Goal: Communication & Community: Share content

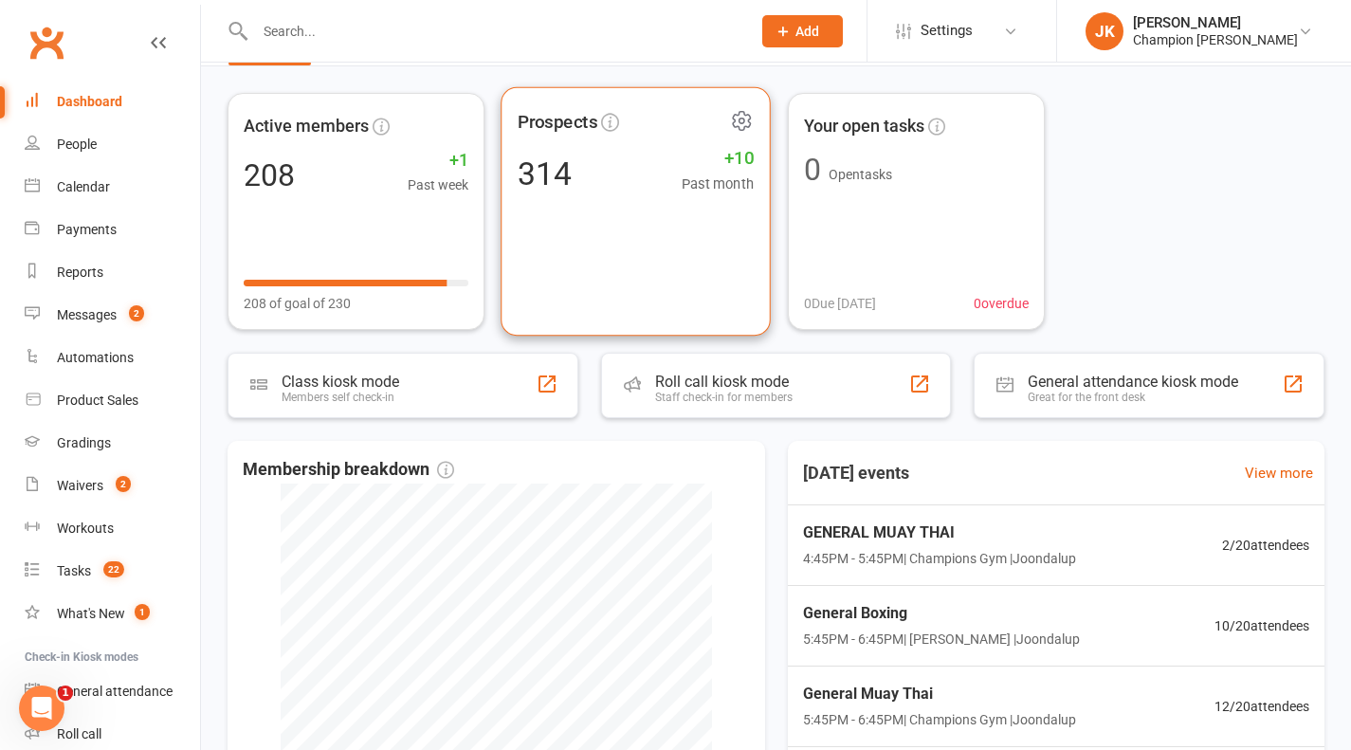
scroll to position [278, 0]
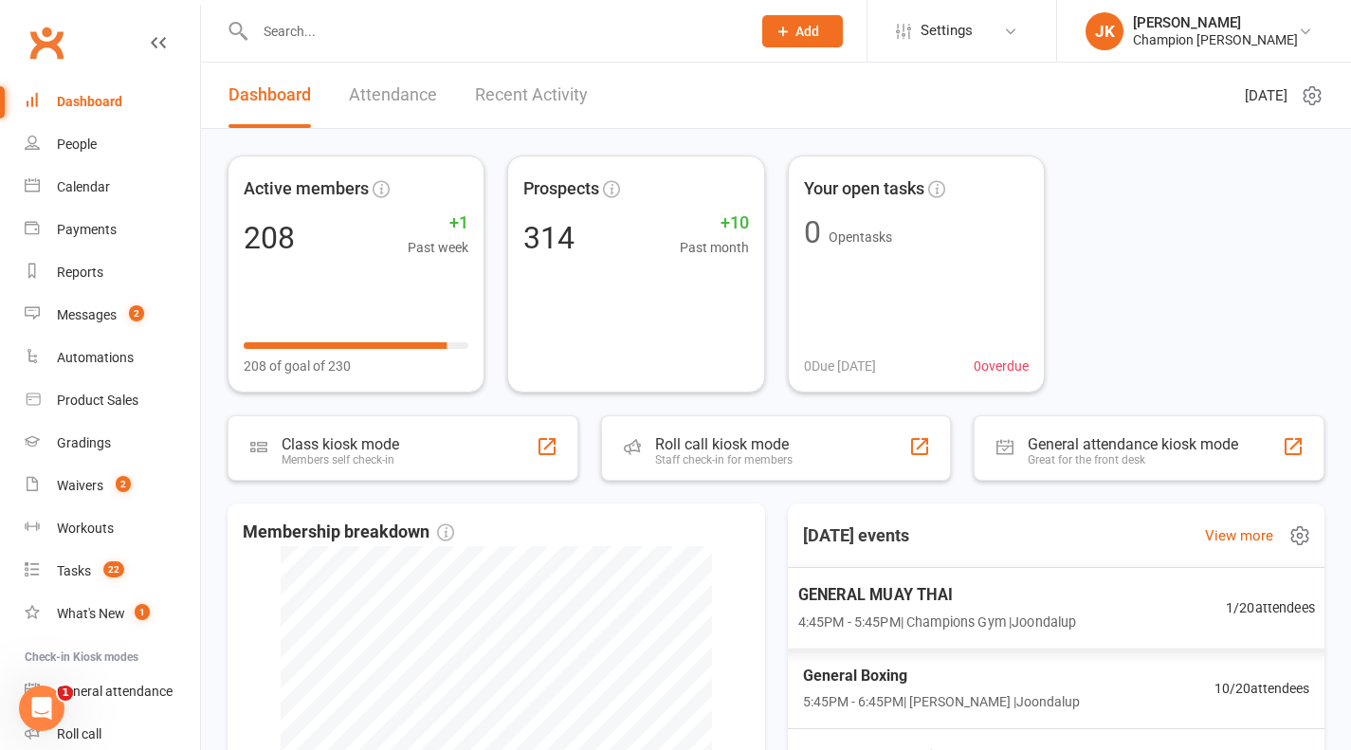
click at [871, 600] on span "GENERAL MUAY THAI" at bounding box center [936, 594] width 279 height 25
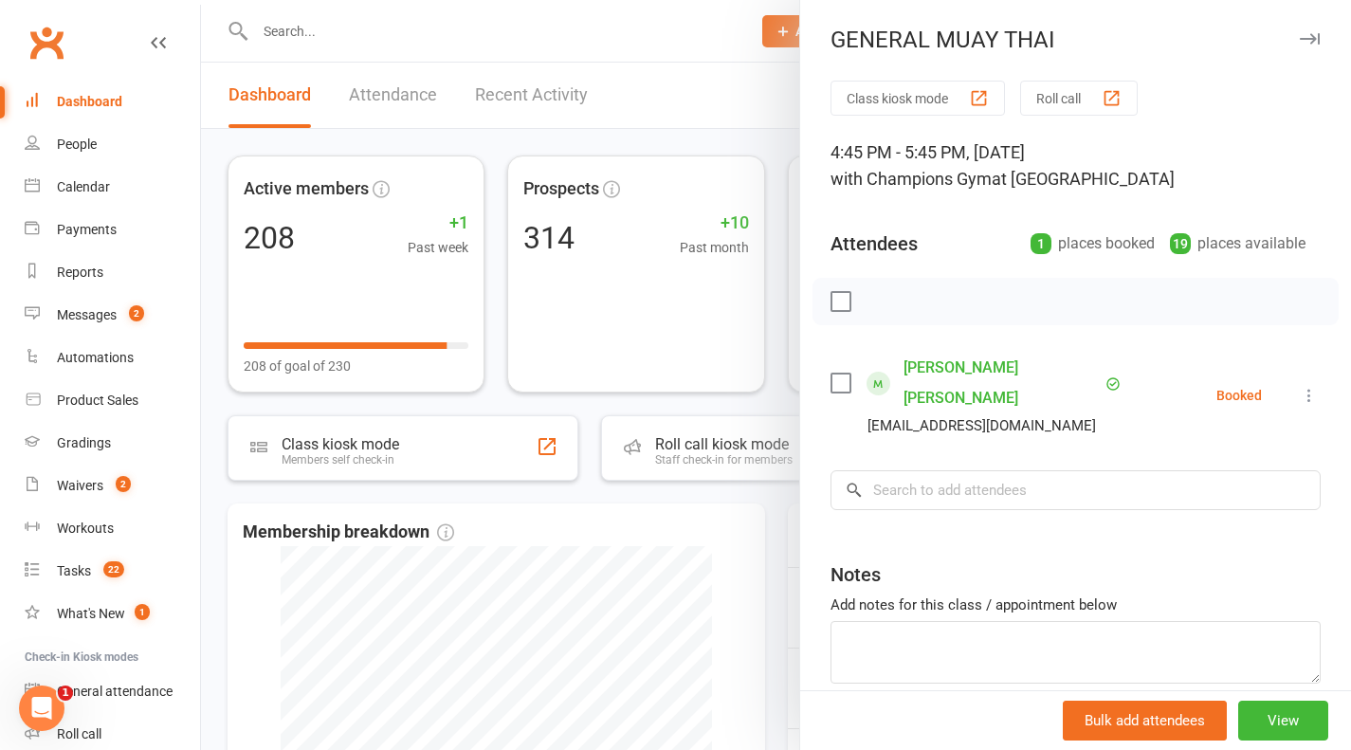
click at [1046, 112] on button "Roll call" at bounding box center [1079, 98] width 118 height 35
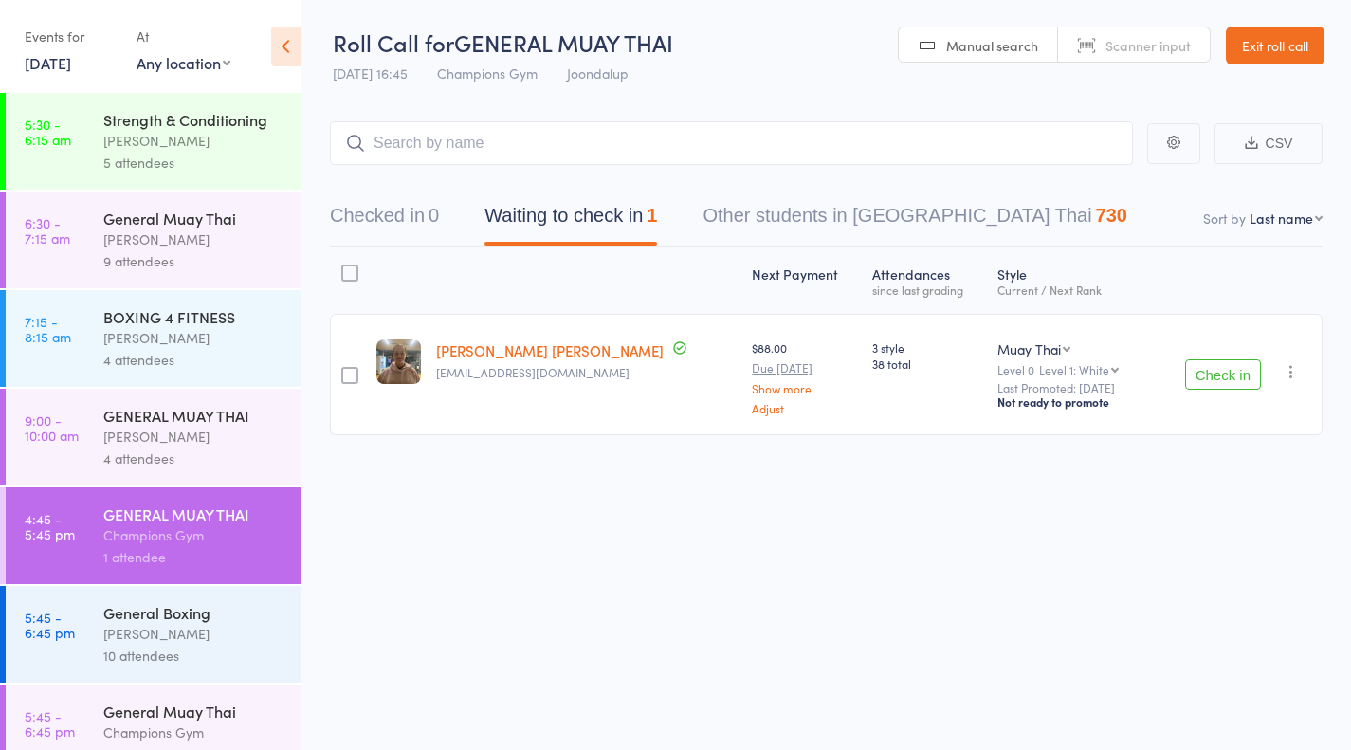
click at [1210, 371] on button "Check in" at bounding box center [1223, 374] width 76 height 30
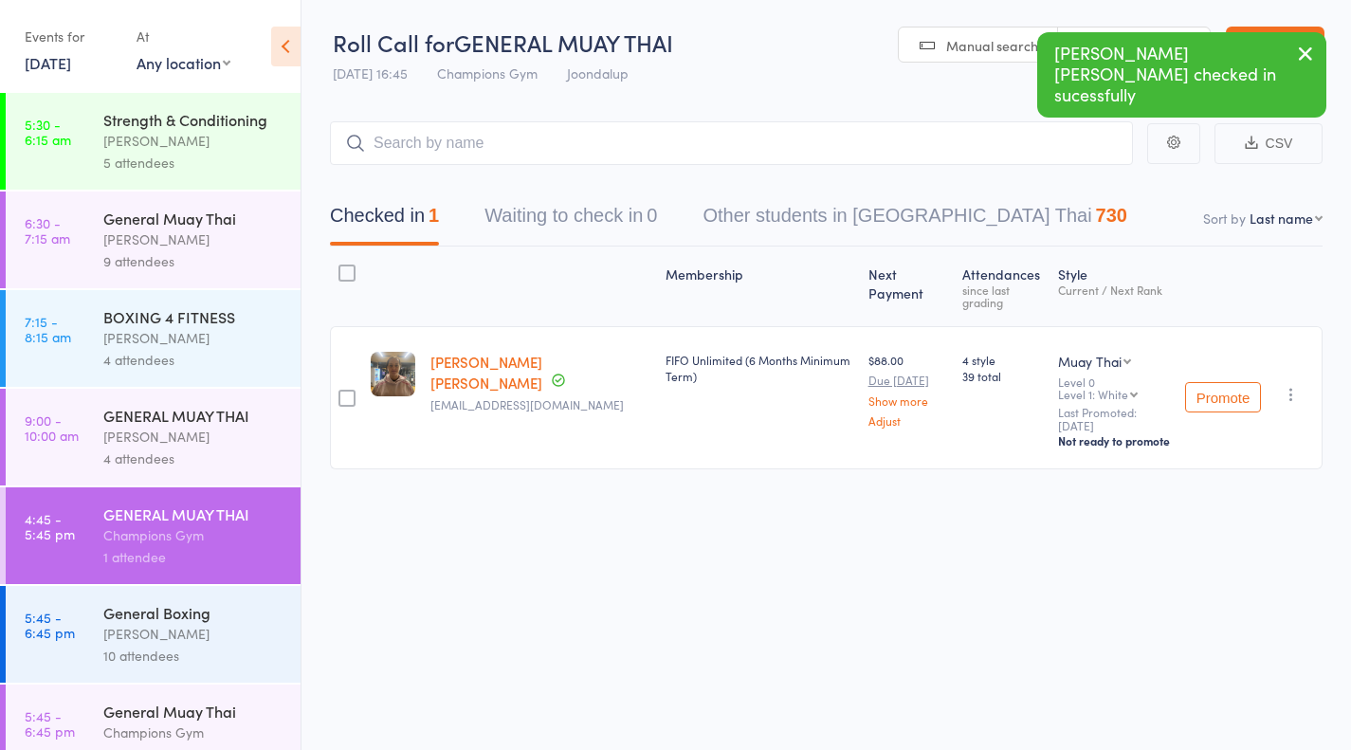
click at [208, 648] on div "10 attendees" at bounding box center [193, 656] width 181 height 22
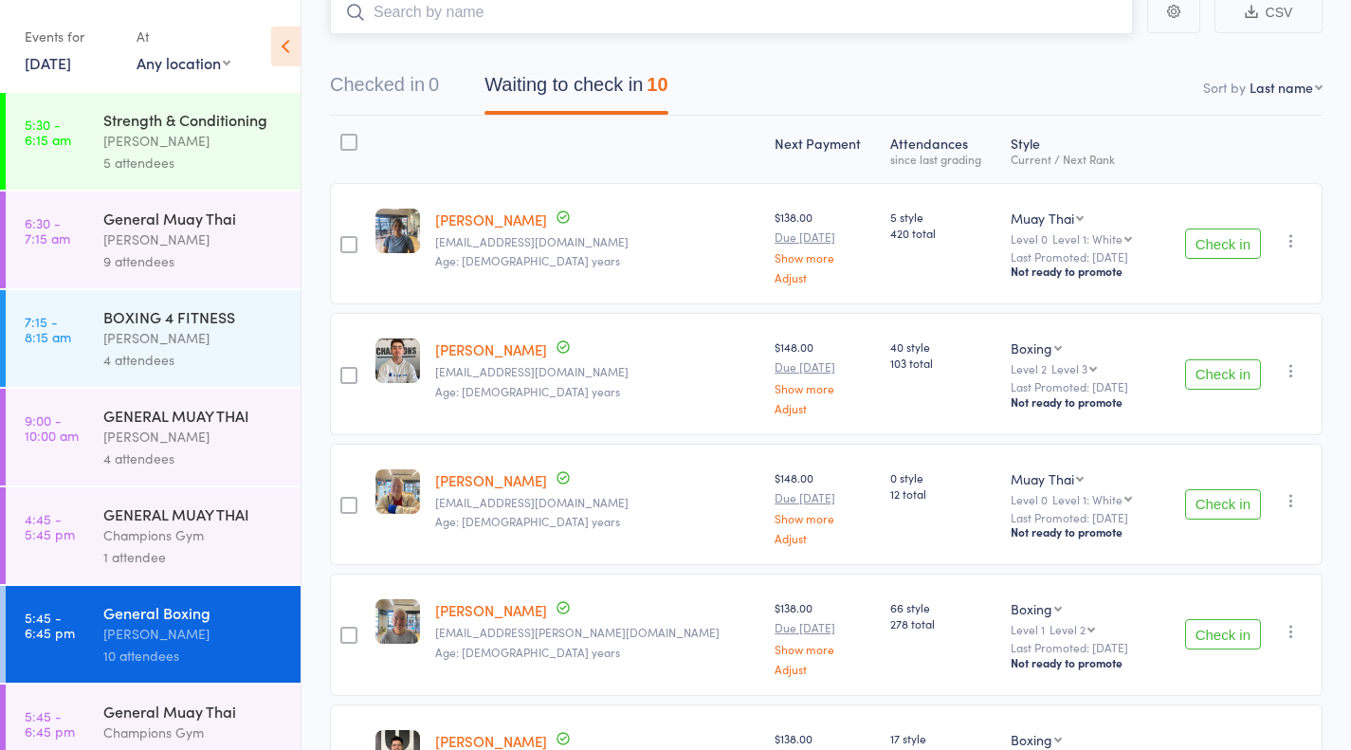
scroll to position [132, 0]
click at [1242, 403] on div "Check in Check in Promote Send message Add Note Add Task Add Flag Remove Mark a…" at bounding box center [1240, 372] width 165 height 121
click at [1216, 383] on button "Check in" at bounding box center [1223, 373] width 76 height 30
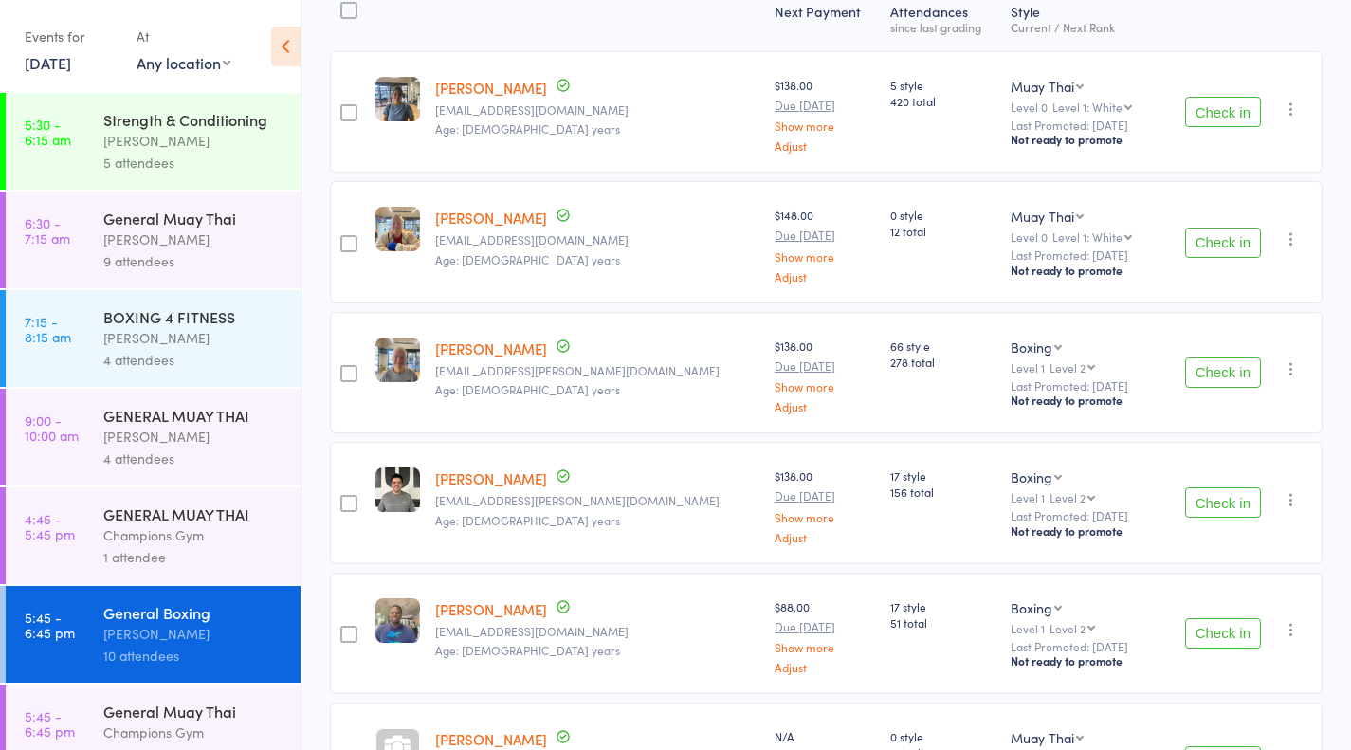
scroll to position [266, 0]
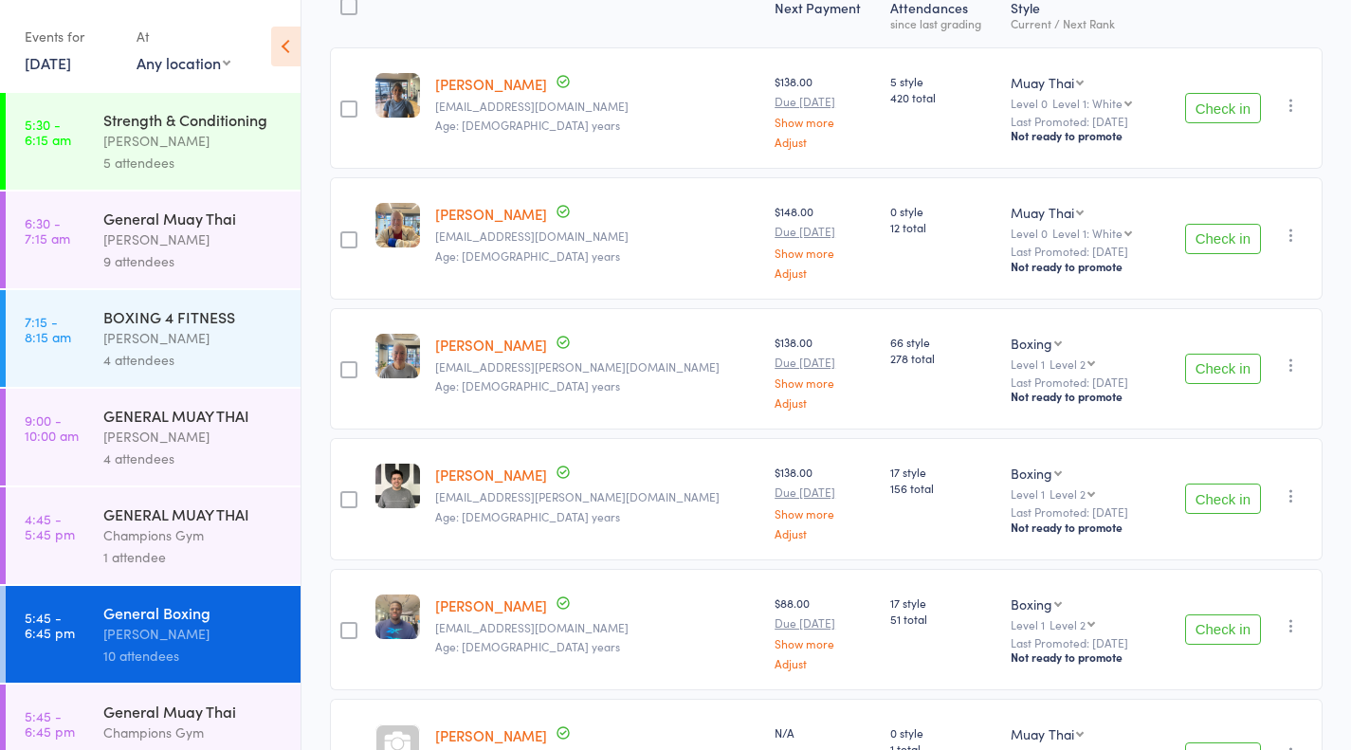
click at [1247, 492] on button "Check in" at bounding box center [1223, 499] width 76 height 30
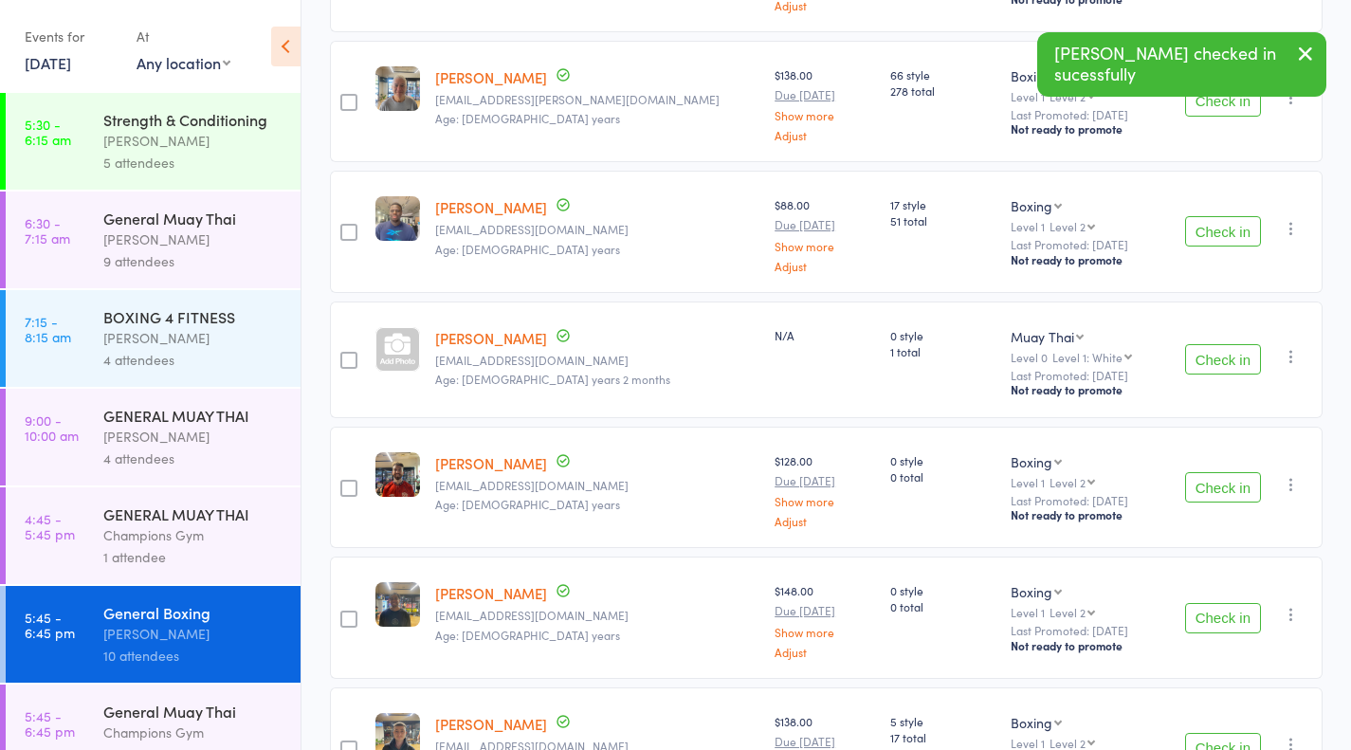
scroll to position [576, 0]
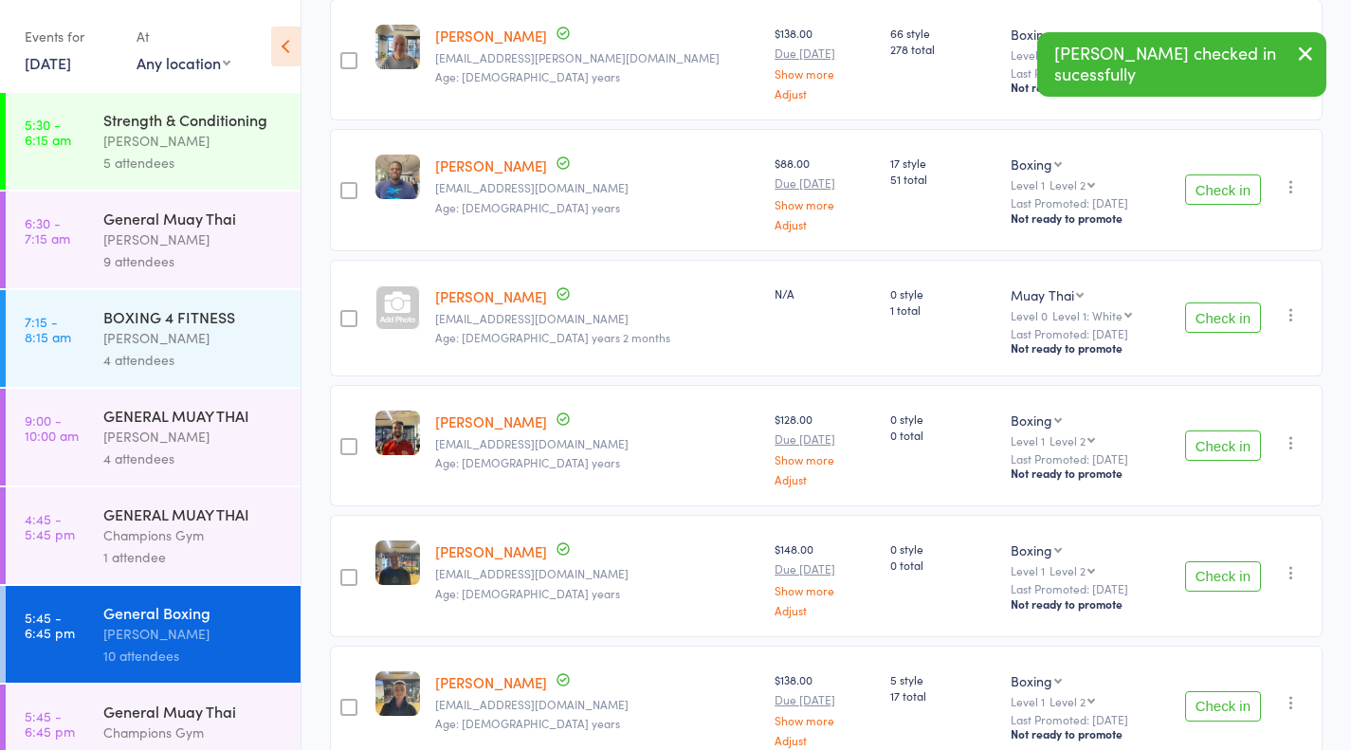
click at [1238, 573] on button "Check in" at bounding box center [1223, 576] width 76 height 30
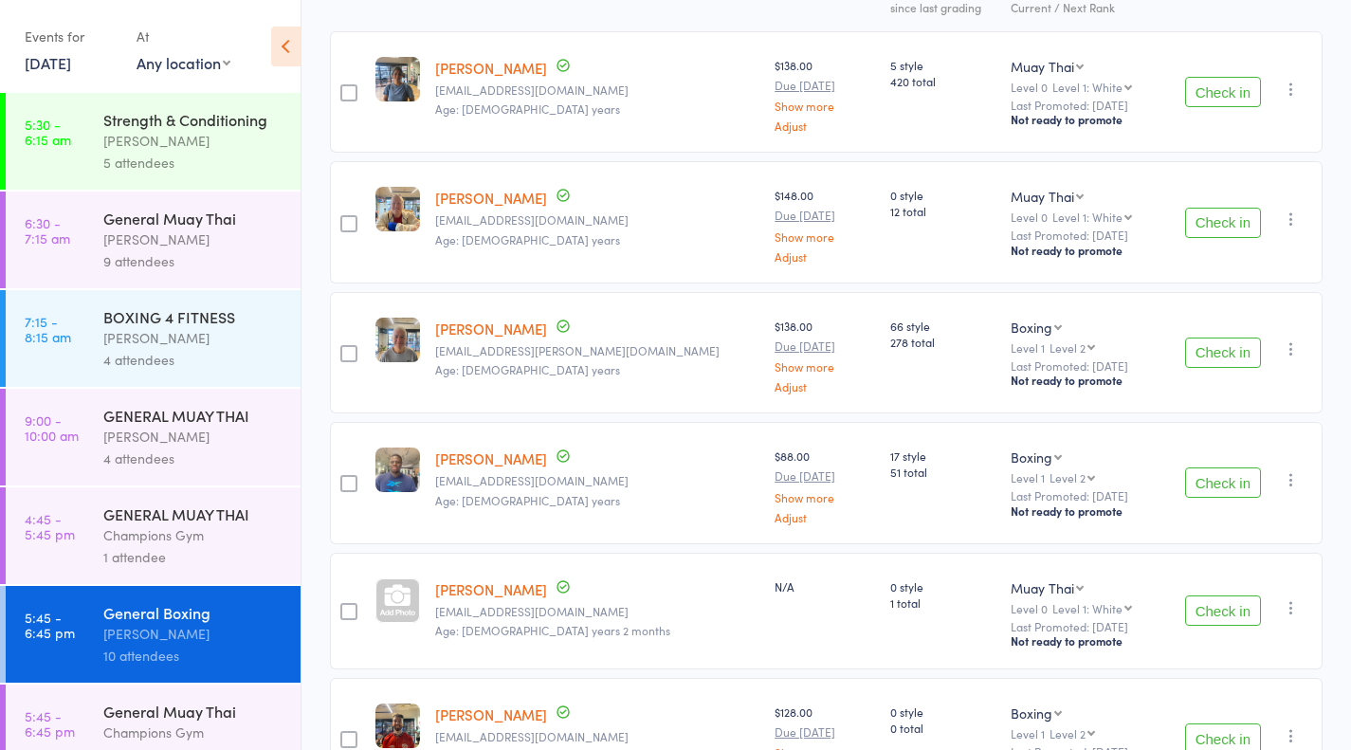
scroll to position [279, 0]
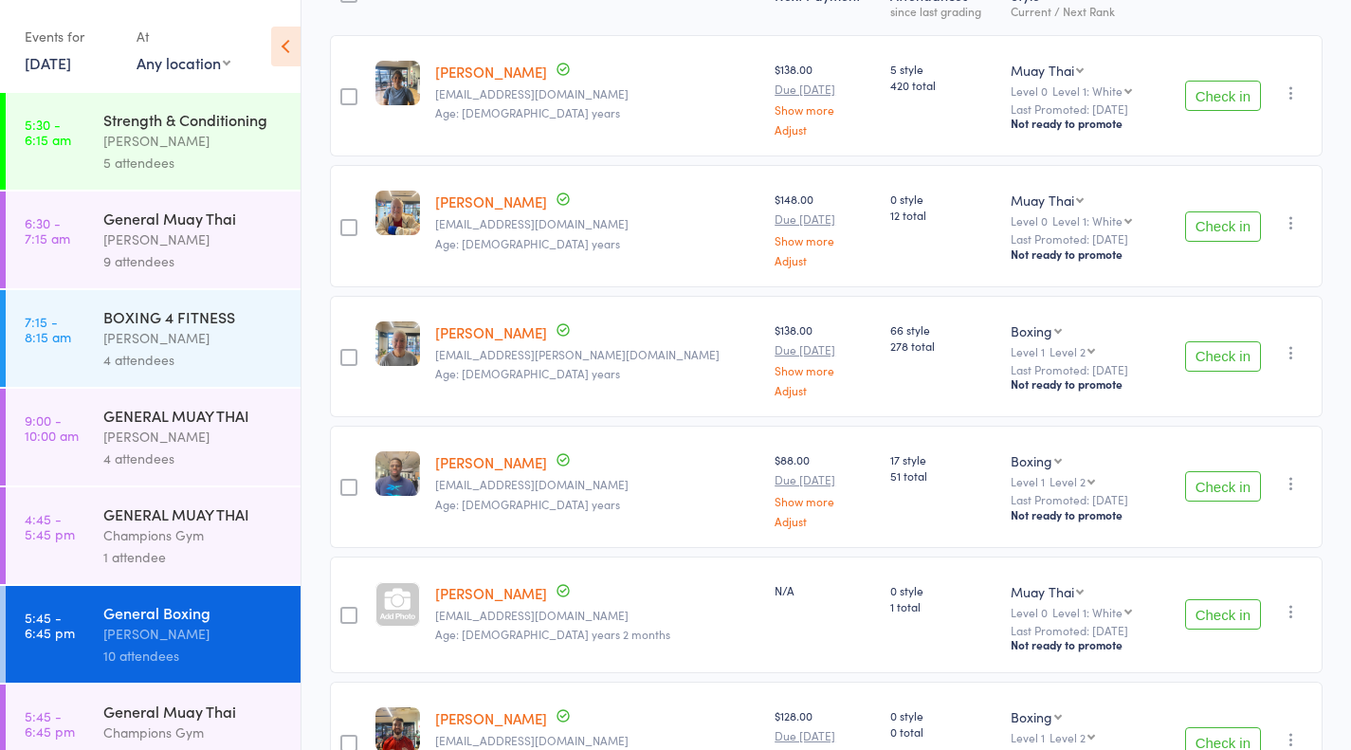
click at [1232, 487] on button "Check in" at bounding box center [1223, 486] width 76 height 30
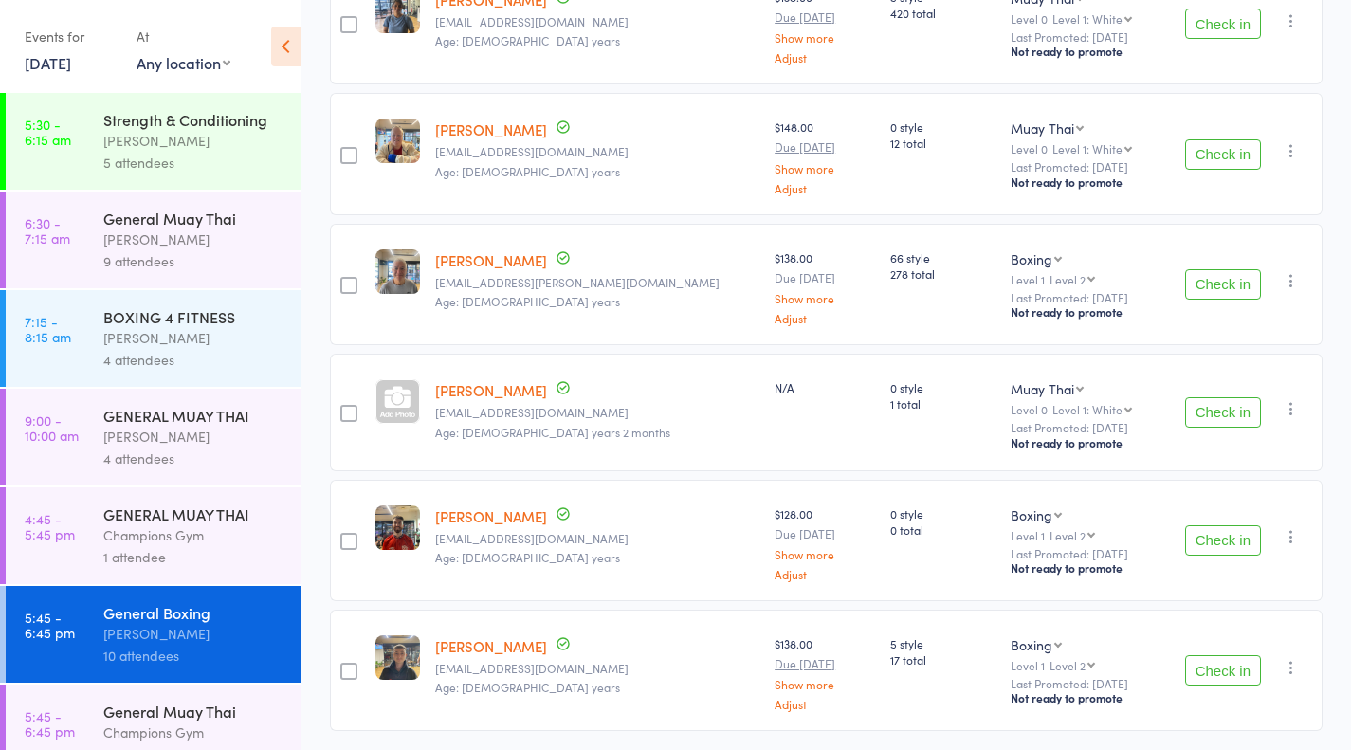
scroll to position [342, 0]
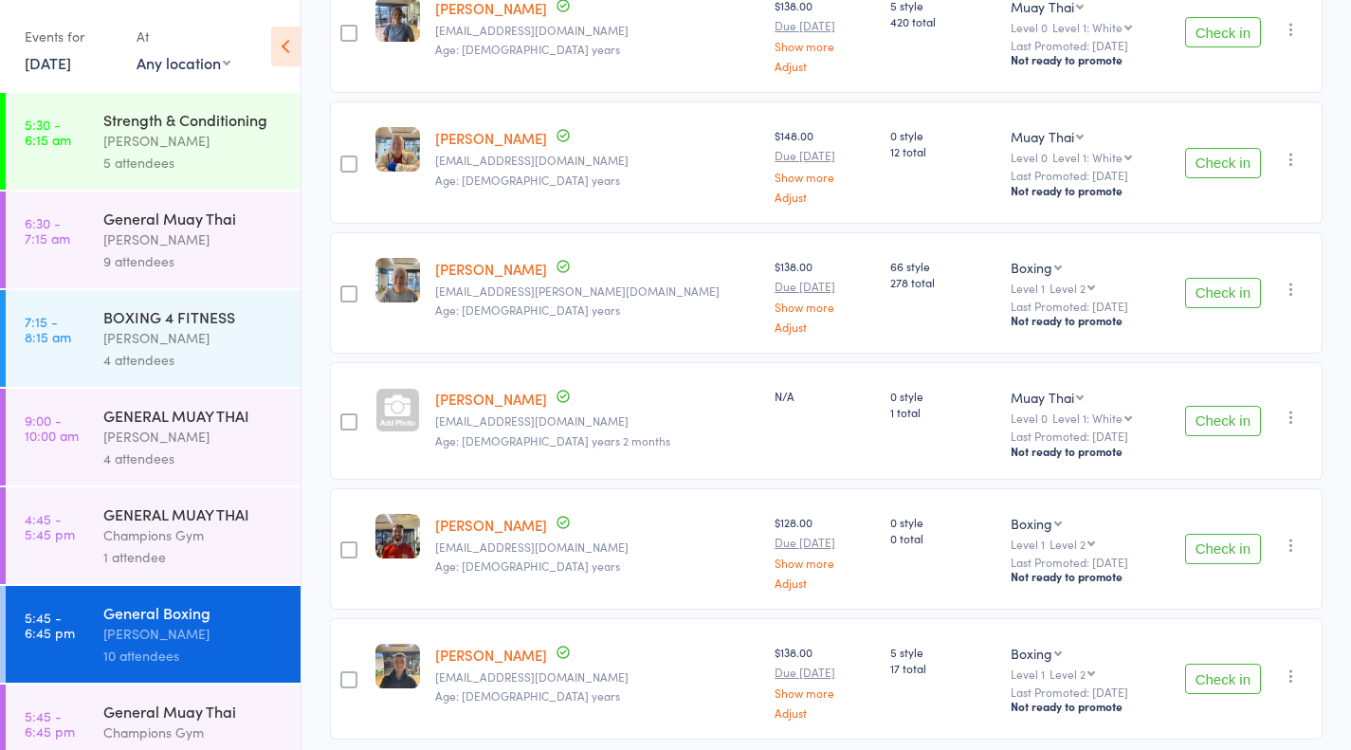
click at [1209, 323] on div "Check in Check in Promote Send message Add Note Add Task Add Flag Remove Mark a…" at bounding box center [1240, 292] width 165 height 121
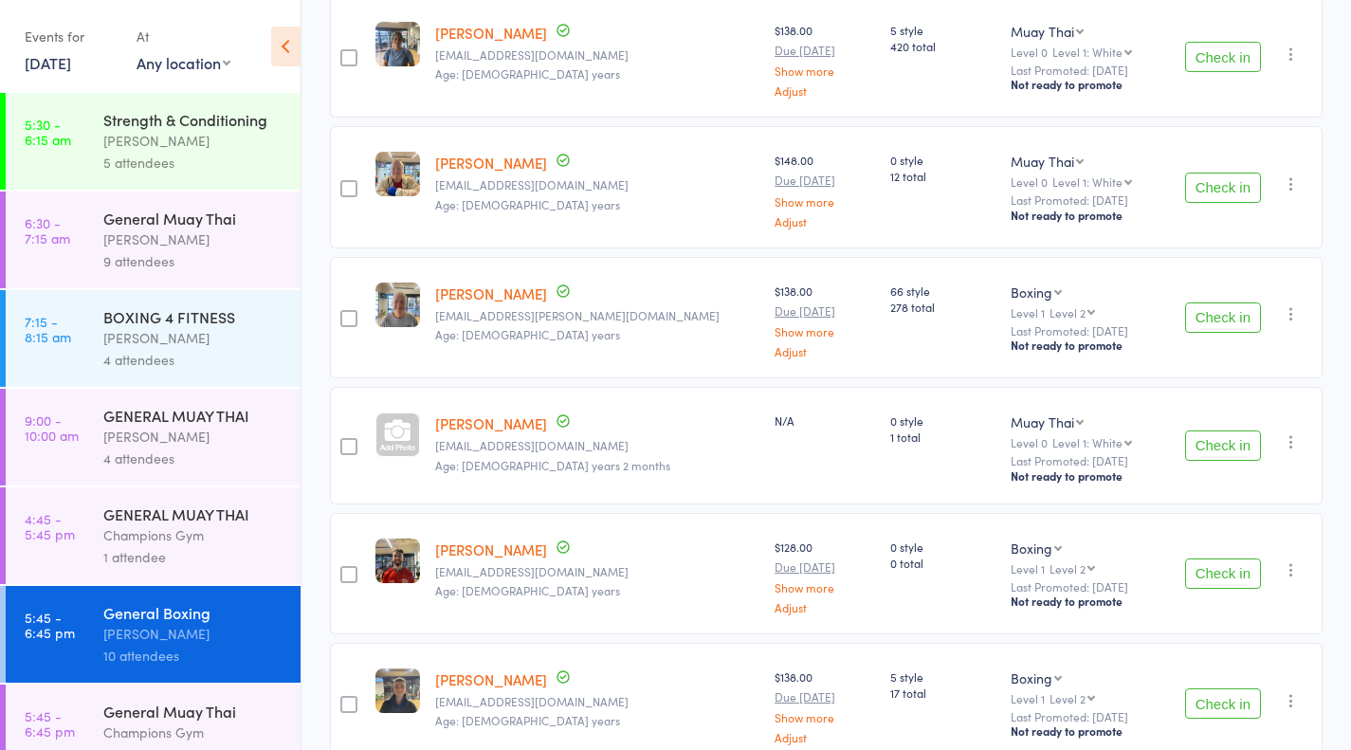
scroll to position [319, 0]
click at [1214, 680] on div "Check in Check in Promote Send message Add Note Add Task Add Flag Remove Mark a…" at bounding box center [1240, 702] width 165 height 121
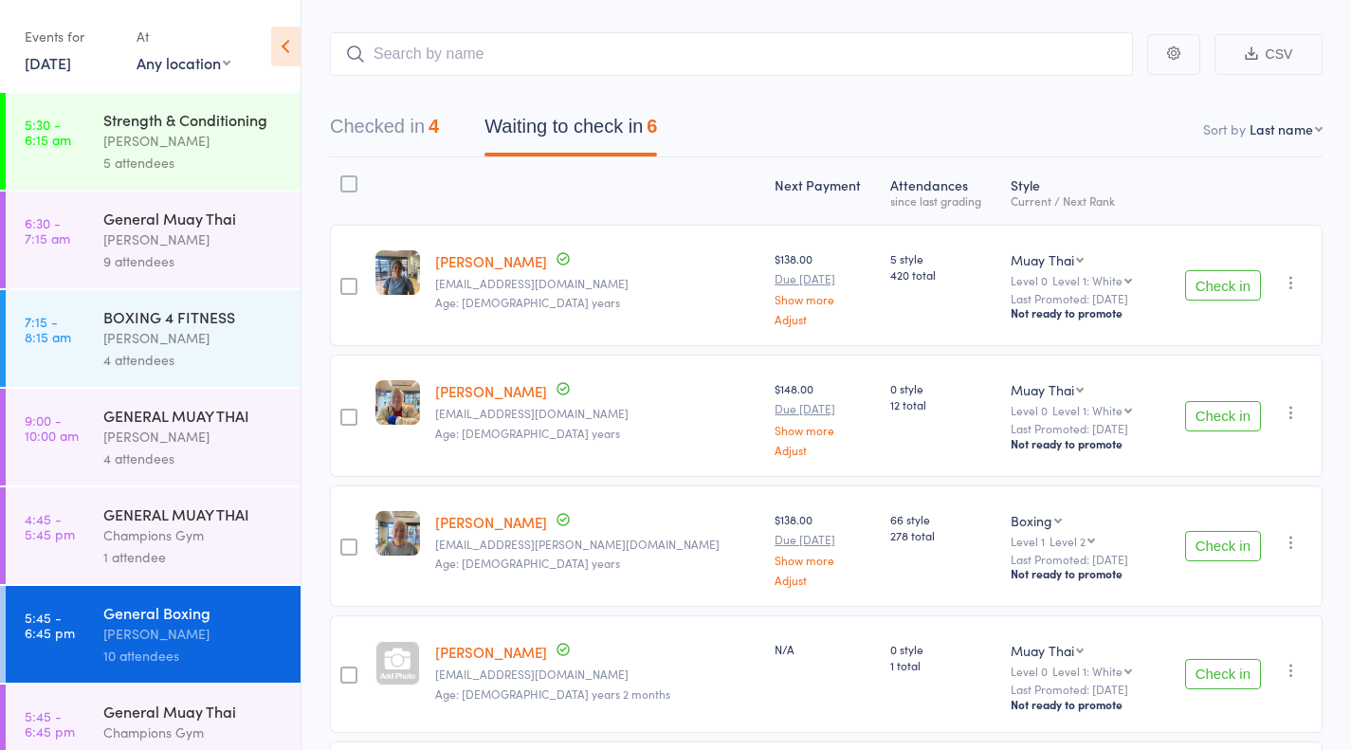
scroll to position [0, 0]
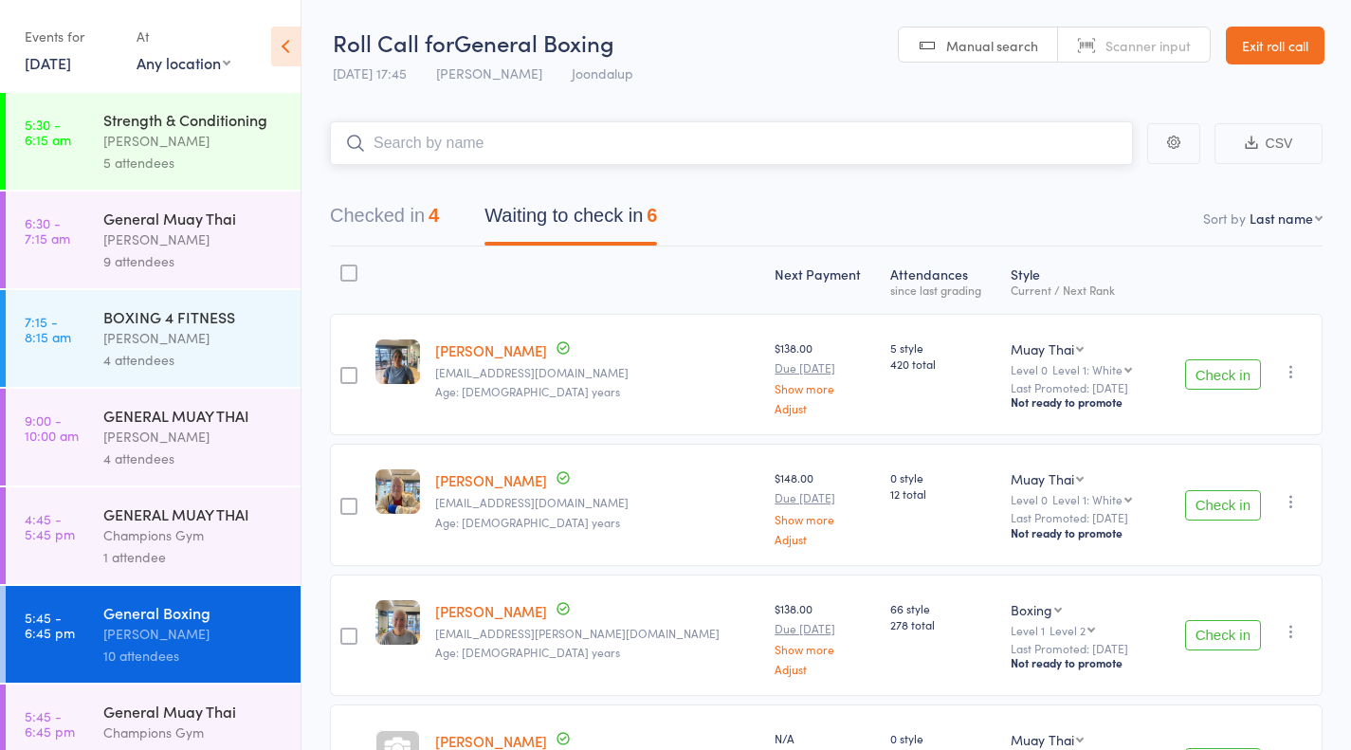
click at [508, 139] on input "search" at bounding box center [731, 143] width 803 height 44
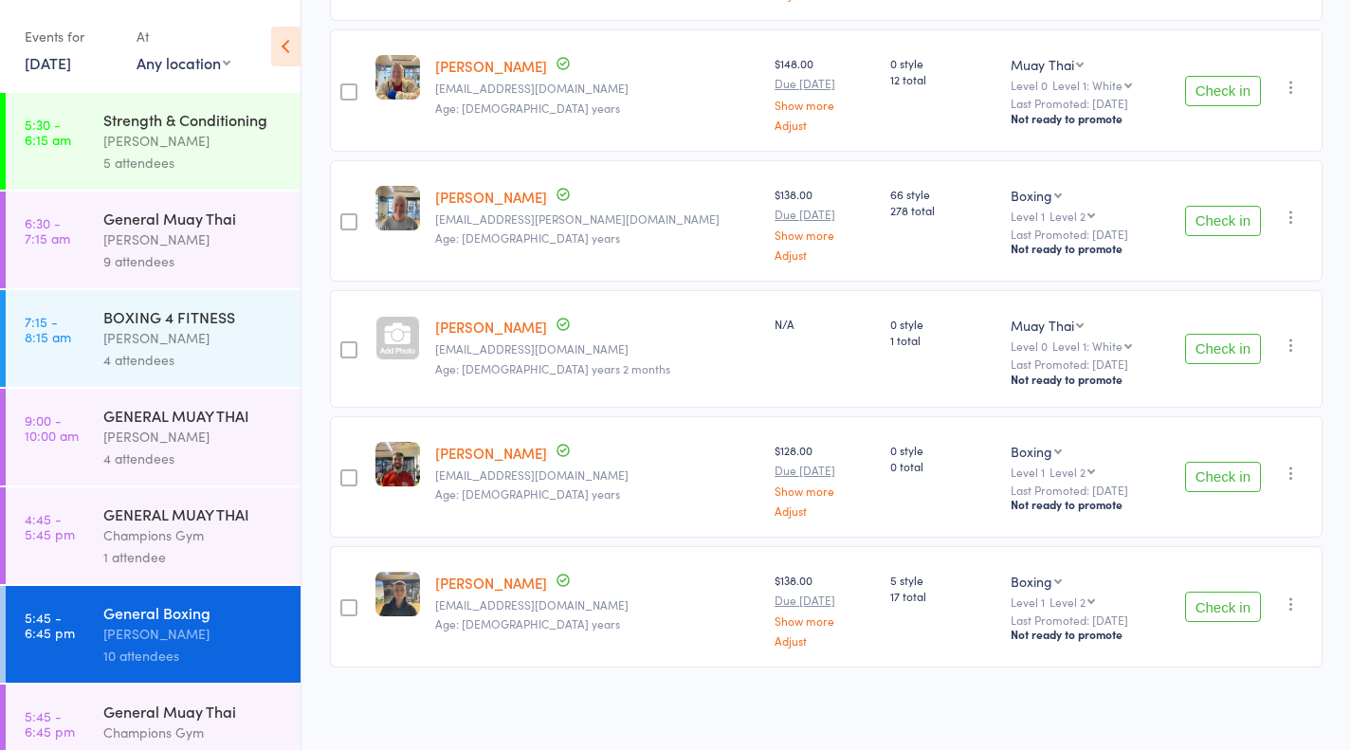
click at [1221, 603] on button "Check in" at bounding box center [1223, 607] width 76 height 30
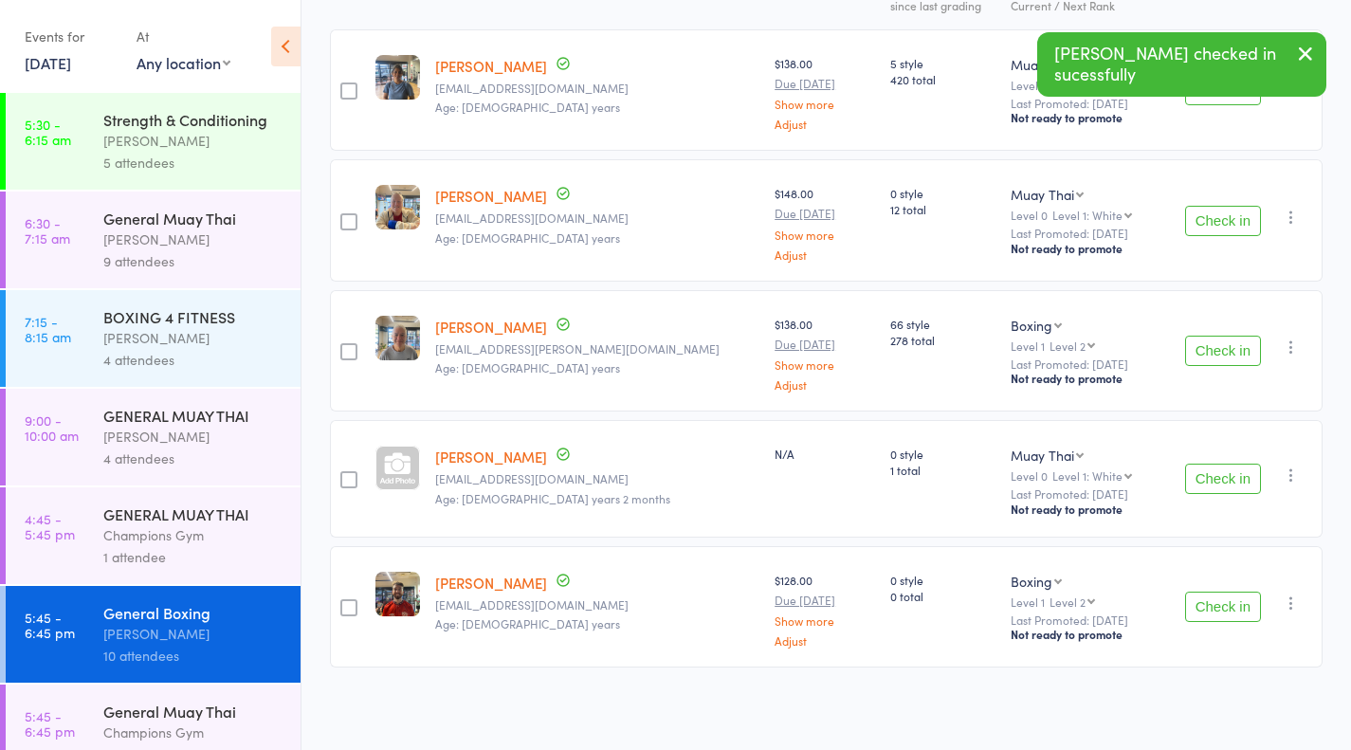
scroll to position [0, 0]
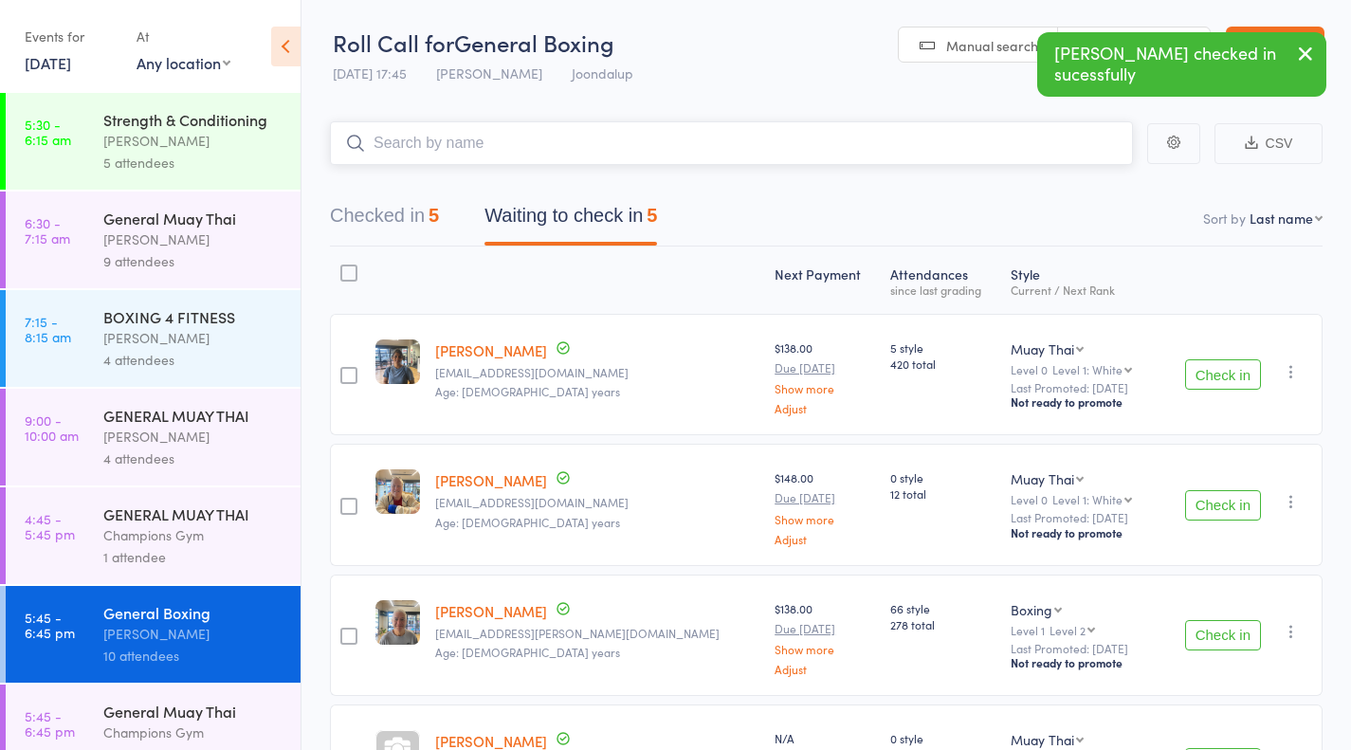
click at [743, 136] on input "search" at bounding box center [731, 143] width 803 height 44
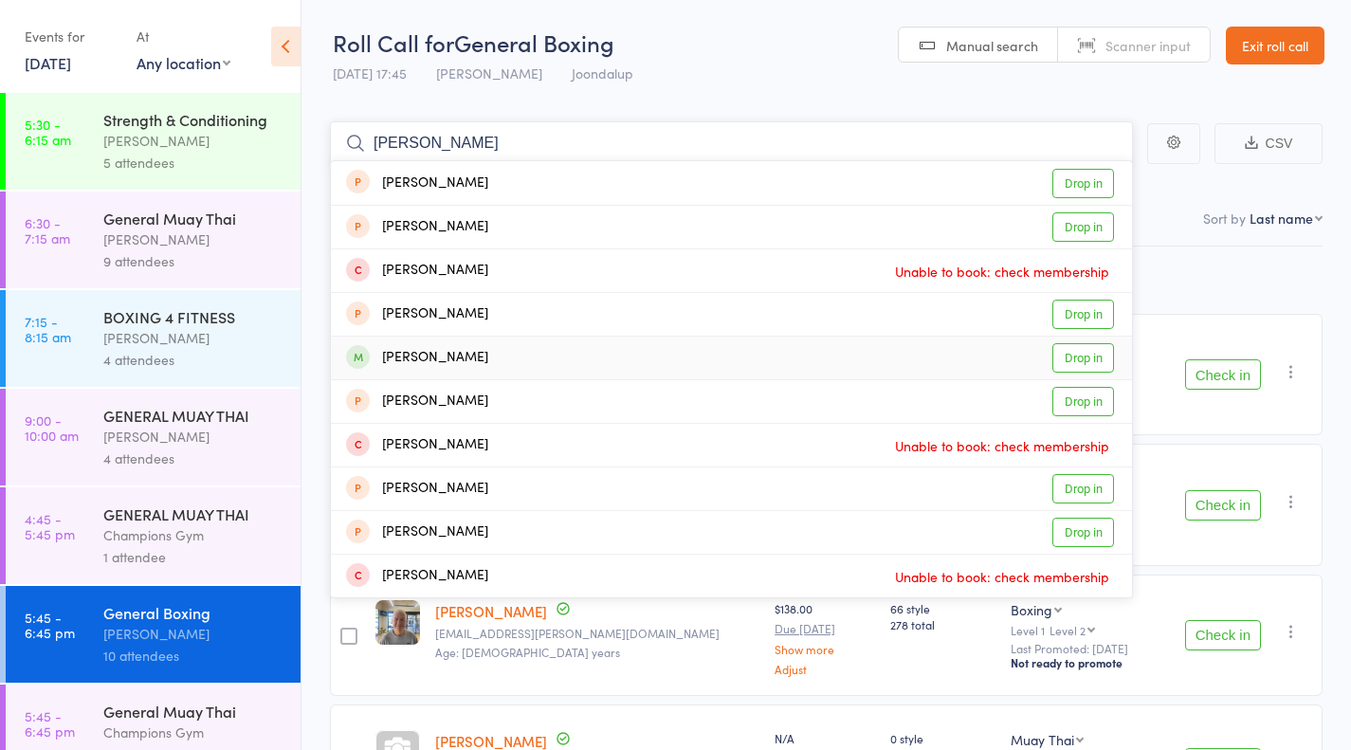
type input "sean"
click at [1077, 366] on link "Drop in" at bounding box center [1083, 357] width 62 height 29
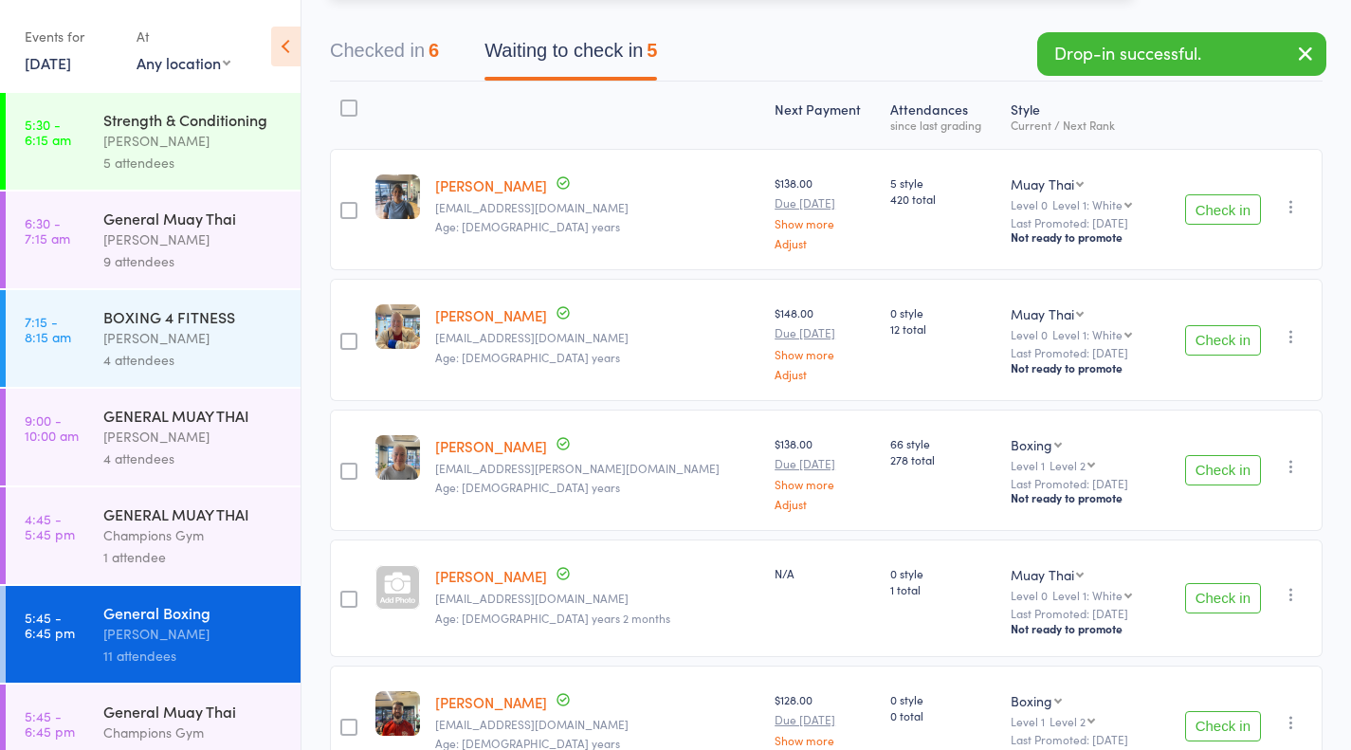
scroll to position [284, 0]
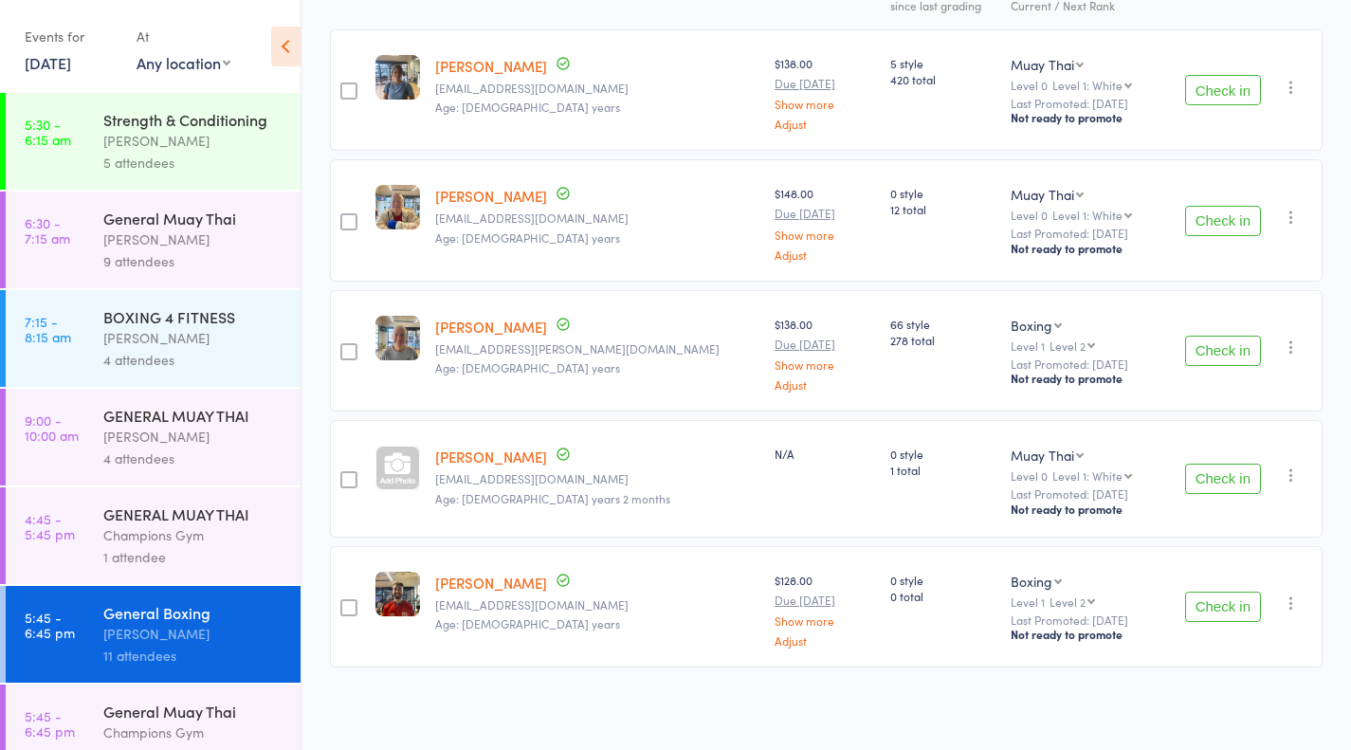
click at [1234, 472] on button "Check in" at bounding box center [1223, 479] width 76 height 30
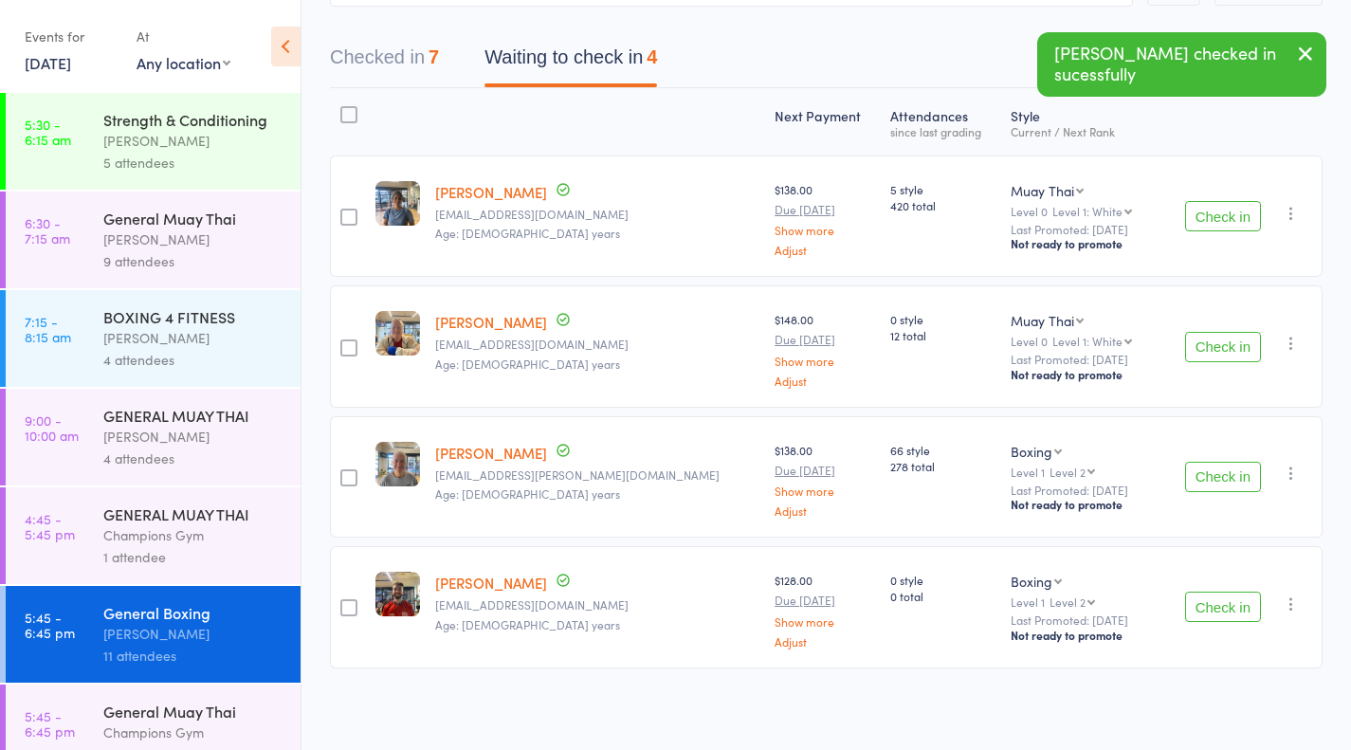
click at [1226, 346] on button "Check in" at bounding box center [1223, 347] width 76 height 30
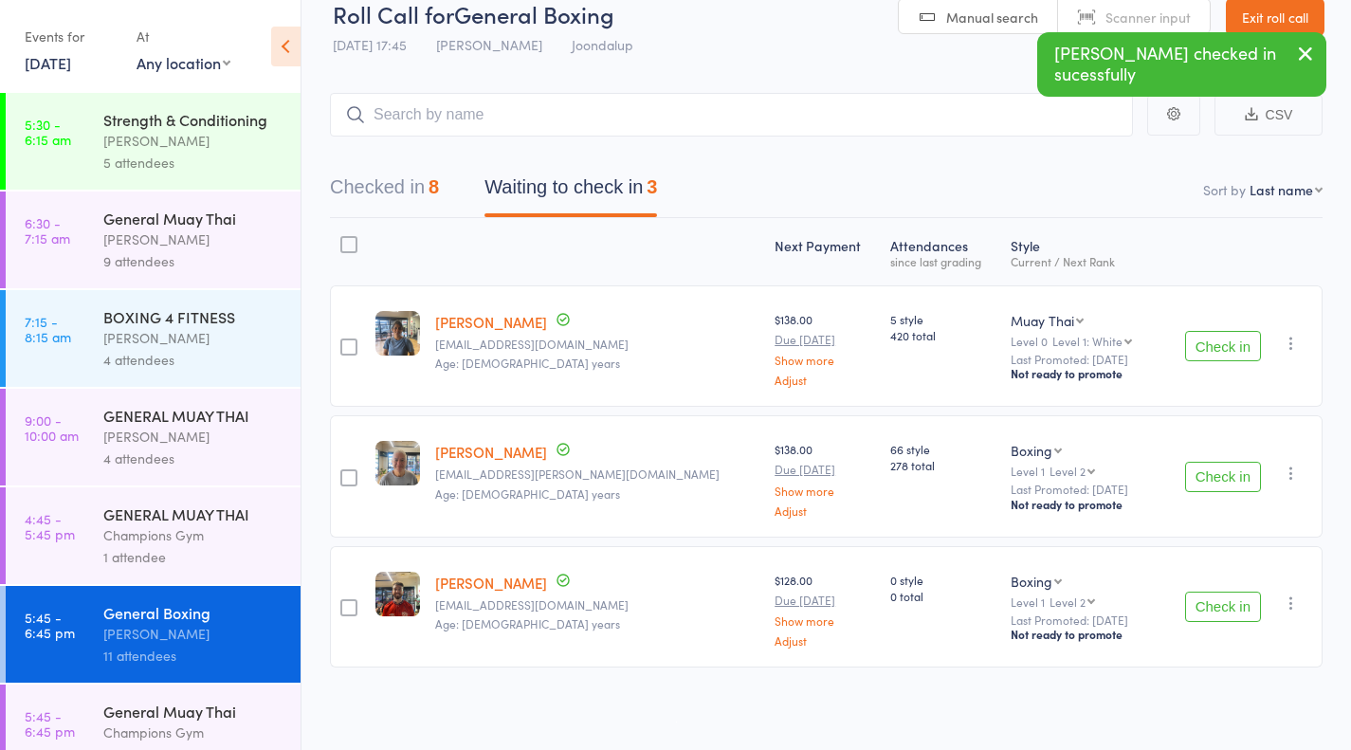
click at [1216, 482] on button "Check in" at bounding box center [1223, 477] width 76 height 30
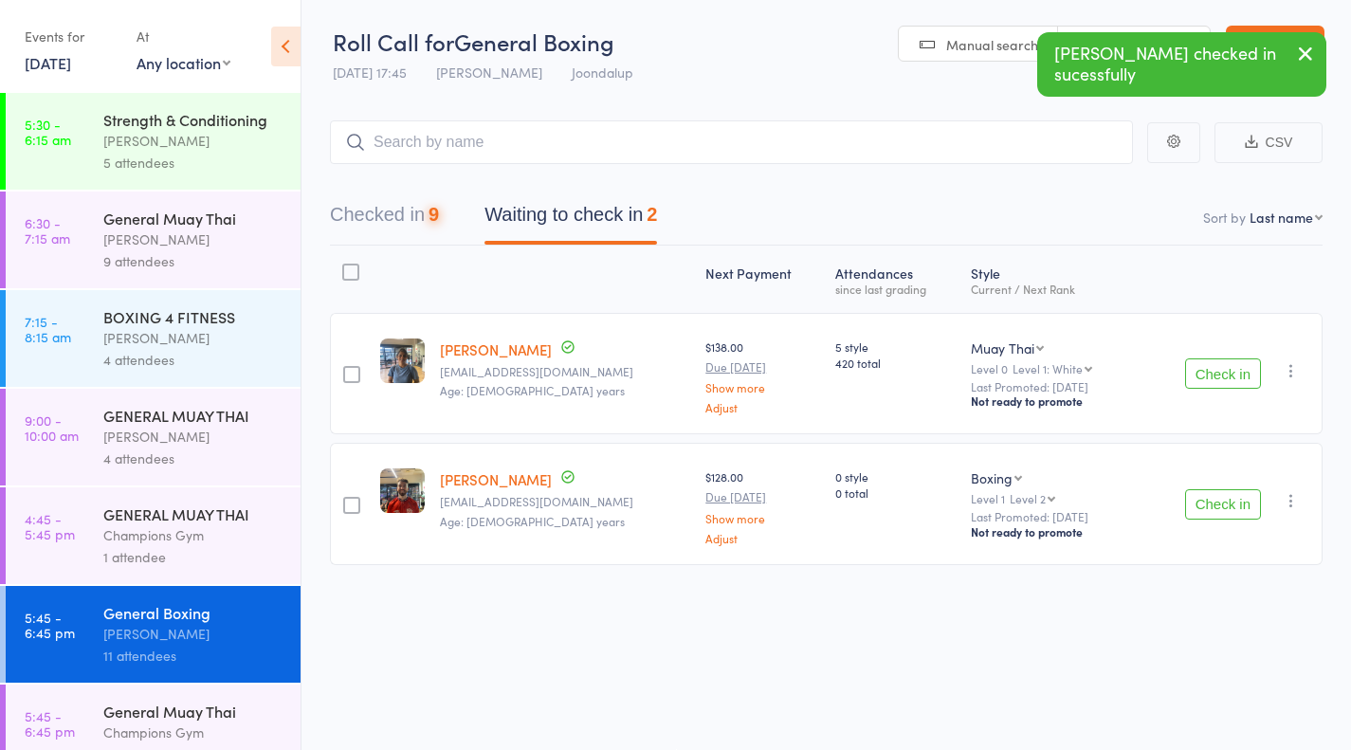
scroll to position [1, 0]
click at [1249, 512] on button "Check in" at bounding box center [1223, 504] width 76 height 30
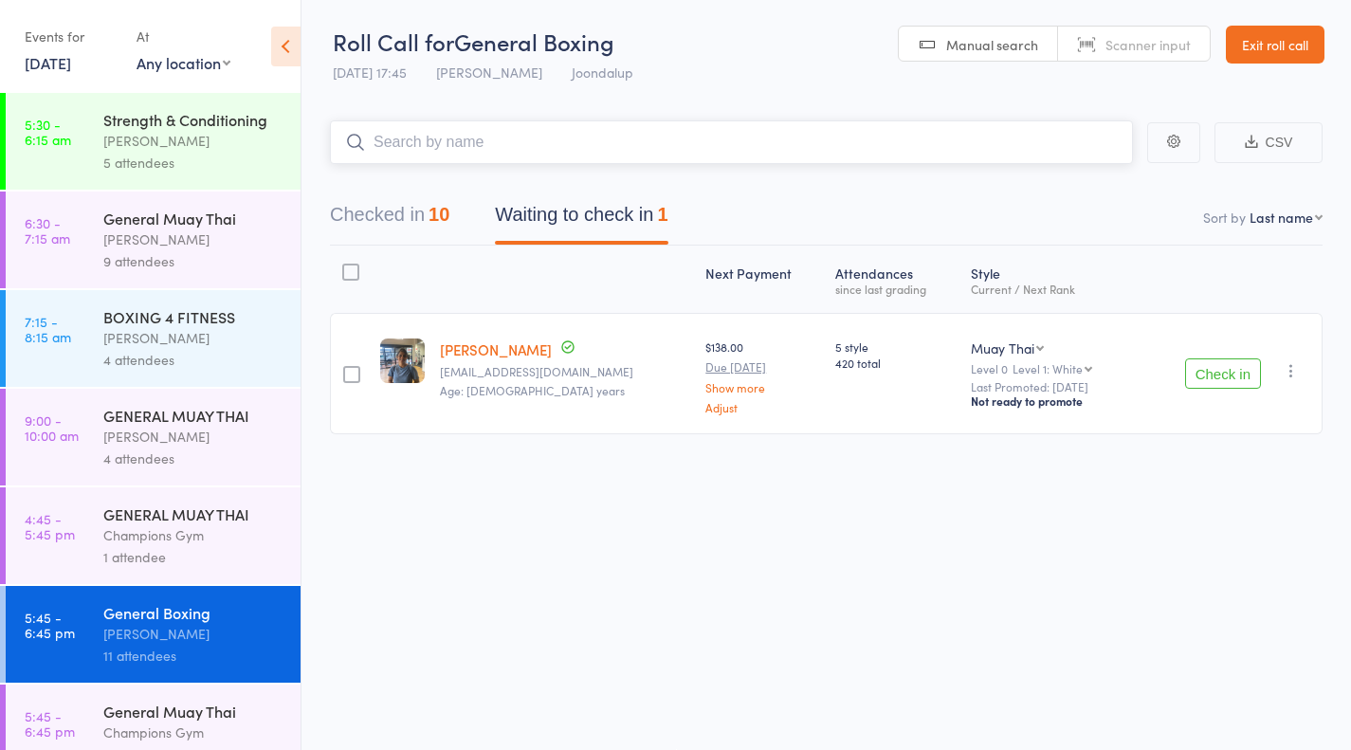
click at [425, 141] on input "search" at bounding box center [731, 142] width 803 height 44
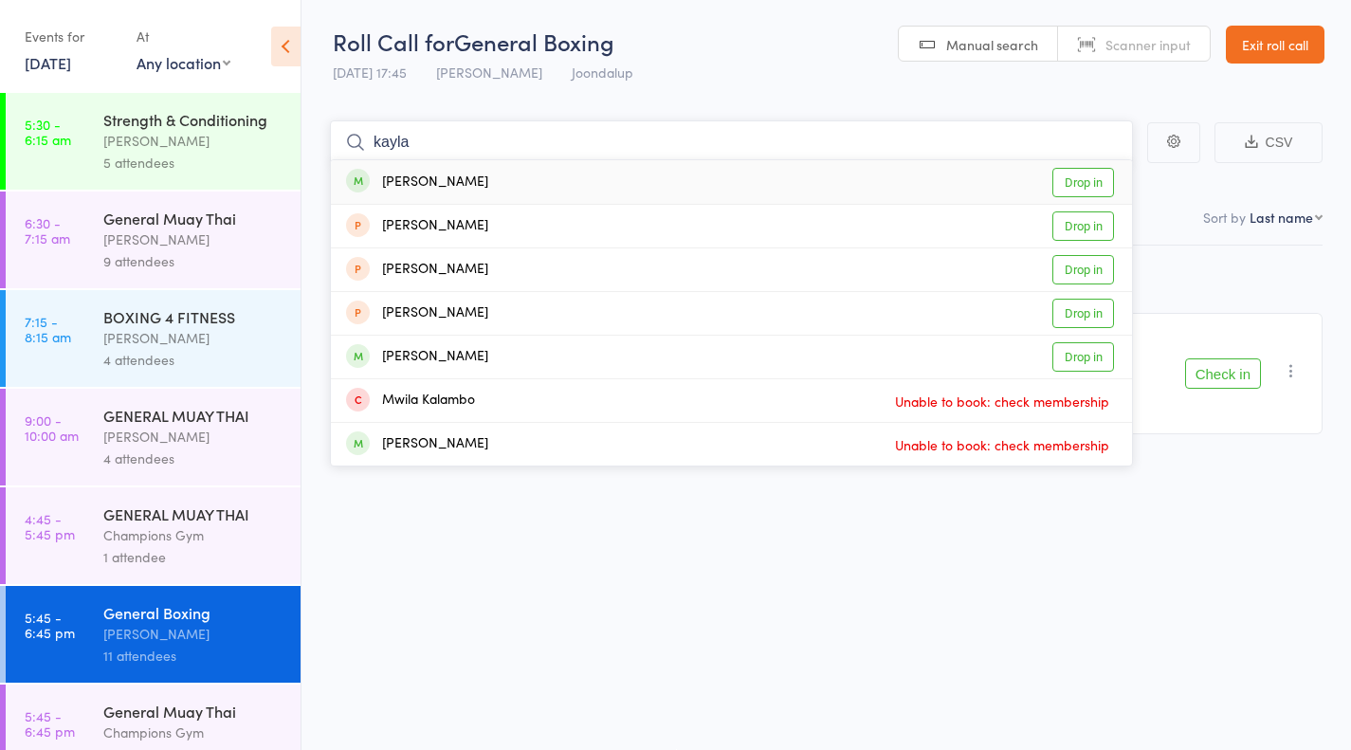
type input "kayla"
click at [1081, 172] on link "Drop in" at bounding box center [1083, 182] width 62 height 29
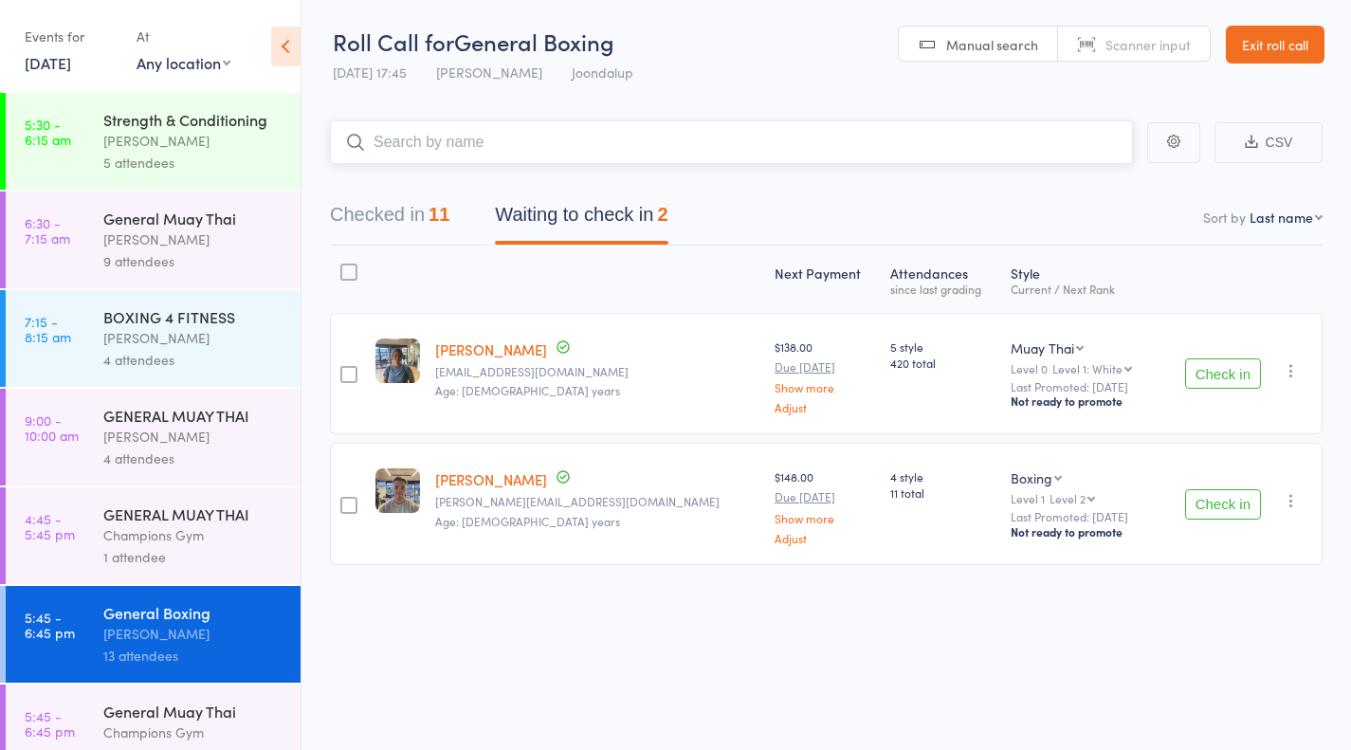
scroll to position [277, 0]
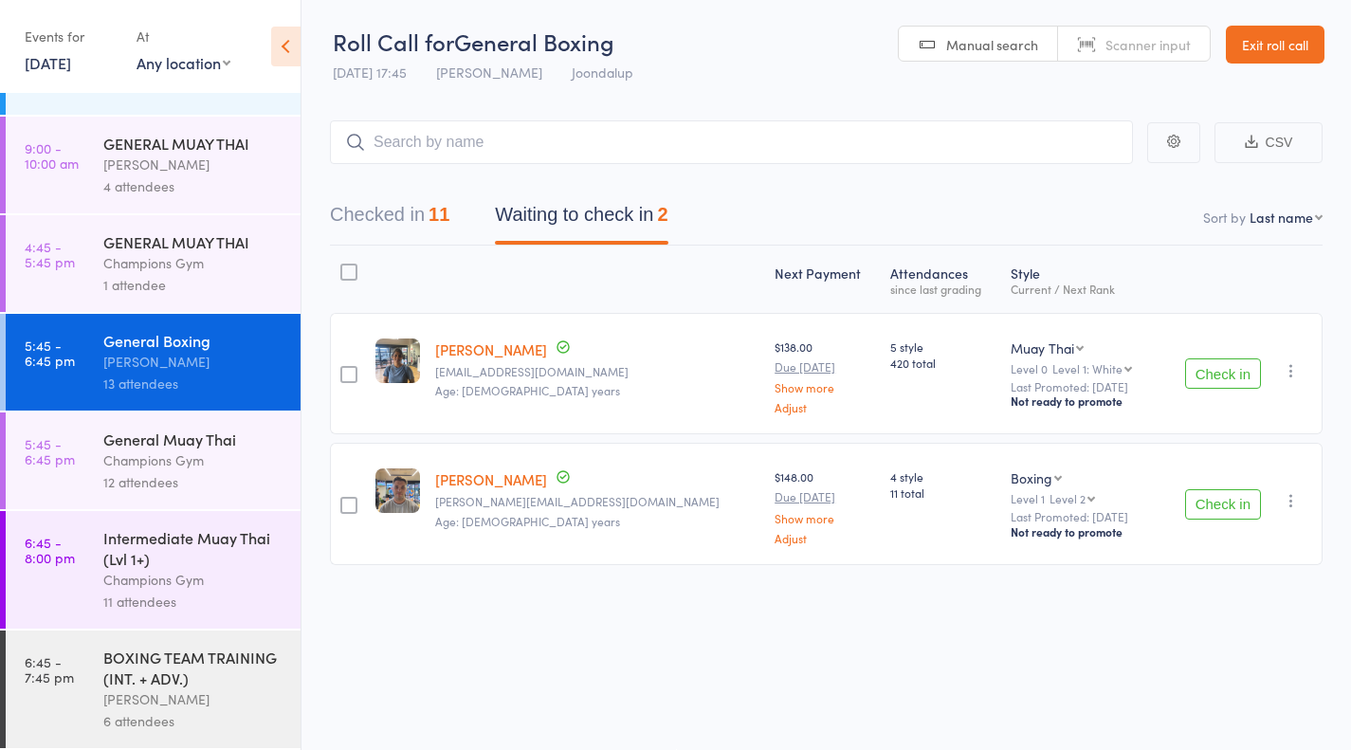
click at [1209, 509] on button "Check in" at bounding box center [1223, 504] width 76 height 30
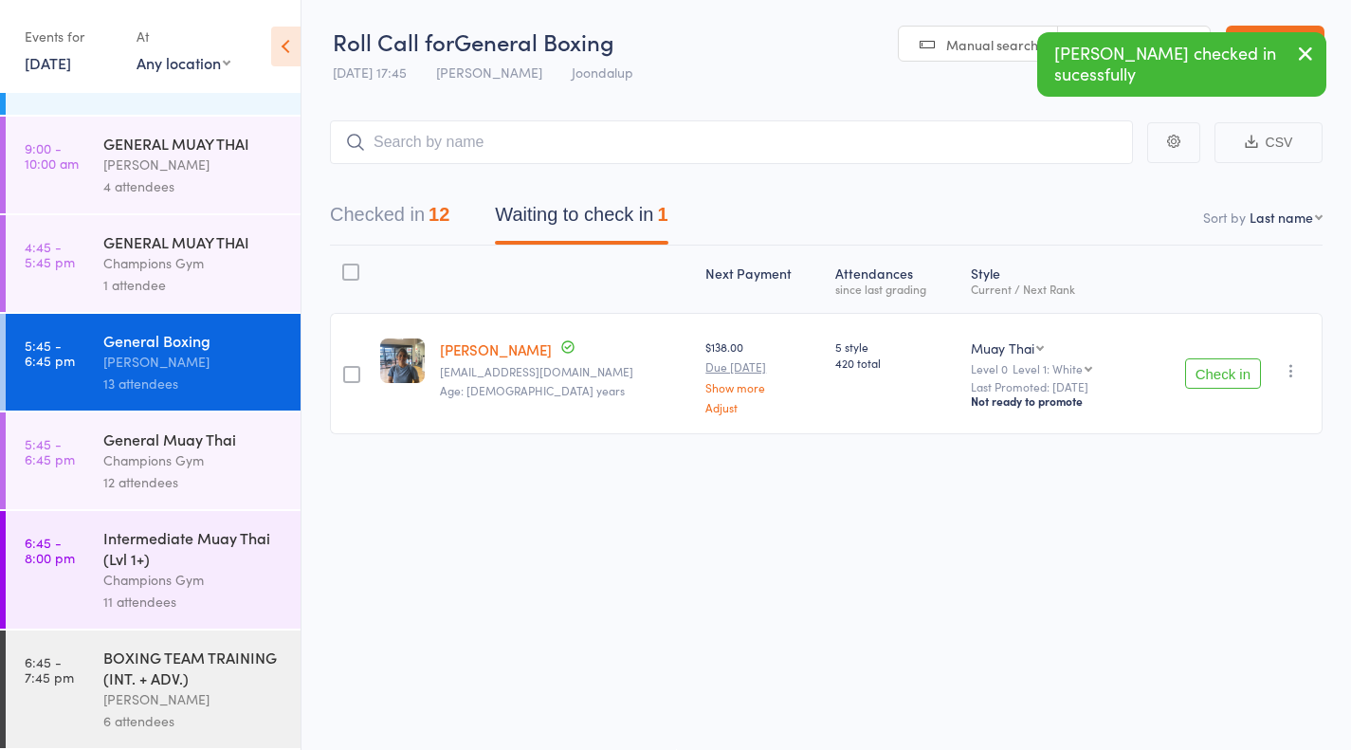
click at [219, 667] on div "BOXING TEAM TRAINING (INT. + ADV.)" at bounding box center [193, 668] width 181 height 42
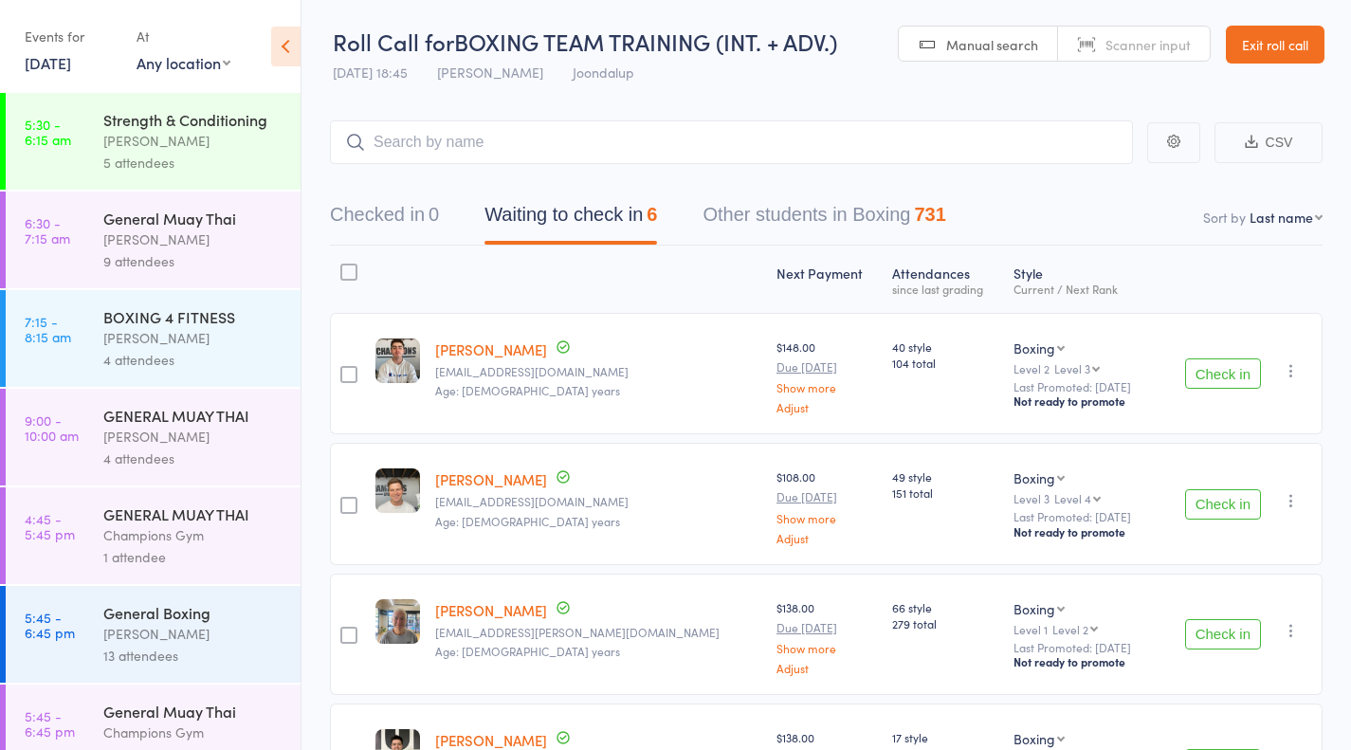
click at [1230, 375] on button "Check in" at bounding box center [1223, 373] width 76 height 30
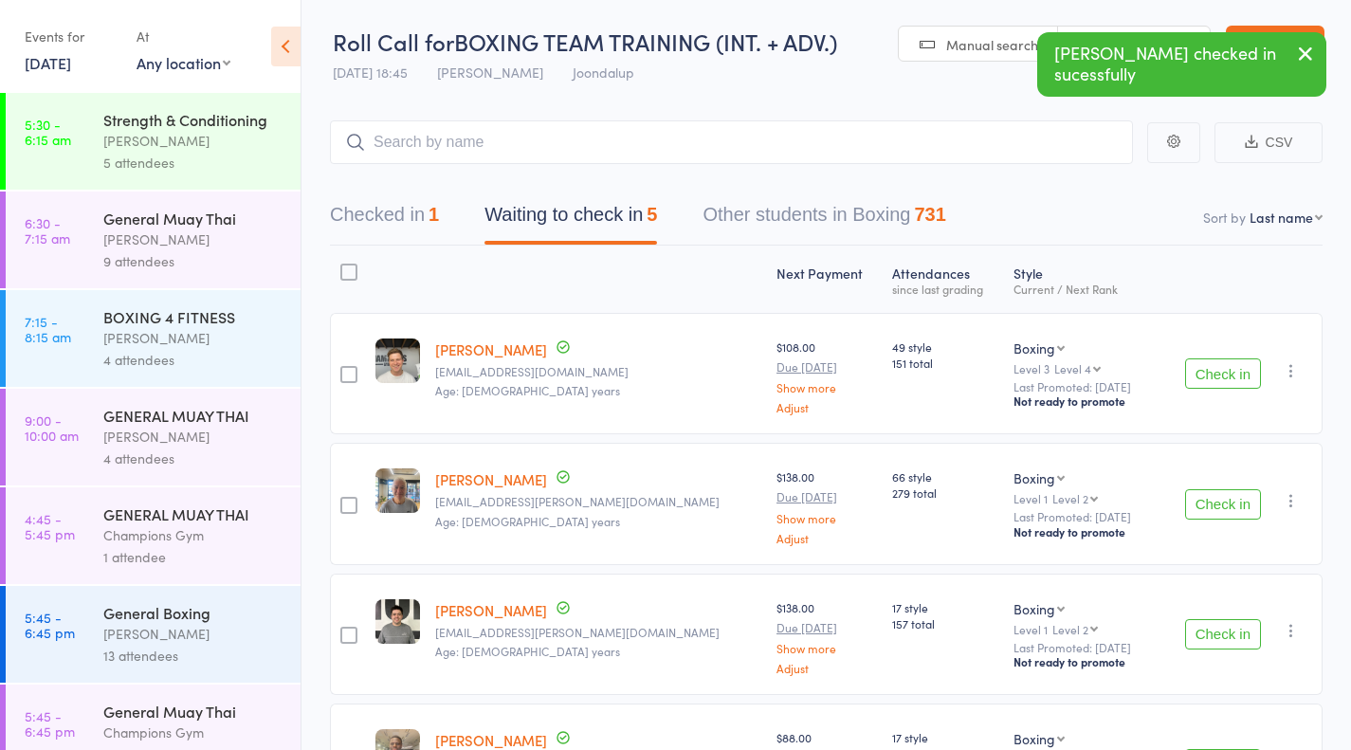
click at [1224, 496] on button "Check in" at bounding box center [1223, 504] width 76 height 30
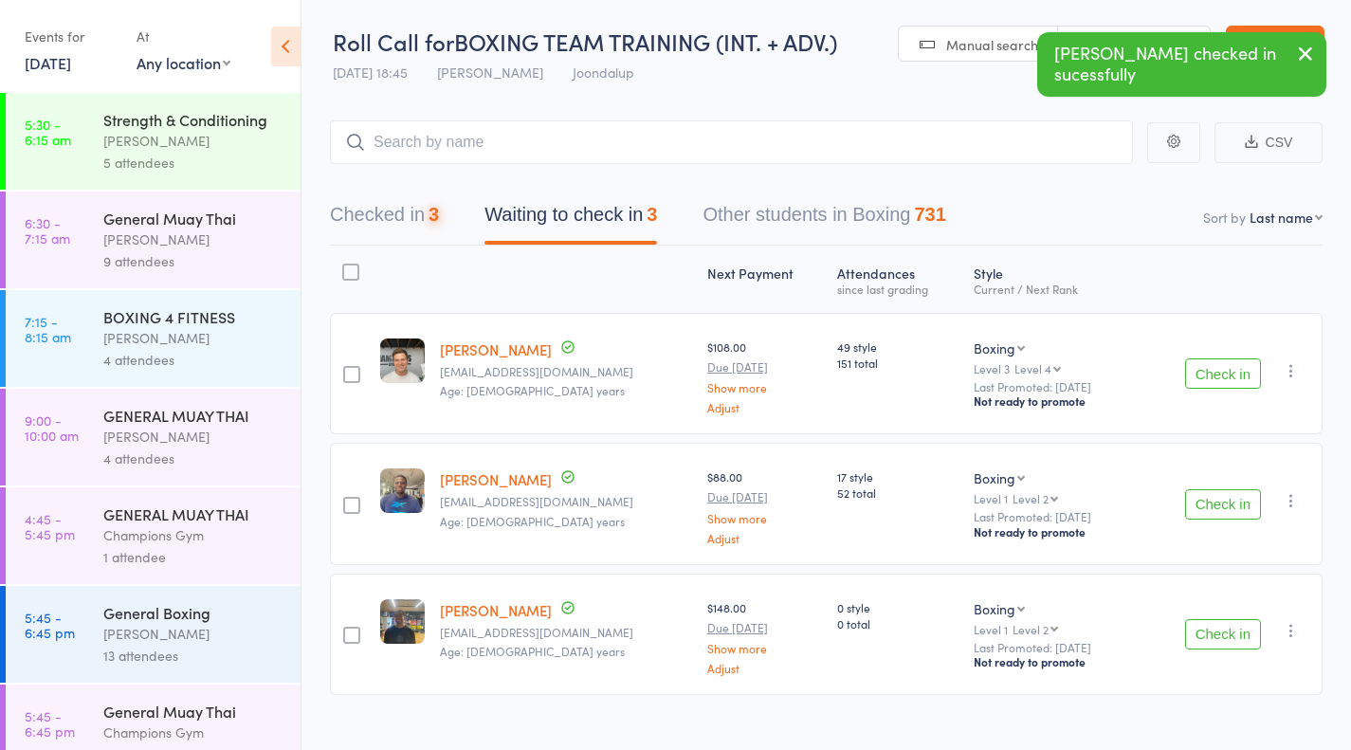
click at [1224, 496] on button "Check in" at bounding box center [1223, 504] width 76 height 30
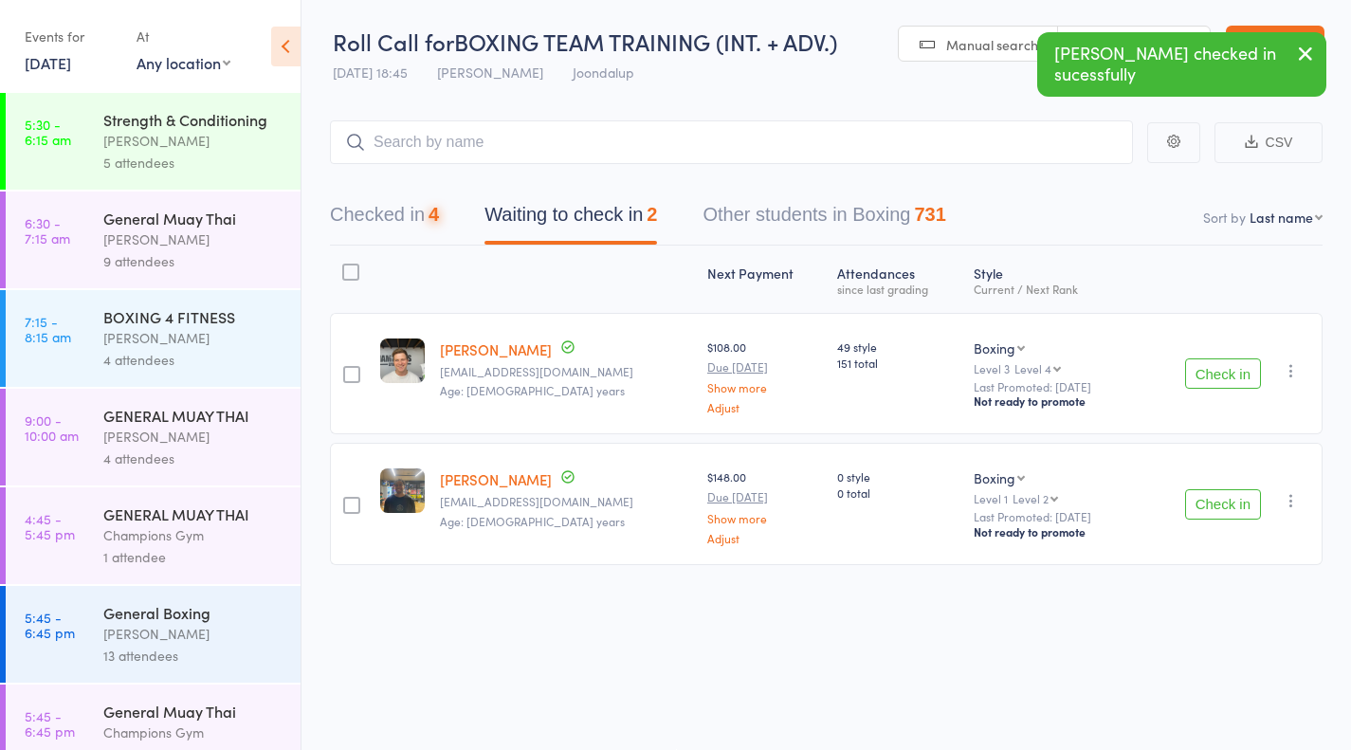
click at [1224, 496] on button "Check in" at bounding box center [1223, 504] width 76 height 30
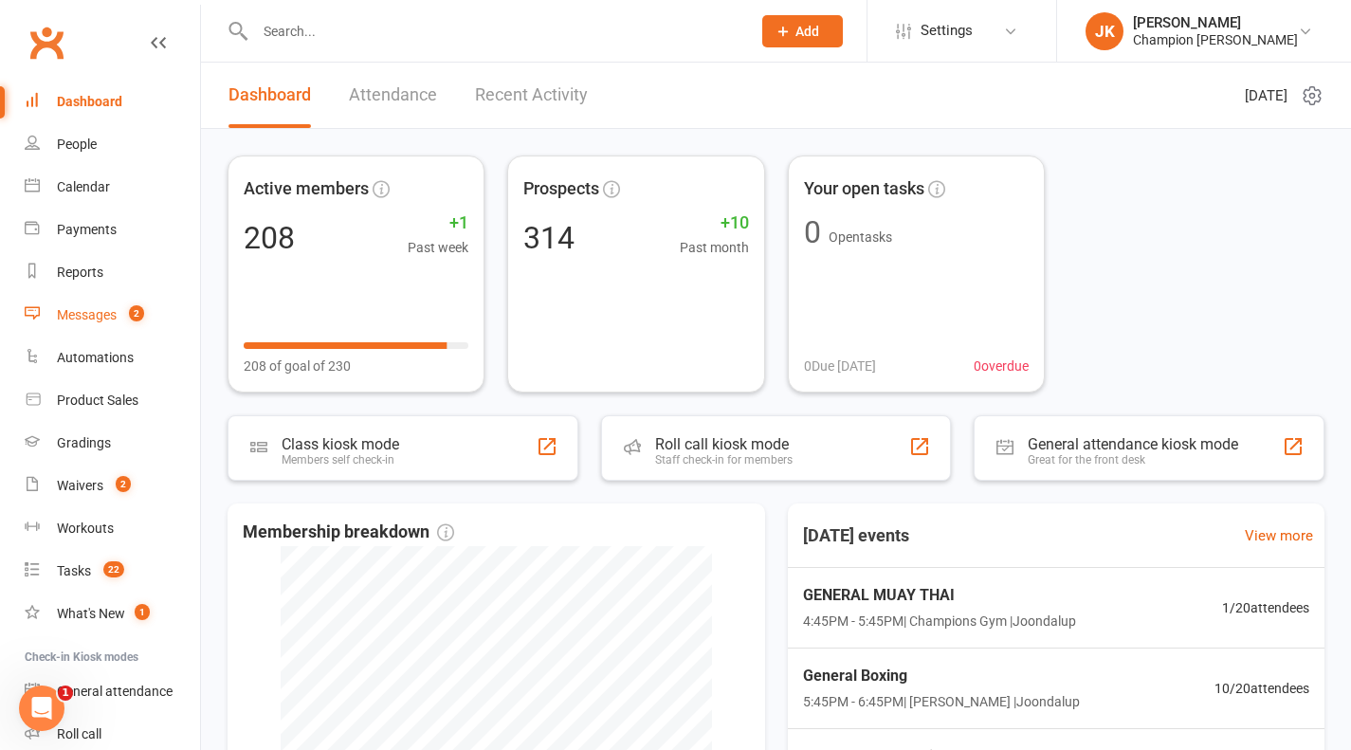
click at [92, 312] on div "Messages" at bounding box center [87, 314] width 60 height 15
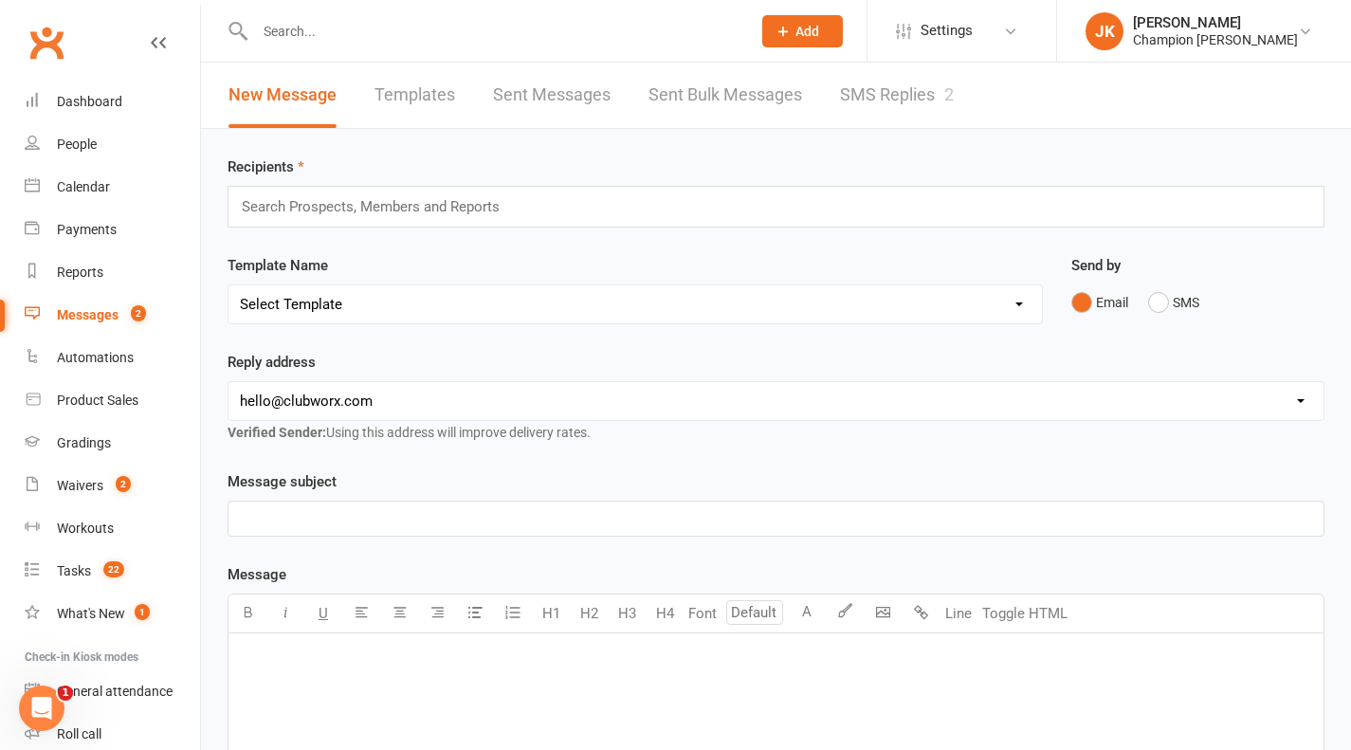
click at [904, 104] on link "SMS Replies 2" at bounding box center [897, 95] width 114 height 65
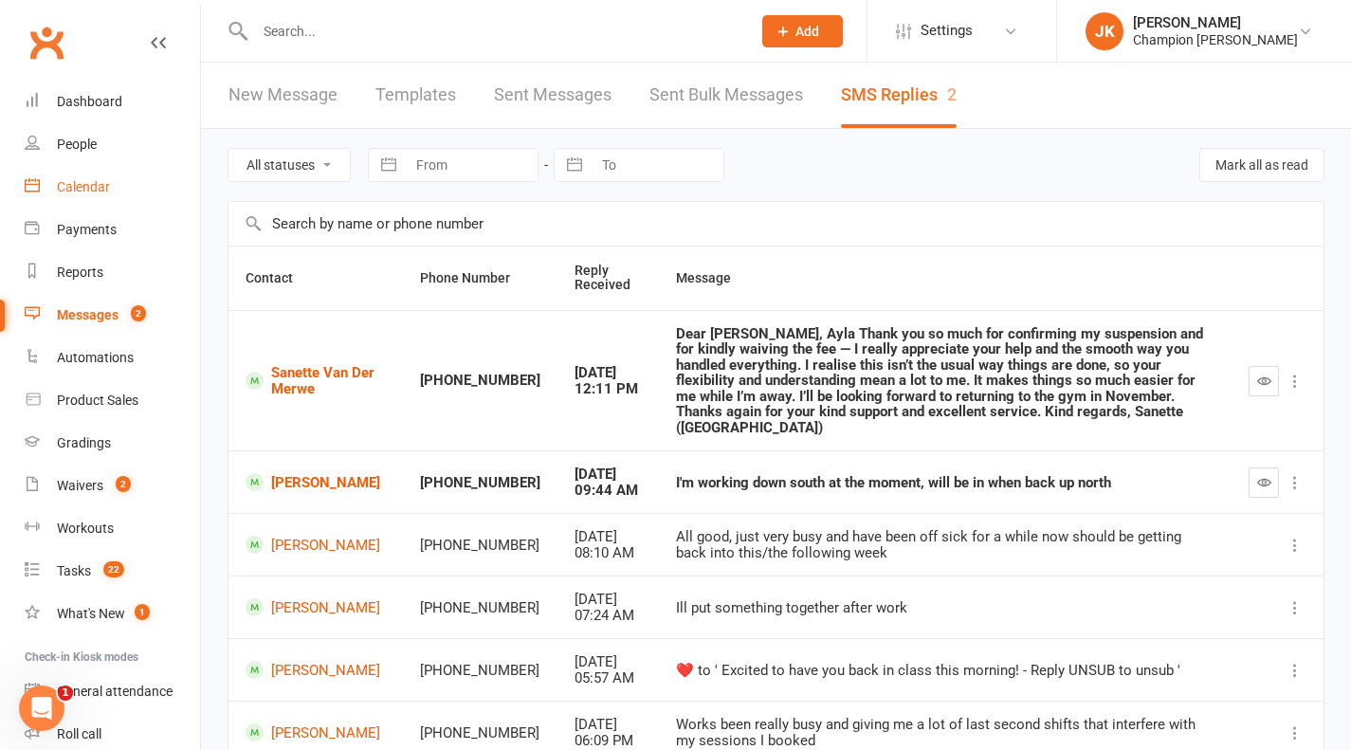
click at [104, 185] on div "Calendar" at bounding box center [83, 186] width 53 height 15
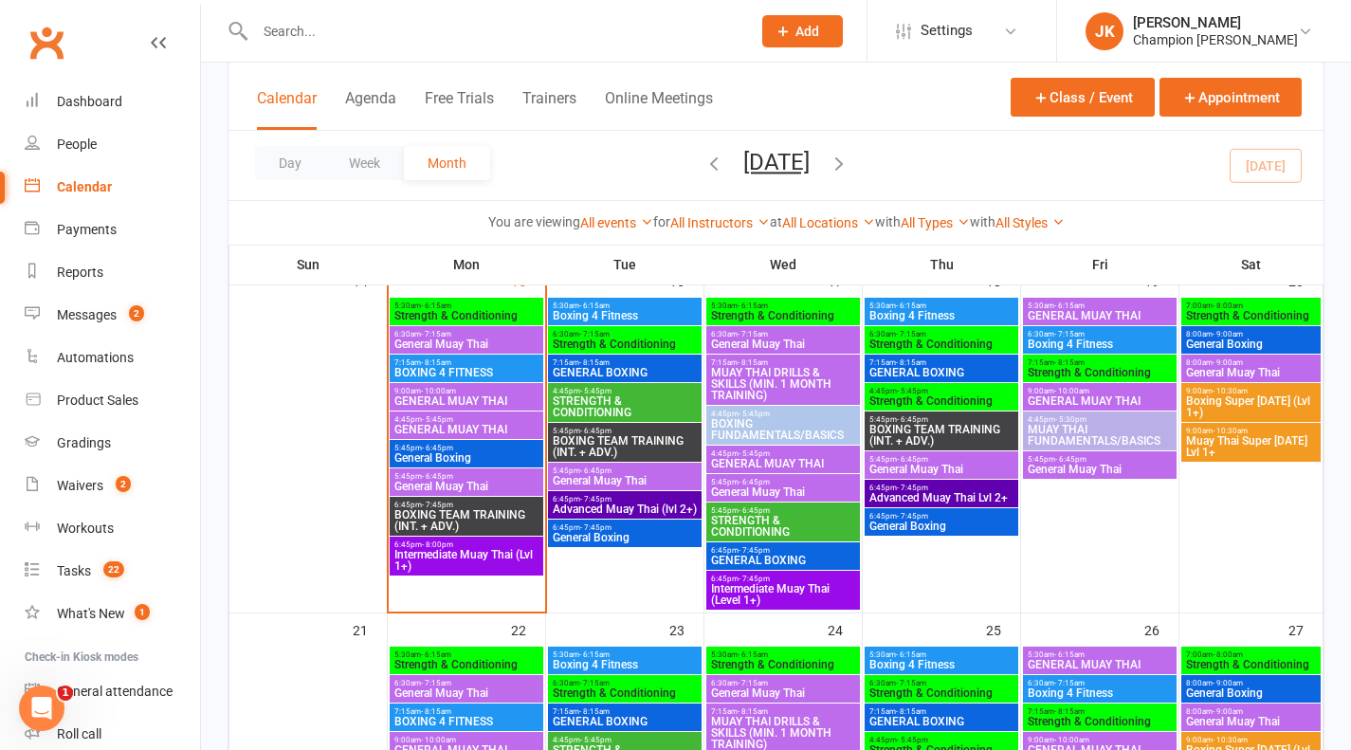
scroll to position [816, 0]
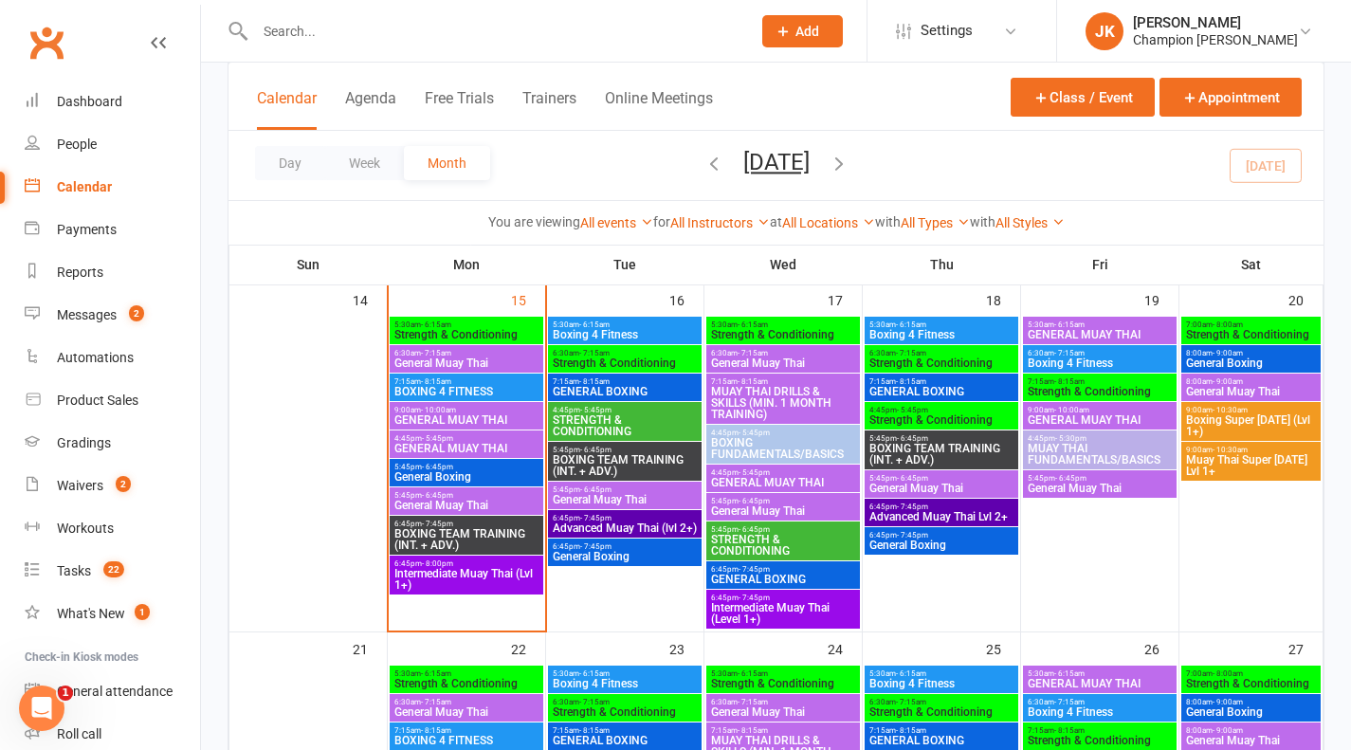
click at [466, 436] on span "4:45pm - 5:45pm" at bounding box center [466, 438] width 146 height 9
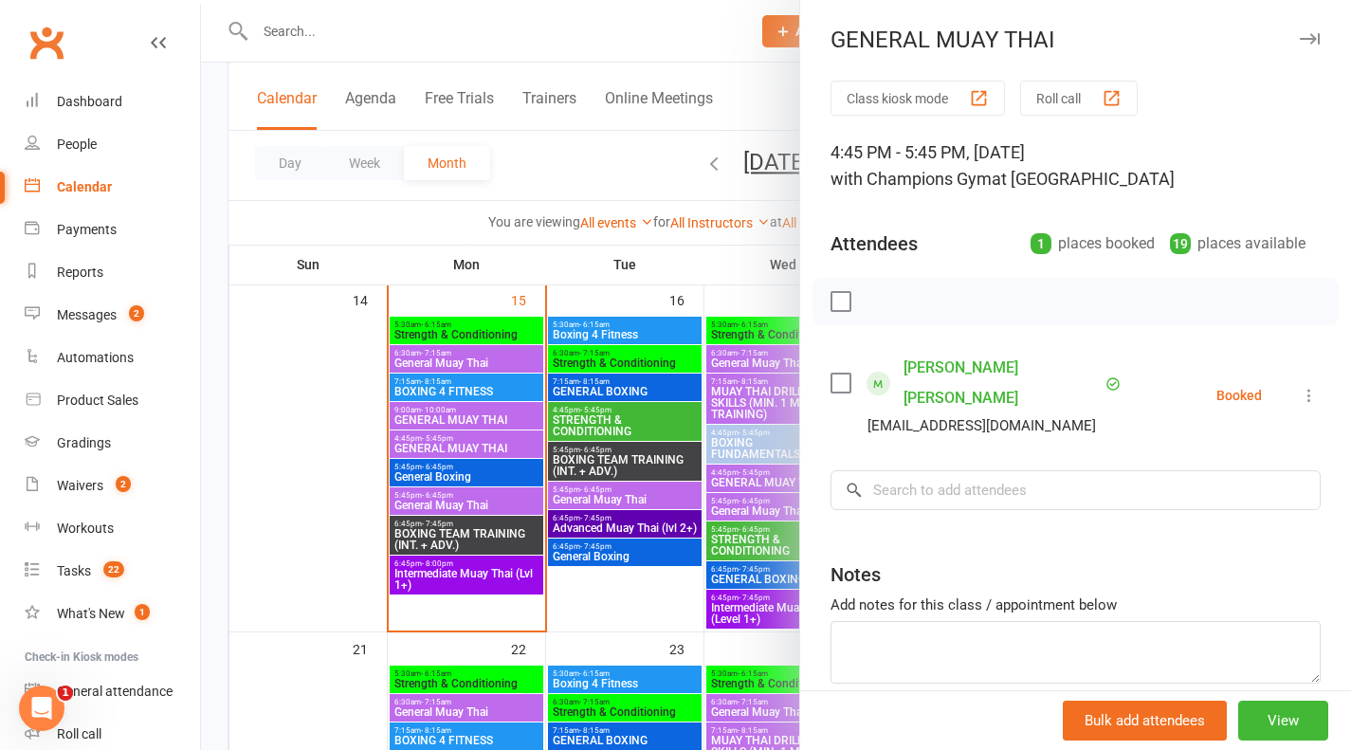
click at [466, 436] on div at bounding box center [776, 375] width 1150 height 750
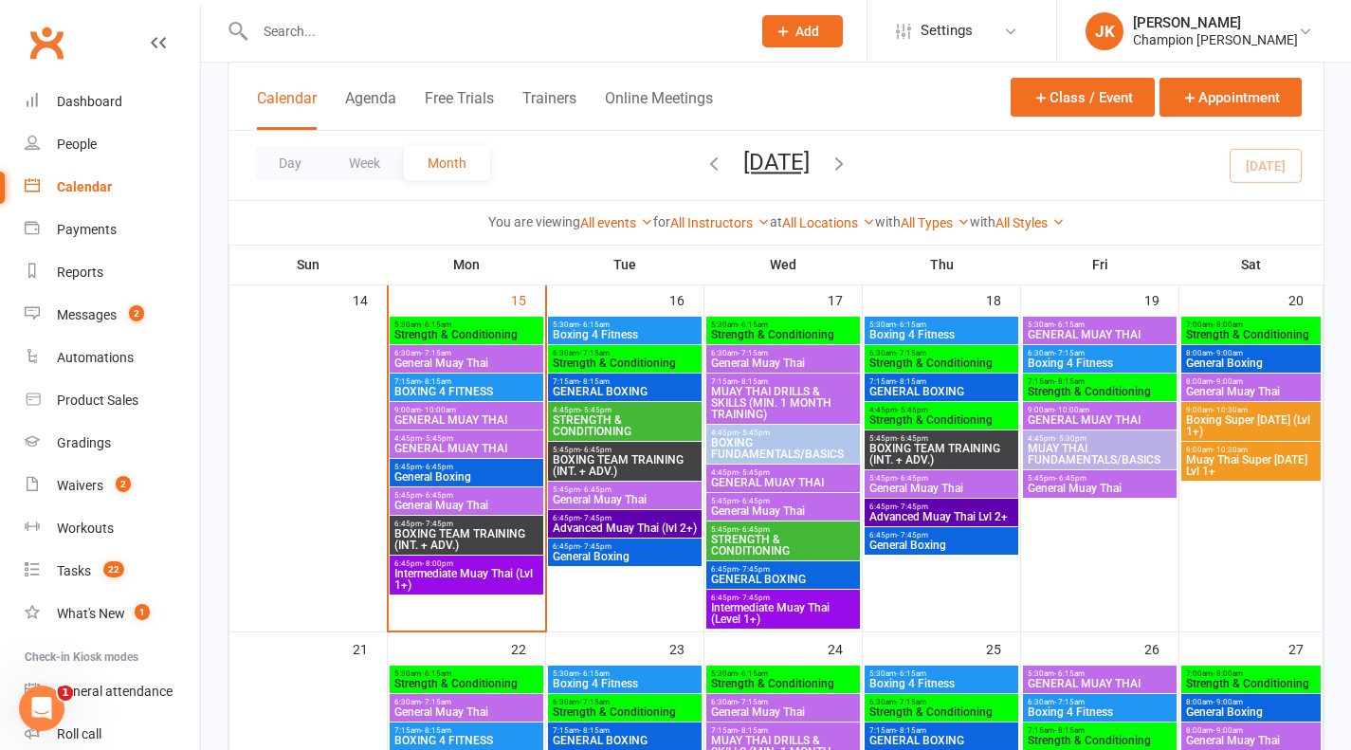
click at [466, 463] on span "5:45pm - 6:45pm" at bounding box center [466, 467] width 146 height 9
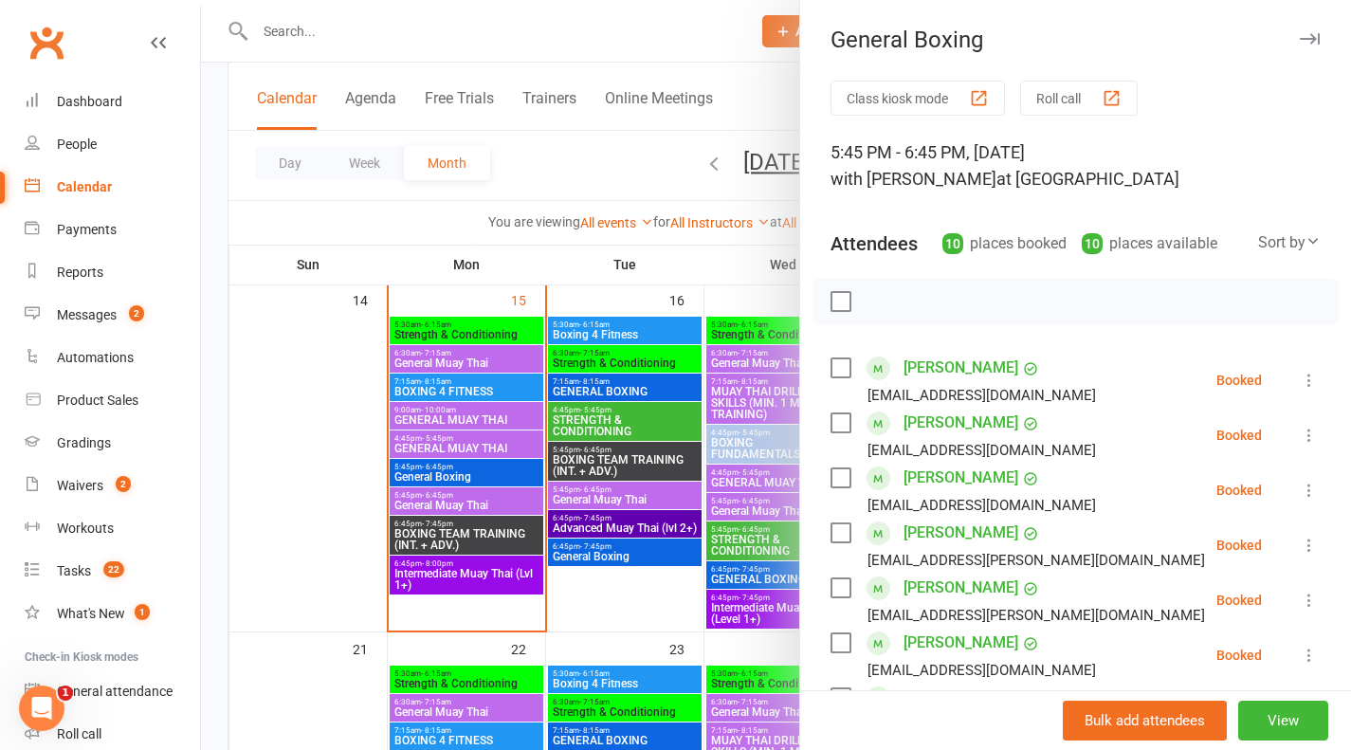
click at [466, 462] on div at bounding box center [776, 375] width 1150 height 750
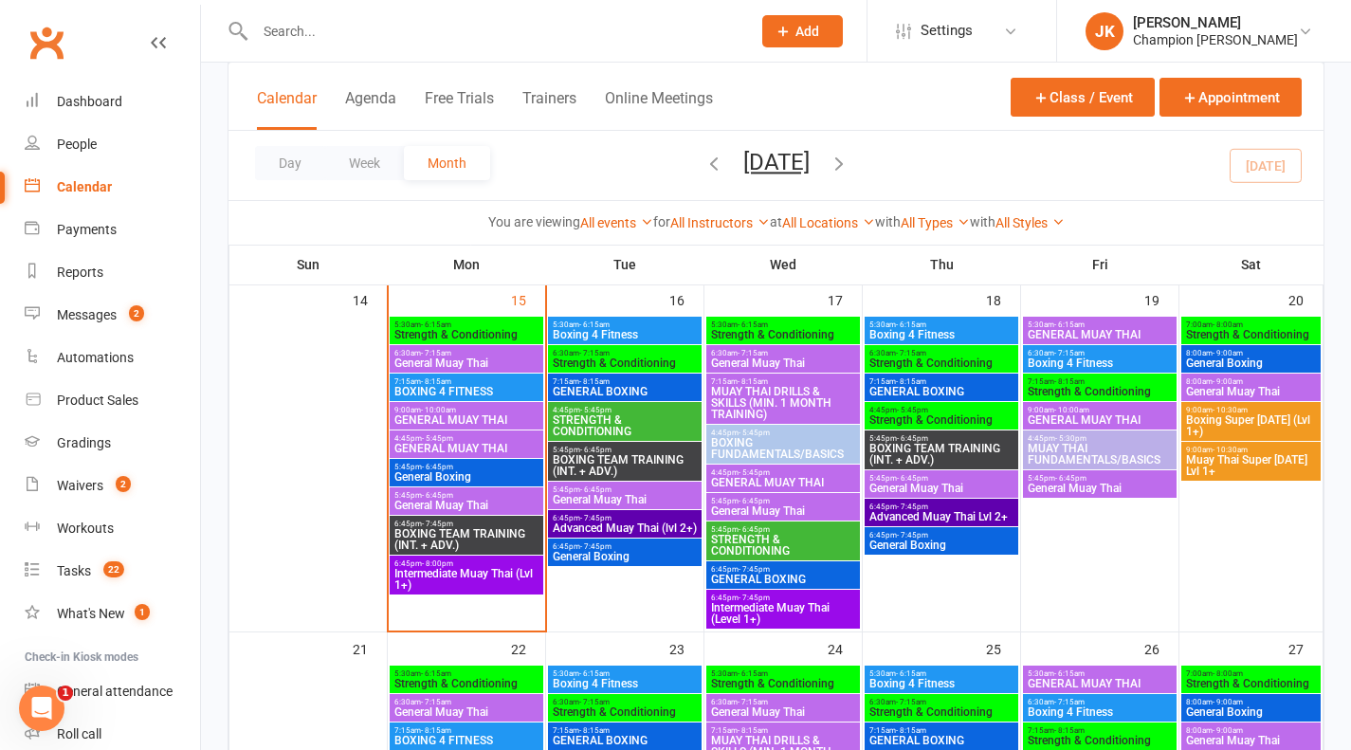
click at [439, 468] on span "- 6:45pm" at bounding box center [437, 467] width 31 height 9
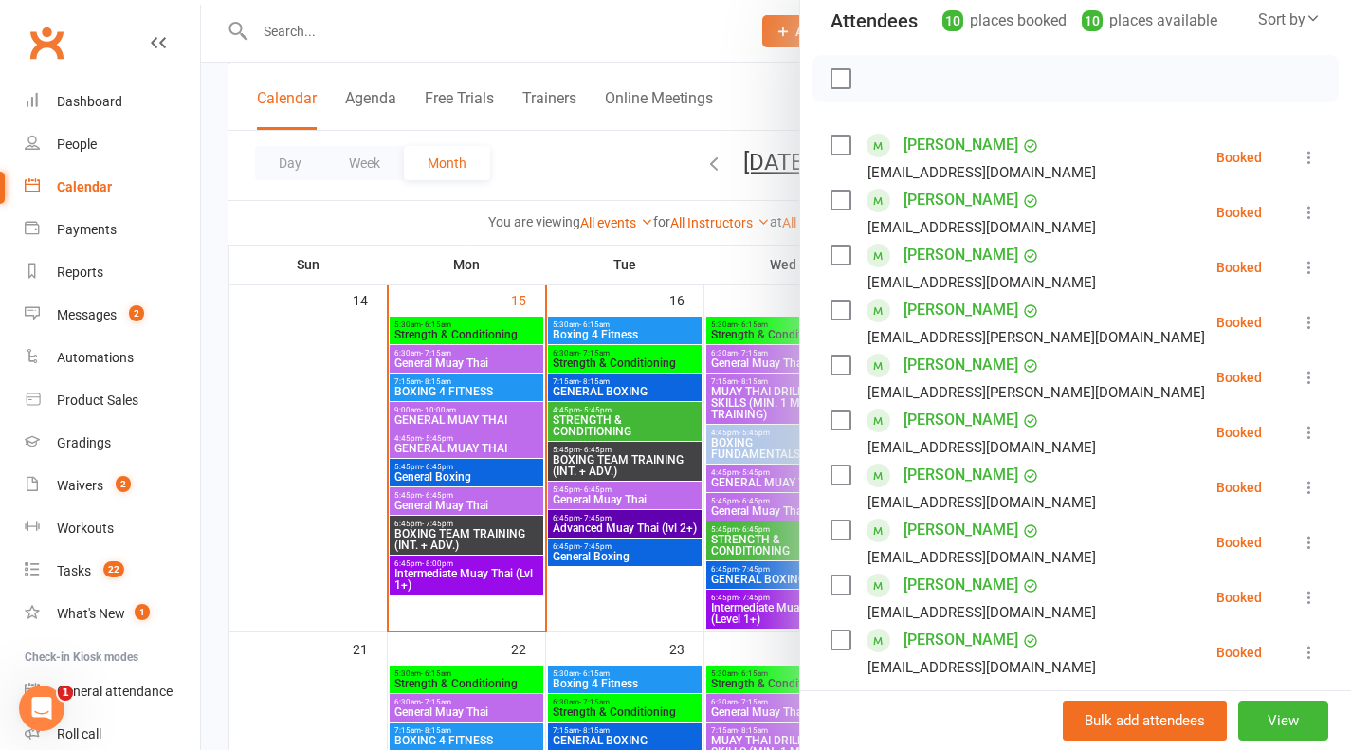
scroll to position [403, 0]
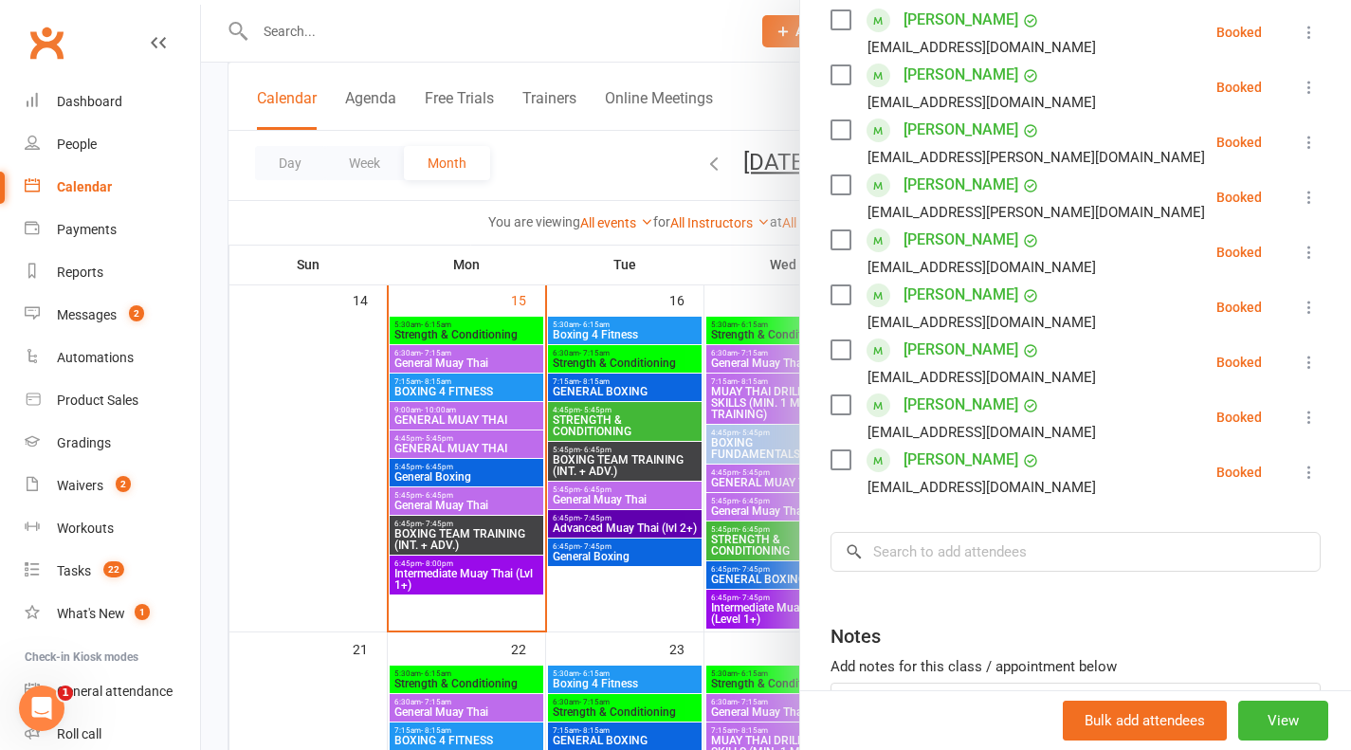
click at [509, 529] on div at bounding box center [776, 375] width 1150 height 750
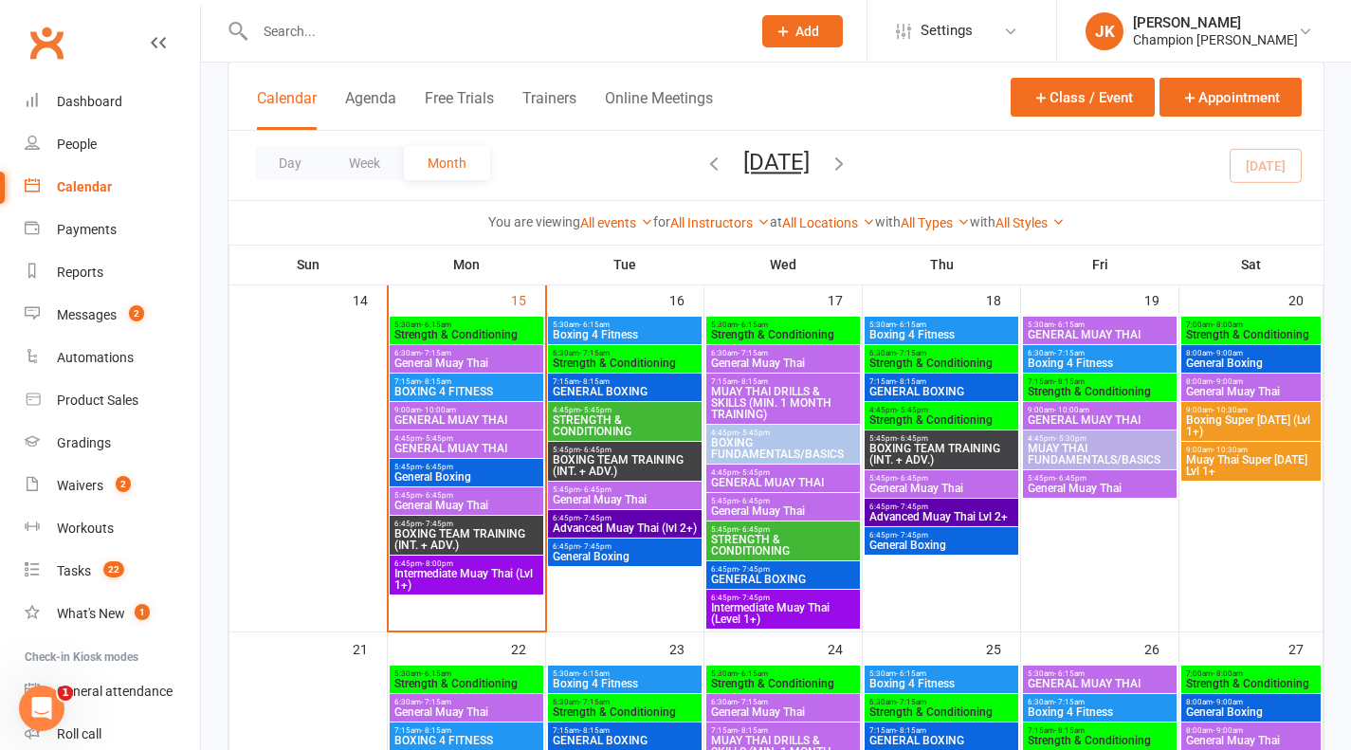
click at [509, 529] on span "BOXING TEAM TRAINING (INT. + ADV.)" at bounding box center [466, 539] width 146 height 23
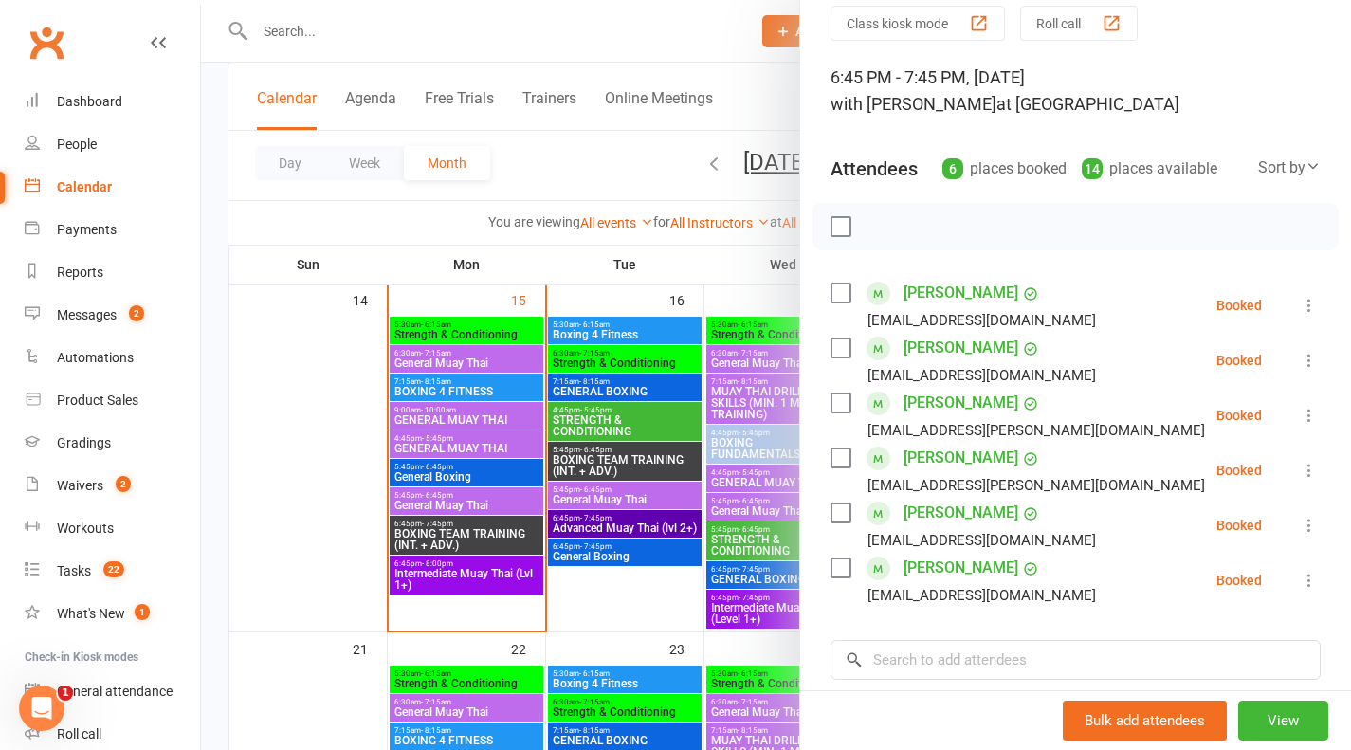
scroll to position [76, 0]
click at [507, 502] on div at bounding box center [776, 375] width 1150 height 750
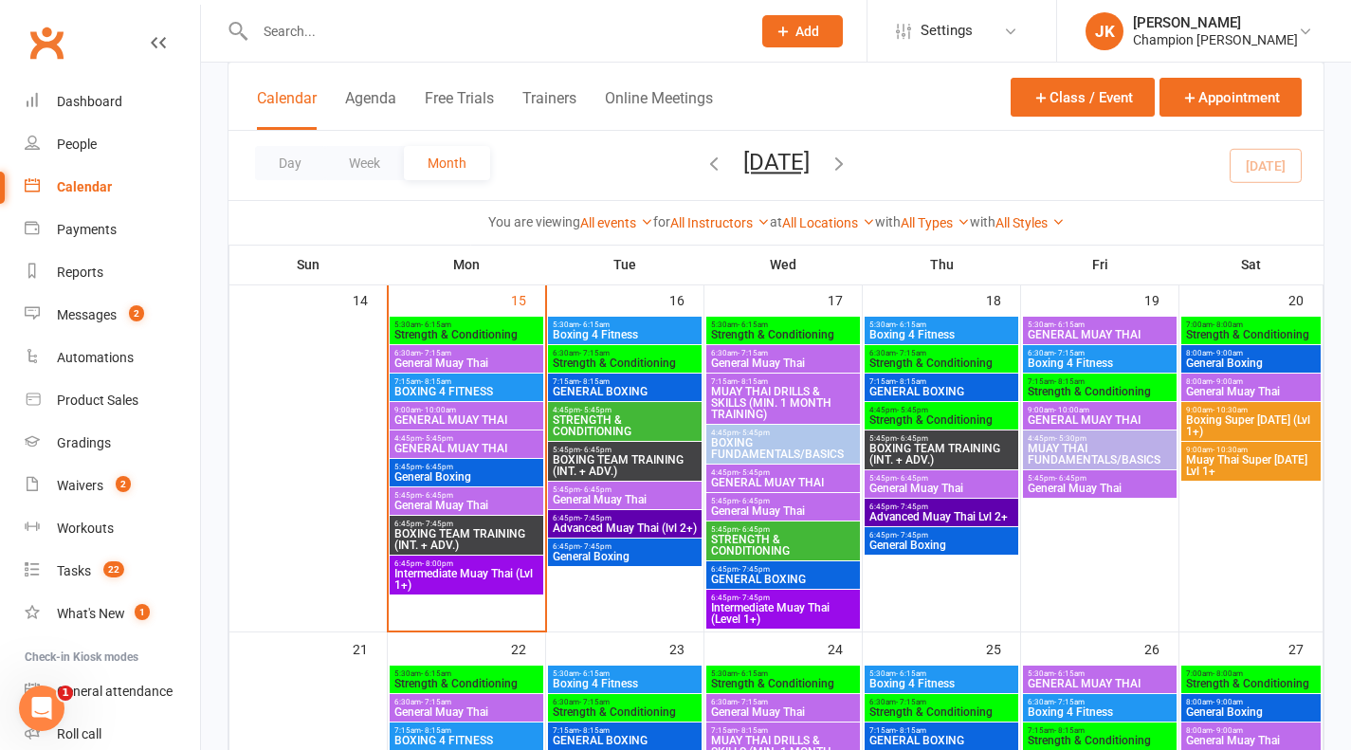
click at [507, 502] on span "General Muay Thai" at bounding box center [466, 505] width 146 height 11
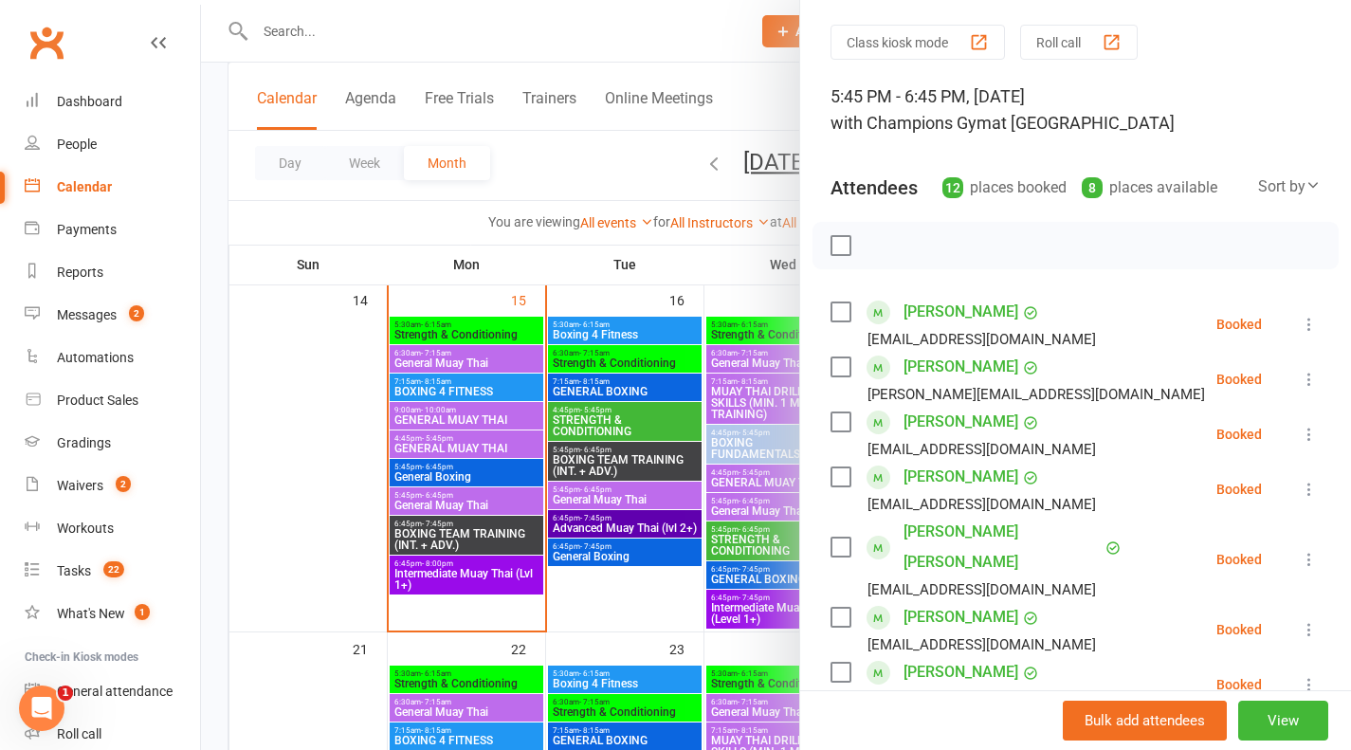
scroll to position [0, 0]
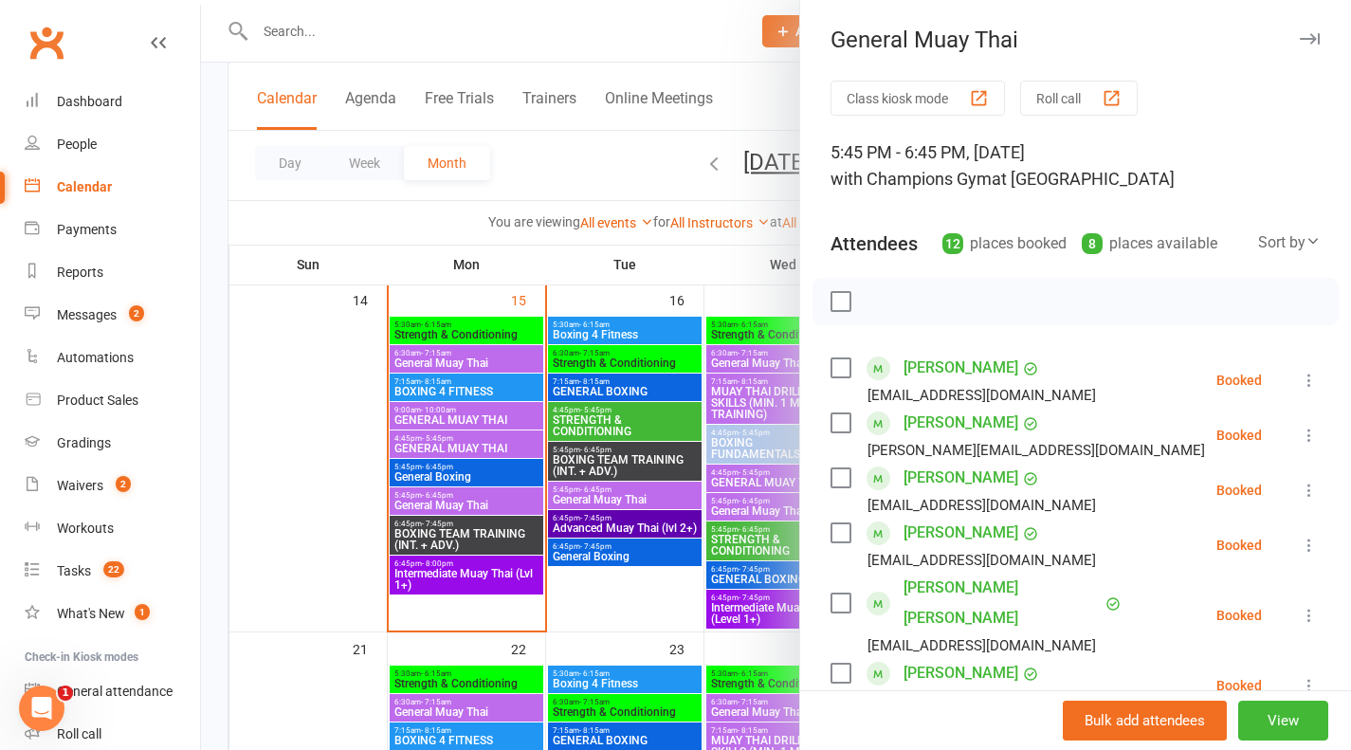
click at [506, 577] on div at bounding box center [776, 375] width 1150 height 750
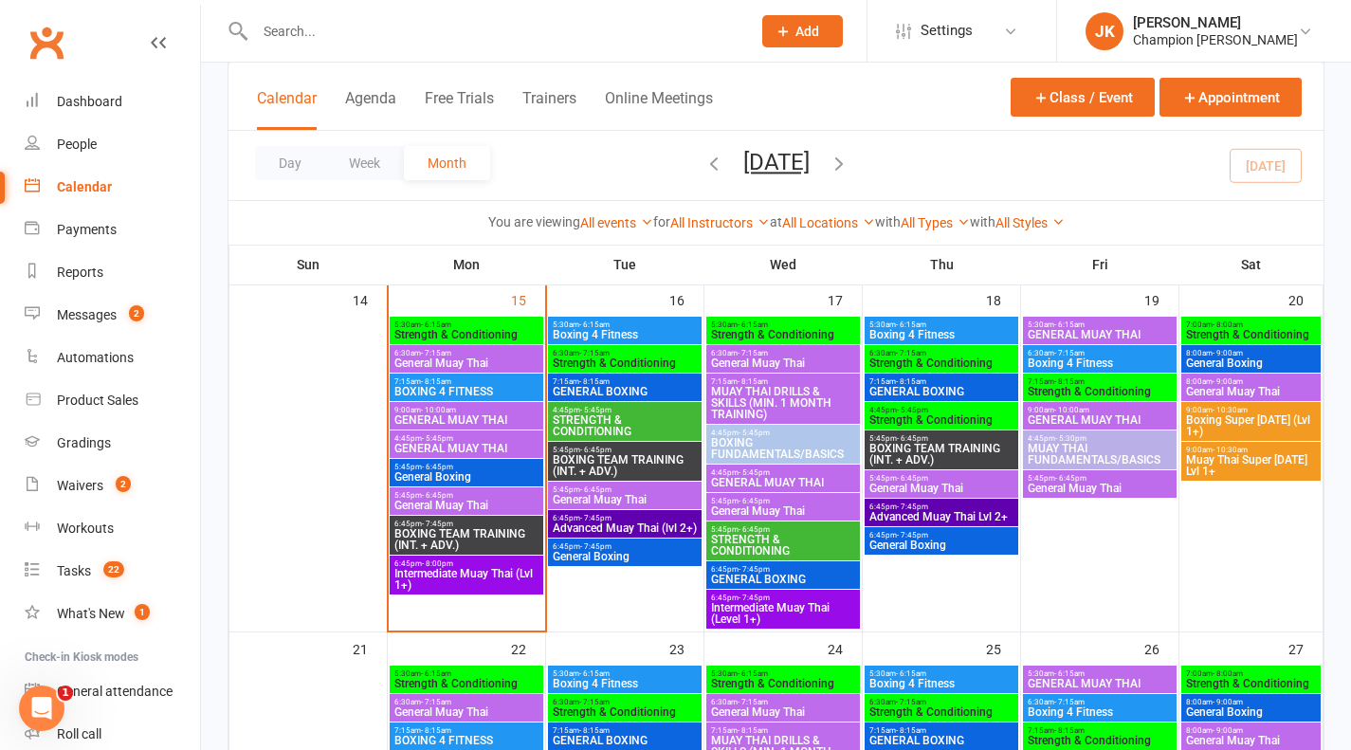
click at [506, 577] on span "Intermediate Muay Thai (Lvl 1+)" at bounding box center [466, 579] width 146 height 23
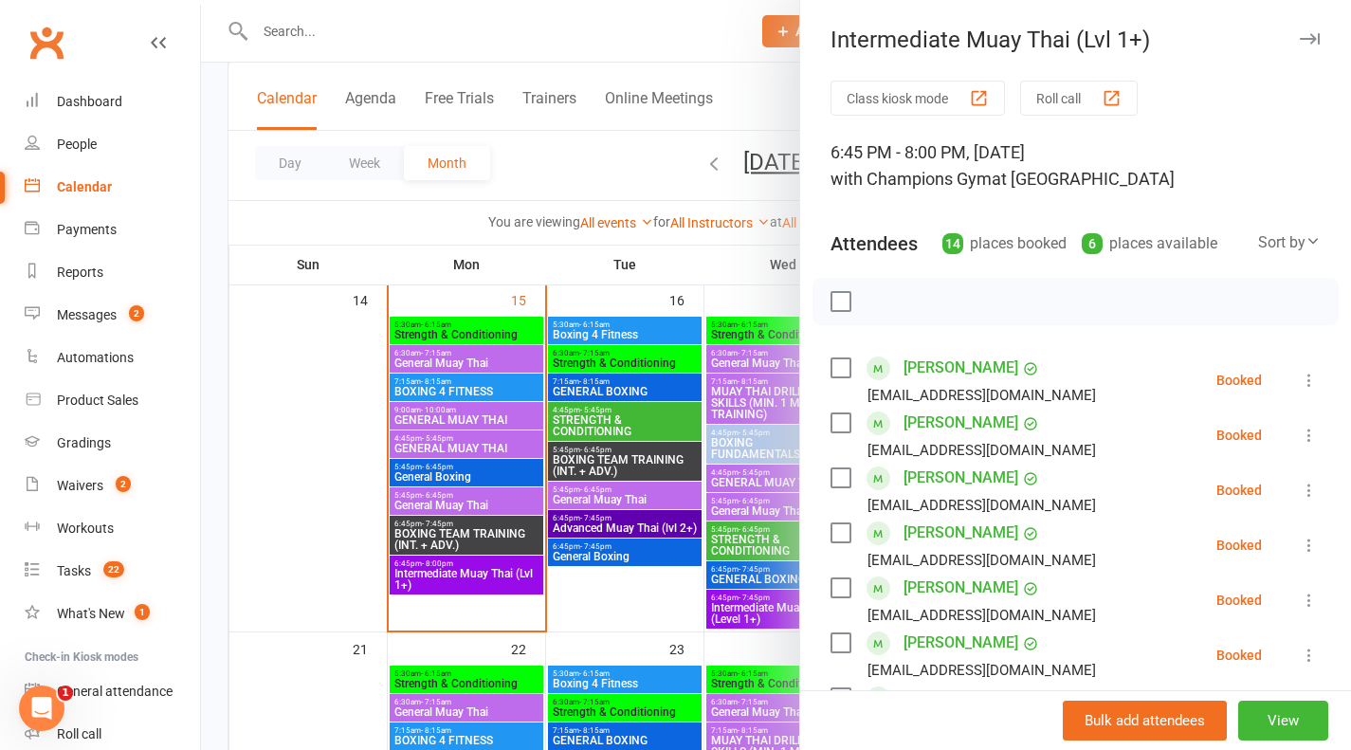
click at [544, 481] on div at bounding box center [776, 375] width 1150 height 750
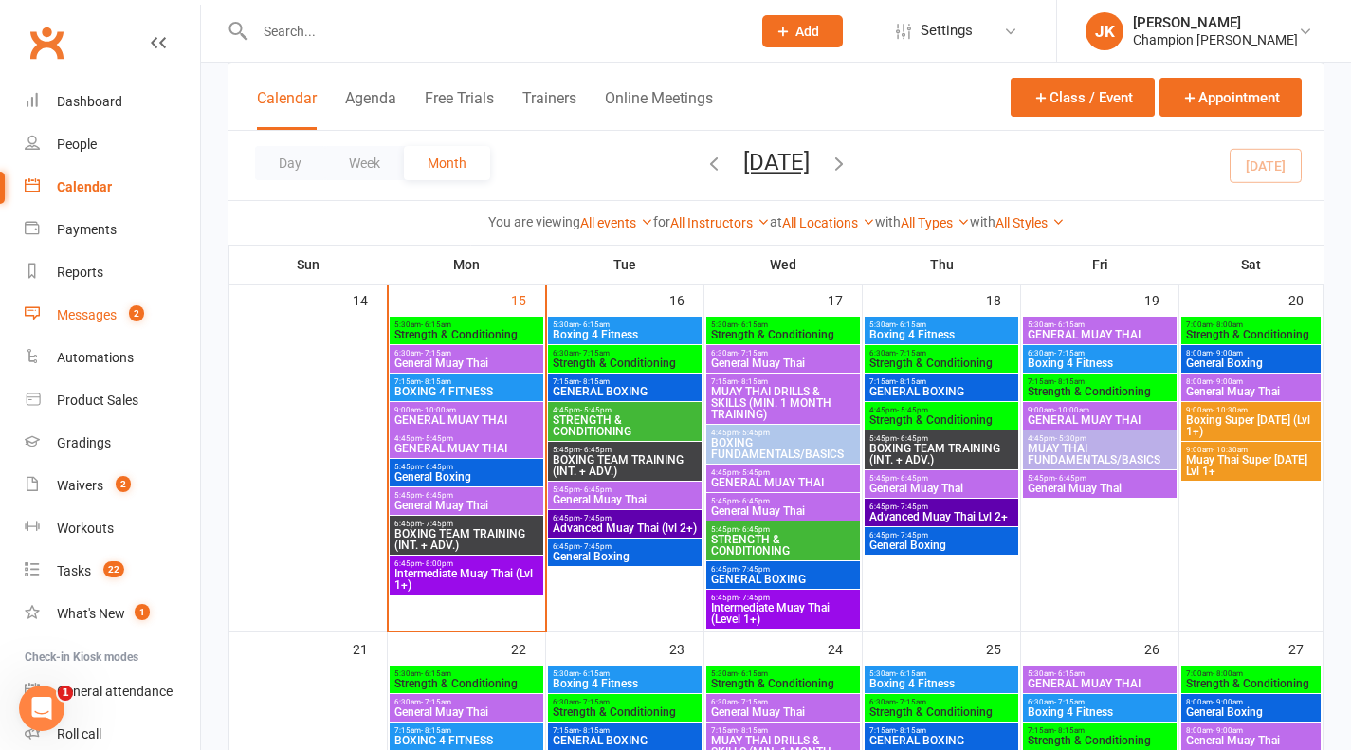
click at [105, 320] on div "Messages" at bounding box center [87, 314] width 60 height 15
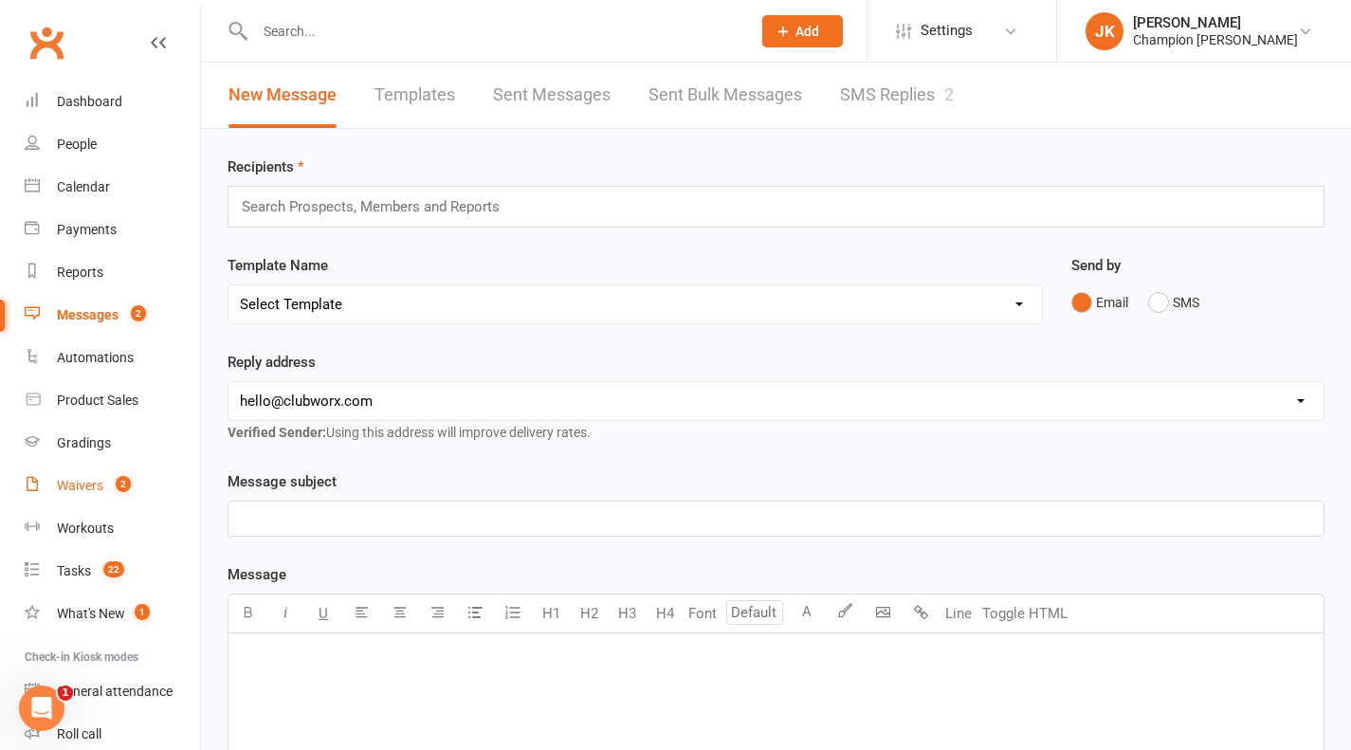
click at [57, 492] on div "Waivers" at bounding box center [80, 485] width 46 height 15
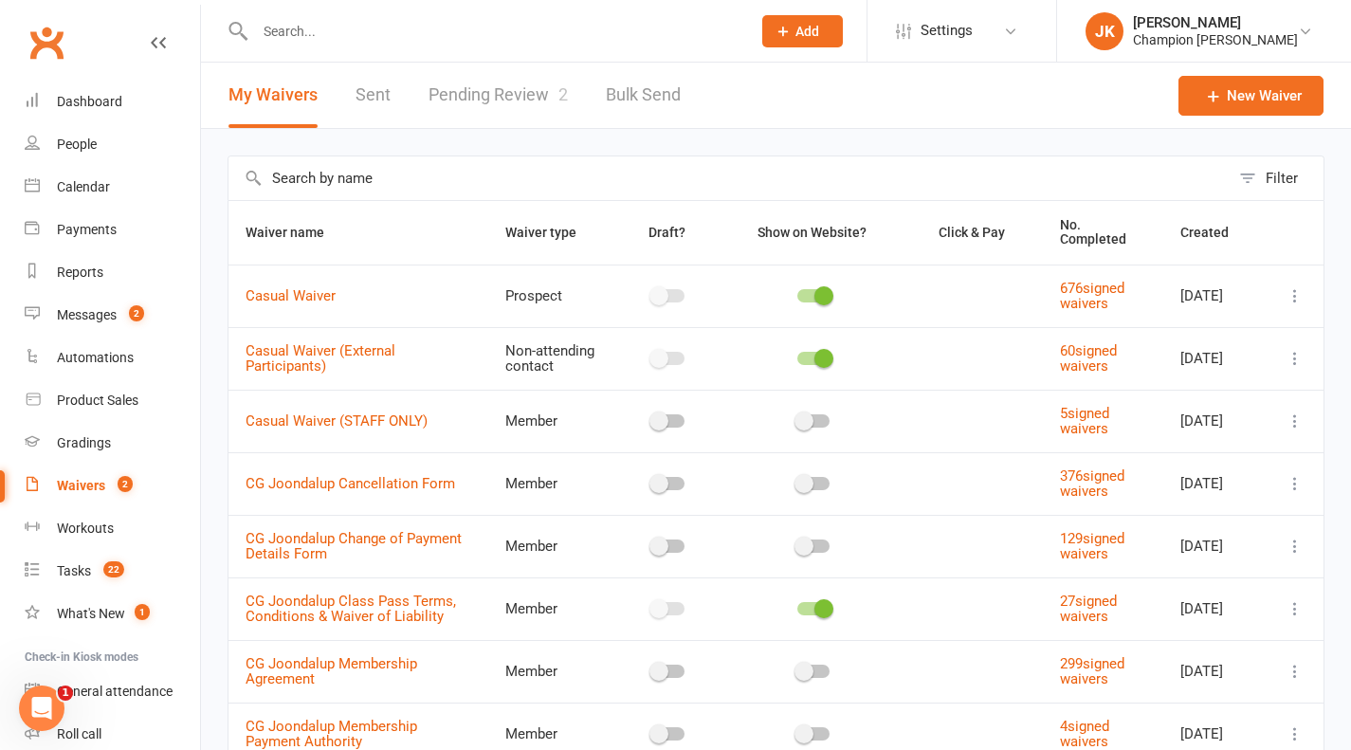
click at [493, 87] on link "Pending Review 2" at bounding box center [498, 95] width 139 height 65
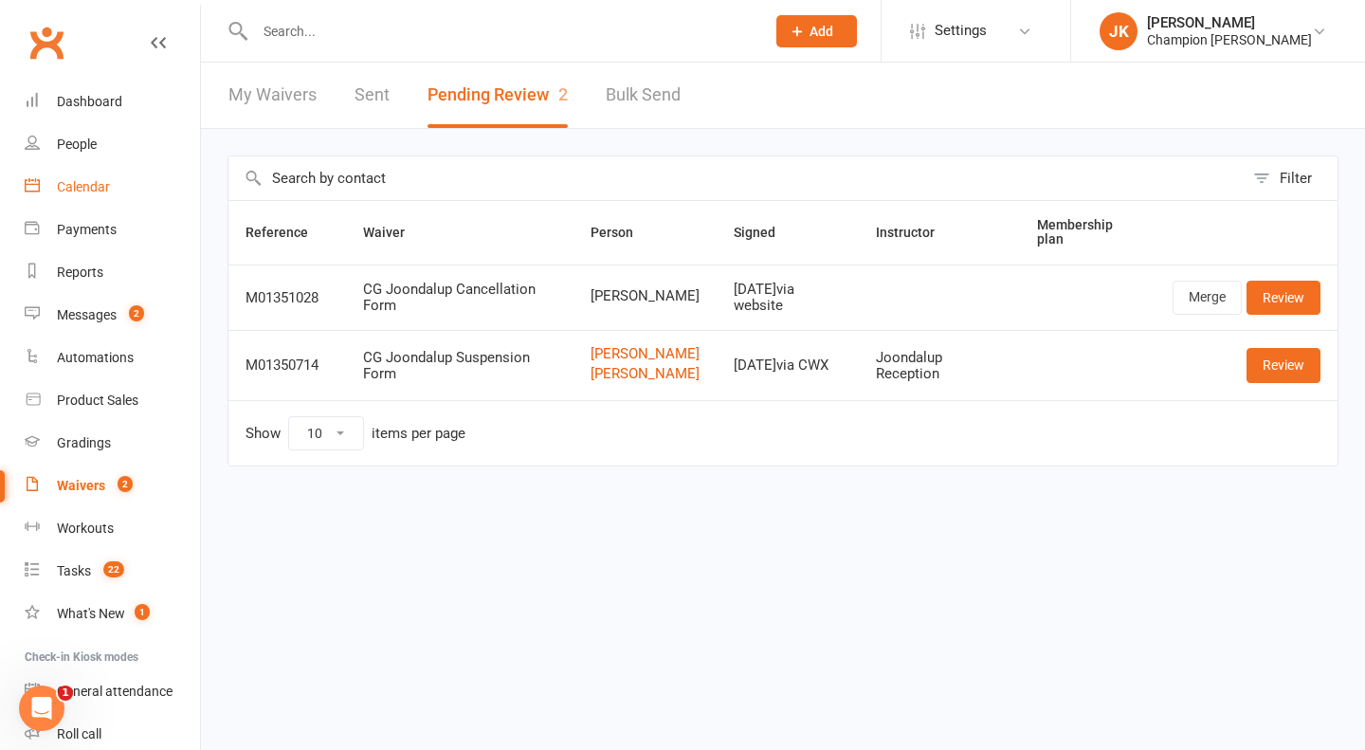
click at [101, 191] on div "Calendar" at bounding box center [83, 186] width 53 height 15
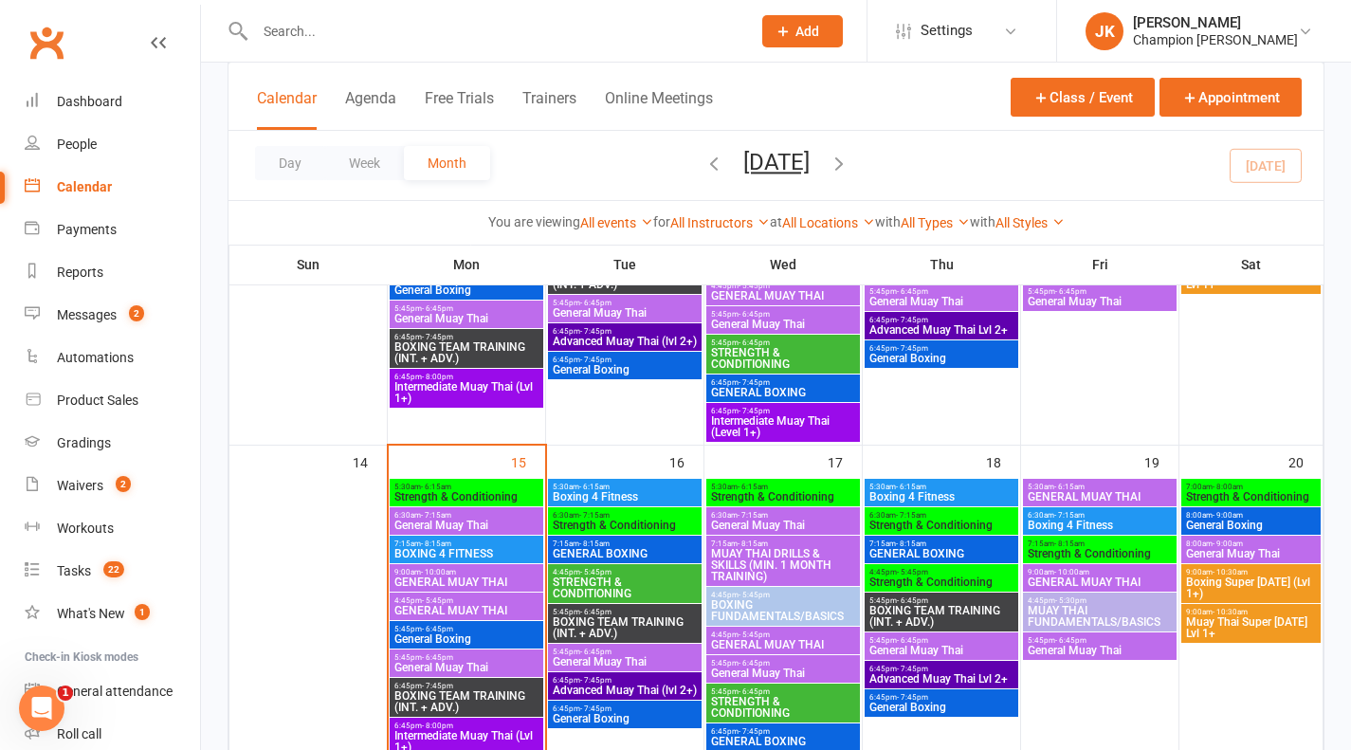
scroll to position [655, 0]
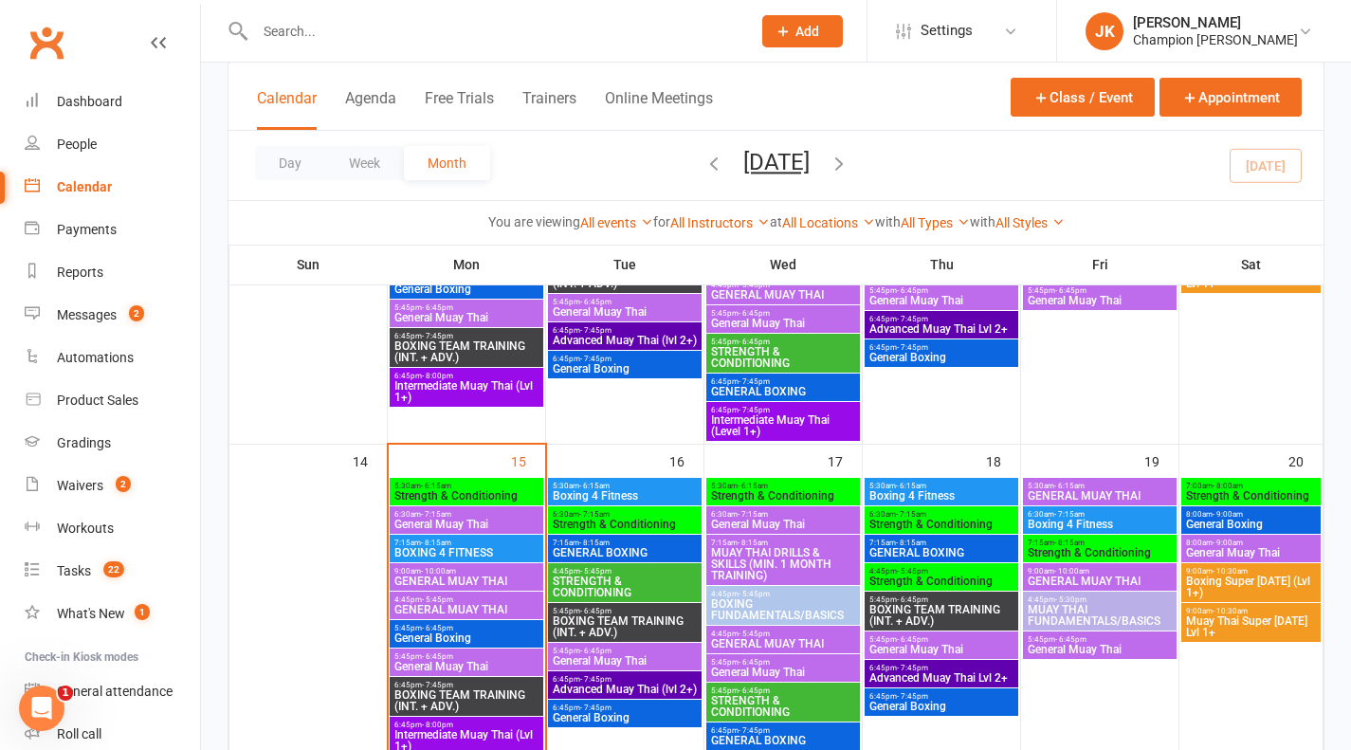
click at [494, 665] on span "General Muay Thai" at bounding box center [466, 666] width 146 height 11
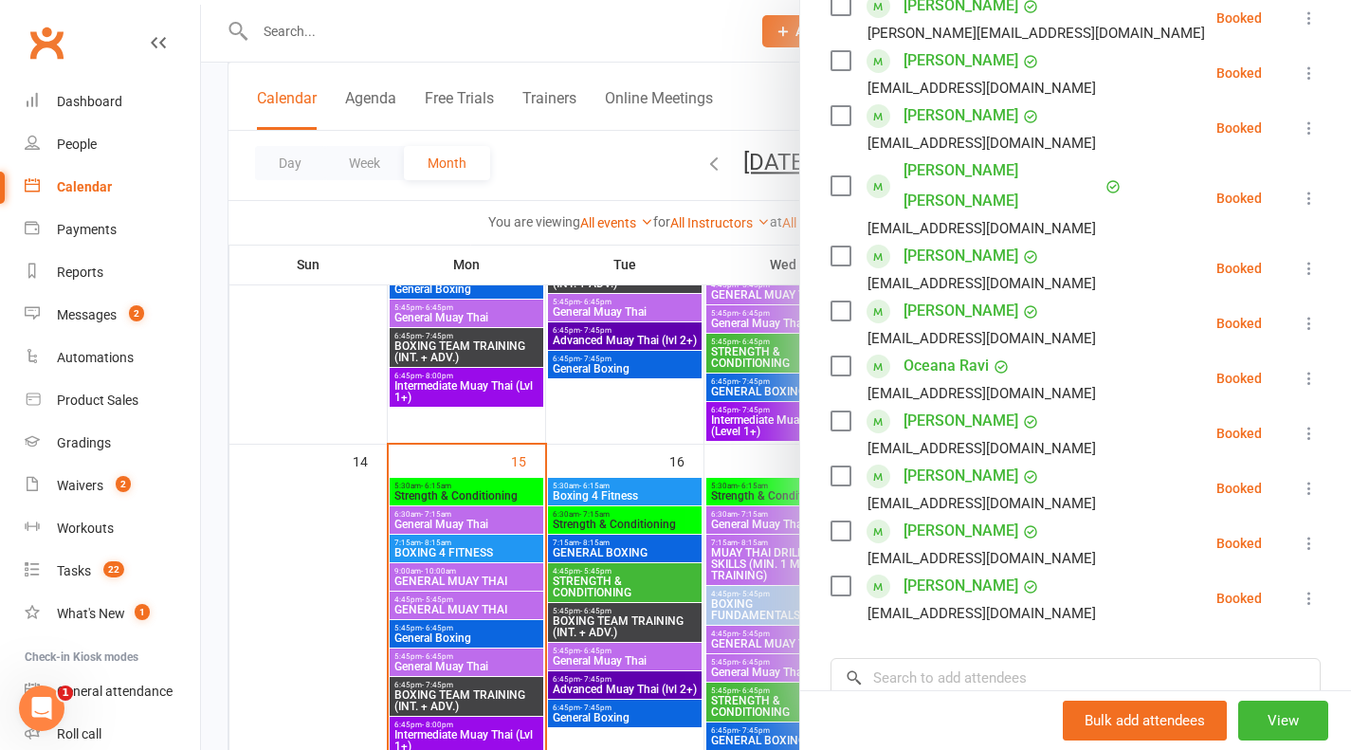
scroll to position [432, 0]
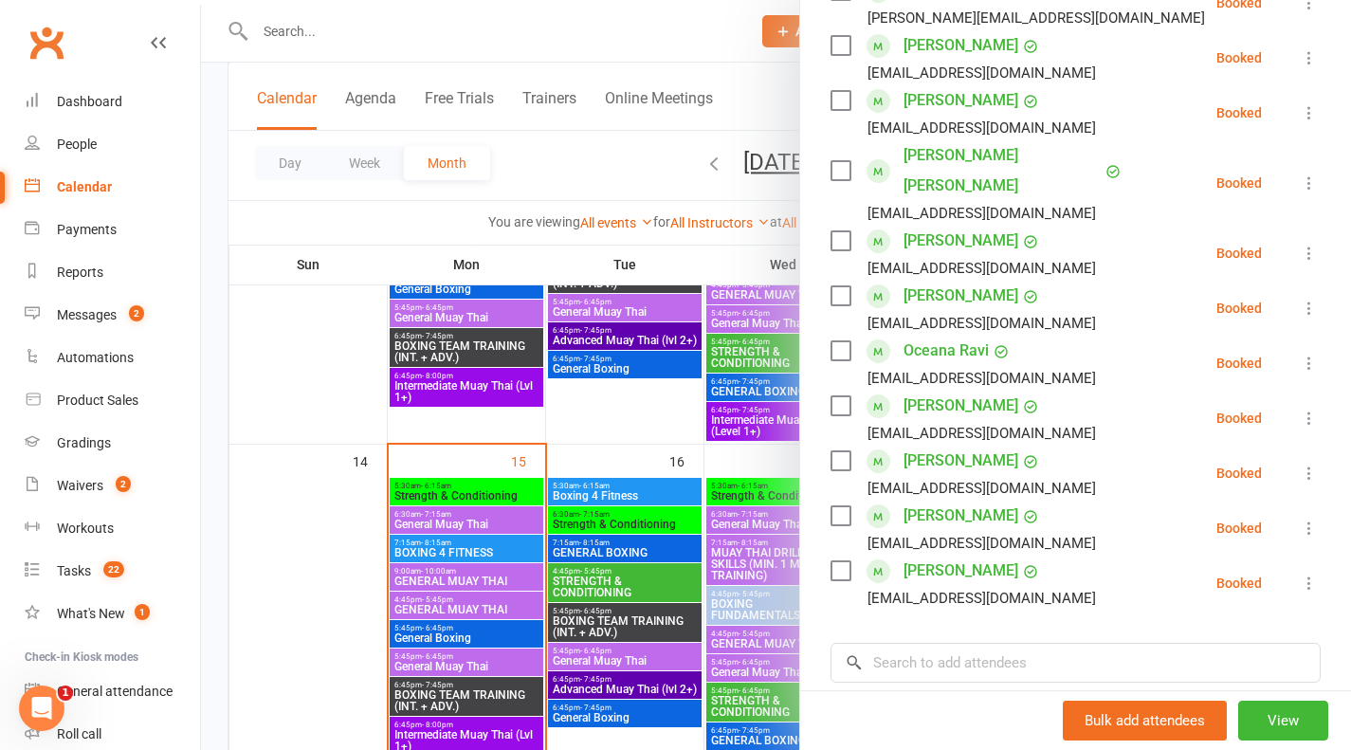
click at [271, 252] on div at bounding box center [776, 375] width 1150 height 750
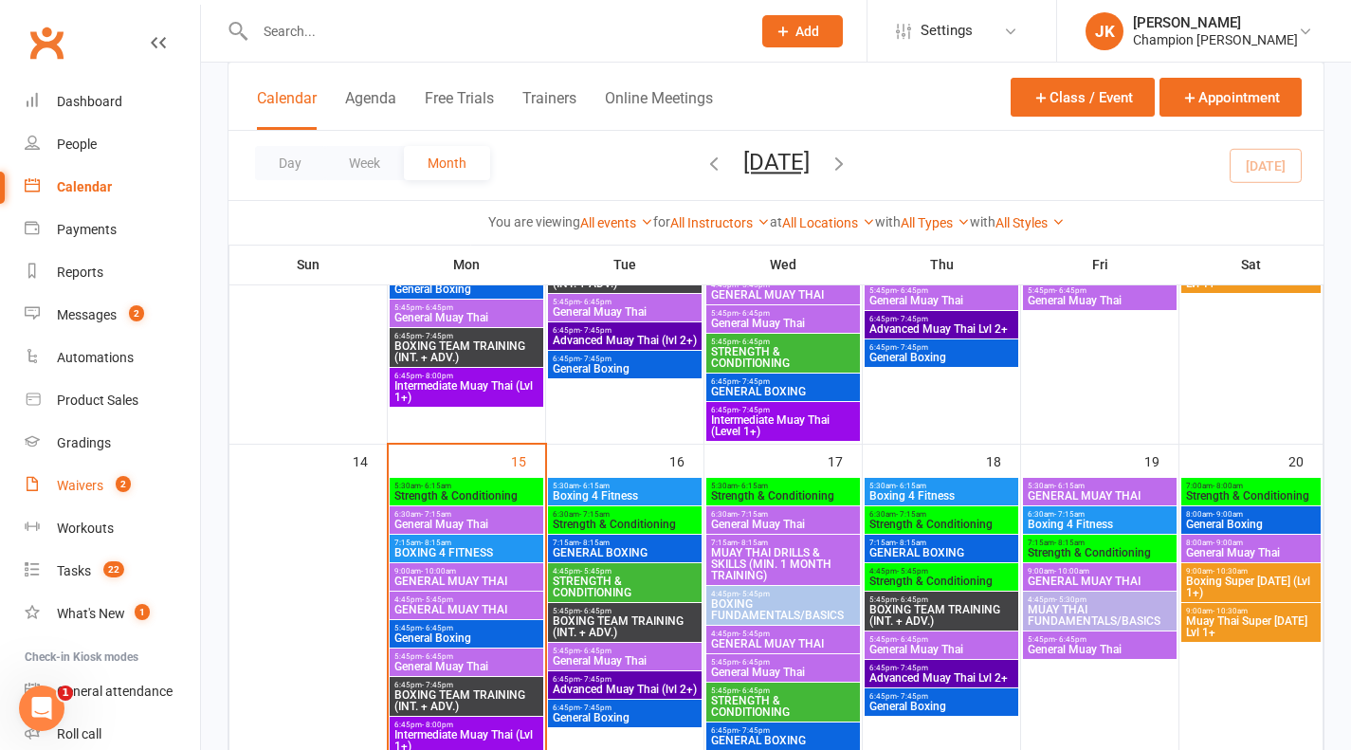
click at [92, 497] on link "Waivers 2" at bounding box center [112, 486] width 175 height 43
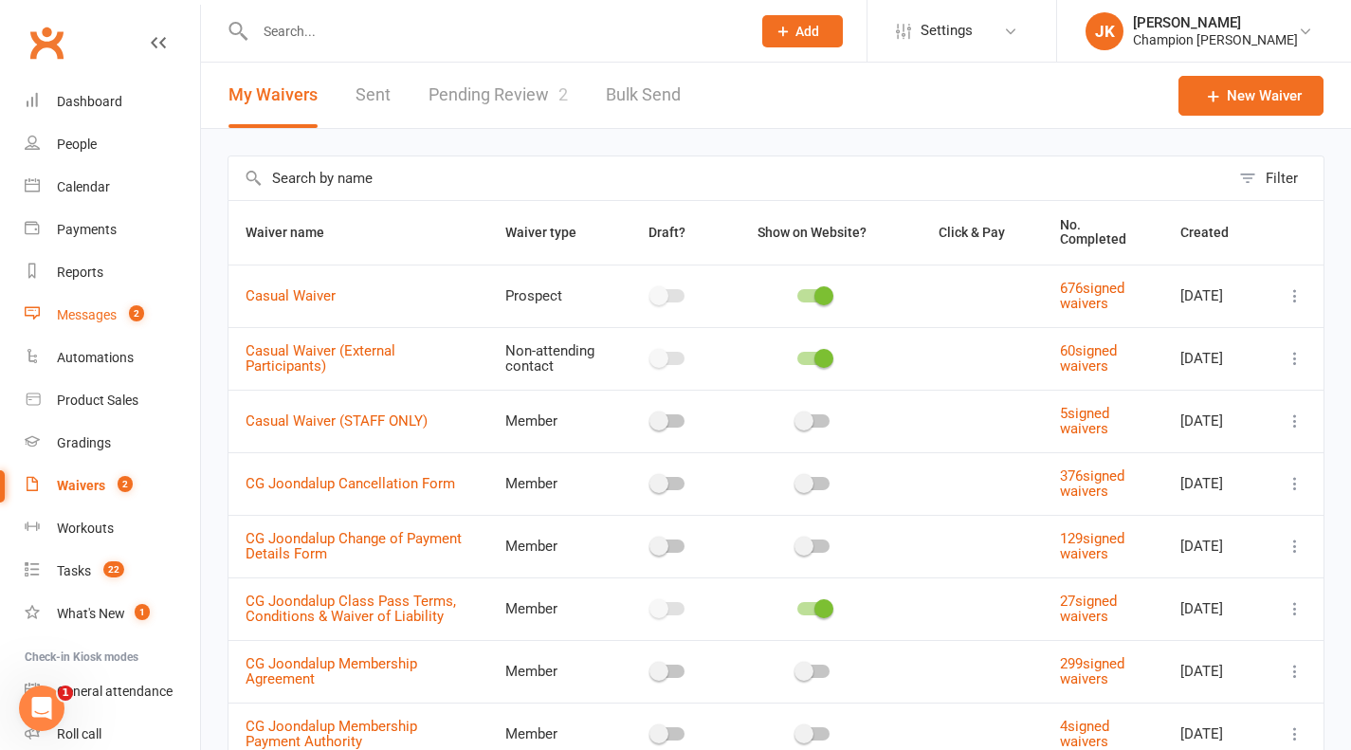
click at [118, 317] on link "Messages 2" at bounding box center [112, 315] width 175 height 43
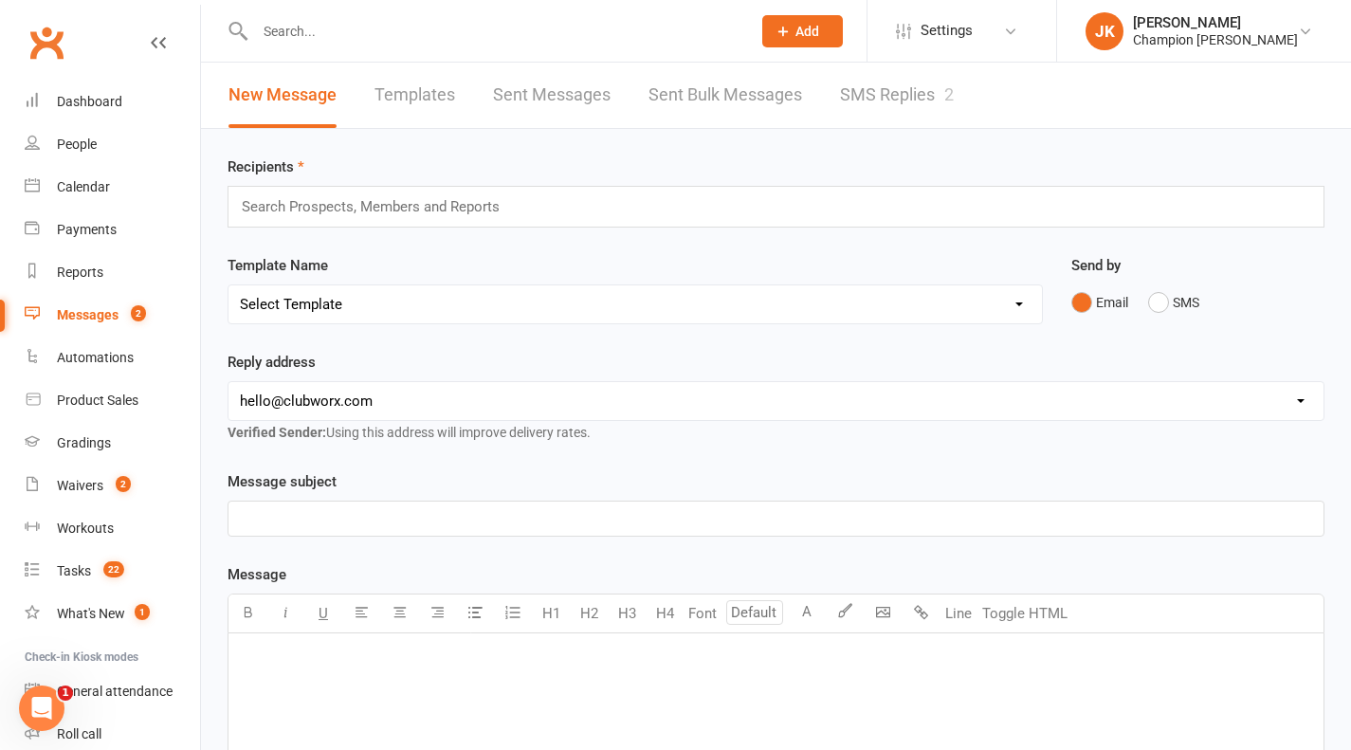
click at [913, 92] on link "SMS Replies 2" at bounding box center [897, 95] width 114 height 65
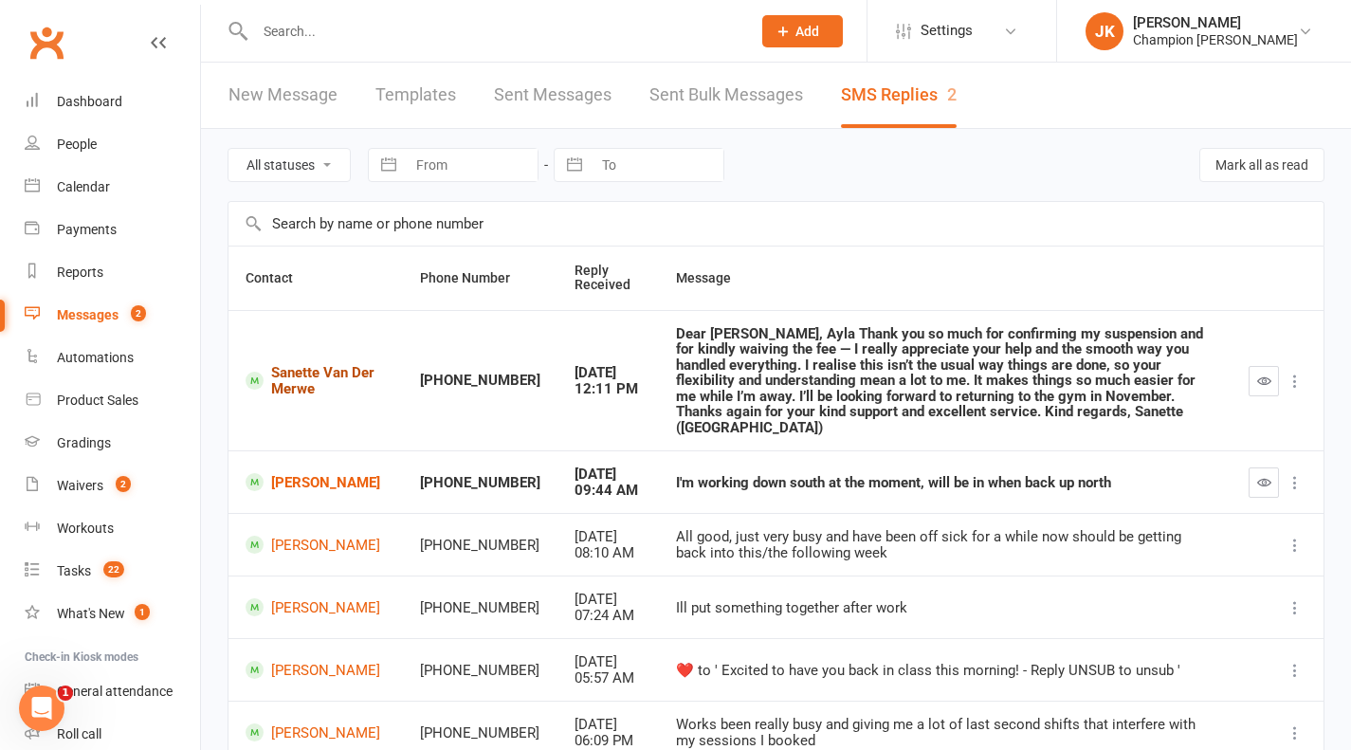
click at [291, 368] on link "Sanette Van Der Merwe" at bounding box center [316, 380] width 140 height 31
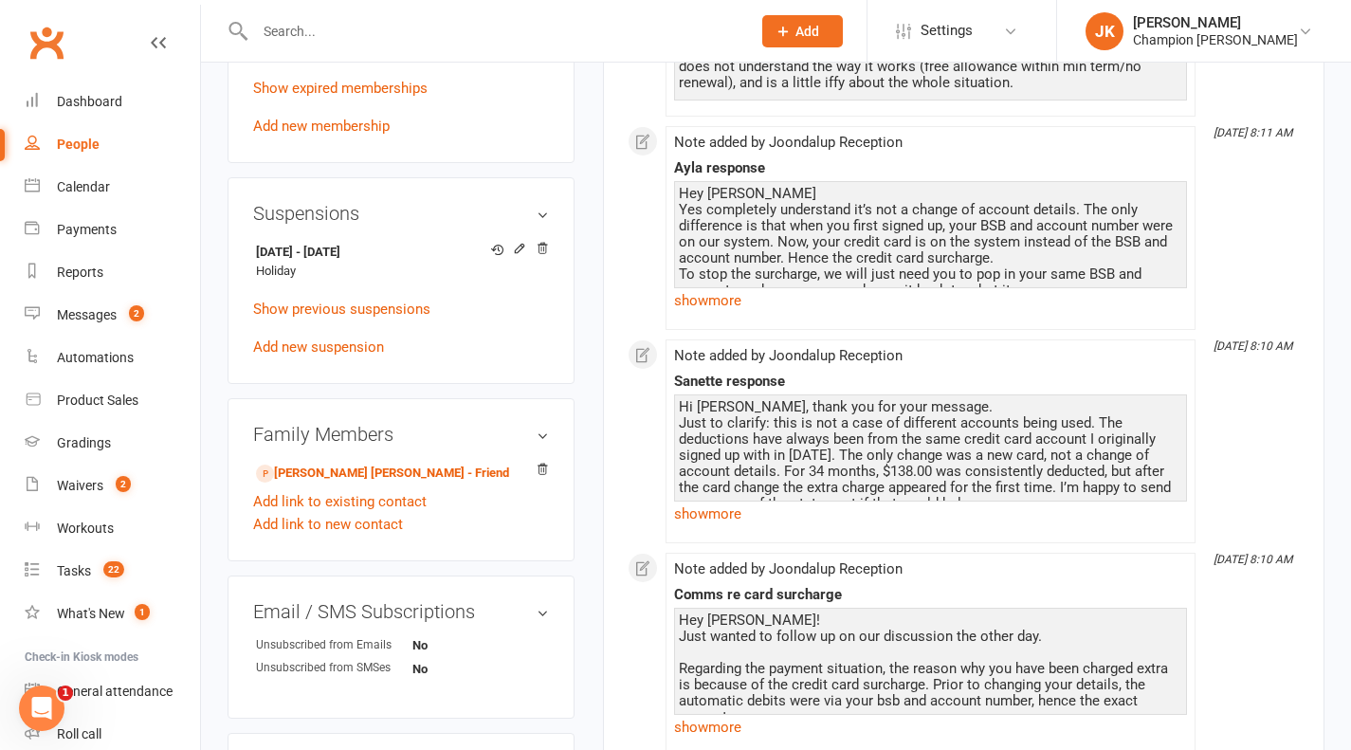
scroll to position [1003, 0]
click at [718, 314] on link "show more" at bounding box center [930, 300] width 513 height 27
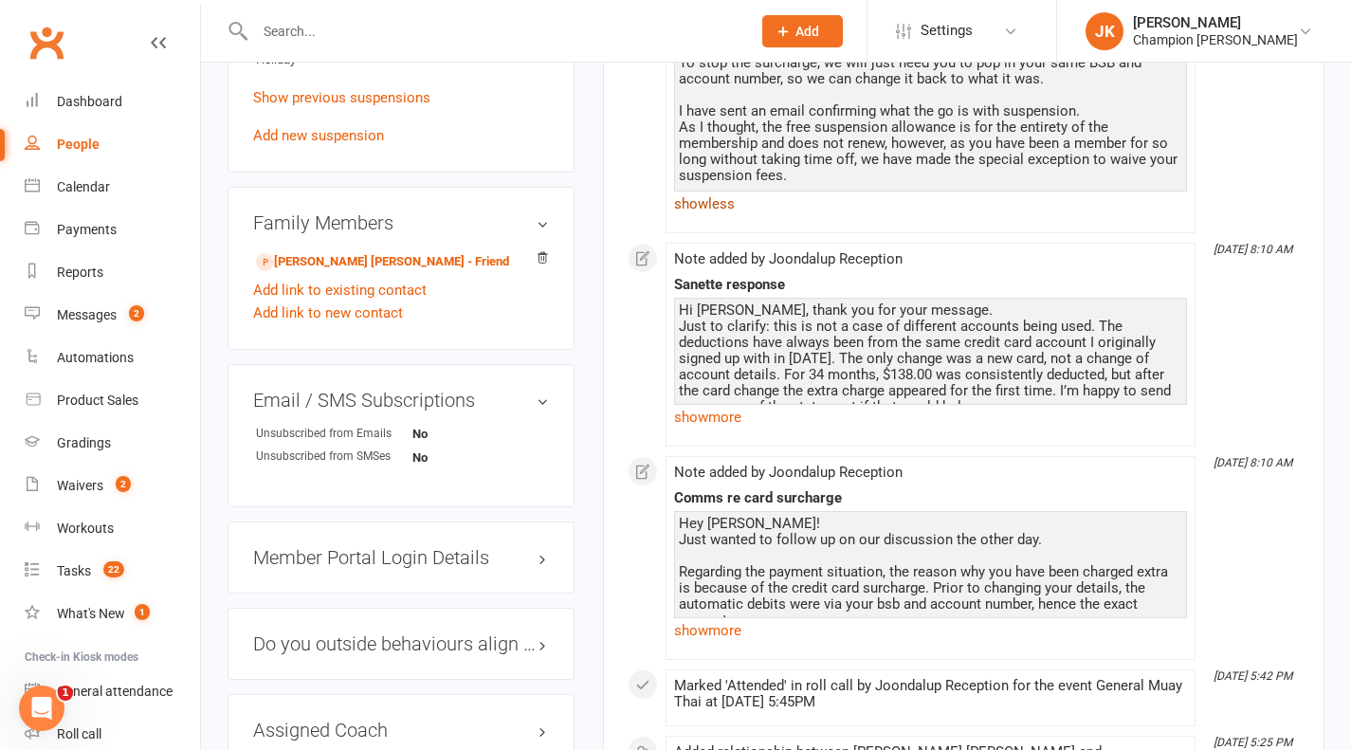
scroll to position [1217, 0]
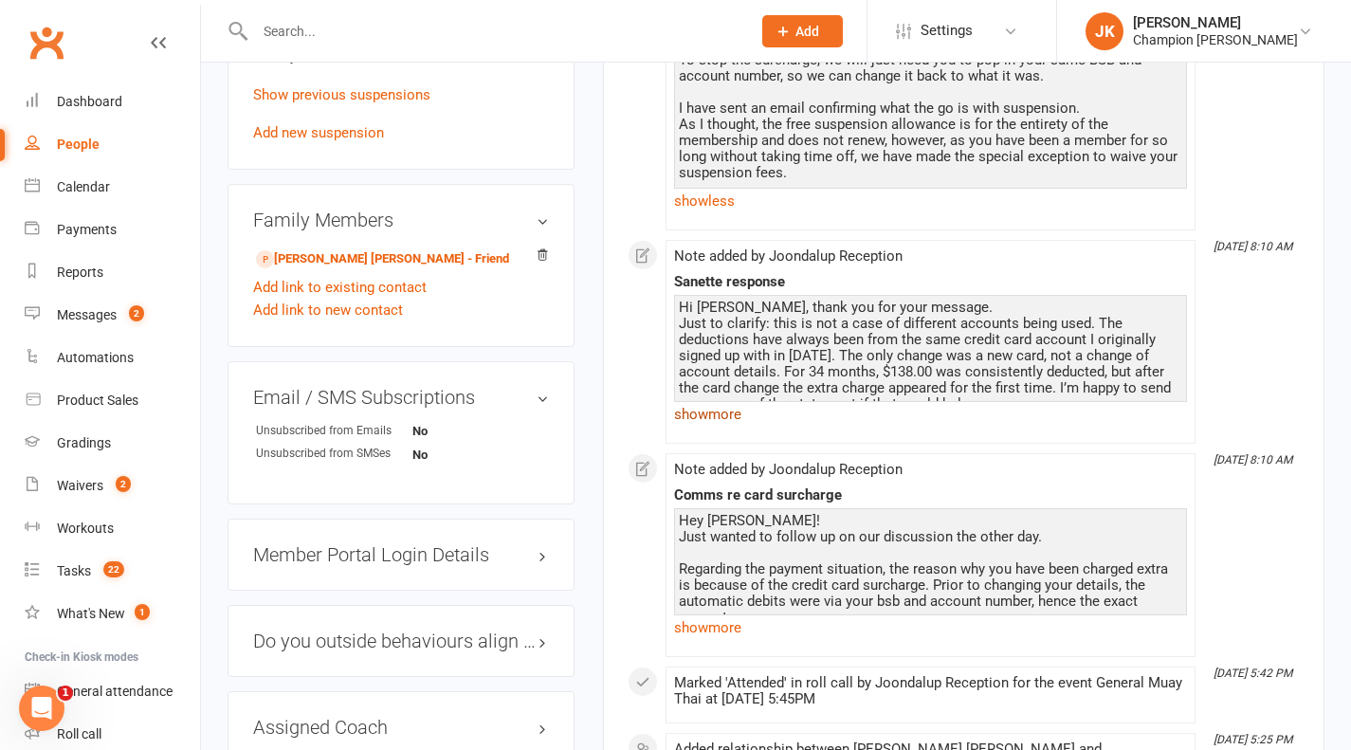
click at [736, 428] on link "show more" at bounding box center [930, 414] width 513 height 27
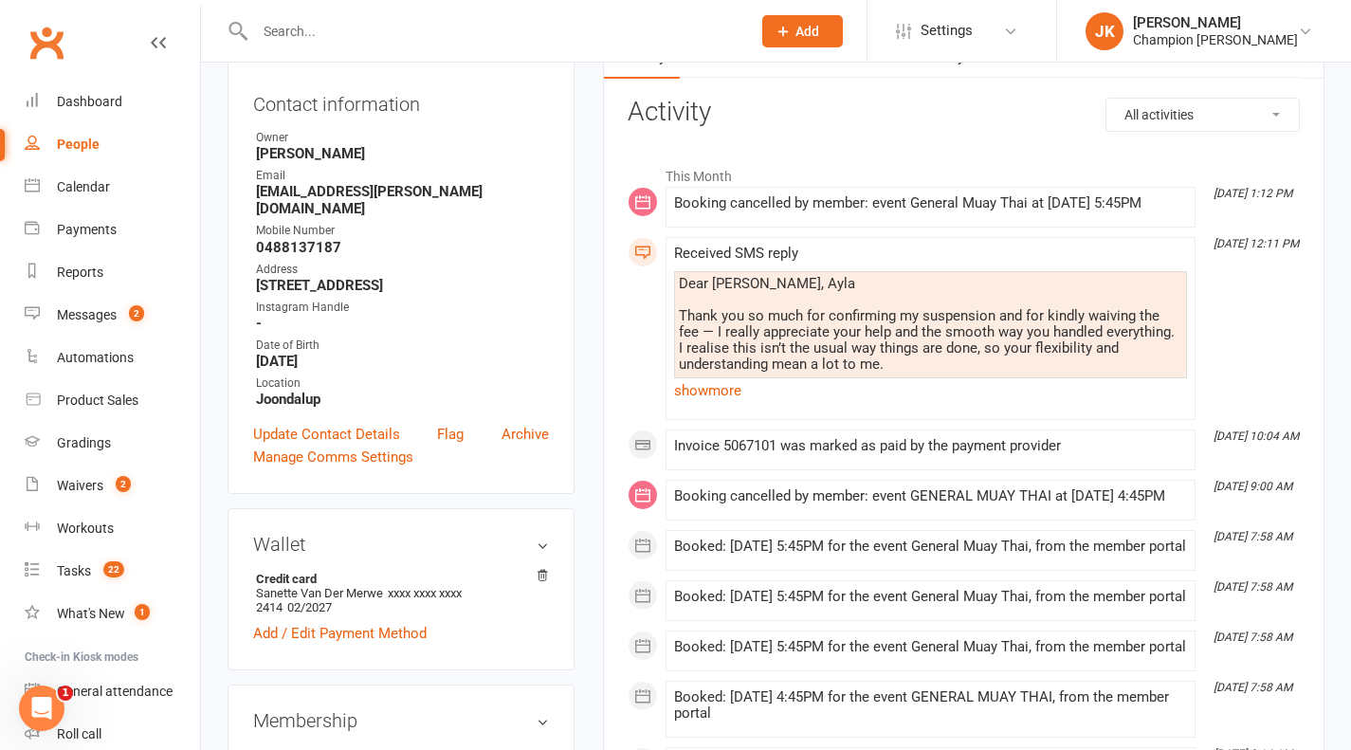
scroll to position [224, 0]
click at [723, 403] on link "show more" at bounding box center [930, 389] width 513 height 27
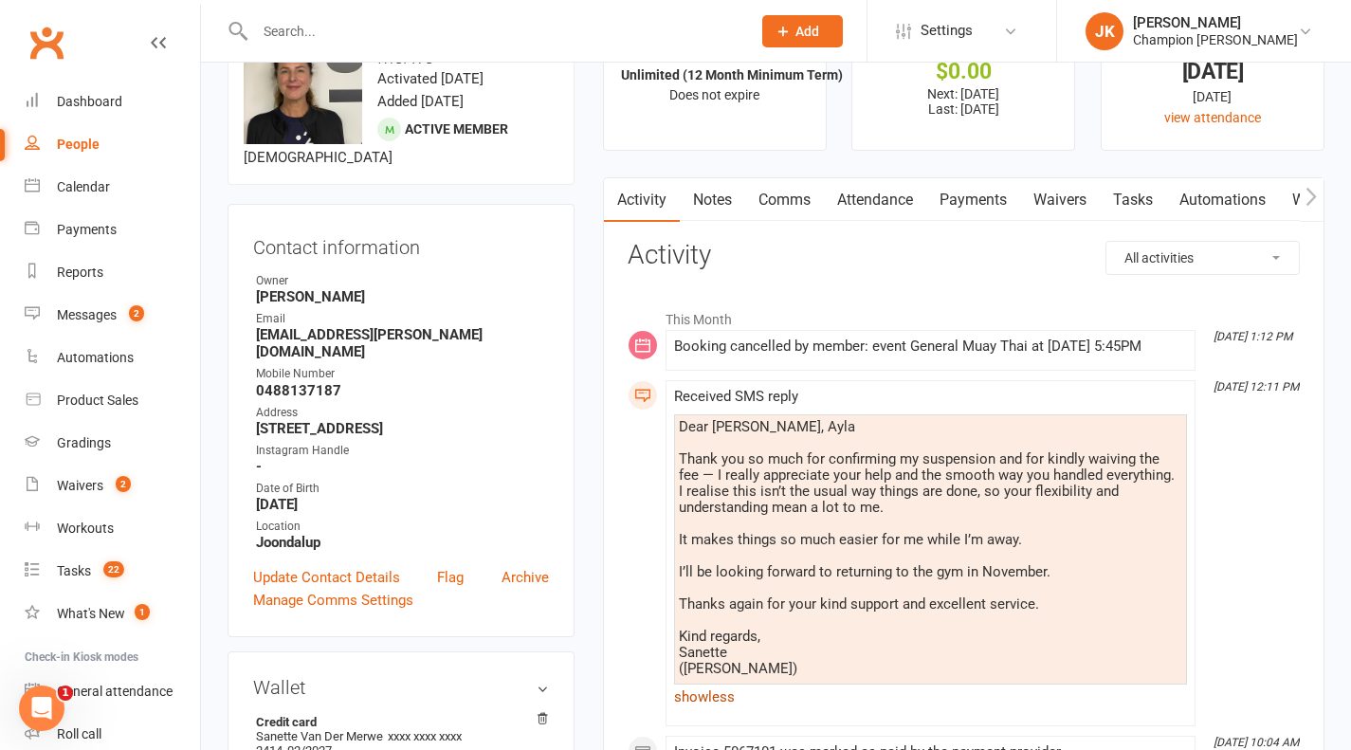
scroll to position [79, 0]
click at [149, 305] on link "Messages 2" at bounding box center [112, 315] width 175 height 43
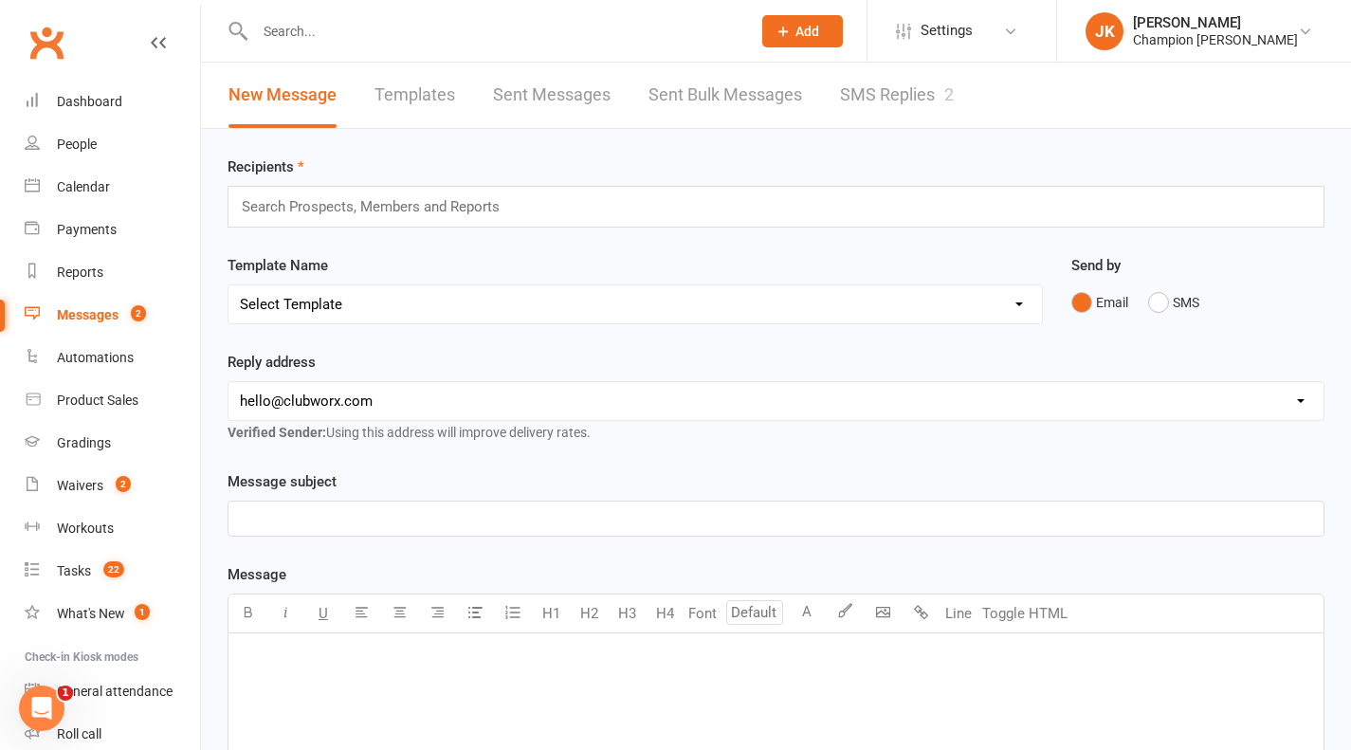
click at [888, 101] on link "SMS Replies 2" at bounding box center [897, 95] width 114 height 65
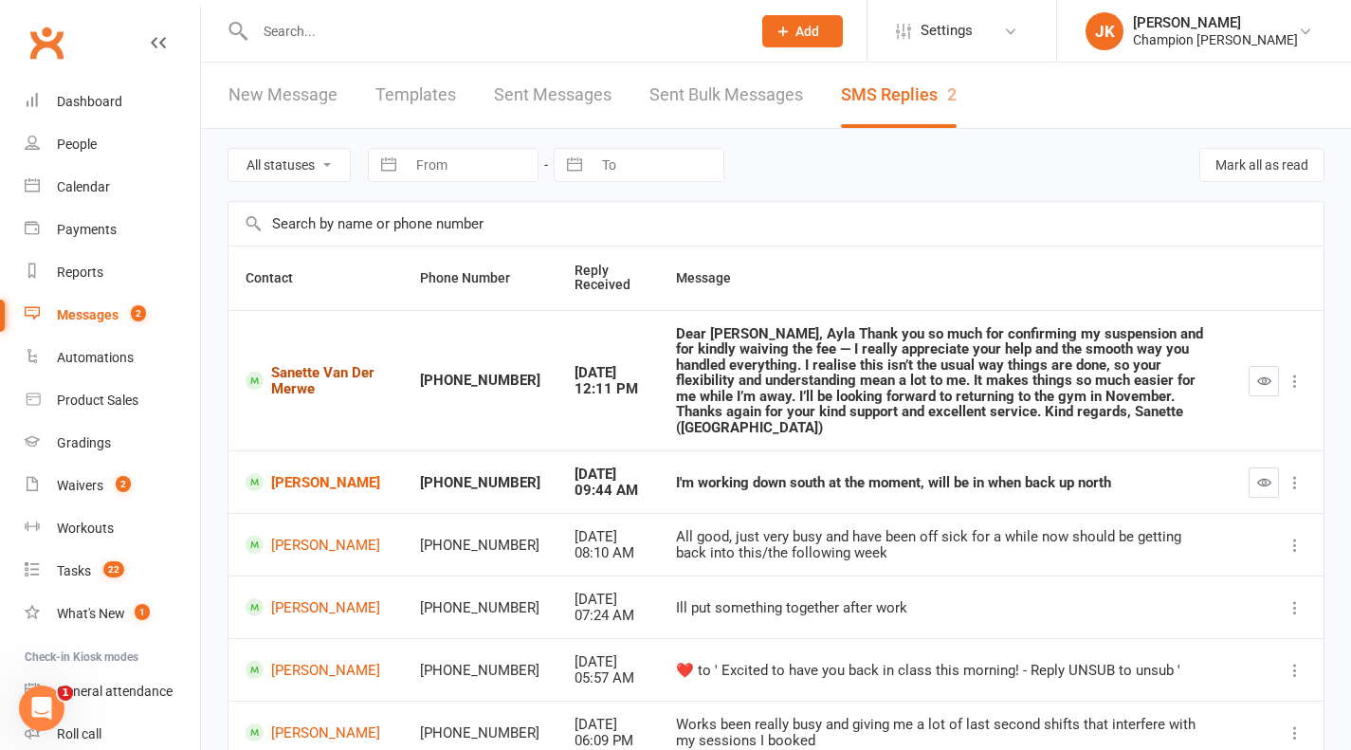
click at [306, 371] on link "Sanette Van Der Merwe" at bounding box center [316, 380] width 140 height 31
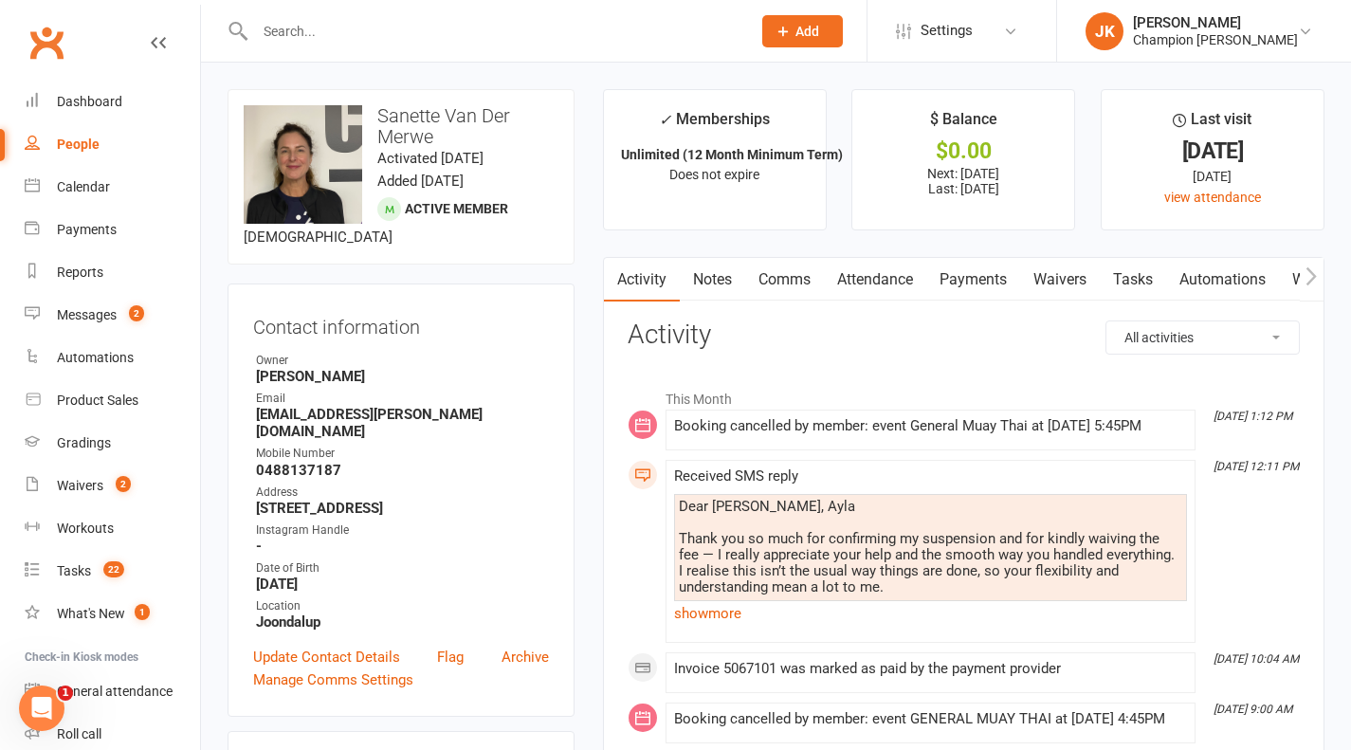
scroll to position [292, 0]
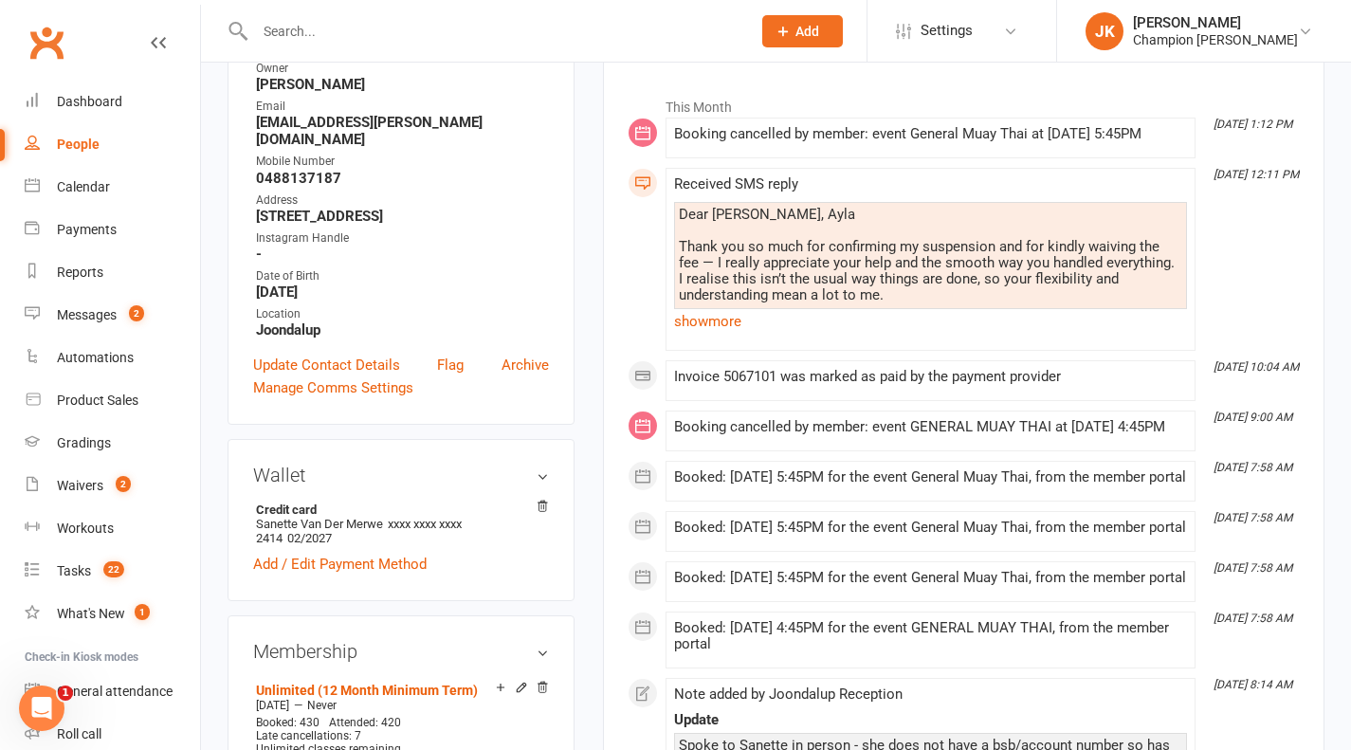
click at [691, 342] on div "Received SMS reply Dear Pamorn, Ayla Thank you so much for confirming my suspen…" at bounding box center [930, 259] width 513 height 166
click at [719, 335] on link "show more" at bounding box center [930, 321] width 513 height 27
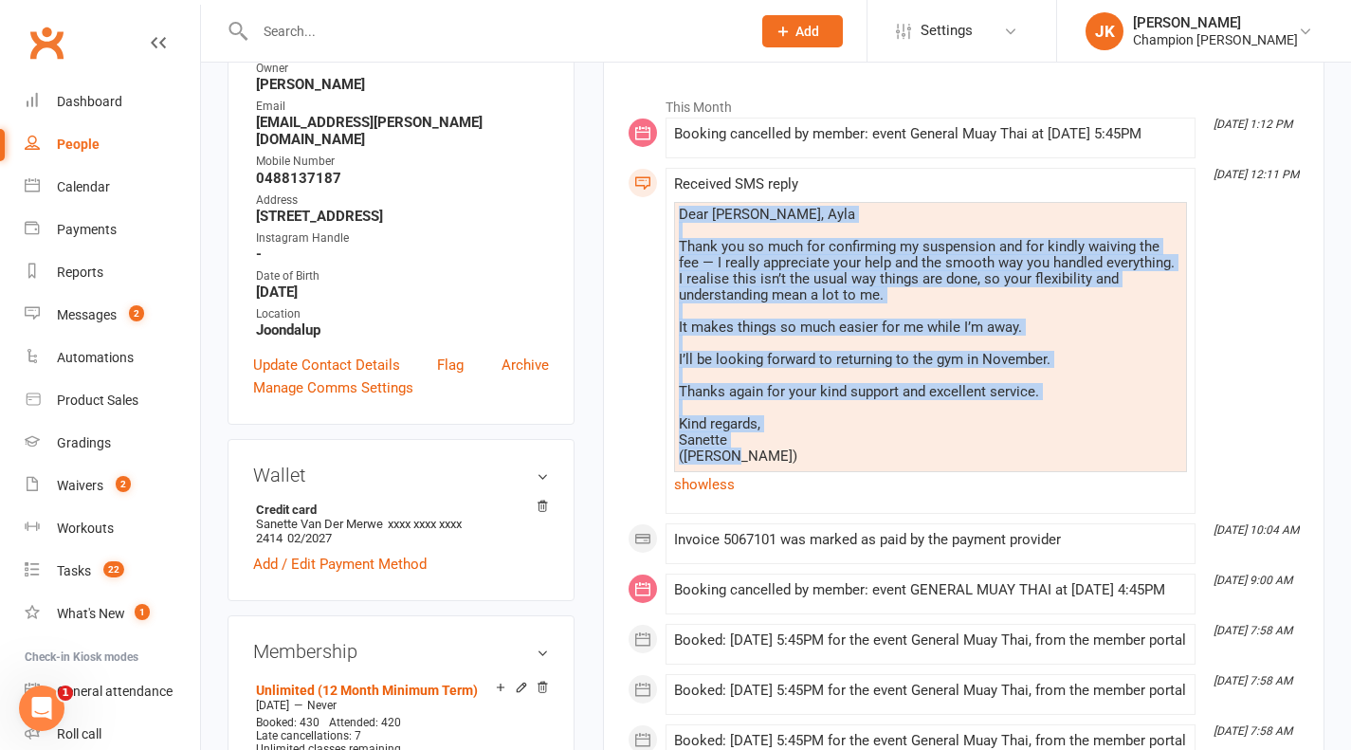
drag, startPoint x: 677, startPoint y: 228, endPoint x: 750, endPoint y: 477, distance: 259.8
click at [750, 477] on div "Dear Pamorn, Ayla Thank you so much for confirming my suspension and for kindly…" at bounding box center [930, 350] width 513 height 296
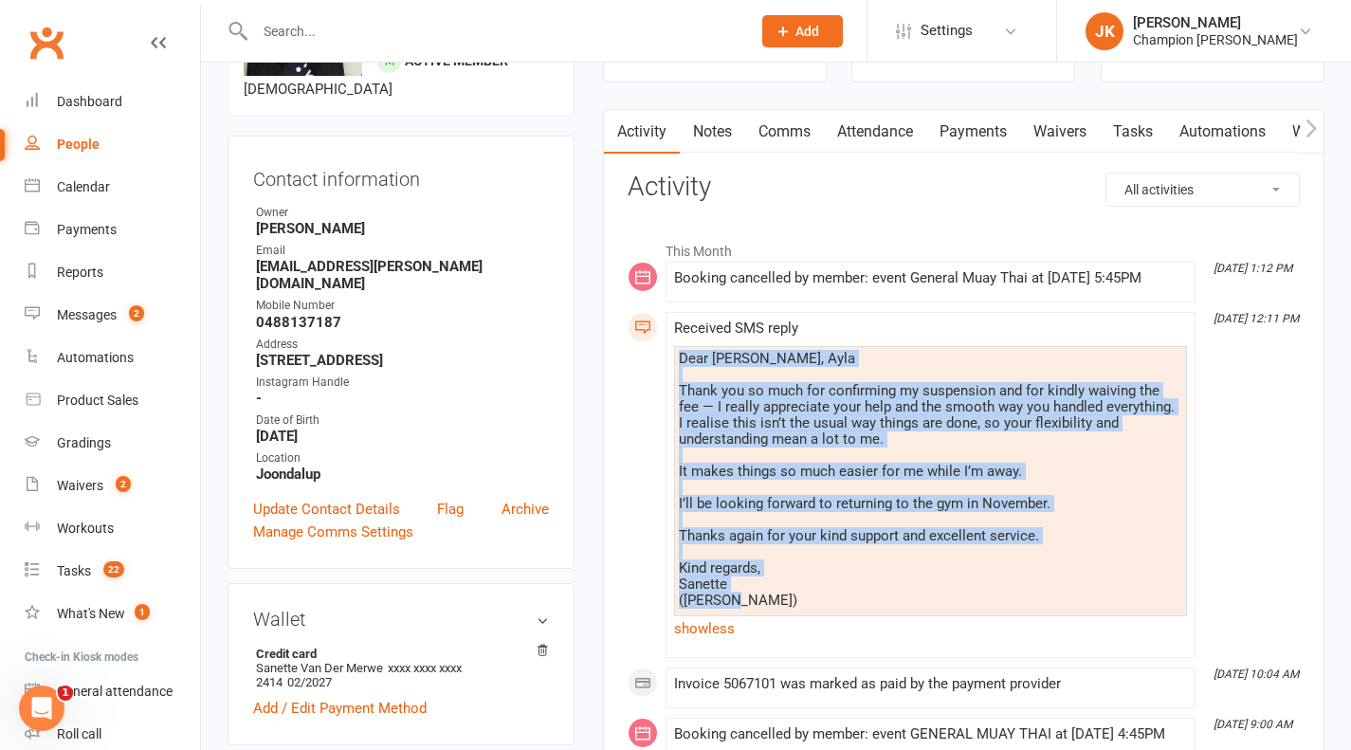
scroll to position [139, 0]
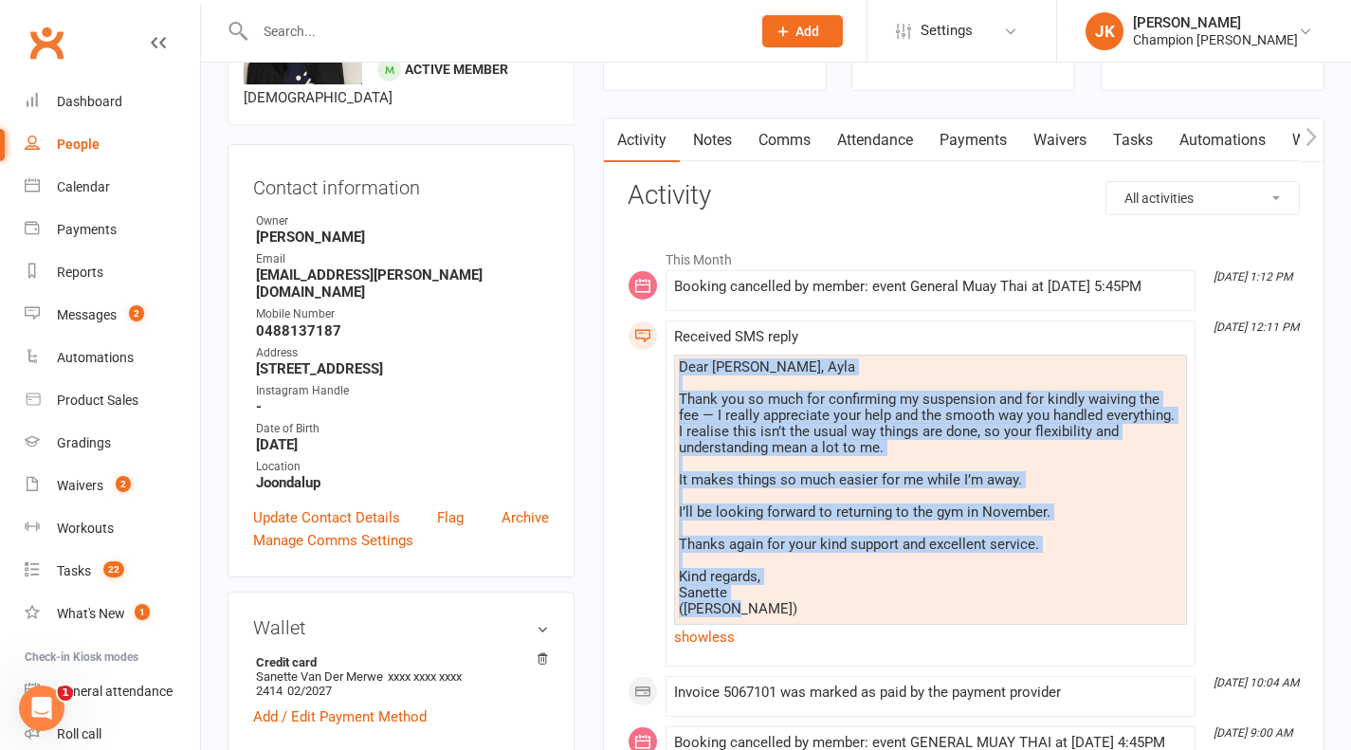
copy div "Dear Pamorn, Ayla Thank you so much for confirming my suspension and for kindly…"
click at [705, 138] on link "Notes" at bounding box center [712, 141] width 65 height 44
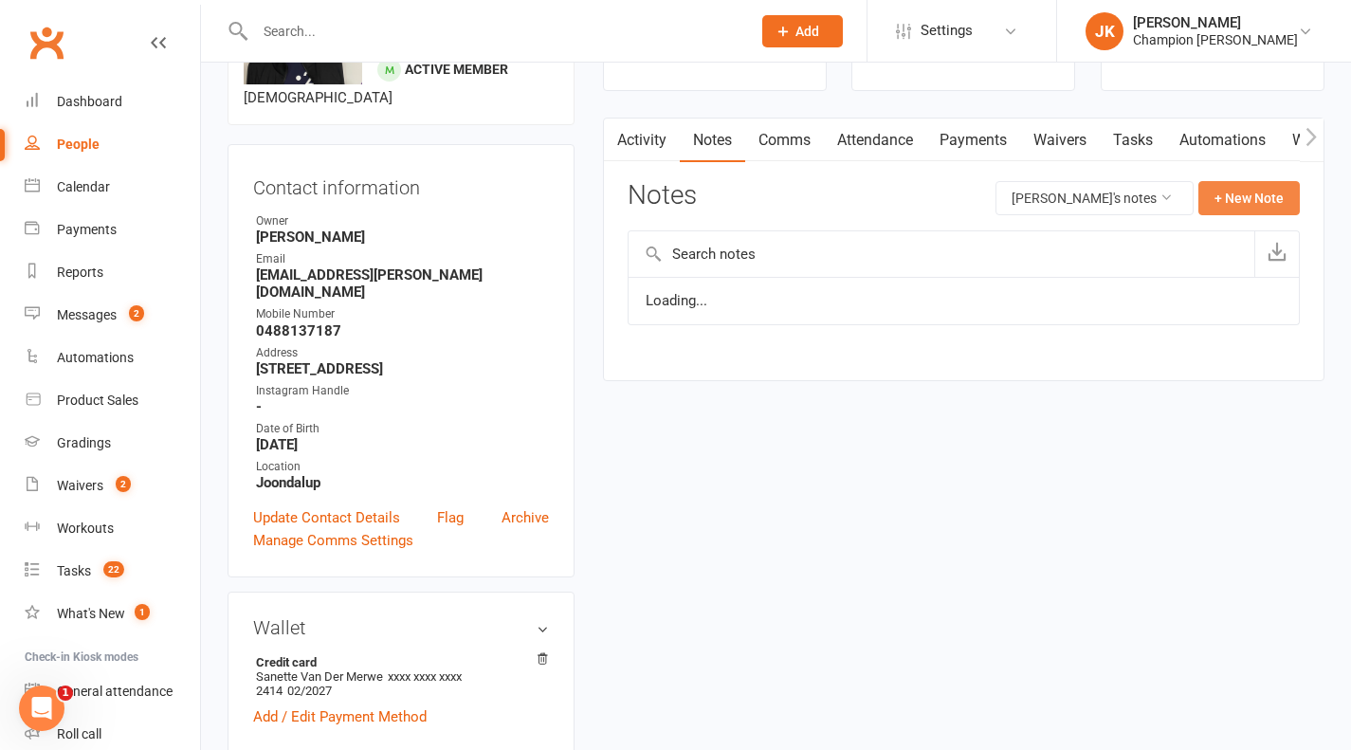
click at [1285, 200] on button "+ New Note" at bounding box center [1248, 198] width 101 height 34
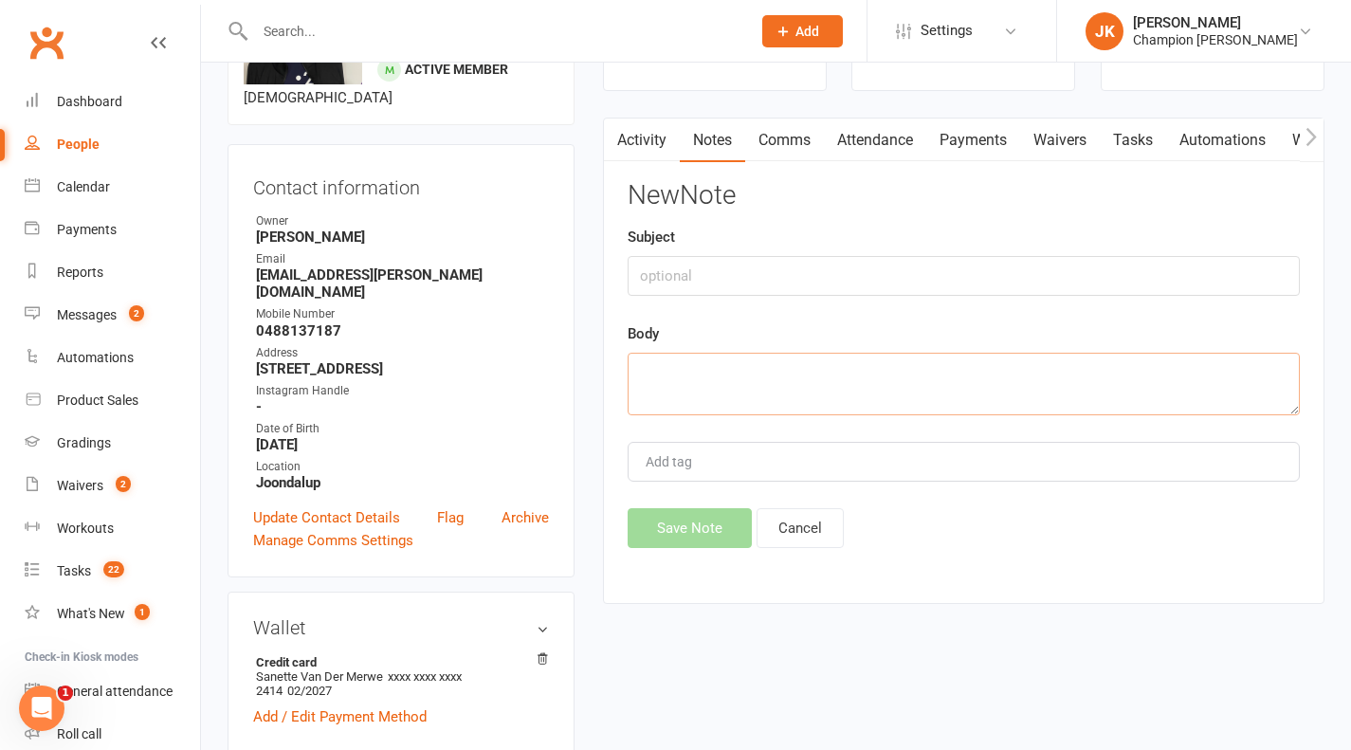
click at [881, 380] on textarea at bounding box center [964, 384] width 672 height 63
paste textarea "Dear Pamorn, Ayla Thank you so much for confirming my suspension and for kindly…"
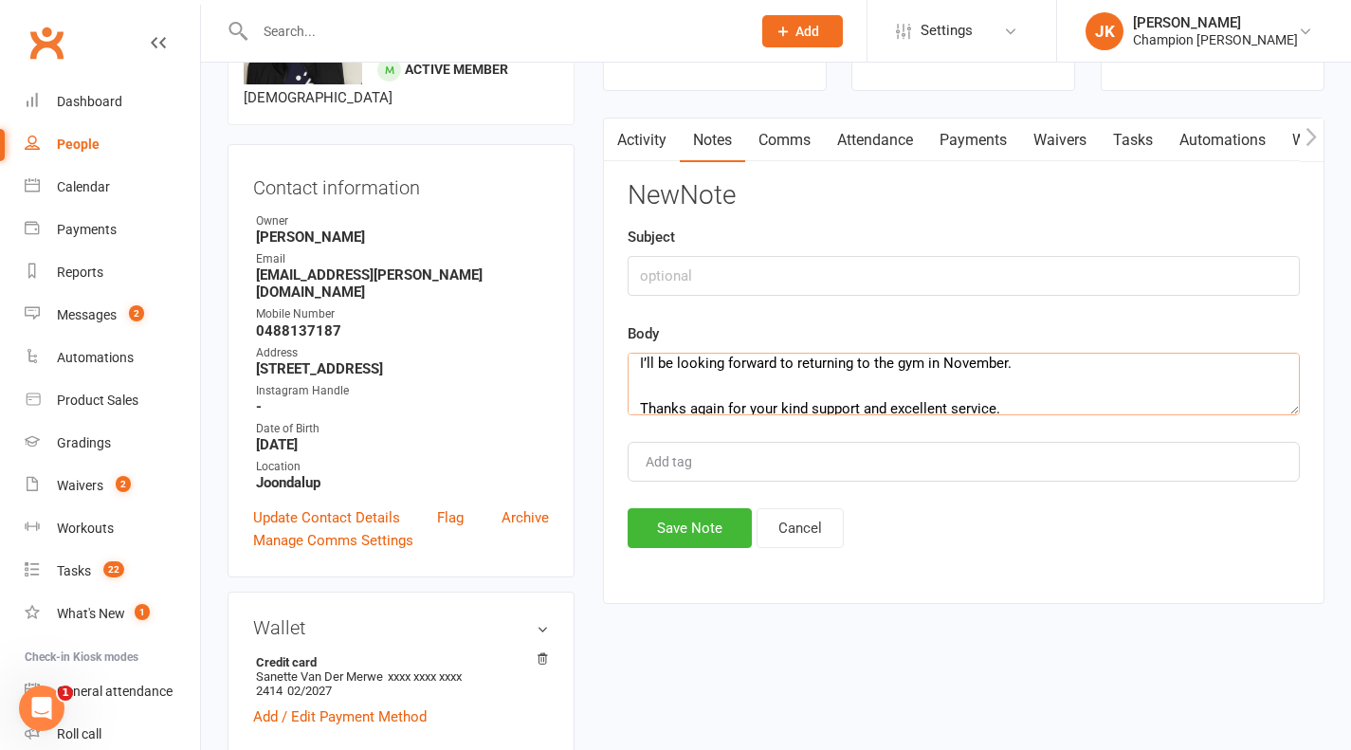
scroll to position [208, 0]
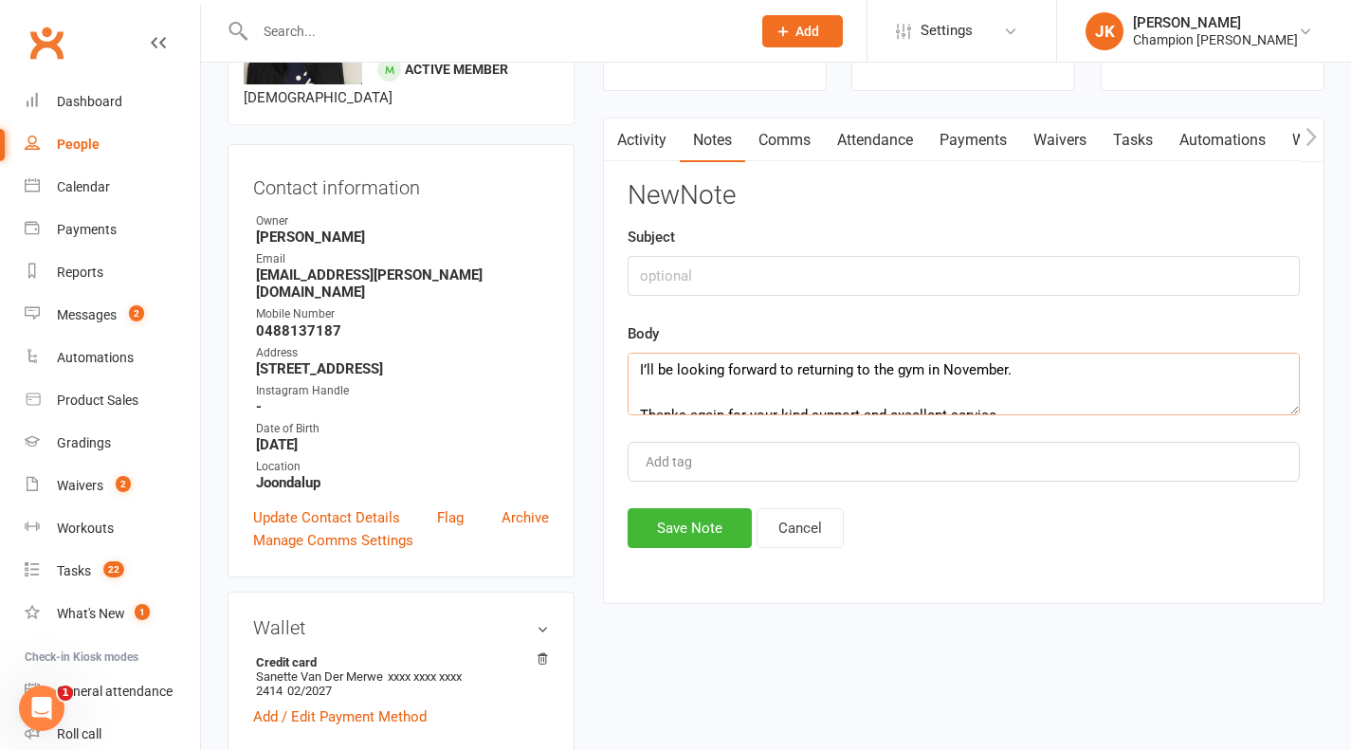
type textarea "Dear Pamorn, Ayla Thank you so much for confirming my suspension and for kindly…"
click at [958, 272] on input "text" at bounding box center [964, 276] width 672 height 40
type input "Message sent"
click at [683, 518] on button "Save Note" at bounding box center [690, 528] width 124 height 40
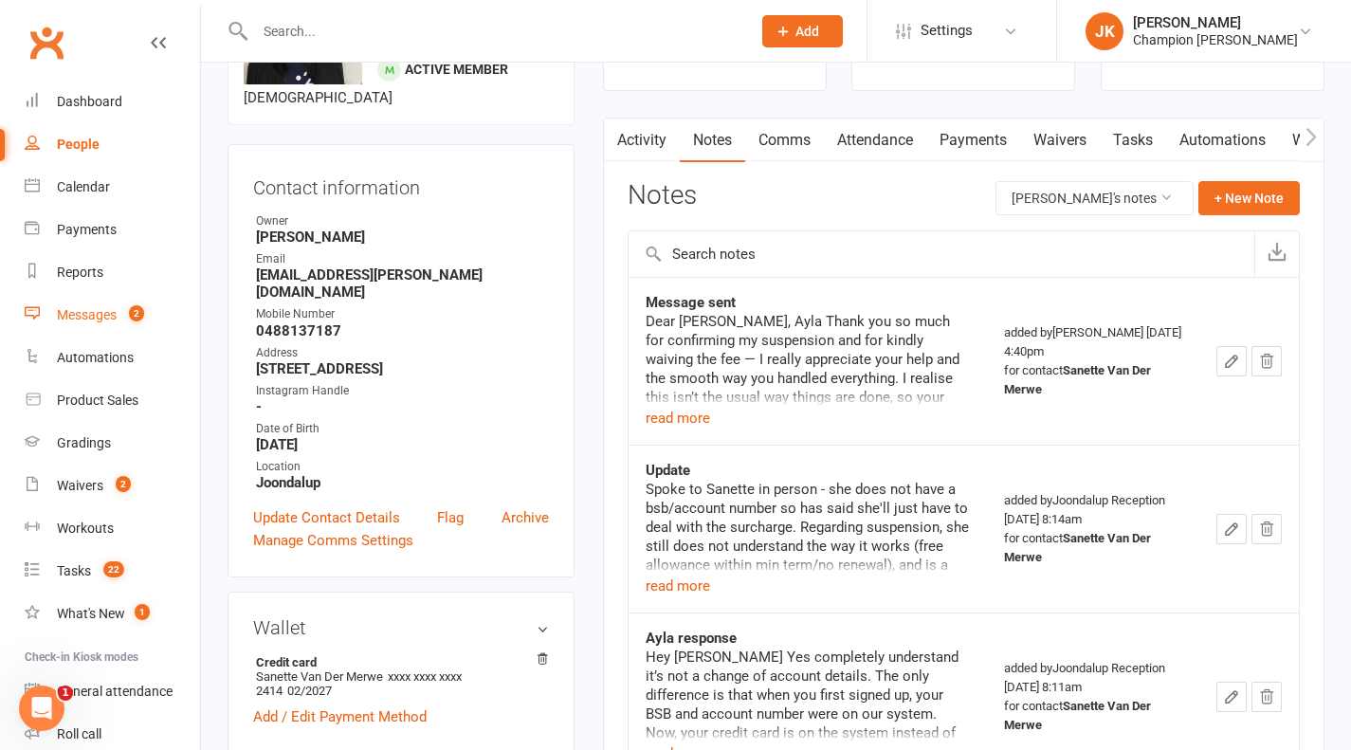
click at [119, 304] on link "Messages 2" at bounding box center [112, 315] width 175 height 43
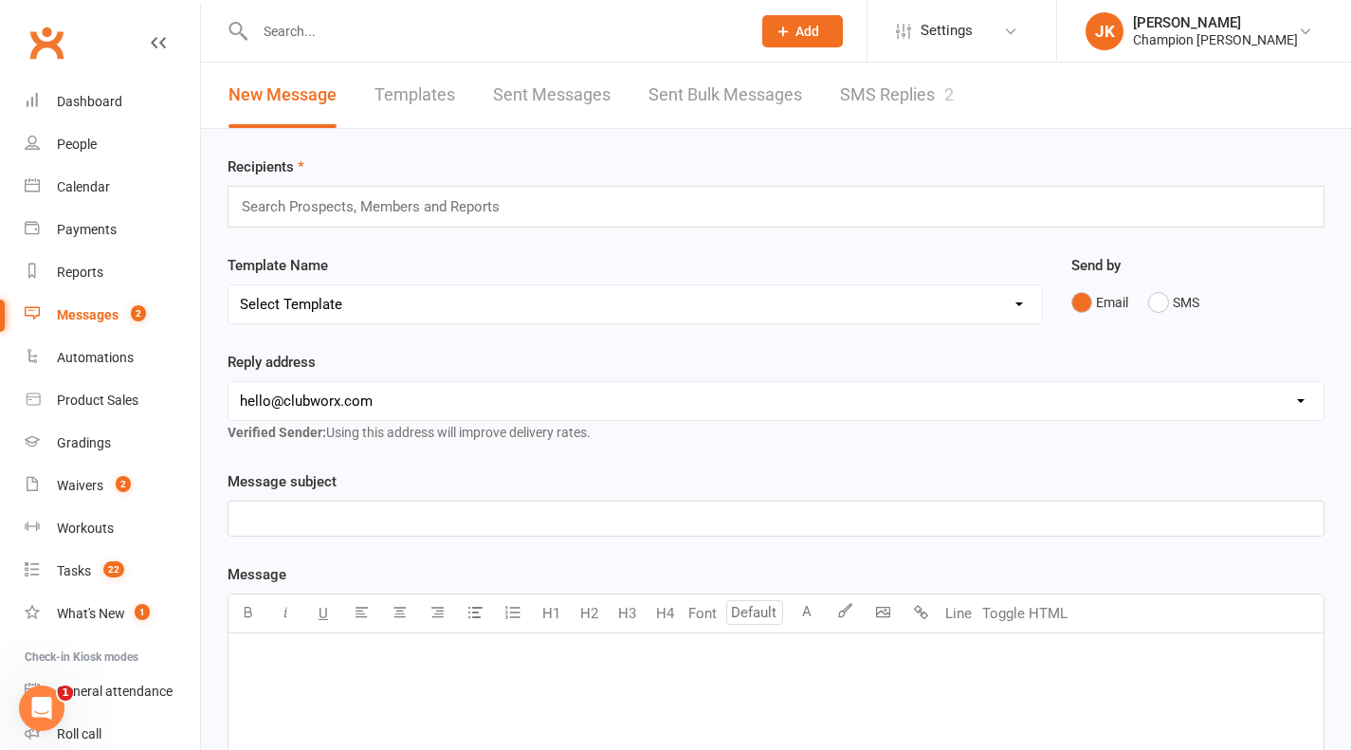
click at [942, 108] on link "SMS Replies 2" at bounding box center [897, 95] width 114 height 65
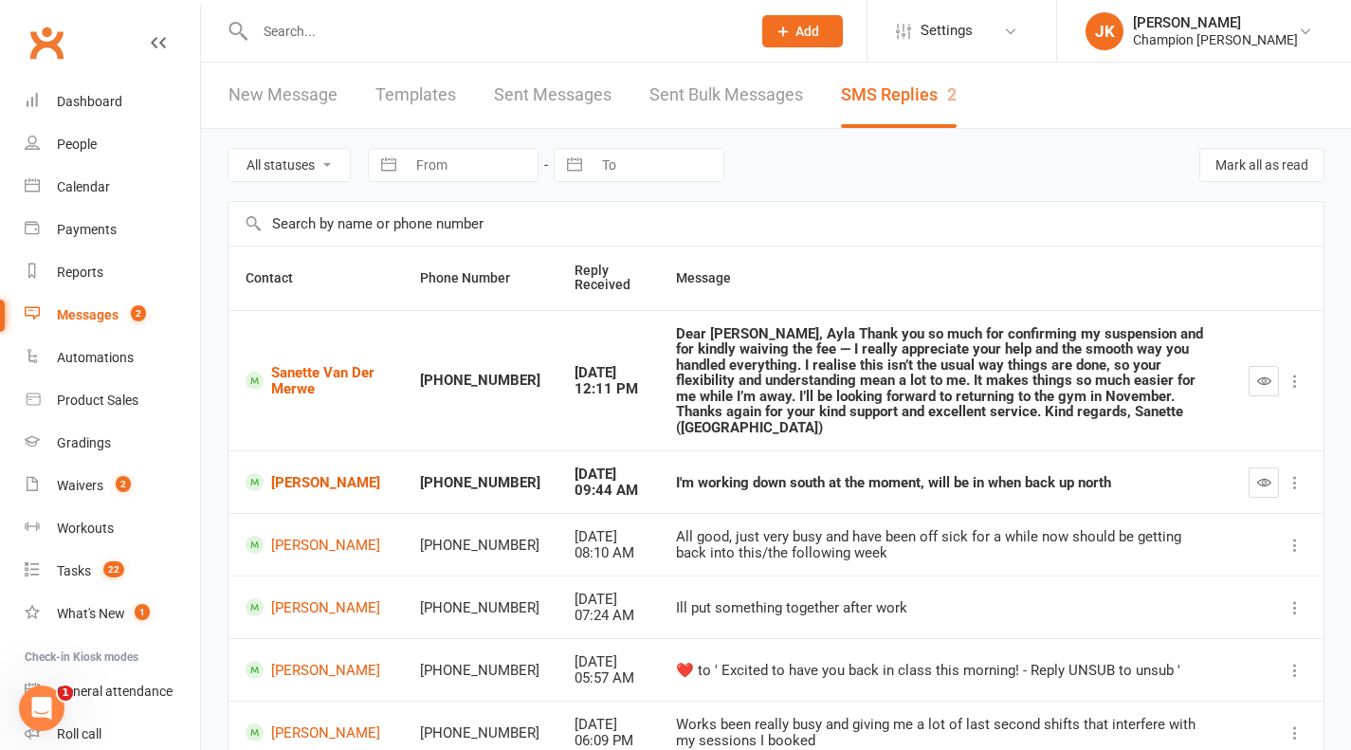
click at [1261, 384] on button "button" at bounding box center [1264, 381] width 30 height 30
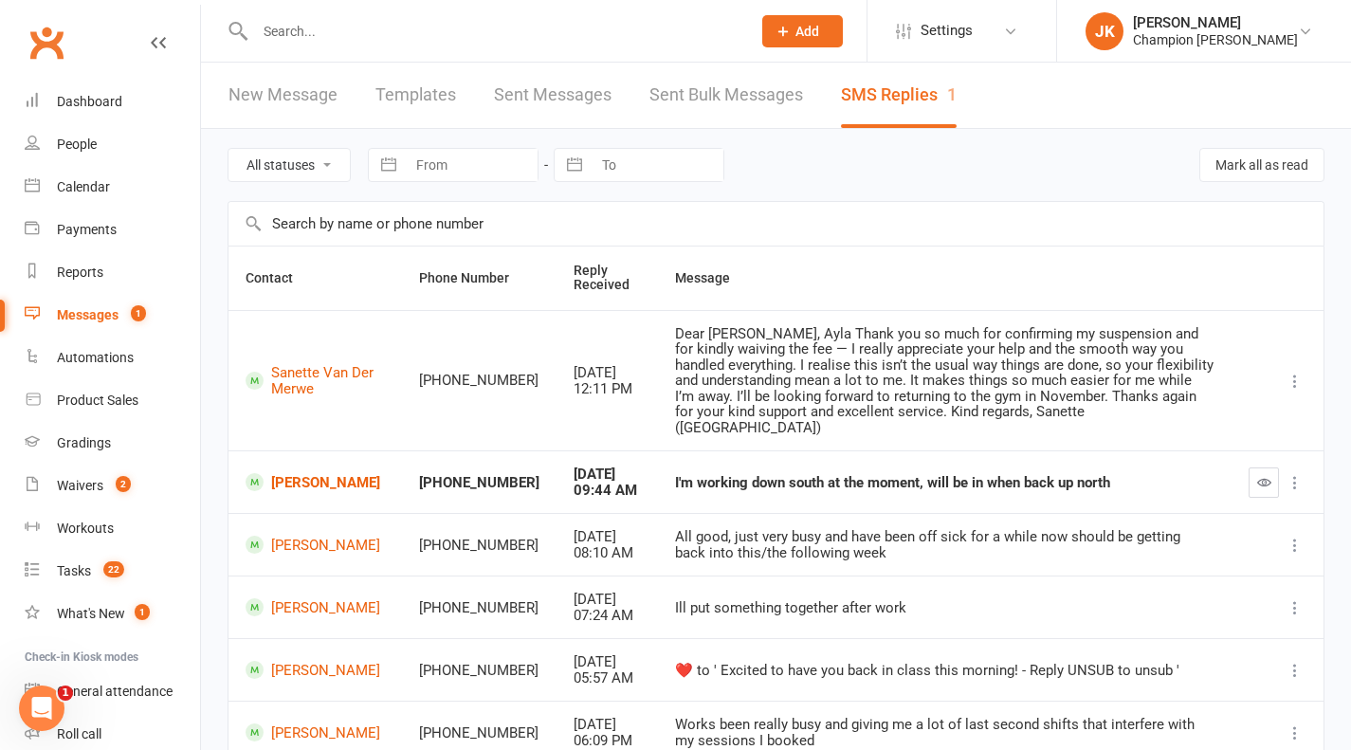
click at [504, 93] on link "Sent Messages" at bounding box center [553, 95] width 118 height 65
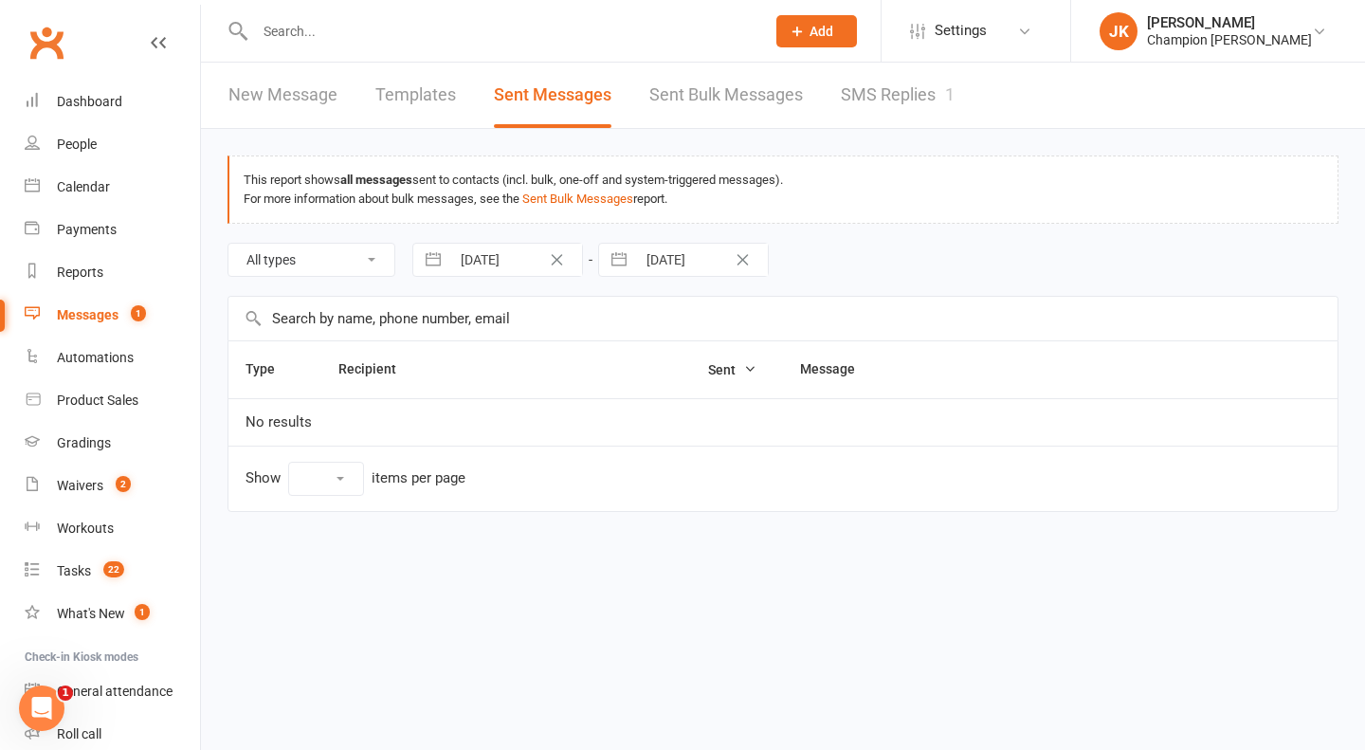
select select "50"
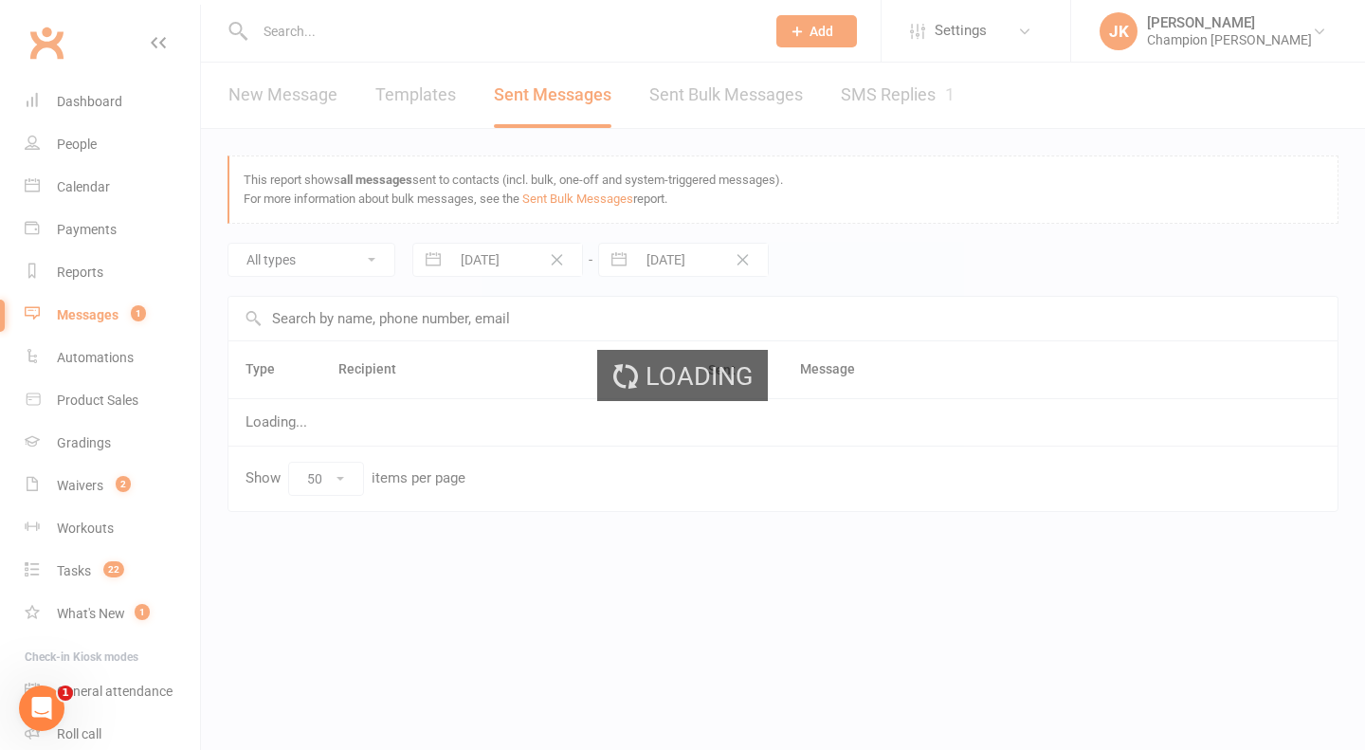
click at [237, 88] on div "Loading" at bounding box center [682, 375] width 1365 height 750
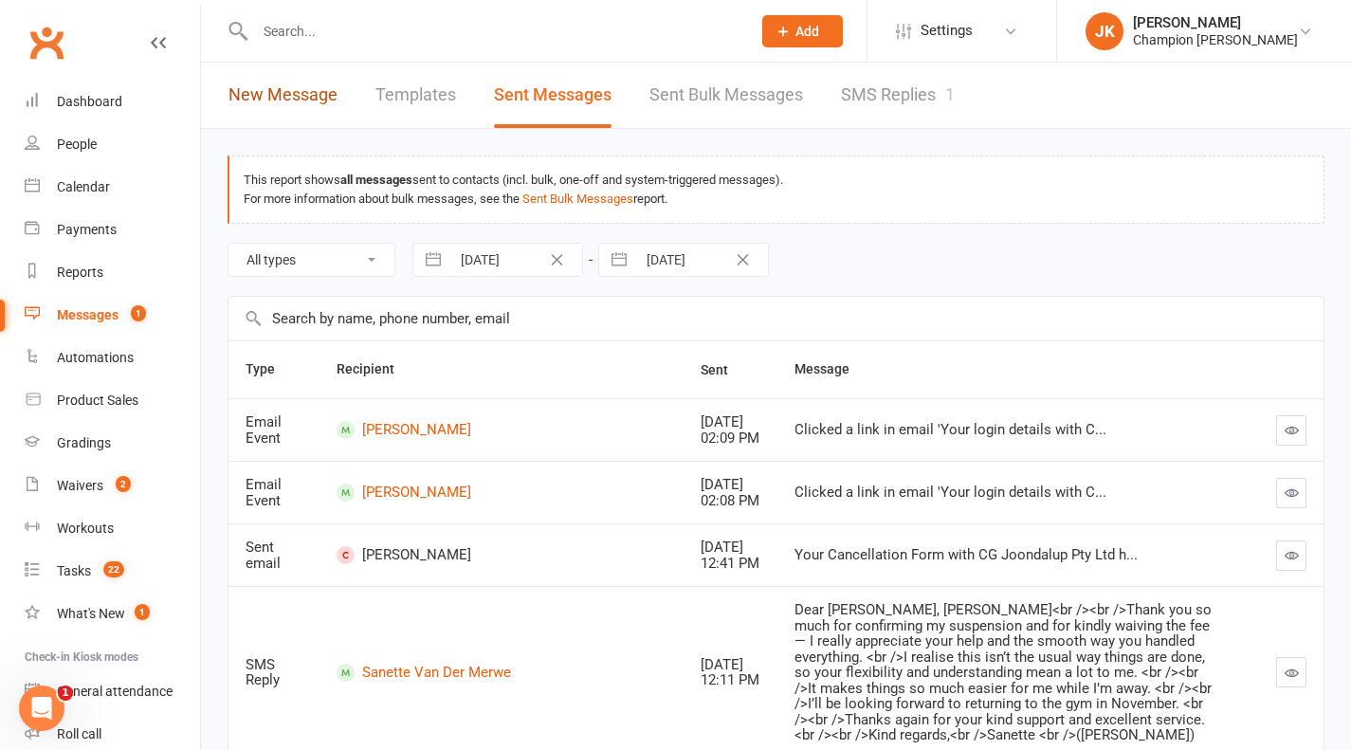
click at [237, 88] on link "New Message" at bounding box center [282, 95] width 109 height 65
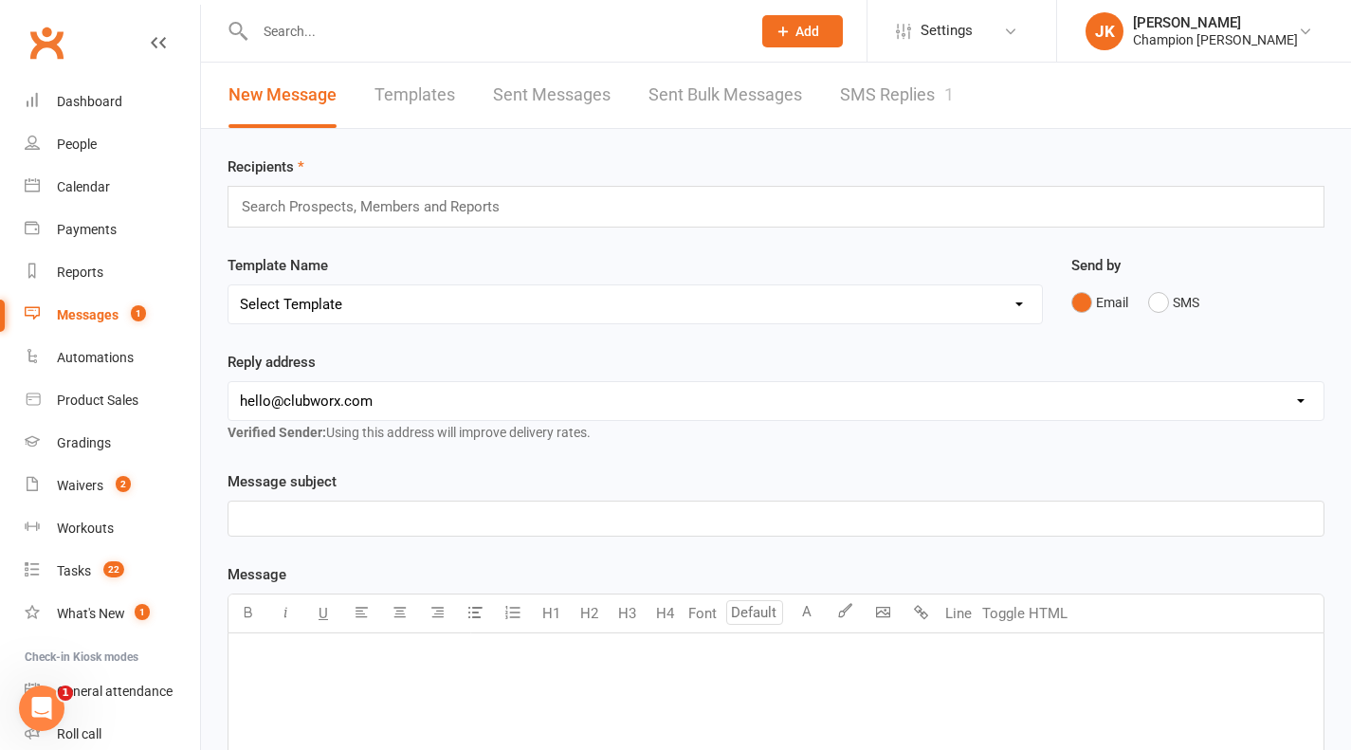
click at [362, 202] on input "text" at bounding box center [379, 206] width 278 height 25
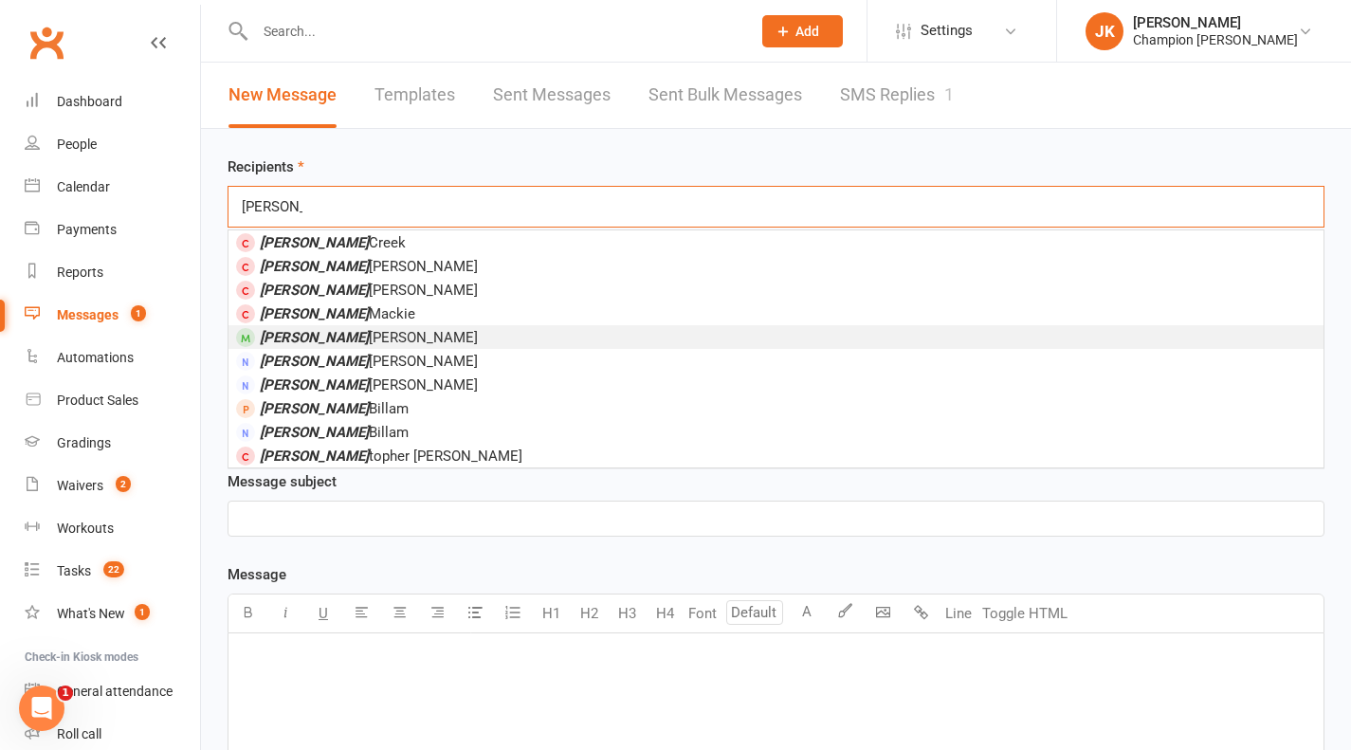
type input "chris"
click at [356, 333] on li "Chris Wirth" at bounding box center [775, 337] width 1095 height 24
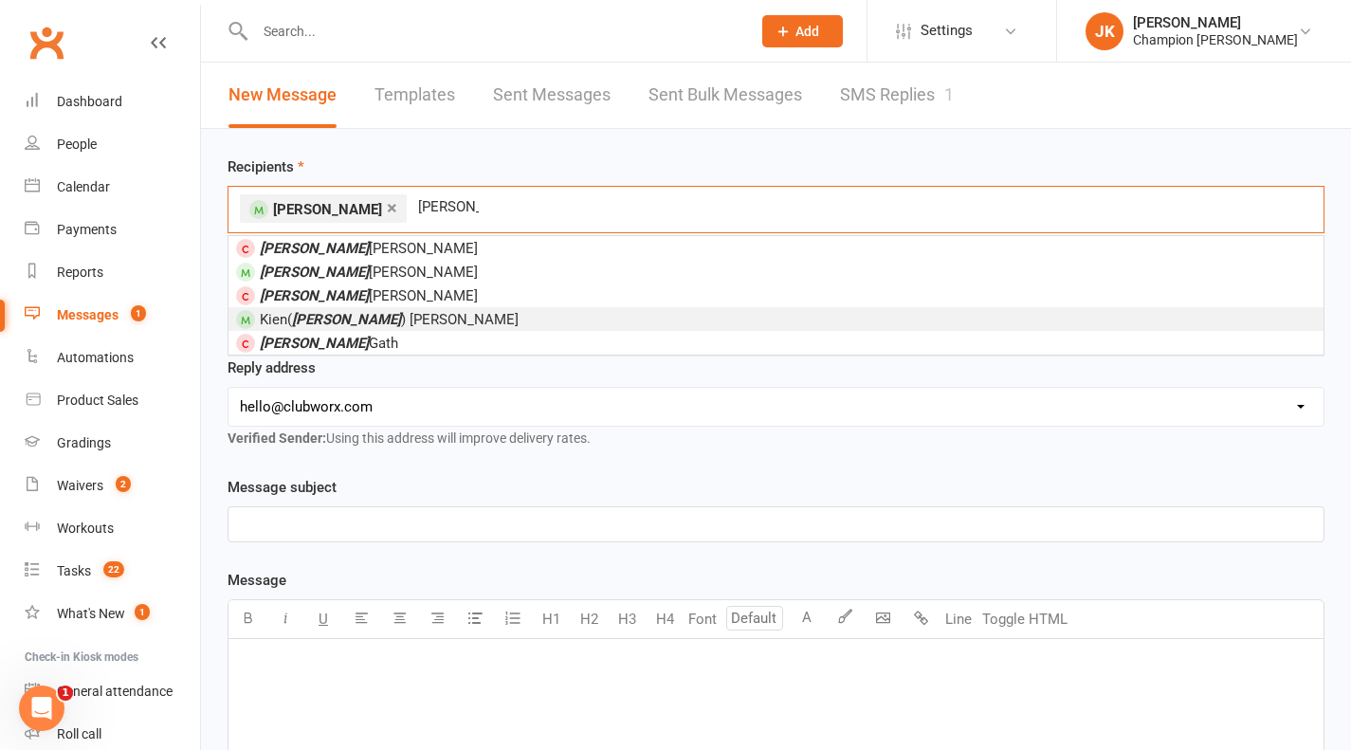
type input "aaron"
click at [309, 316] on em "Aaron" at bounding box center [346, 319] width 109 height 17
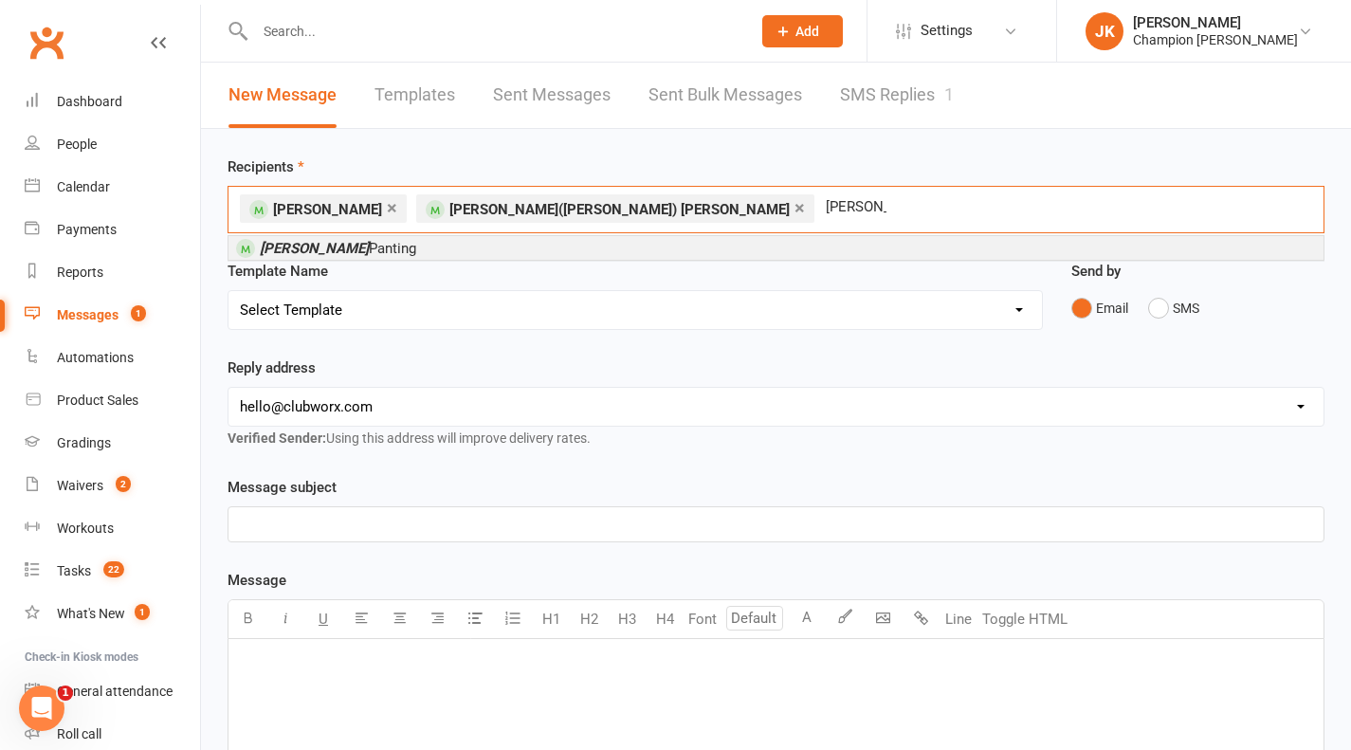
type input "alisha"
click at [411, 248] on li "Alisha Panting" at bounding box center [775, 248] width 1095 height 24
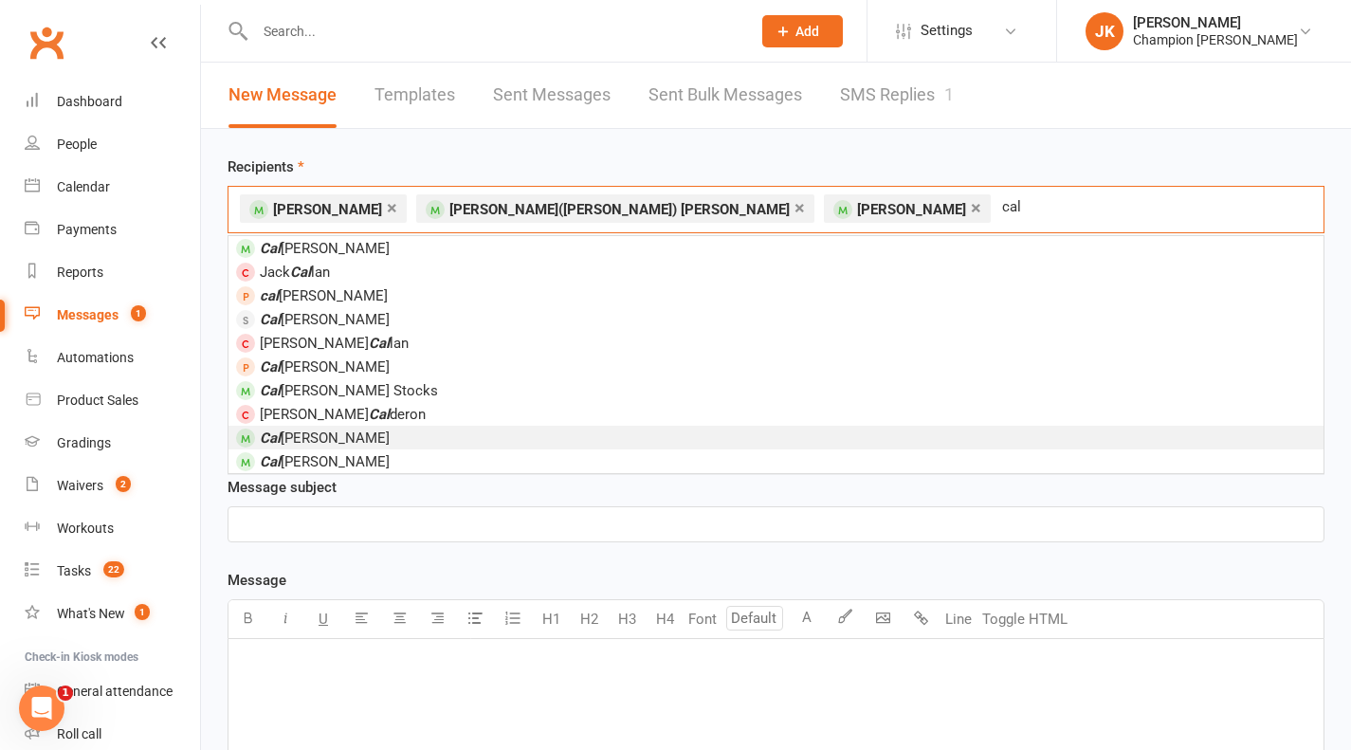
type input "cal"
click at [322, 430] on span "Cal eb Criddle" at bounding box center [325, 438] width 130 height 17
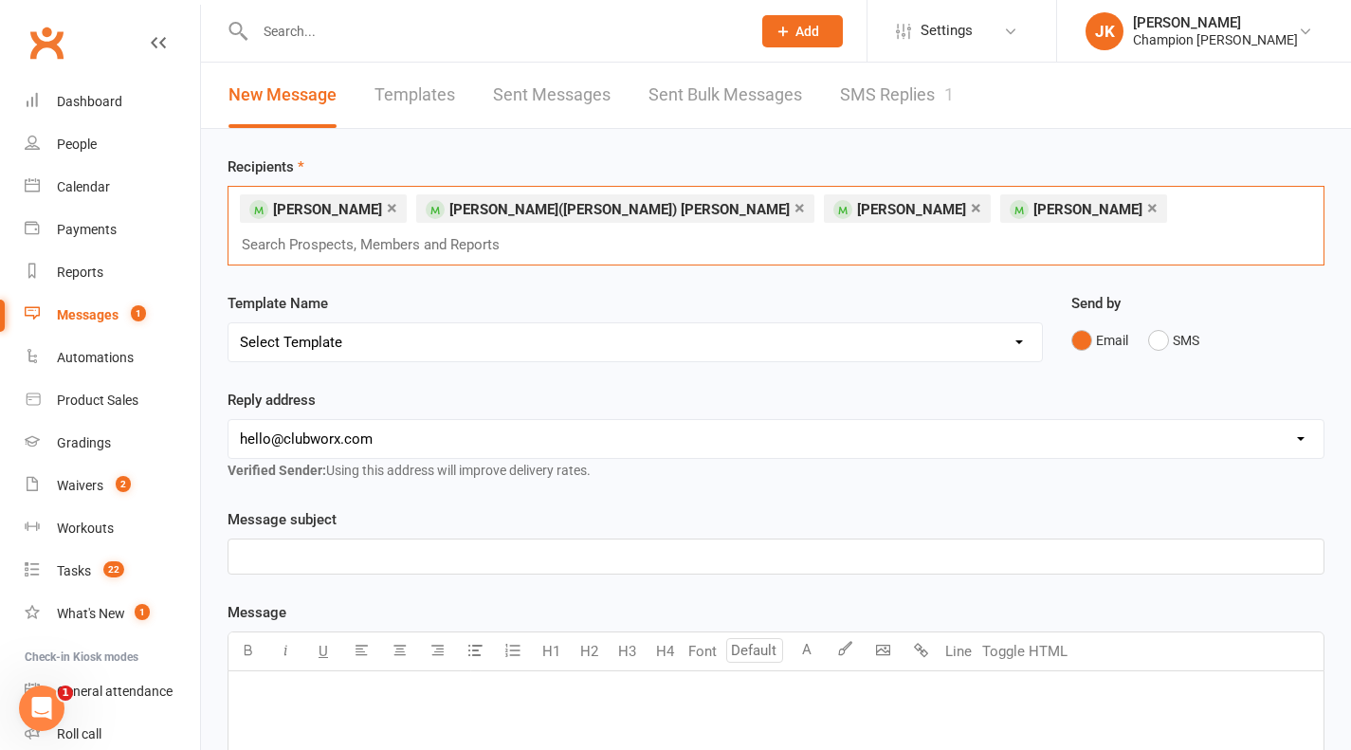
click at [971, 216] on link "×" at bounding box center [976, 207] width 10 height 30
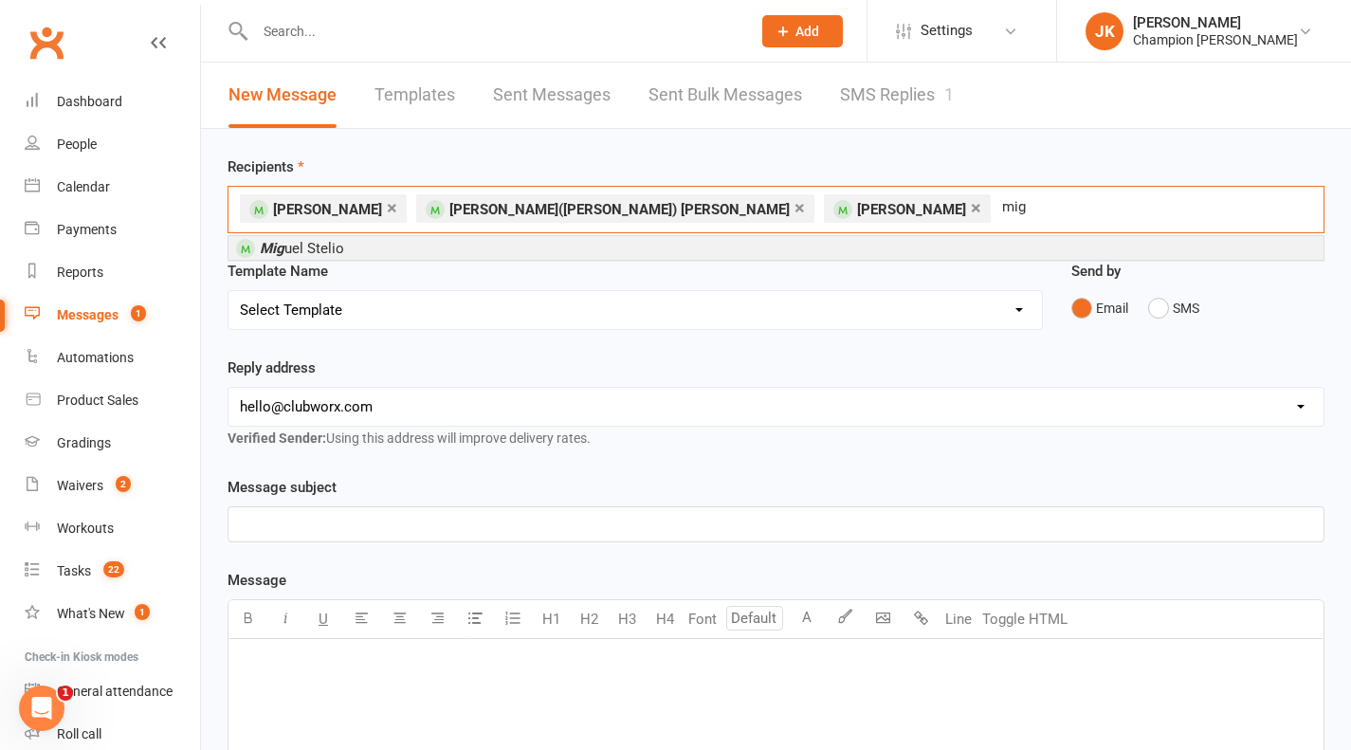
type input "mig"
click at [342, 250] on li "Mig uel Stelio" at bounding box center [775, 248] width 1095 height 24
type input "keely"
click at [428, 242] on li "Keely -Shae Anderson" at bounding box center [775, 248] width 1095 height 24
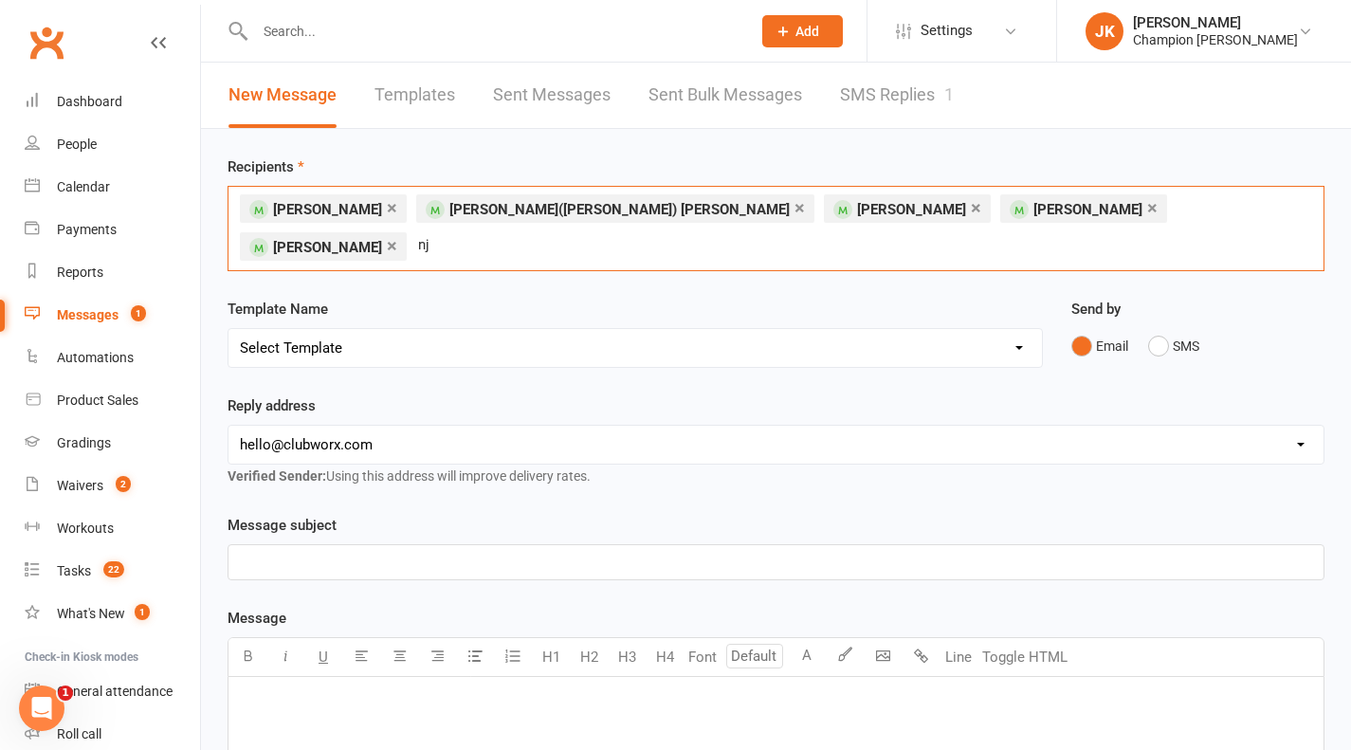
type input "n"
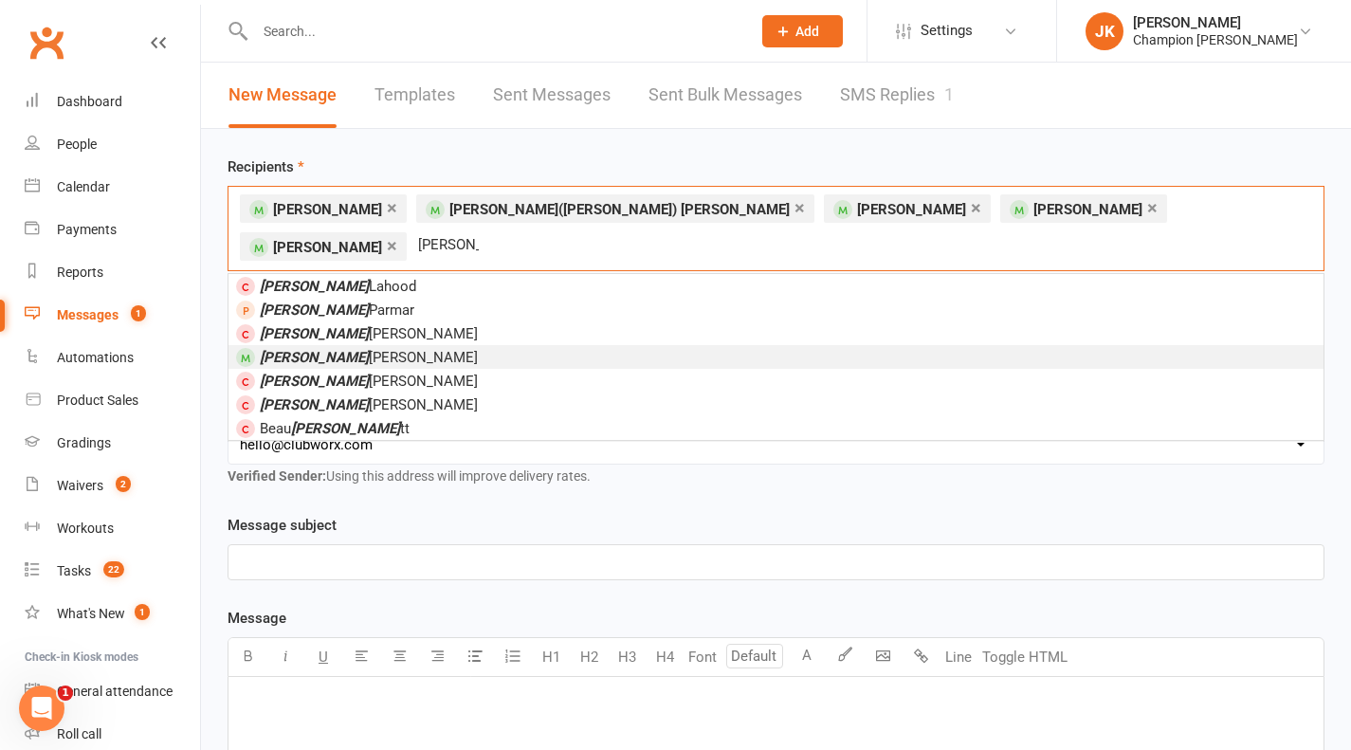
type input "jesse"
click at [331, 349] on span "Jesse Paredes" at bounding box center [369, 357] width 218 height 17
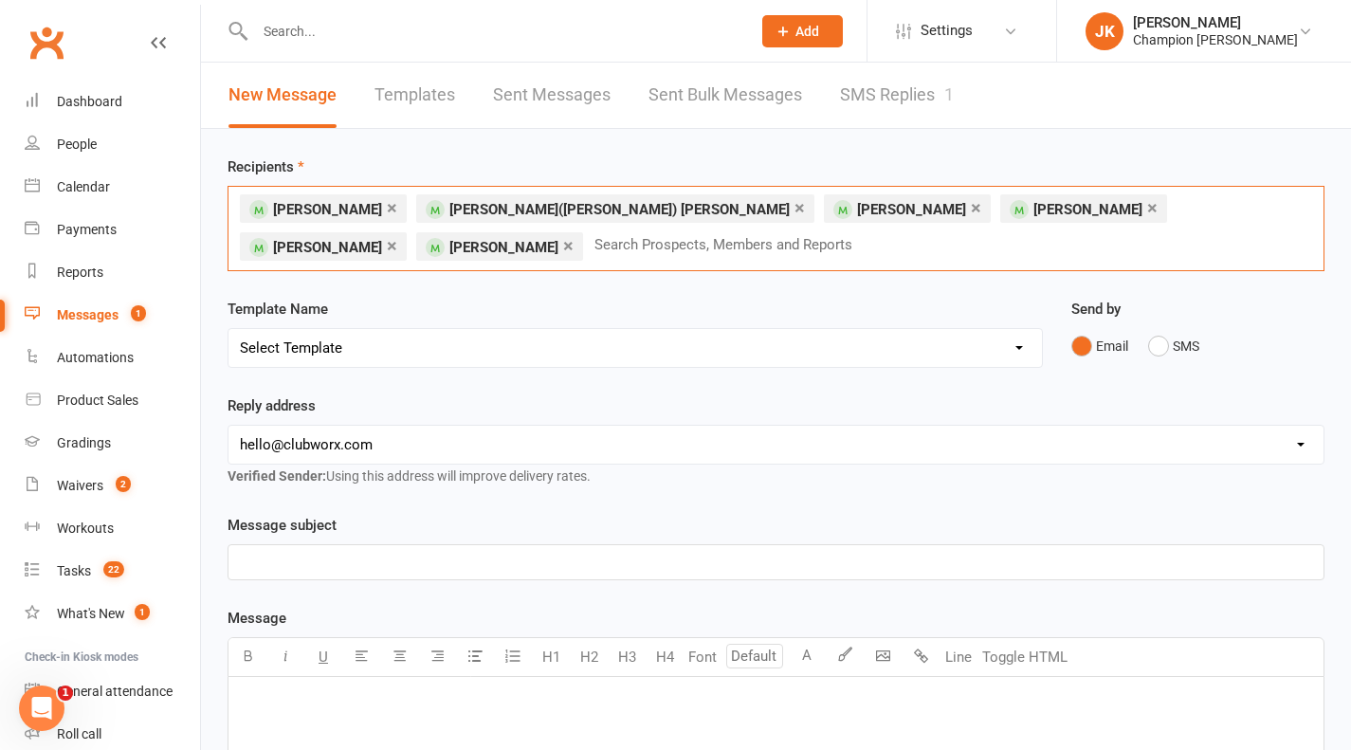
type input "h"
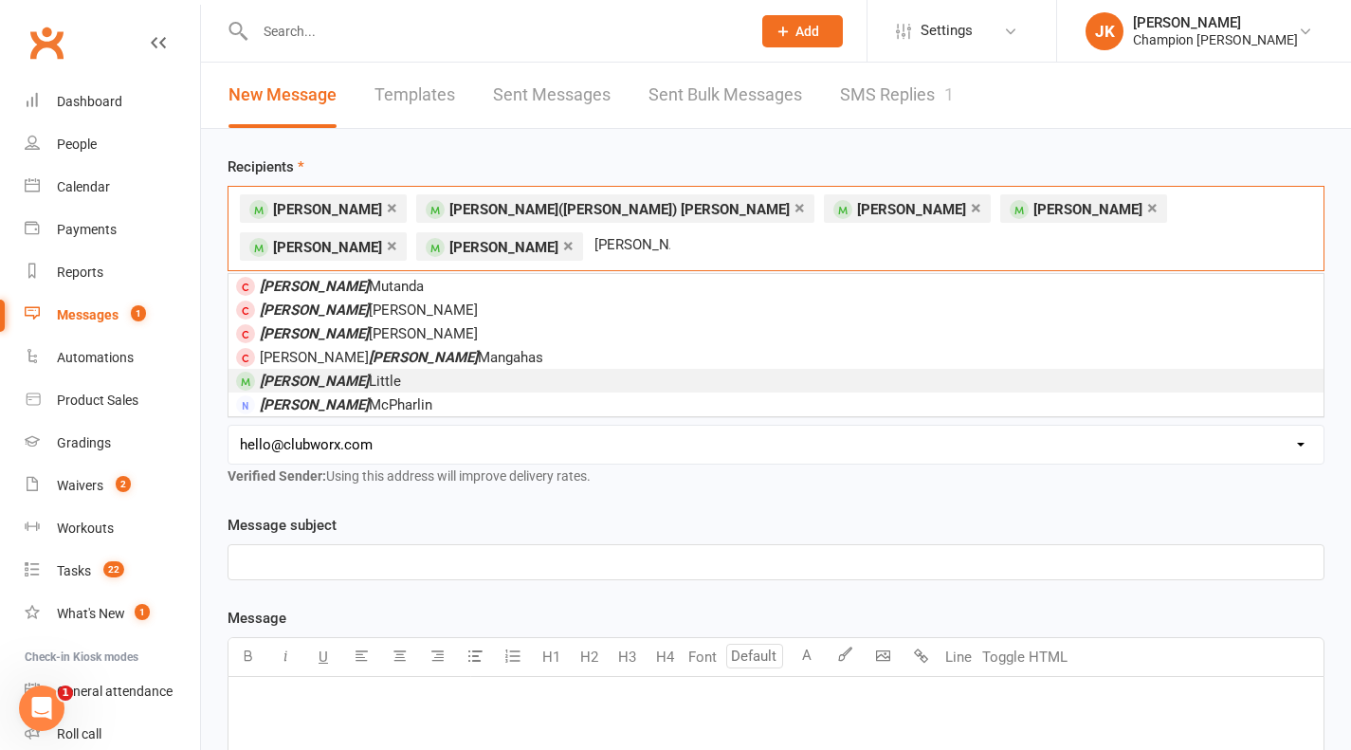
type input "christopher"
click at [351, 373] on span "Christopher Little" at bounding box center [330, 381] width 141 height 17
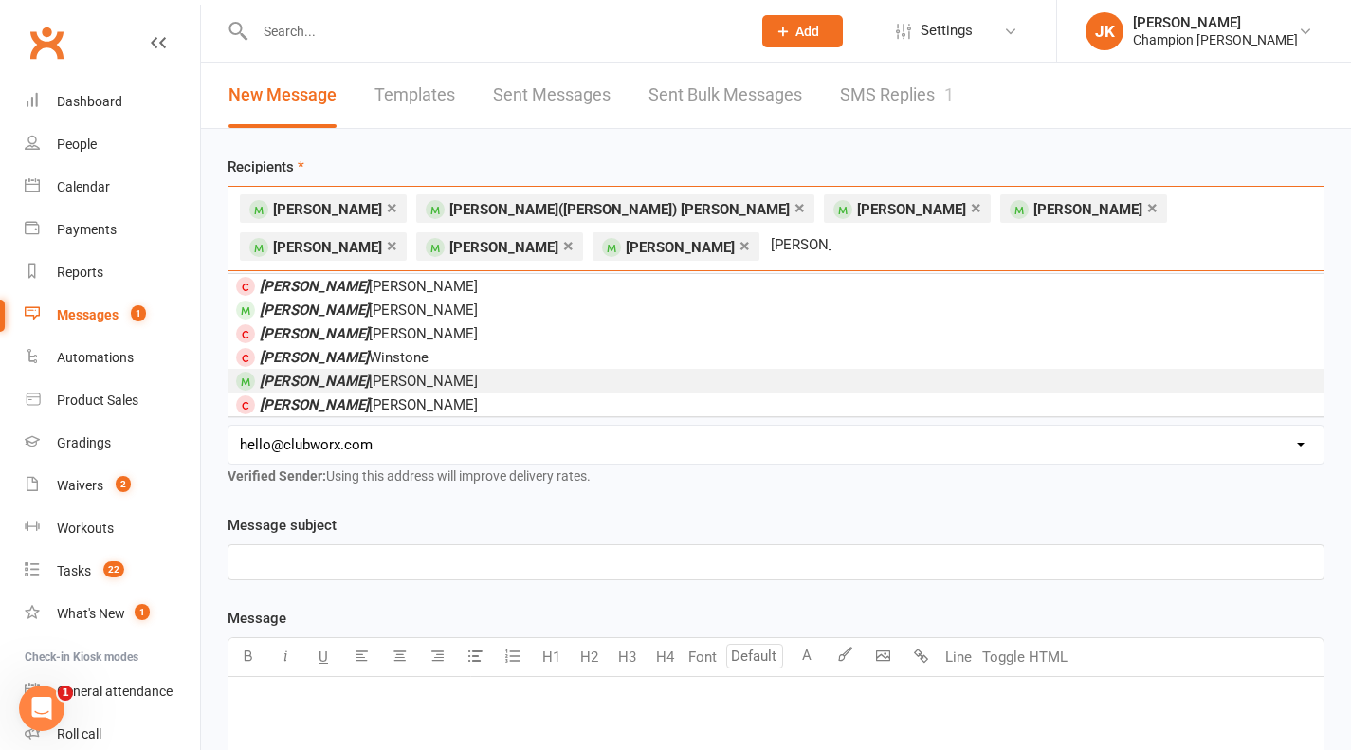
type input "robert"
click at [346, 373] on span "Robert Francis" at bounding box center [369, 381] width 218 height 17
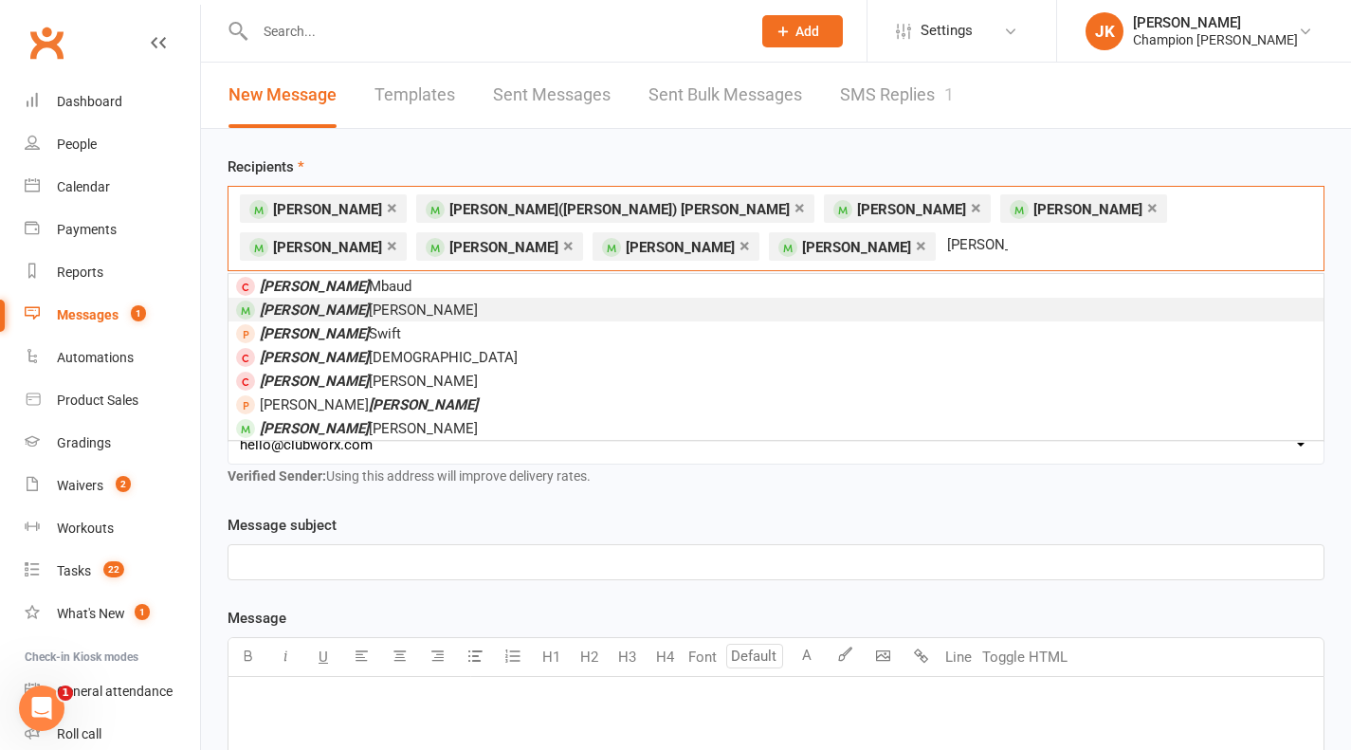
type input "michael"
click at [333, 313] on span "Michael Garbin" at bounding box center [369, 310] width 218 height 17
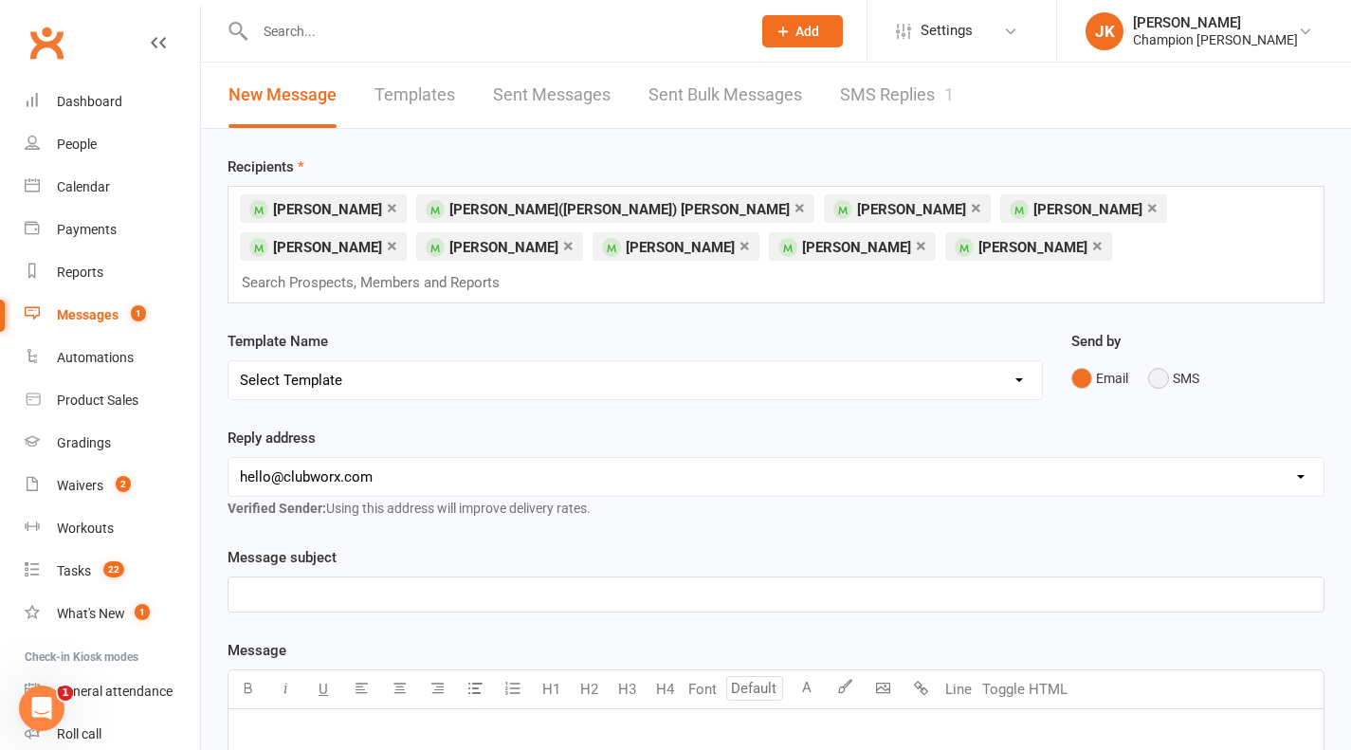
click at [1153, 360] on button "SMS" at bounding box center [1173, 378] width 51 height 36
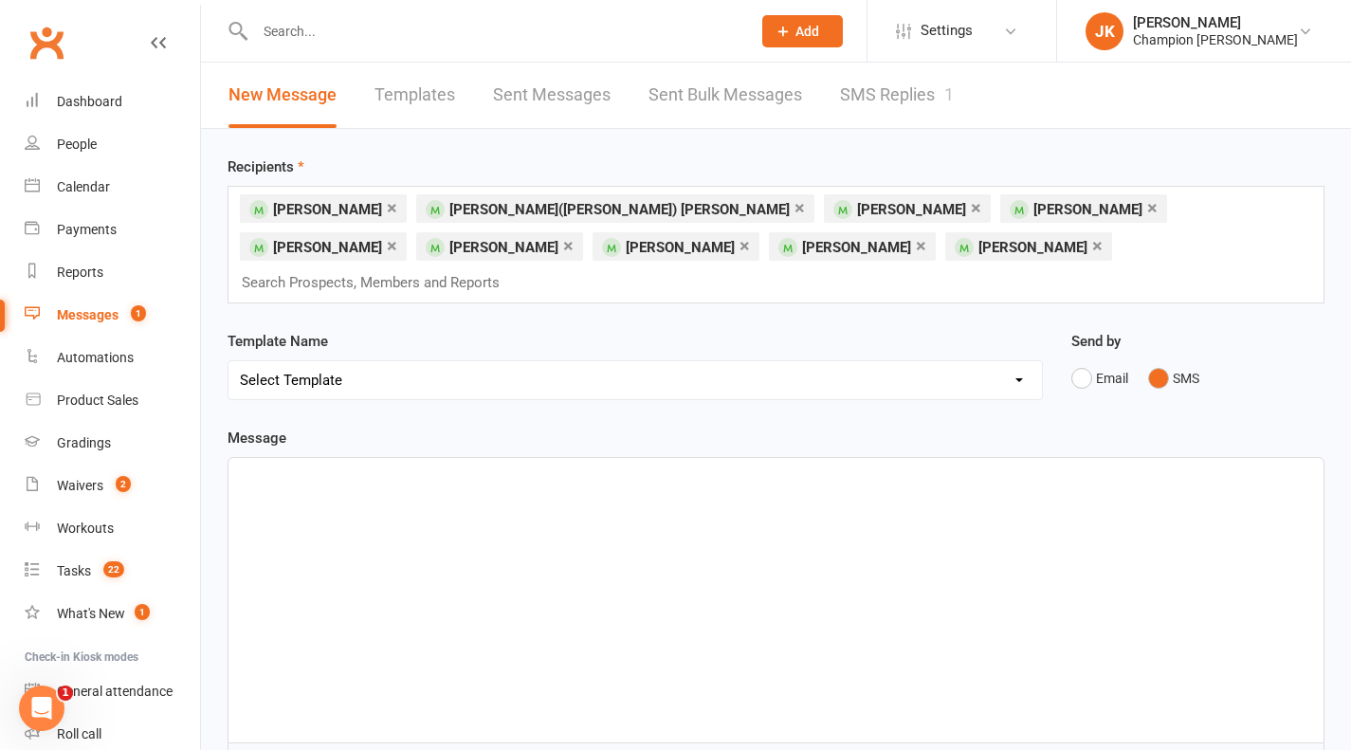
click at [305, 464] on p "﻿" at bounding box center [776, 475] width 1072 height 23
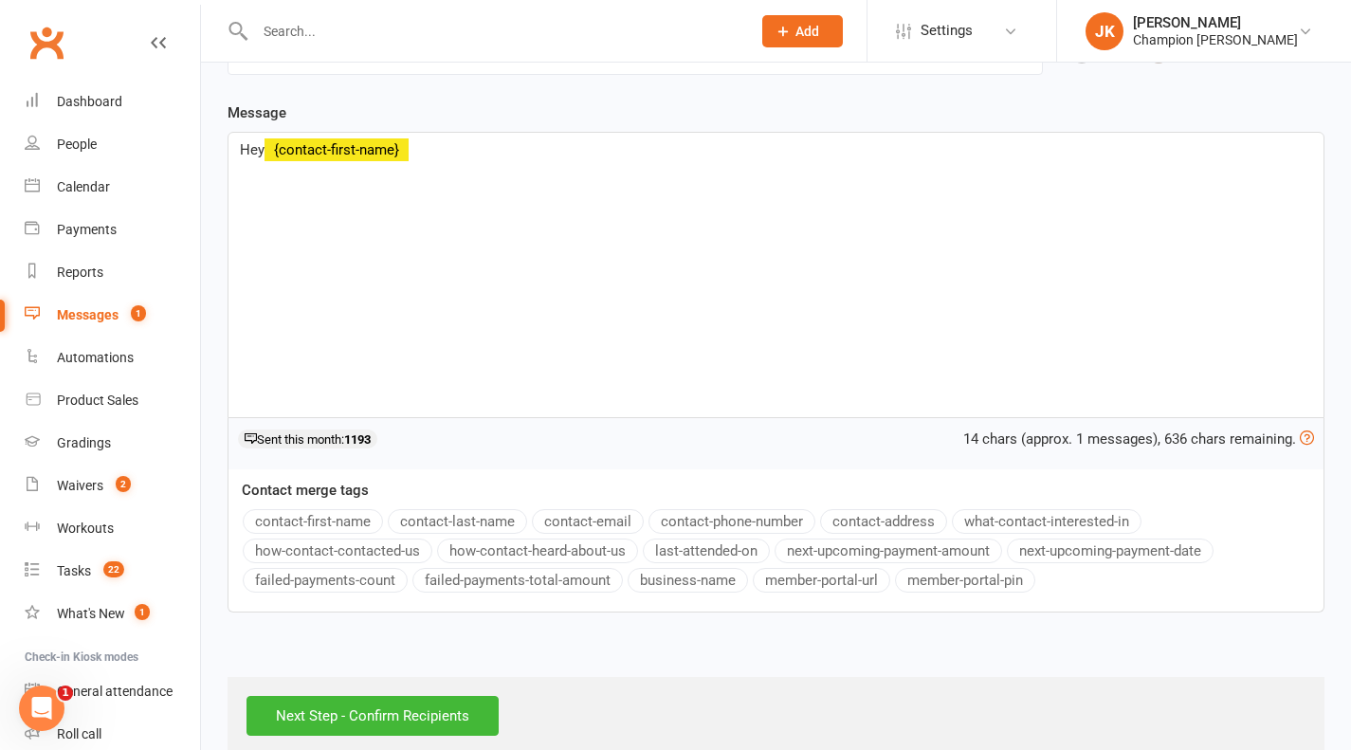
click at [330, 509] on button "contact-first-name" at bounding box center [313, 521] width 140 height 25
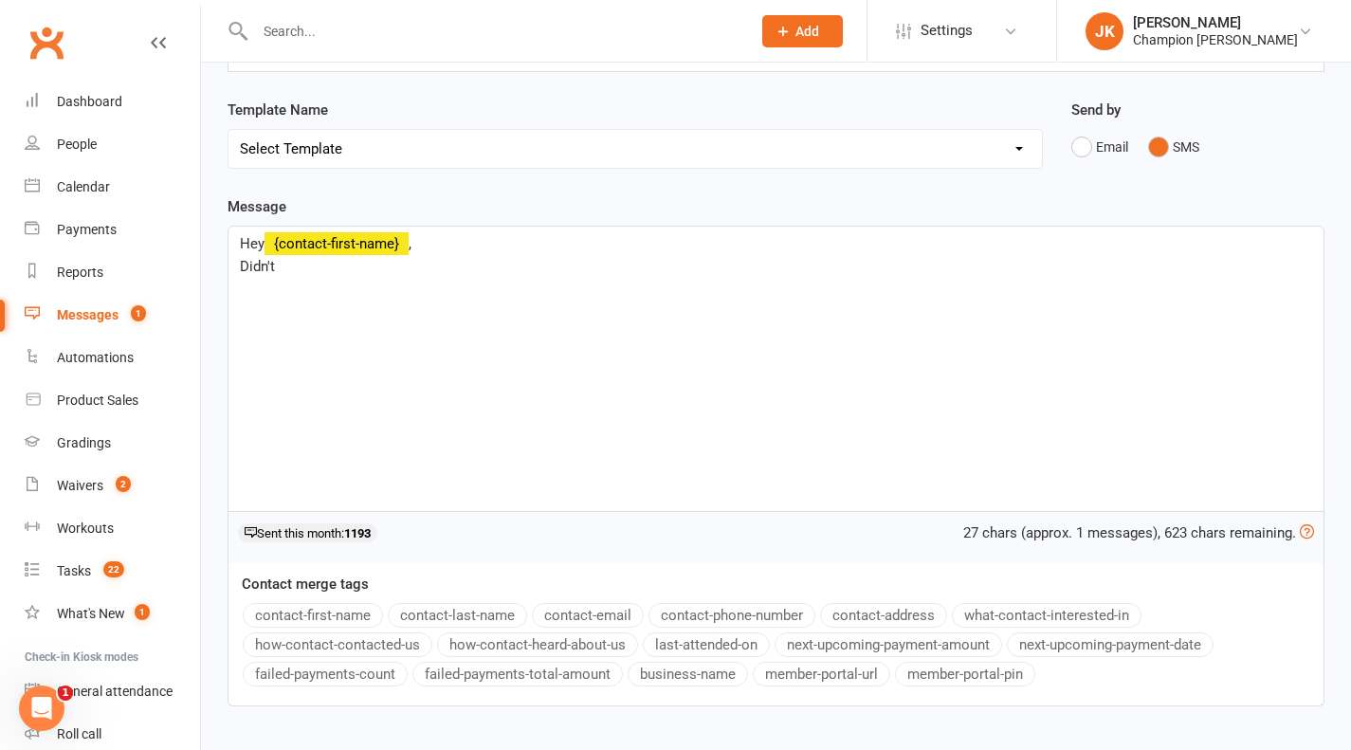
scroll to position [198, 0]
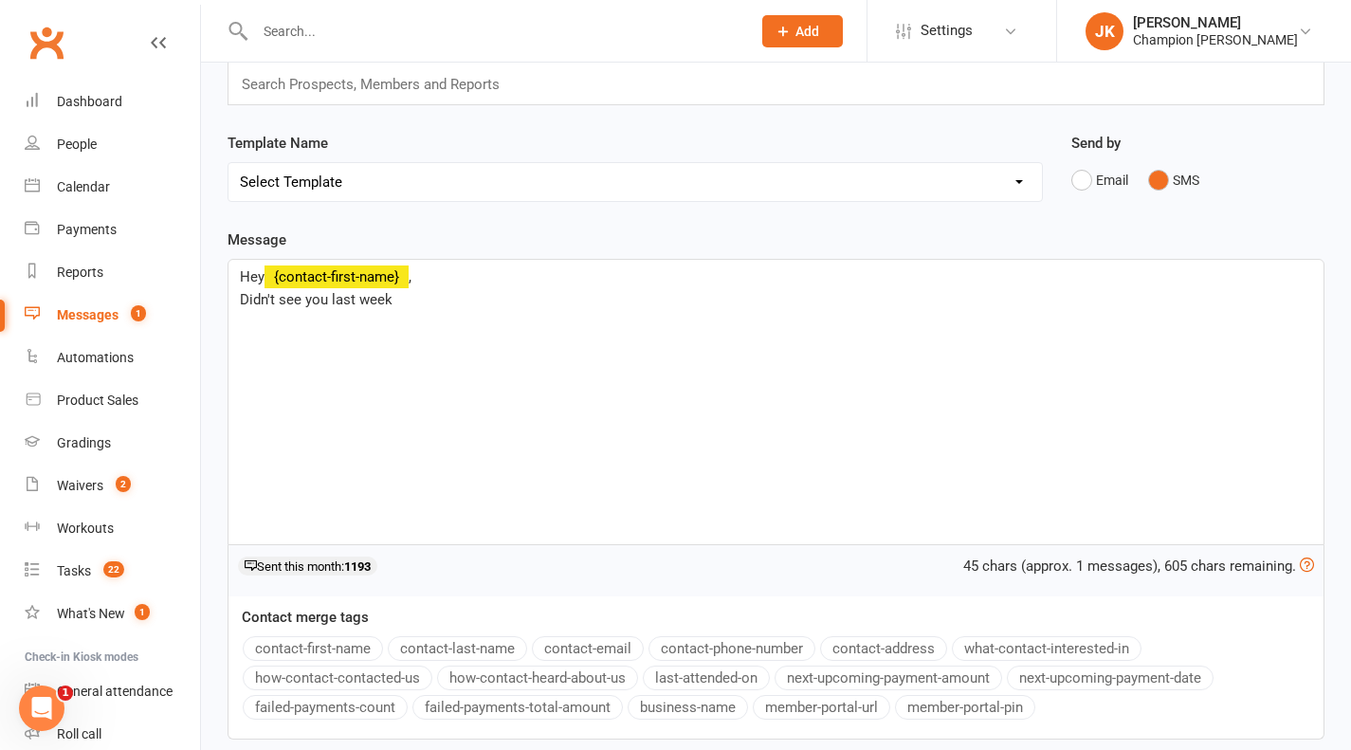
click at [326, 291] on span "Didn't see you last week" at bounding box center [316, 299] width 153 height 17
click at [513, 288] on p "Didn't see you in the gym last week" at bounding box center [776, 299] width 1072 height 23
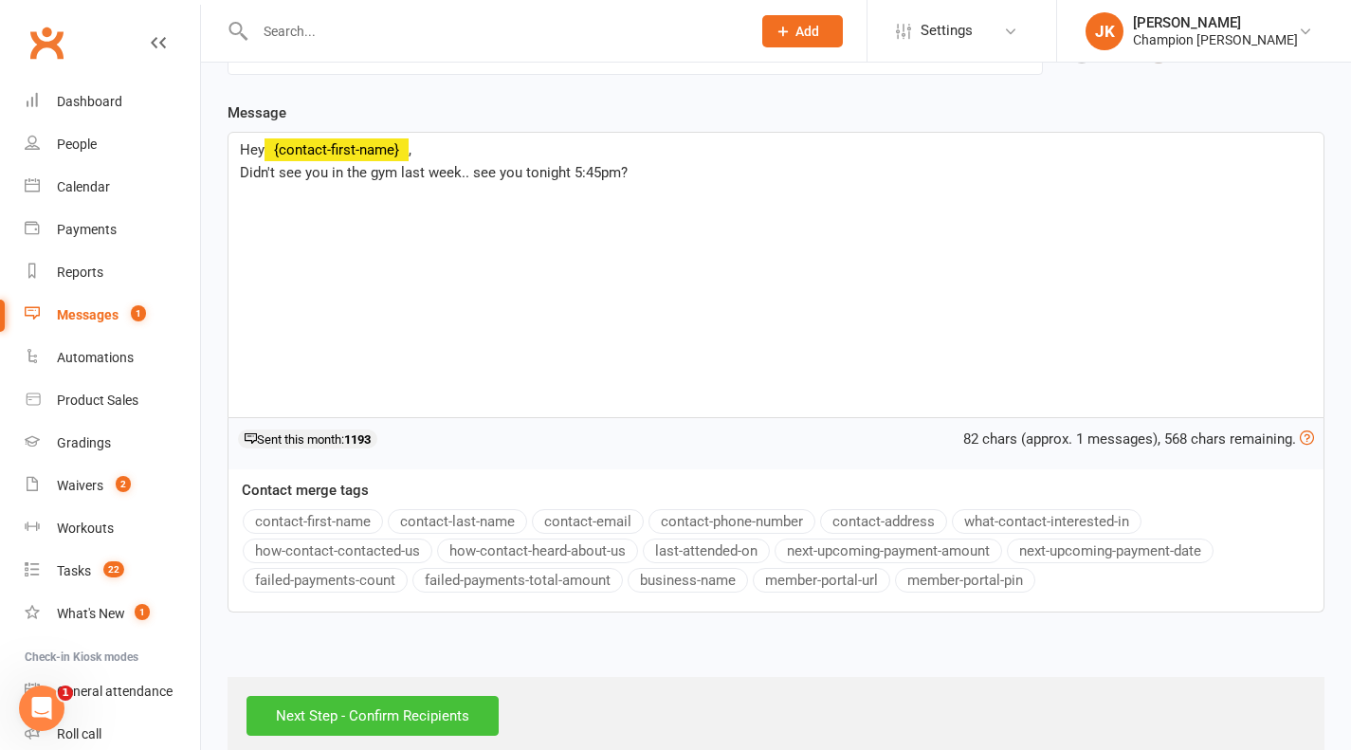
click at [396, 696] on input "Next Step - Confirm Recipients" at bounding box center [373, 716] width 252 height 40
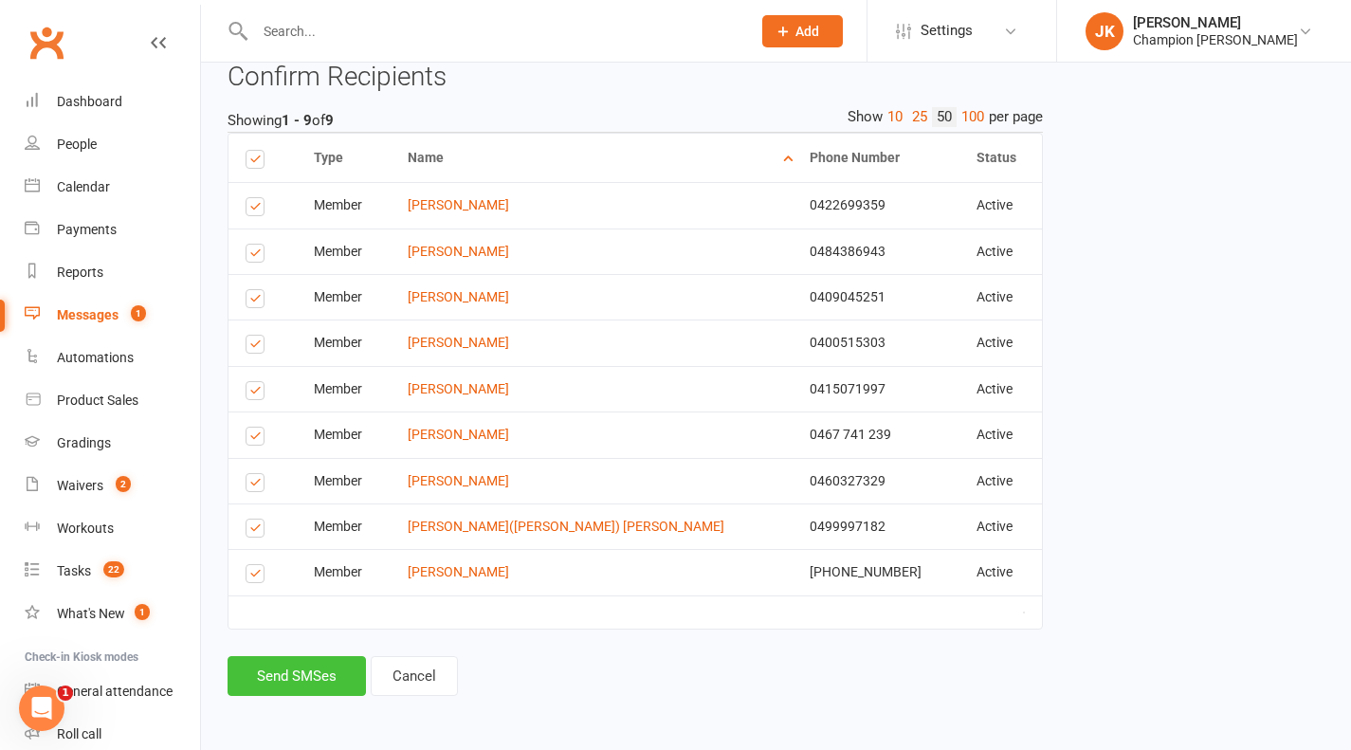
click at [268, 669] on button "Send SMSes" at bounding box center [297, 676] width 138 height 40
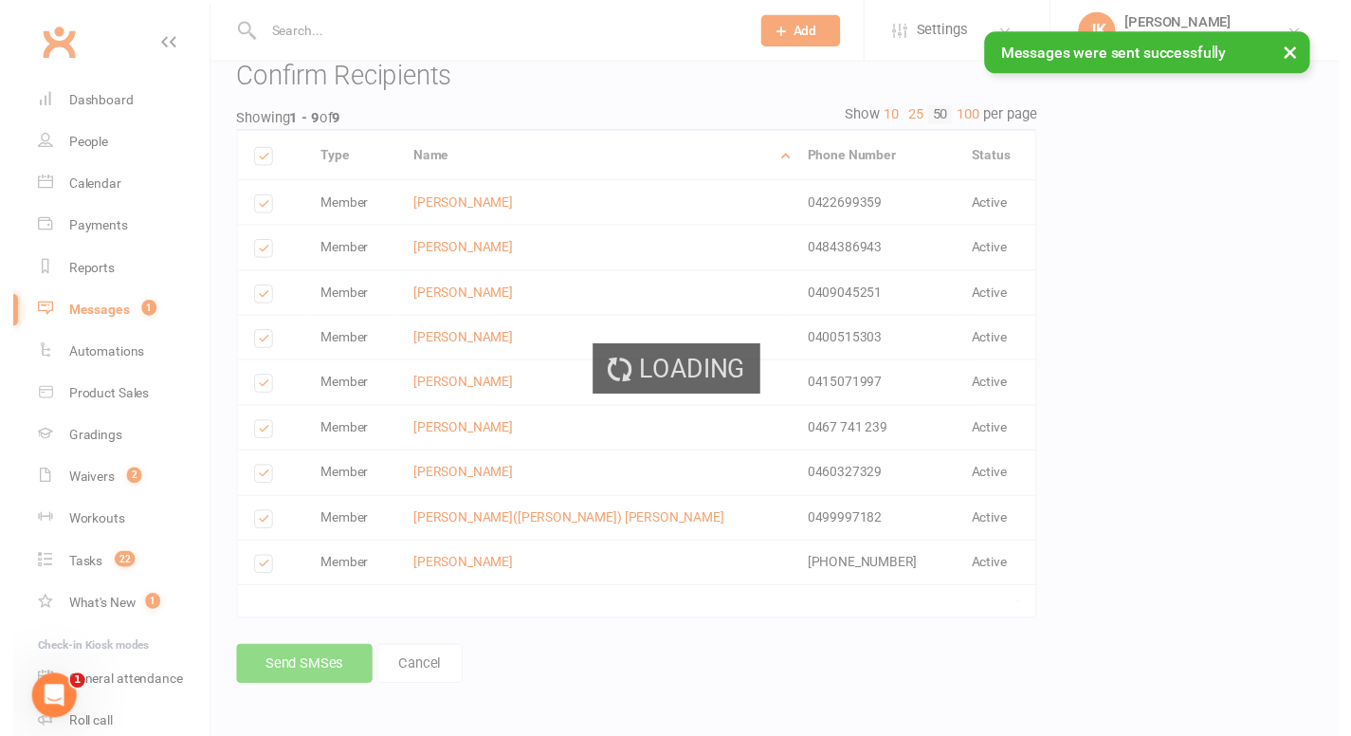
scroll to position [322, 0]
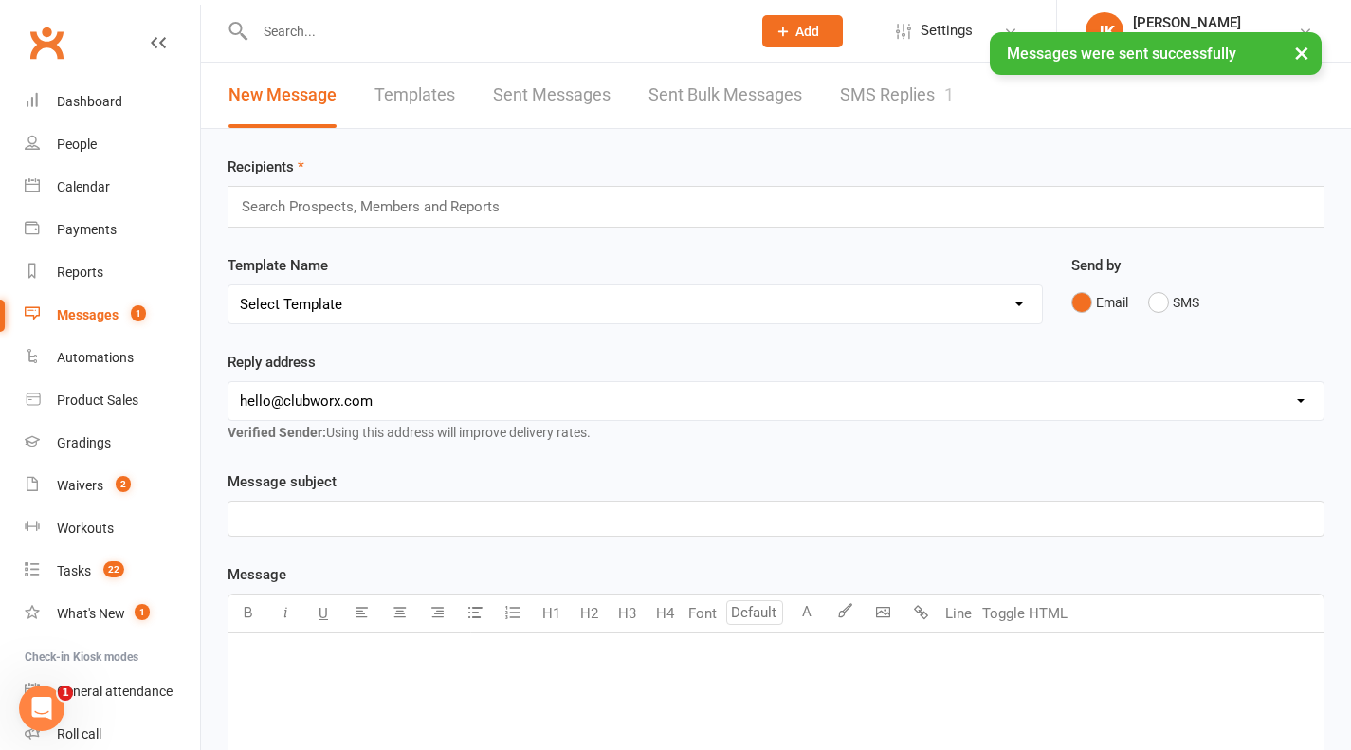
click at [390, 16] on div at bounding box center [483, 31] width 510 height 62
click at [375, 26] on input "text" at bounding box center [493, 31] width 488 height 27
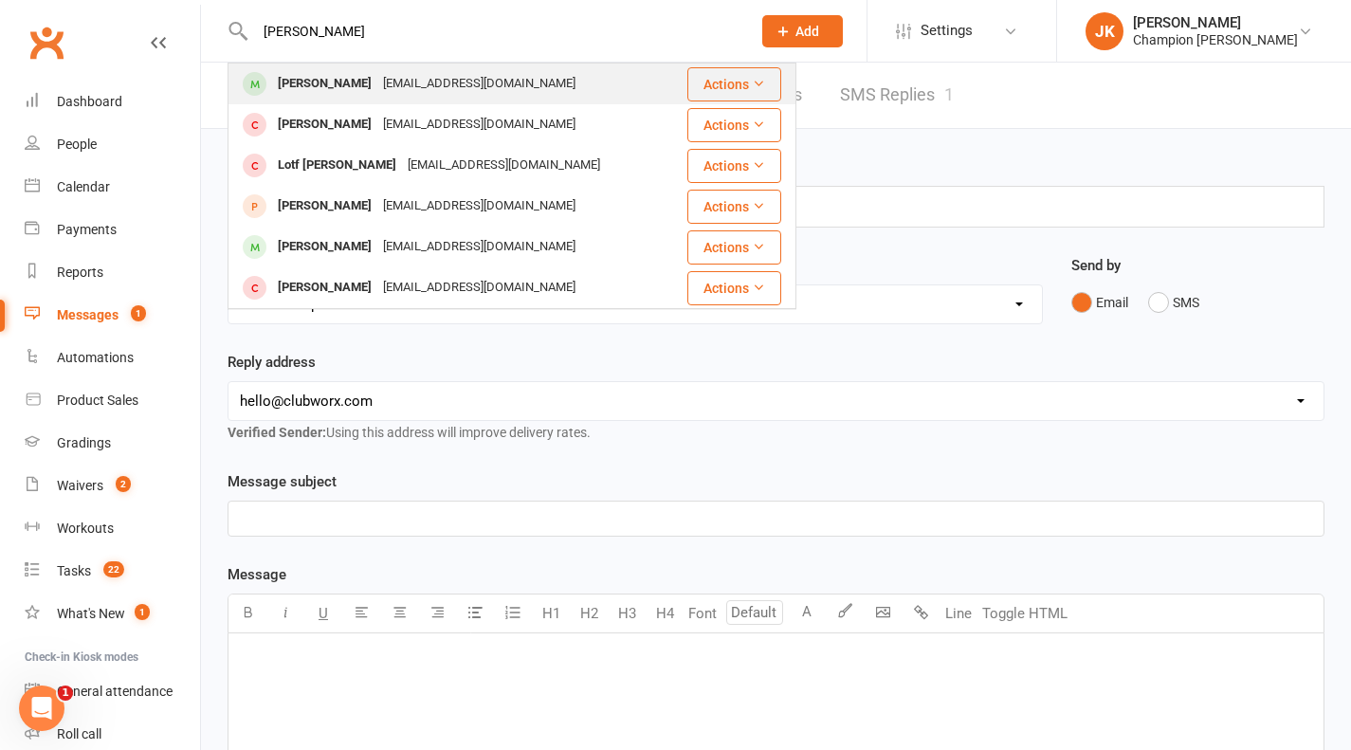
type input "alisha"
click at [337, 98] on div "Alisha Panting ajpanting@gmail.com" at bounding box center [449, 83] width 440 height 39
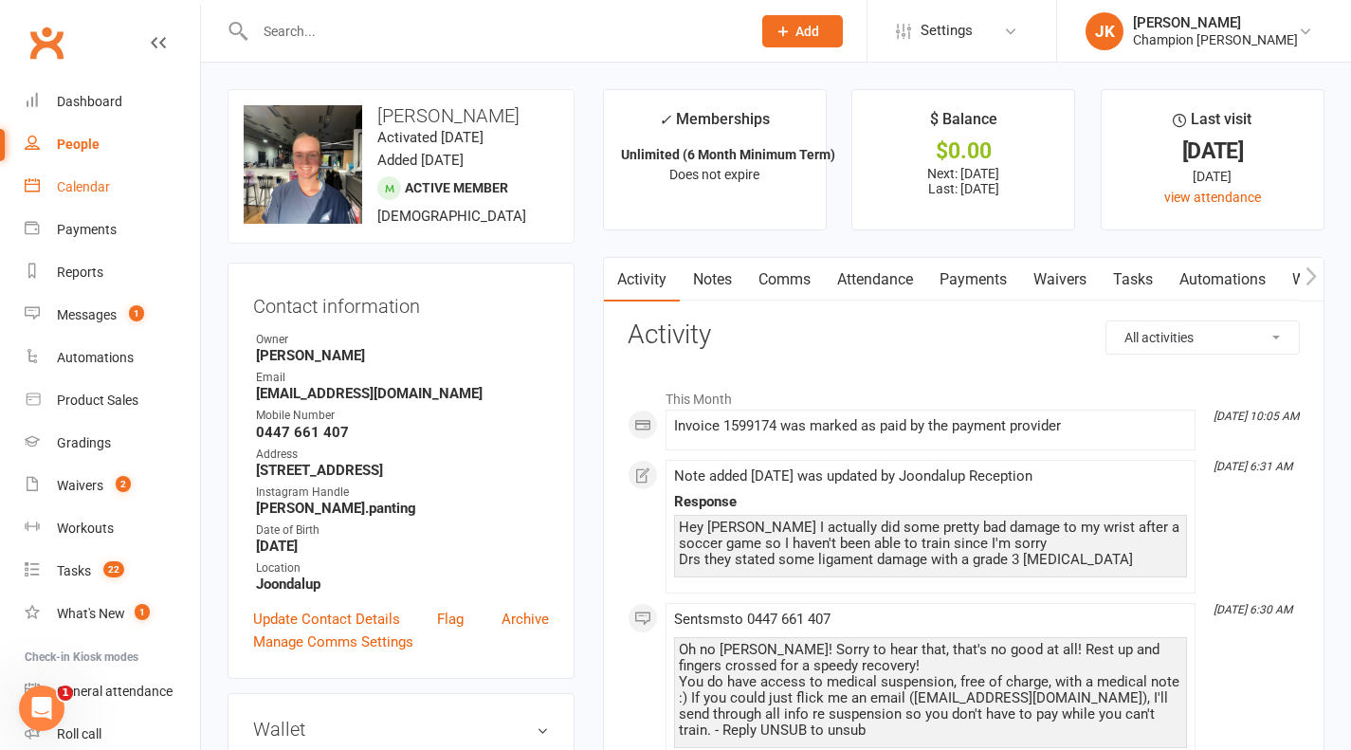
click at [111, 195] on link "Calendar" at bounding box center [112, 187] width 175 height 43
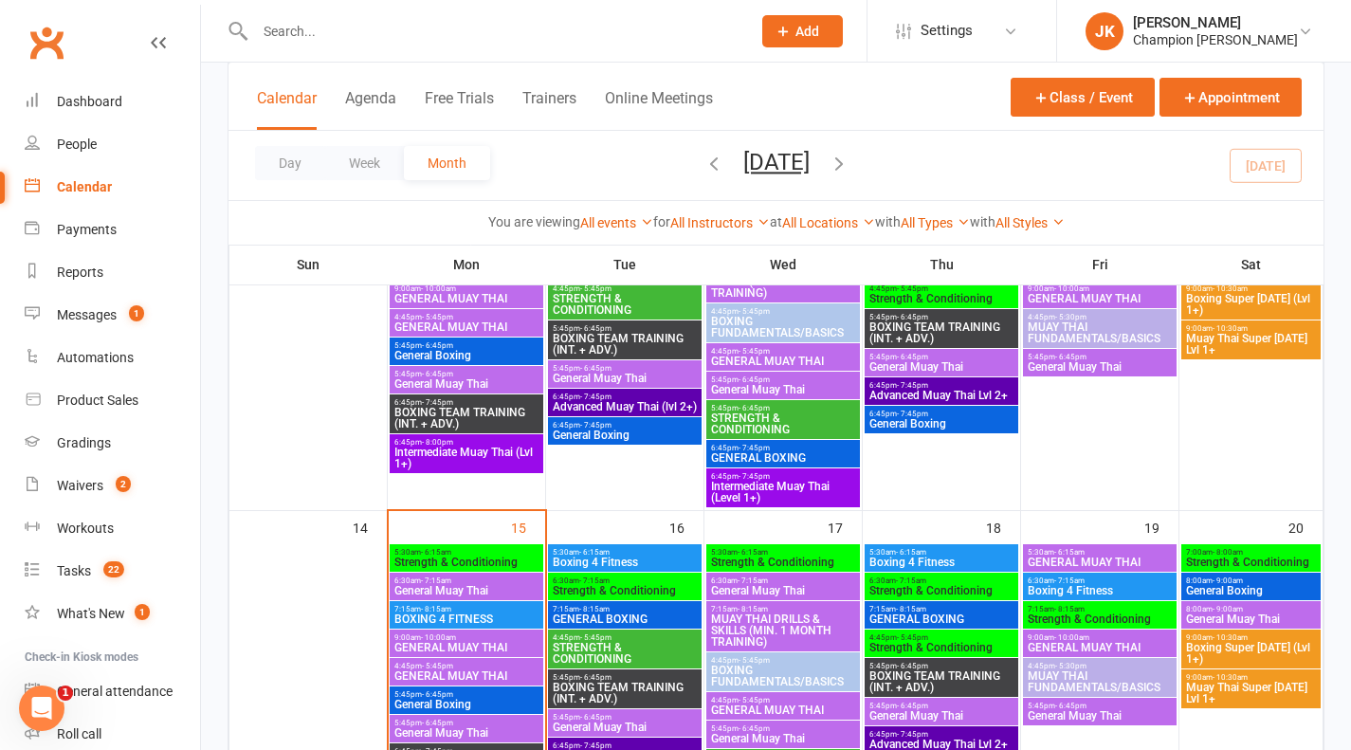
scroll to position [807, 0]
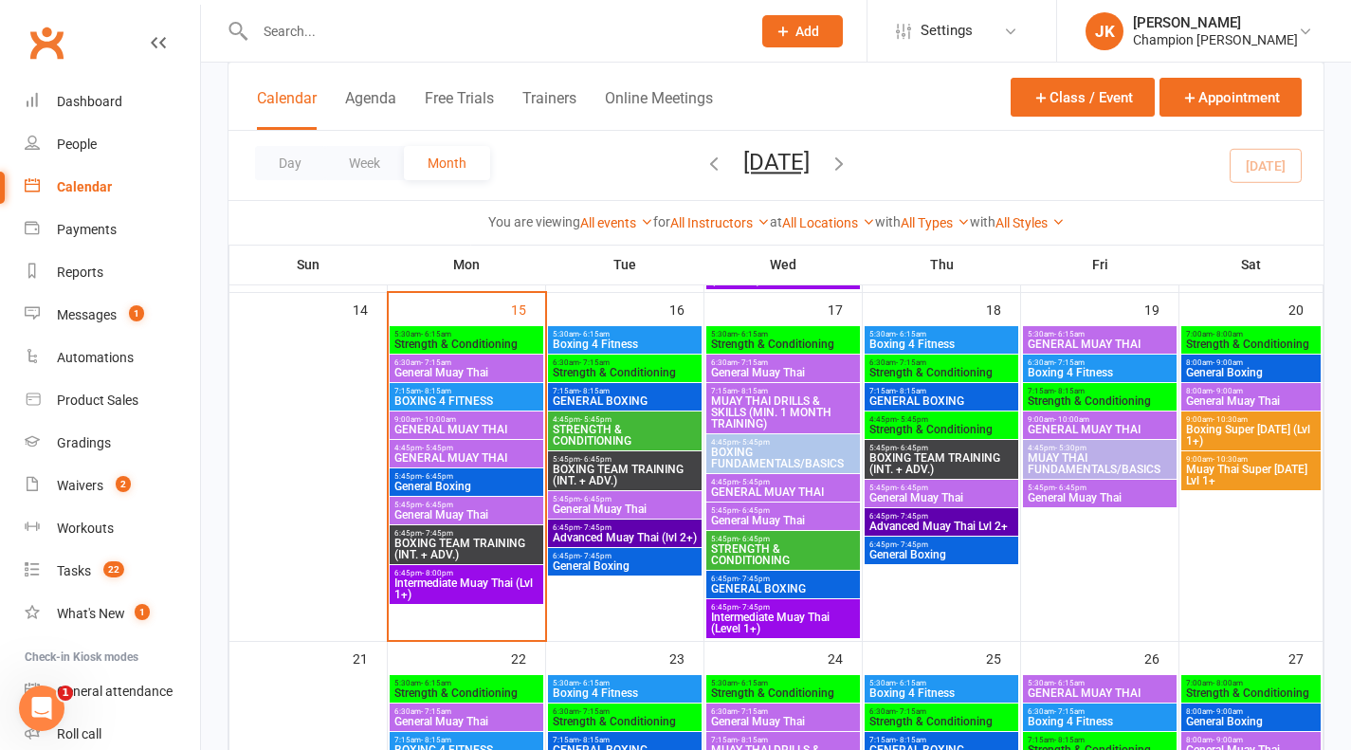
click at [466, 477] on span "5:45pm - 6:45pm" at bounding box center [466, 476] width 146 height 9
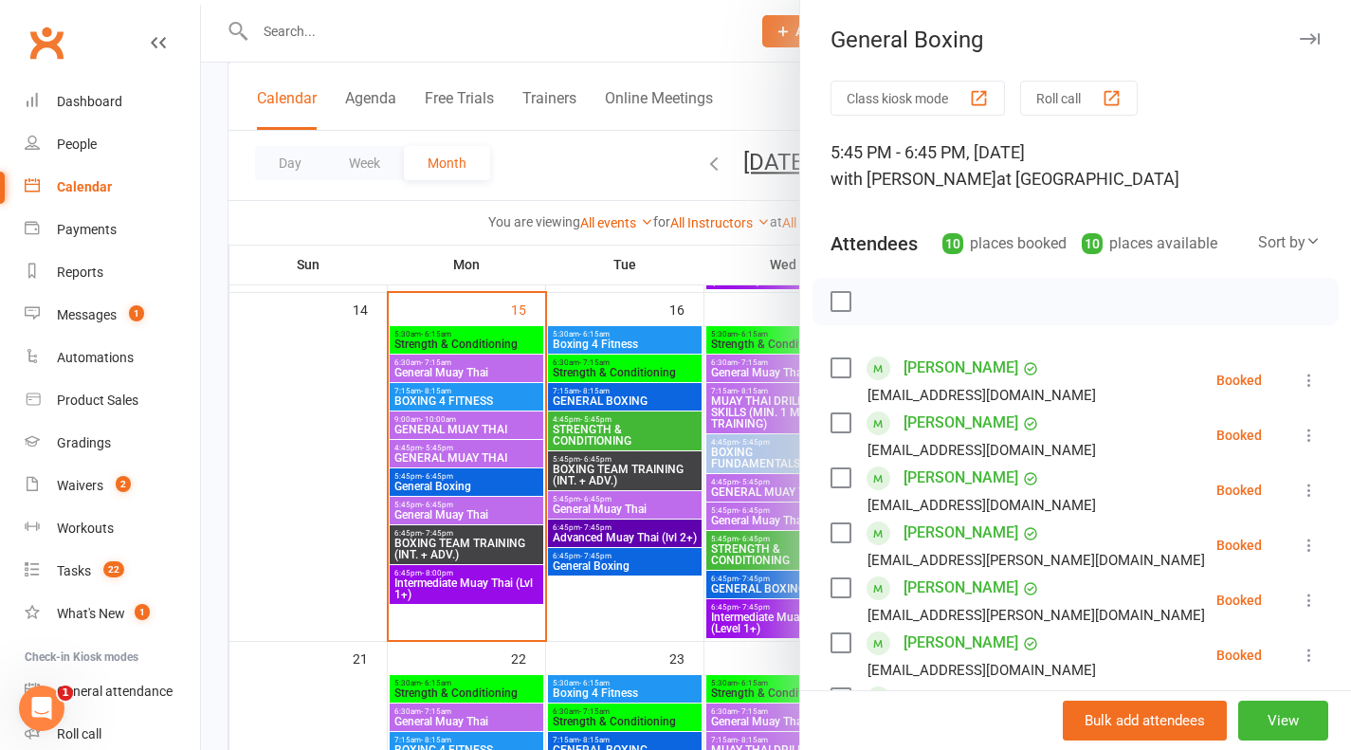
click at [466, 511] on div at bounding box center [776, 375] width 1150 height 750
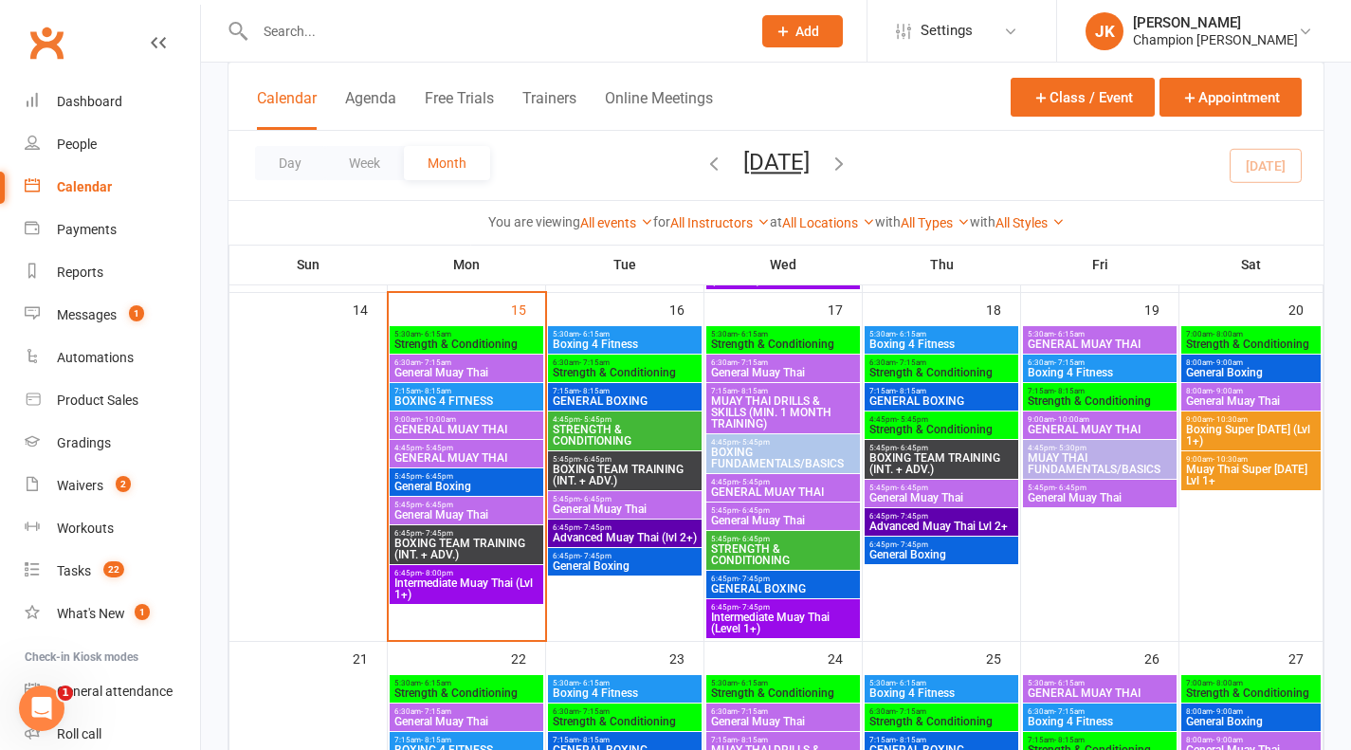
click at [466, 511] on span "General Muay Thai" at bounding box center [466, 514] width 146 height 11
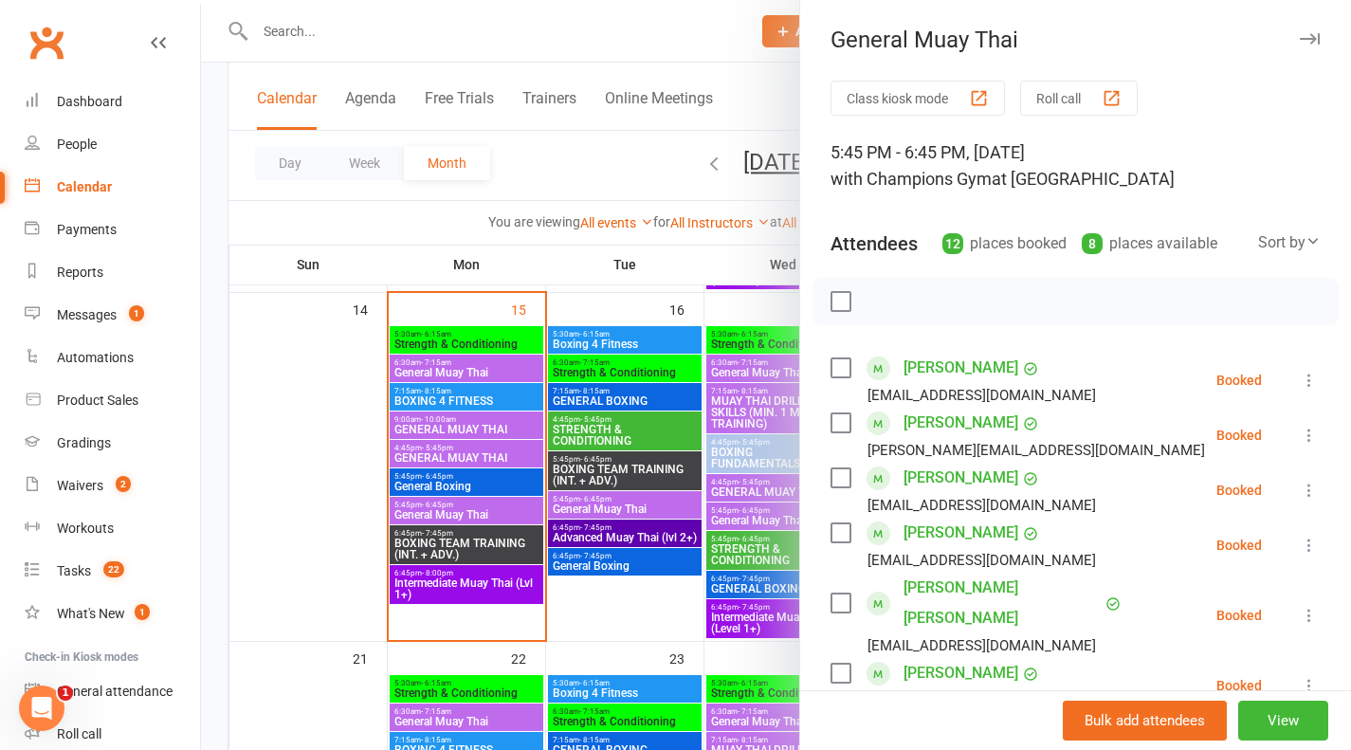
click at [1106, 95] on div "button" at bounding box center [1112, 98] width 20 height 20
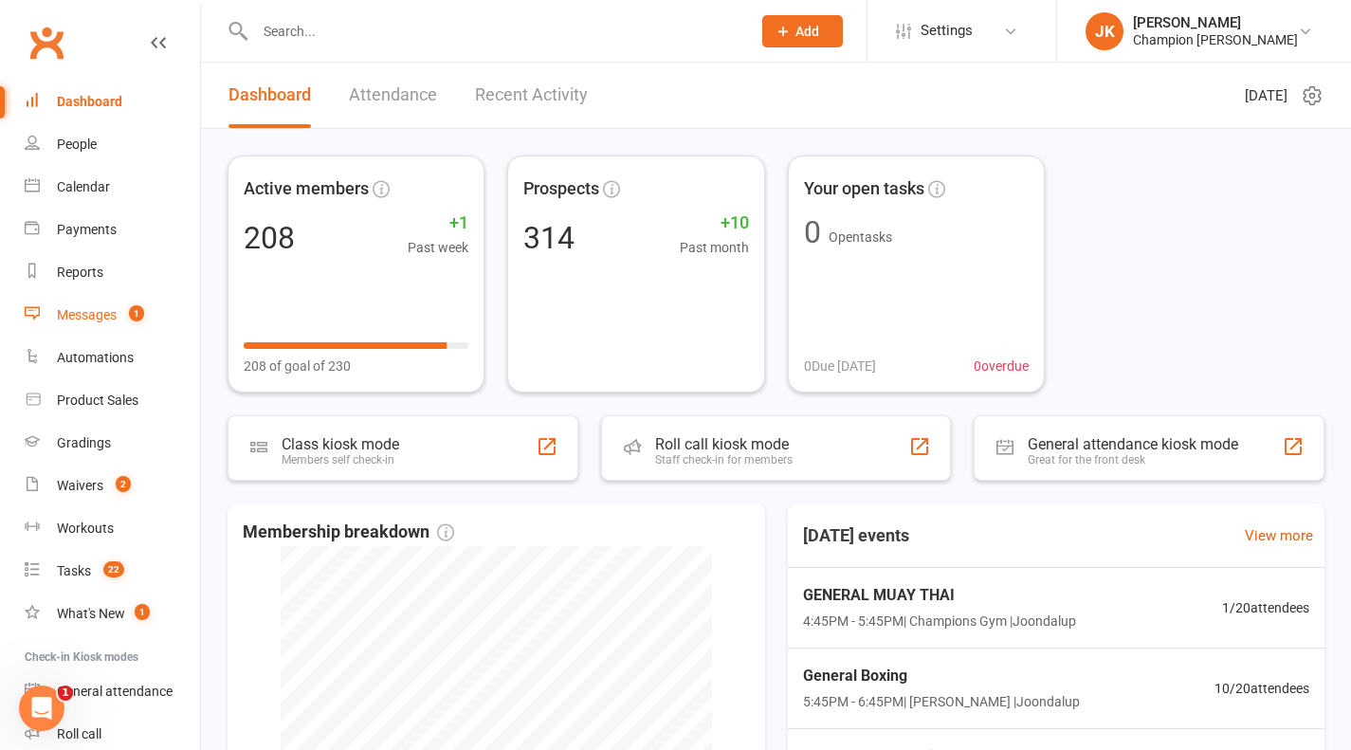
click at [109, 334] on link "Messages 1" at bounding box center [112, 315] width 175 height 43
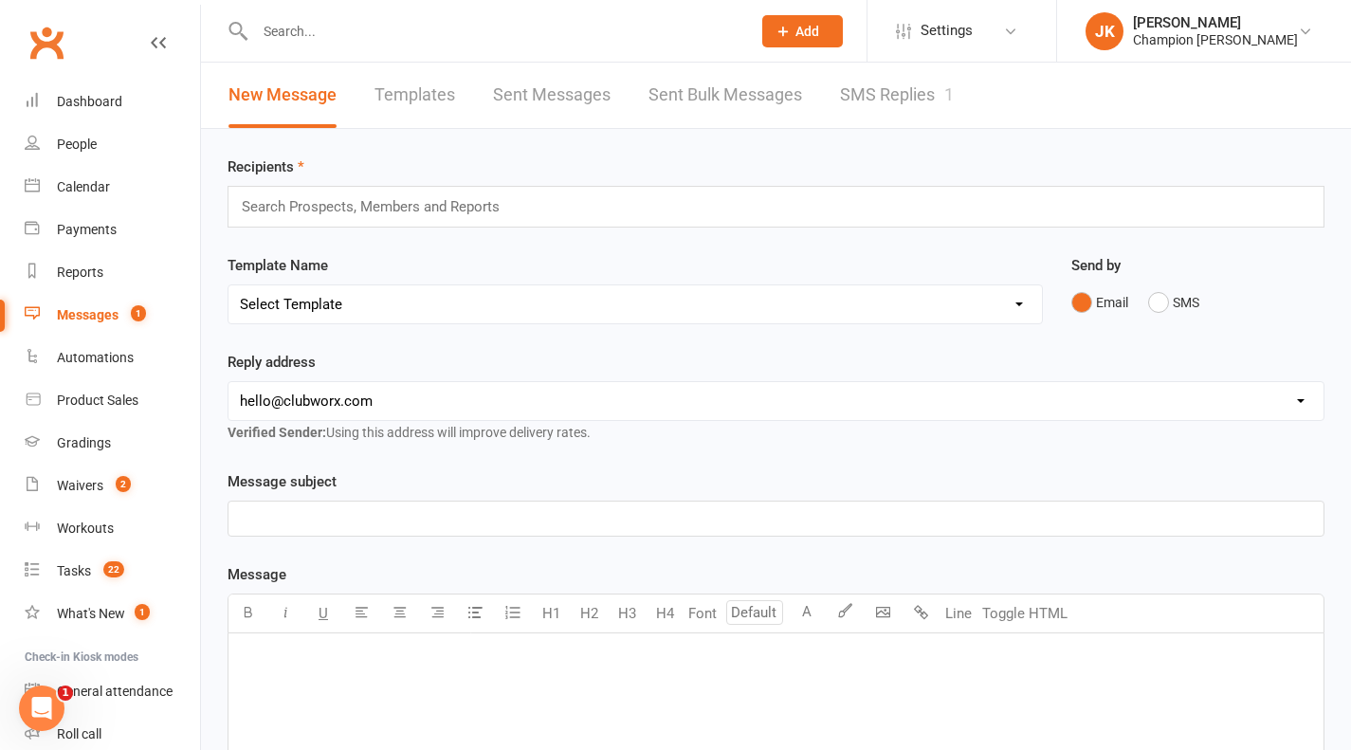
click at [864, 193] on div "Search Prospects, Members and Reports" at bounding box center [776, 207] width 1097 height 42
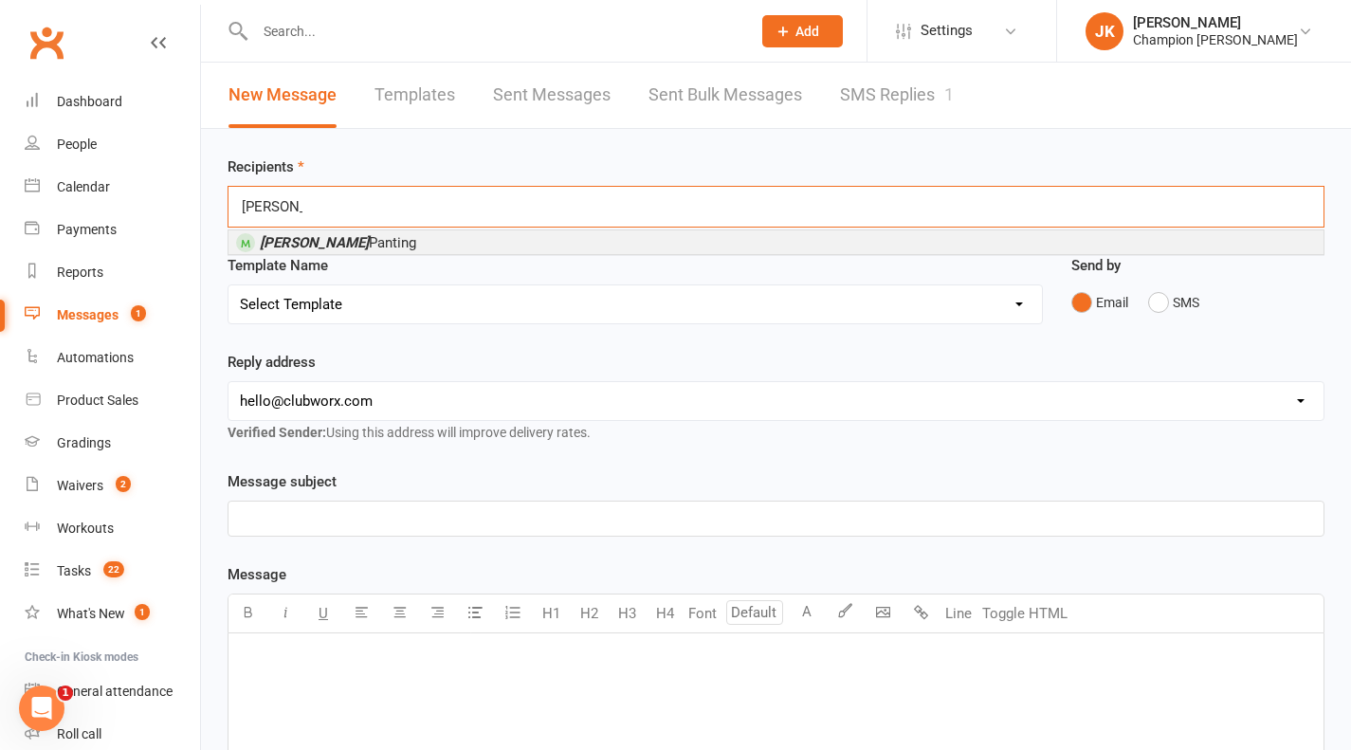
type input "[PERSON_NAME]"
click at [297, 253] on li "[PERSON_NAME]" at bounding box center [775, 242] width 1095 height 24
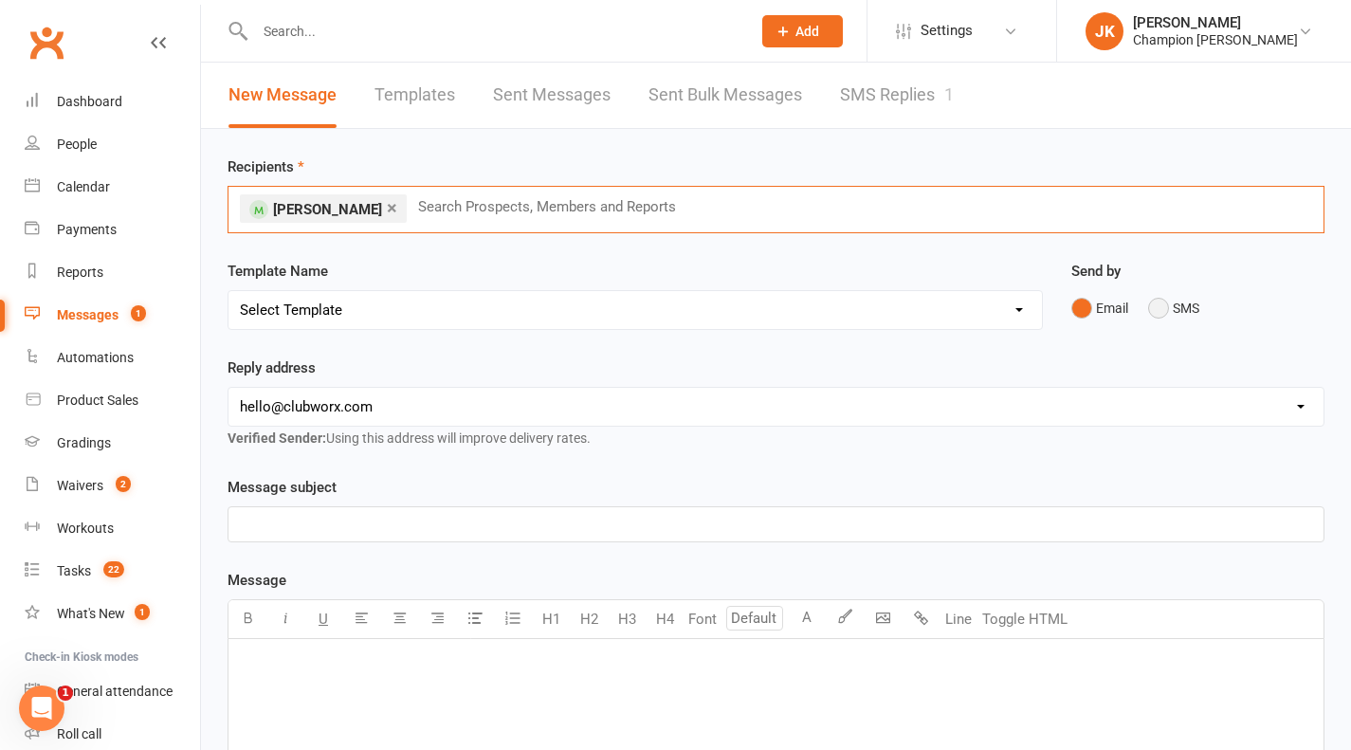
click at [1186, 296] on button "SMS" at bounding box center [1173, 308] width 51 height 36
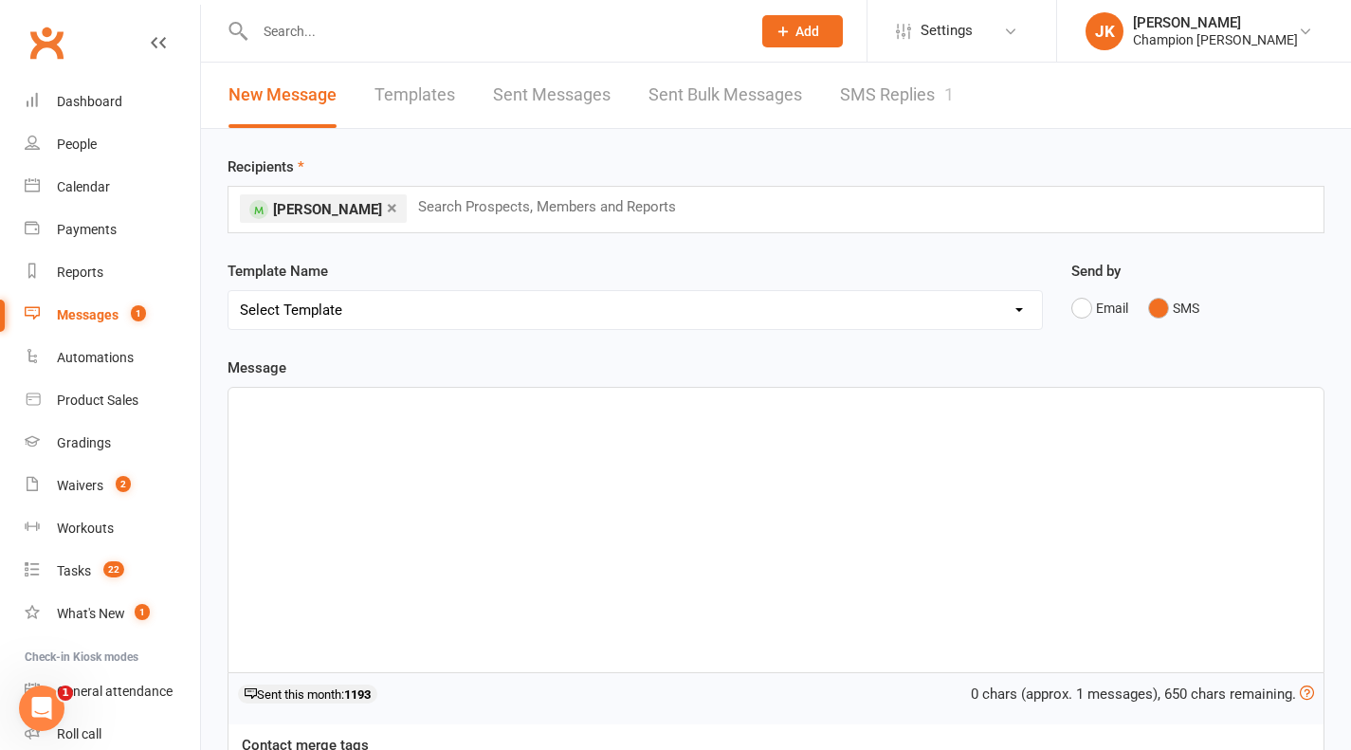
click at [1165, 305] on button "SMS" at bounding box center [1173, 308] width 51 height 36
click at [381, 529] on div "﻿" at bounding box center [775, 530] width 1095 height 284
drag, startPoint x: 381, startPoint y: 529, endPoint x: 645, endPoint y: -115, distance: 695.6
click at [645, 0] on html "Prospect Member Non-attending contact Class / event Appointment Grading event T…" at bounding box center [675, 518] width 1351 height 1036
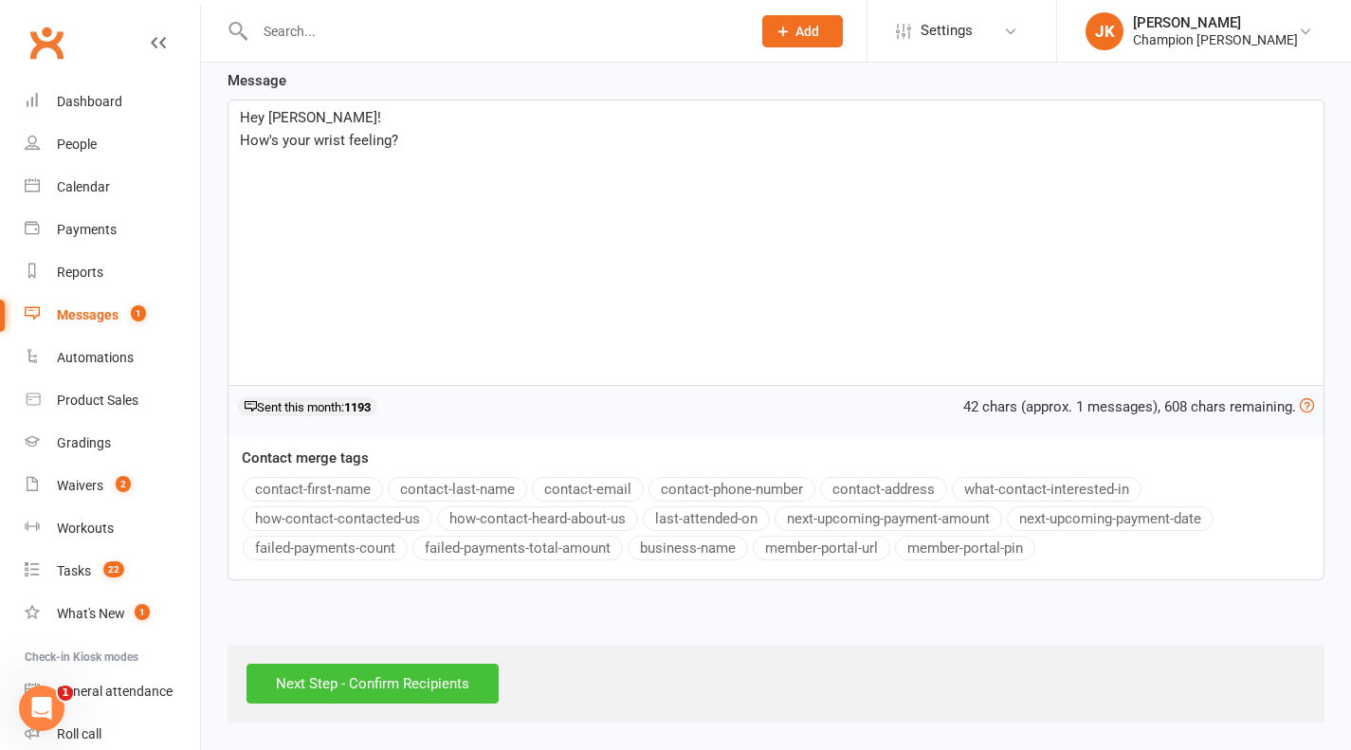
click at [433, 666] on input "Next Step - Confirm Recipients" at bounding box center [373, 684] width 252 height 40
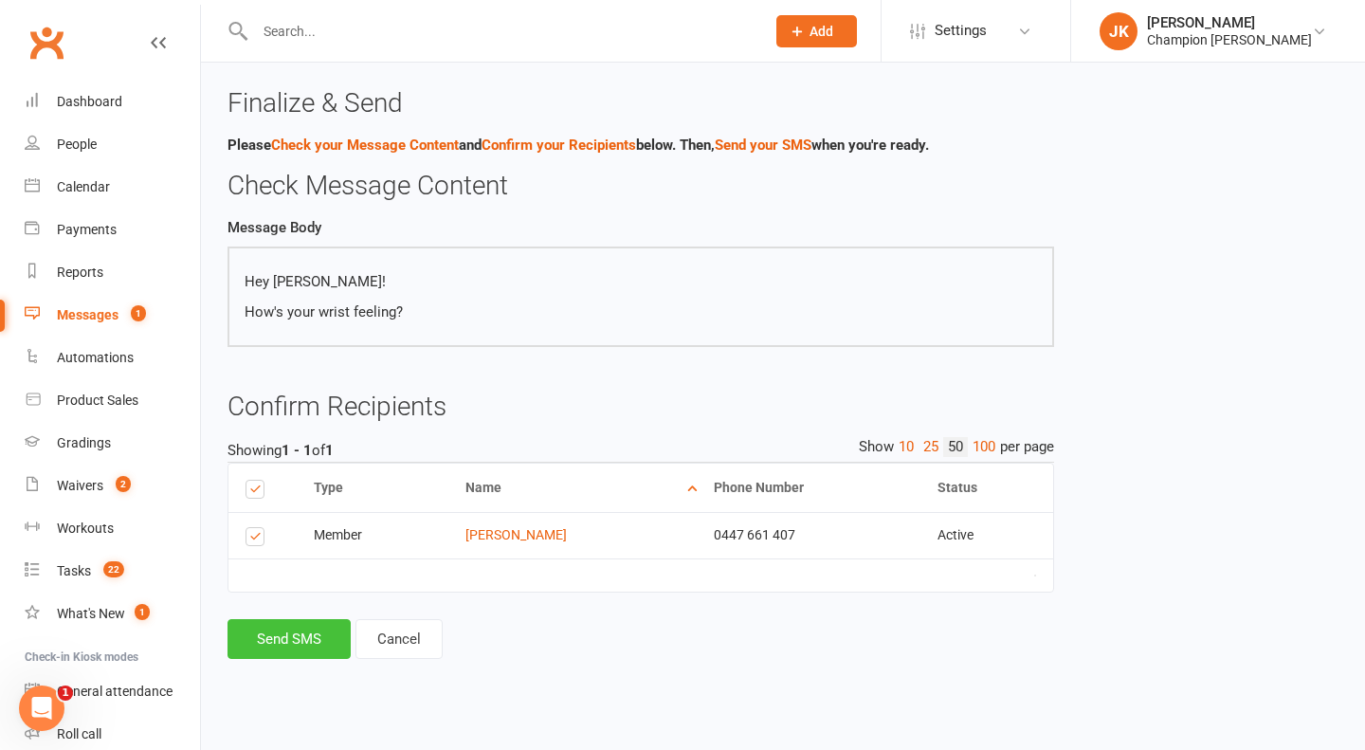
click at [255, 640] on button "Send SMS" at bounding box center [289, 639] width 123 height 40
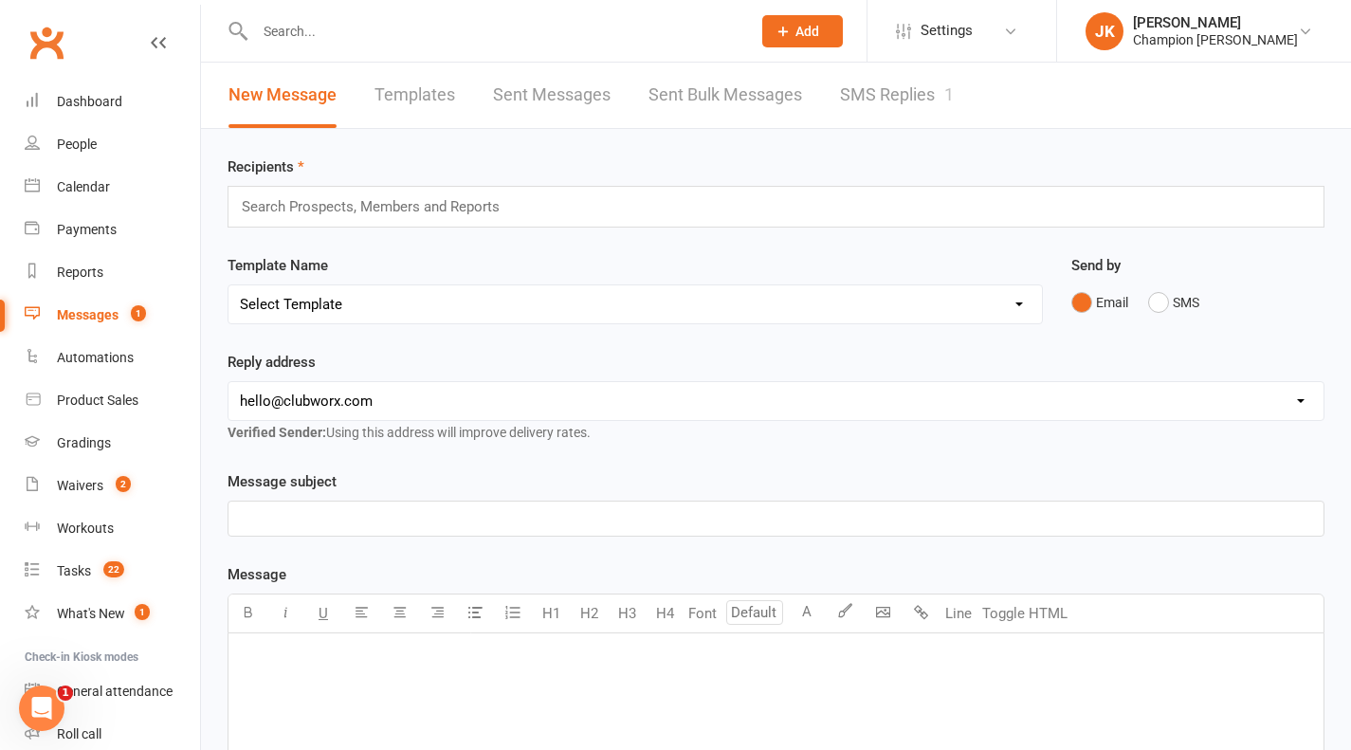
click at [686, 75] on link "Sent Bulk Messages" at bounding box center [726, 95] width 154 height 65
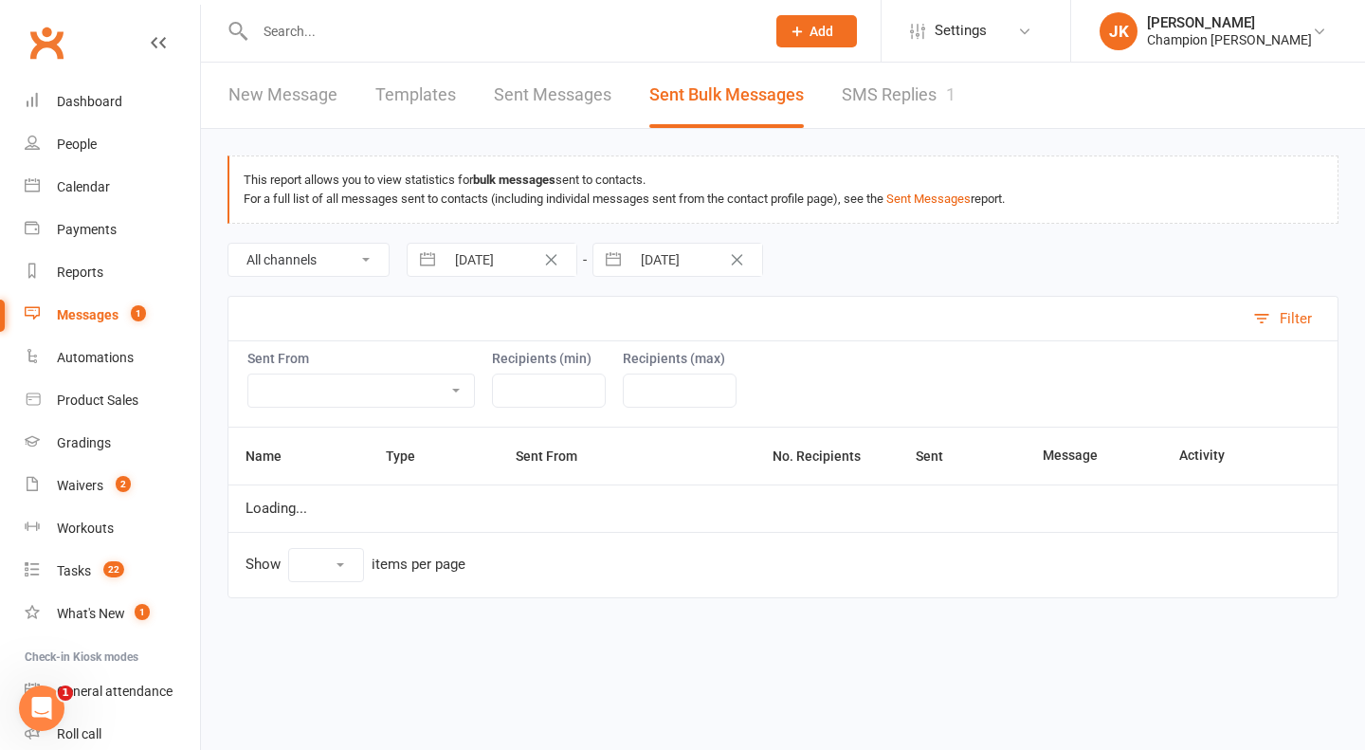
select select "10"
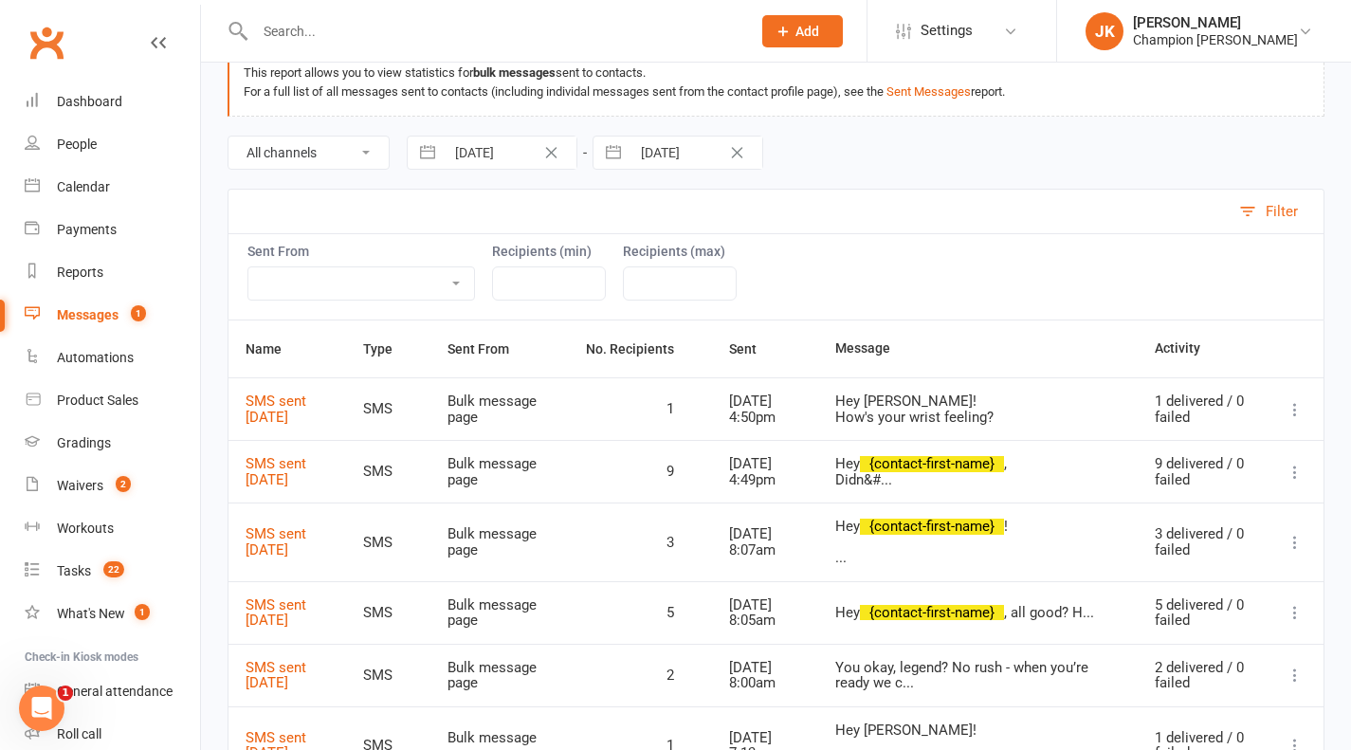
scroll to position [119, 0]
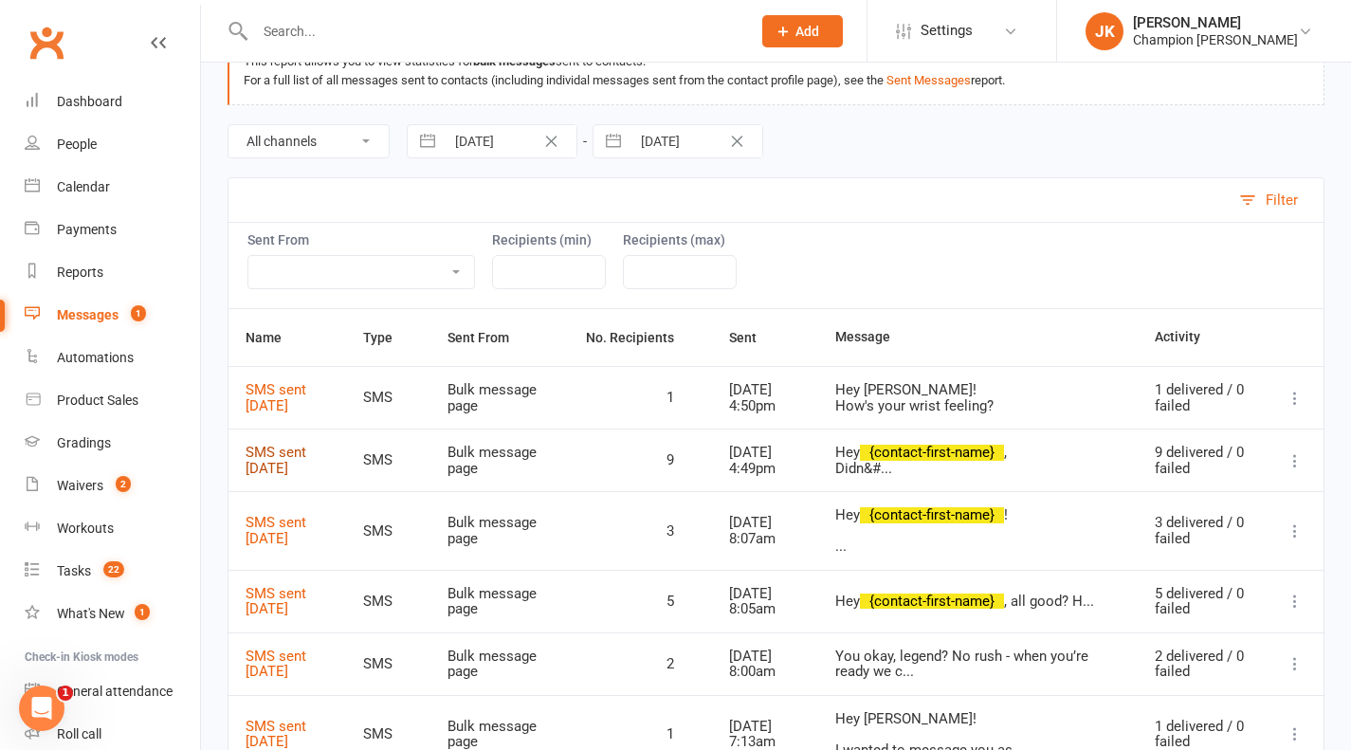
click at [283, 460] on link "SMS sent 15 Sep 2025" at bounding box center [276, 460] width 61 height 33
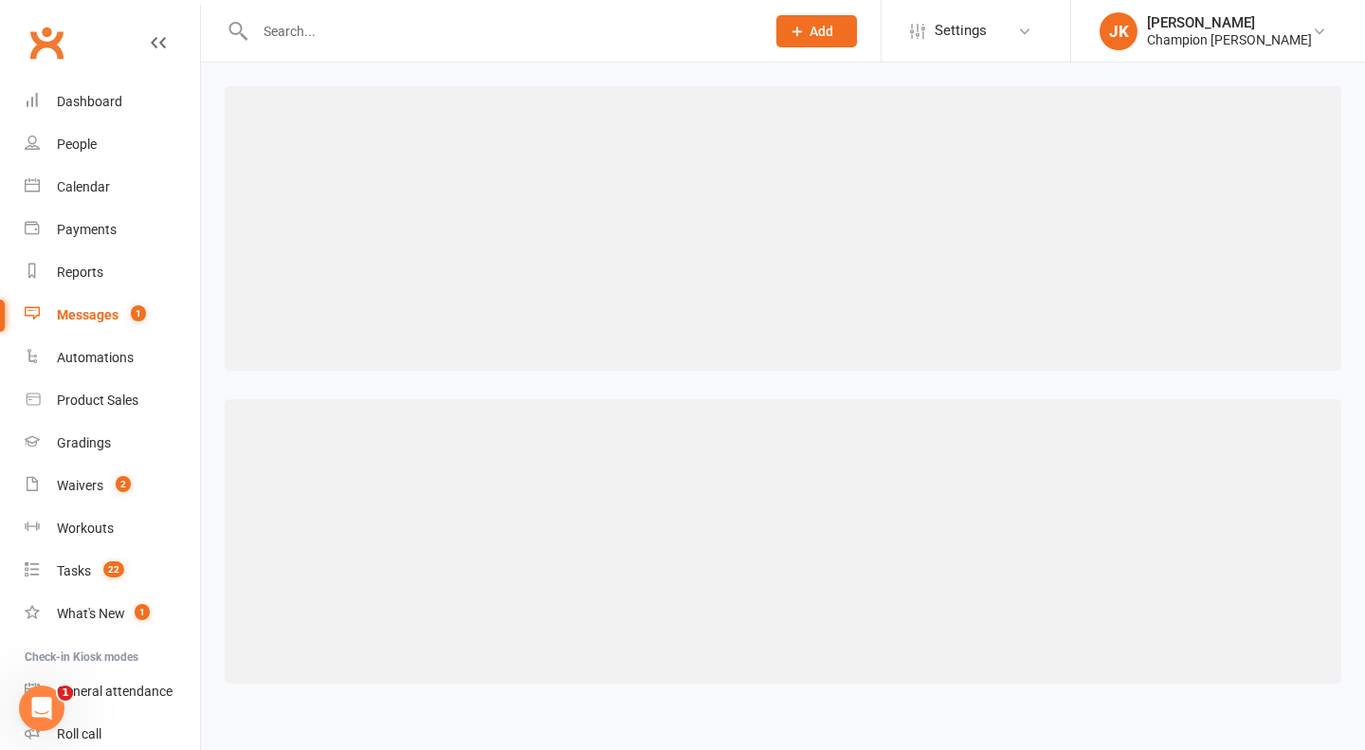
select select "50"
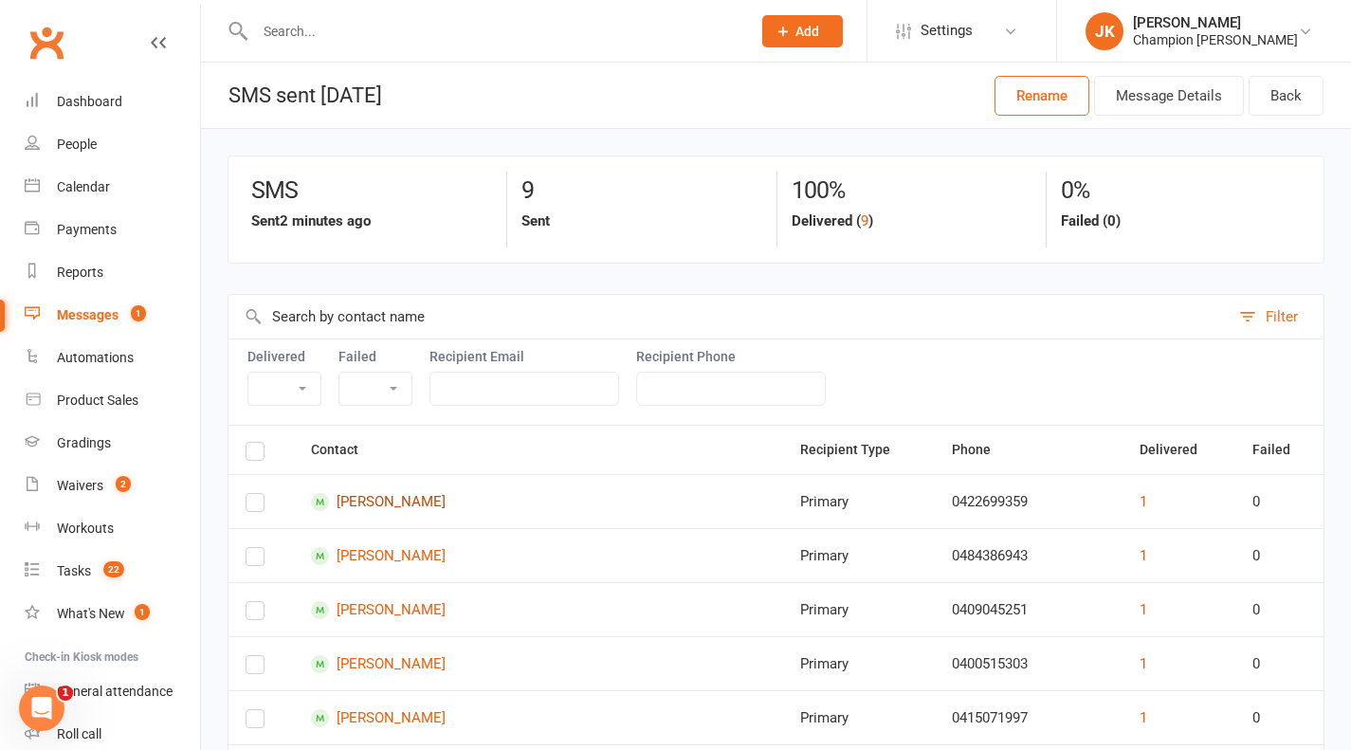
click at [404, 500] on link "[PERSON_NAME]" at bounding box center [538, 502] width 455 height 18
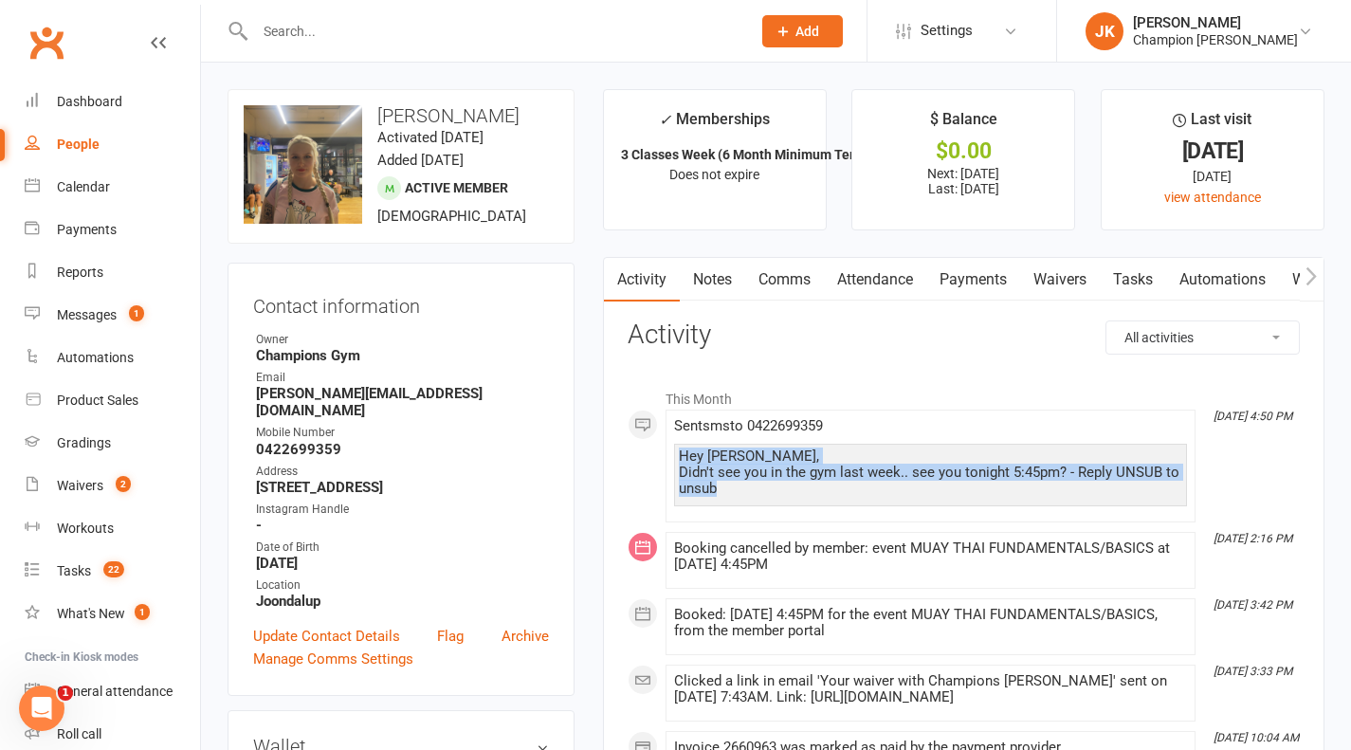
drag, startPoint x: 726, startPoint y: 487, endPoint x: 673, endPoint y: 456, distance: 61.6
click at [674, 456] on div "Hey Keely-Shae, Didn't see you in the gym last week.. see you tonight 5:45pm? -…" at bounding box center [930, 475] width 513 height 63
copy div "Hey Keely-Shae, Didn't see you in the gym last week.. see you tonight 5:45pm? -…"
click at [717, 292] on link "Notes" at bounding box center [712, 280] width 65 height 44
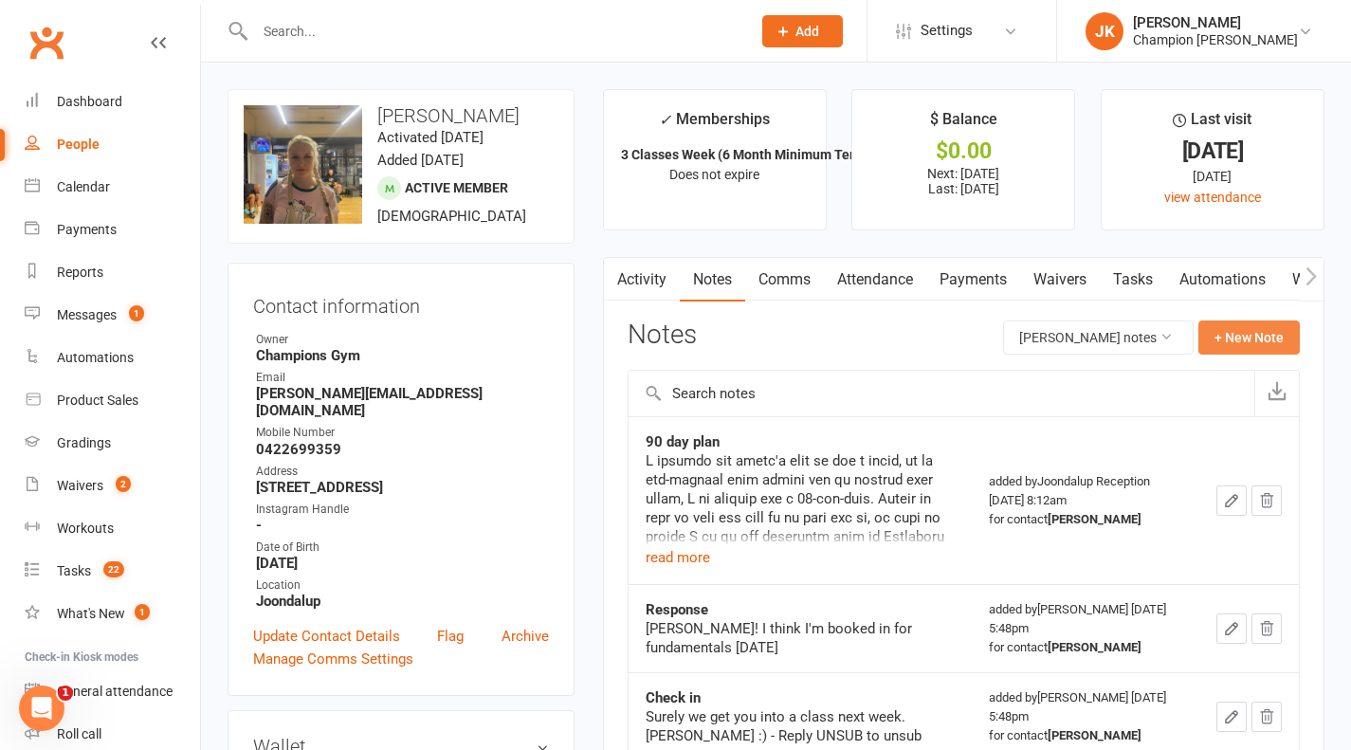
click at [1272, 338] on button "+ New Note" at bounding box center [1248, 337] width 101 height 34
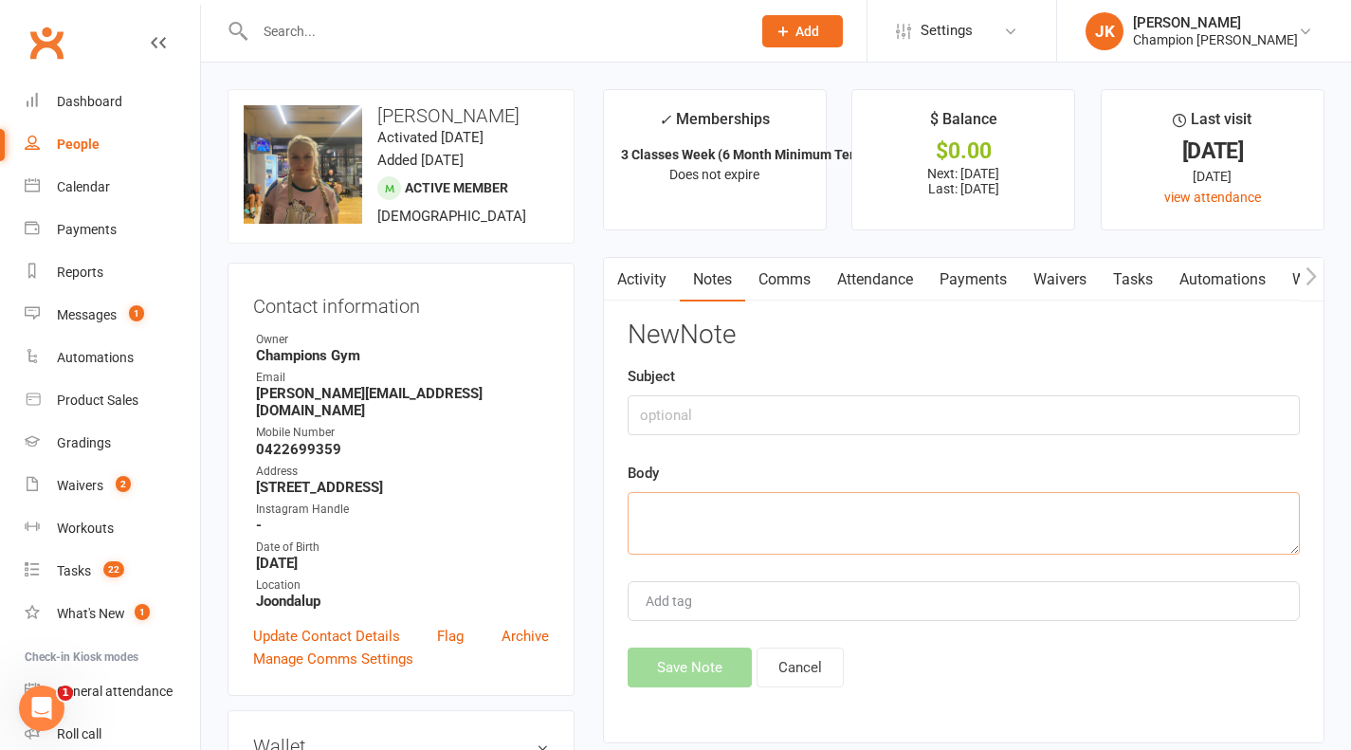
click at [946, 502] on textarea at bounding box center [964, 523] width 672 height 63
paste textarea "Hey Keely-Shae, Didn't see you in the gym last week.. see you tonight 5:45pm? -…"
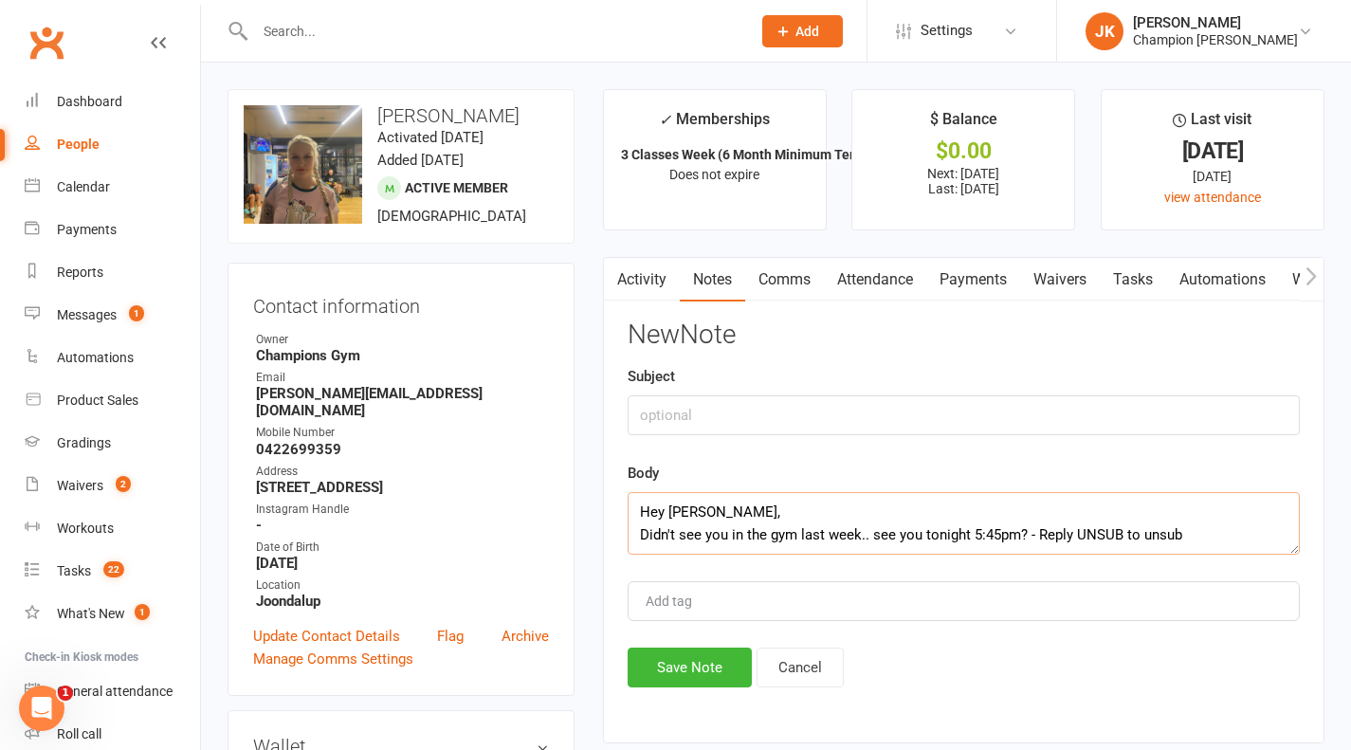
type textarea "Hey Keely-Shae, Didn't see you in the gym last week.. see you tonight 5:45pm? -…"
click at [1173, 409] on input "text" at bounding box center [964, 415] width 672 height 40
type input "Message sent"
click at [674, 649] on button "Save Note" at bounding box center [690, 668] width 124 height 40
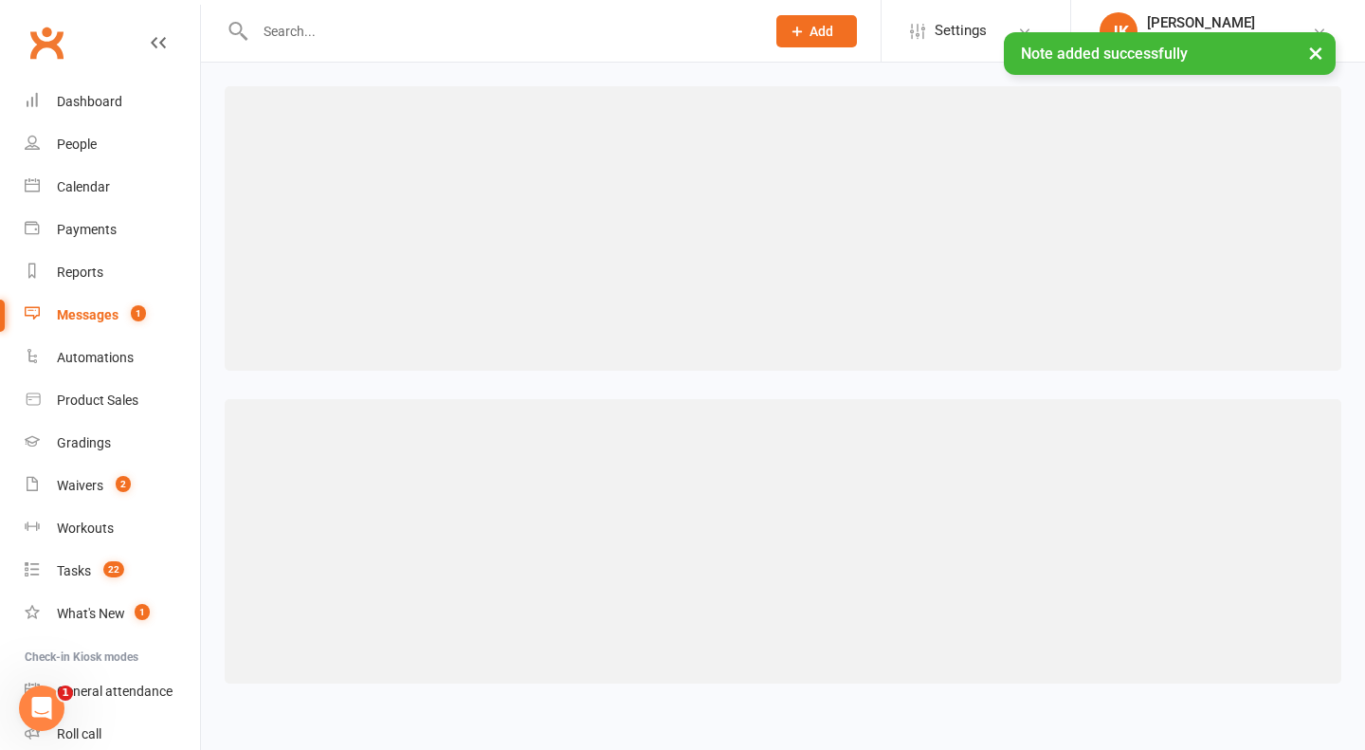
select select "50"
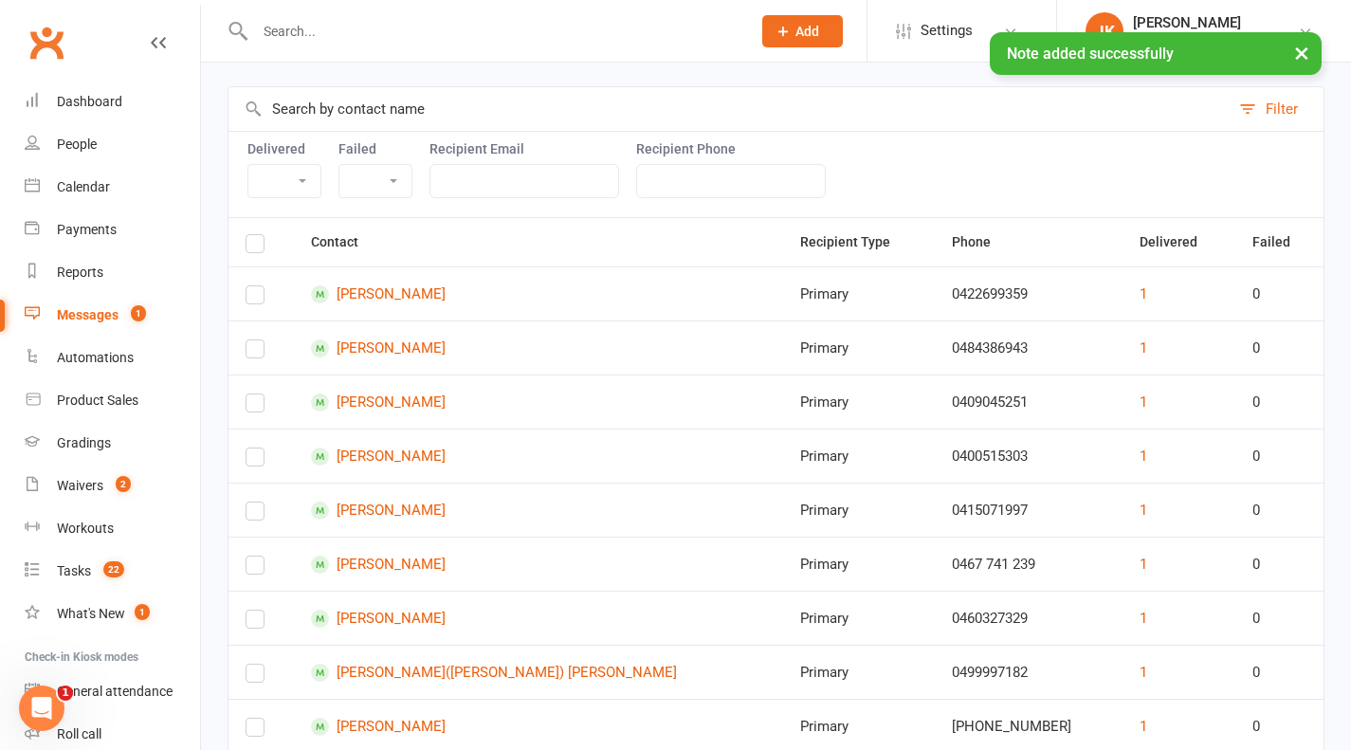
scroll to position [213, 0]
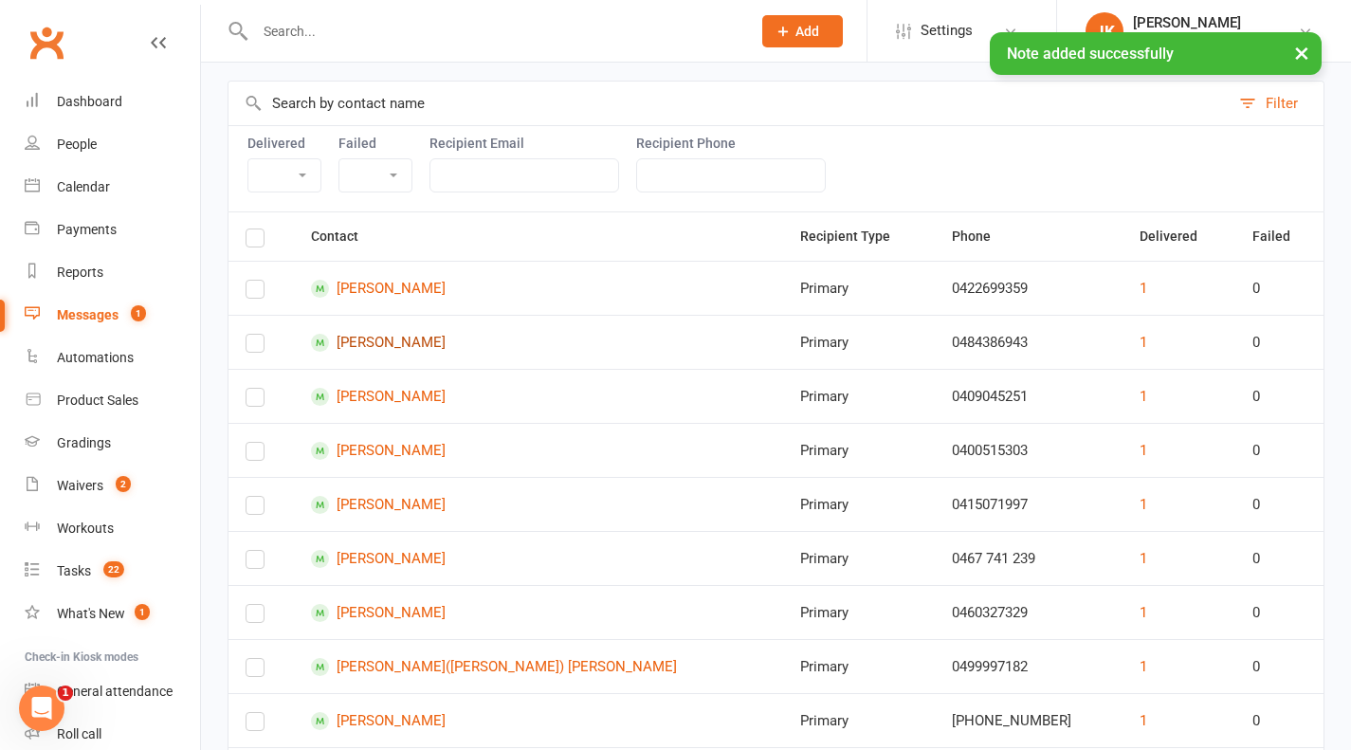
click at [409, 342] on link "[PERSON_NAME]" at bounding box center [538, 343] width 455 height 18
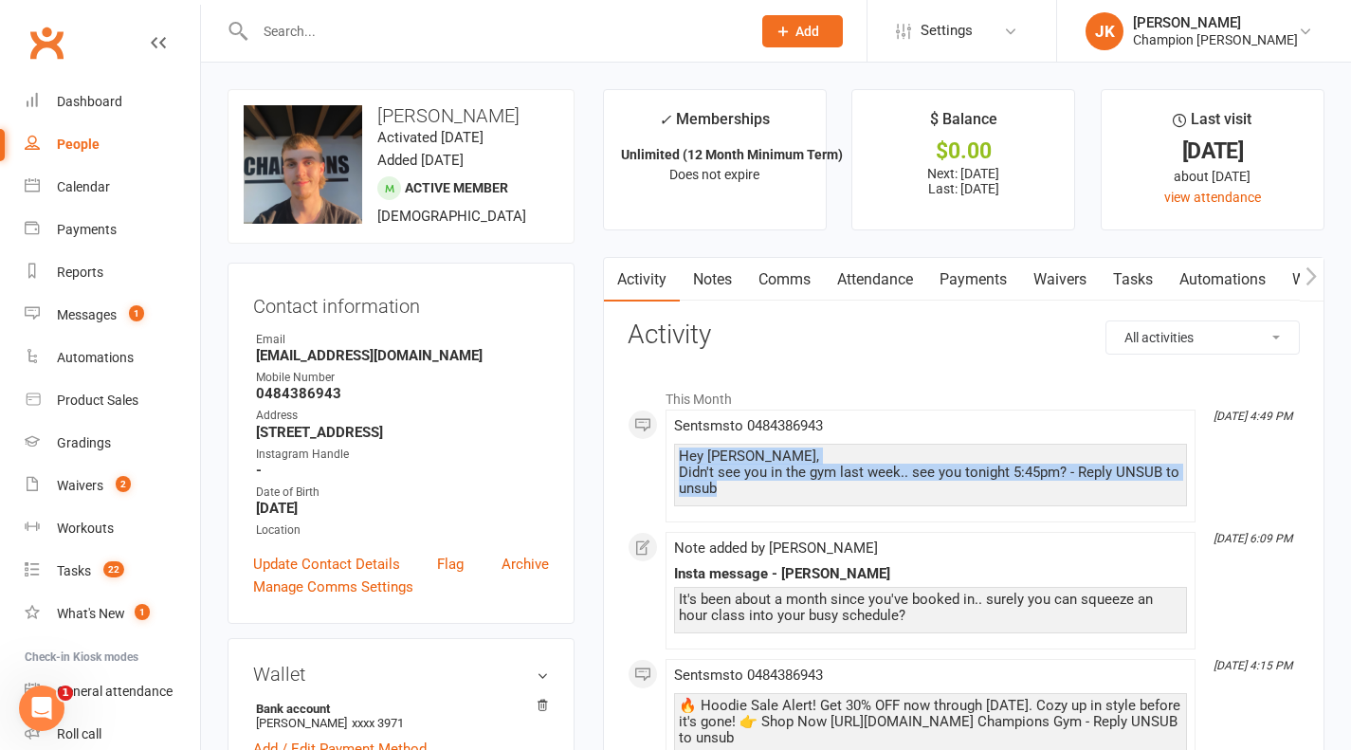
drag, startPoint x: 729, startPoint y: 490, endPoint x: 679, endPoint y: 459, distance: 59.2
click at [679, 459] on div "Hey Caleb, Didn't see you in the gym last week.. see you tonight 5:45pm? - Repl…" at bounding box center [930, 472] width 503 height 48
copy div "Hey Caleb, Didn't see you in the gym last week.. see you tonight 5:45pm? - Repl…"
click at [751, 290] on link "Comms" at bounding box center [784, 280] width 79 height 44
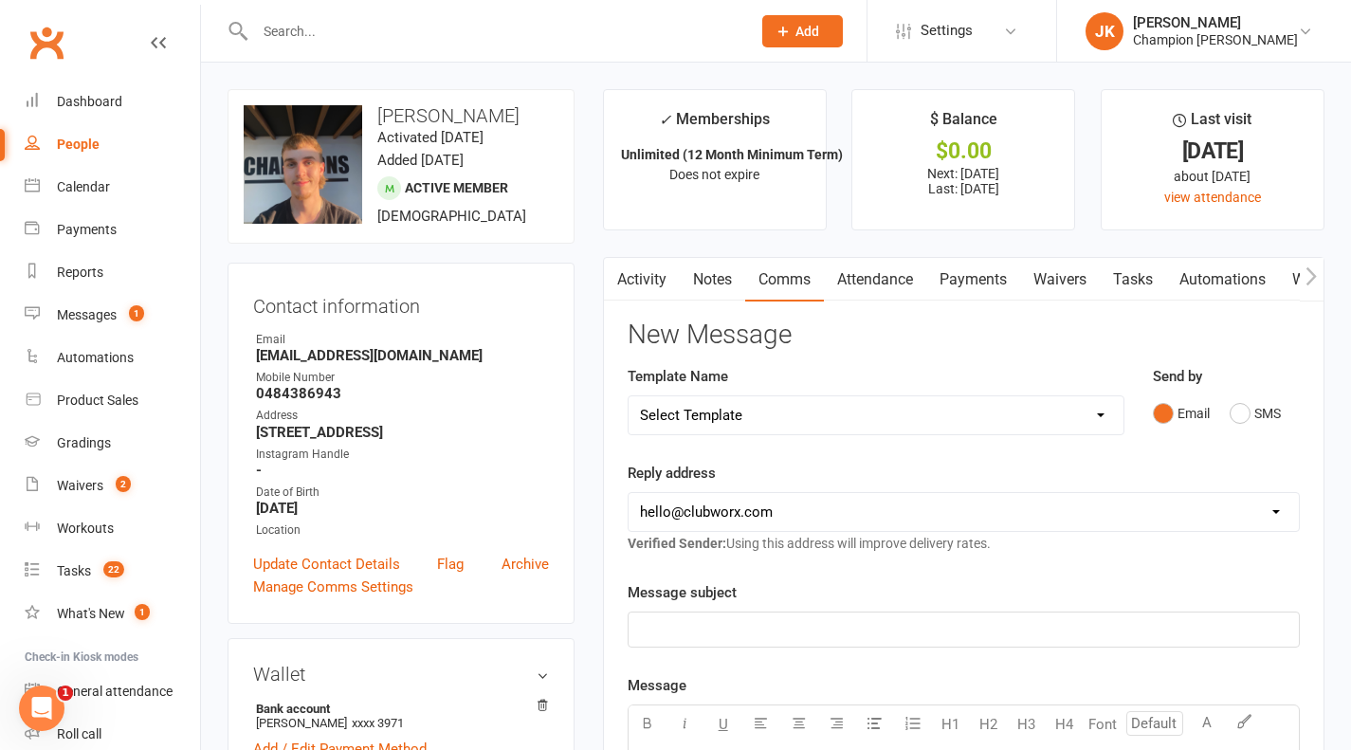
click at [1243, 367] on div "Send by Email SMS" at bounding box center [1226, 398] width 147 height 66
click at [697, 294] on link "Notes" at bounding box center [712, 280] width 65 height 44
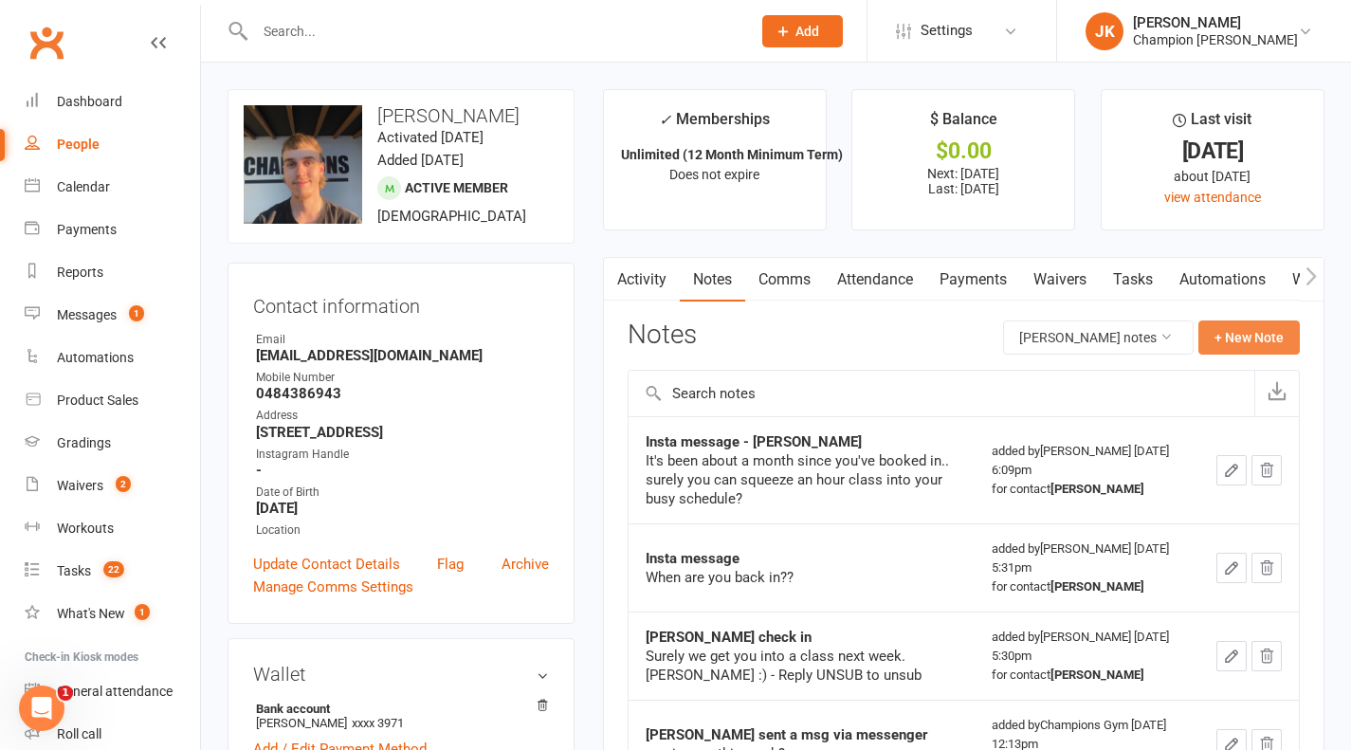
click at [1250, 352] on button "+ New Note" at bounding box center [1248, 337] width 101 height 34
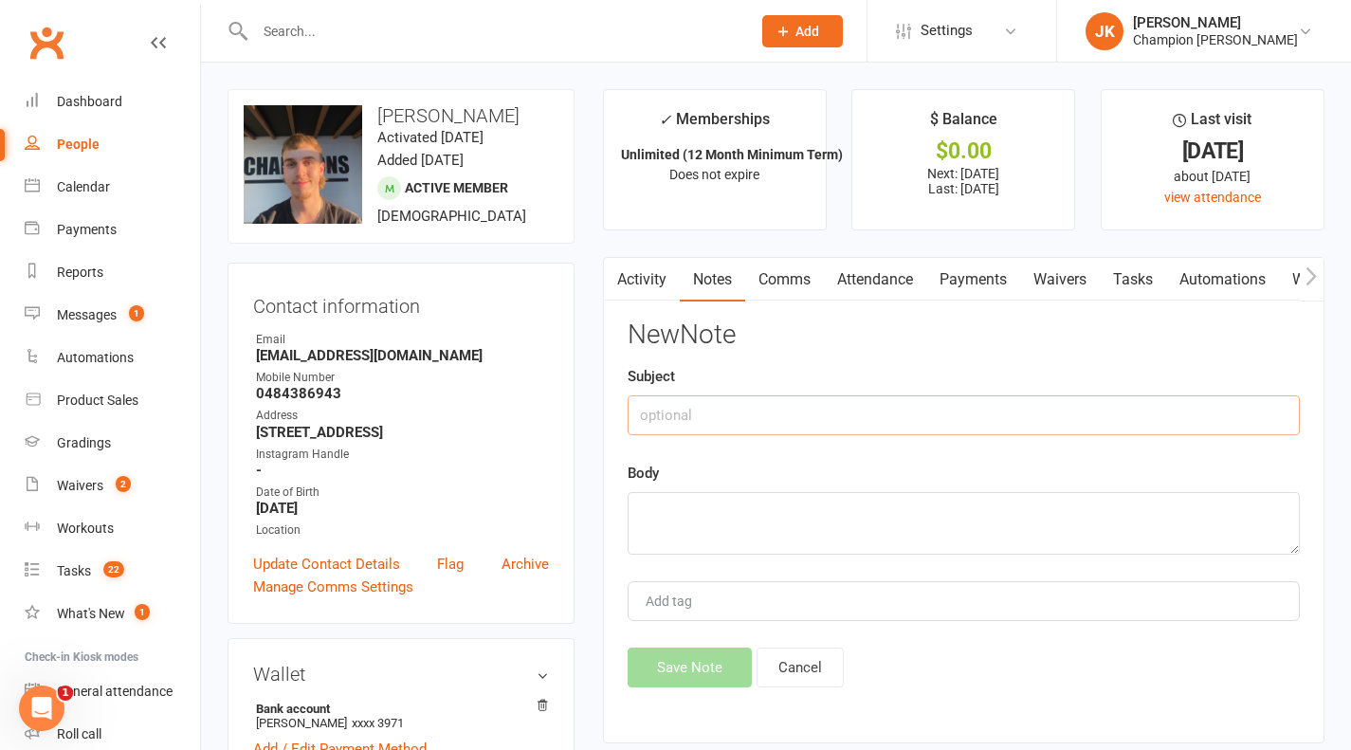
click at [986, 417] on input "text" at bounding box center [964, 415] width 672 height 40
paste input "Hey Caleb, Didn't see you in the gym last week.. see you tonight 5:45pm? - Repl…"
type input "Hey Caleb, Didn't see you in the gym last week.. see you tonight 5:45pm? - Repl…"
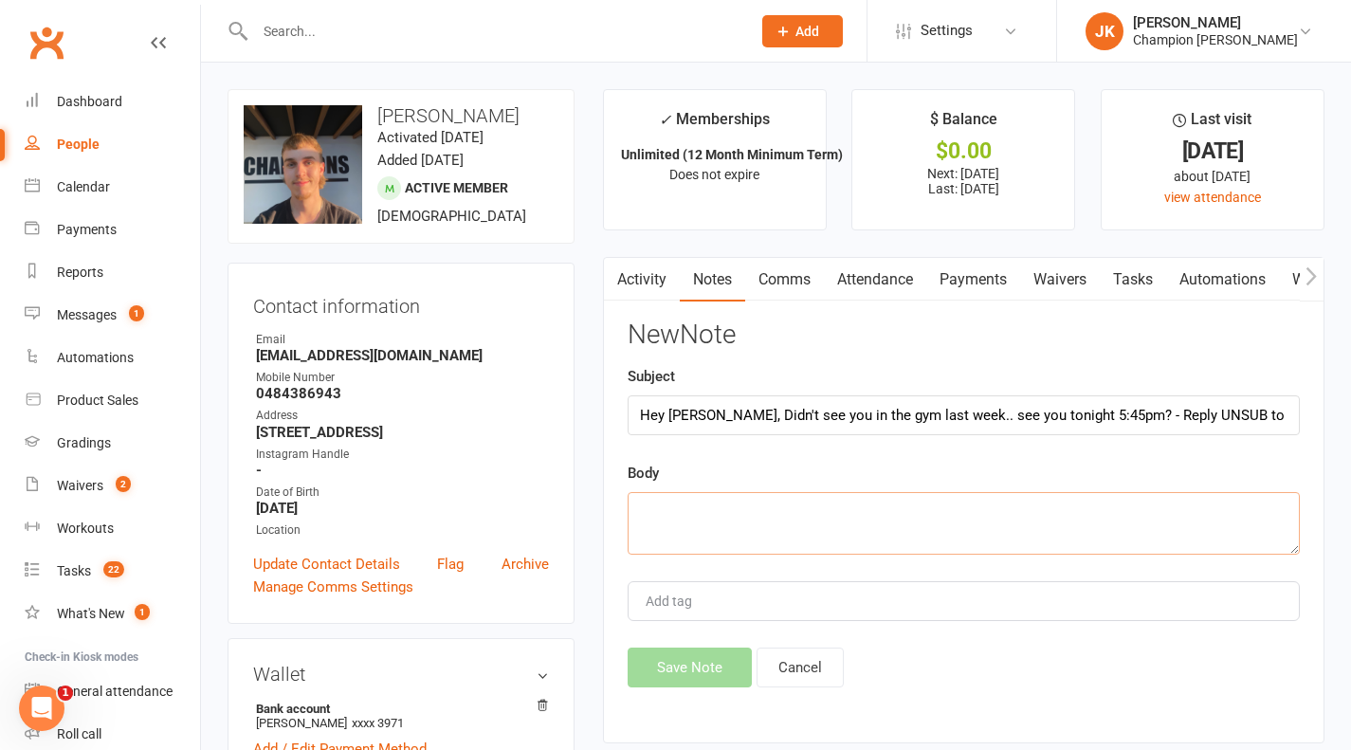
click at [1075, 518] on textarea at bounding box center [964, 523] width 672 height 63
paste textarea "Hey Caleb, Didn't see you in the gym last week.. see you tonight 5:45pm? - Repl…"
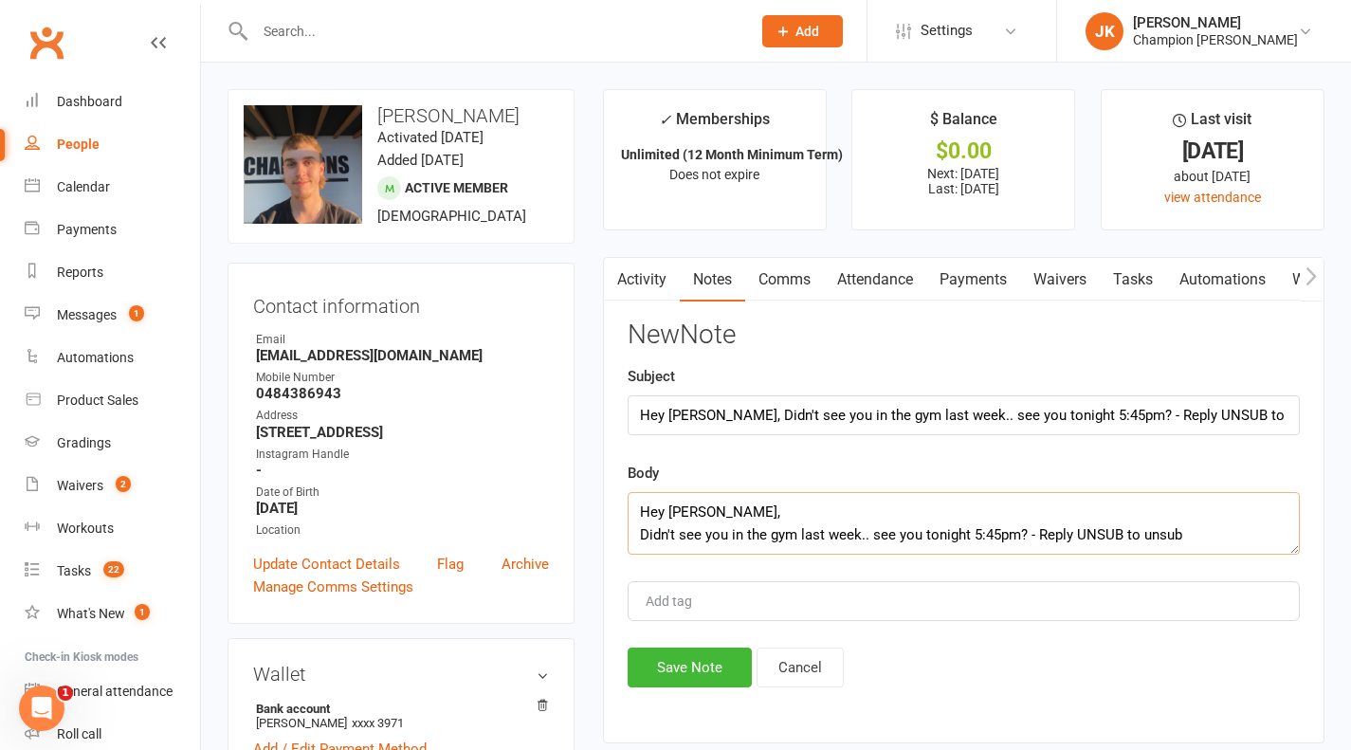
type textarea "Hey Caleb, Didn't see you in the gym last week.. see you tonight 5:45pm? - Repl…"
click at [1258, 426] on input "Hey Caleb, Didn't see you in the gym last week.. see you tonight 5:45pm? - Repl…" at bounding box center [964, 415] width 672 height 40
type input "H"
type input "Message sent"
click at [695, 685] on button "Save Note" at bounding box center [690, 668] width 124 height 40
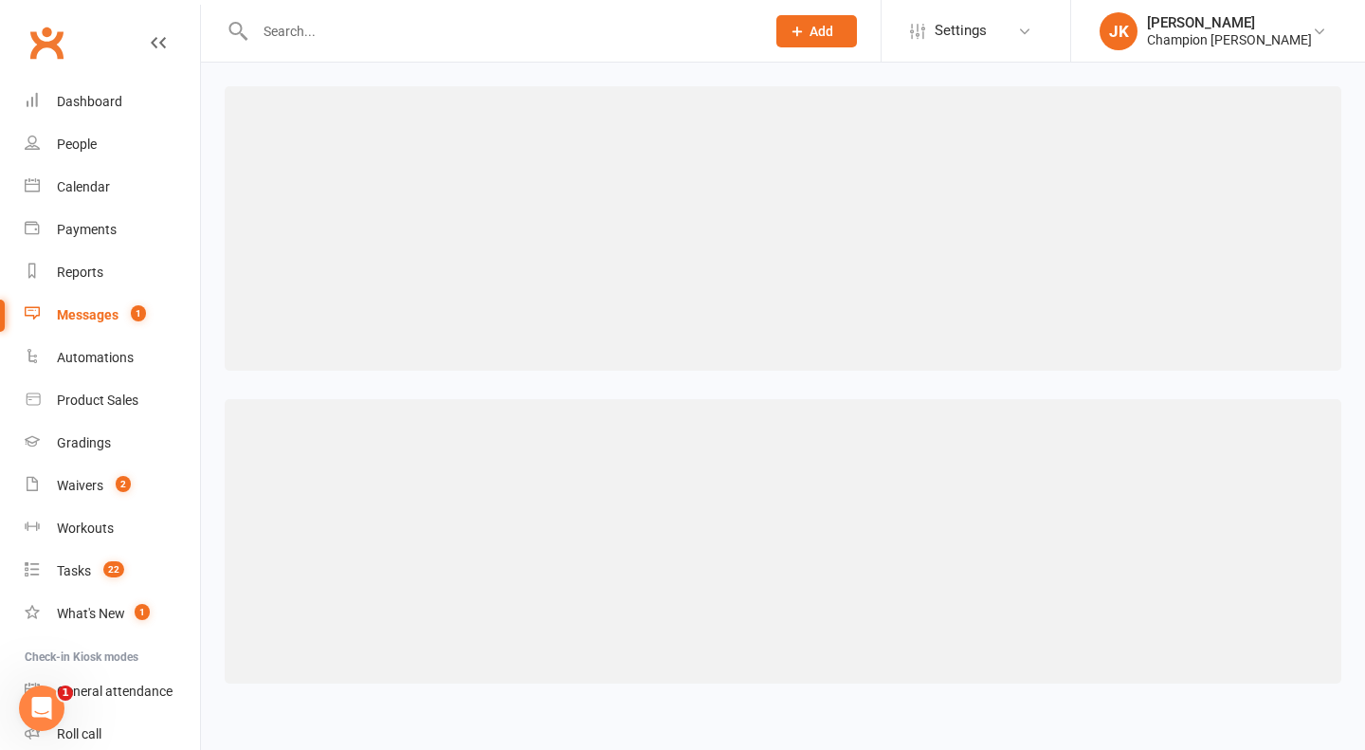
select select "50"
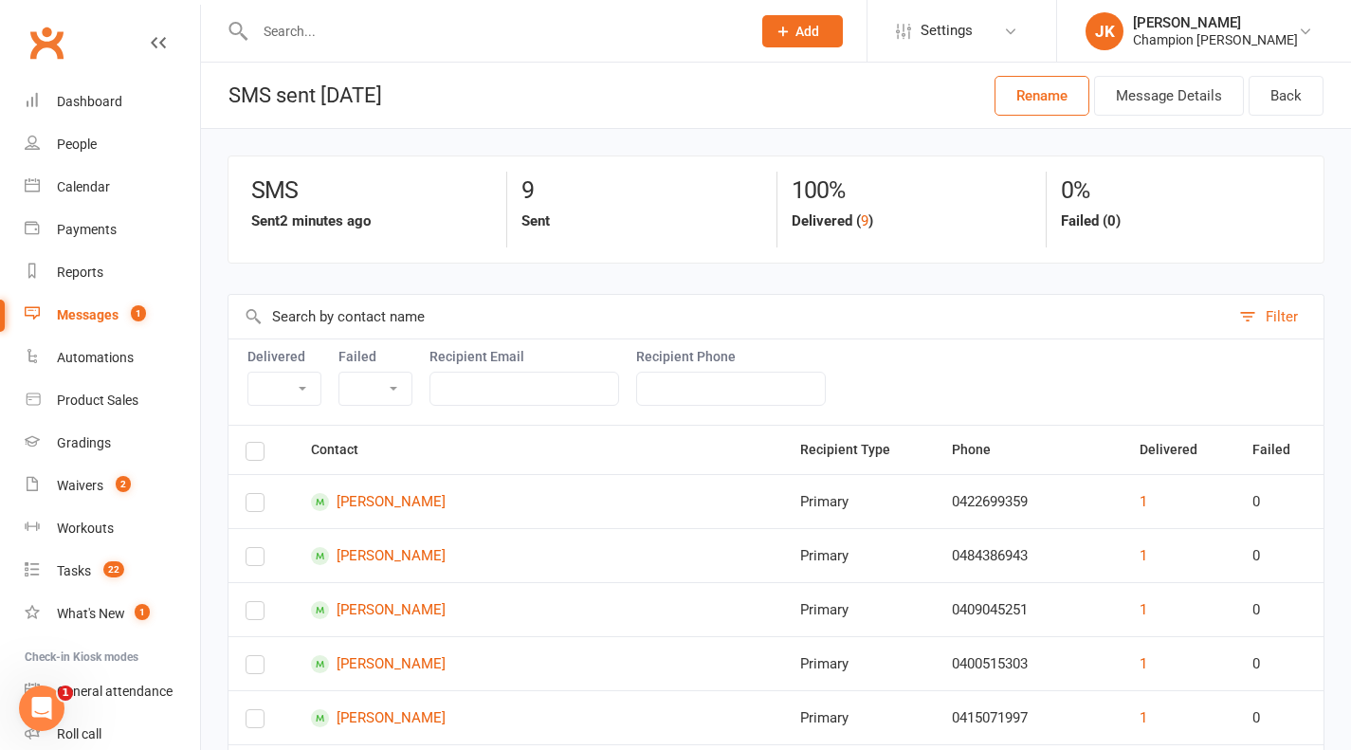
scroll to position [127, 0]
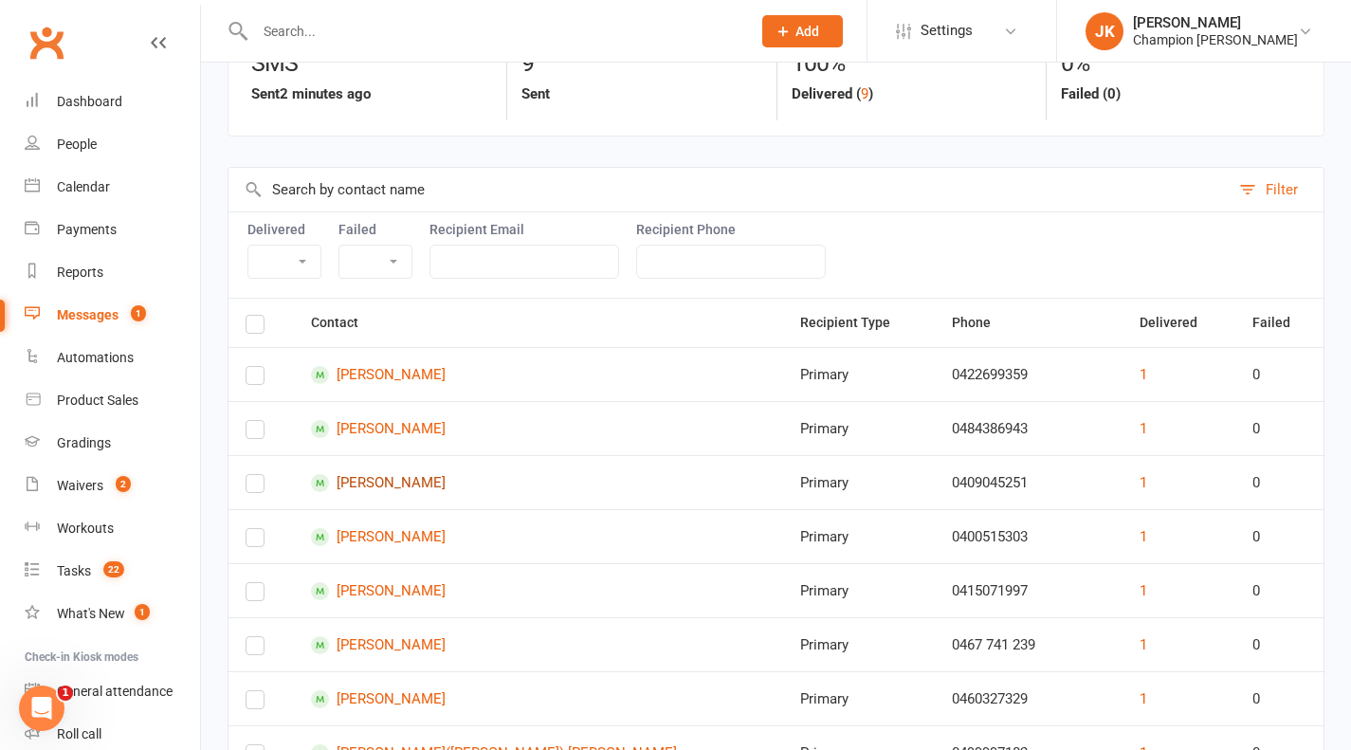
click at [401, 478] on link "Robert Francis" at bounding box center [538, 483] width 455 height 18
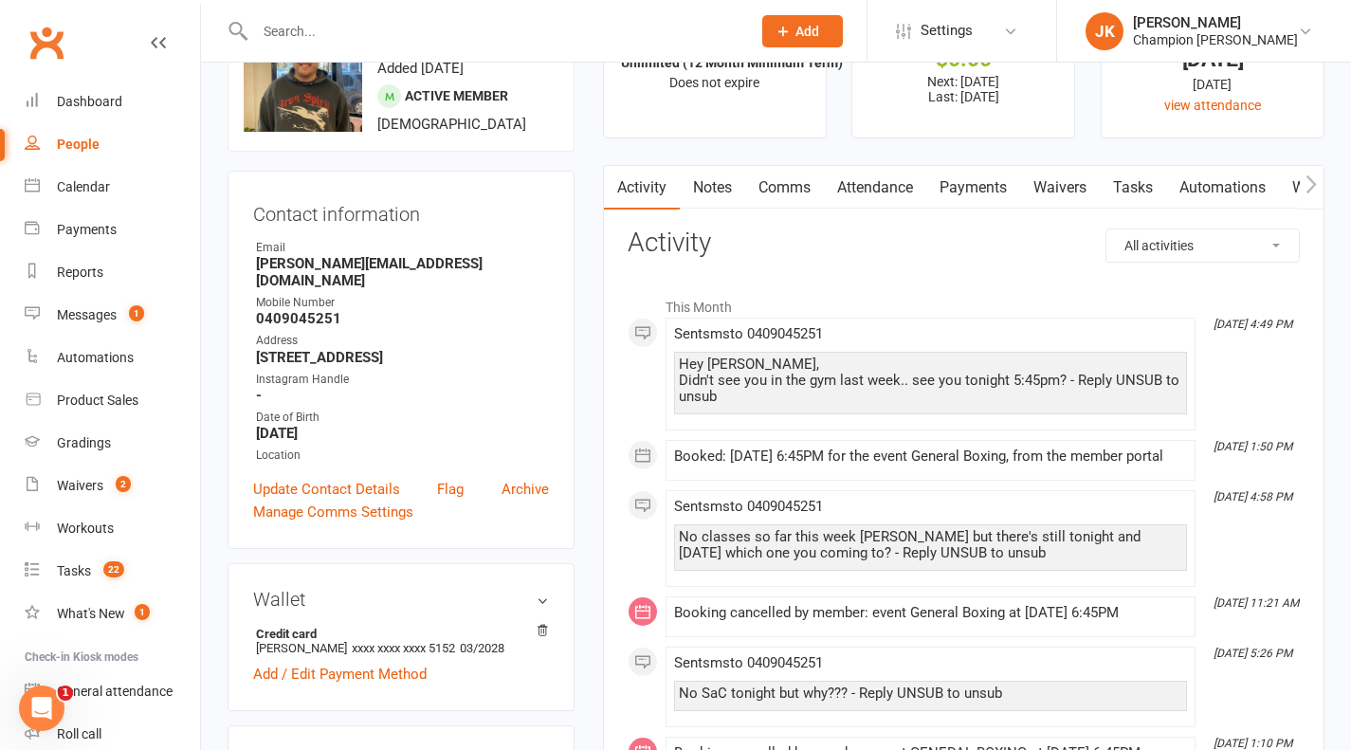
scroll to position [91, 0]
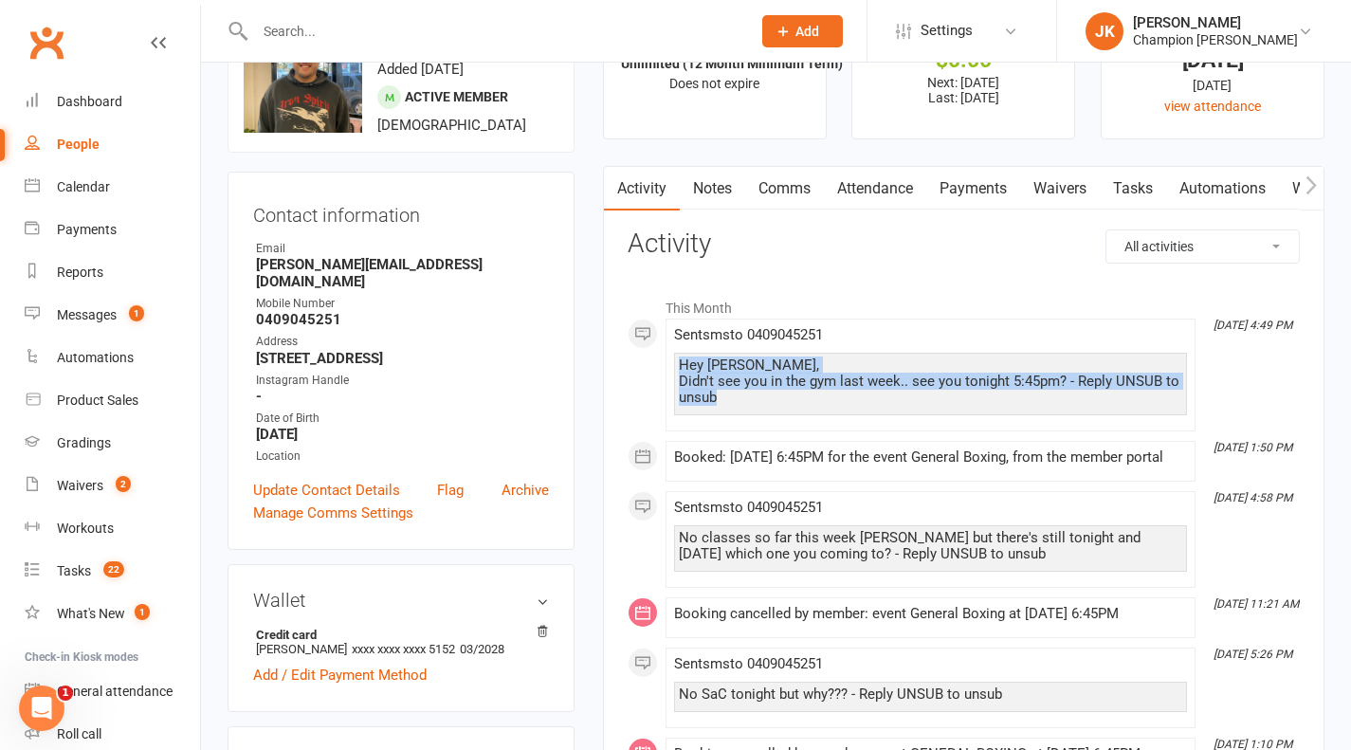
drag, startPoint x: 728, startPoint y: 397, endPoint x: 669, endPoint y: 358, distance: 70.5
click at [669, 358] on li "Sep 15, 4:49 PM Sent sms to 0409045251 Hey Robert, Didn't see you in the gym la…" at bounding box center [931, 375] width 530 height 113
copy div "Hey Robert, Didn't see you in the gym last week.. see you tonight 5:45pm? - Rep…"
click at [708, 191] on link "Notes" at bounding box center [712, 189] width 65 height 44
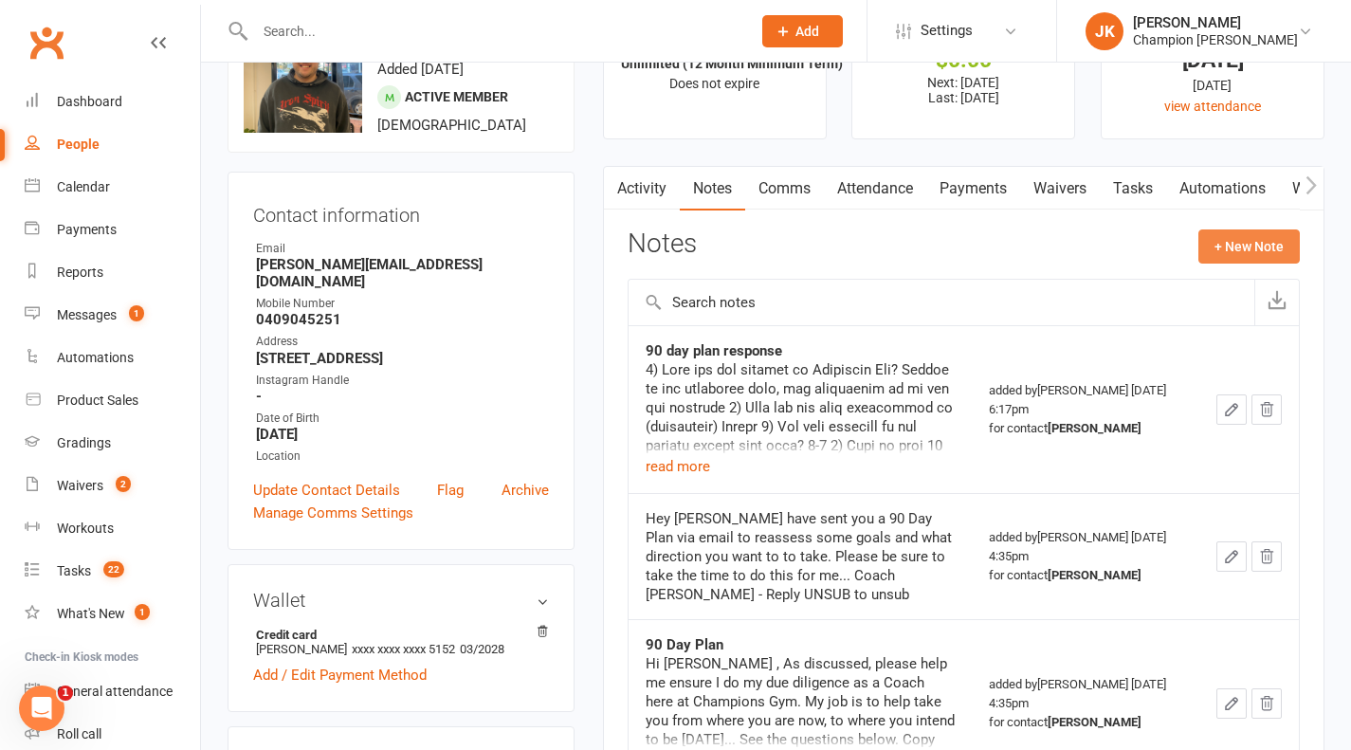
click at [1259, 247] on button "+ New Note" at bounding box center [1248, 246] width 101 height 34
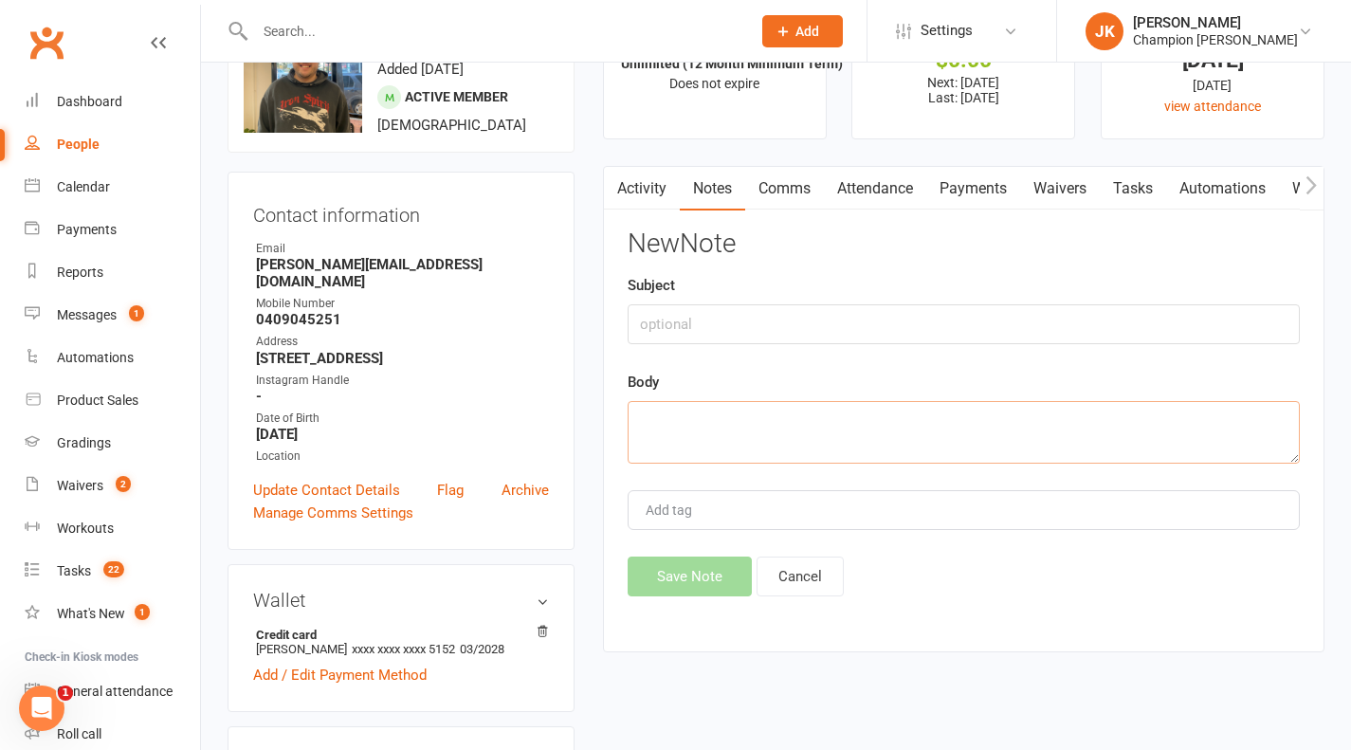
click at [962, 409] on textarea at bounding box center [964, 432] width 672 height 63
paste textarea "Hey Robert, Didn't see you in the gym last week.. see you tonight 5:45pm? - Rep…"
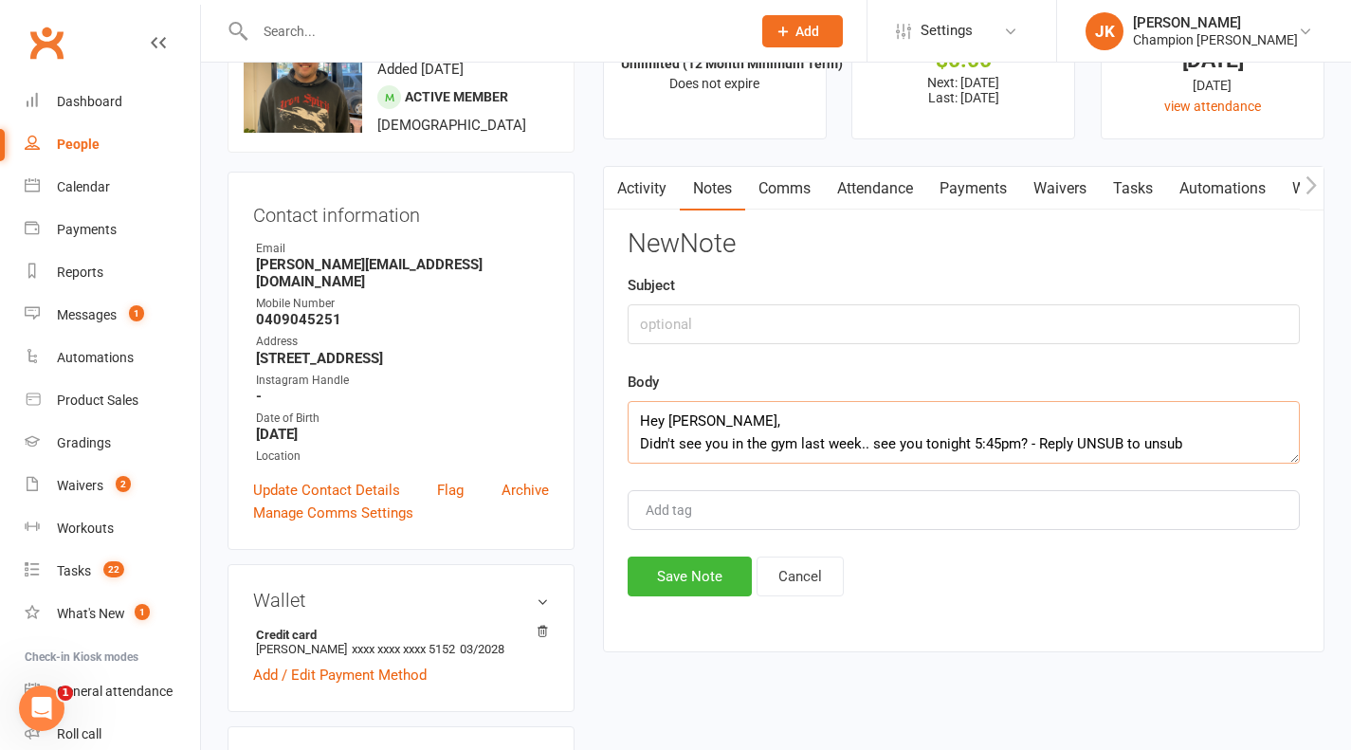
type textarea "Hey Robert, Didn't see you in the gym last week.. see you tonight 5:45pm? - Rep…"
click at [1088, 329] on input "text" at bounding box center [964, 324] width 672 height 40
type input "Message sent"
click at [665, 584] on button "Save Note" at bounding box center [690, 577] width 124 height 40
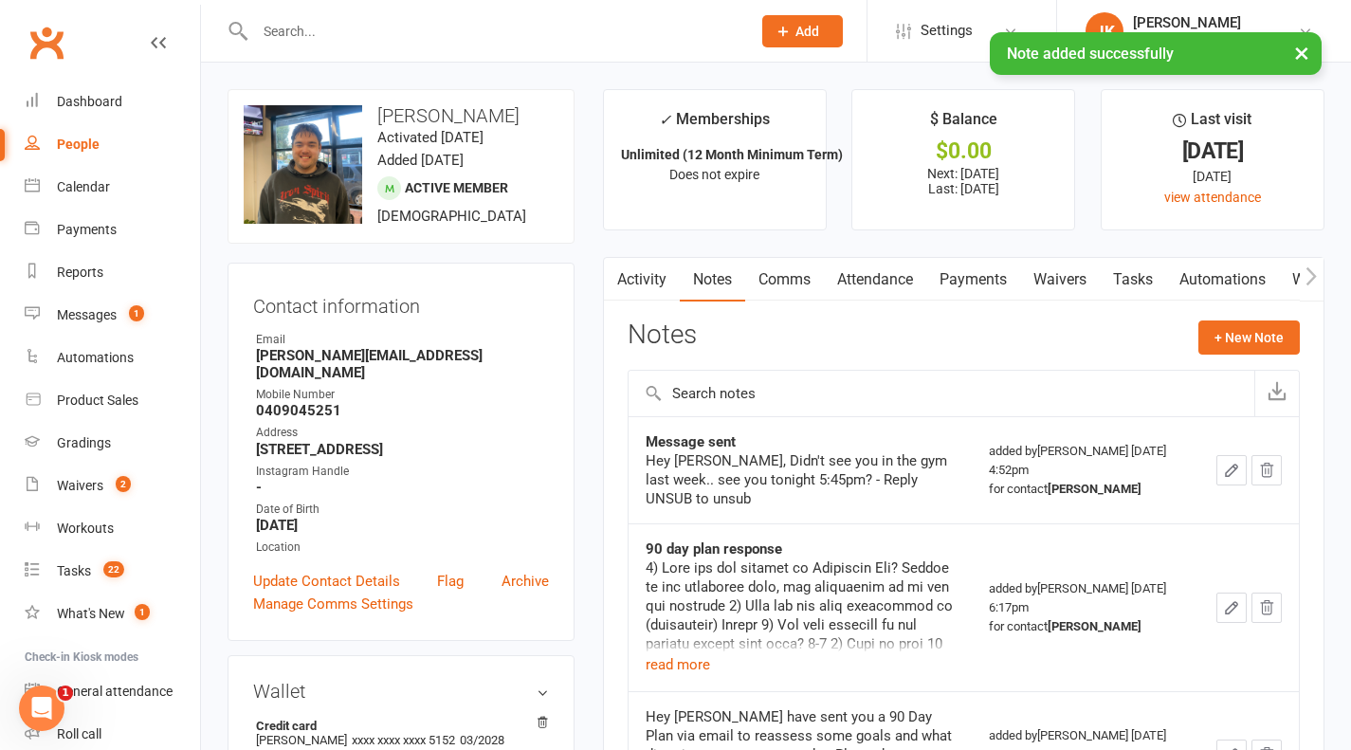
scroll to position [91, 0]
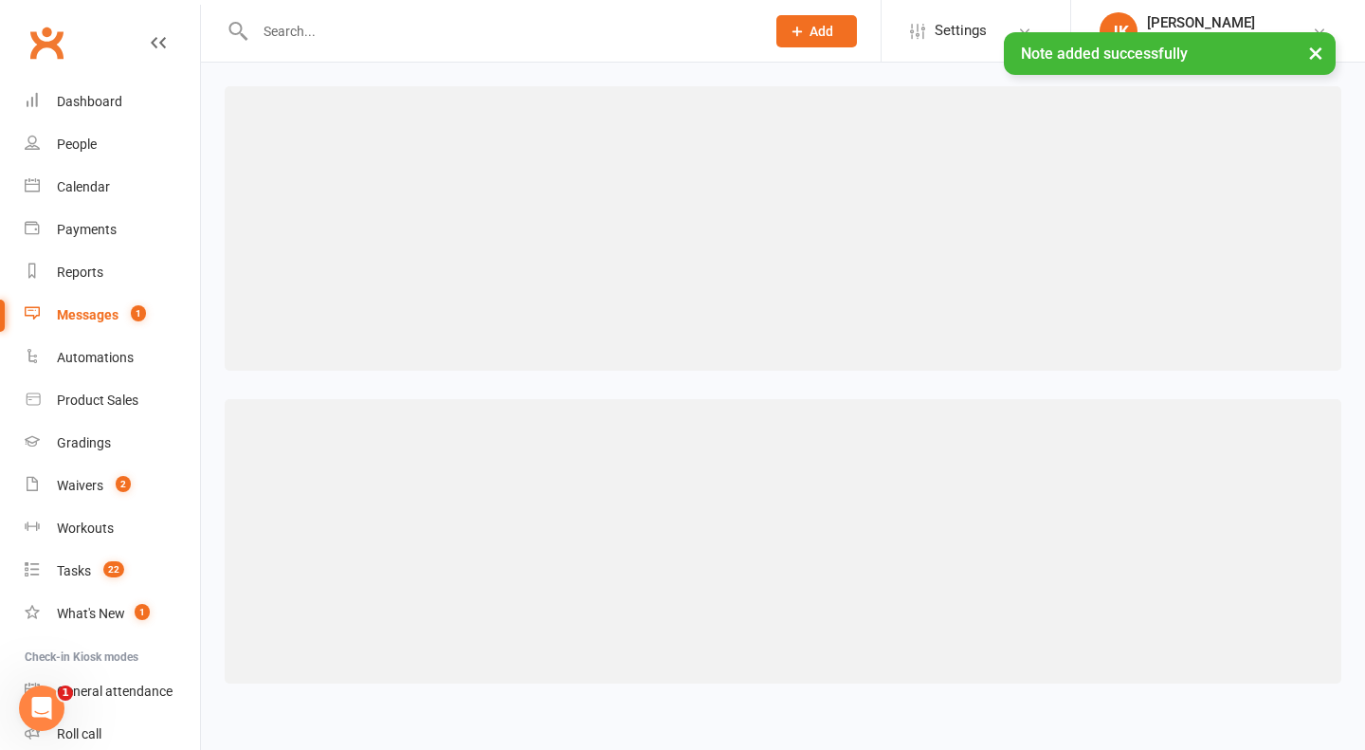
select select "50"
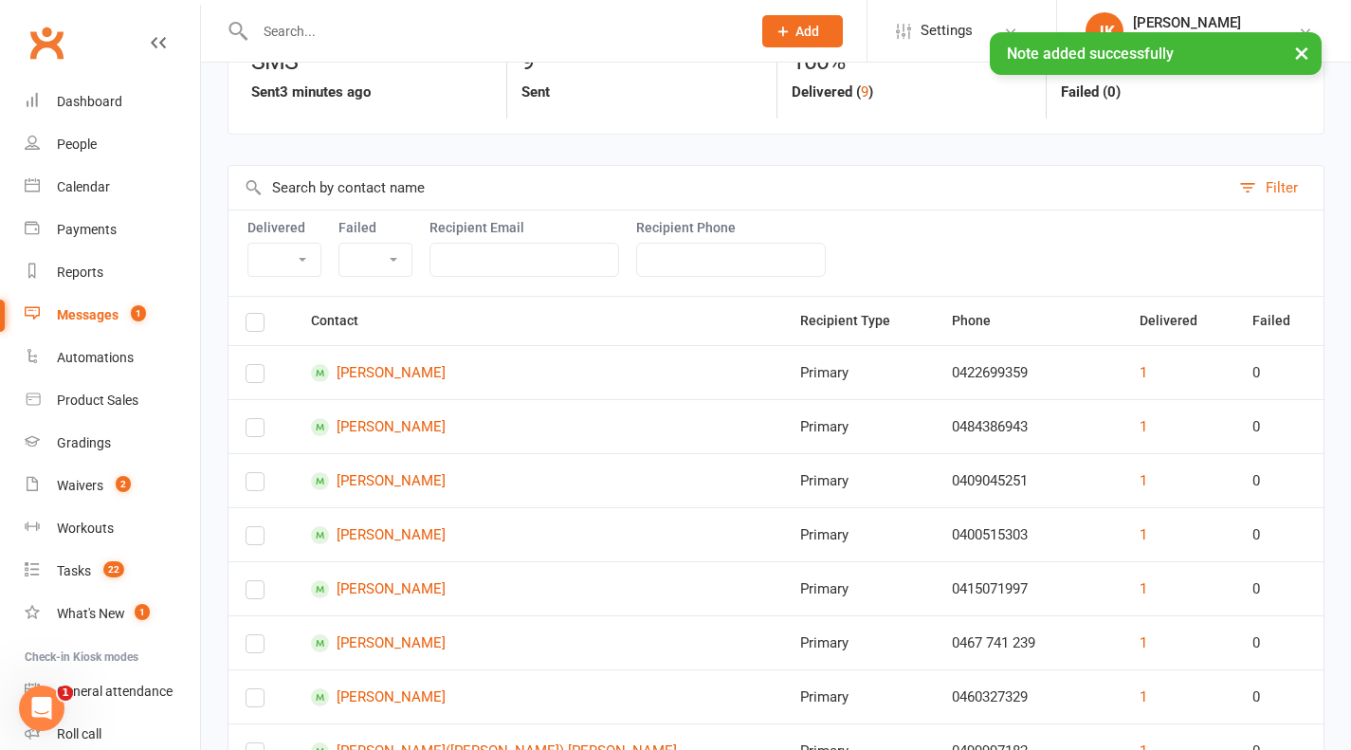
scroll to position [156, 0]
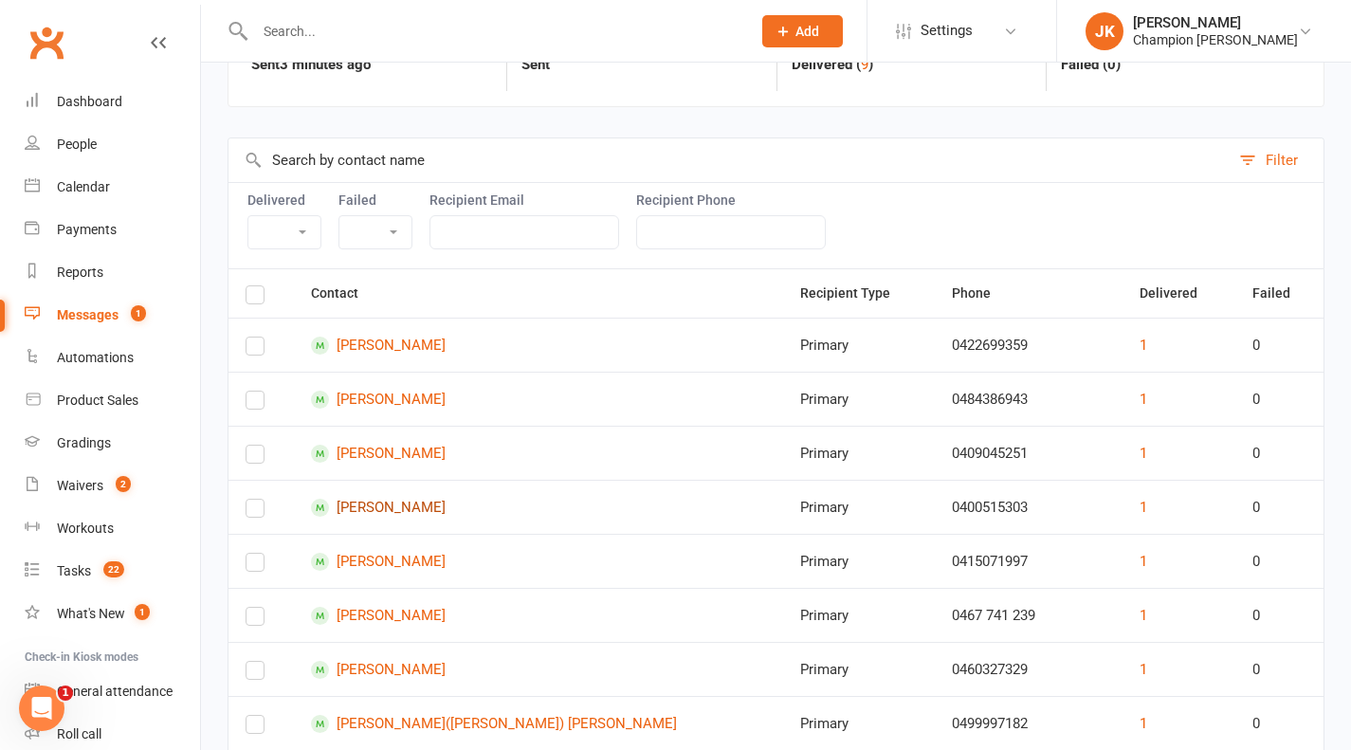
click at [390, 505] on link "[PERSON_NAME]" at bounding box center [538, 508] width 455 height 18
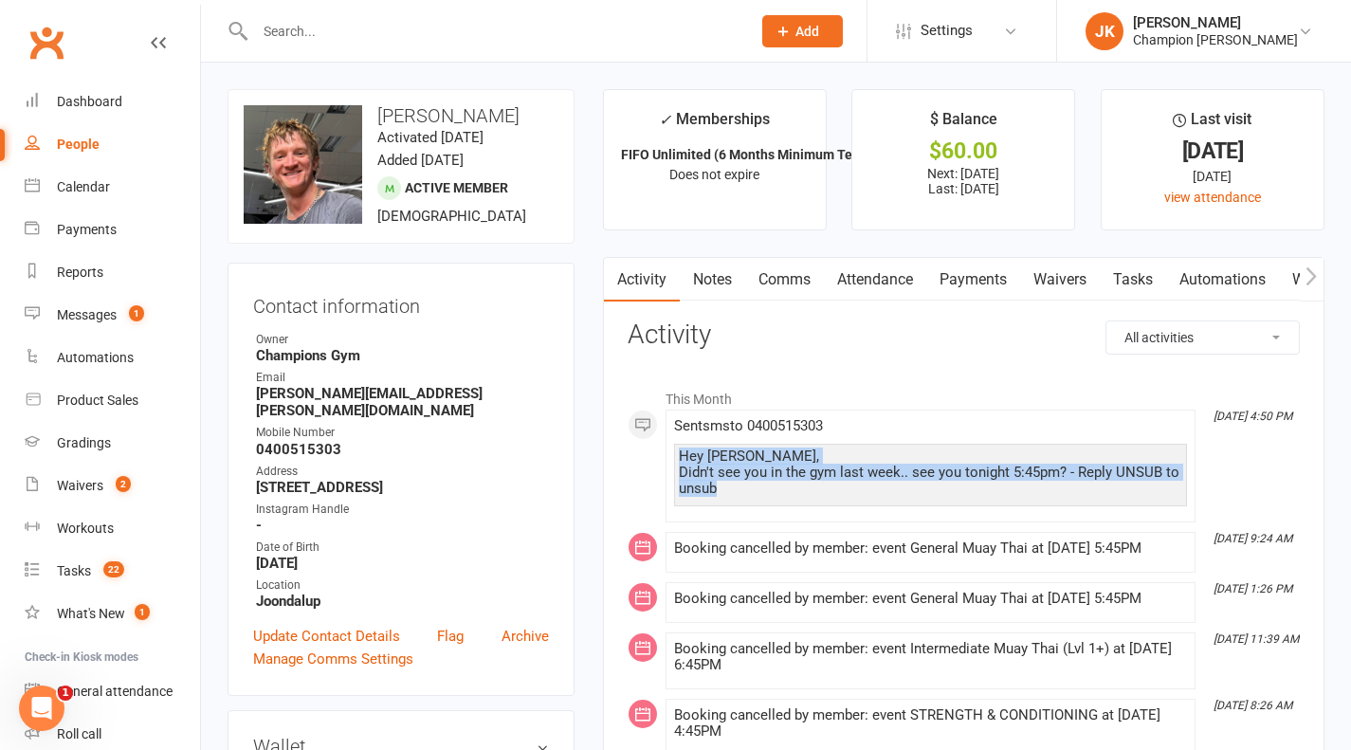
drag, startPoint x: 735, startPoint y: 490, endPoint x: 663, endPoint y: 456, distance: 79.7
copy div "Hey Michael, Didn't see you in the gym last week.. see you tonight 5:45pm? - Re…"
click at [707, 283] on link "Notes" at bounding box center [712, 280] width 65 height 44
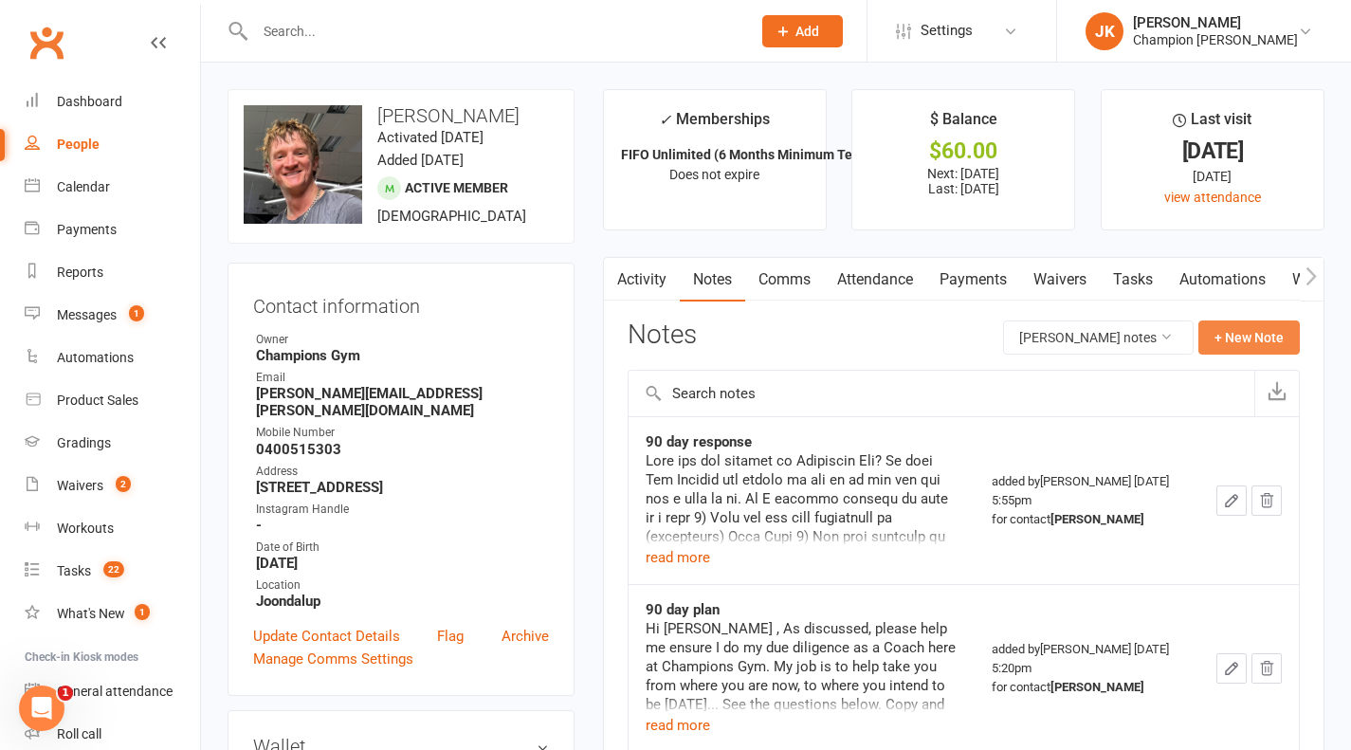
click at [1234, 345] on button "+ New Note" at bounding box center [1248, 337] width 101 height 34
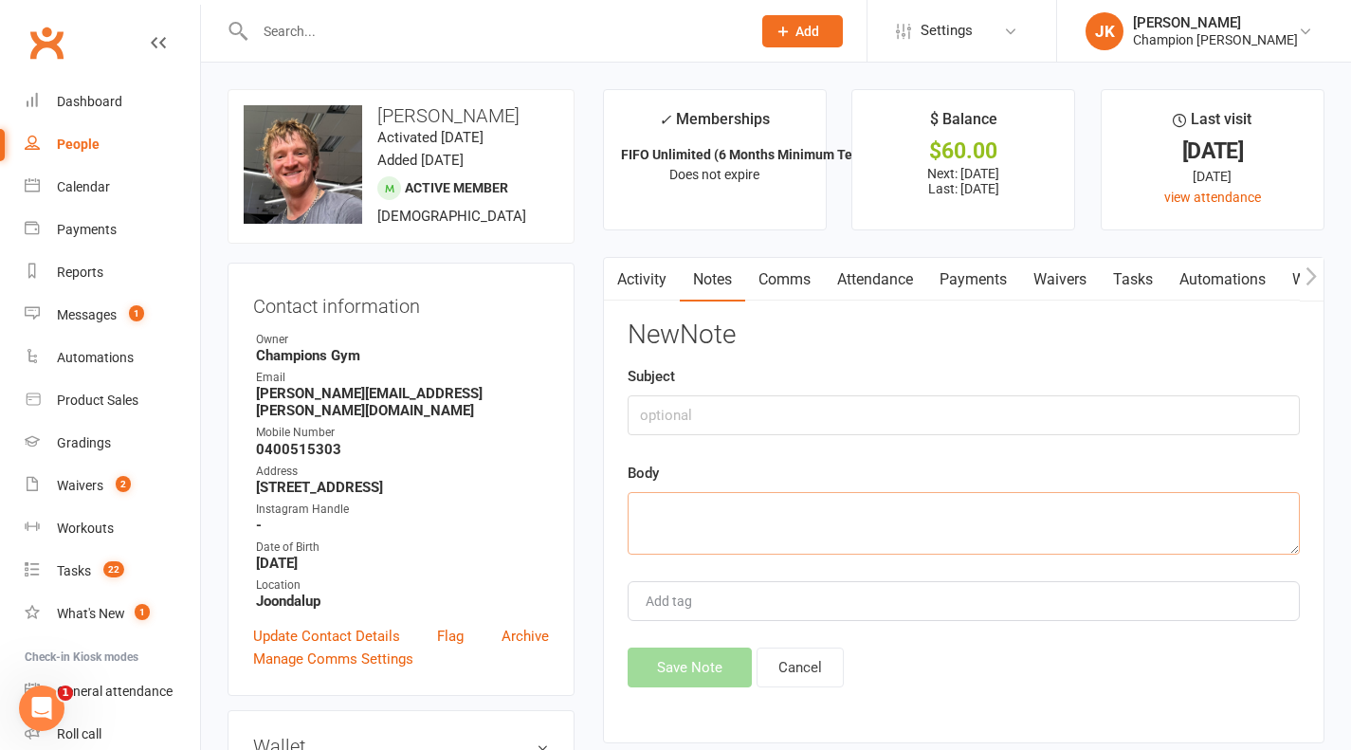
click at [879, 504] on textarea at bounding box center [964, 523] width 672 height 63
paste textarea "Hey Michael, Didn't see you in the gym last week.. see you tonight 5:45pm? - Re…"
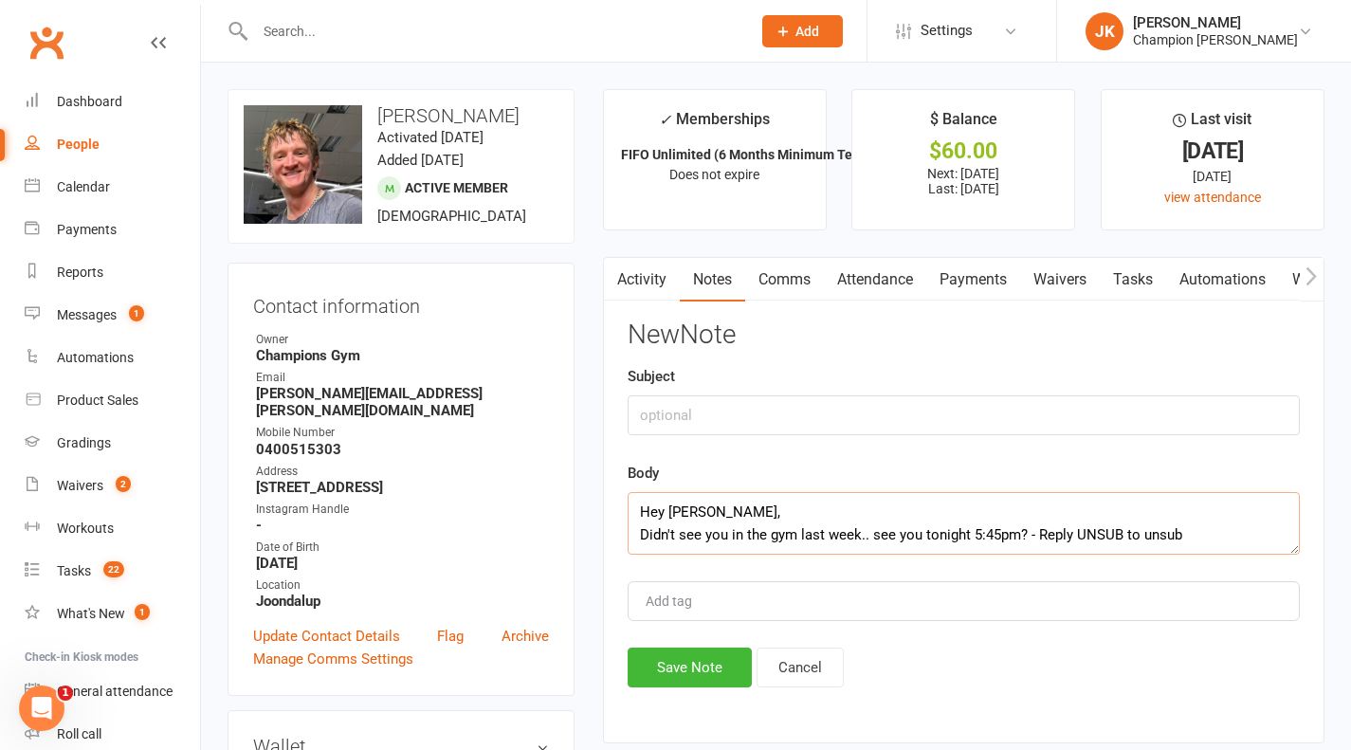
type textarea "Hey Michael, Didn't see you in the gym last week.. see you tonight 5:45pm? - Re…"
click at [930, 415] on input "text" at bounding box center [964, 415] width 672 height 40
type input "Message sent"
click at [684, 686] on button "Save Note" at bounding box center [690, 668] width 124 height 40
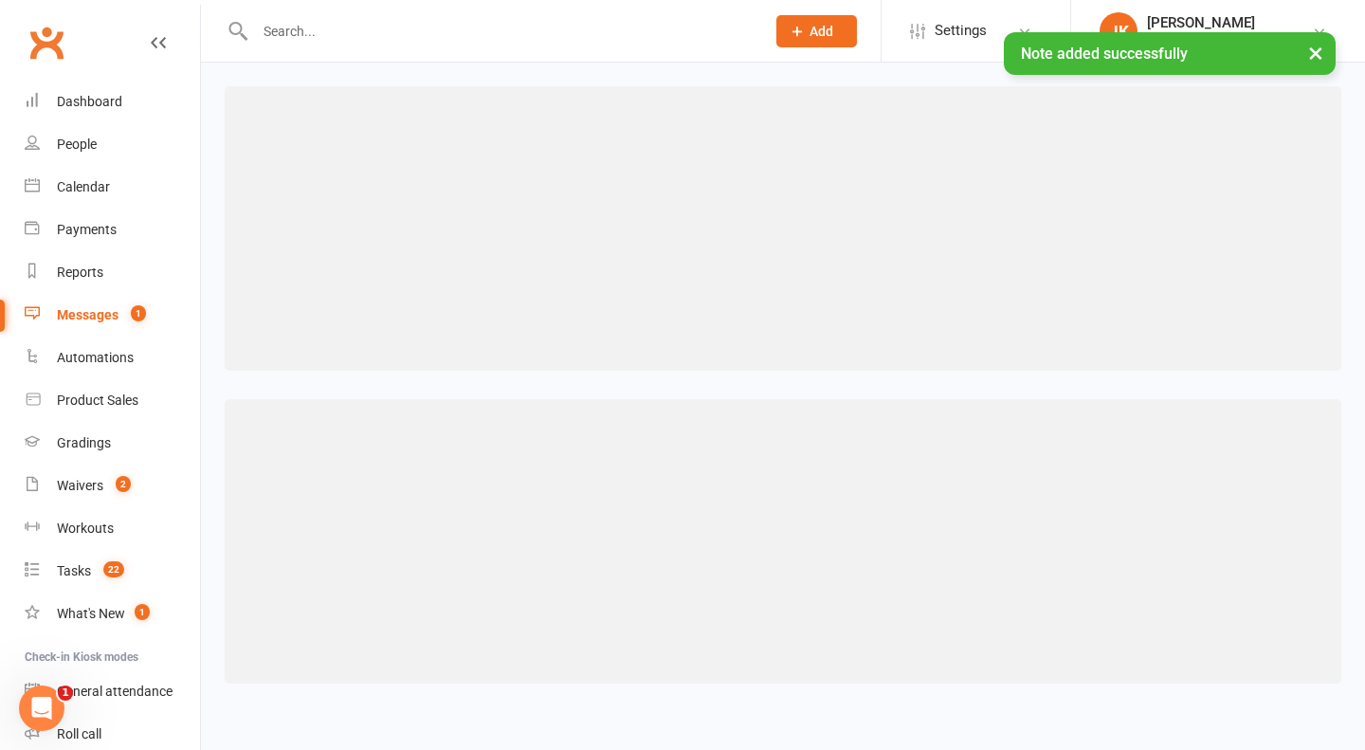
select select "50"
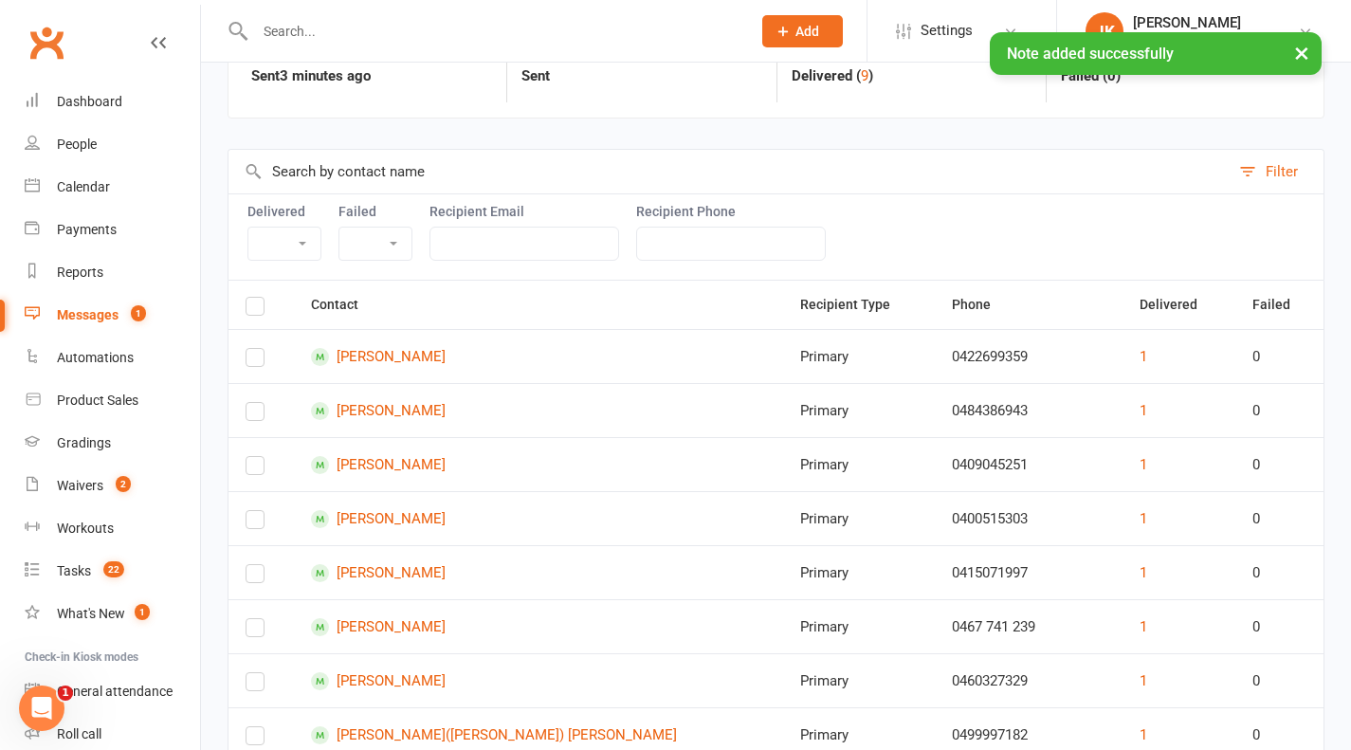
scroll to position [146, 0]
click at [397, 567] on link "Christopher Little" at bounding box center [538, 572] width 455 height 18
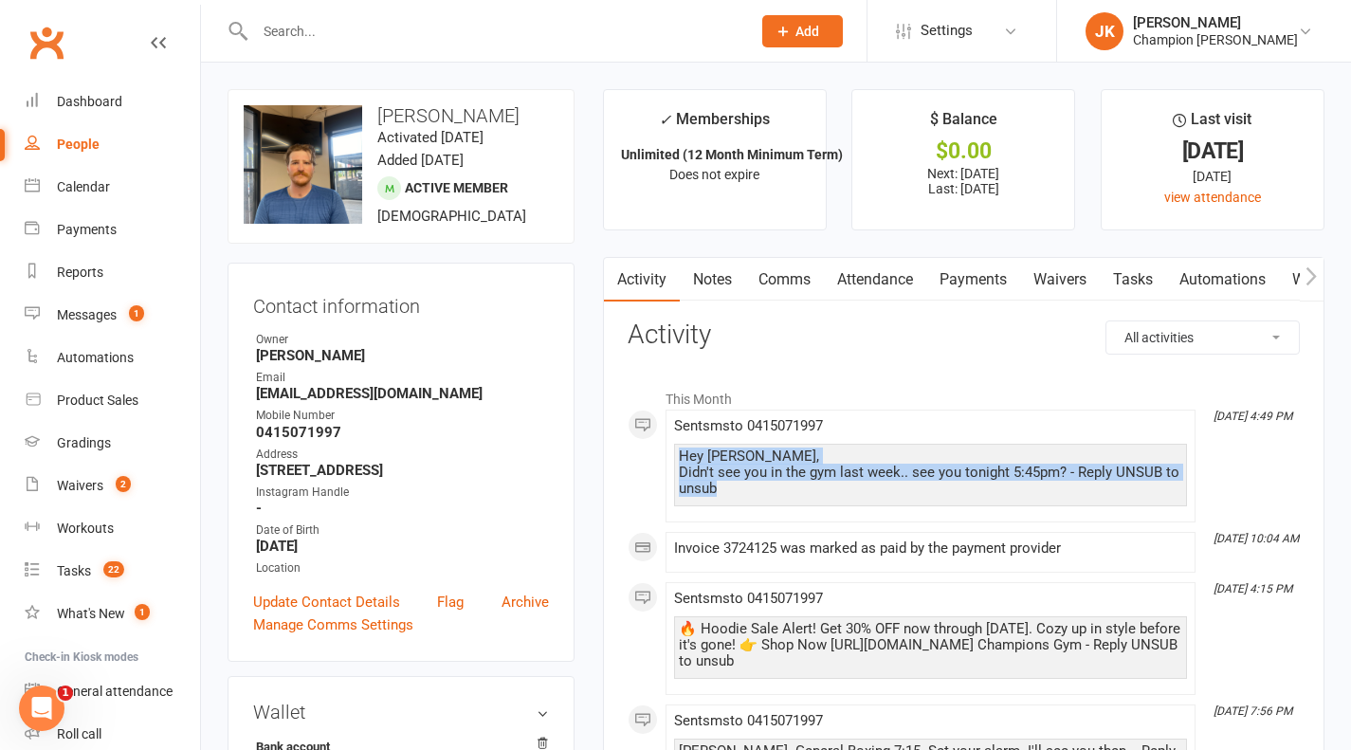
drag, startPoint x: 721, startPoint y: 486, endPoint x: 669, endPoint y: 456, distance: 59.5
click at [669, 456] on li "Sep 15, 4:49 PM Sent sms to 0415071997 Hey Christopher, Didn't see you in the g…" at bounding box center [931, 466] width 530 height 113
copy div "Hey Christopher, Didn't see you in the gym last week.. see you tonight 5:45pm? …"
click at [705, 279] on link "Notes" at bounding box center [712, 280] width 65 height 44
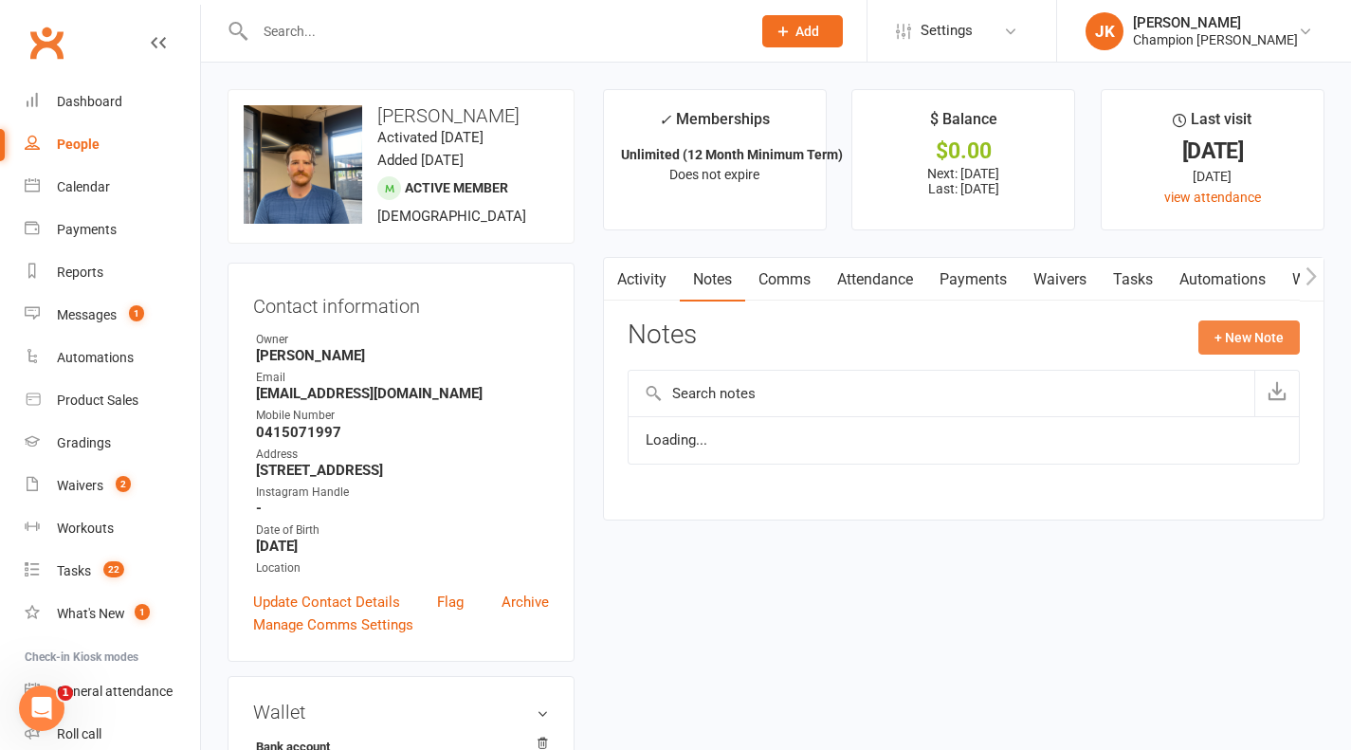
click at [1240, 335] on button "+ New Note" at bounding box center [1248, 337] width 101 height 34
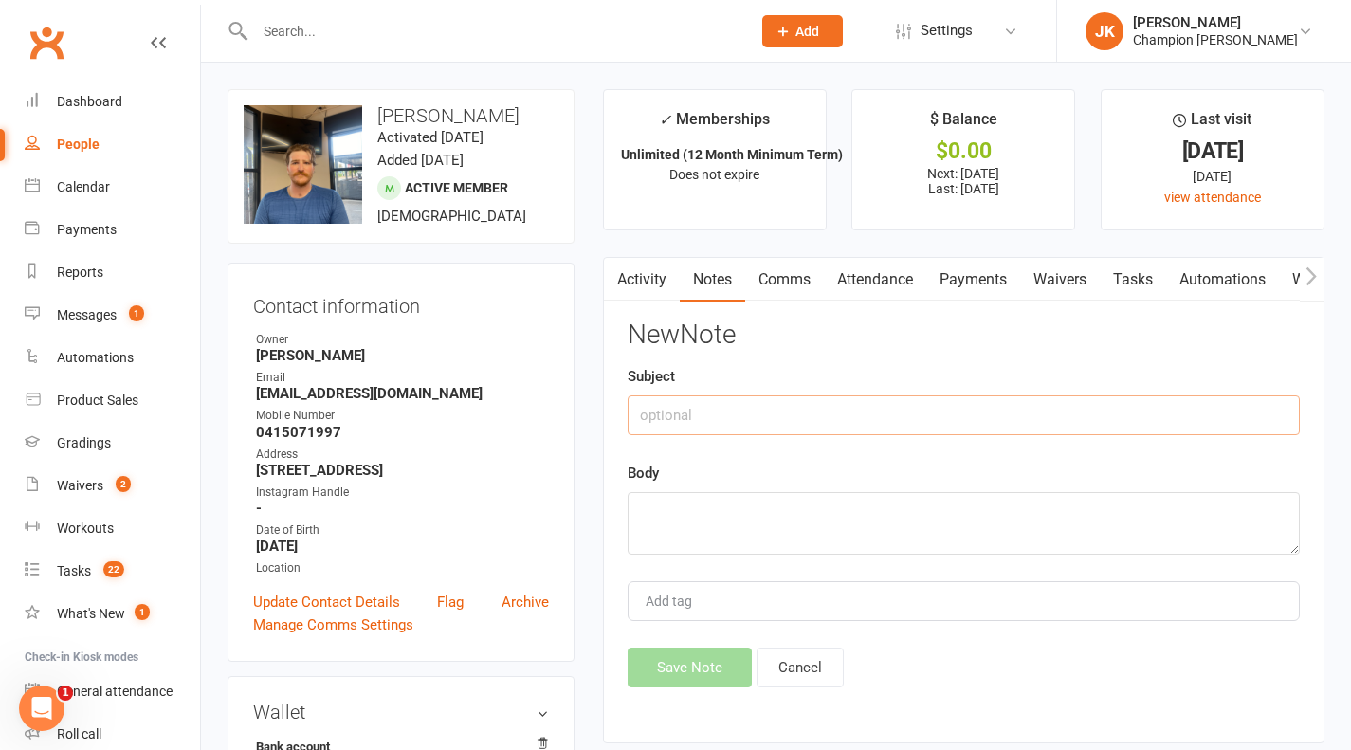
click at [985, 416] on input "text" at bounding box center [964, 415] width 672 height 40
click at [961, 507] on textarea at bounding box center [964, 523] width 672 height 63
paste textarea "Hey Christopher, Didn't see you in the gym last week.. see you tonight 5:45pm? …"
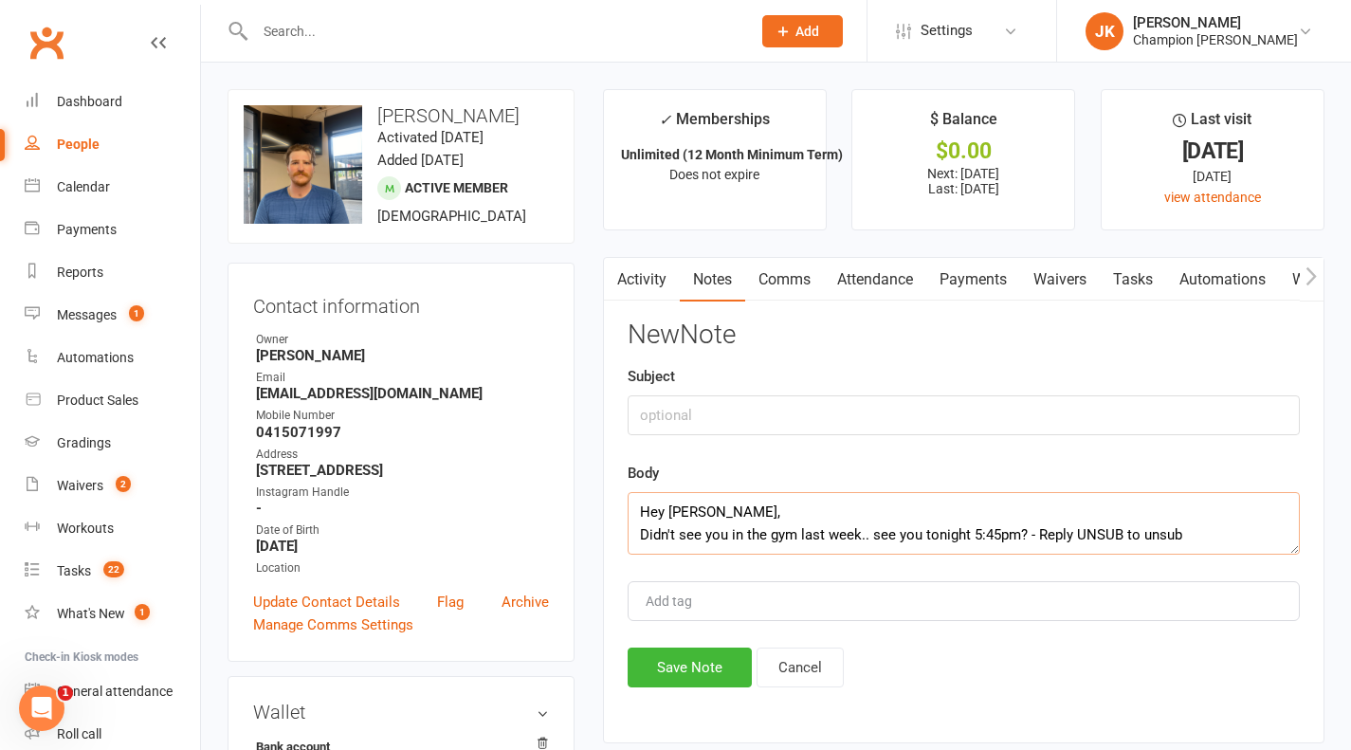
type textarea "Hey Christopher, Didn't see you in the gym last week.. see you tonight 5:45pm? …"
click at [932, 408] on input "text" at bounding box center [964, 415] width 672 height 40
type input "Message sent"
click at [714, 663] on button "Save Note" at bounding box center [690, 668] width 124 height 40
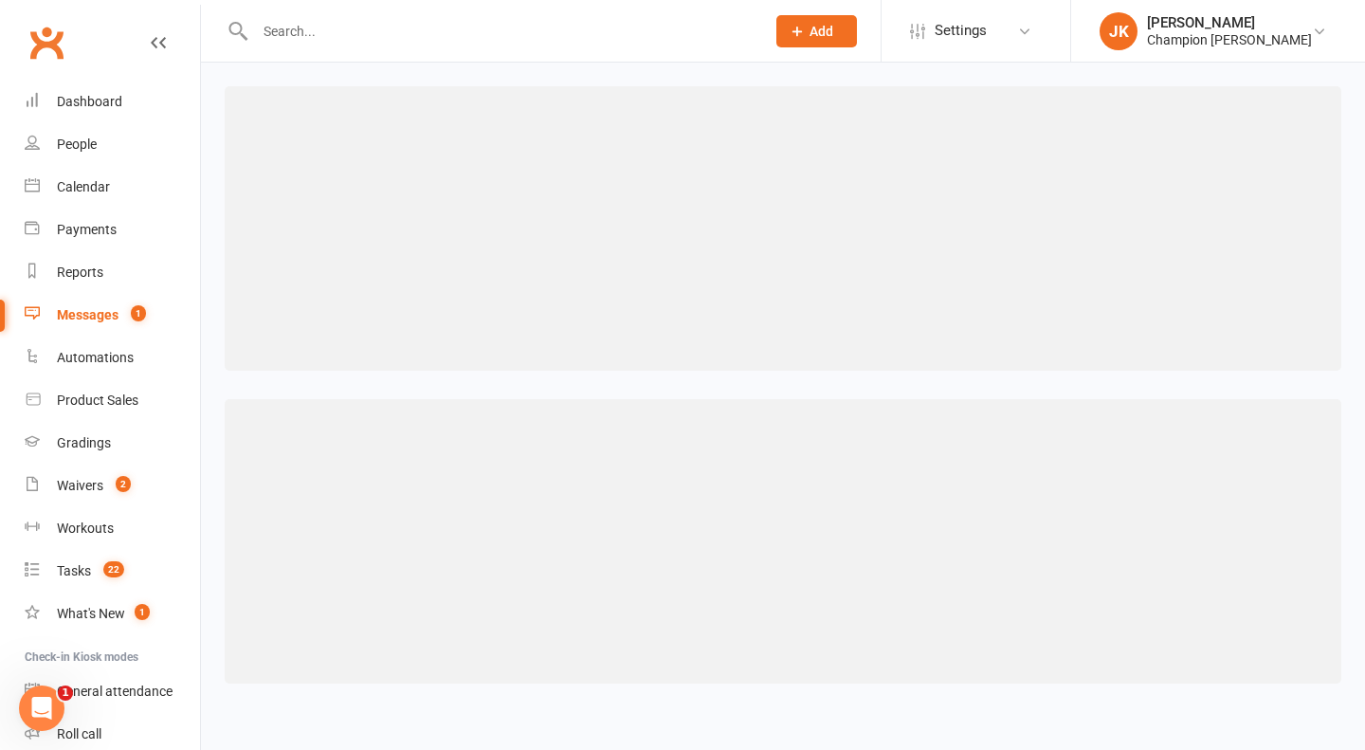
select select "50"
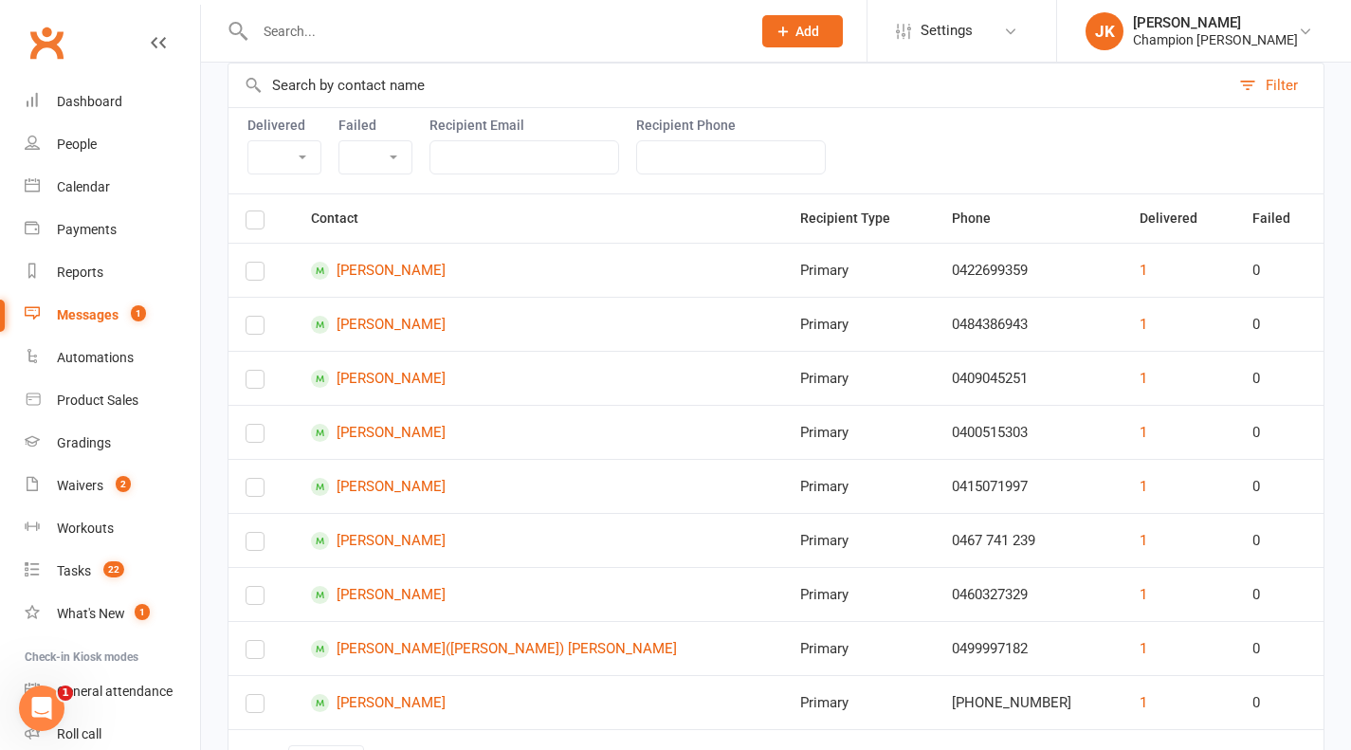
scroll to position [233, 0]
click at [395, 532] on link "[PERSON_NAME]" at bounding box center [538, 539] width 455 height 18
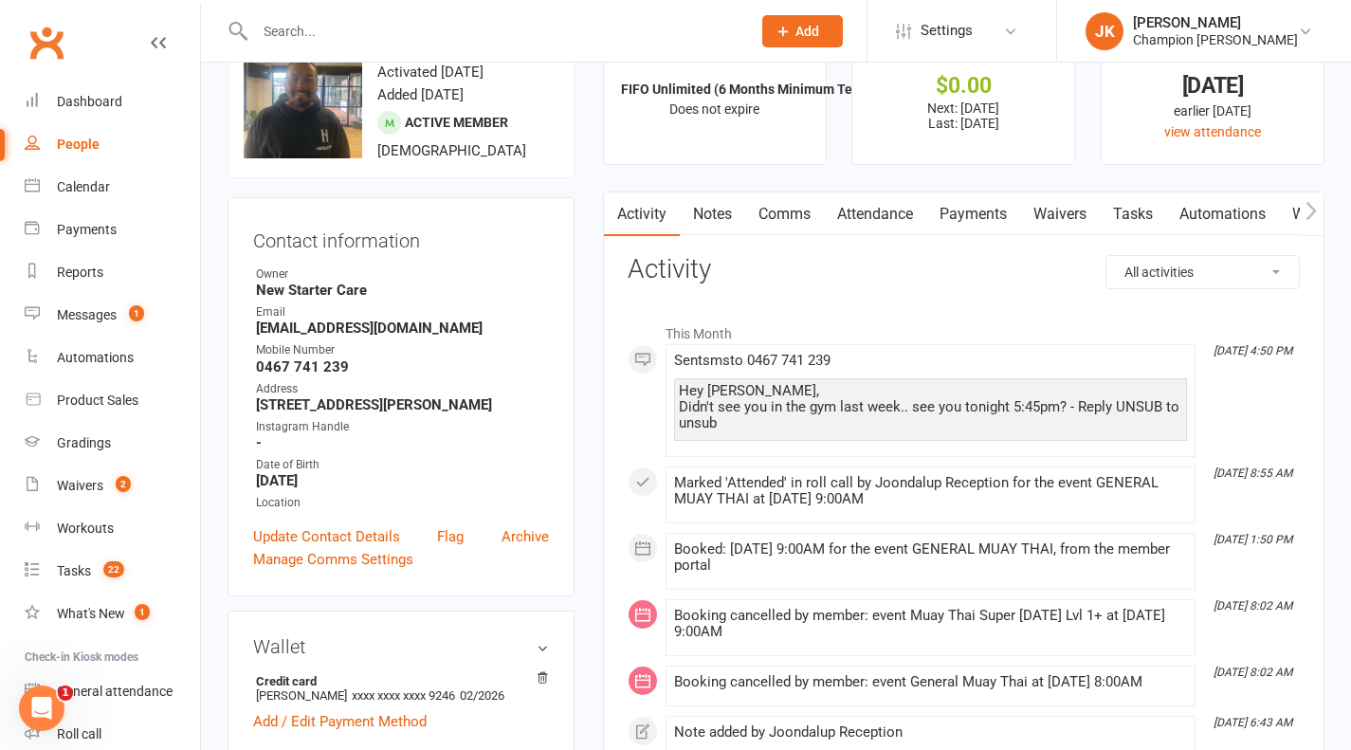
scroll to position [66, 0]
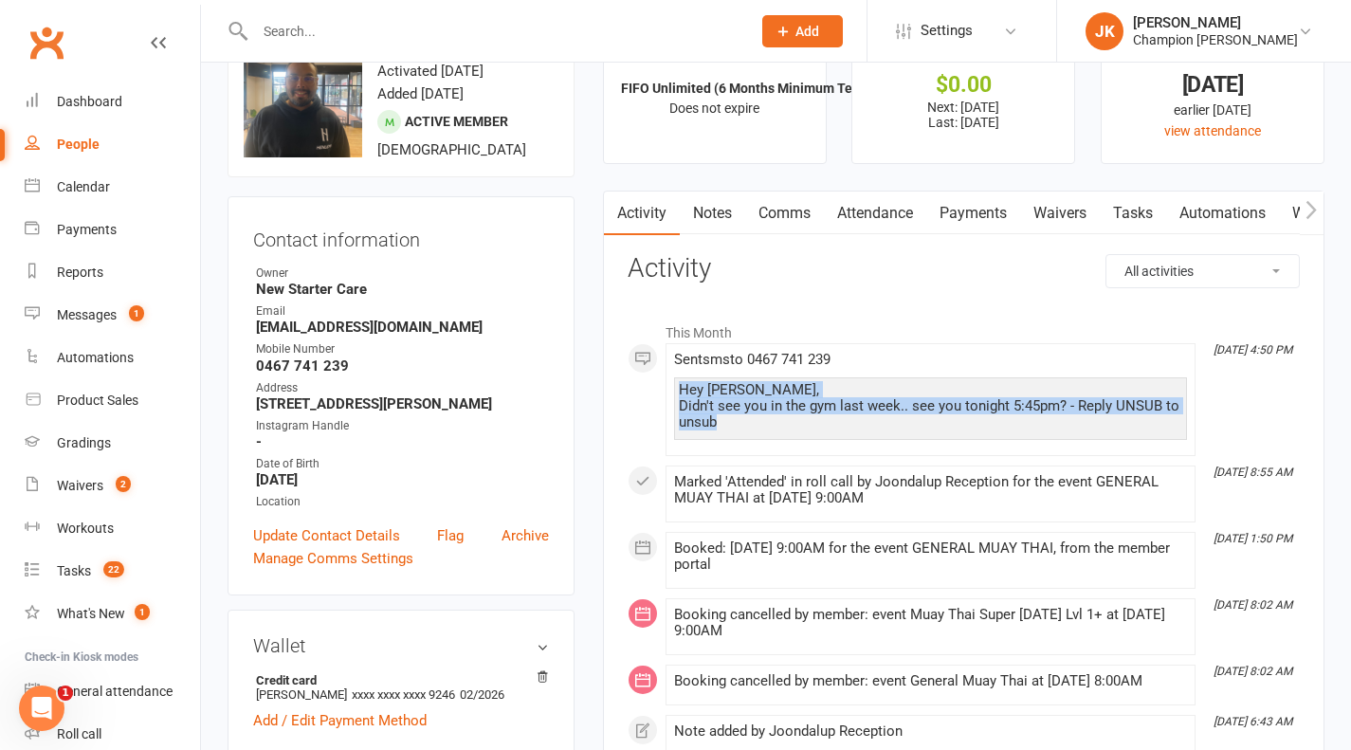
drag, startPoint x: 728, startPoint y: 428, endPoint x: 667, endPoint y: 386, distance: 73.6
click at [667, 386] on li "Sep 15, 4:50 PM Sent sms to 0467 741 239 Hey Jesse, Didn't see you in the gym l…" at bounding box center [931, 399] width 530 height 113
copy div "Hey Jesse, Didn't see you in the gym last week.. see you tonight 5:45pm? - Repl…"
click at [705, 219] on link "Notes" at bounding box center [712, 214] width 65 height 44
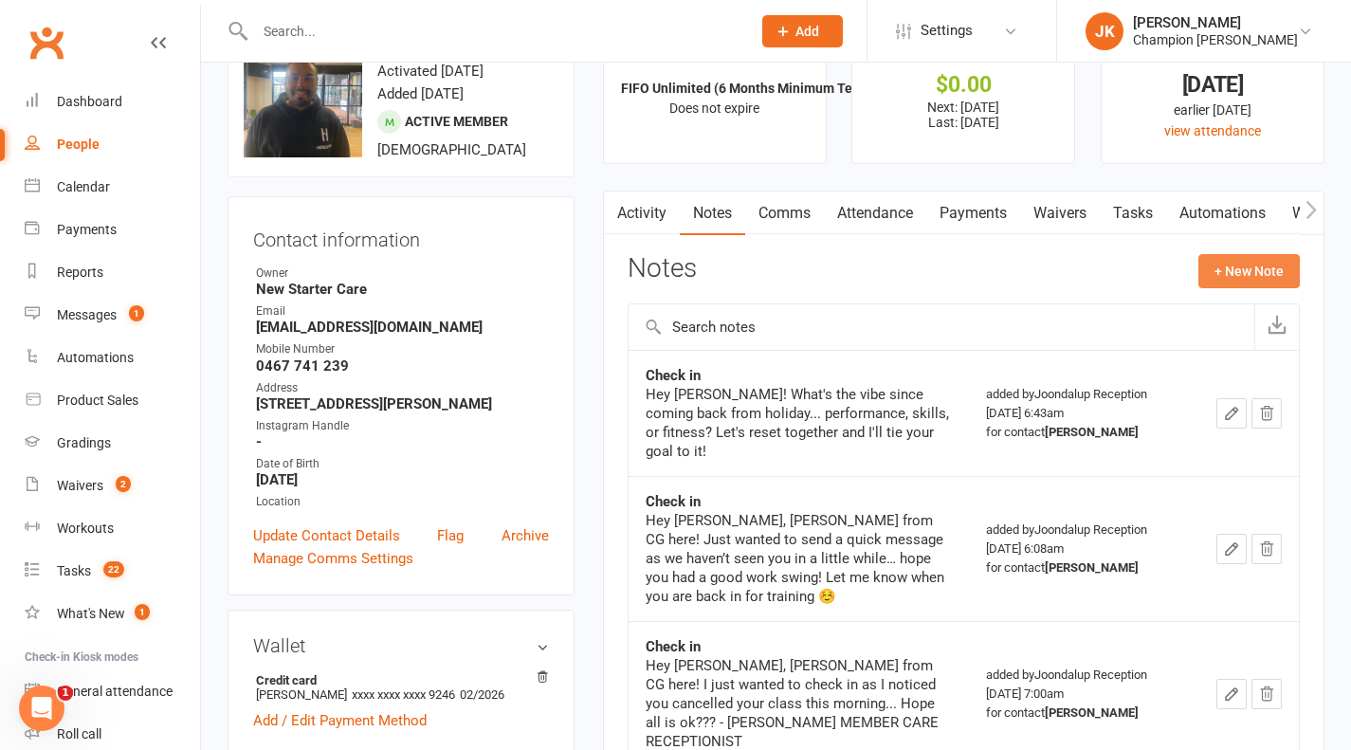
click at [1261, 272] on button "+ New Note" at bounding box center [1248, 271] width 101 height 34
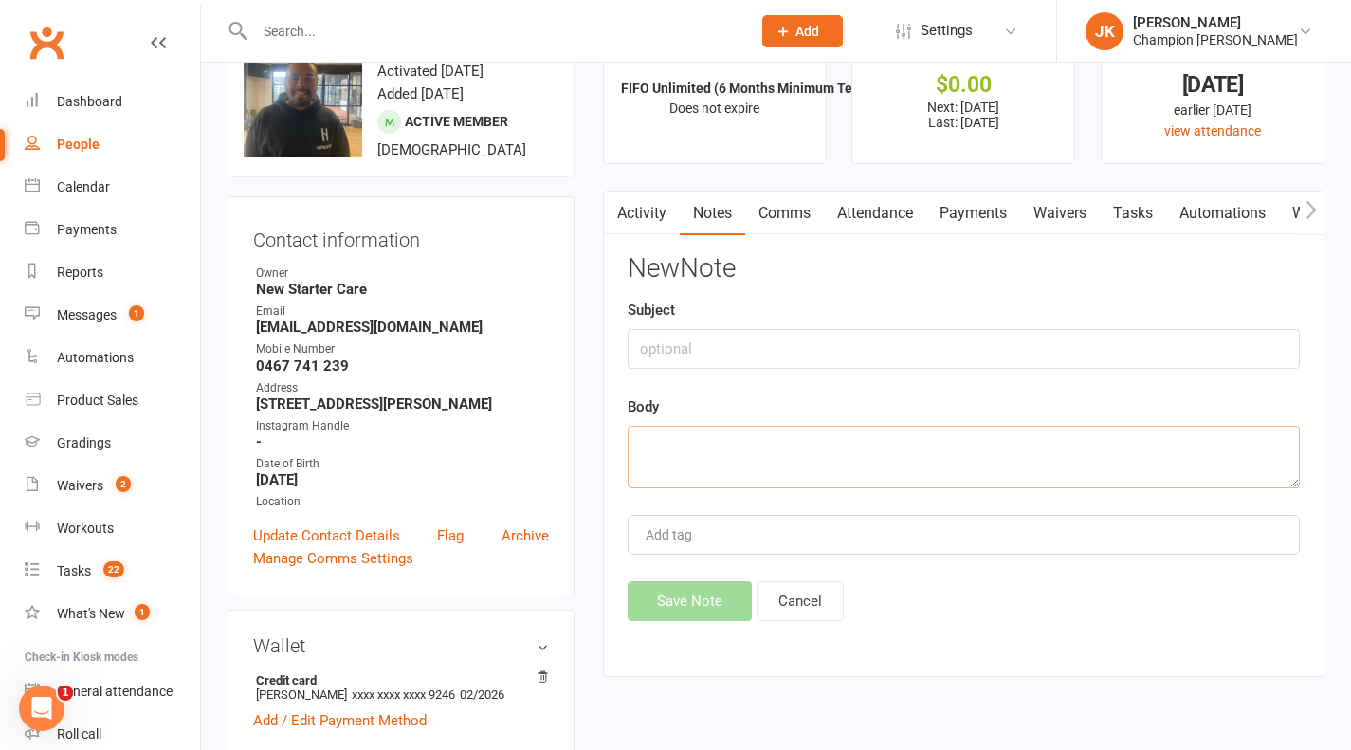
click at [828, 452] on textarea at bounding box center [964, 457] width 672 height 63
paste textarea "Hey [PERSON_NAME], Didn't see you in the gym last week.. see you tonight 5:45pm…"
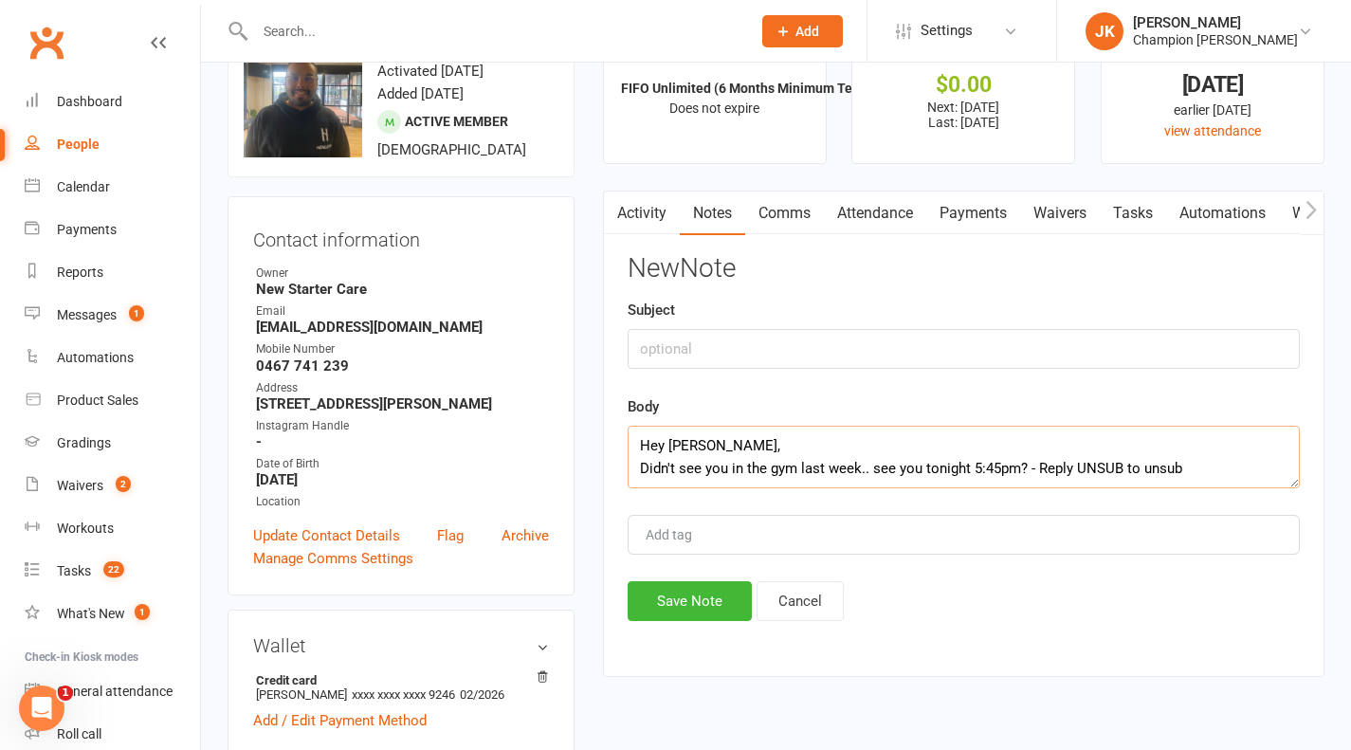
type textarea "Hey [PERSON_NAME], Didn't see you in the gym last week.. see you tonight 5:45pm…"
click at [1076, 355] on input "text" at bounding box center [964, 349] width 672 height 40
type input "Message sent"
click at [648, 637] on div "Activity Notes Comms Attendance Payments Waivers Tasks Automations Workouts Gra…" at bounding box center [964, 434] width 722 height 486
click at [677, 606] on button "Save Note" at bounding box center [690, 601] width 124 height 40
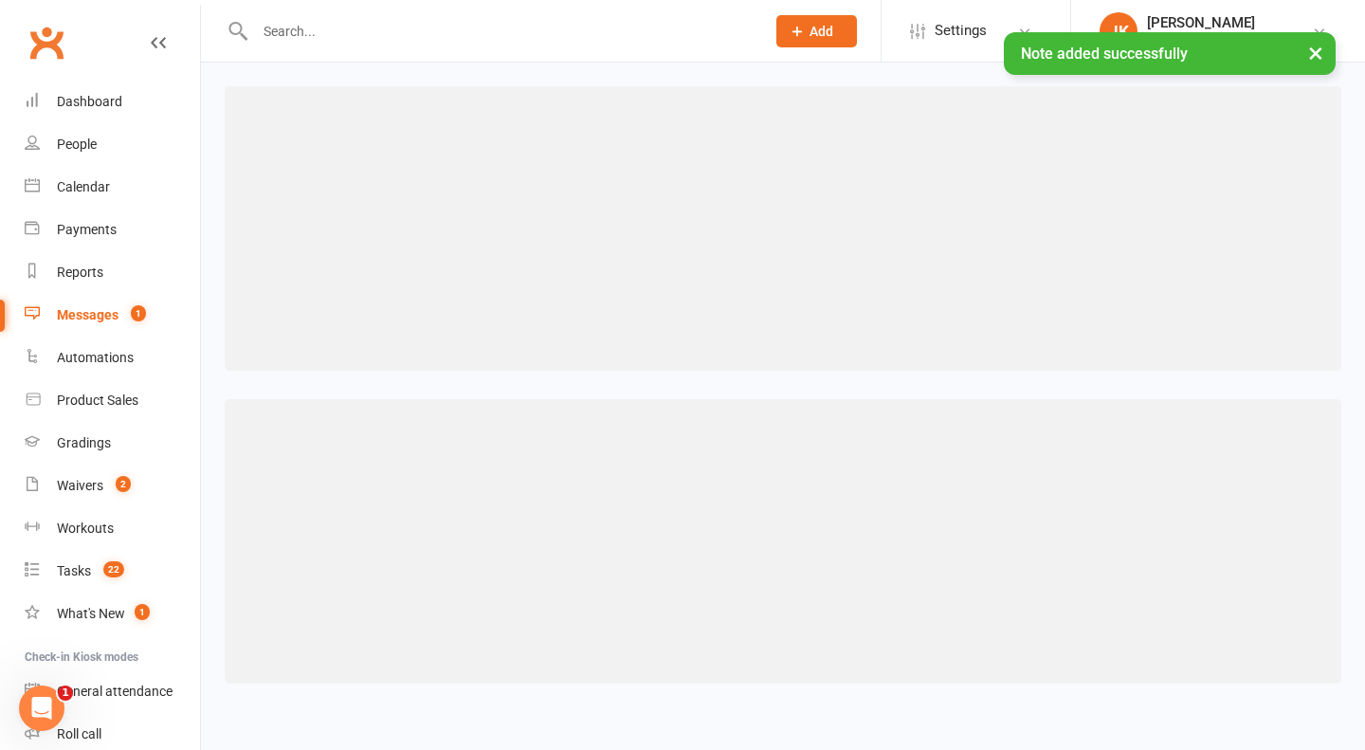
select select "50"
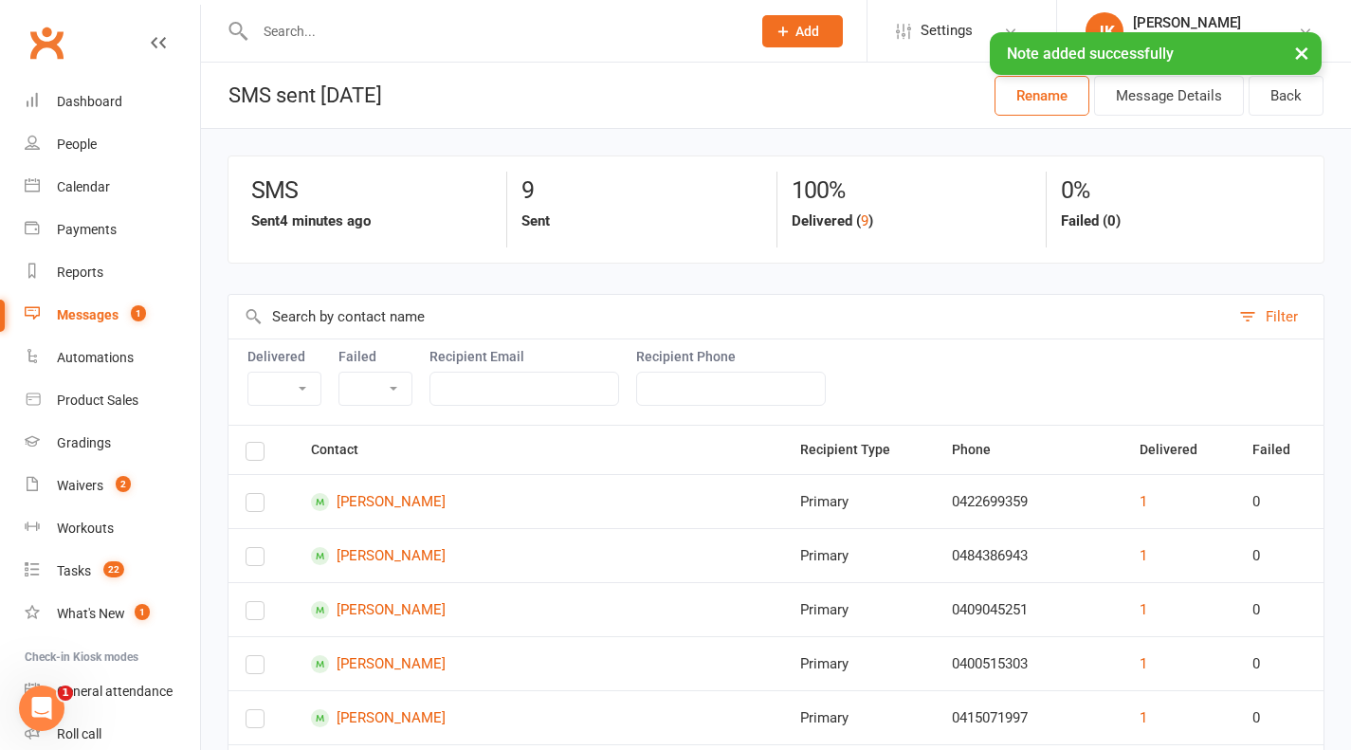
scroll to position [357, 0]
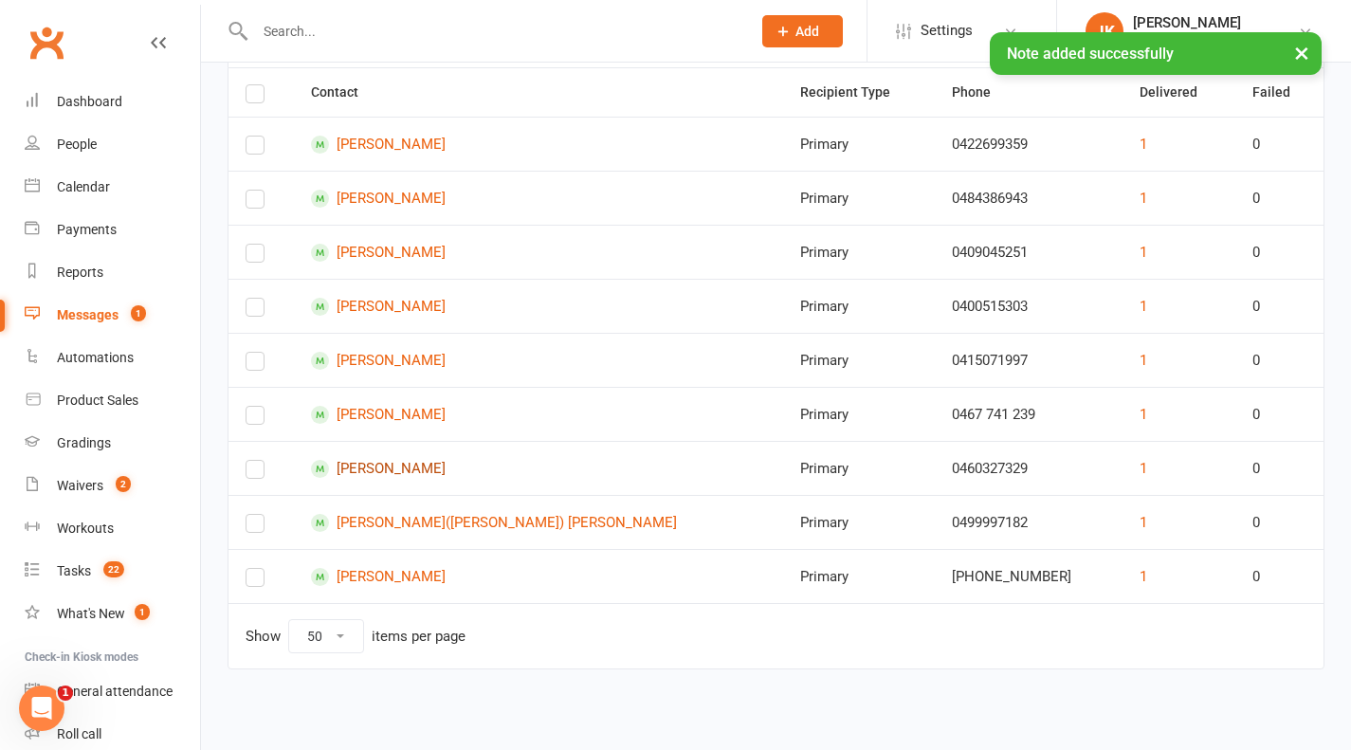
click at [423, 466] on link "Miguel Stelio" at bounding box center [538, 469] width 455 height 18
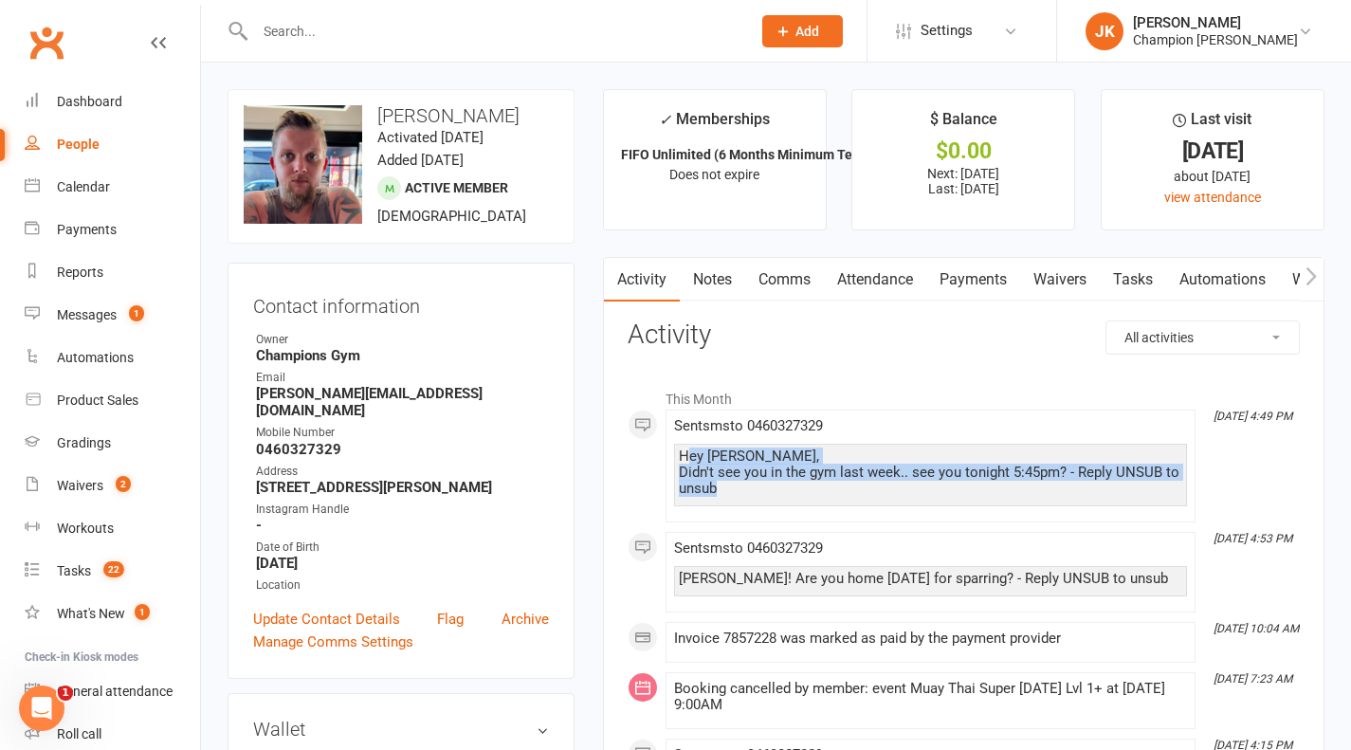
drag, startPoint x: 735, startPoint y: 493, endPoint x: 683, endPoint y: 456, distance: 63.9
click at [683, 456] on div "Hey Miguel, Didn't see you in the gym last week.. see you tonight 5:45pm? - Rep…" at bounding box center [930, 472] width 503 height 48
copy div "Hey Miguel, Didn't see you in the gym last week.. see you tonight 5:45pm? - Rep…"
click at [716, 272] on link "Notes" at bounding box center [712, 280] width 65 height 44
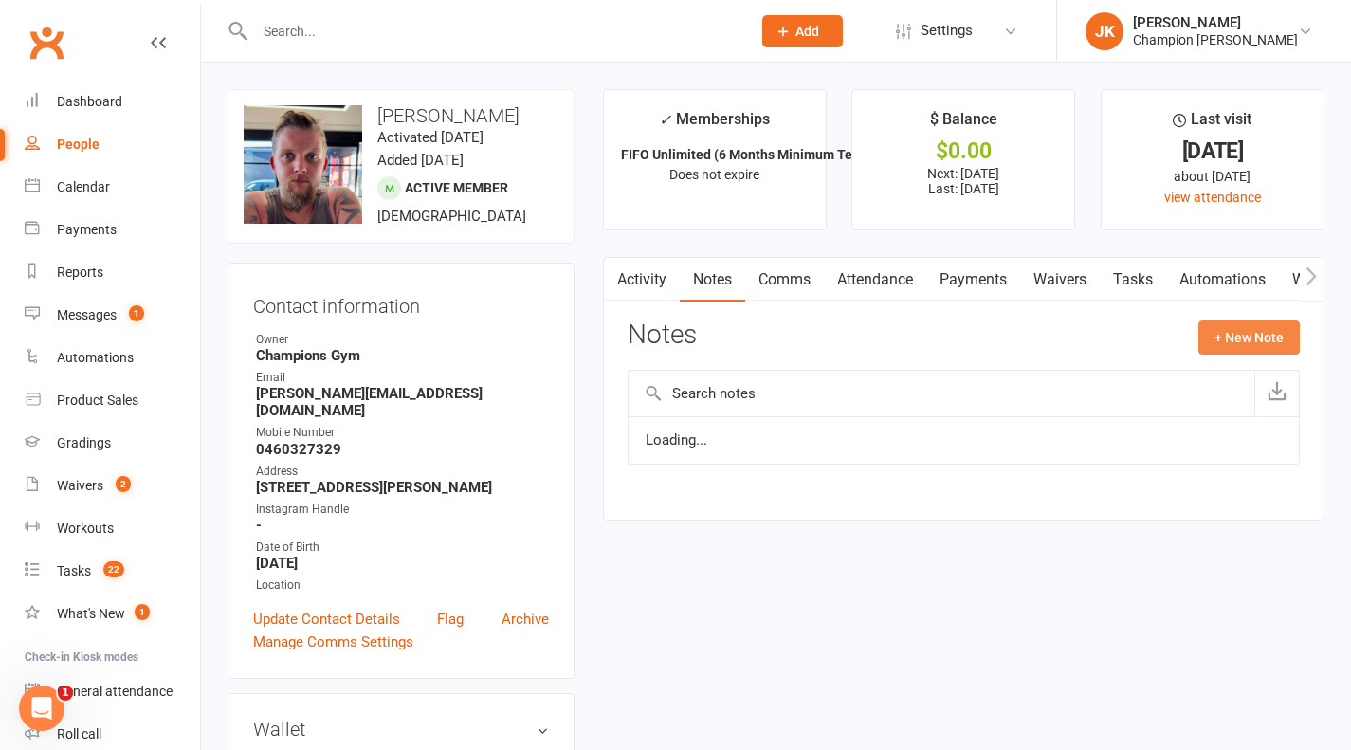
click at [1255, 348] on button "+ New Note" at bounding box center [1248, 337] width 101 height 34
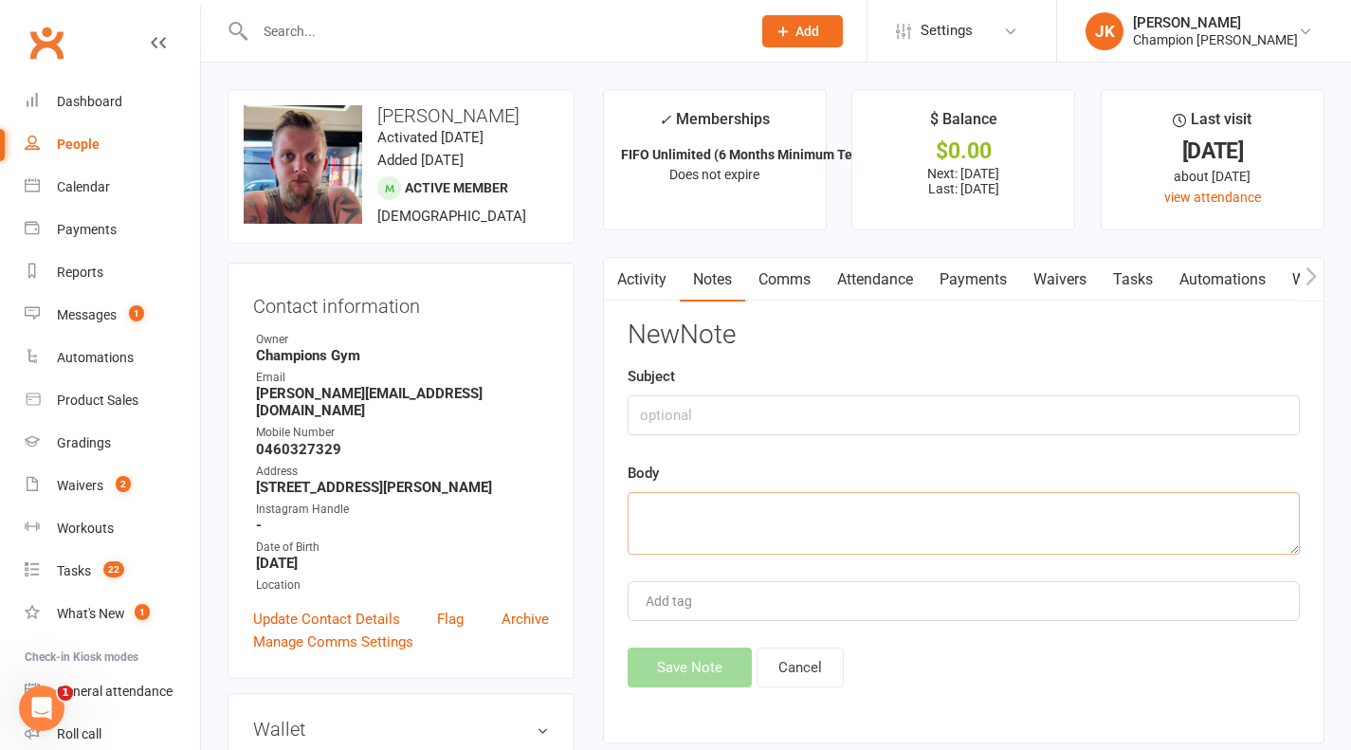
click at [1024, 503] on textarea at bounding box center [964, 523] width 672 height 63
paste textarea "Hey Miguel, Didn't see you in the gym last week.. see you tonight 5:45pm? - Rep…"
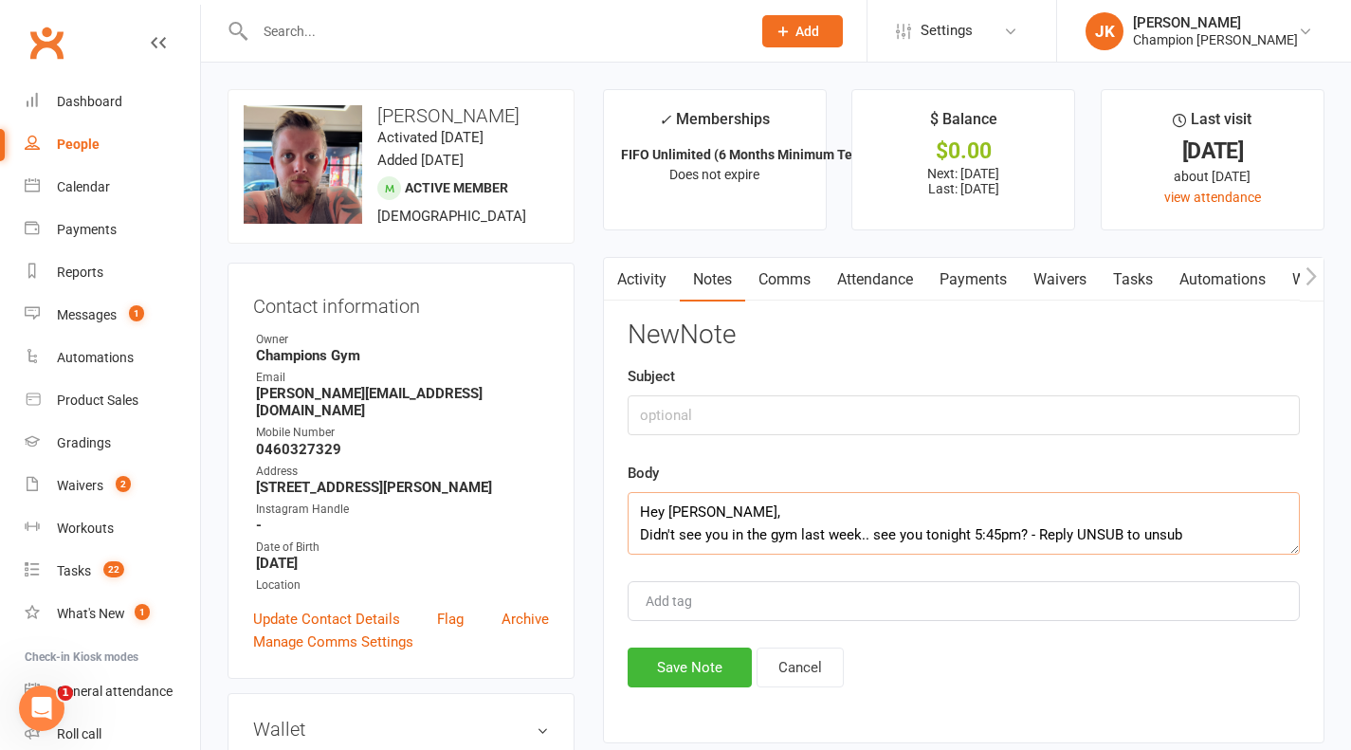
type textarea "Hey Miguel, Didn't see you in the gym last week.. see you tonight 5:45pm? - Rep…"
click at [1036, 420] on input "text" at bounding box center [964, 415] width 672 height 40
type input "Message sent"
click at [704, 687] on button "Save Note" at bounding box center [690, 668] width 124 height 40
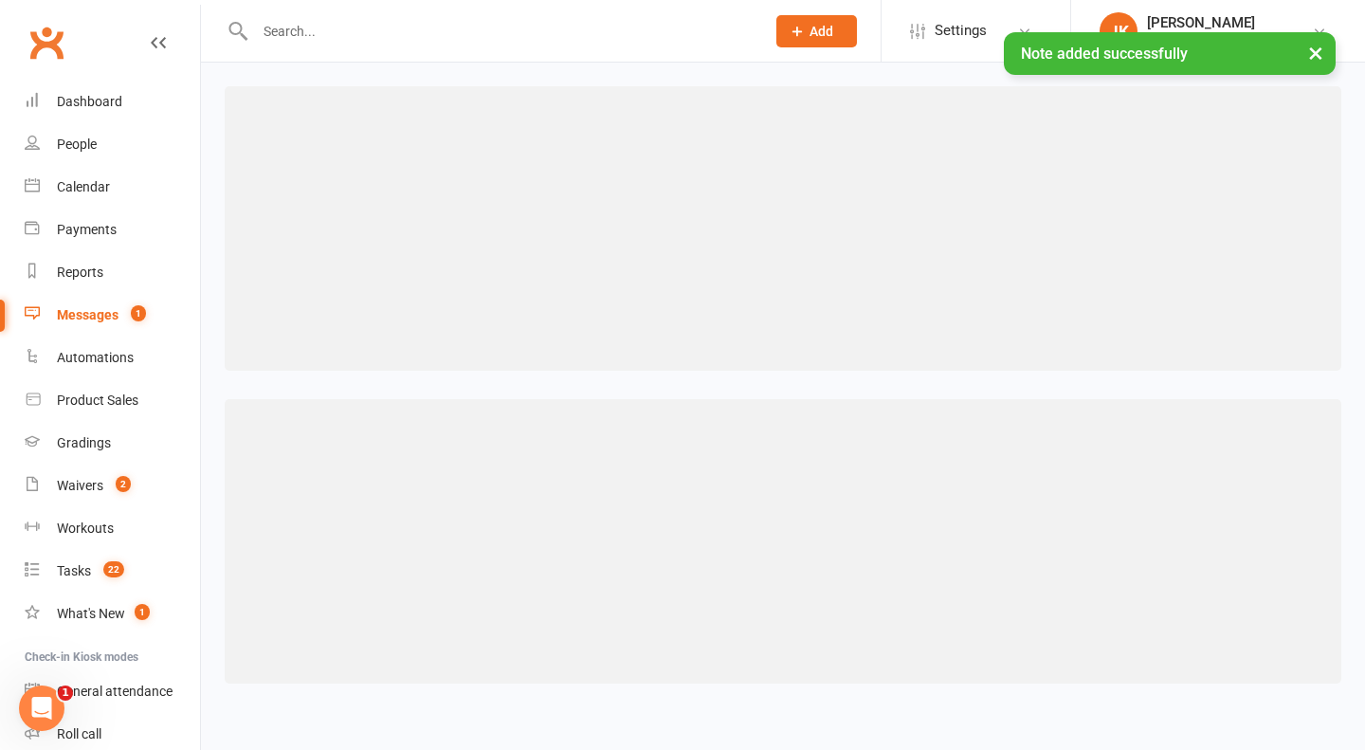
select select "50"
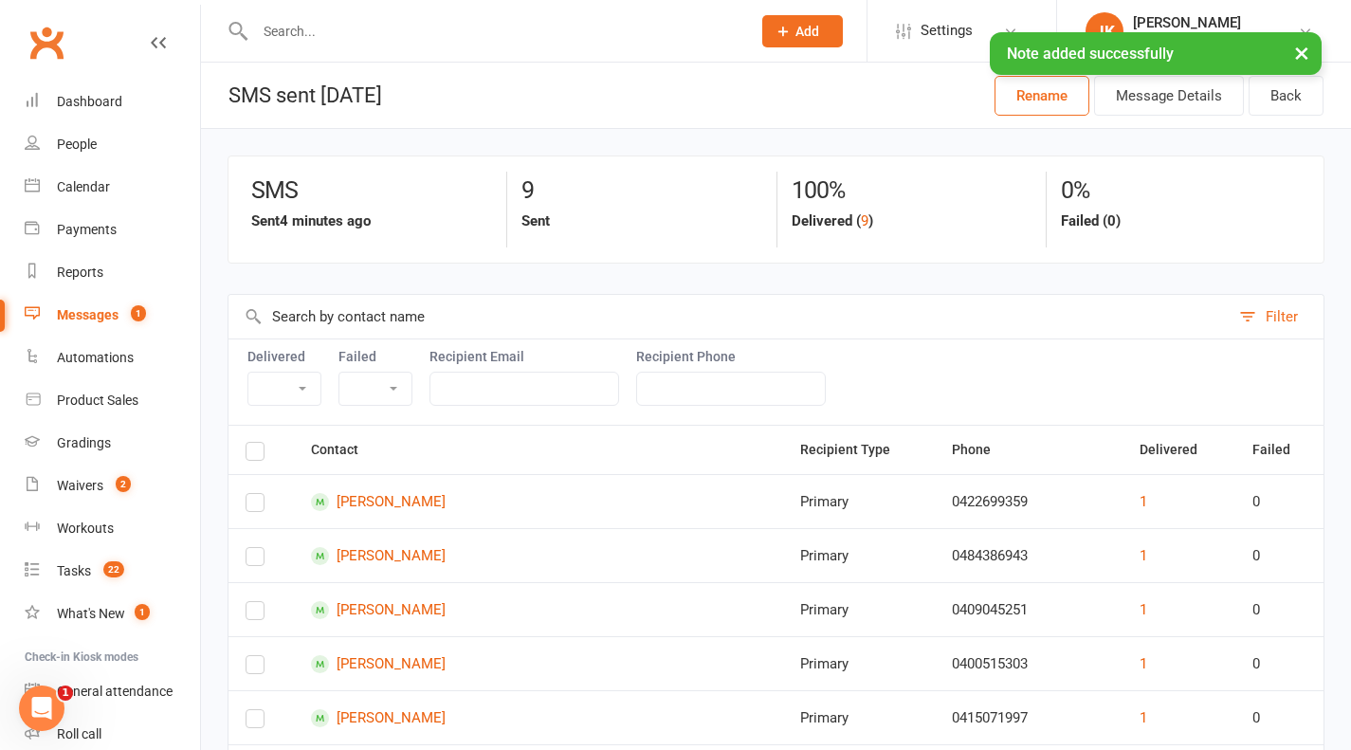
scroll to position [328, 0]
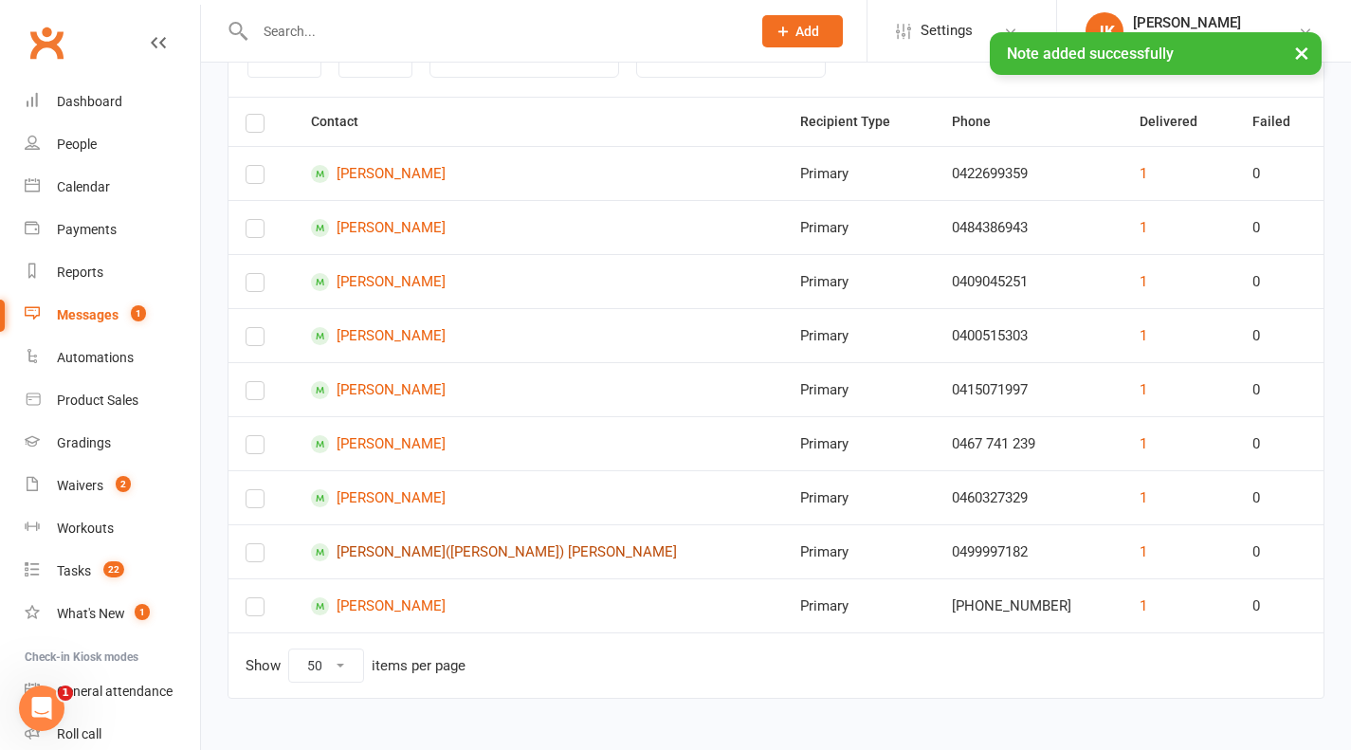
click at [411, 553] on link "Kien(Aaron) Tran" at bounding box center [538, 552] width 455 height 18
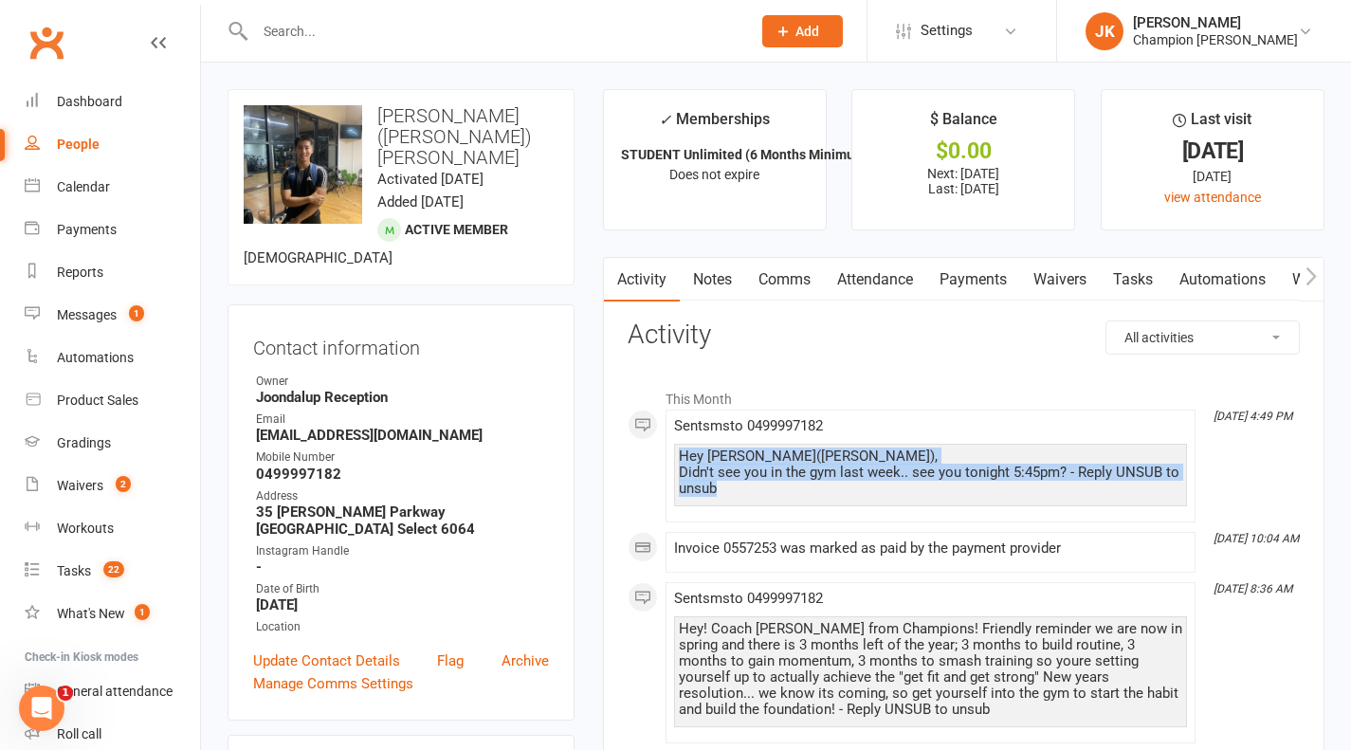
drag, startPoint x: 729, startPoint y: 489, endPoint x: 667, endPoint y: 455, distance: 70.4
click at [667, 455] on li "Sep 15, 4:49 PM Sent sms to 0499997182 Hey Kien(Aaron), Didn't see you in the g…" at bounding box center [931, 466] width 530 height 113
copy div "Hey Kien(Aaron), Didn't see you in the gym last week.. see you tonight 5:45pm? …"
click at [722, 282] on link "Notes" at bounding box center [712, 280] width 65 height 44
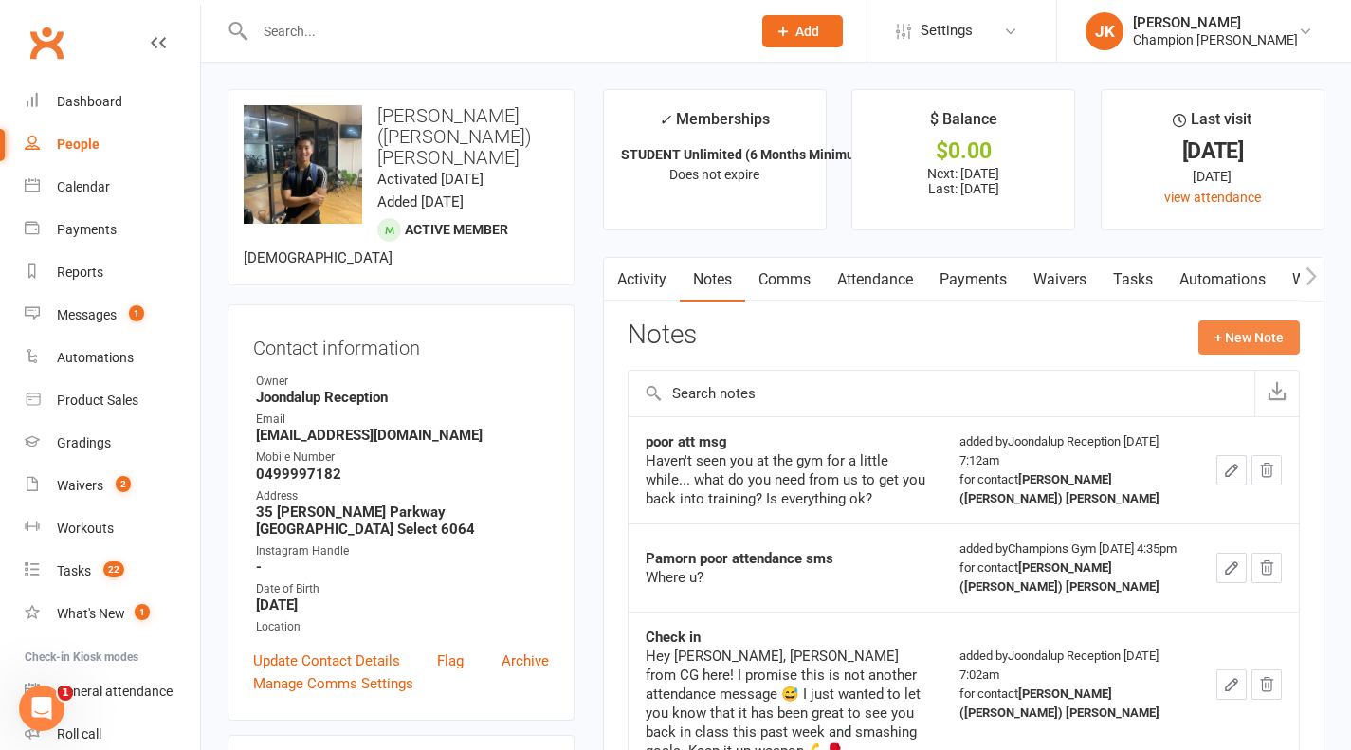
click at [1227, 345] on button "+ New Note" at bounding box center [1248, 337] width 101 height 34
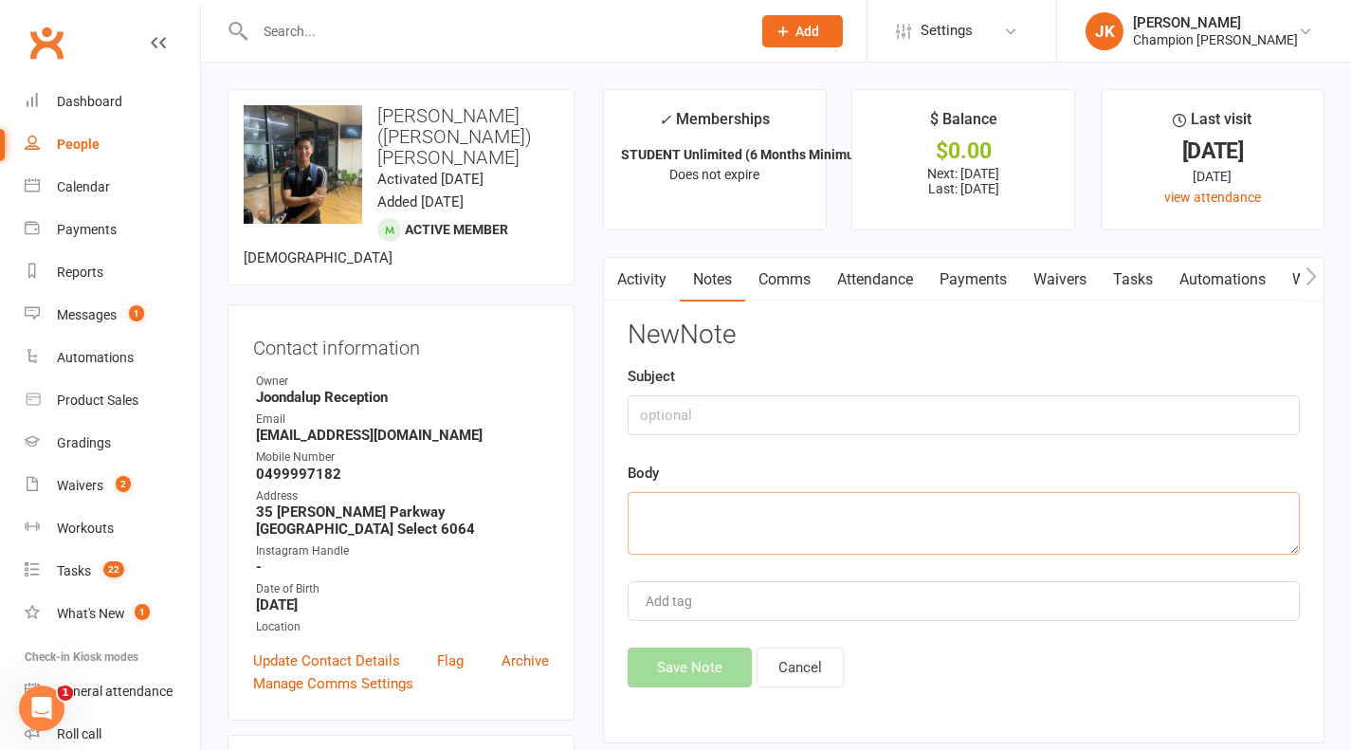
click at [955, 502] on textarea at bounding box center [964, 523] width 672 height 63
paste textarea "Hey Kien(Aaron), Didn't see you in the gym last week.. see you tonight 5:45pm? …"
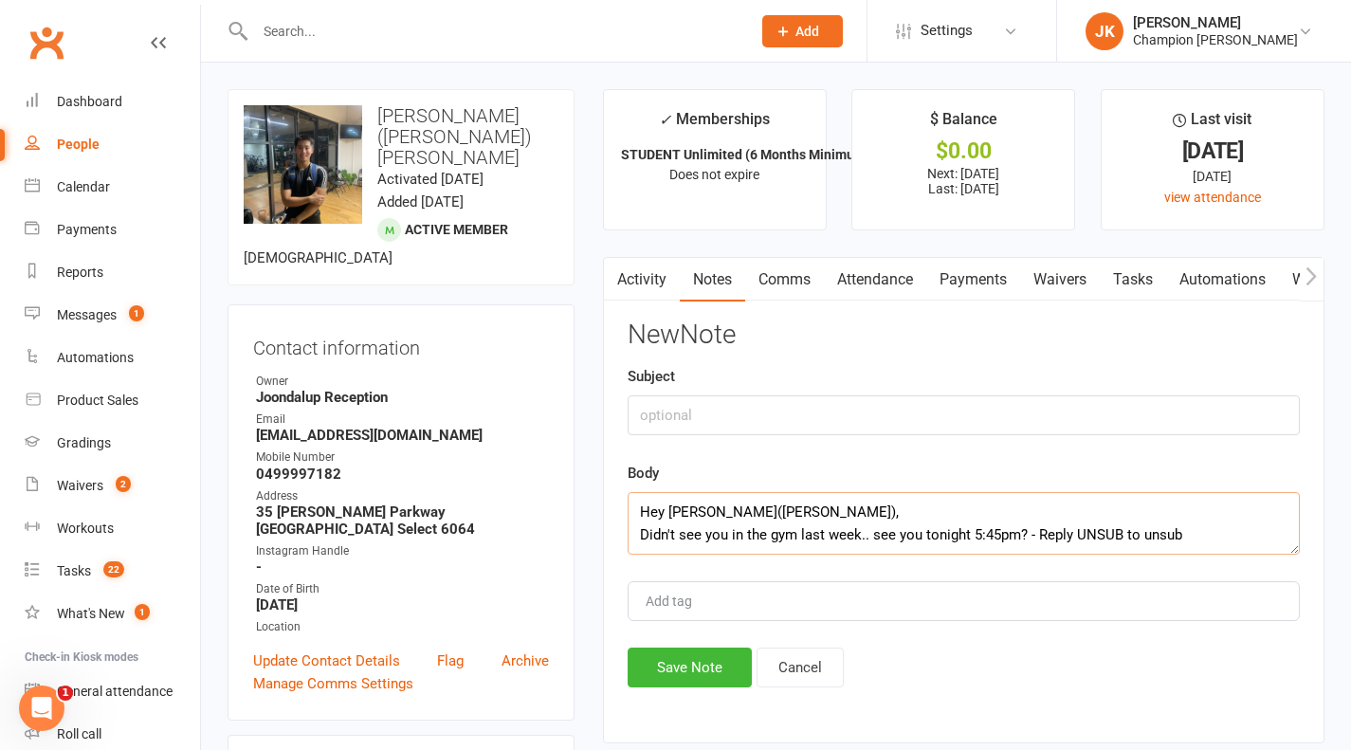
type textarea "Hey Kien(Aaron), Didn't see you in the gym last week.. see you tonight 5:45pm? …"
click at [929, 423] on input "text" at bounding box center [964, 415] width 672 height 40
type input "Message sent"
click at [673, 682] on button "Save Note" at bounding box center [690, 668] width 124 height 40
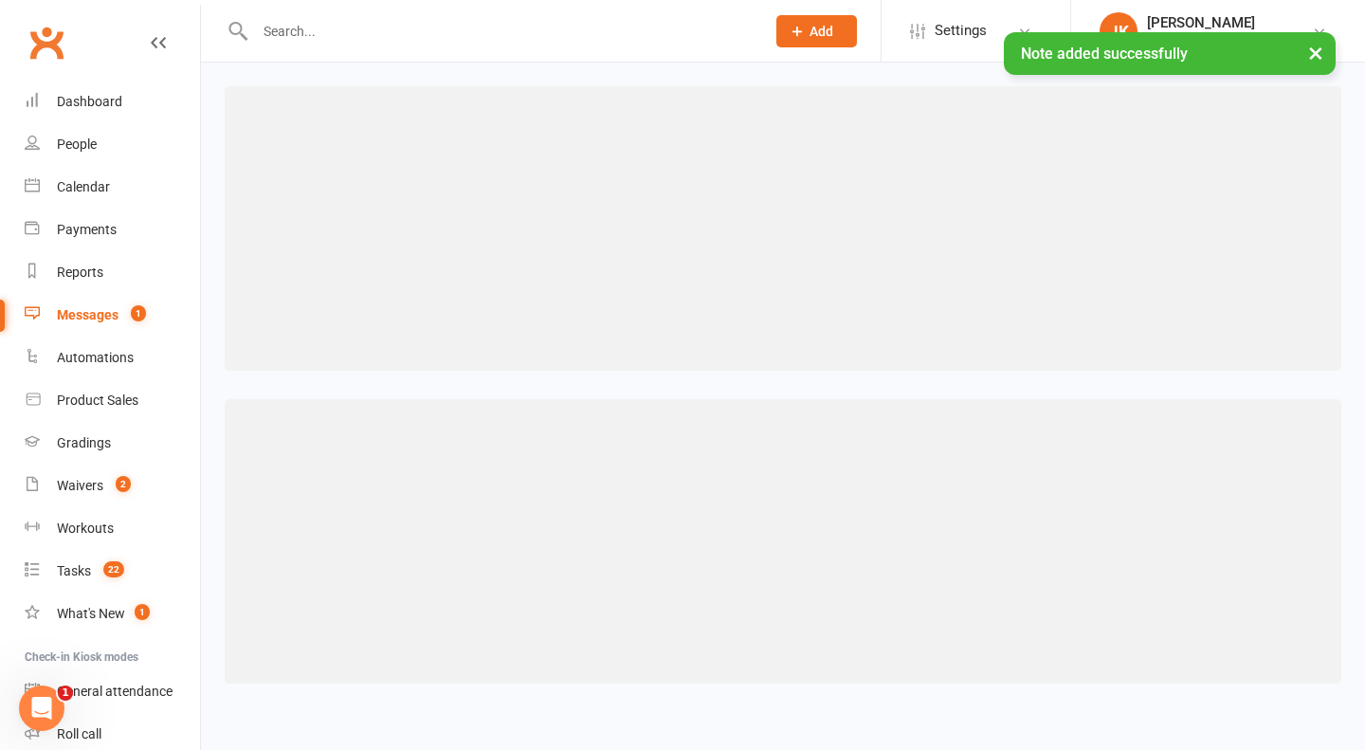
select select "50"
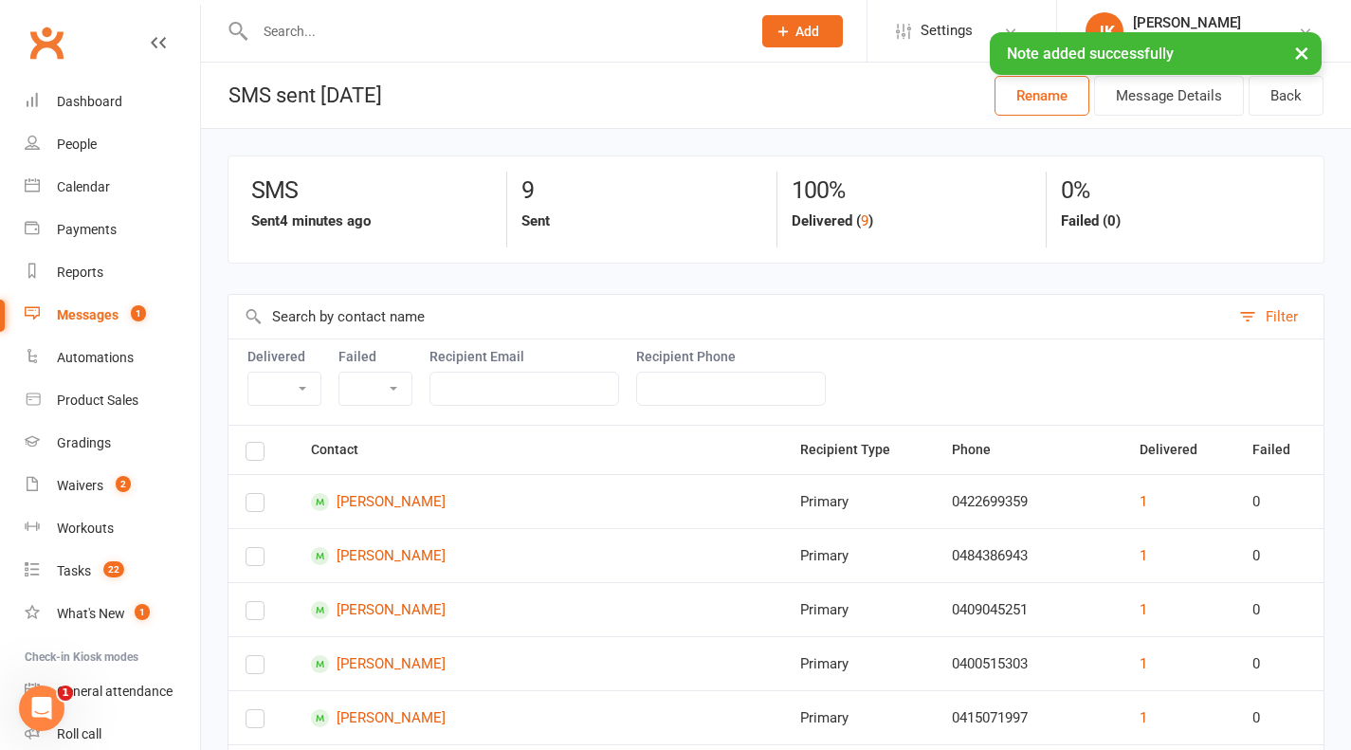
scroll to position [357, 0]
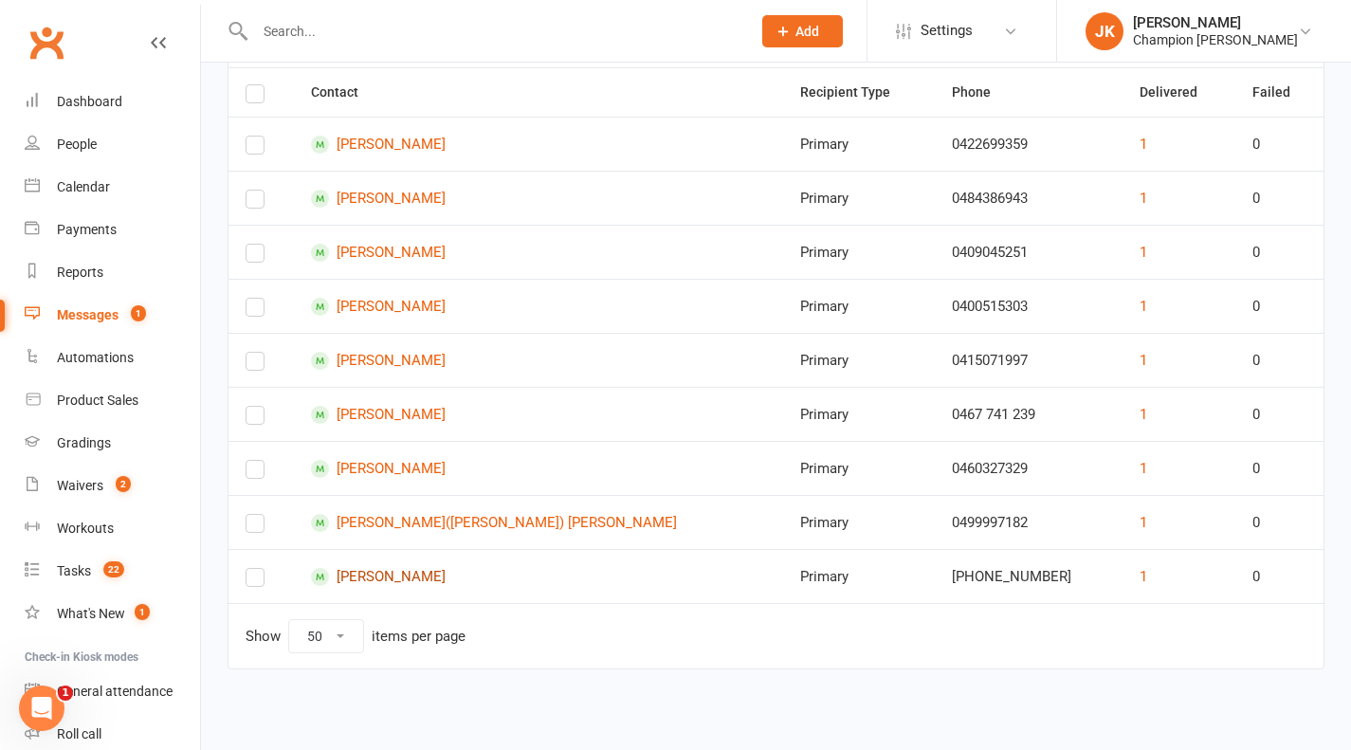
click at [391, 568] on link "Chris Wirth" at bounding box center [538, 577] width 455 height 18
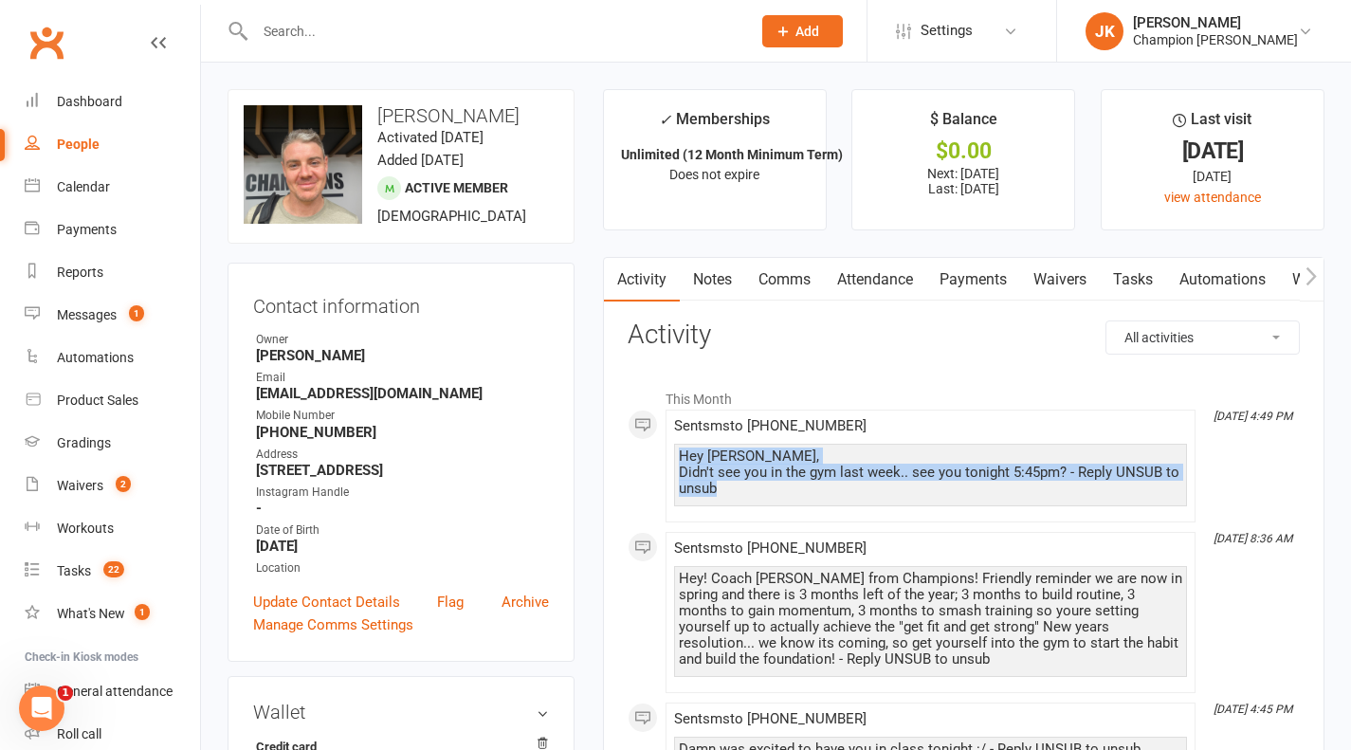
drag, startPoint x: 725, startPoint y: 494, endPoint x: 679, endPoint y: 455, distance: 60.6
click at [679, 455] on div "Hey Chris, Didn't see you in the gym last week.. see you tonight 5:45pm? - Repl…" at bounding box center [930, 472] width 503 height 48
copy div "Hey Chris, Didn't see you in the gym last week.. see you tonight 5:45pm? - Repl…"
click at [721, 294] on link "Notes" at bounding box center [712, 280] width 65 height 44
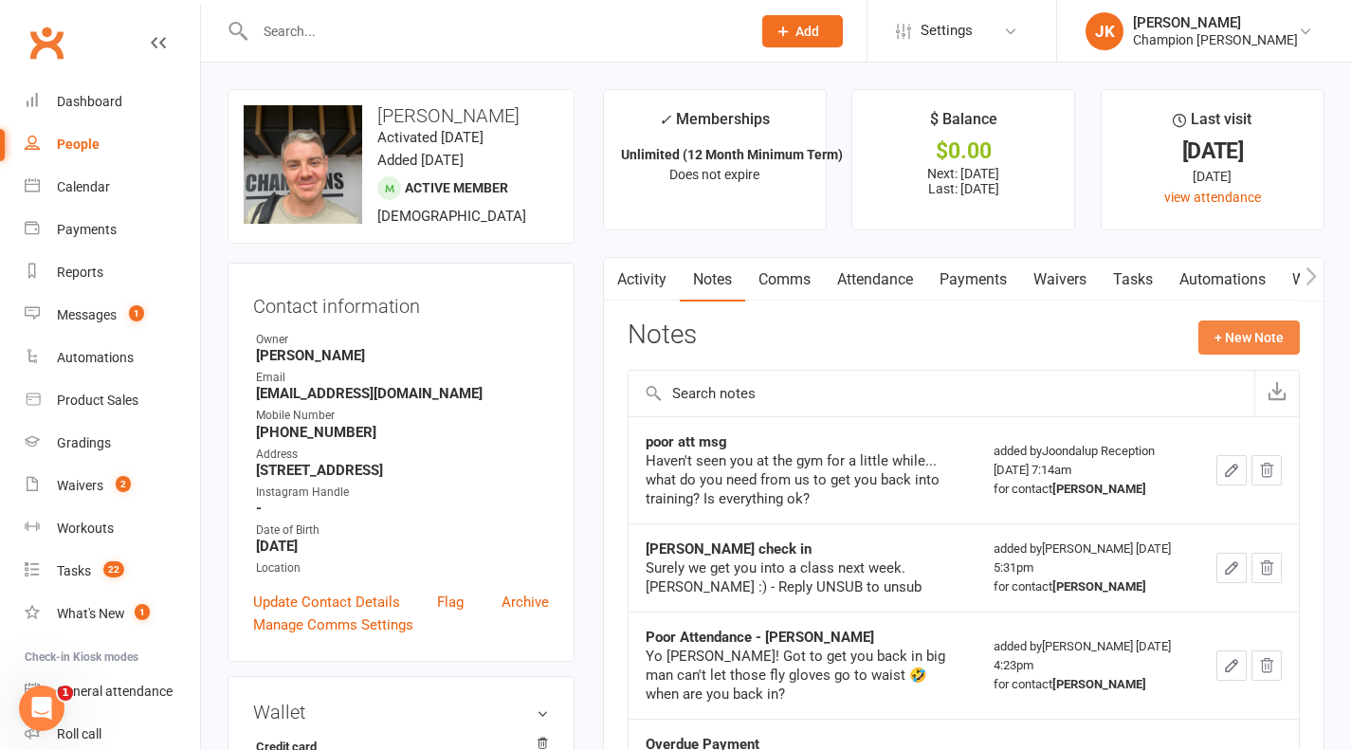
click at [1236, 340] on button "+ New Note" at bounding box center [1248, 337] width 101 height 34
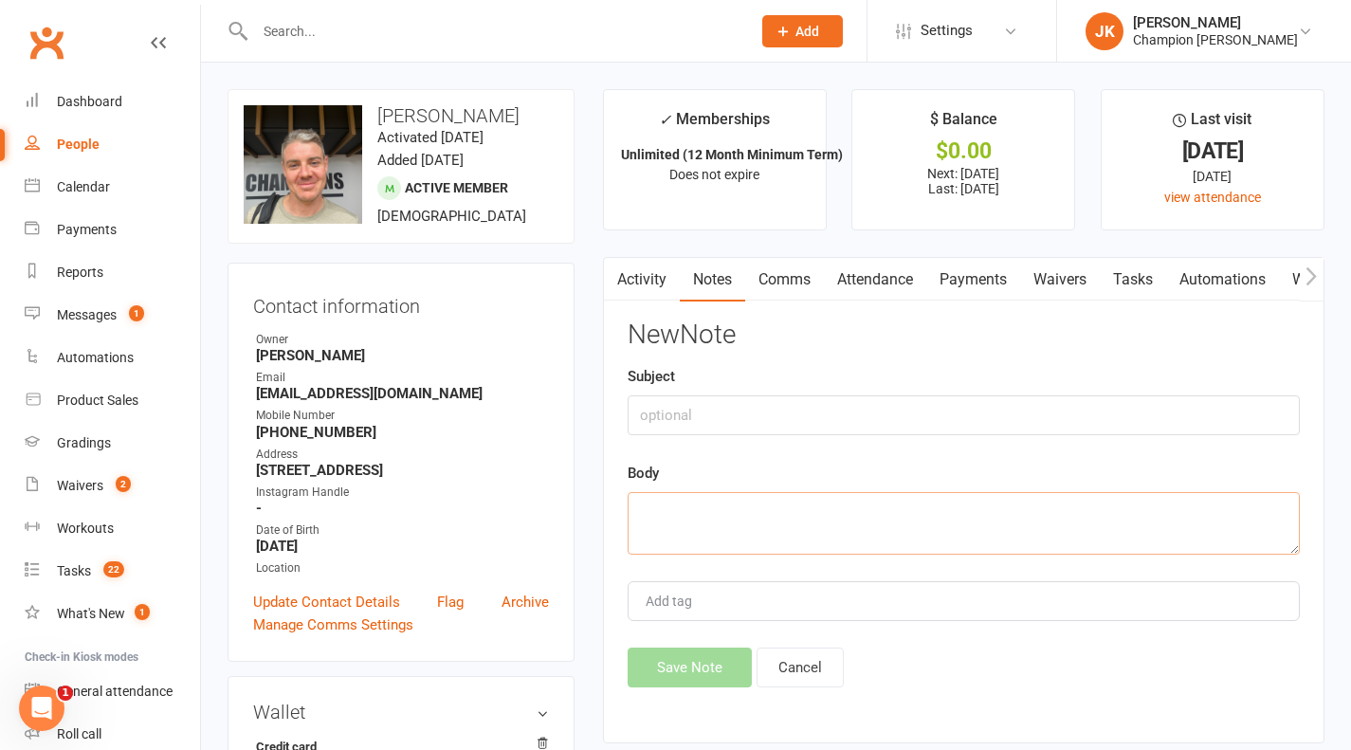
click at [853, 503] on textarea at bounding box center [964, 523] width 672 height 63
paste textarea "Hey Chris, Didn't see you in the gym last week.. see you tonight 5:45pm? - Repl…"
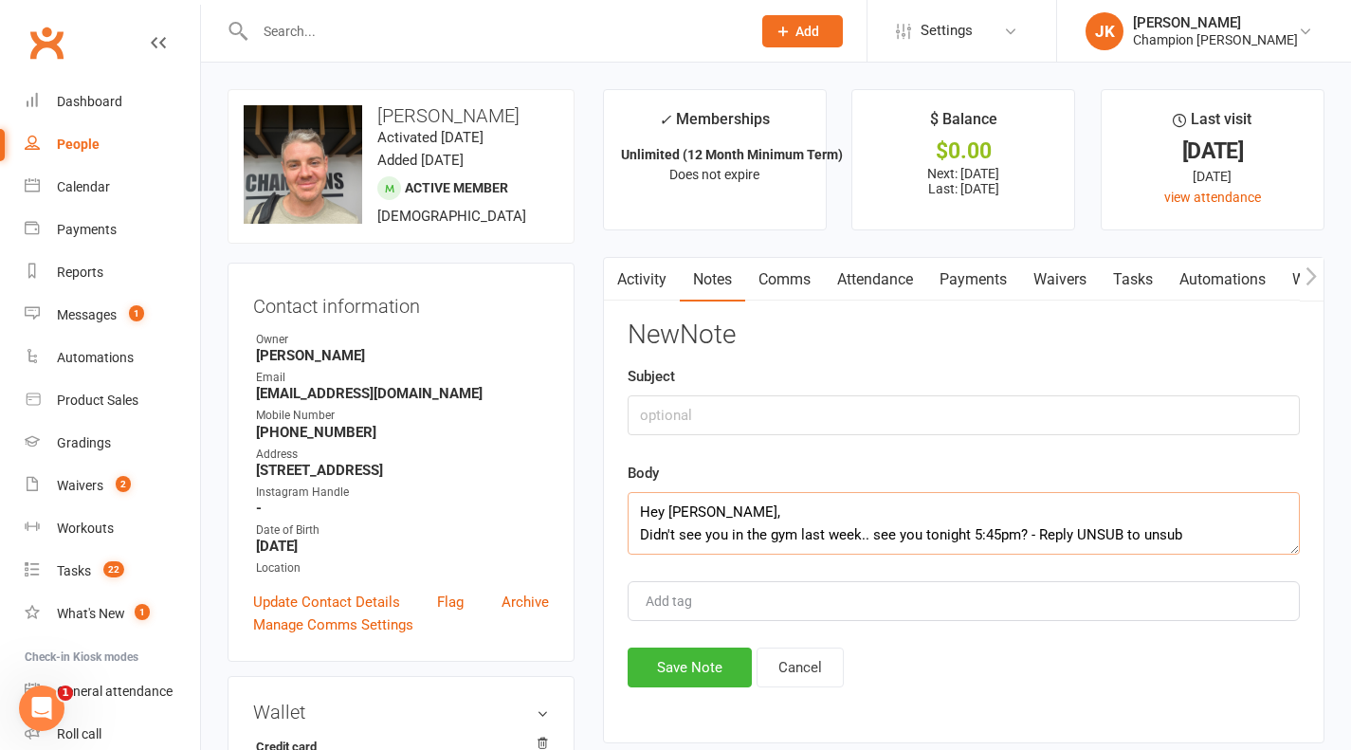
type textarea "Hey Chris, Didn't see you in the gym last week.. see you tonight 5:45pm? - Repl…"
click at [917, 396] on input "text" at bounding box center [964, 415] width 672 height 40
type input "Message sent"
click at [671, 685] on button "Save Note" at bounding box center [690, 668] width 124 height 40
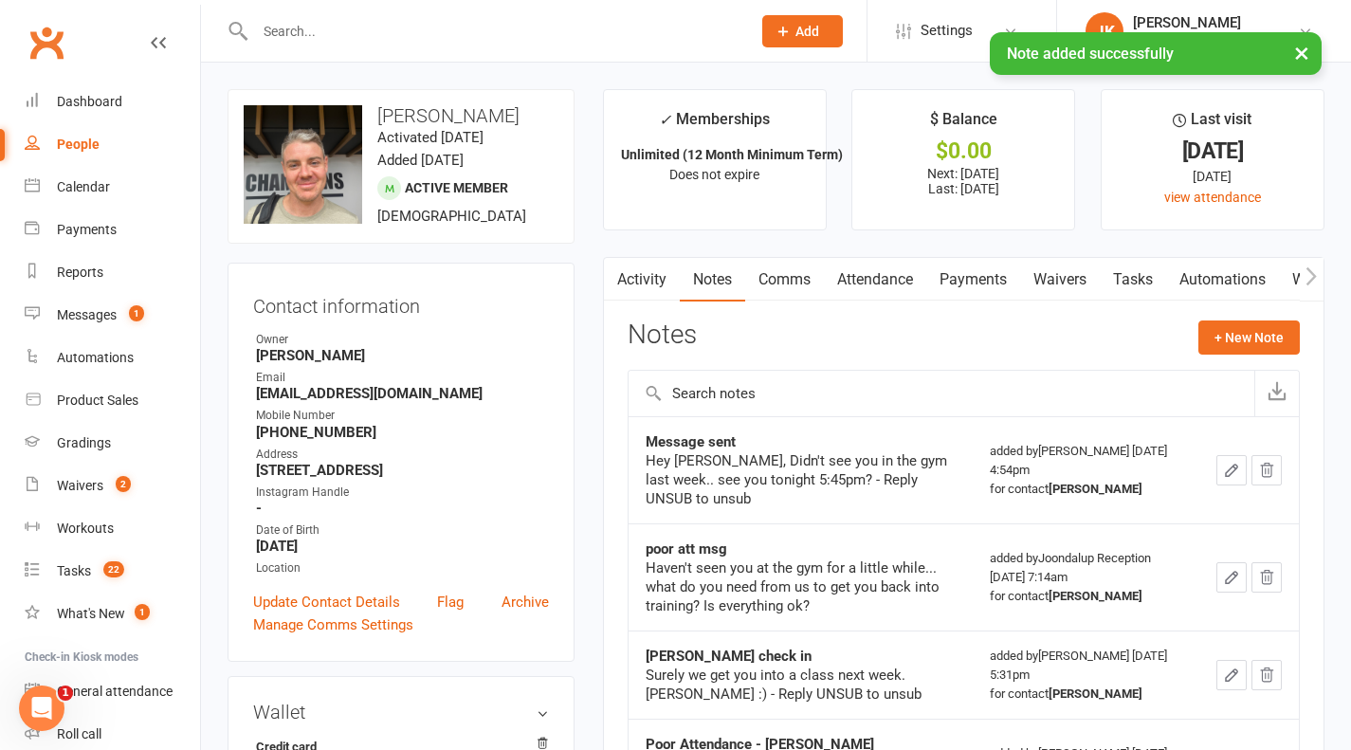
drag, startPoint x: 289, startPoint y: 14, endPoint x: 303, endPoint y: 44, distance: 32.7
click at [303, 32] on div "× Note added successfully" at bounding box center [663, 32] width 1326 height 0
click at [267, 28] on input "text" at bounding box center [493, 31] width 488 height 27
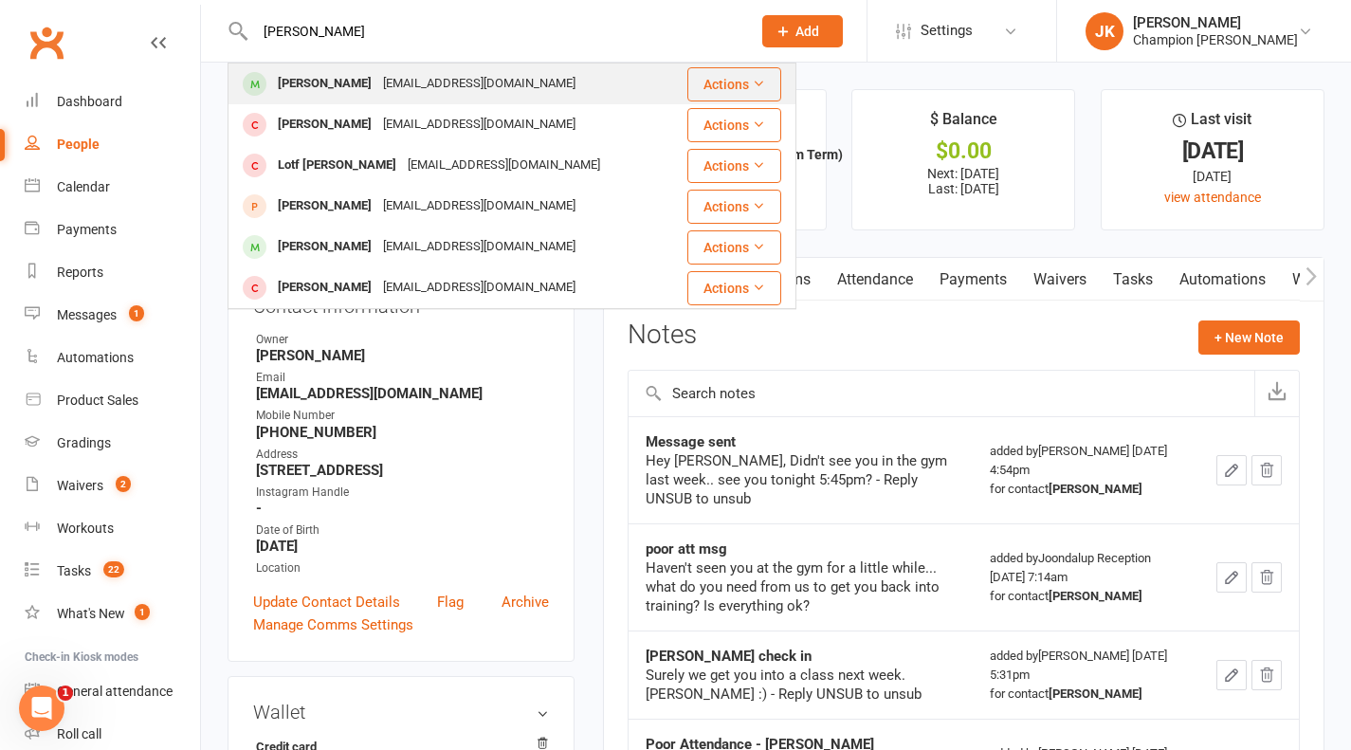
type input "alisha"
click at [289, 69] on div "Alisha Panting ajpanting@gmail.com" at bounding box center [449, 83] width 440 height 39
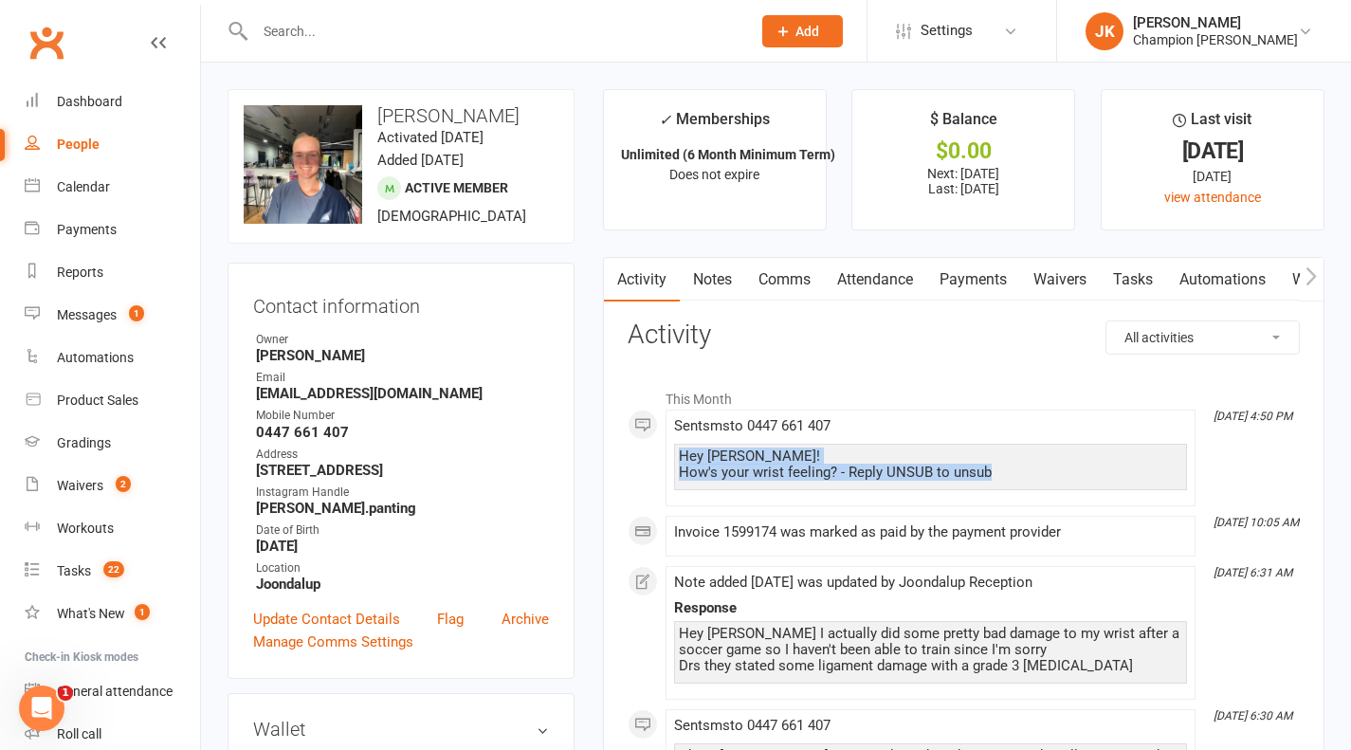
drag, startPoint x: 1014, startPoint y: 473, endPoint x: 660, endPoint y: 457, distance: 354.0
copy div "Hey Alisha! How's your wrist feeling? - Reply UNSUB to unsub"
click at [731, 288] on link "Notes" at bounding box center [712, 280] width 65 height 44
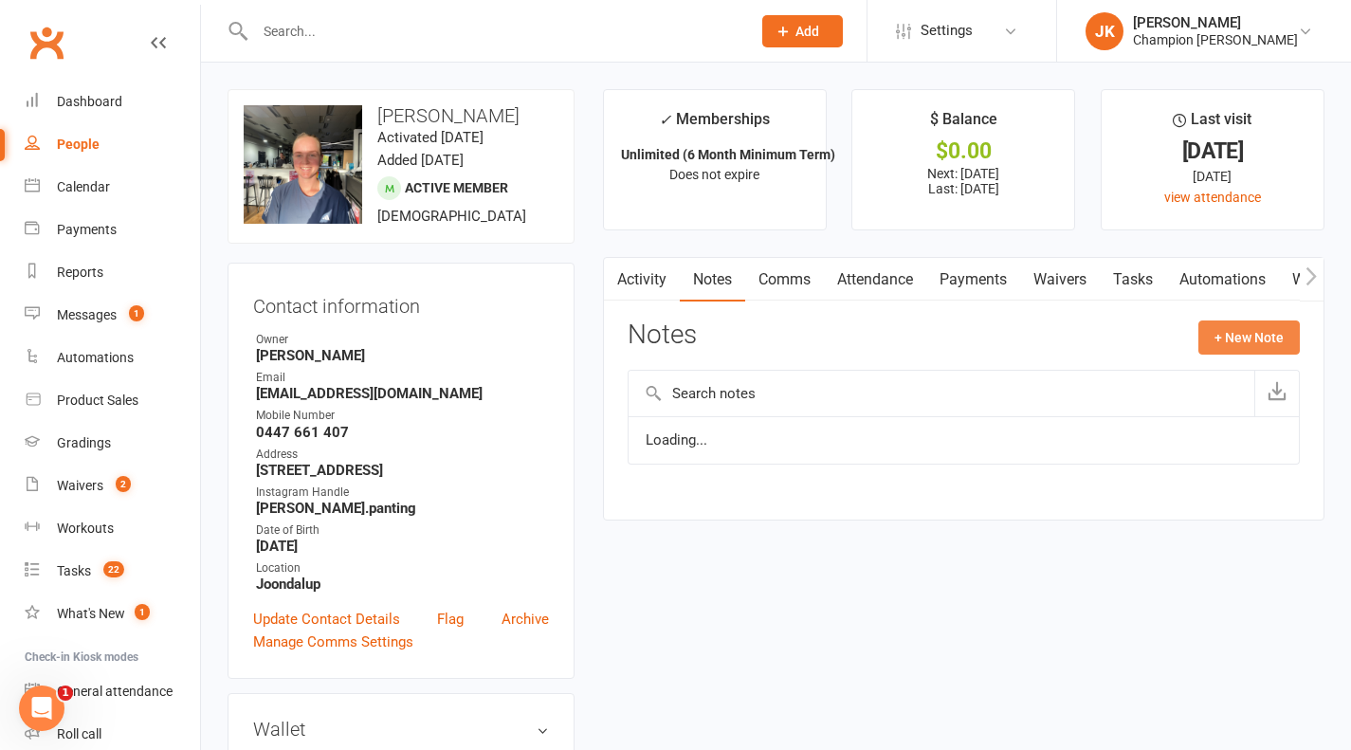
click at [1249, 336] on button "+ New Note" at bounding box center [1248, 337] width 101 height 34
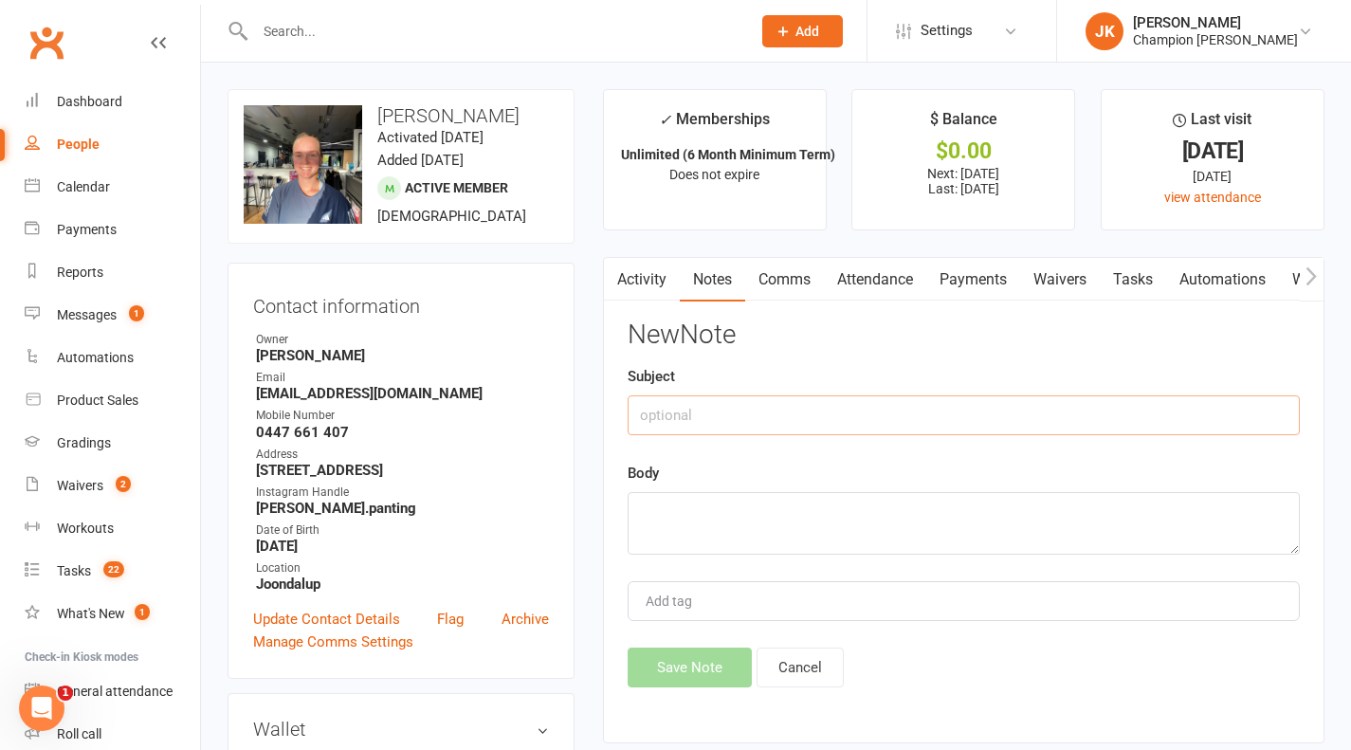
click at [997, 420] on input "text" at bounding box center [964, 415] width 672 height 40
click at [857, 544] on textarea at bounding box center [964, 523] width 672 height 63
paste textarea "Hey Alisha! How's your wrist feeling? - Reply UNSUB to unsub"
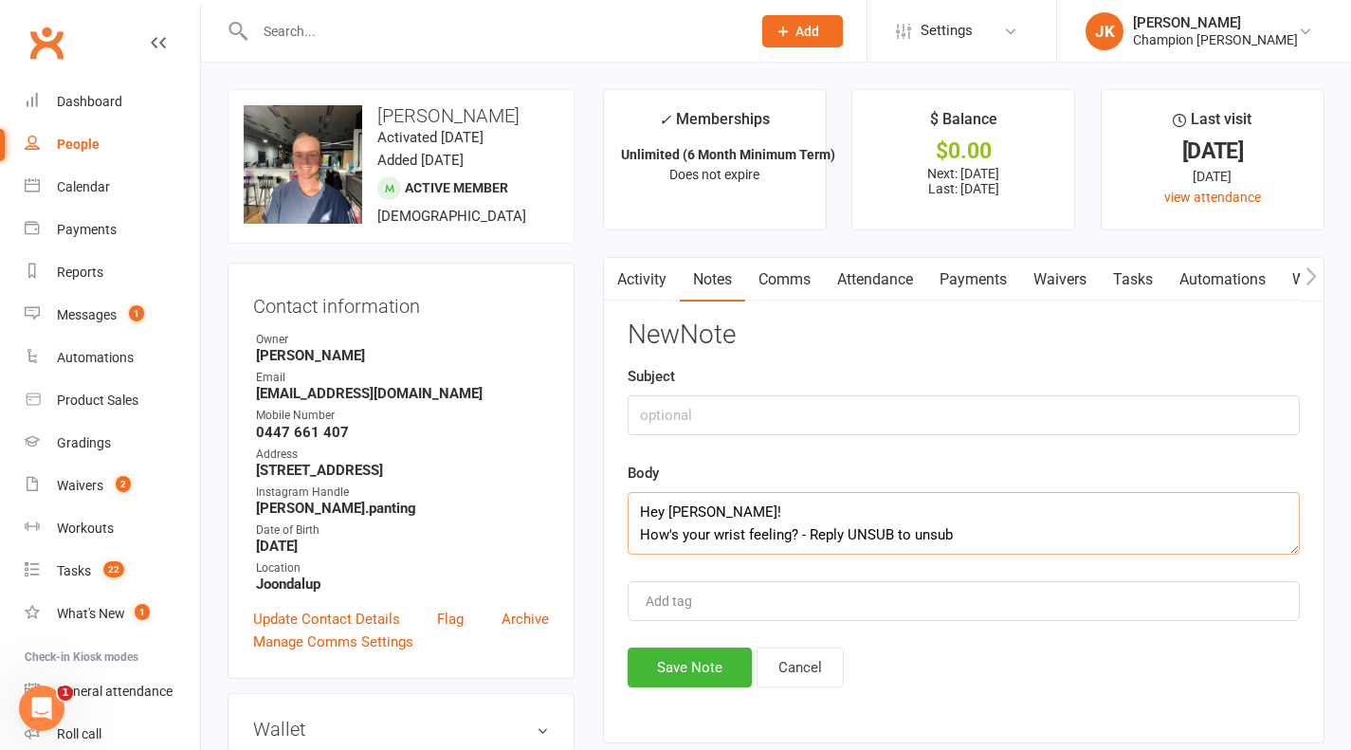
type textarea "Hey Alisha! How's your wrist feeling? - Reply UNSUB to unsub"
click at [1092, 409] on input "text" at bounding box center [964, 415] width 672 height 40
type input "Message check in"
click at [676, 681] on button "Save Note" at bounding box center [690, 668] width 124 height 40
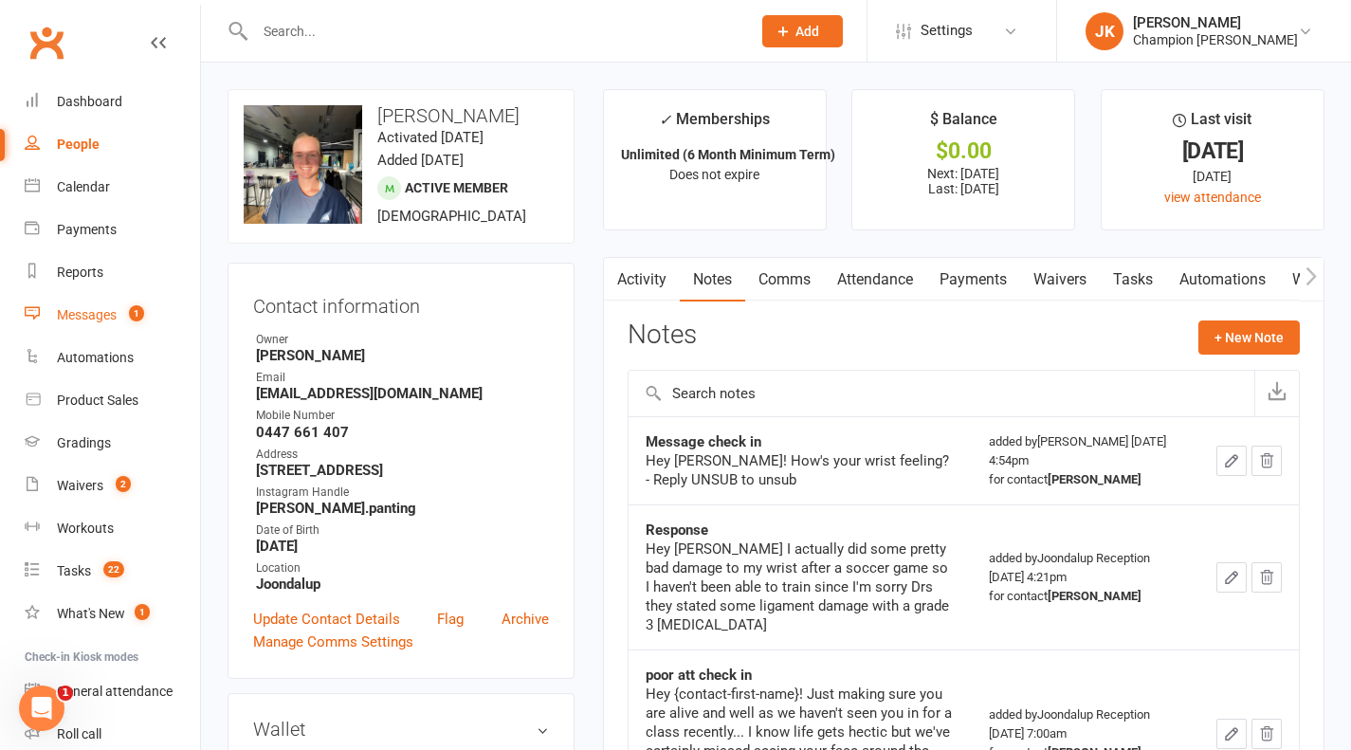
click at [141, 329] on link "Messages 1" at bounding box center [112, 315] width 175 height 43
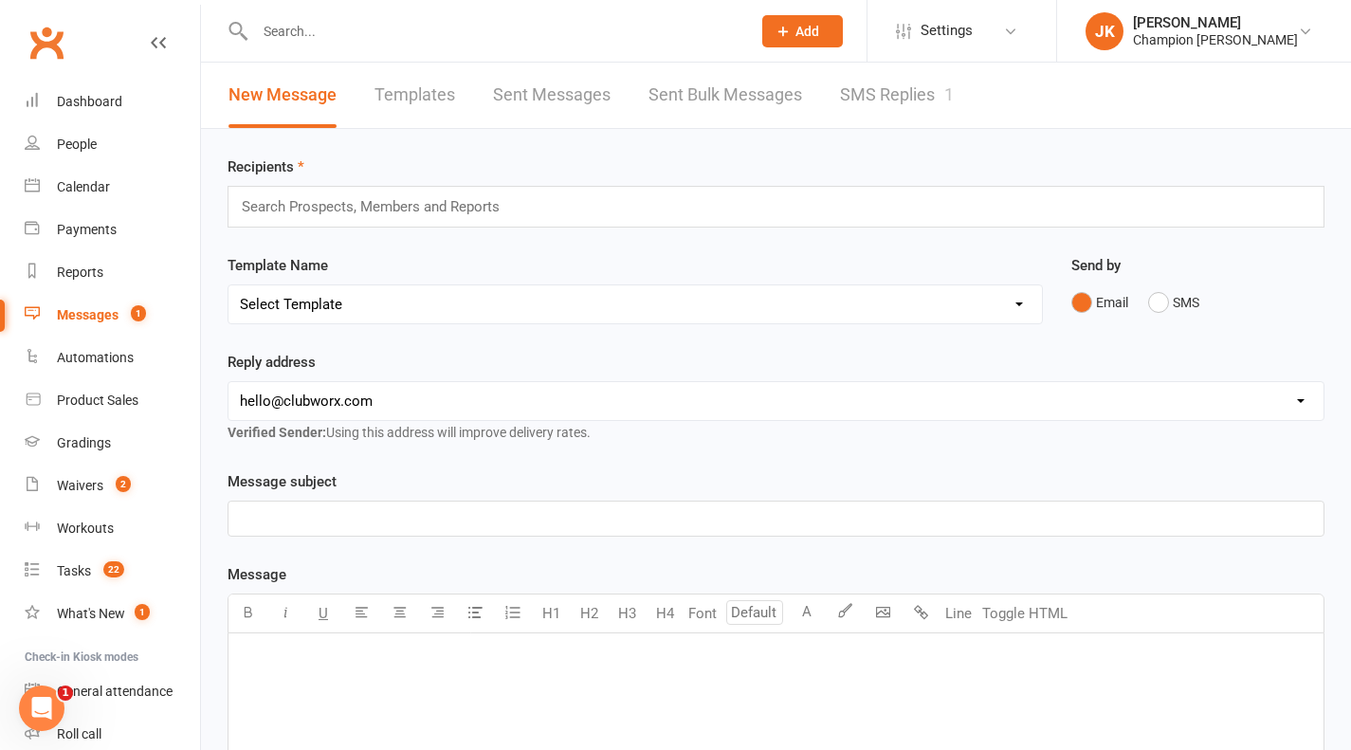
click at [909, 100] on link "SMS Replies 1" at bounding box center [897, 95] width 114 height 65
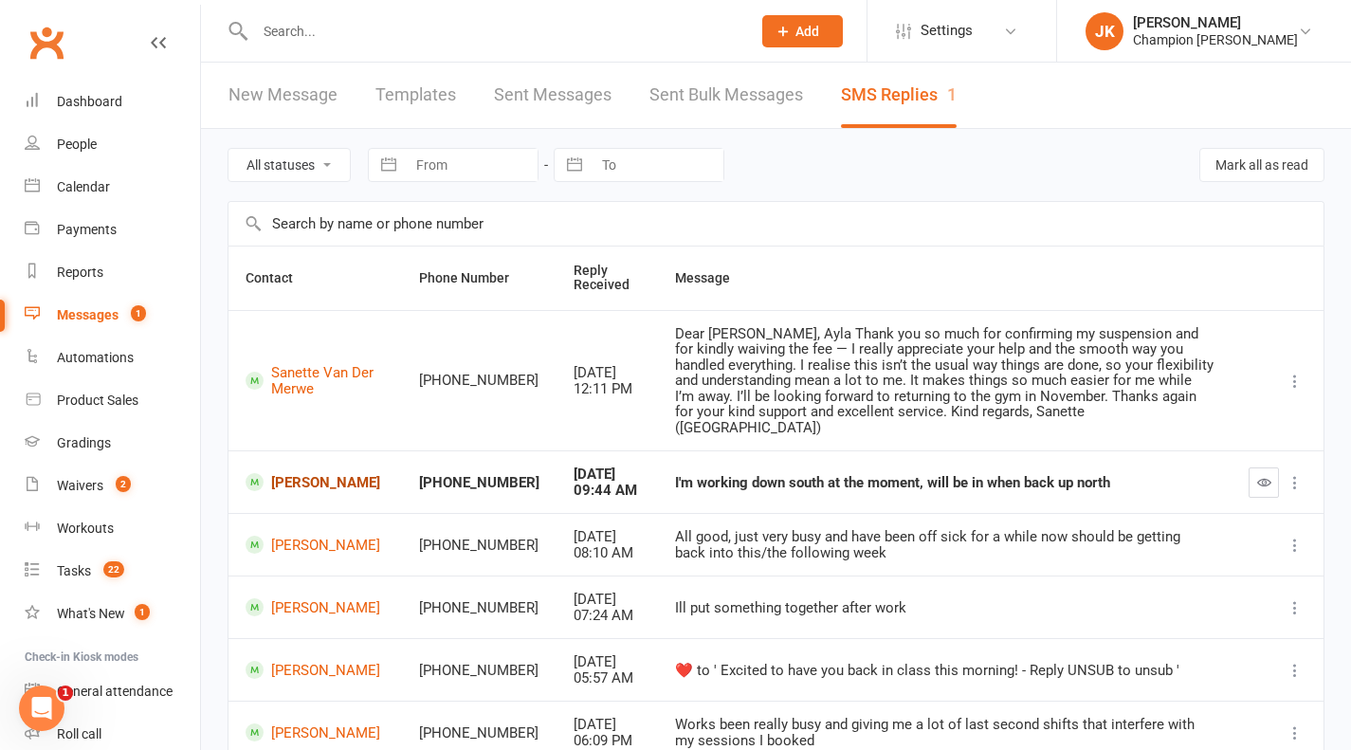
click at [306, 473] on link "Zade Matta" at bounding box center [315, 482] width 139 height 18
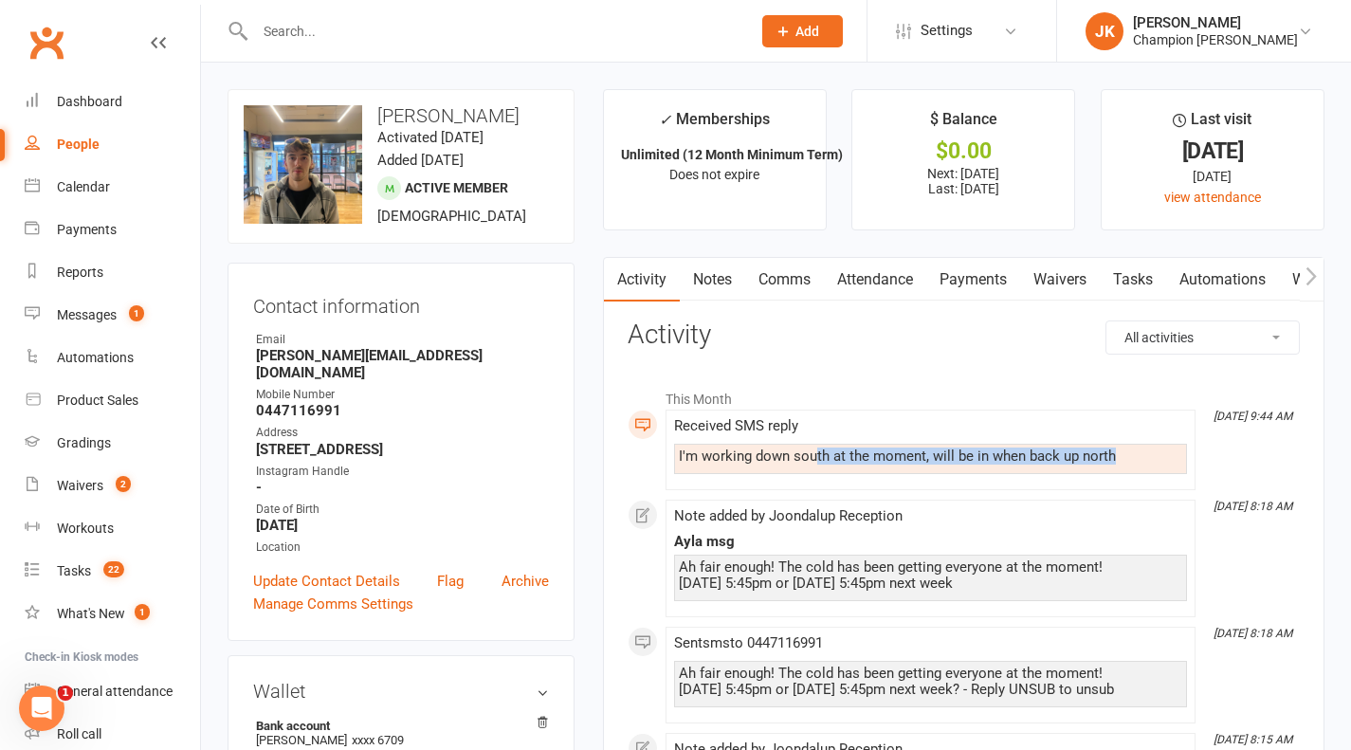
drag, startPoint x: 1144, startPoint y: 450, endPoint x: 743, endPoint y: 458, distance: 401.1
click at [768, 456] on div "I'm working down south at the moment, will be in when back up north" at bounding box center [930, 456] width 503 height 16
click at [881, 465] on div "I'm working down south at the moment, will be in when back up north" at bounding box center [930, 459] width 513 height 30
drag, startPoint x: 1127, startPoint y: 451, endPoint x: 660, endPoint y: 446, distance: 467.5
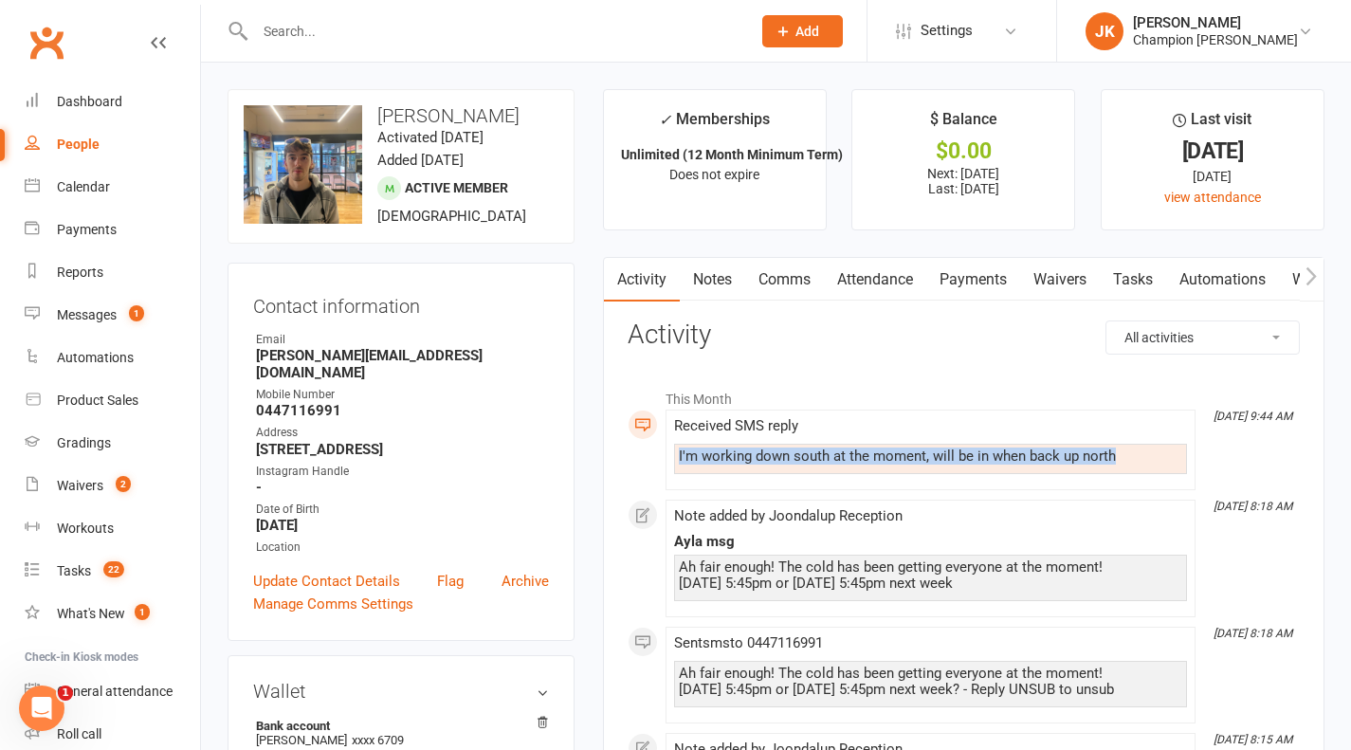
click at [709, 287] on link "Notes" at bounding box center [712, 280] width 65 height 44
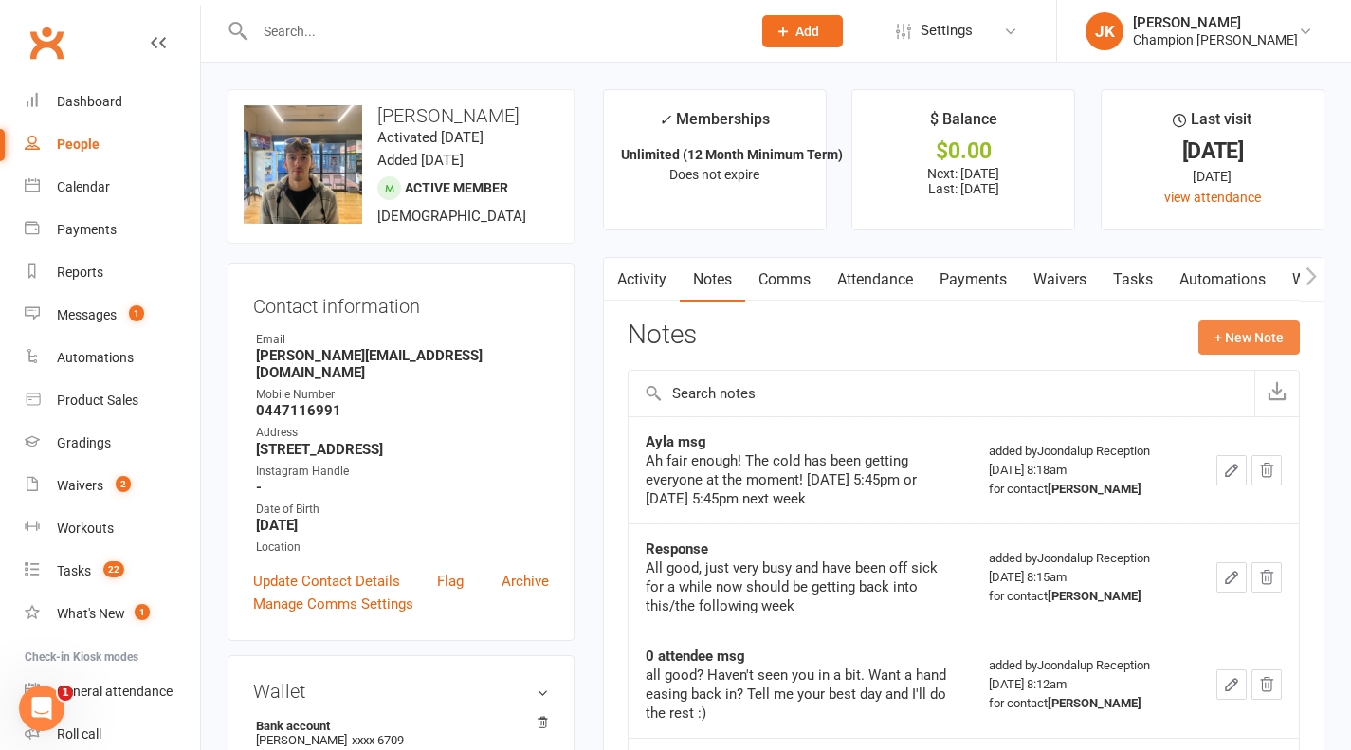
click at [1251, 344] on button "+ New Note" at bounding box center [1248, 337] width 101 height 34
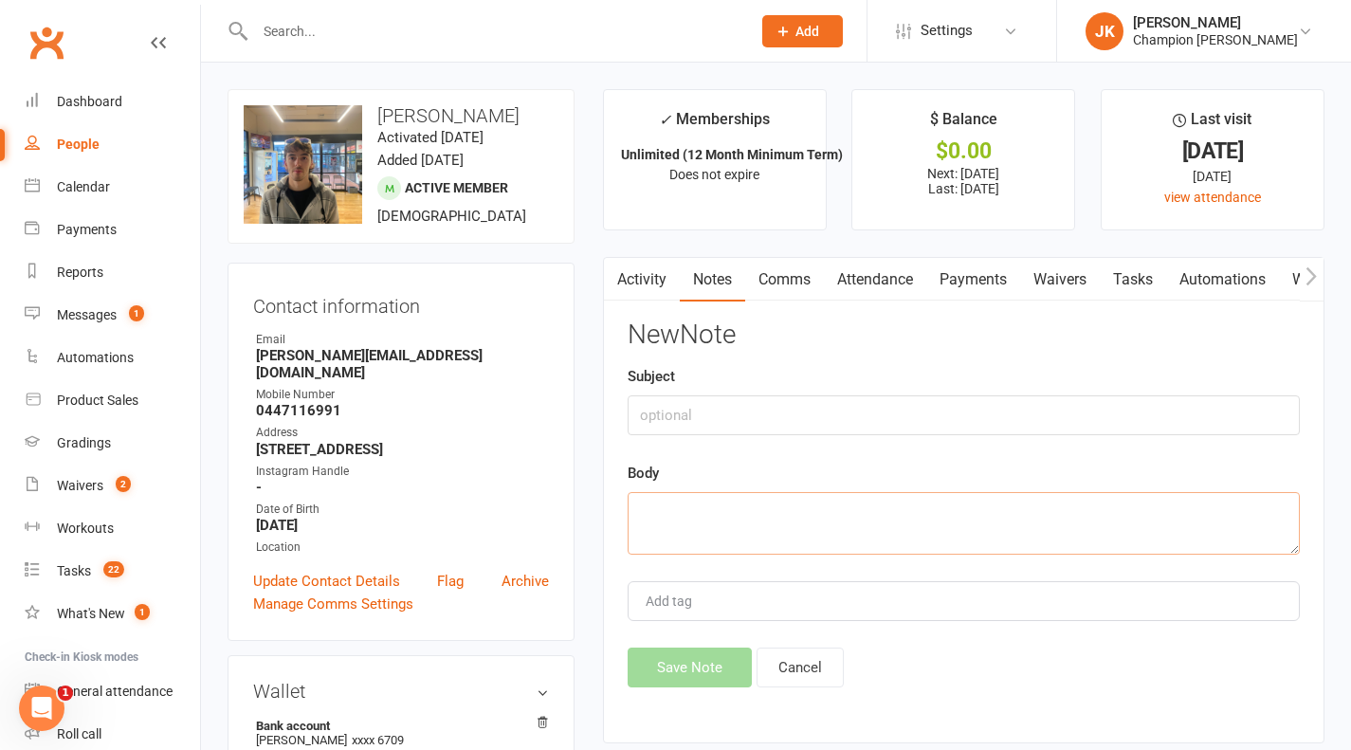
click at [919, 501] on textarea at bounding box center [964, 523] width 672 height 63
paste textarea "I'm working down south at the moment, will be in when back up north"
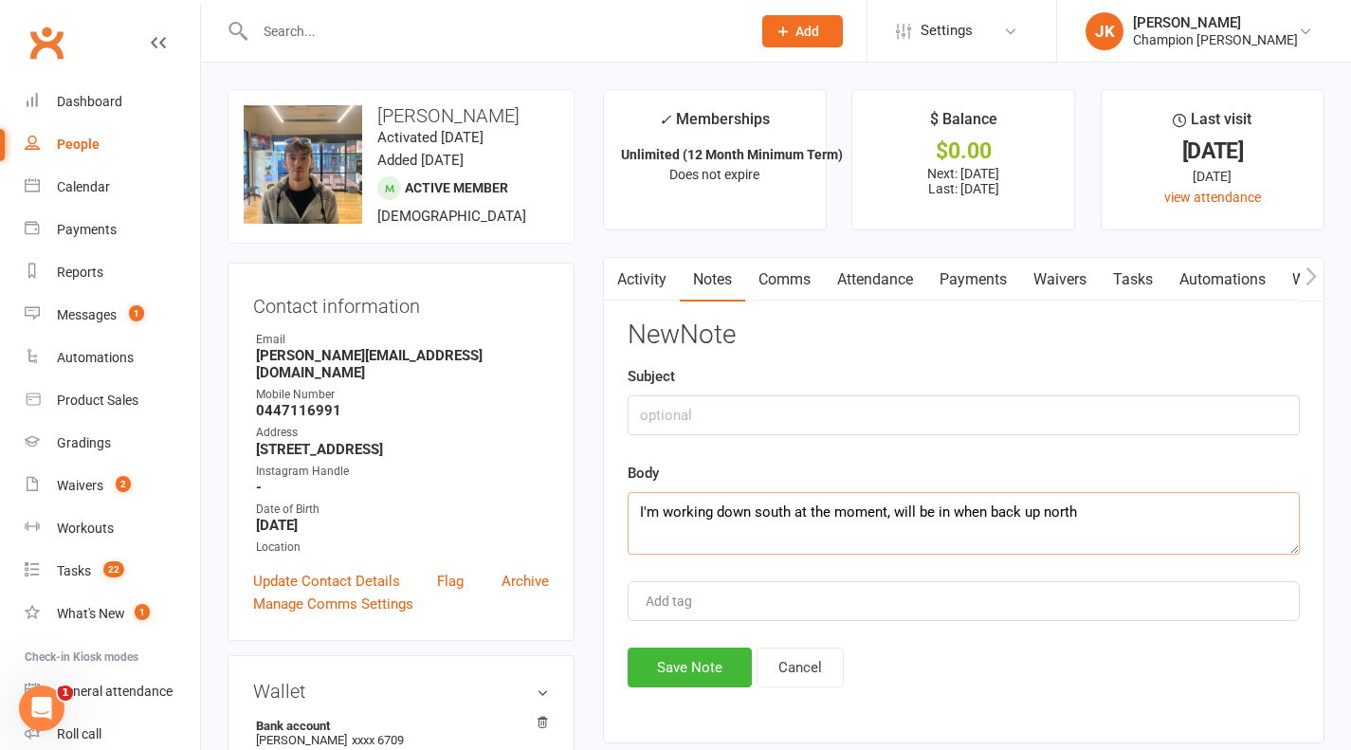
type textarea "I'm working down south at the moment, will be in when back up north"
click at [950, 426] on input "text" at bounding box center [964, 415] width 672 height 40
click at [632, 284] on link "Activity" at bounding box center [642, 280] width 76 height 44
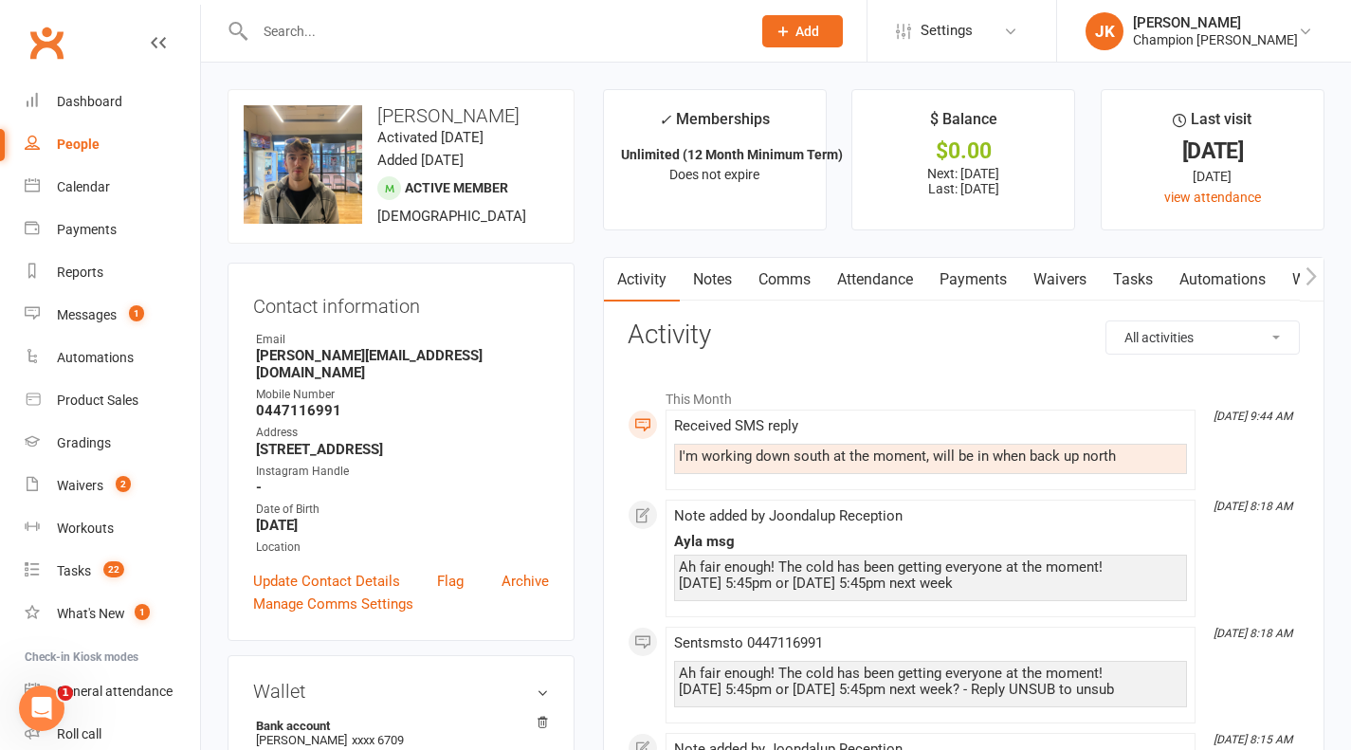
click at [709, 276] on link "Notes" at bounding box center [712, 280] width 65 height 44
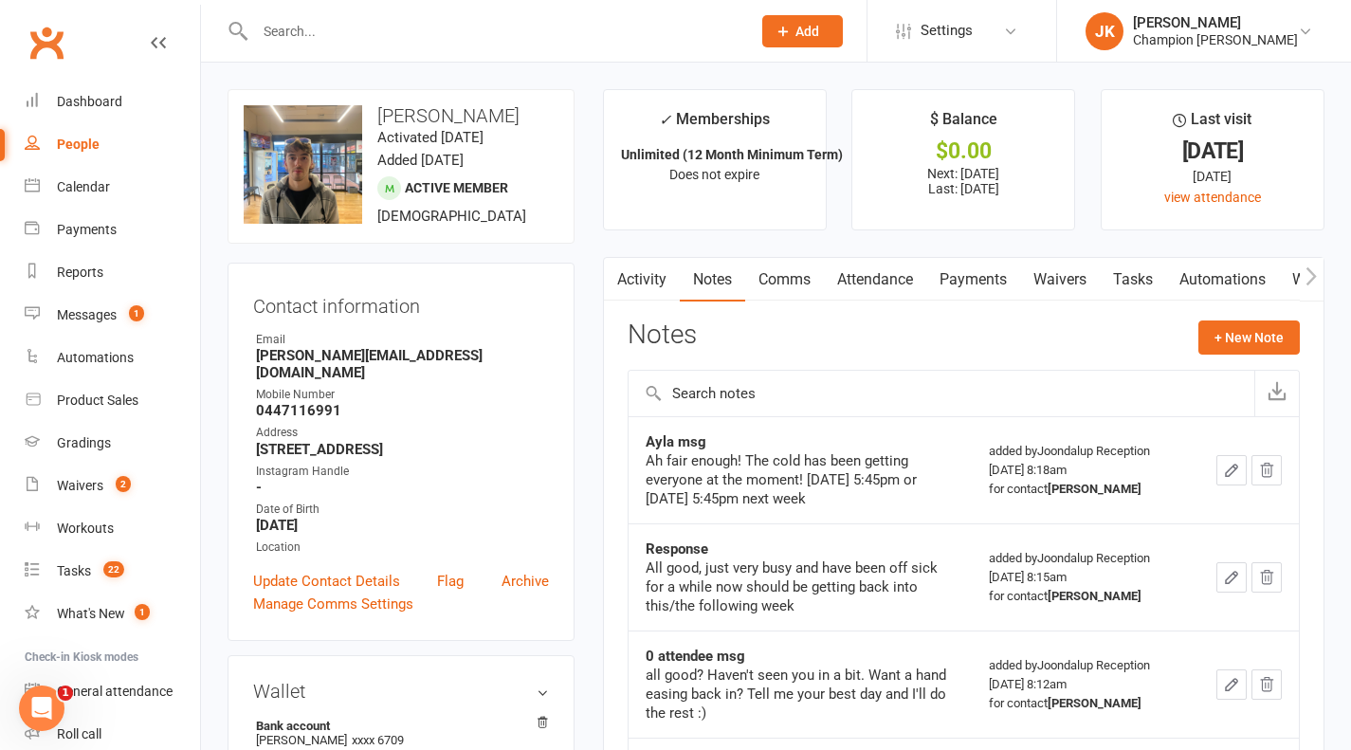
click at [1226, 315] on div "Activity Notes Comms Attendance Payments Waivers Tasks Automations Workouts Gra…" at bounding box center [964, 761] width 722 height 1008
click at [1226, 328] on button "+ New Note" at bounding box center [1248, 337] width 101 height 34
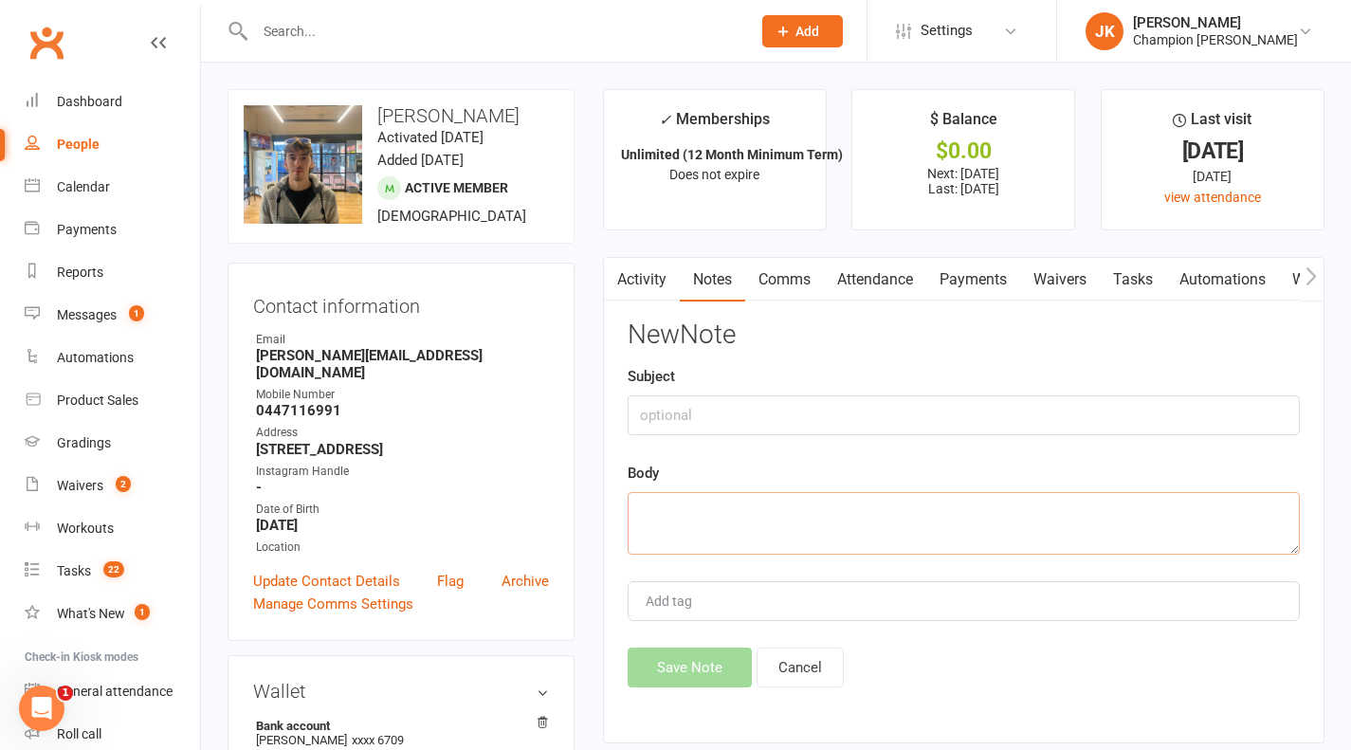
click at [766, 539] on textarea at bounding box center [964, 523] width 672 height 63
paste textarea "I'm working down south at the moment, will be in when back up north"
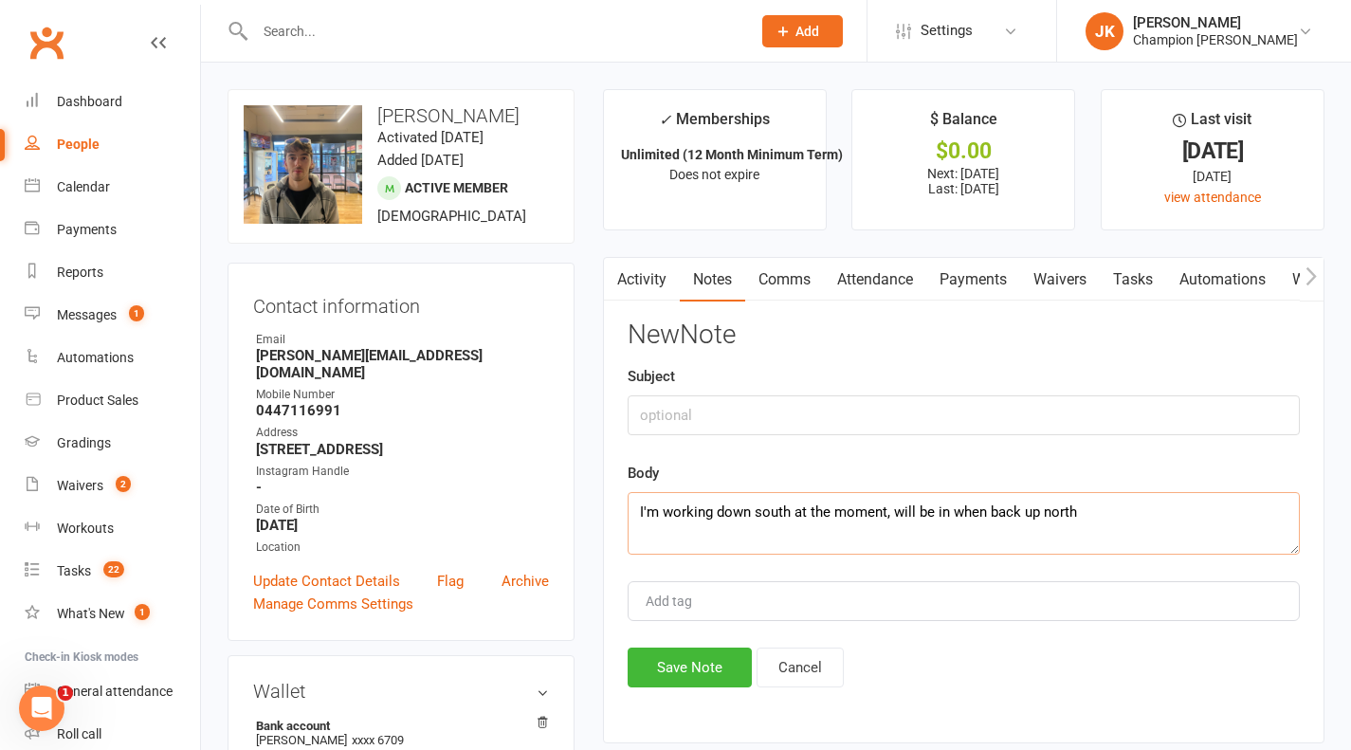
type textarea "I'm working down south at the moment, will be in when back up north"
drag, startPoint x: 691, startPoint y: 393, endPoint x: 693, endPoint y: 414, distance: 20.9
click at [693, 414] on div "Subject" at bounding box center [964, 400] width 672 height 70
click at [693, 414] on input "text" at bounding box center [964, 415] width 672 height 40
type input "reply sms"
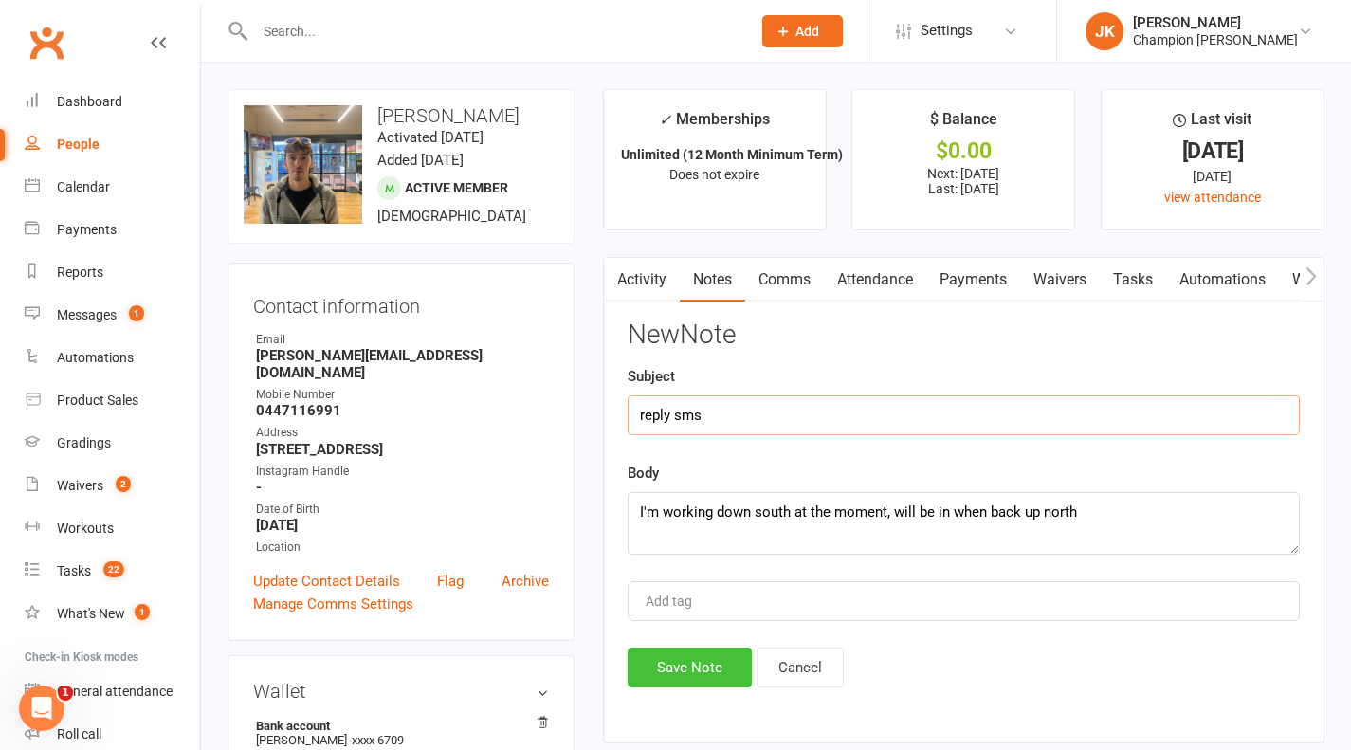
click at [695, 649] on button "Save Note" at bounding box center [690, 668] width 124 height 40
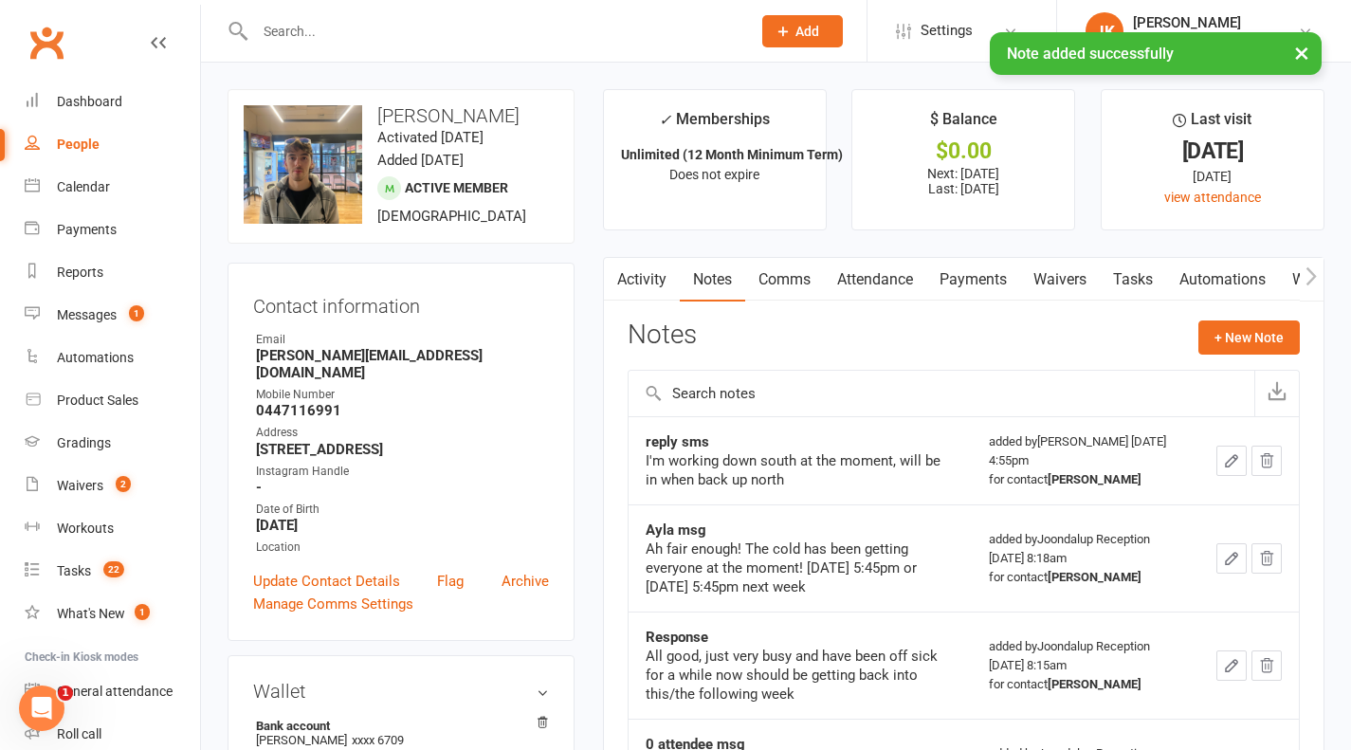
click at [637, 284] on link "Activity" at bounding box center [642, 280] width 76 height 44
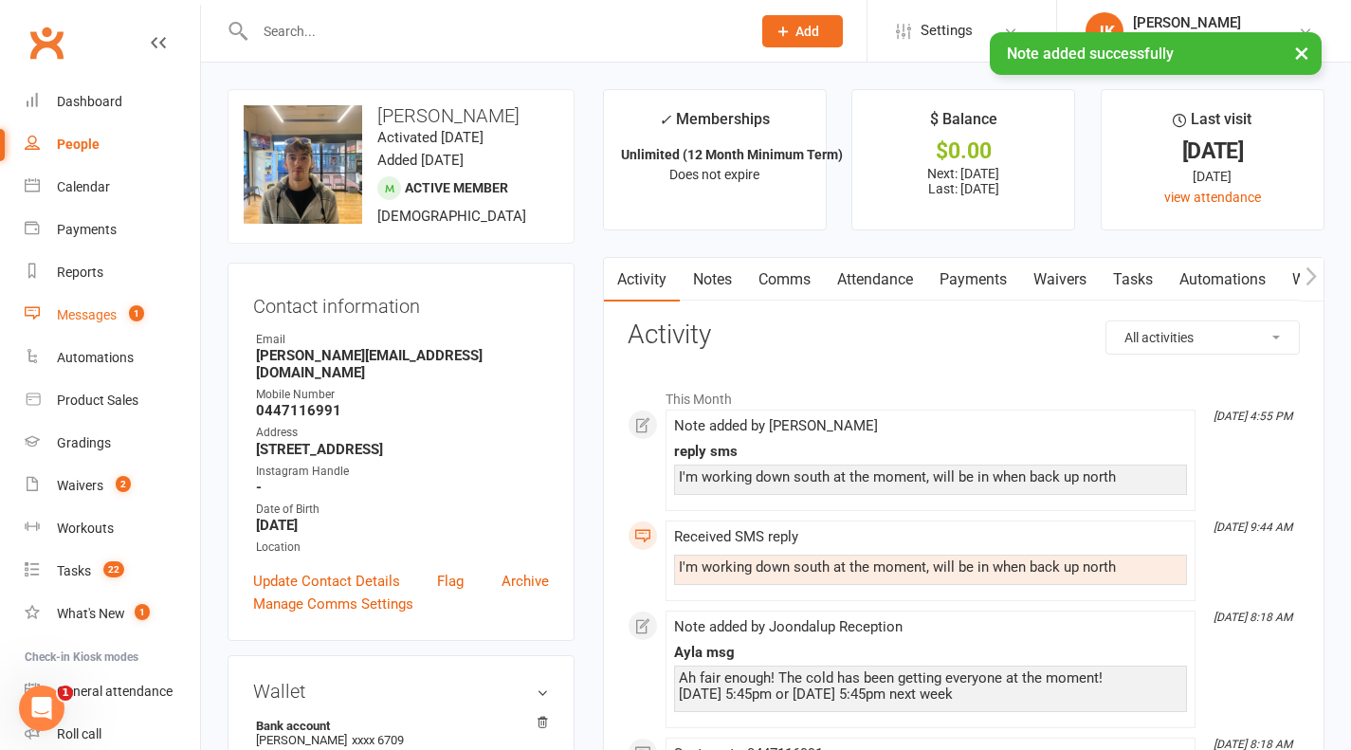
click at [154, 297] on link "Messages 1" at bounding box center [112, 315] width 175 height 43
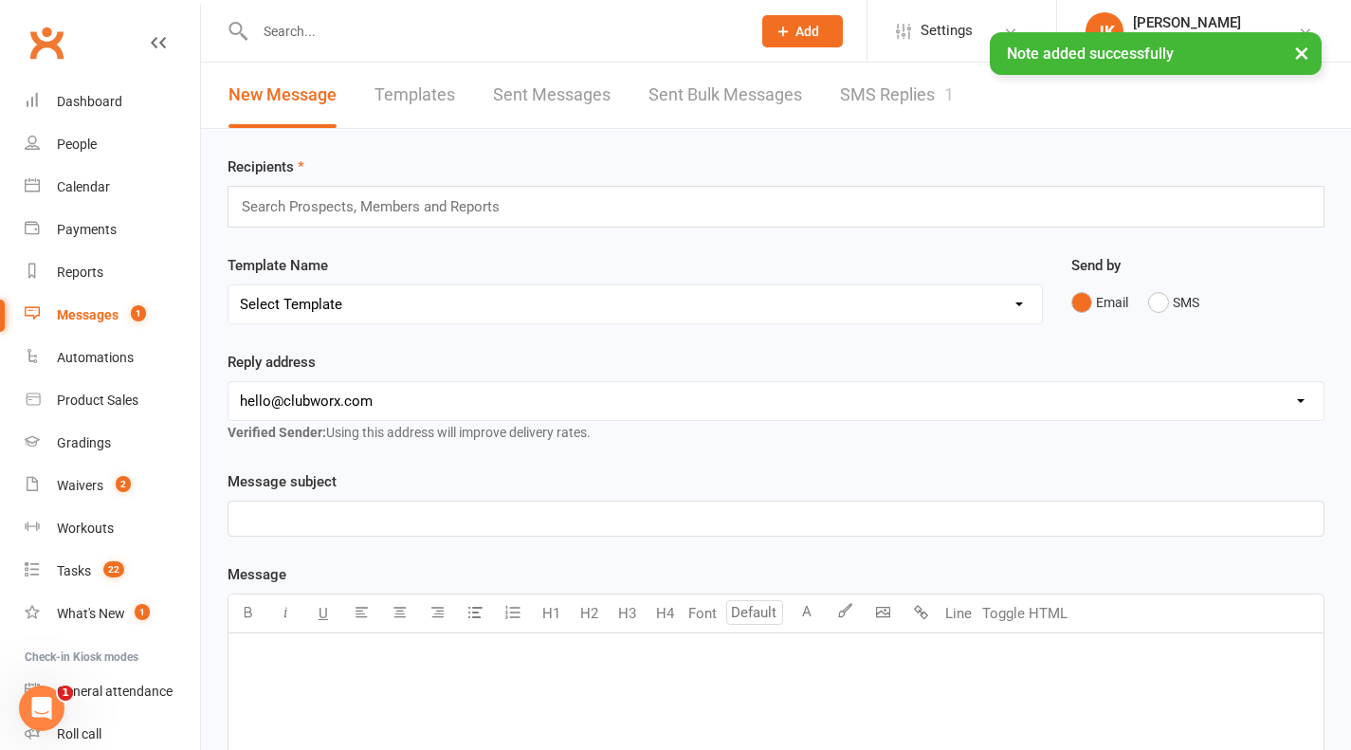
click at [892, 99] on link "SMS Replies 1" at bounding box center [897, 95] width 114 height 65
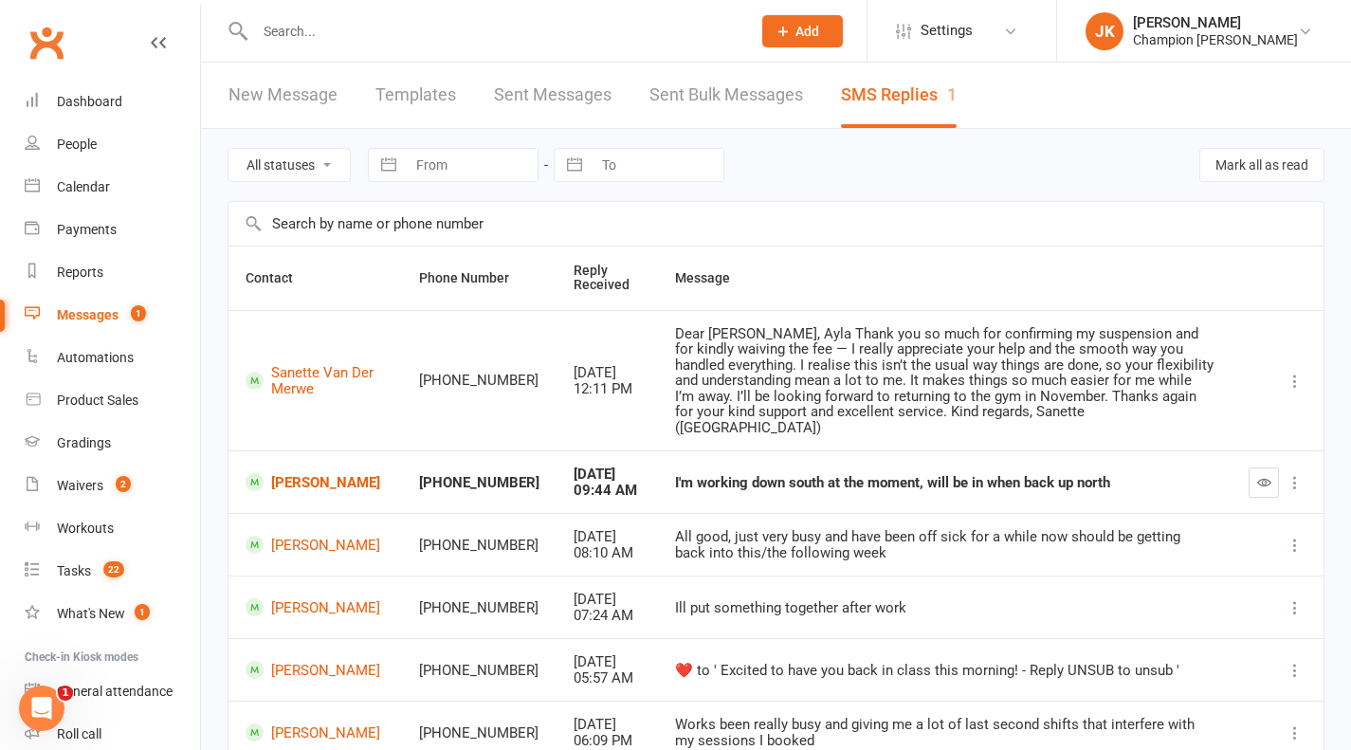
click at [1269, 475] on icon "button" at bounding box center [1264, 482] width 14 height 14
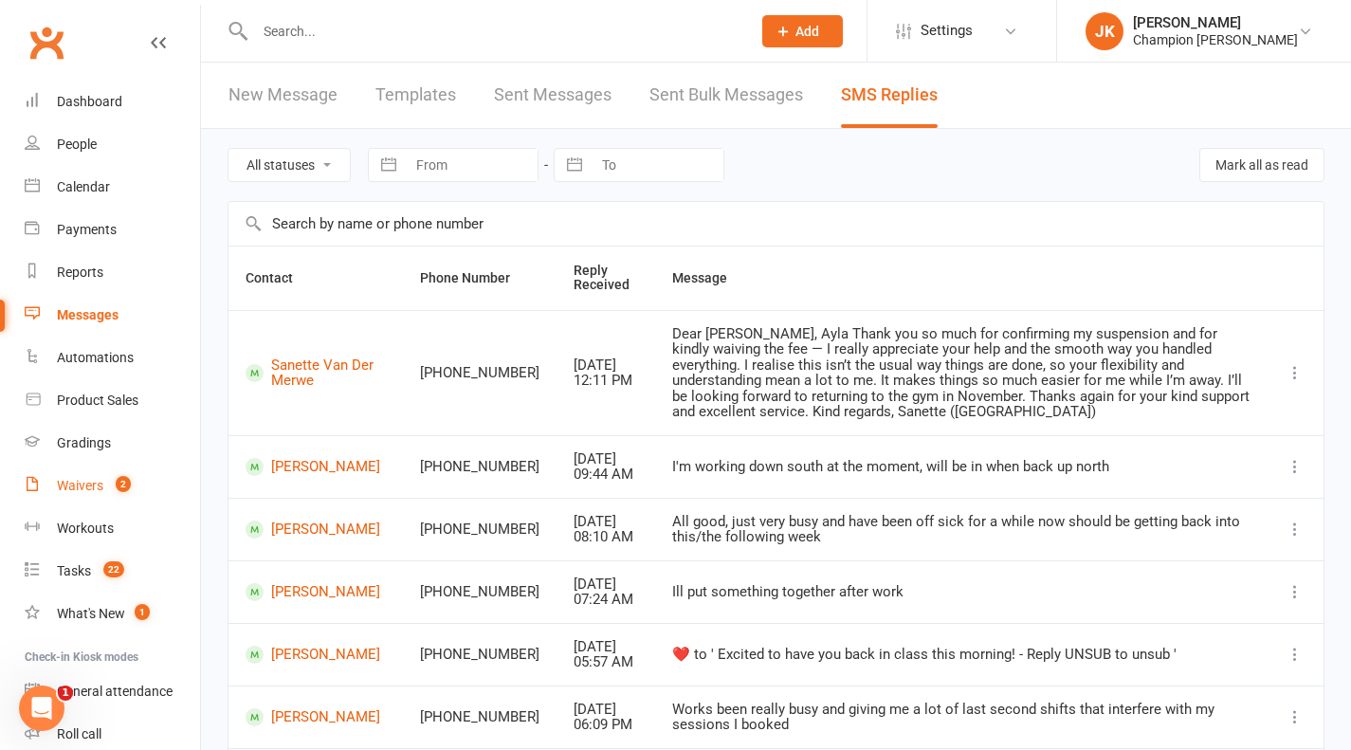
click at [102, 470] on link "Waivers 2" at bounding box center [112, 486] width 175 height 43
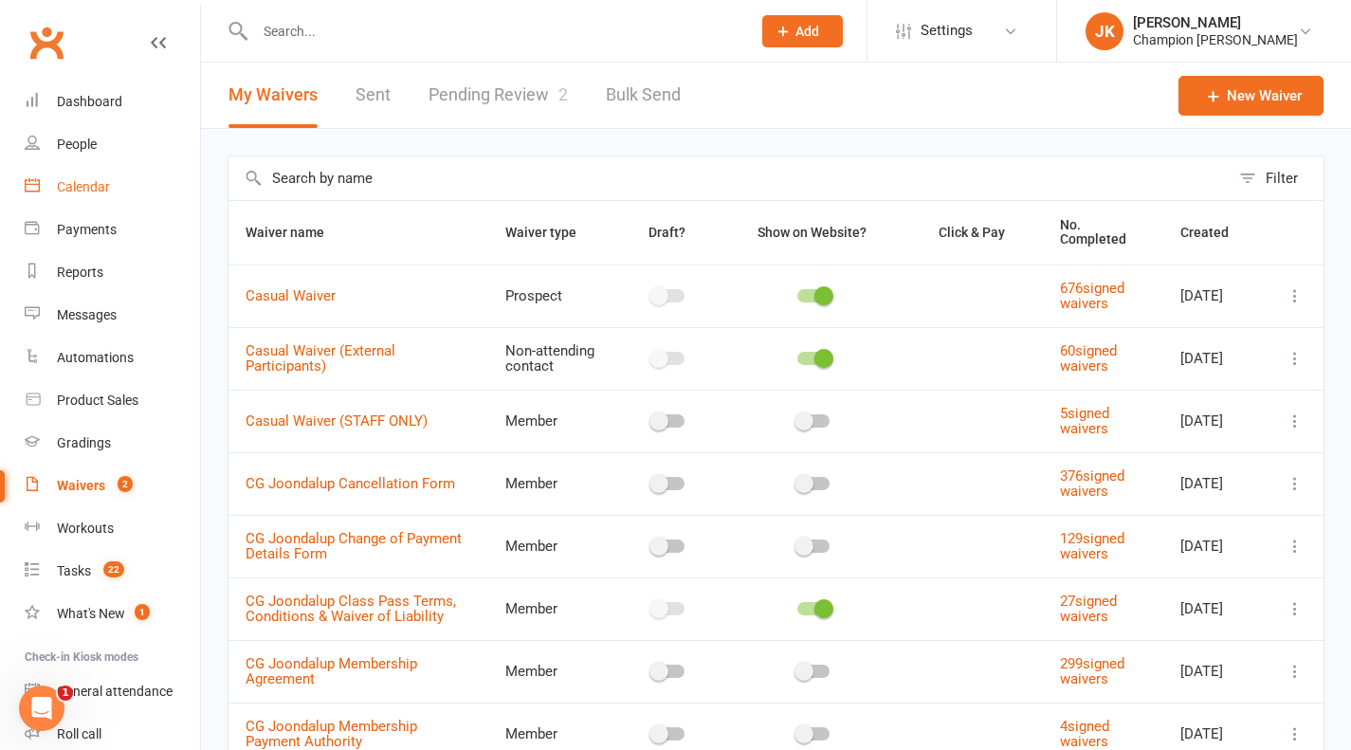
click at [103, 187] on div "Calendar" at bounding box center [83, 186] width 53 height 15
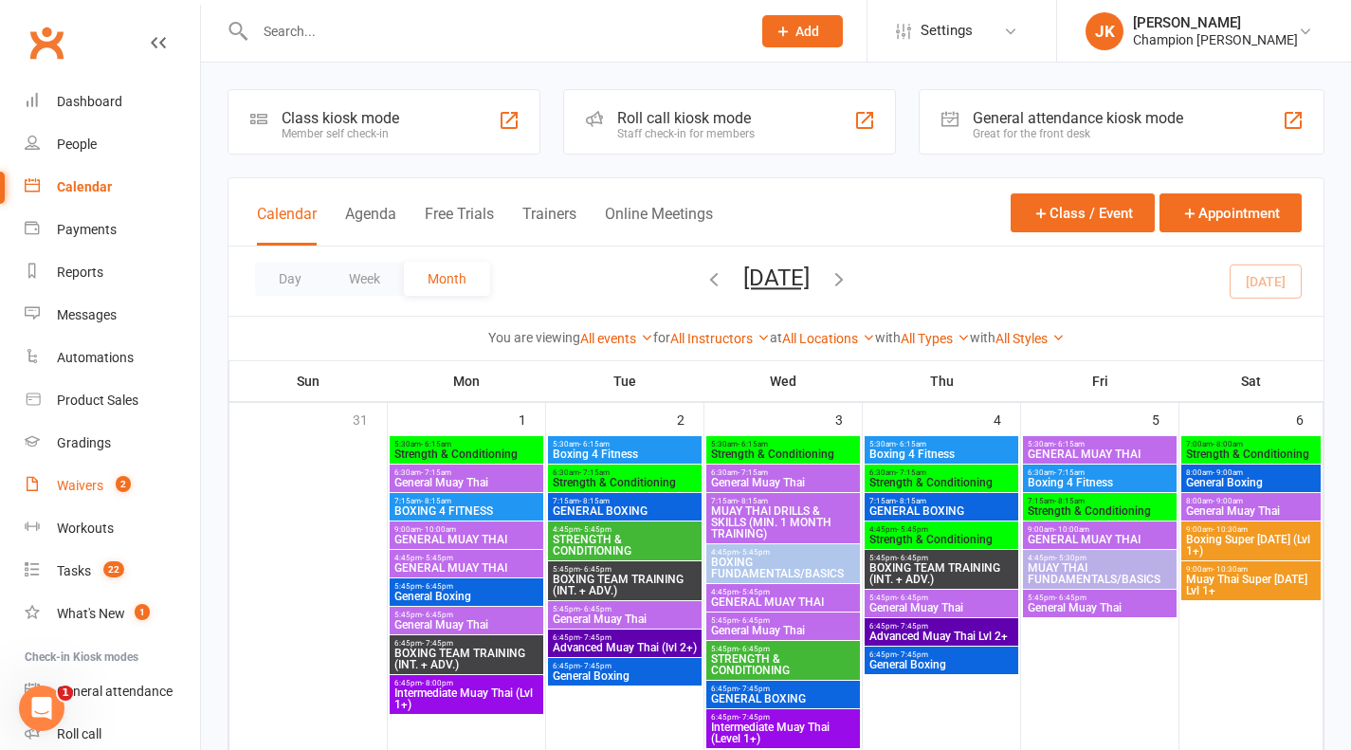
click at [82, 490] on div "Waivers" at bounding box center [80, 485] width 46 height 15
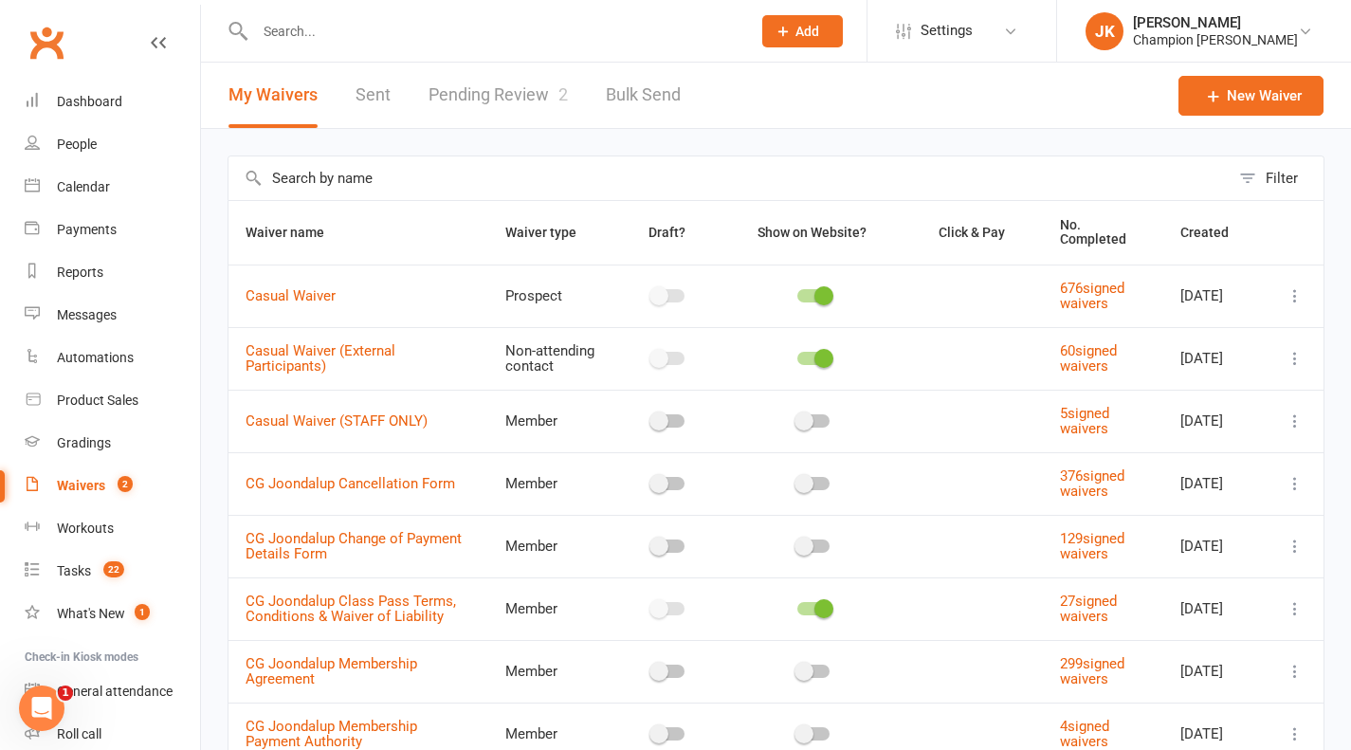
click at [473, 86] on link "Pending Review 2" at bounding box center [498, 95] width 139 height 65
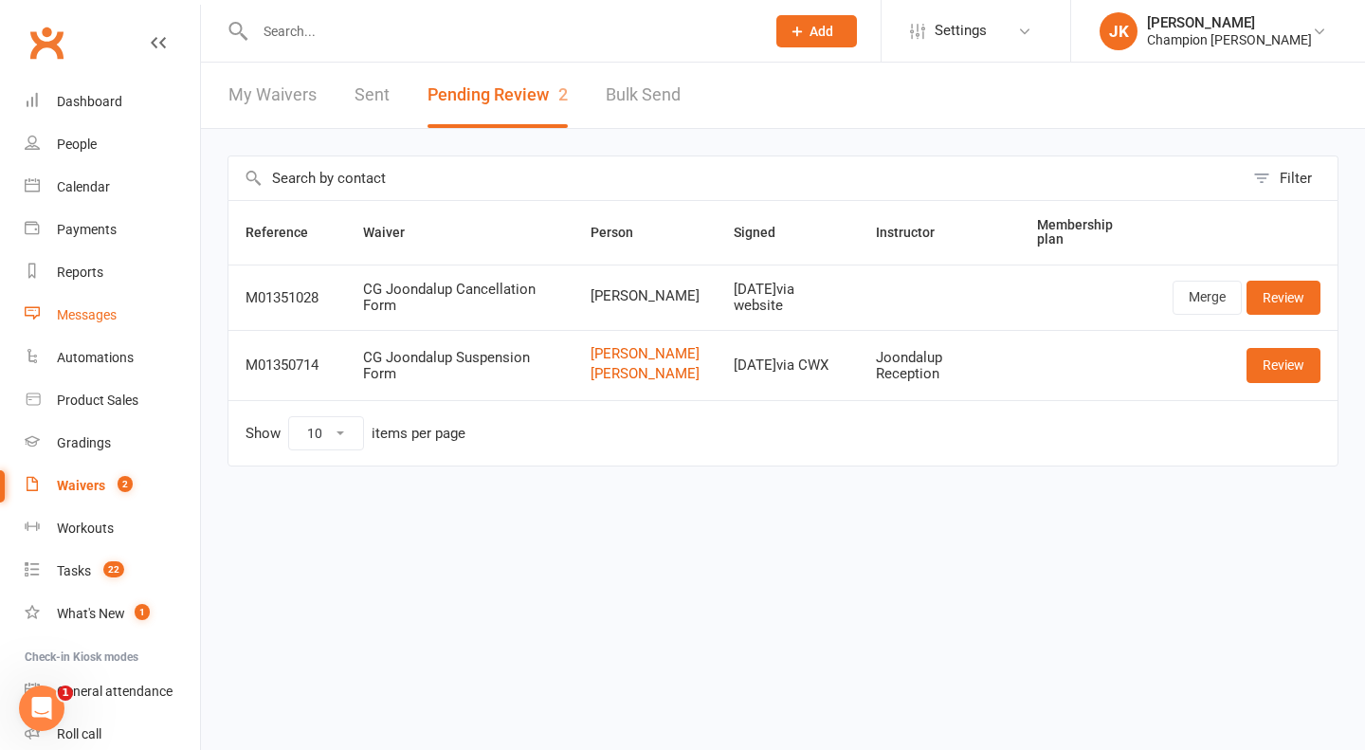
click at [97, 300] on link "Messages" at bounding box center [112, 315] width 175 height 43
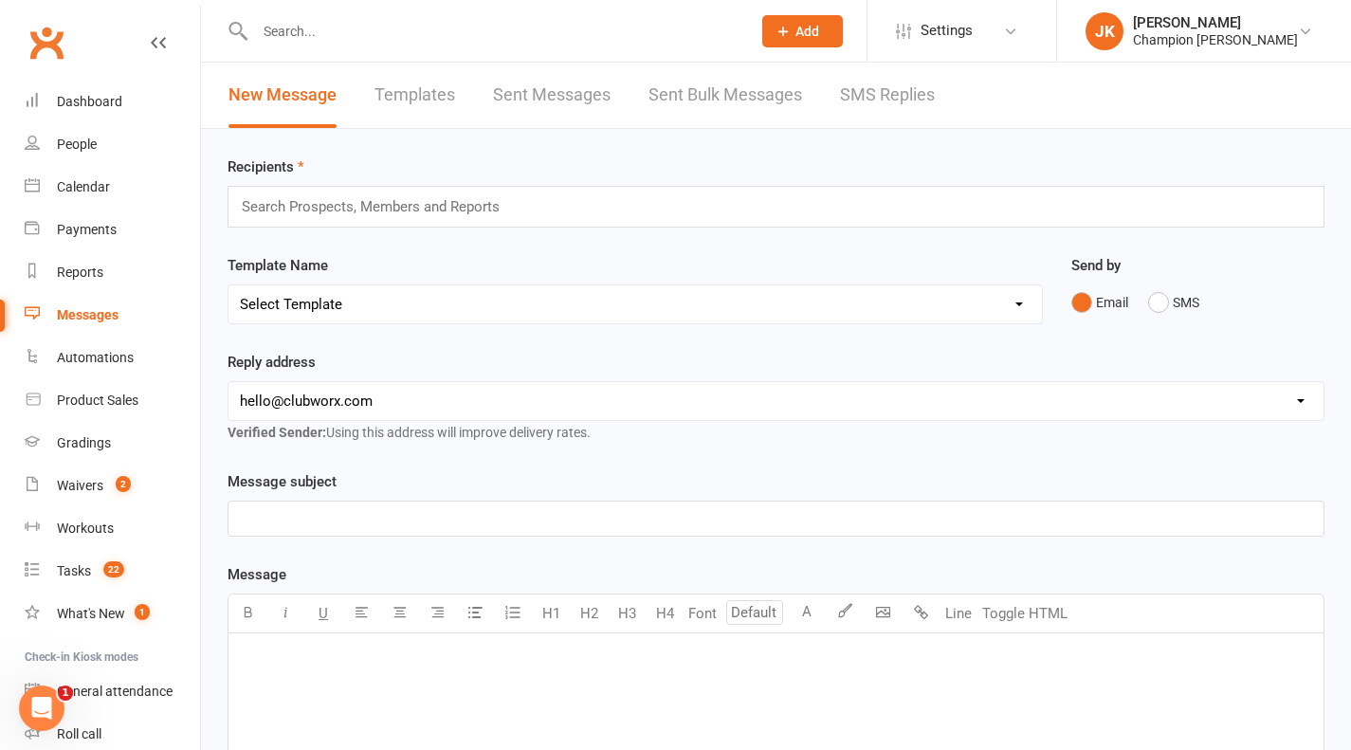
click at [465, 209] on input "text" at bounding box center [379, 206] width 278 height 25
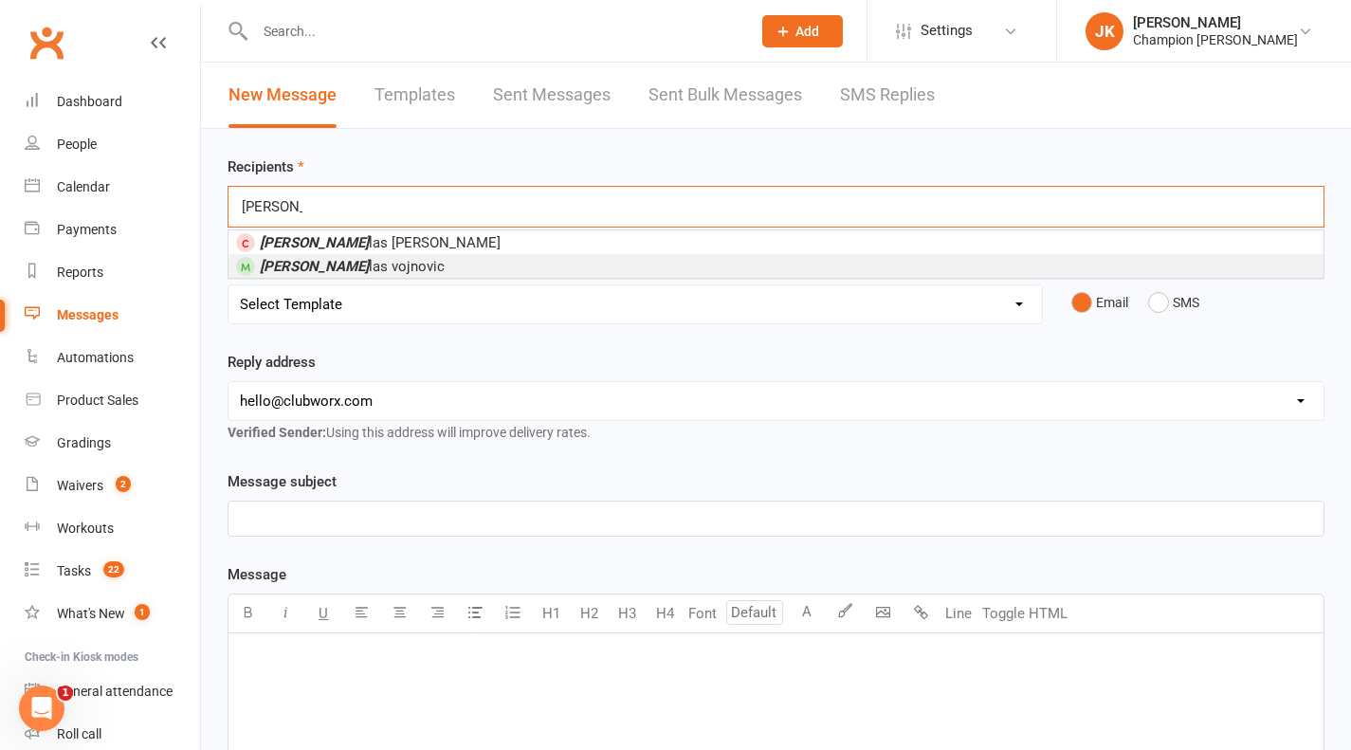
type input "niko"
click at [346, 263] on span "niko las vojnovic" at bounding box center [352, 266] width 185 height 17
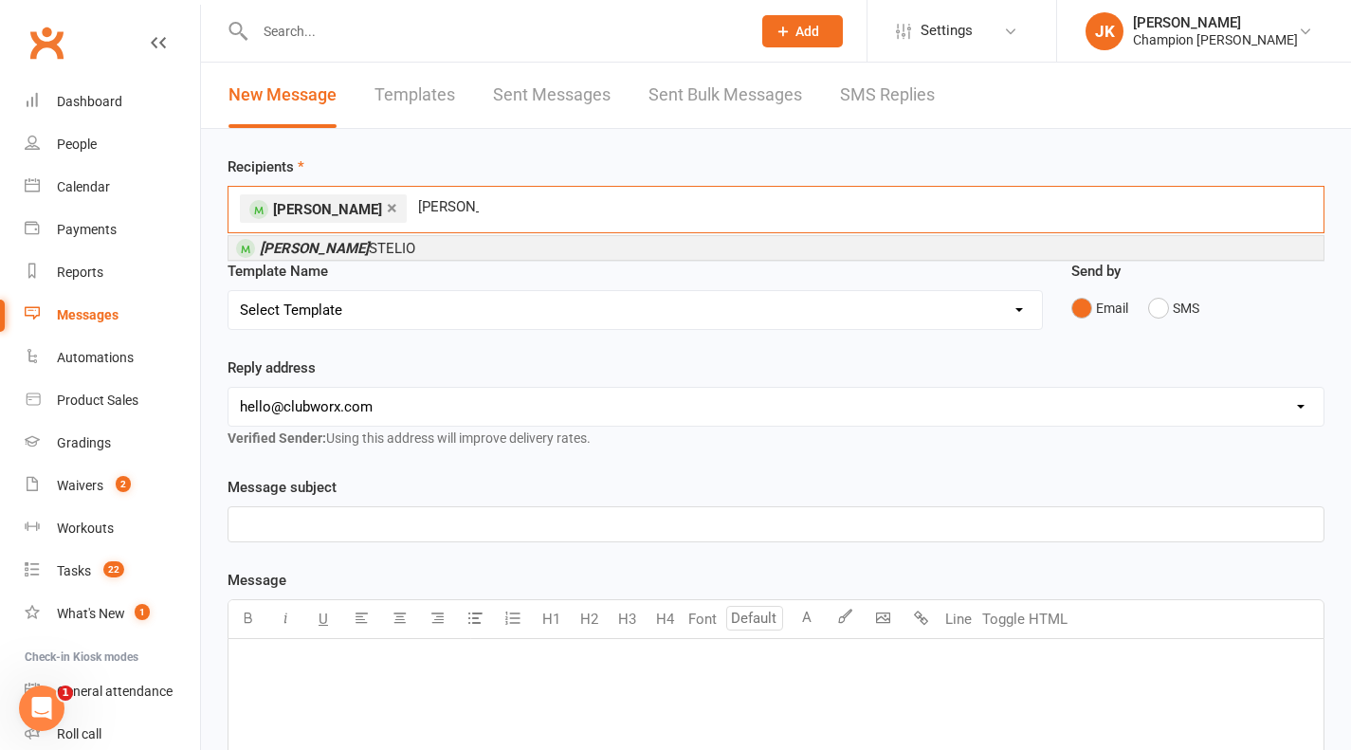
type input "maurice"
click at [356, 254] on span "MAURICE STELIO" at bounding box center [337, 248] width 155 height 17
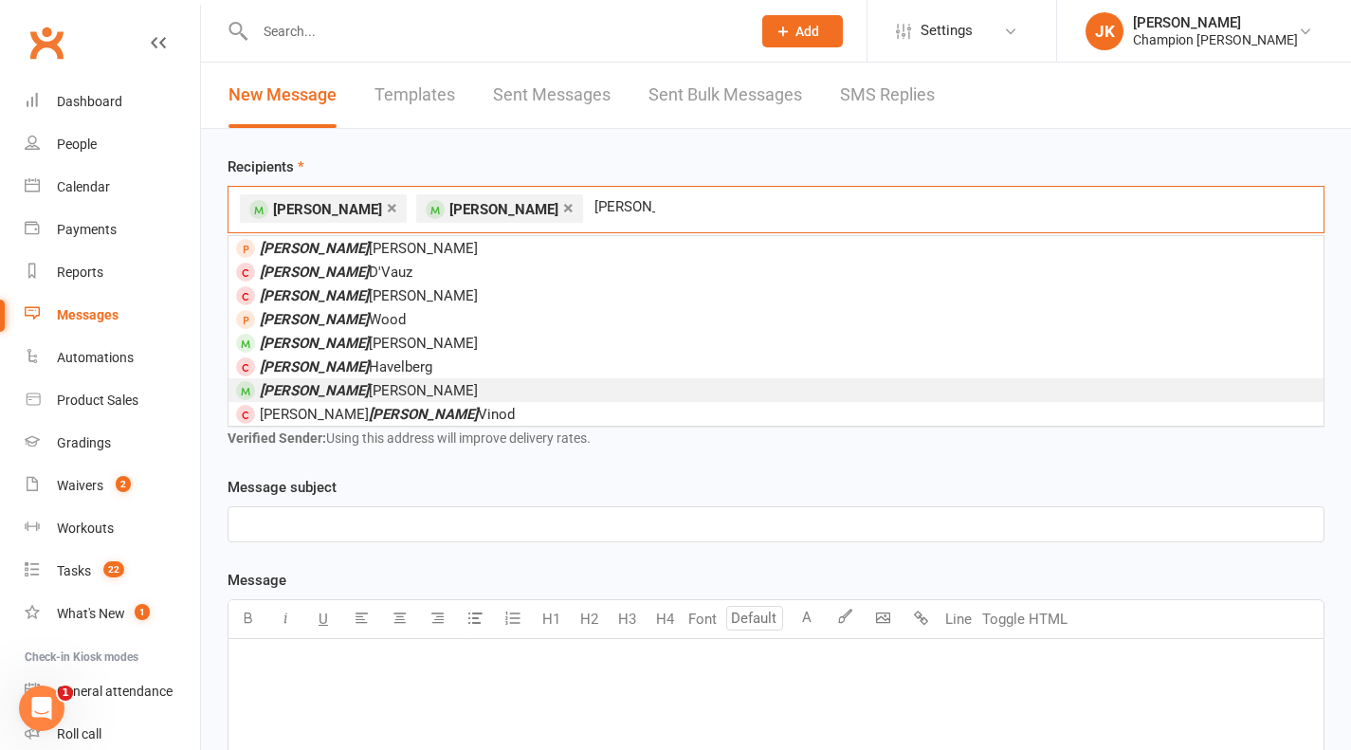
type input "jacob"
click at [361, 390] on span "Jacob McDermott" at bounding box center [369, 390] width 218 height 17
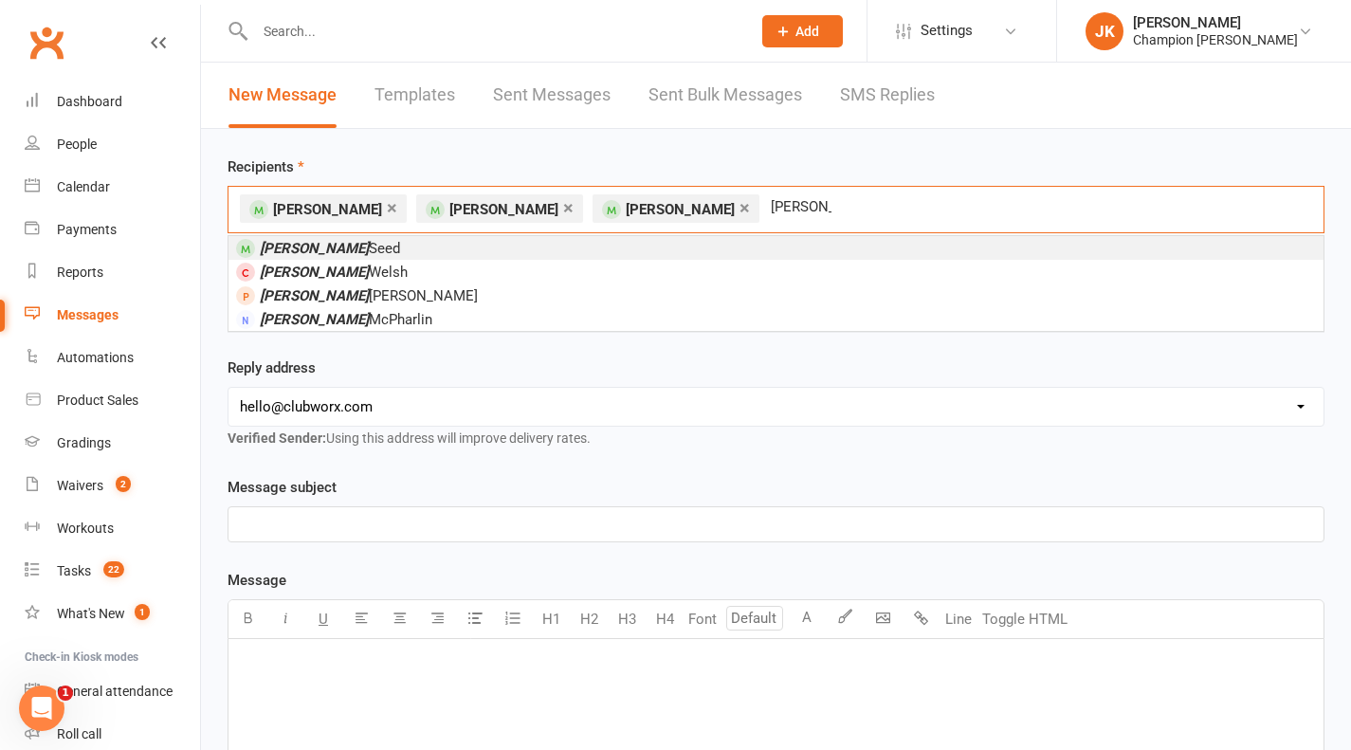
type input "natalie"
click at [453, 250] on li "Natalie Seed" at bounding box center [775, 248] width 1095 height 24
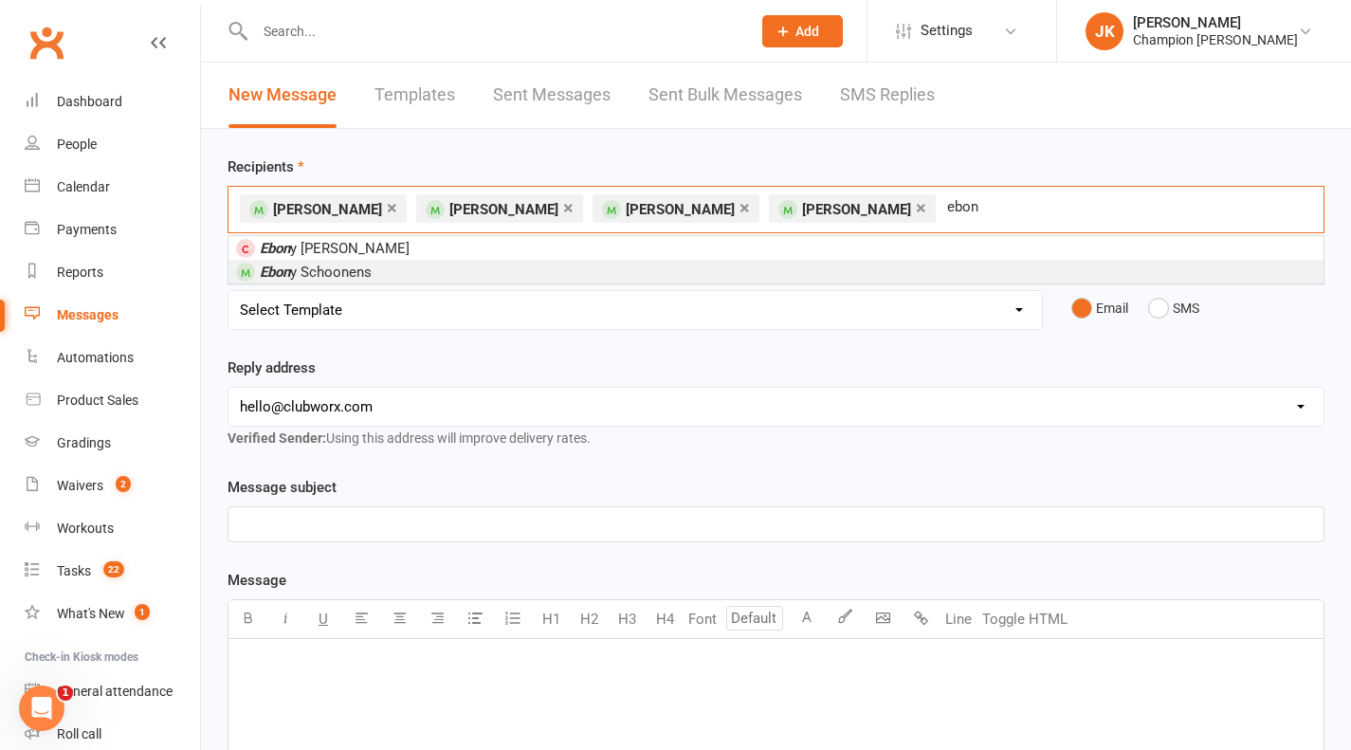
type input "ebon"
click at [562, 270] on li "Ebon y Schoonens" at bounding box center [775, 272] width 1095 height 24
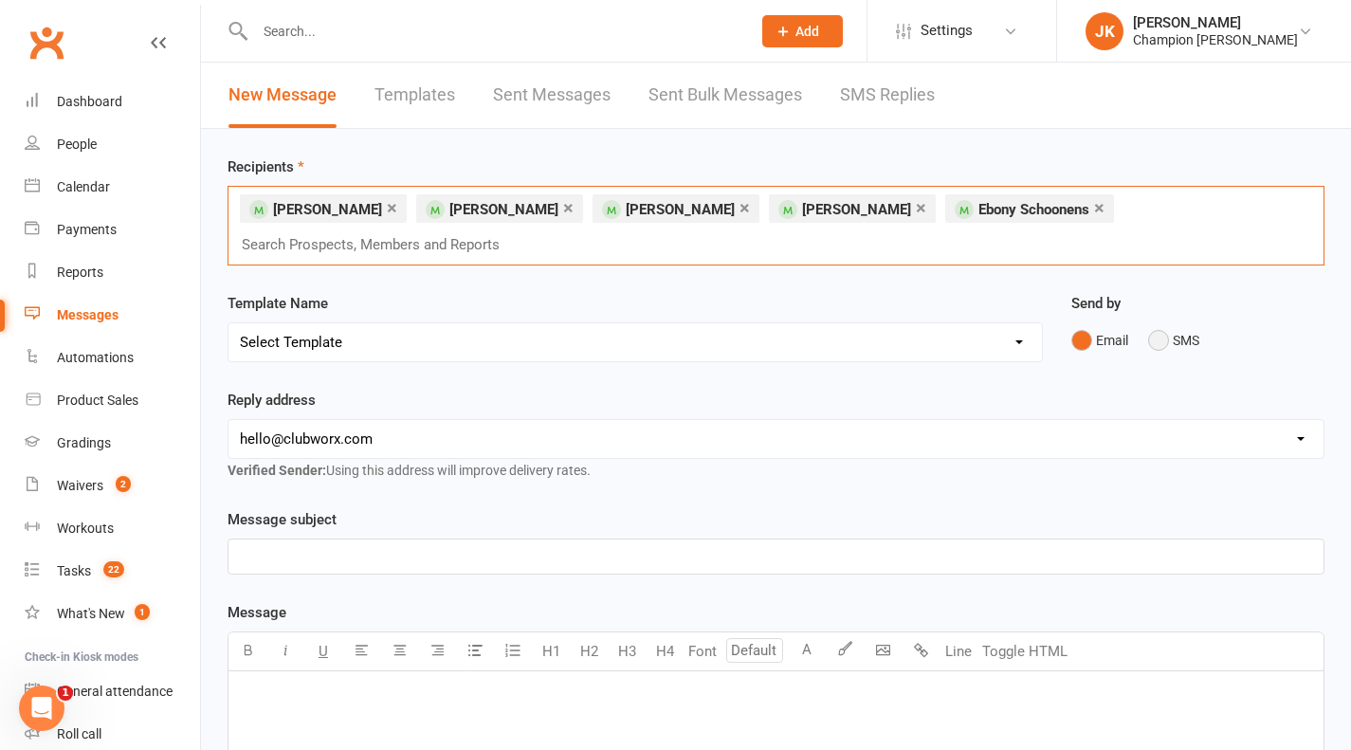
click at [1159, 344] on button "SMS" at bounding box center [1173, 340] width 51 height 36
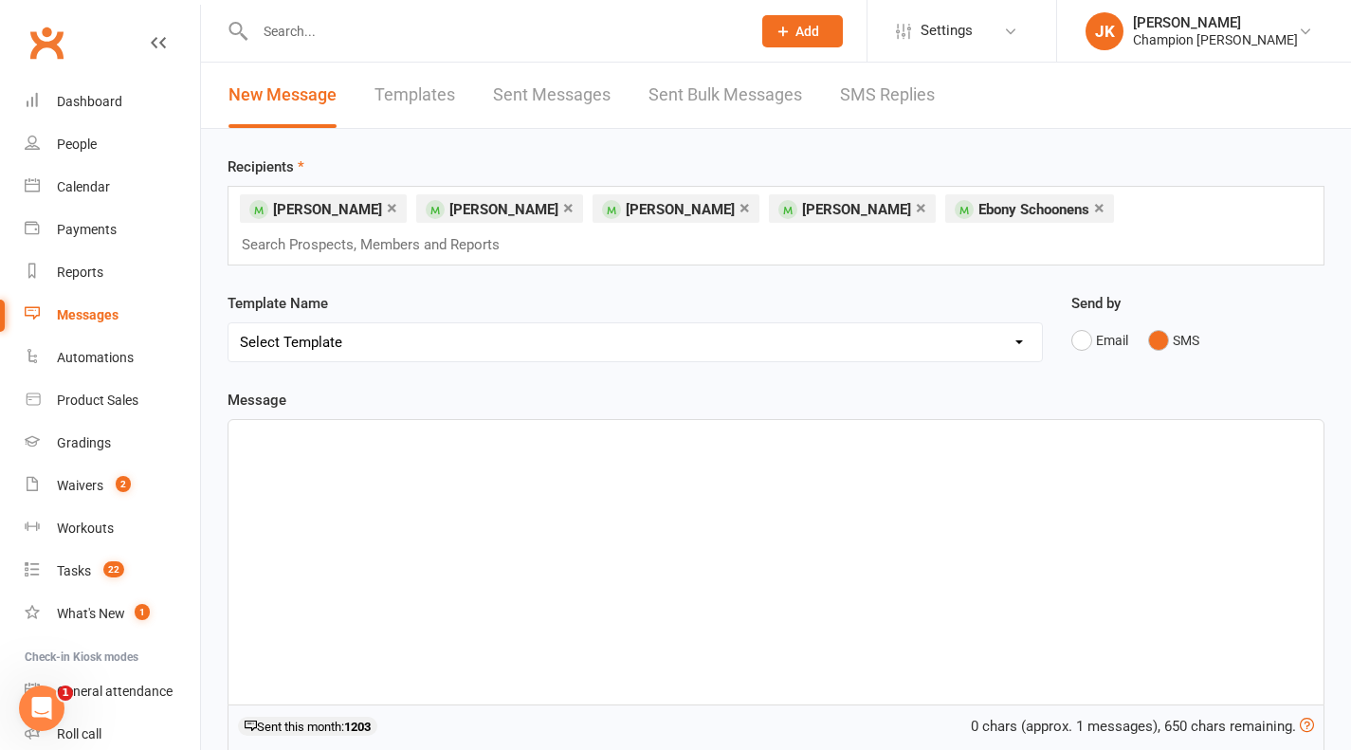
click at [587, 472] on div "﻿" at bounding box center [775, 562] width 1095 height 284
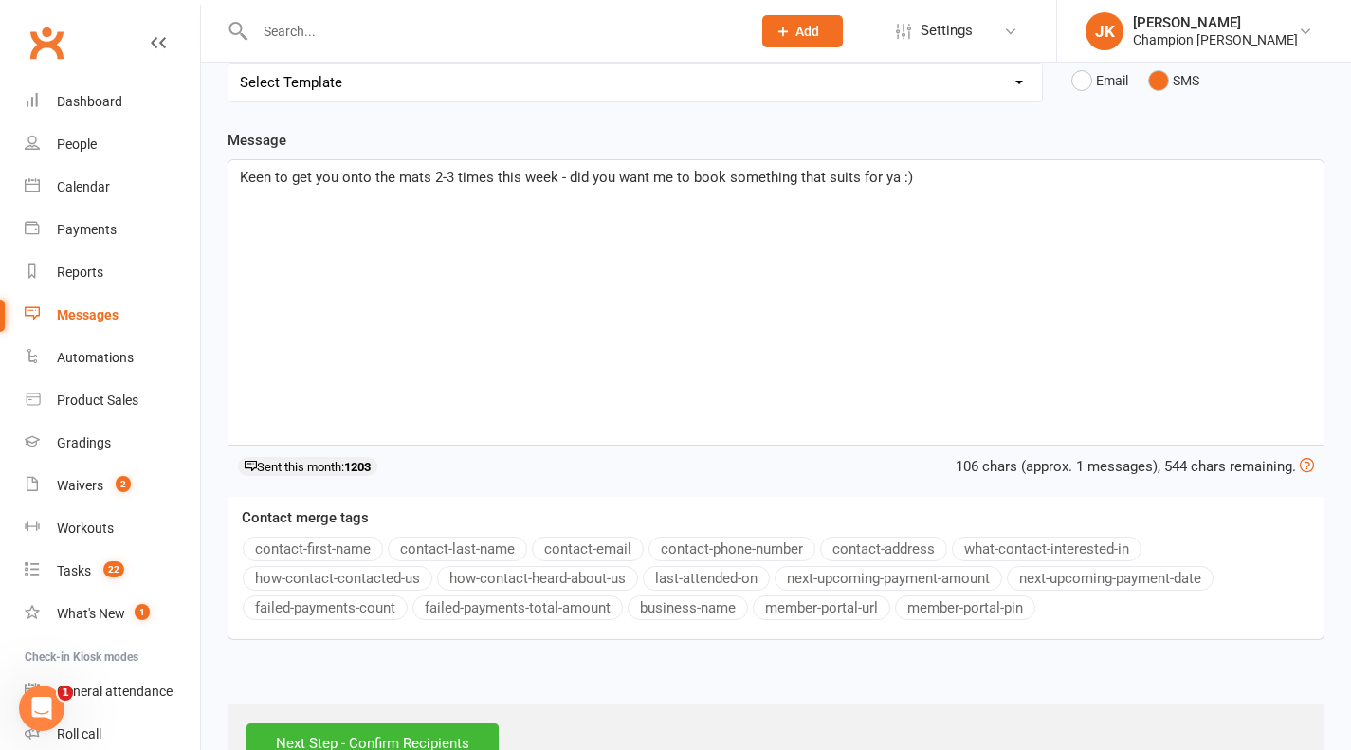
scroll to position [320, 0]
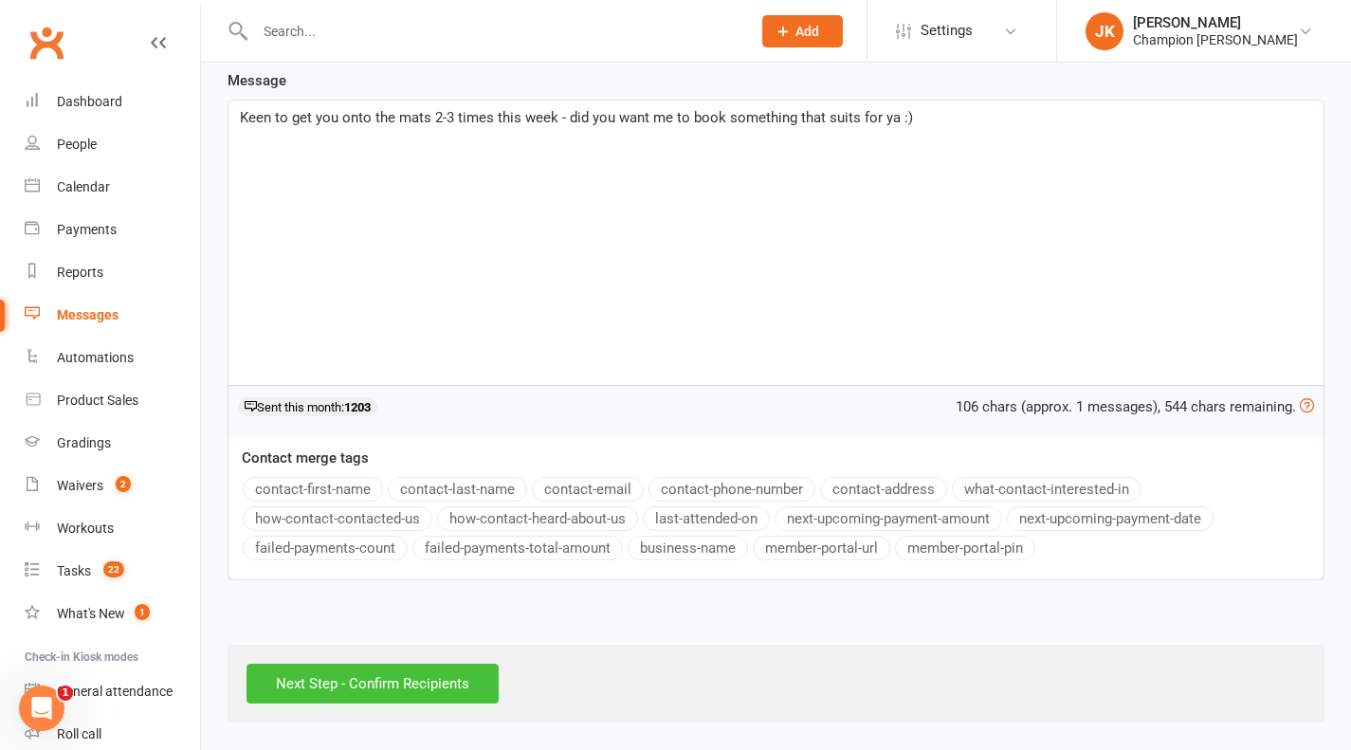
click at [387, 685] on input "Next Step - Confirm Recipients" at bounding box center [373, 684] width 252 height 40
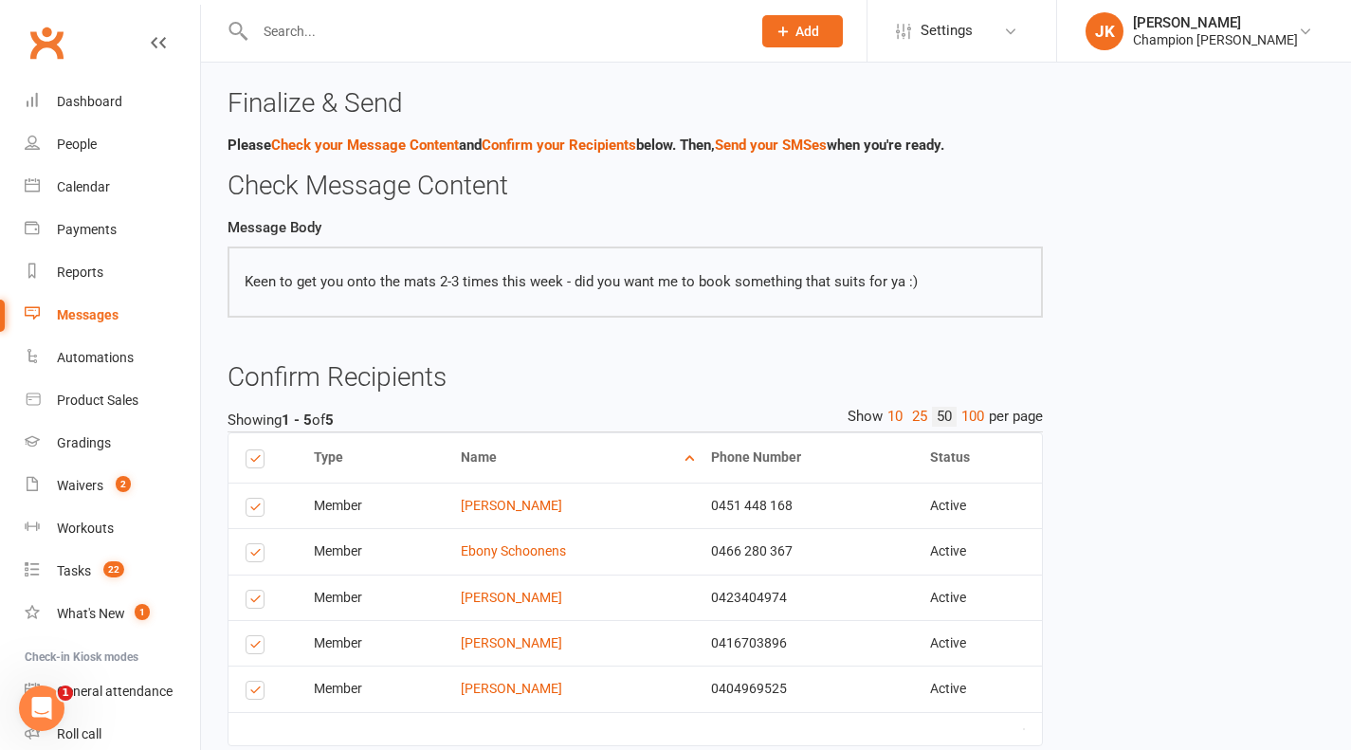
scroll to position [117, 0]
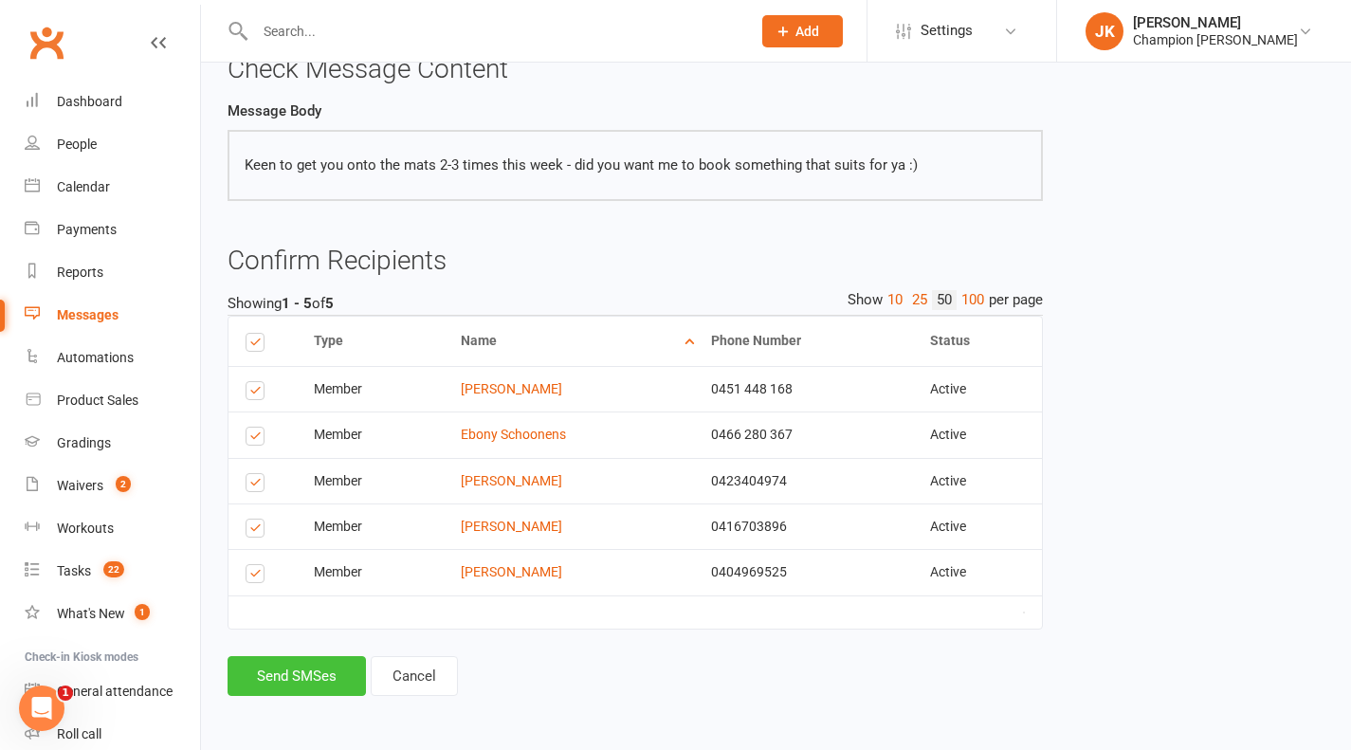
click at [259, 687] on button "Send SMSes" at bounding box center [297, 676] width 138 height 40
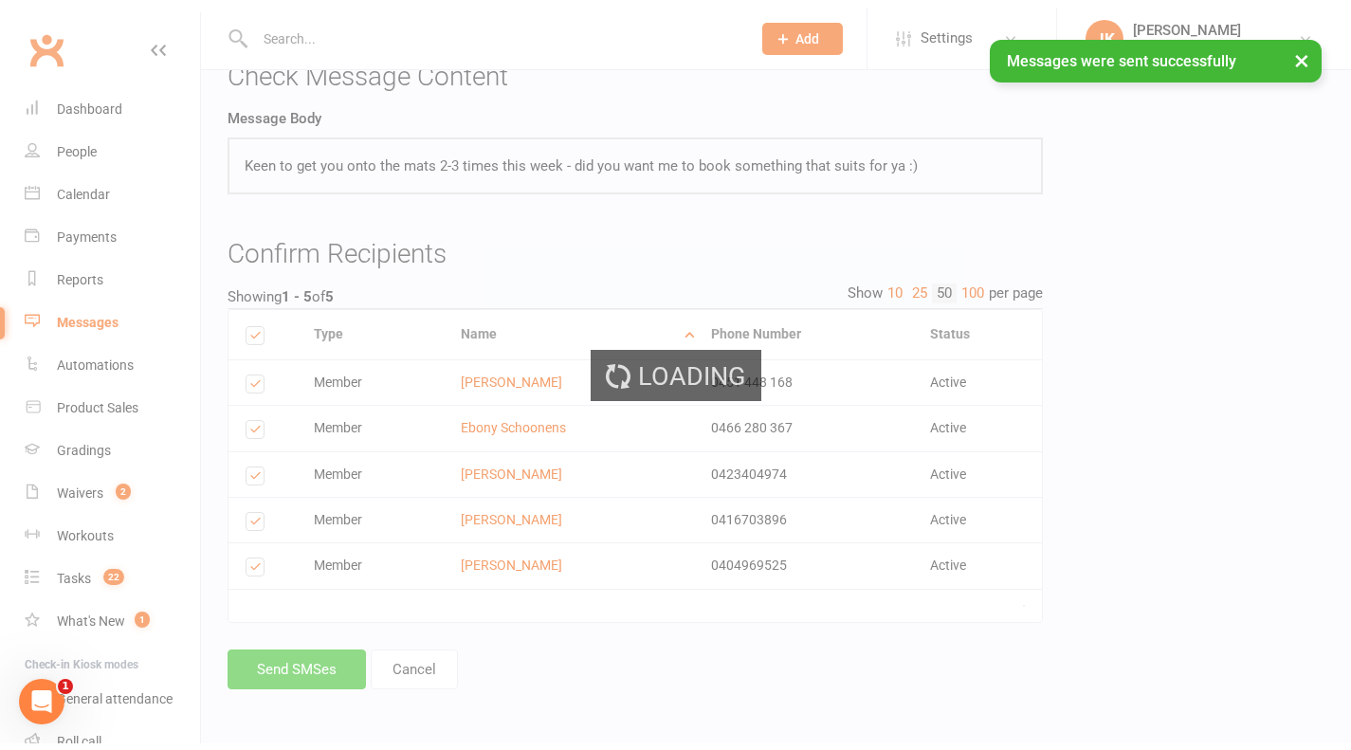
scroll to position [102, 0]
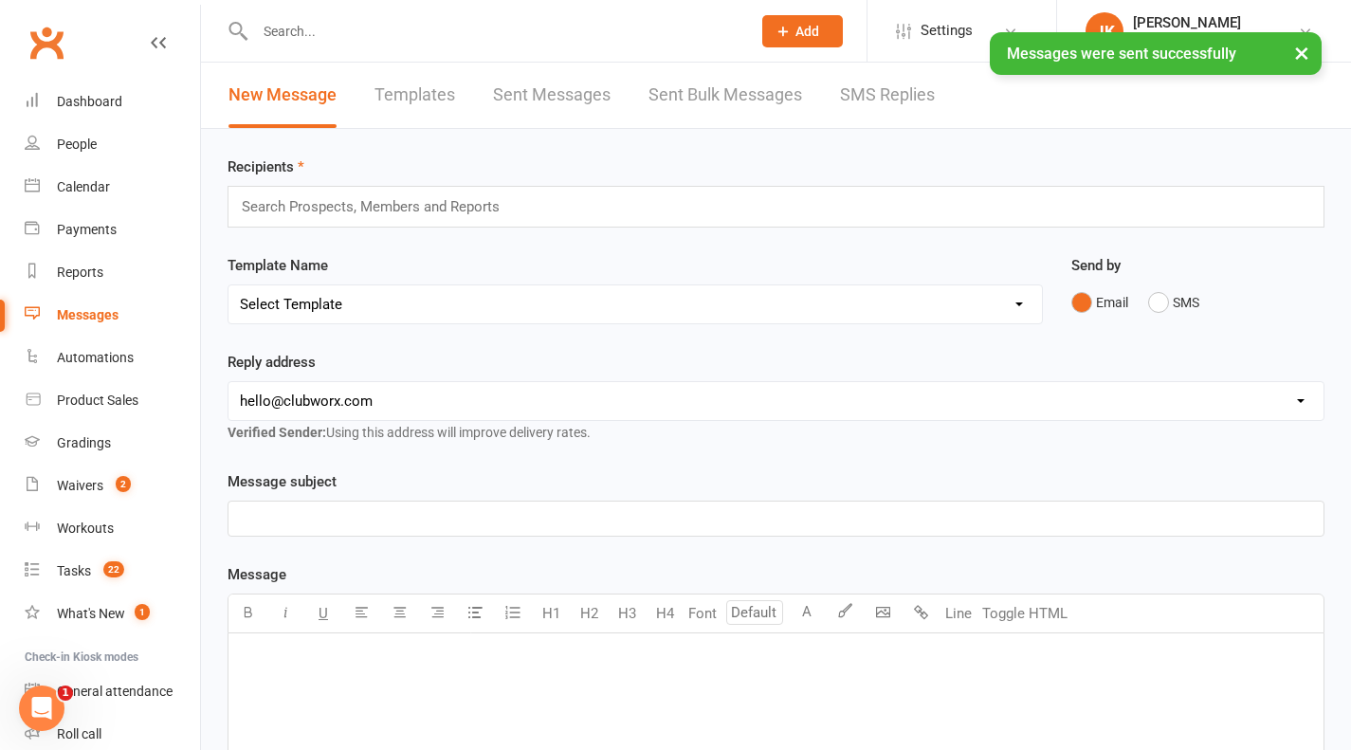
click at [736, 115] on link "Sent Bulk Messages" at bounding box center [726, 95] width 154 height 65
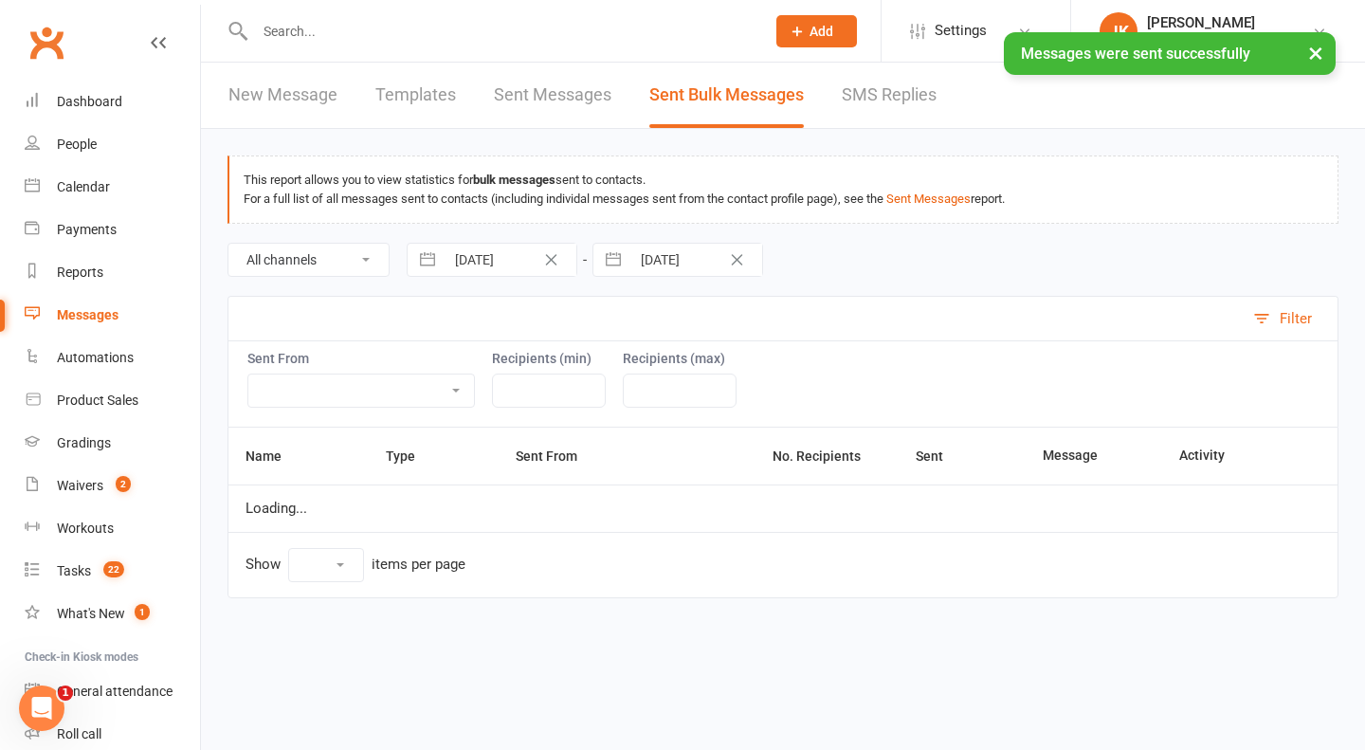
select select "10"
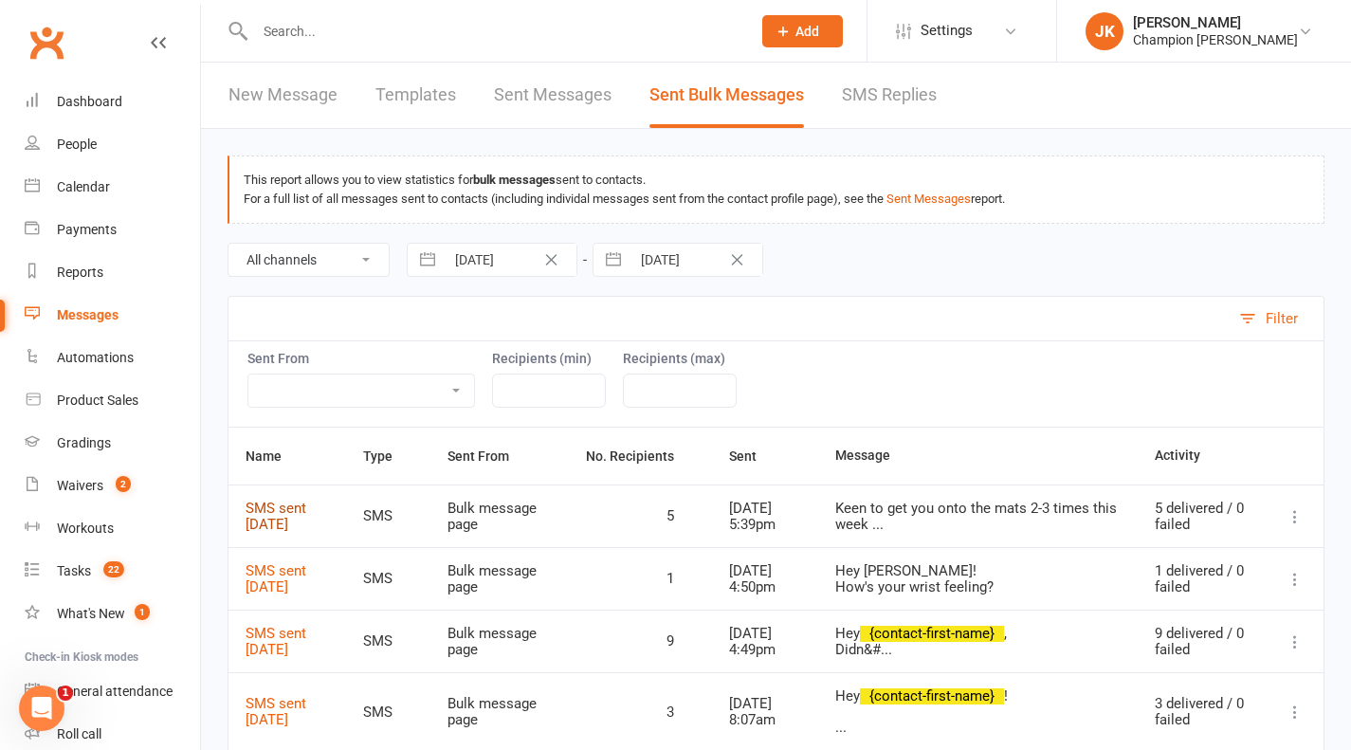
click at [268, 517] on link "SMS sent 15 Sep 2025" at bounding box center [276, 516] width 61 height 33
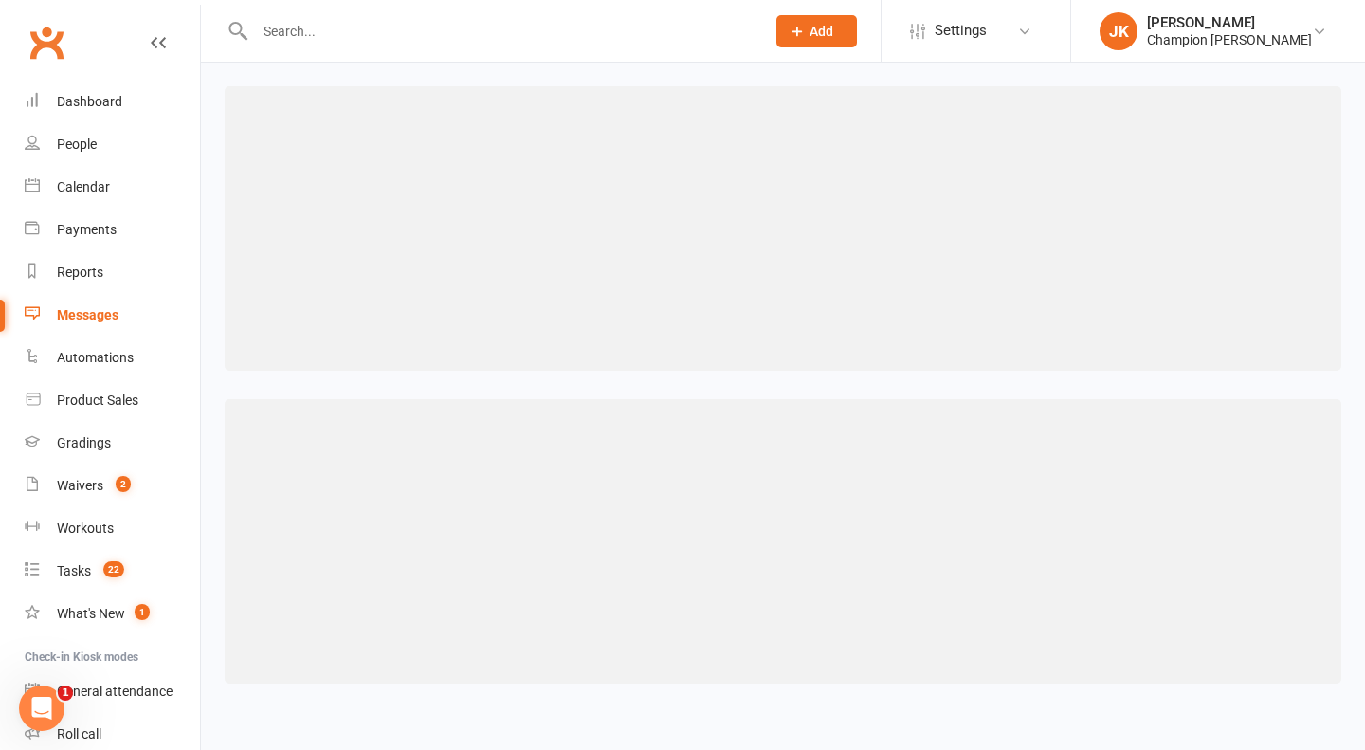
select select "50"
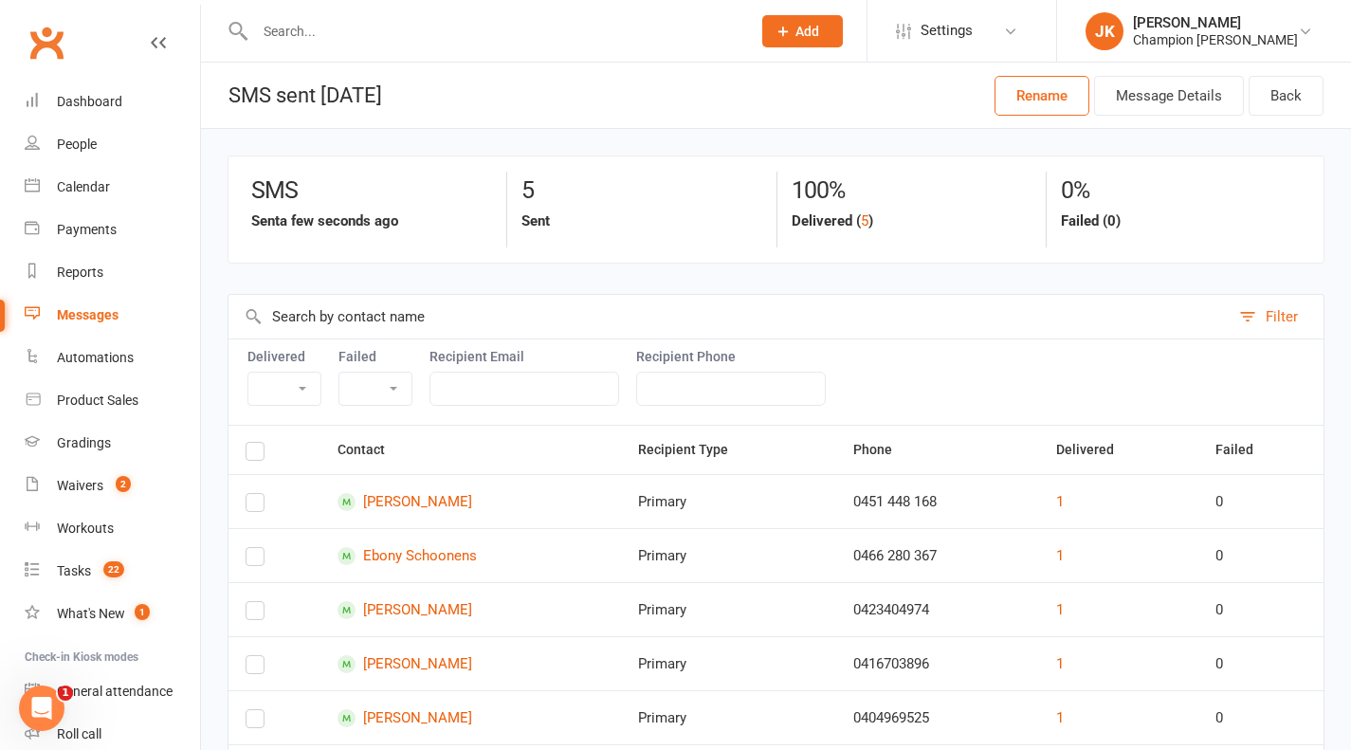
scroll to position [42, 0]
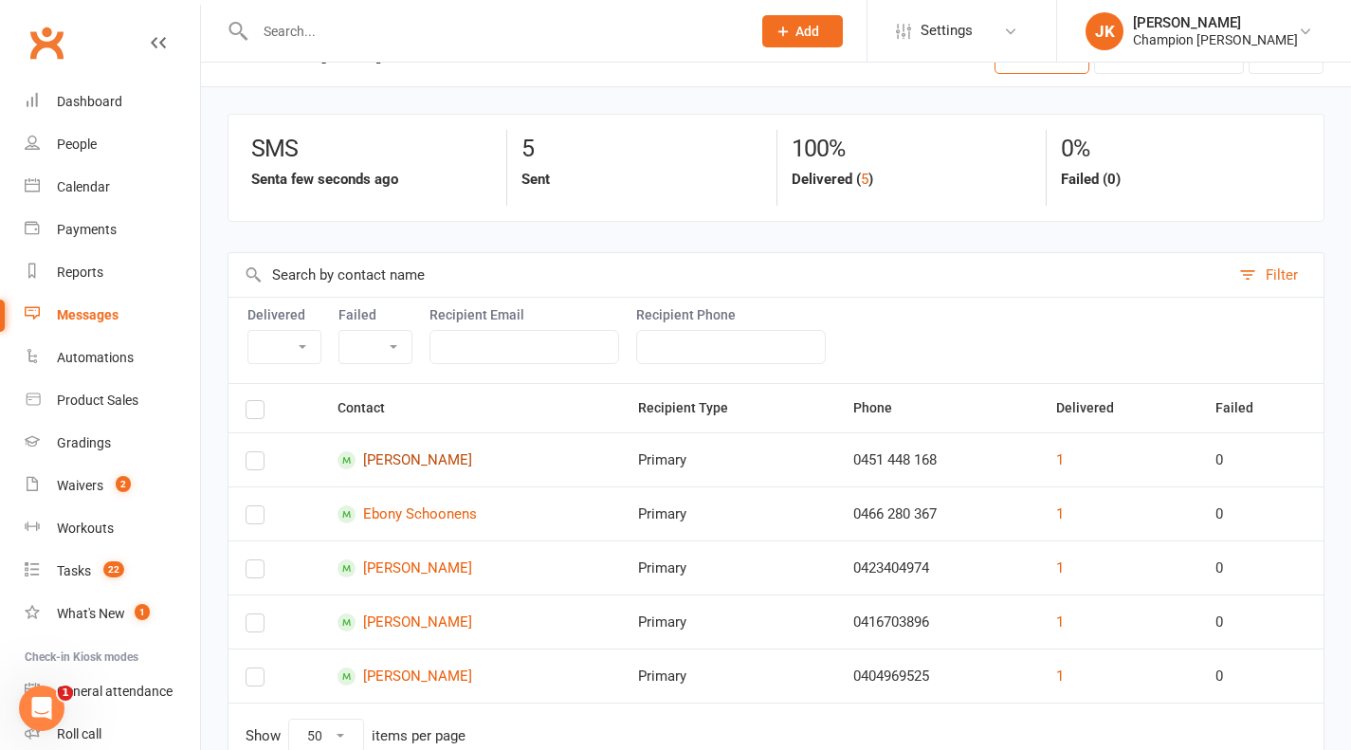
click at [453, 466] on link "Jacob McDermott" at bounding box center [471, 460] width 266 height 18
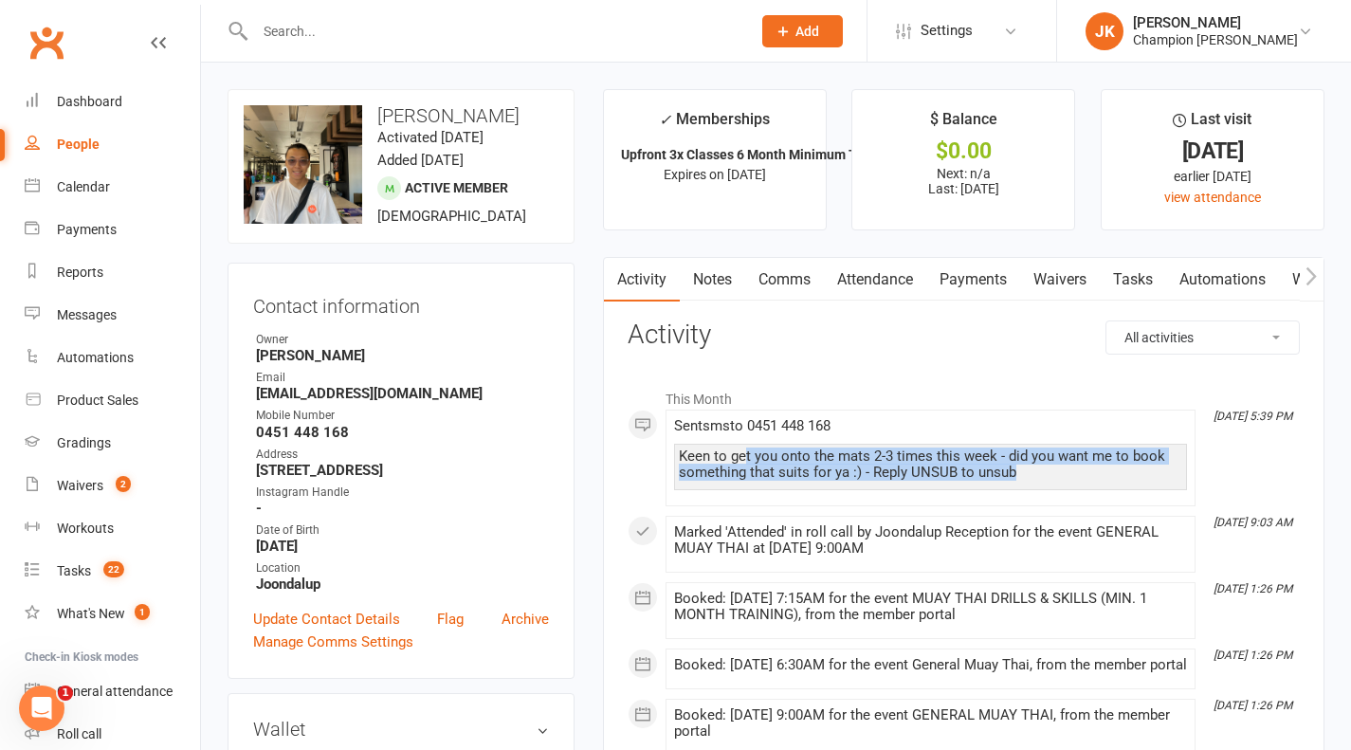
drag, startPoint x: 1039, startPoint y: 471, endPoint x: 729, endPoint y: 449, distance: 310.8
click at [729, 449] on div "Keen to get you onto the mats 2-3 times this week - did you want me to book som…" at bounding box center [930, 464] width 503 height 32
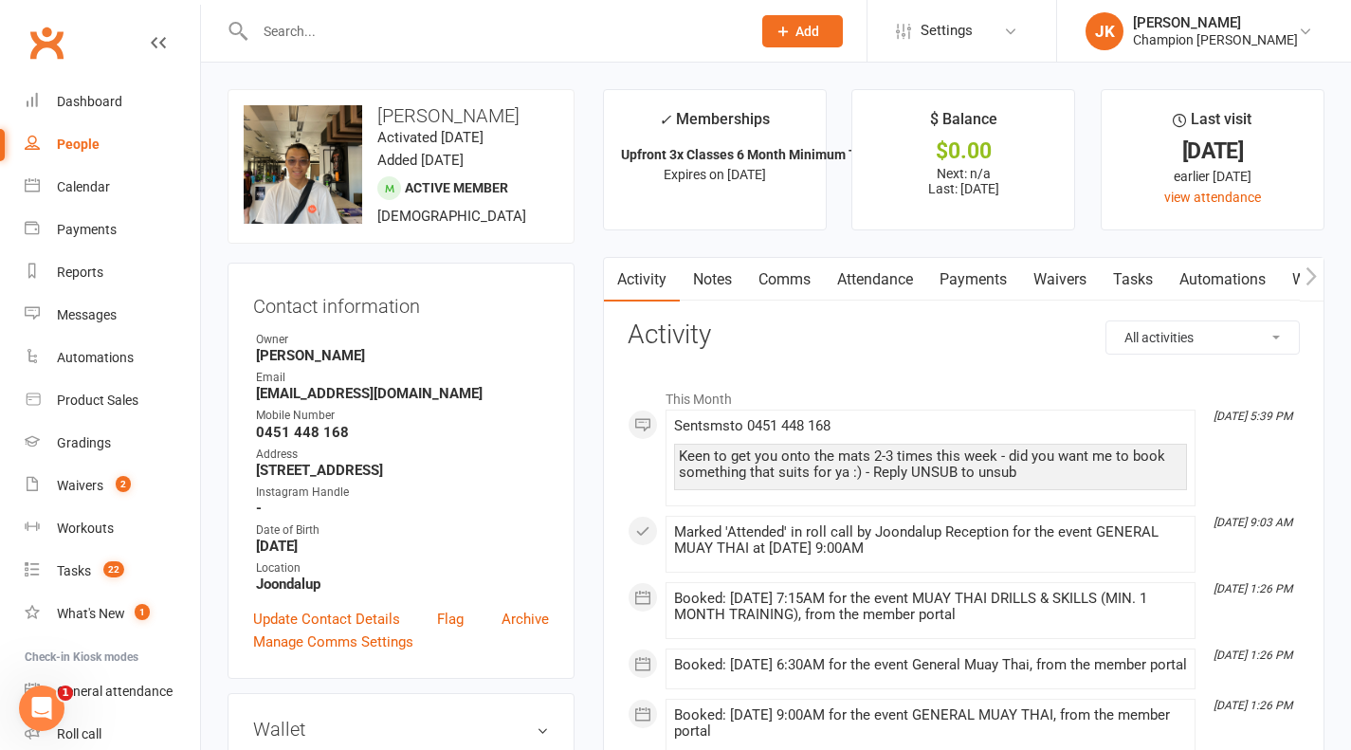
click at [691, 448] on div "Keen to get you onto the mats 2-3 times this week - did you want me to book som…" at bounding box center [930, 464] width 503 height 32
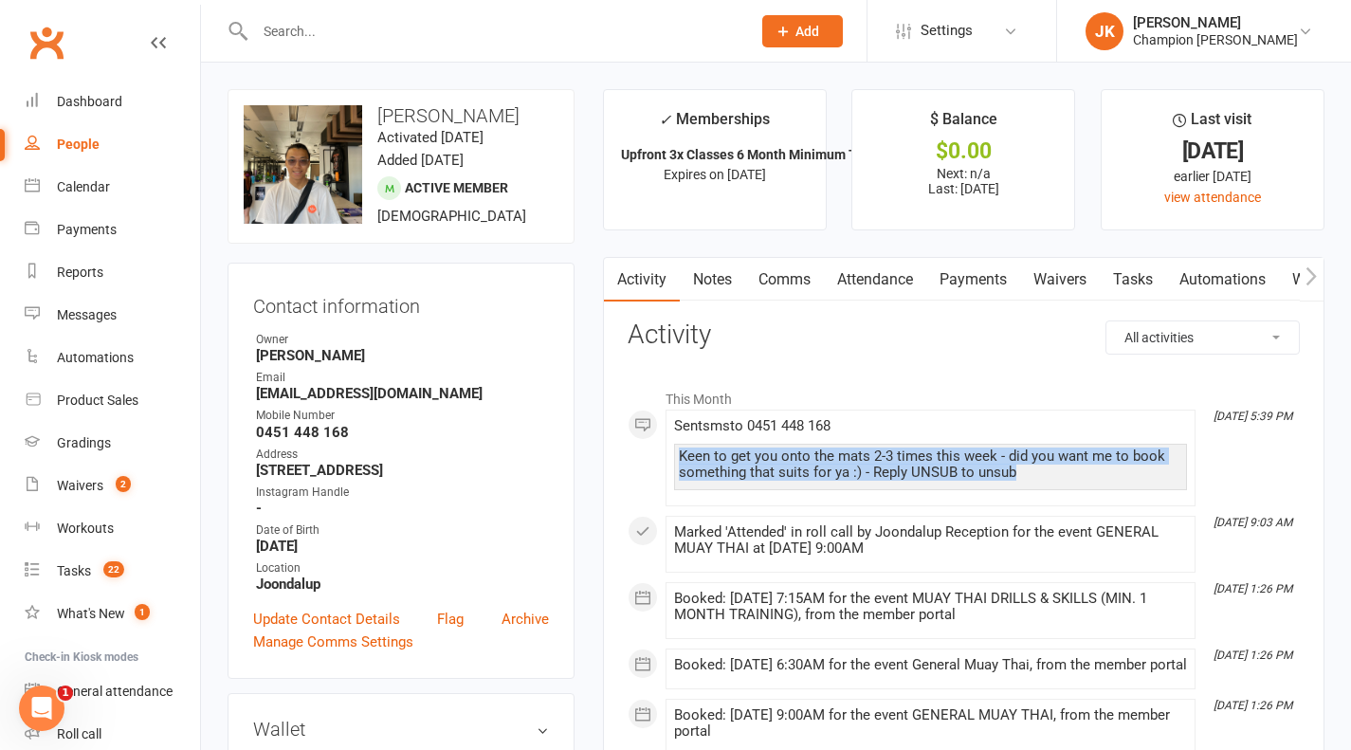
drag, startPoint x: 682, startPoint y: 450, endPoint x: 1051, endPoint y: 489, distance: 370.9
click at [1051, 489] on div "Keen to get you onto the mats 2-3 times this week - did you want me to book som…" at bounding box center [930, 467] width 513 height 46
click at [727, 295] on link "Notes" at bounding box center [712, 280] width 65 height 44
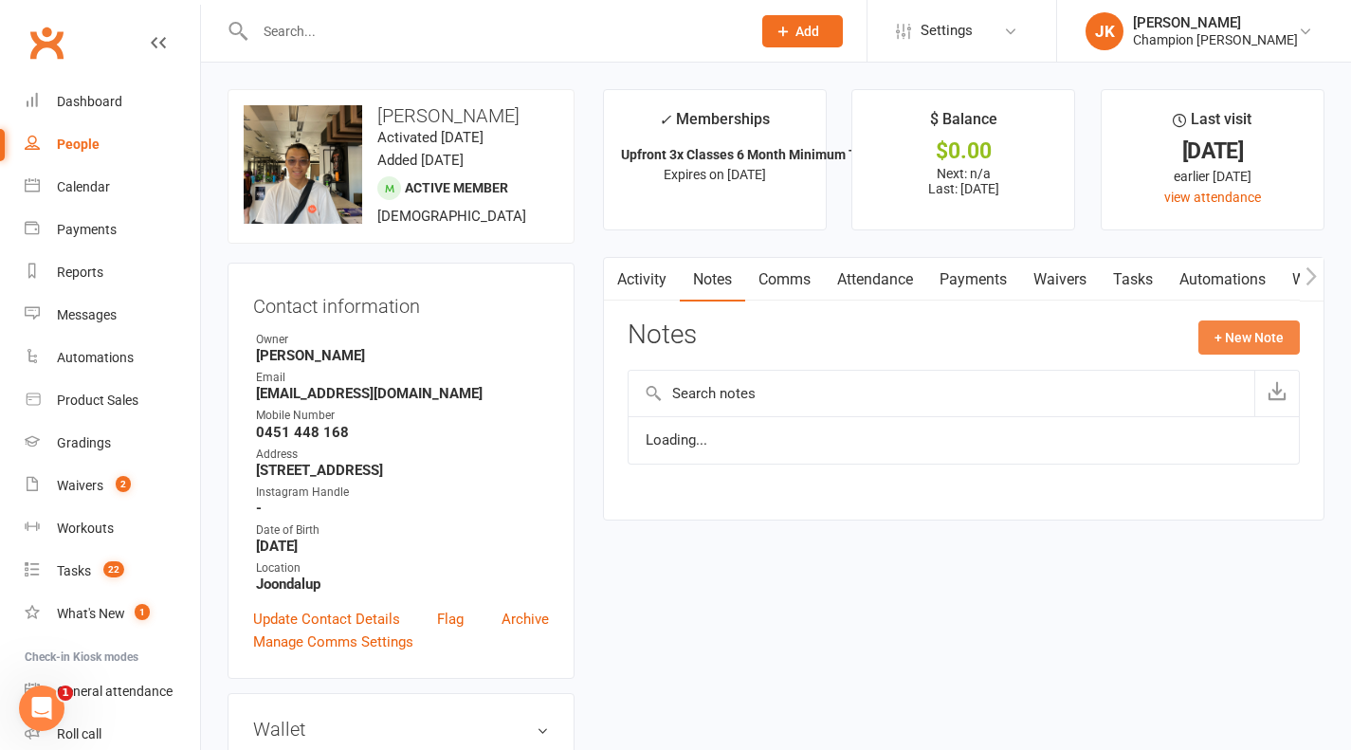
click at [1285, 343] on button "+ New Note" at bounding box center [1248, 337] width 101 height 34
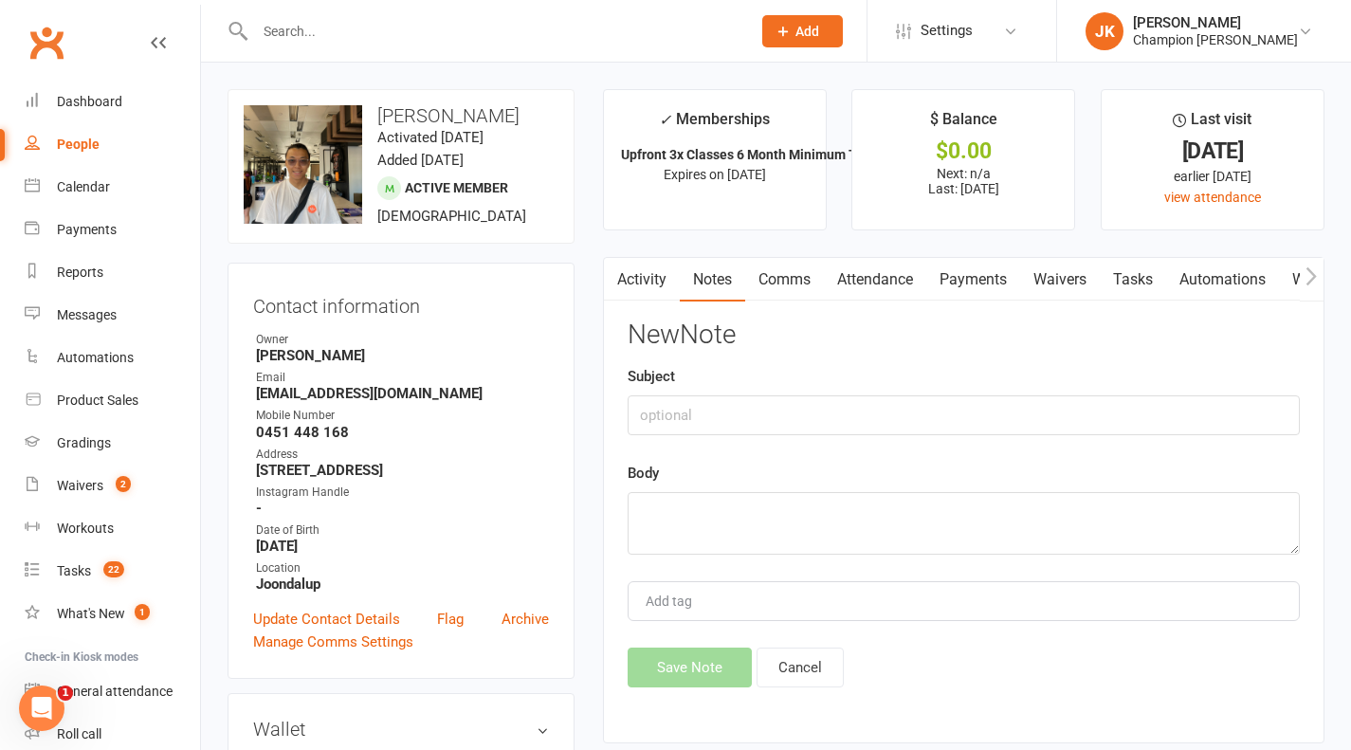
click at [948, 456] on div "New Note Subject Body Add tag Save Note Cancel" at bounding box center [964, 503] width 672 height 367
click at [915, 521] on textarea at bounding box center [964, 523] width 672 height 63
paste textarea "Keen to get you onto the mats 2-3 times this week - did you want me to book som…"
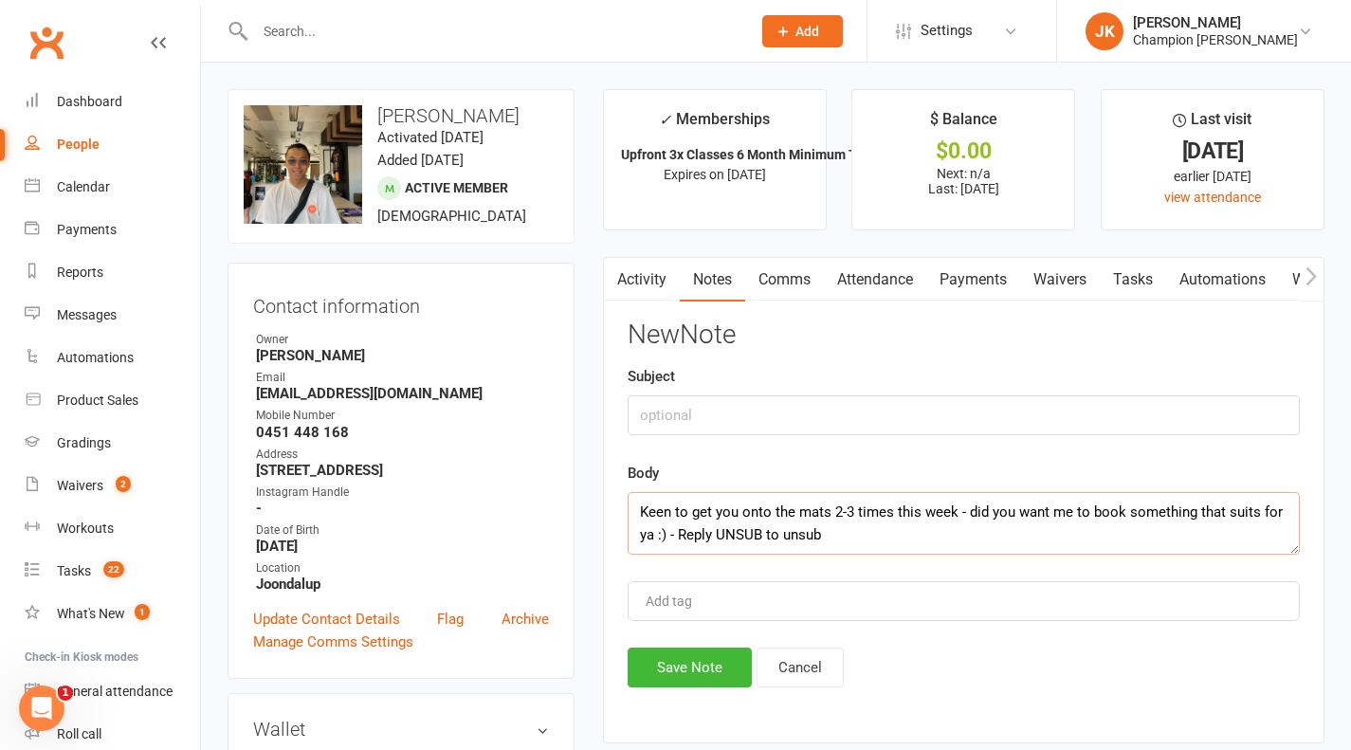
type textarea "Keen to get you onto the mats 2-3 times this week - did you want me to book som…"
click at [983, 408] on input "text" at bounding box center [964, 415] width 672 height 40
type input "Message sent"
click at [680, 686] on button "Save Note" at bounding box center [690, 668] width 124 height 40
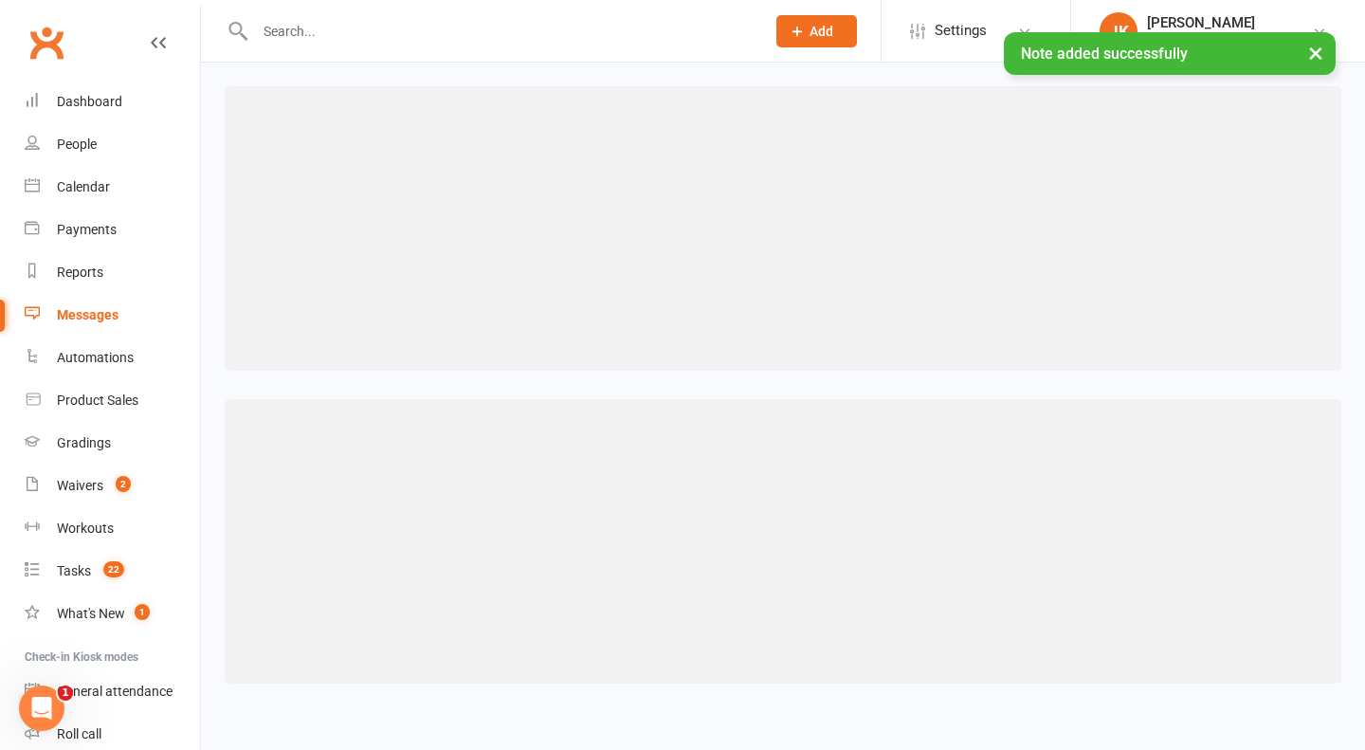
select select "50"
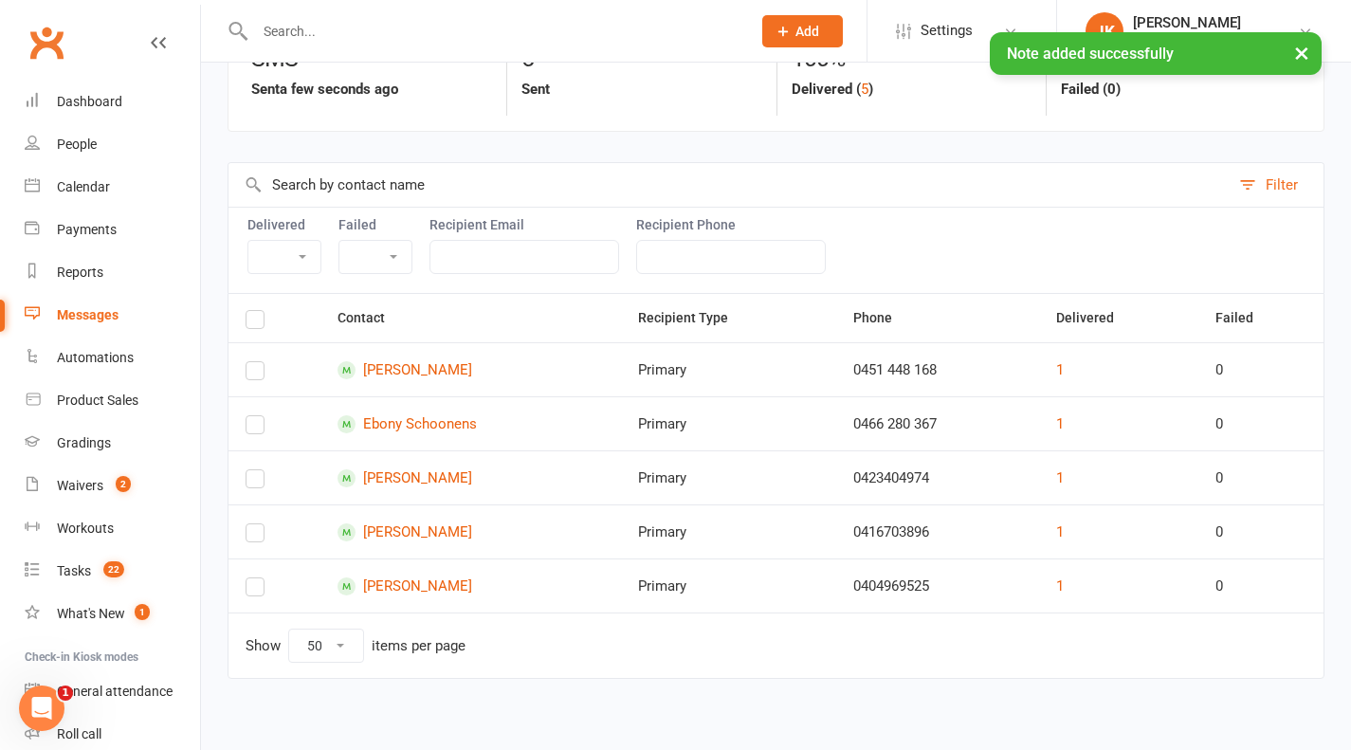
scroll to position [133, 0]
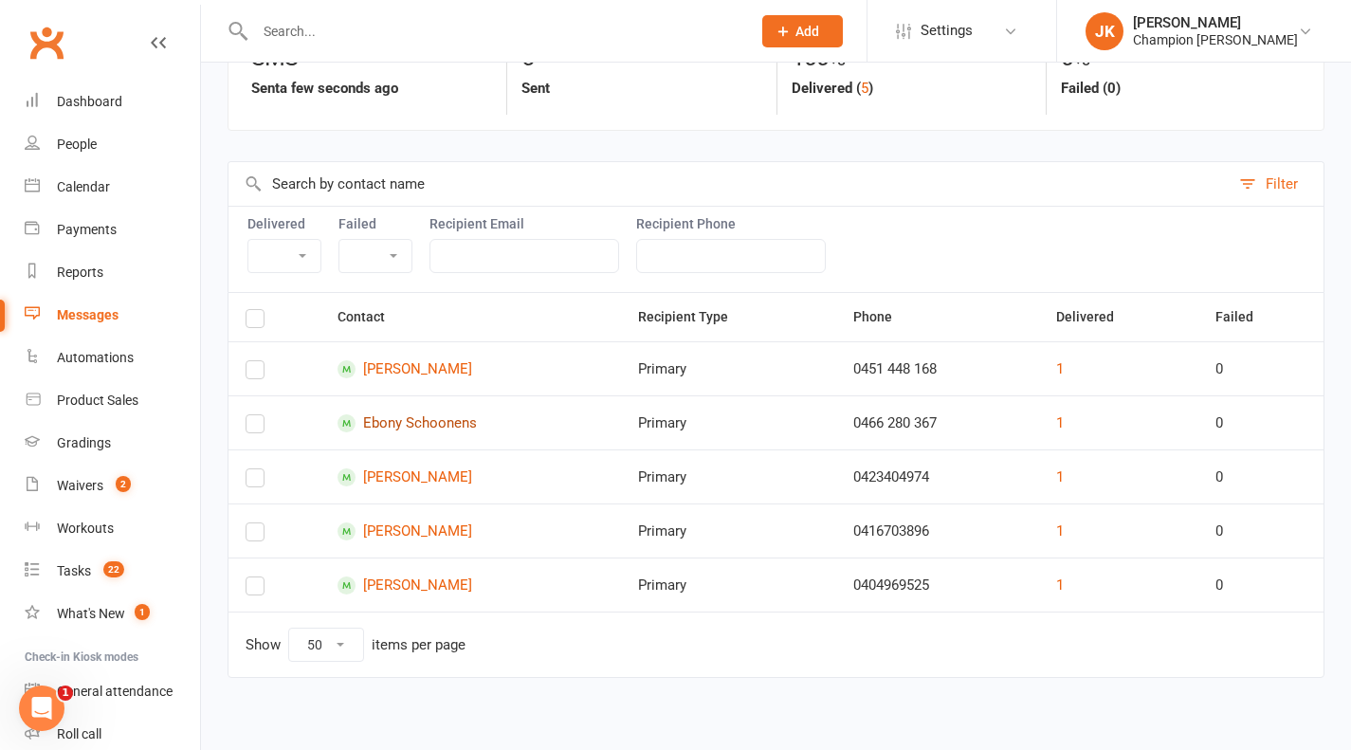
click at [411, 418] on link "Ebony Schoonens" at bounding box center [471, 423] width 266 height 18
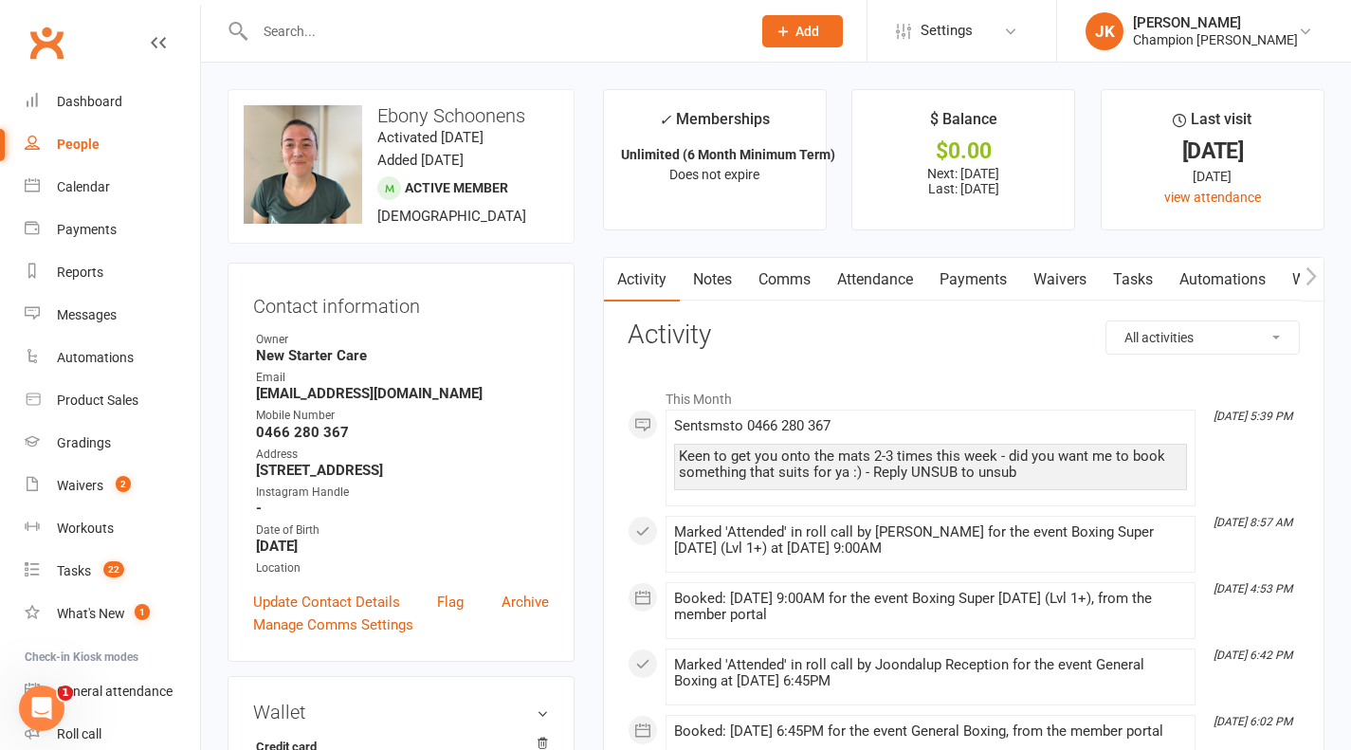
click at [725, 274] on link "Notes" at bounding box center [712, 280] width 65 height 44
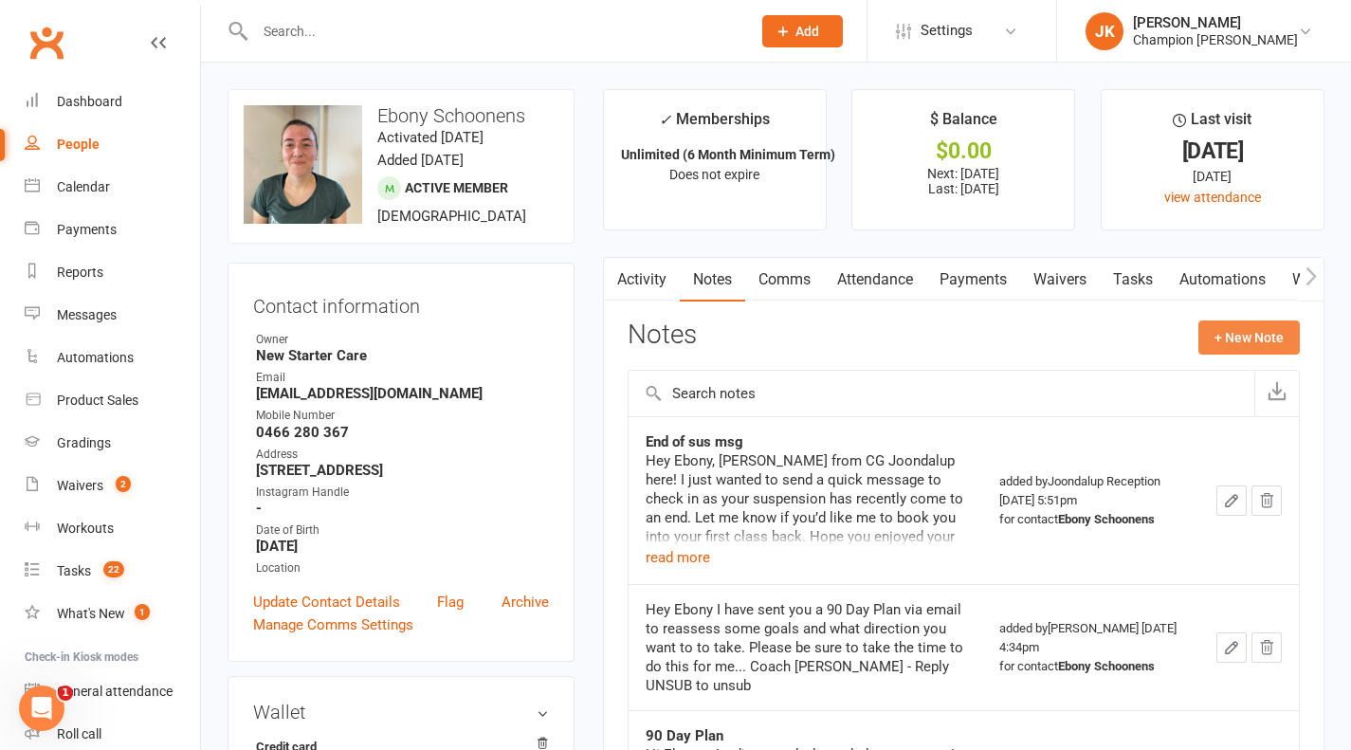
click at [1251, 350] on button "+ New Note" at bounding box center [1248, 337] width 101 height 34
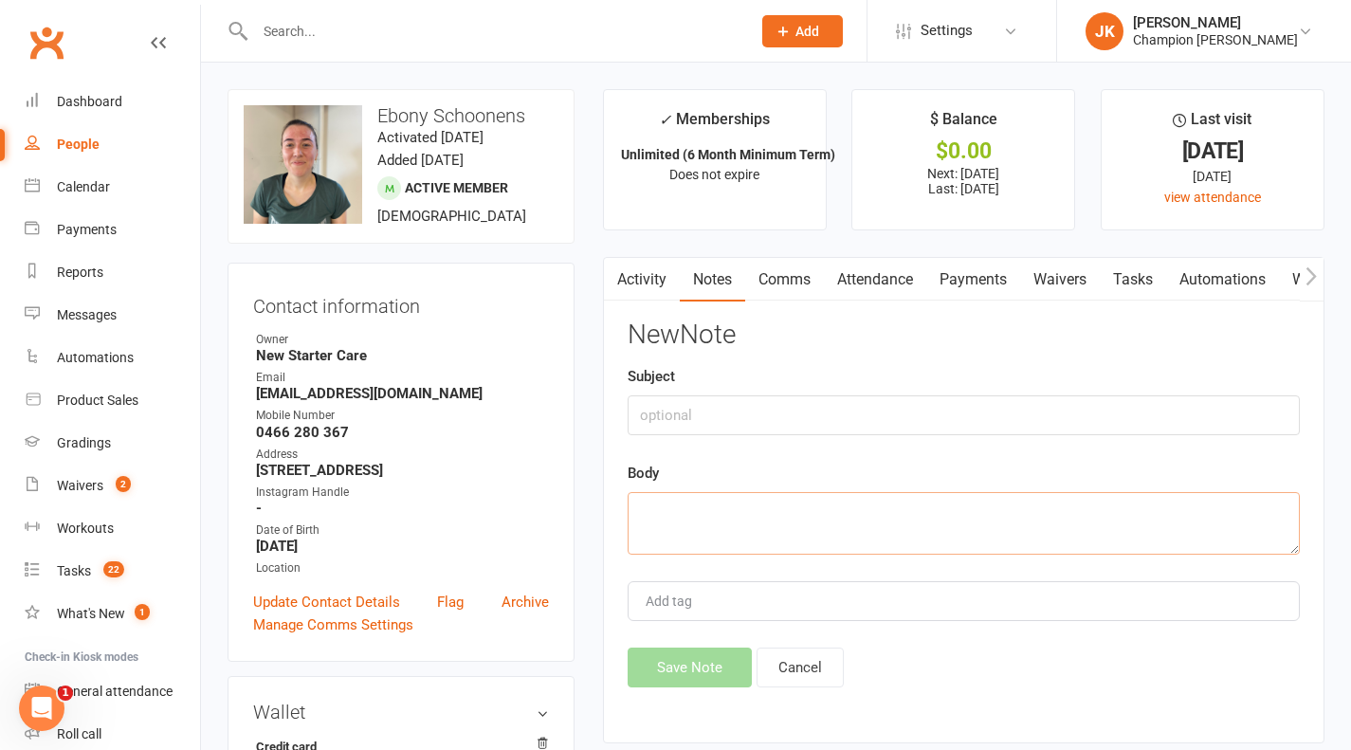
click at [898, 539] on textarea at bounding box center [964, 523] width 672 height 63
paste textarea "Keen to get you onto the mats 2-3 times this week - did you want me to book som…"
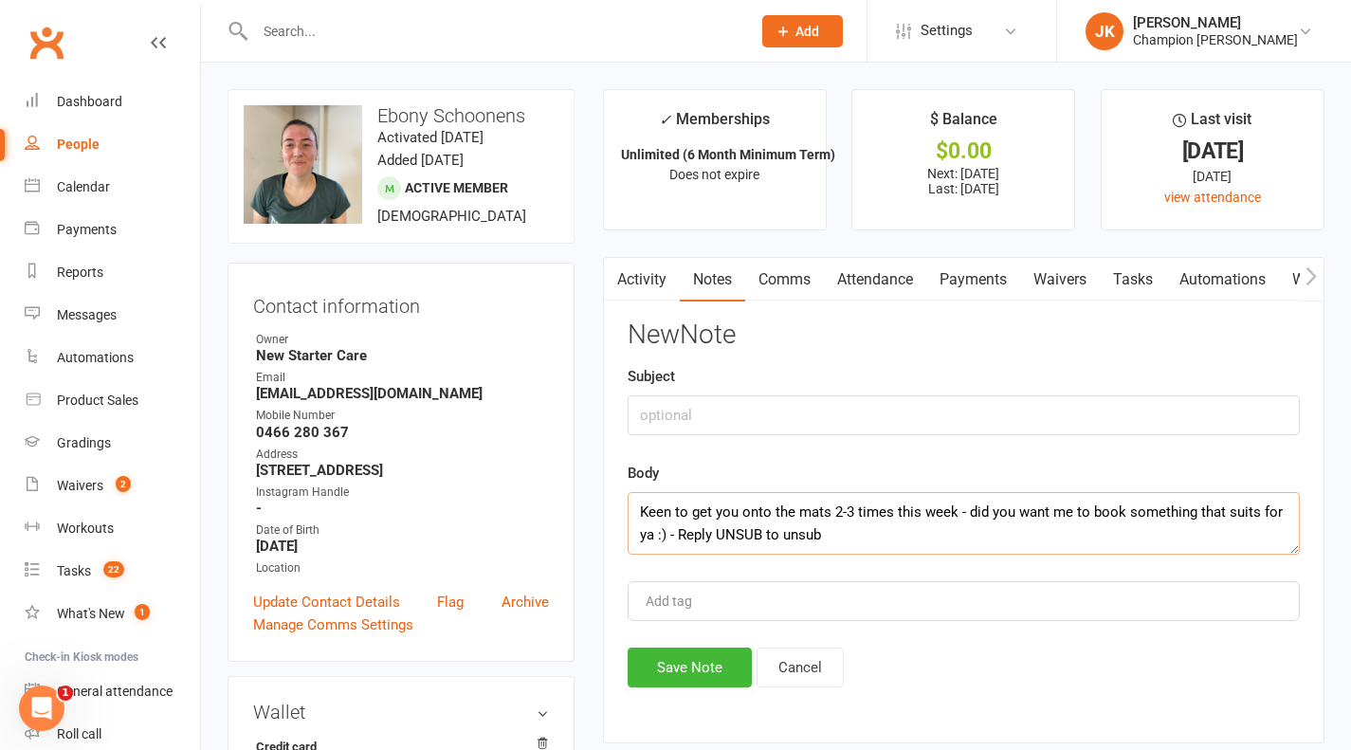
type textarea "Keen to get you onto the mats 2-3 times this week - did you want me to book som…"
click at [923, 407] on input "text" at bounding box center [964, 415] width 672 height 40
type input "Message sent"
click at [688, 662] on button "Save Note" at bounding box center [690, 668] width 124 height 40
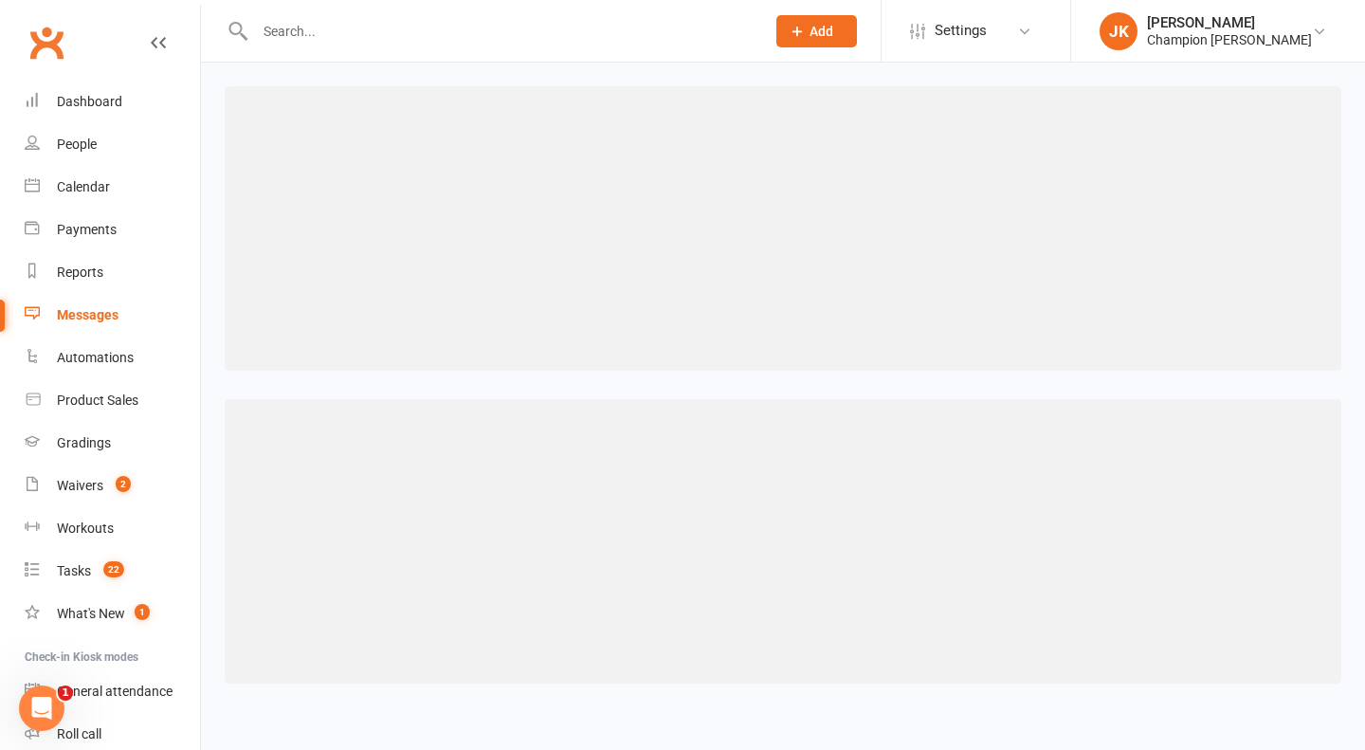
select select "50"
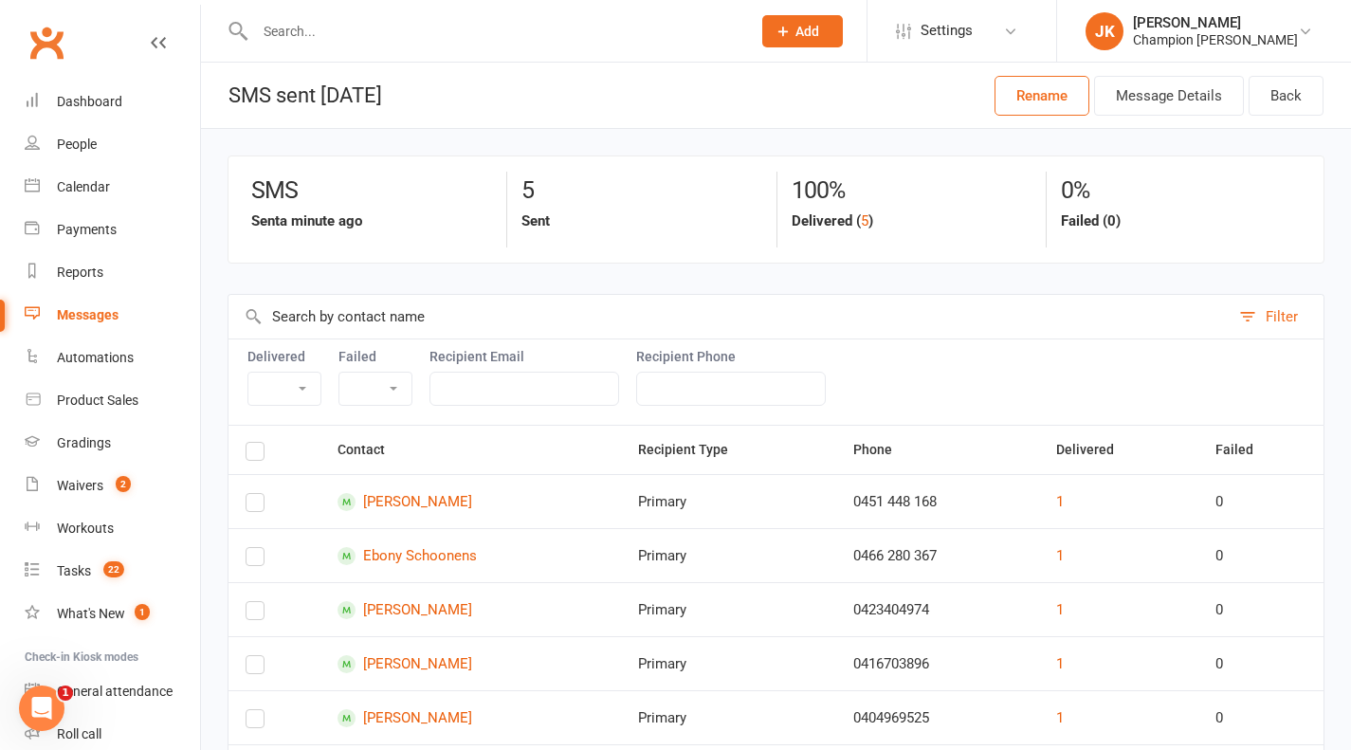
scroll to position [141, 0]
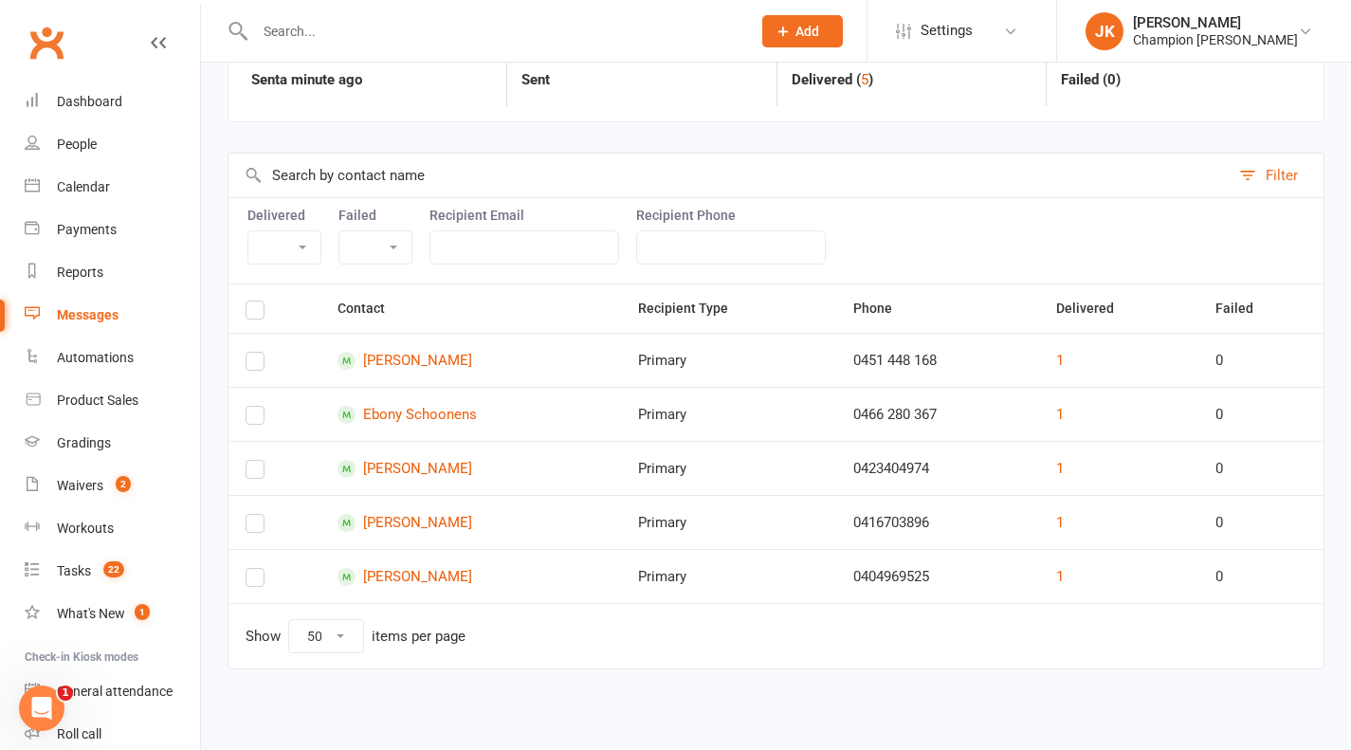
click at [391, 457] on td "Natalie Seed" at bounding box center [470, 468] width 301 height 54
click at [393, 463] on link "Natalie Seed" at bounding box center [471, 469] width 266 height 18
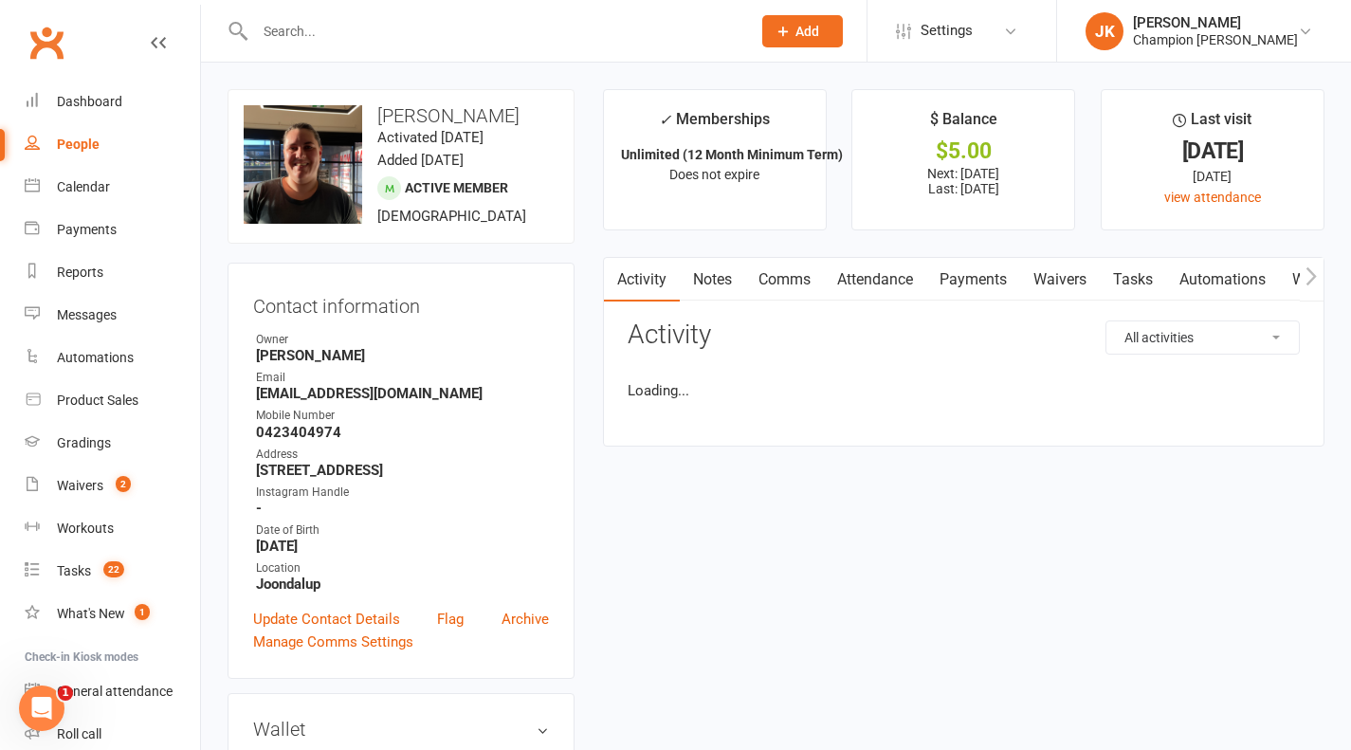
scroll to position [57, 0]
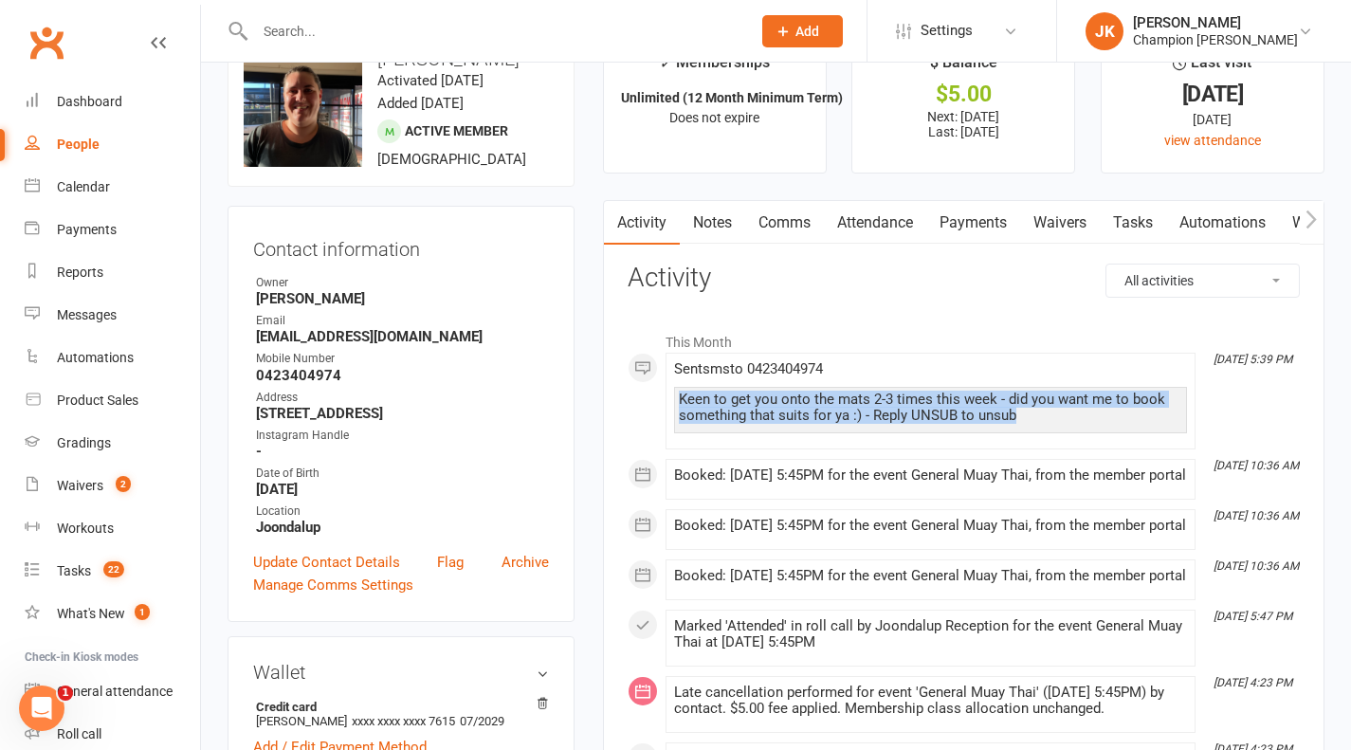
drag, startPoint x: 1034, startPoint y: 415, endPoint x: 665, endPoint y: 396, distance: 370.3
click at [699, 218] on link "Notes" at bounding box center [712, 223] width 65 height 44
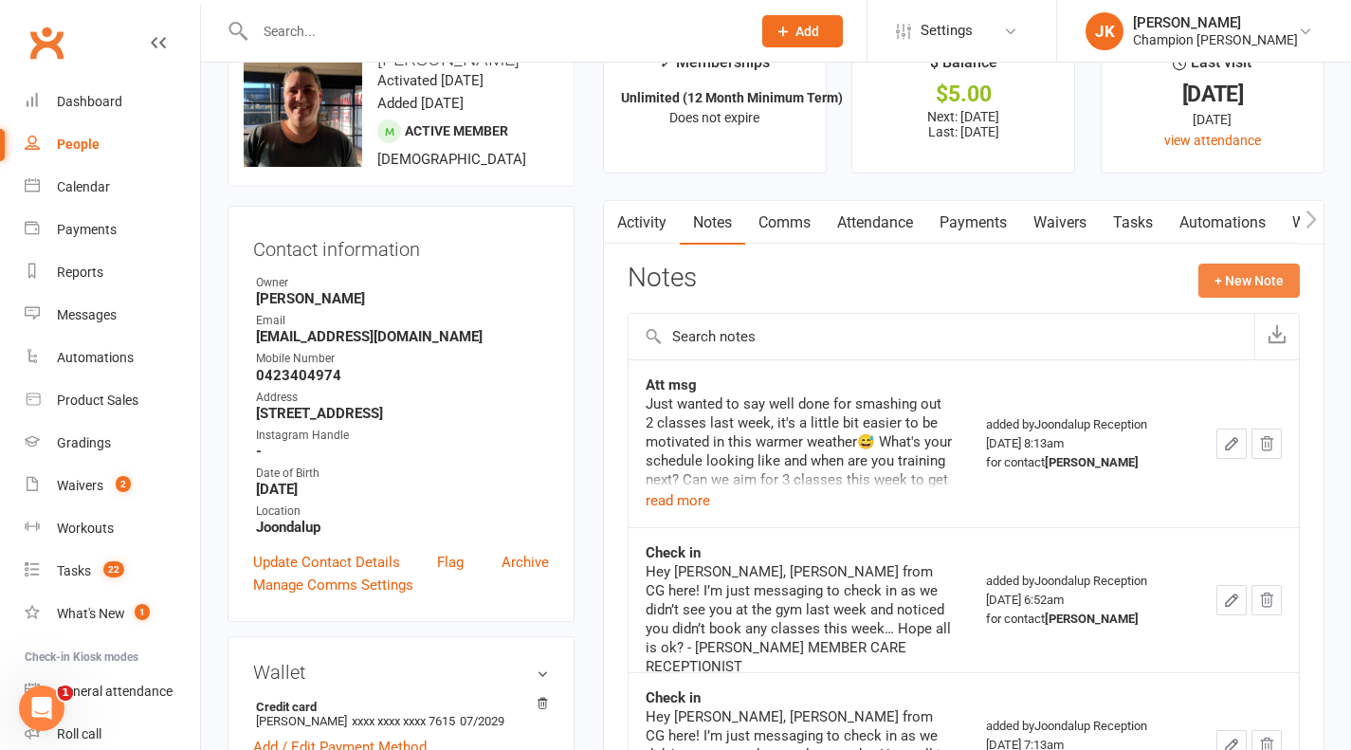
click at [1285, 288] on button "+ New Note" at bounding box center [1248, 281] width 101 height 34
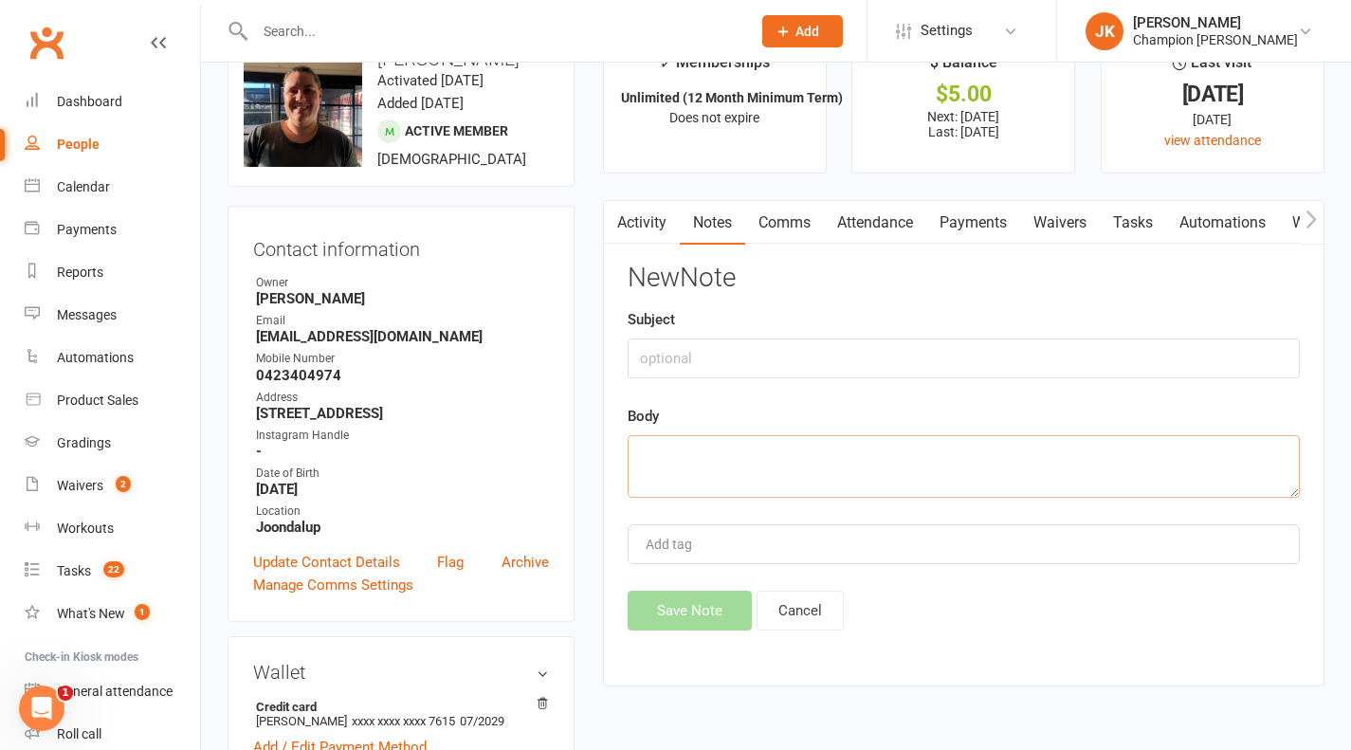
click at [899, 463] on textarea at bounding box center [964, 466] width 672 height 63
paste textarea "Keen to get you onto the mats 2-3 times this week - did you want me to book som…"
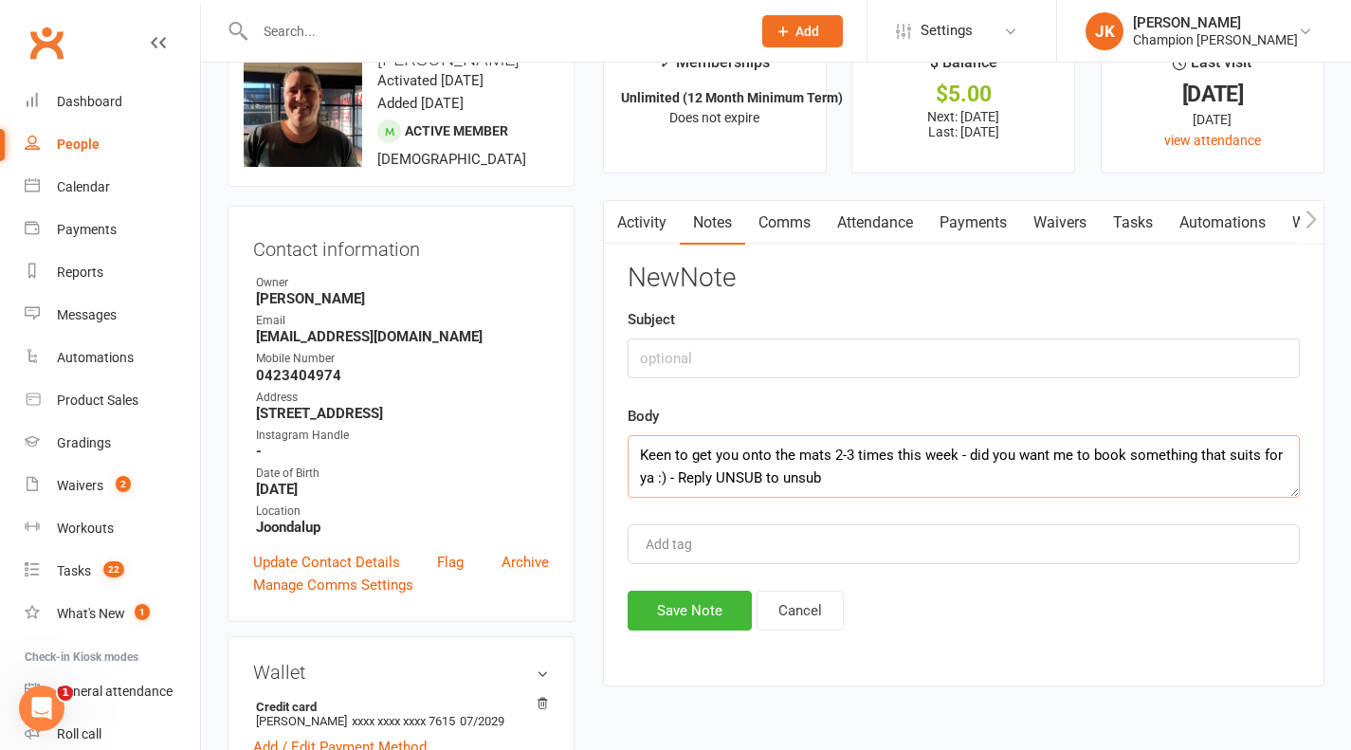
type textarea "Keen to get you onto the mats 2-3 times this week - did you want me to book som…"
click at [996, 354] on input "text" at bounding box center [964, 358] width 672 height 40
type input "Message sent"
click at [710, 609] on button "Save Note" at bounding box center [690, 611] width 124 height 40
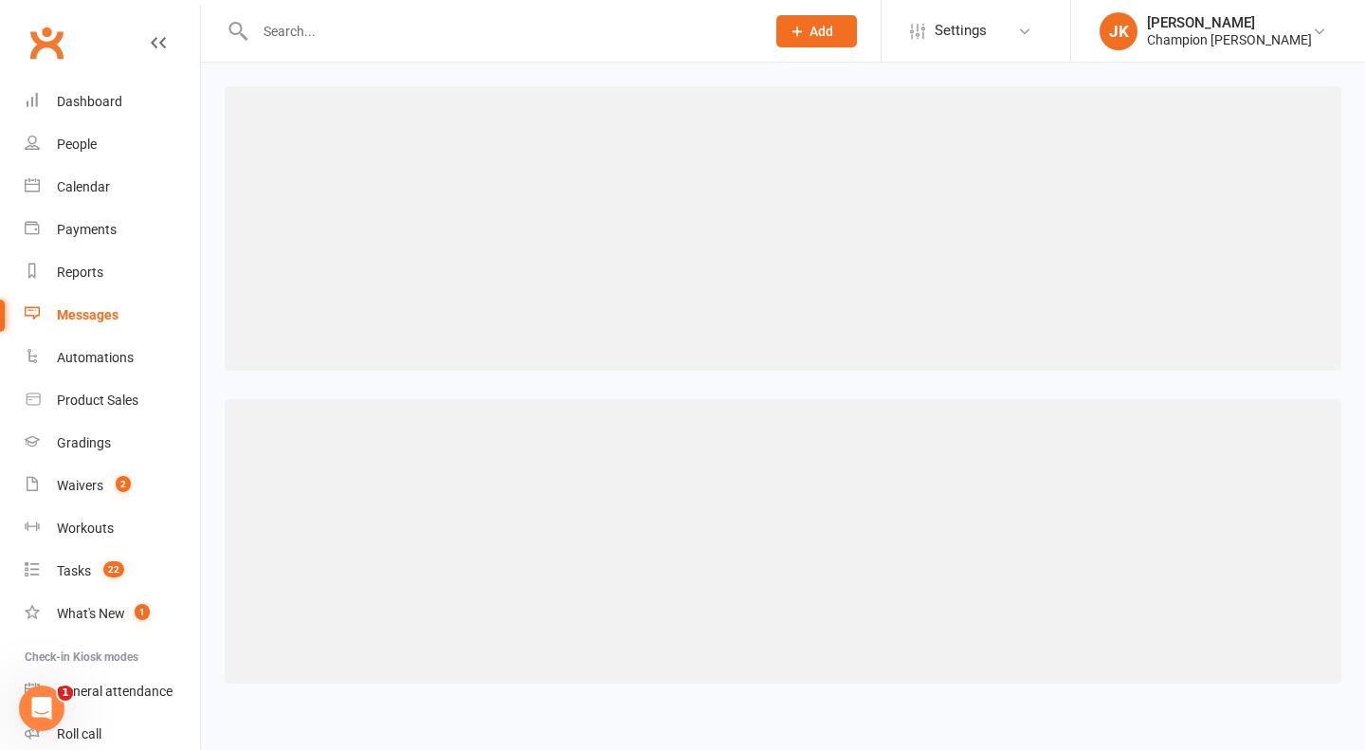
select select "50"
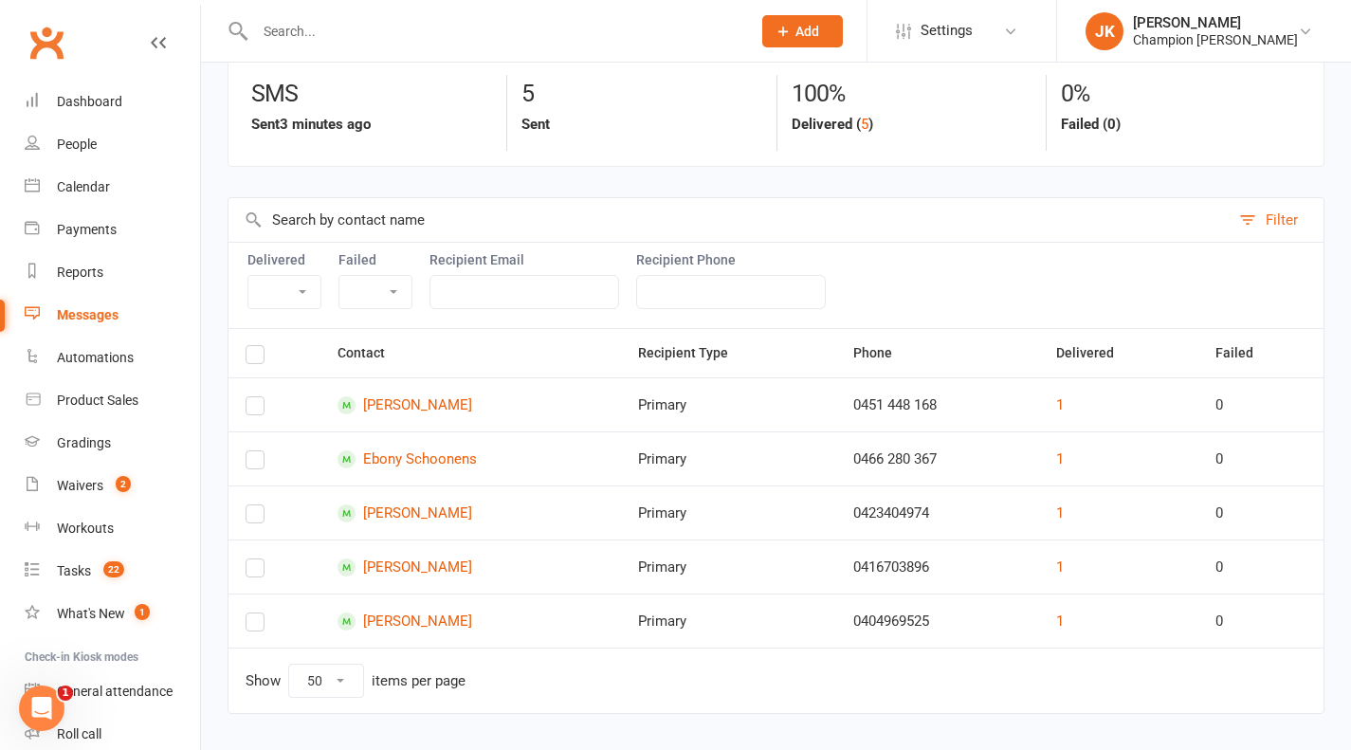
scroll to position [99, 0]
click at [424, 560] on link "MAURICE STELIO" at bounding box center [471, 566] width 266 height 18
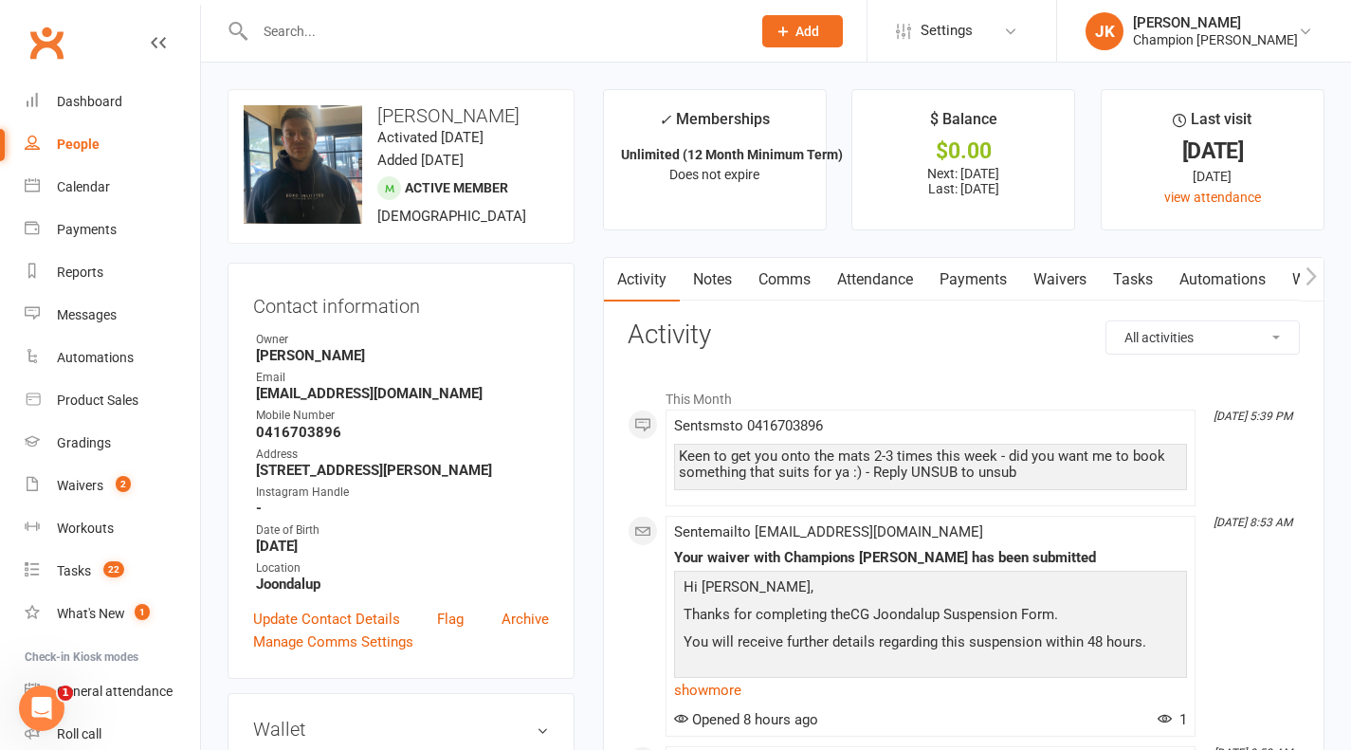
scroll to position [122, 0]
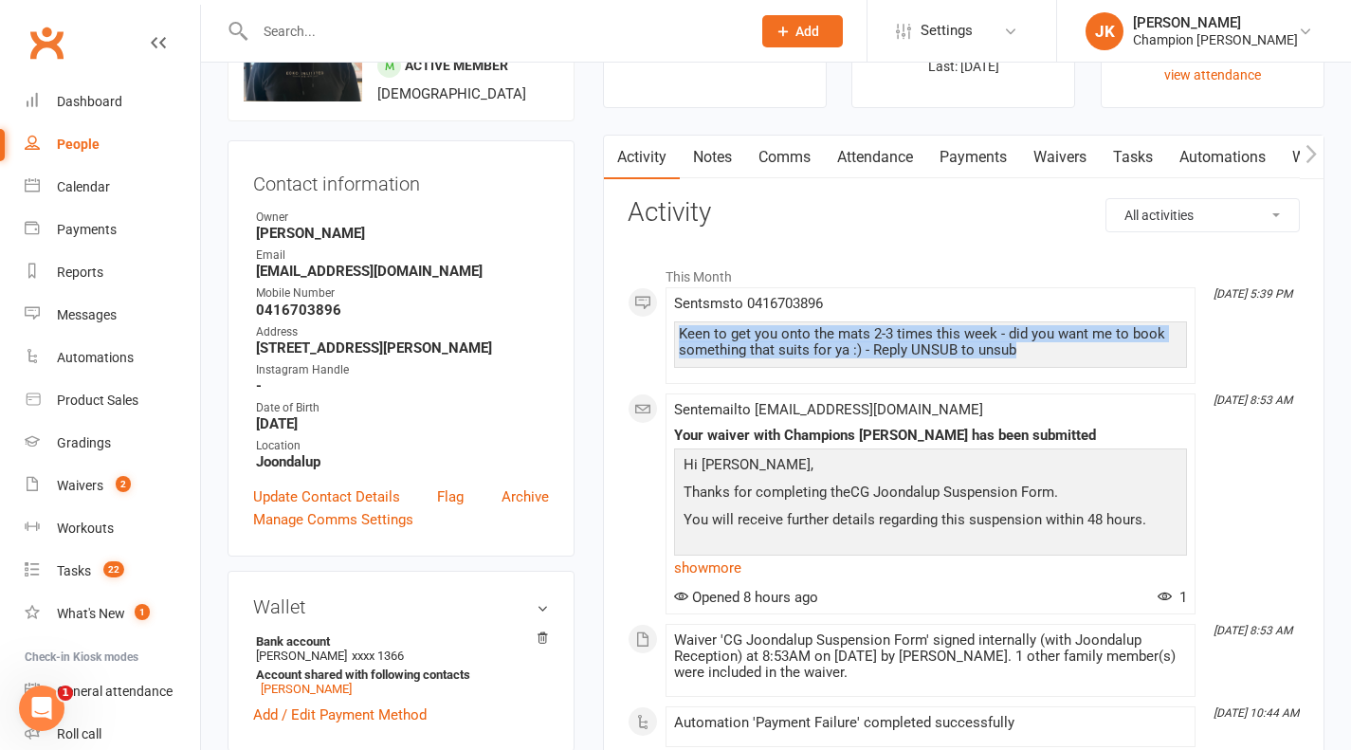
drag, startPoint x: 1047, startPoint y: 353, endPoint x: 628, endPoint y: 320, distance: 420.3
click at [731, 163] on link "Notes" at bounding box center [712, 158] width 65 height 44
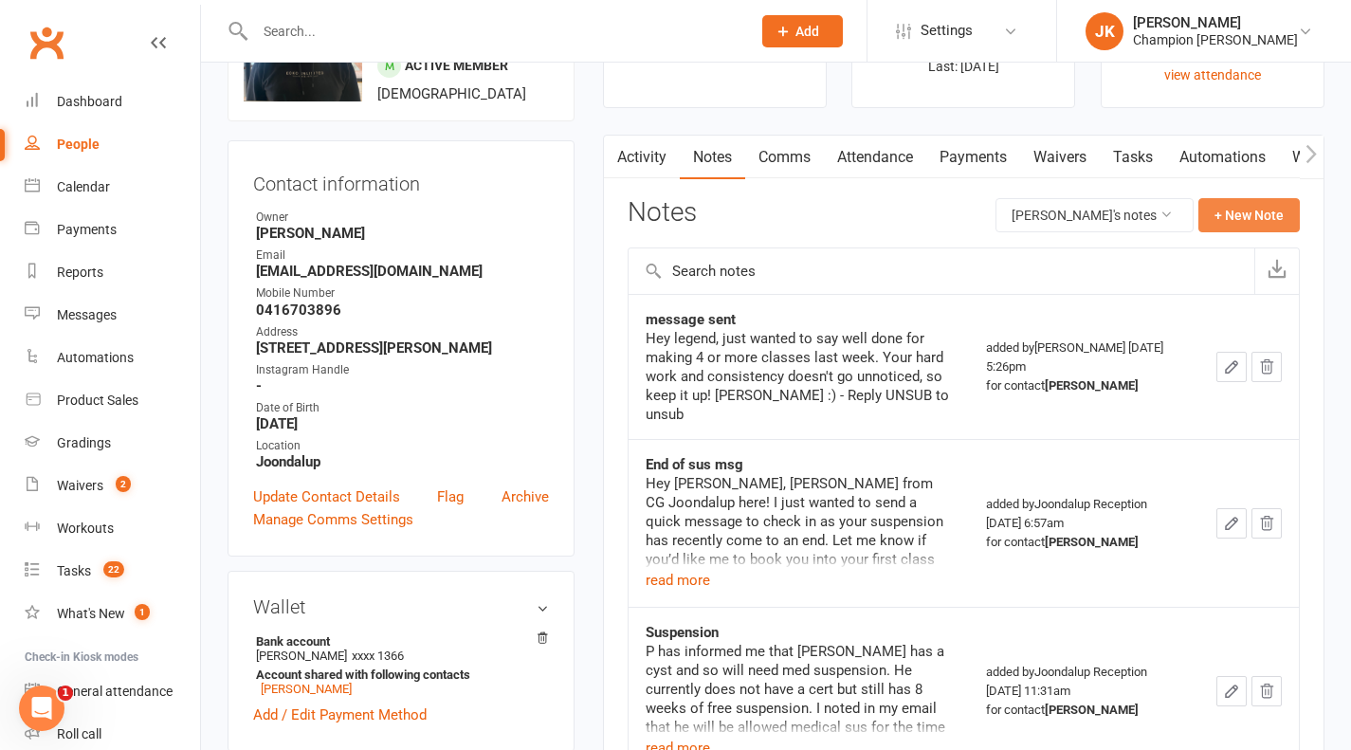
click at [1238, 217] on button "+ New Note" at bounding box center [1248, 215] width 101 height 34
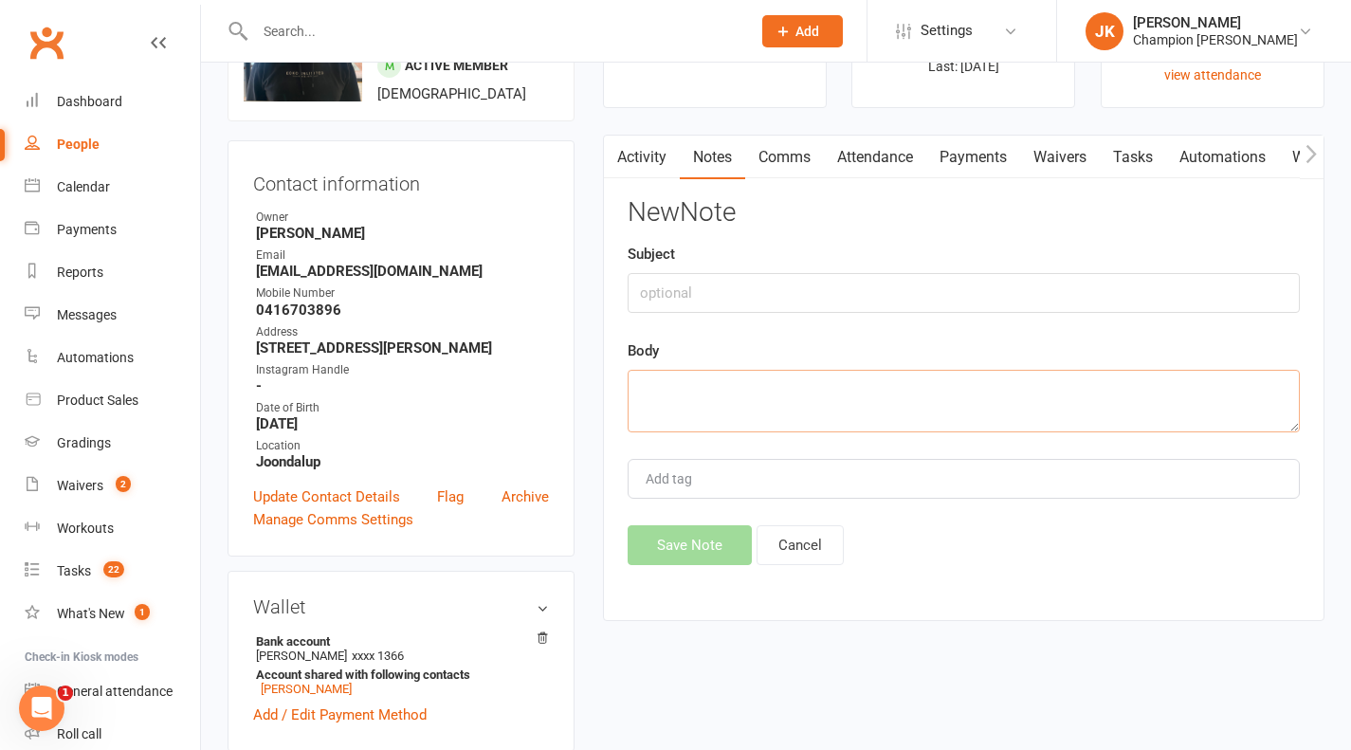
click at [807, 398] on textarea at bounding box center [964, 401] width 672 height 63
paste textarea "Keen to get you onto the mats 2-3 times this week - did you want me to book som…"
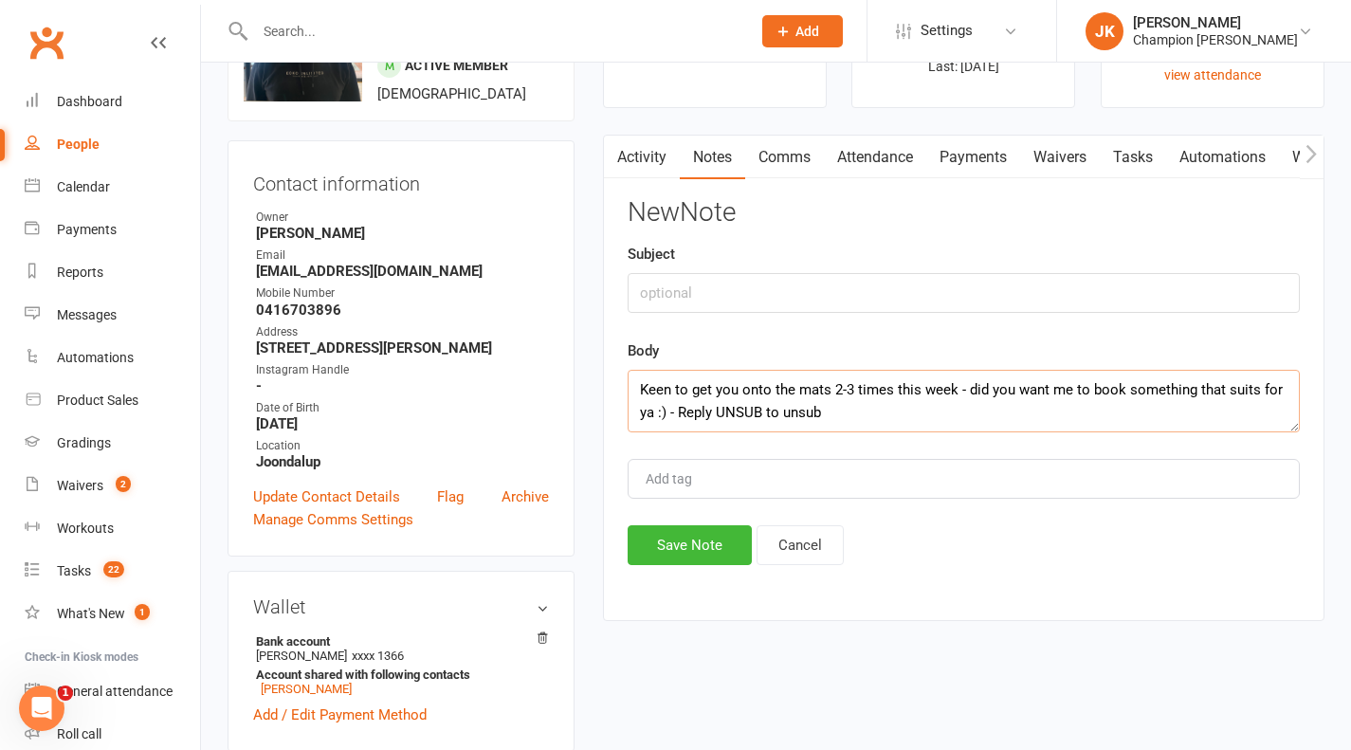
type textarea "Keen to get you onto the mats 2-3 times this week - did you want me to book som…"
click at [921, 288] on input "text" at bounding box center [964, 293] width 672 height 40
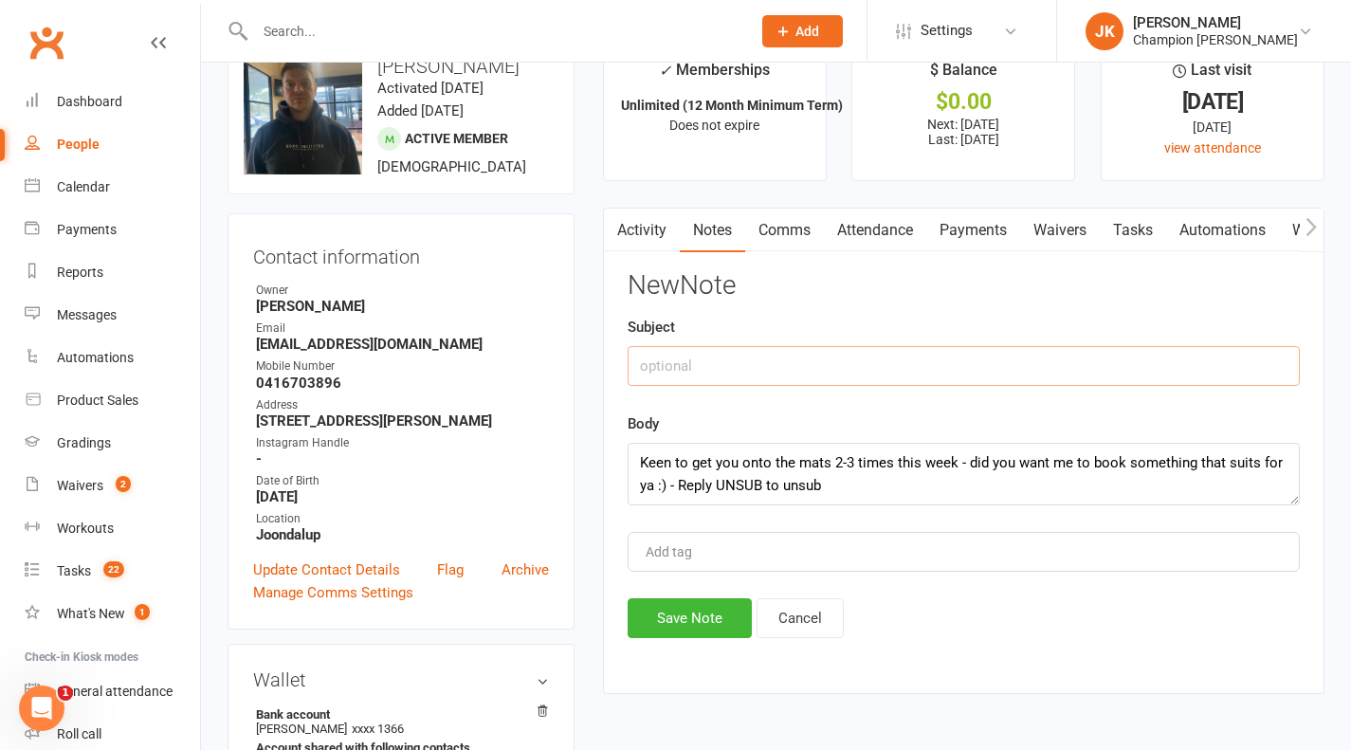
scroll to position [2, 0]
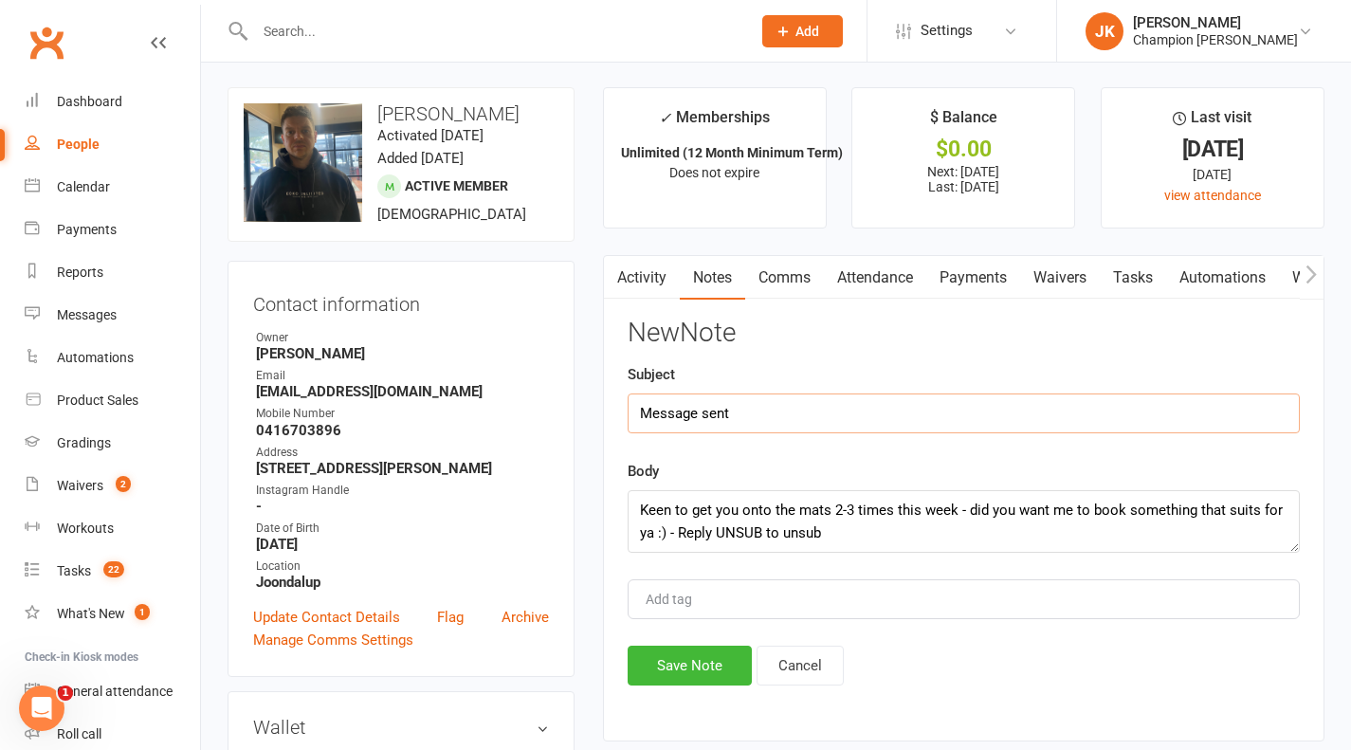
type input "Message sent"
click at [684, 683] on button "Save Note" at bounding box center [690, 666] width 124 height 40
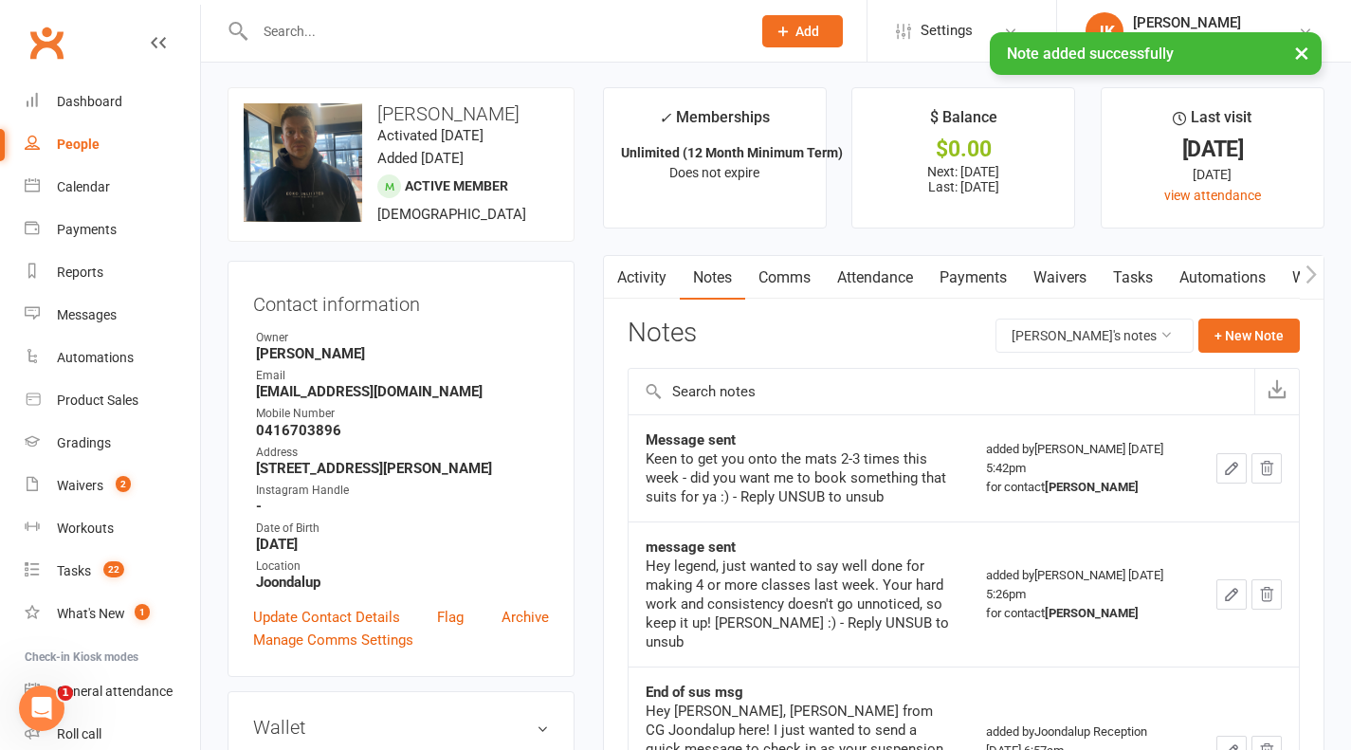
scroll to position [122, 0]
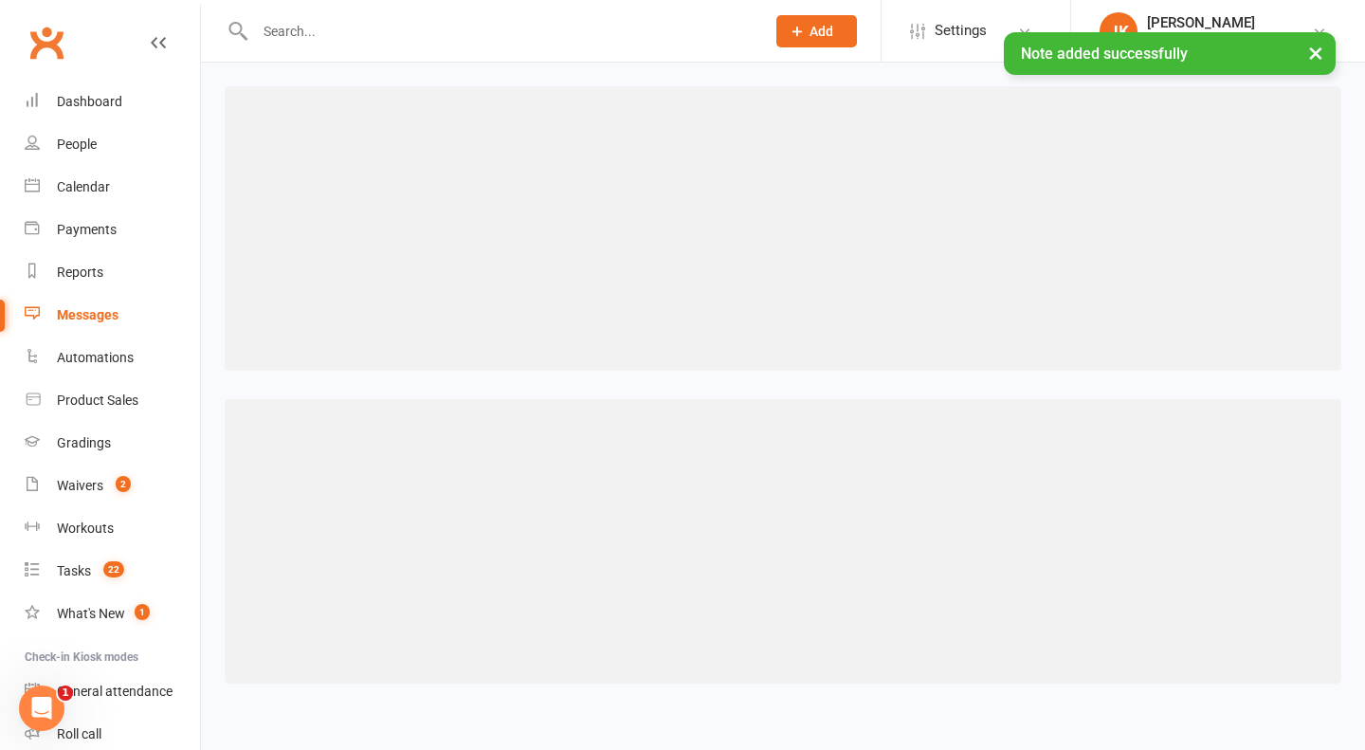
select select "50"
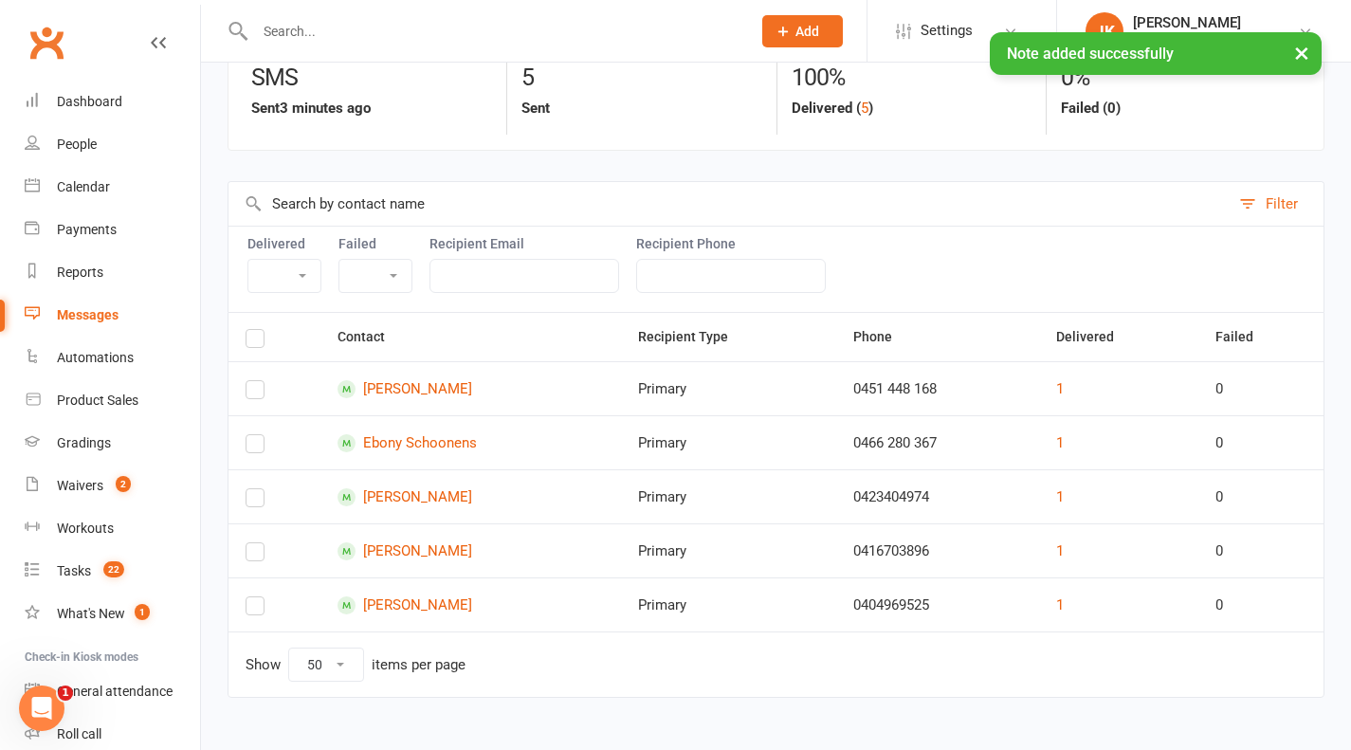
scroll to position [118, 0]
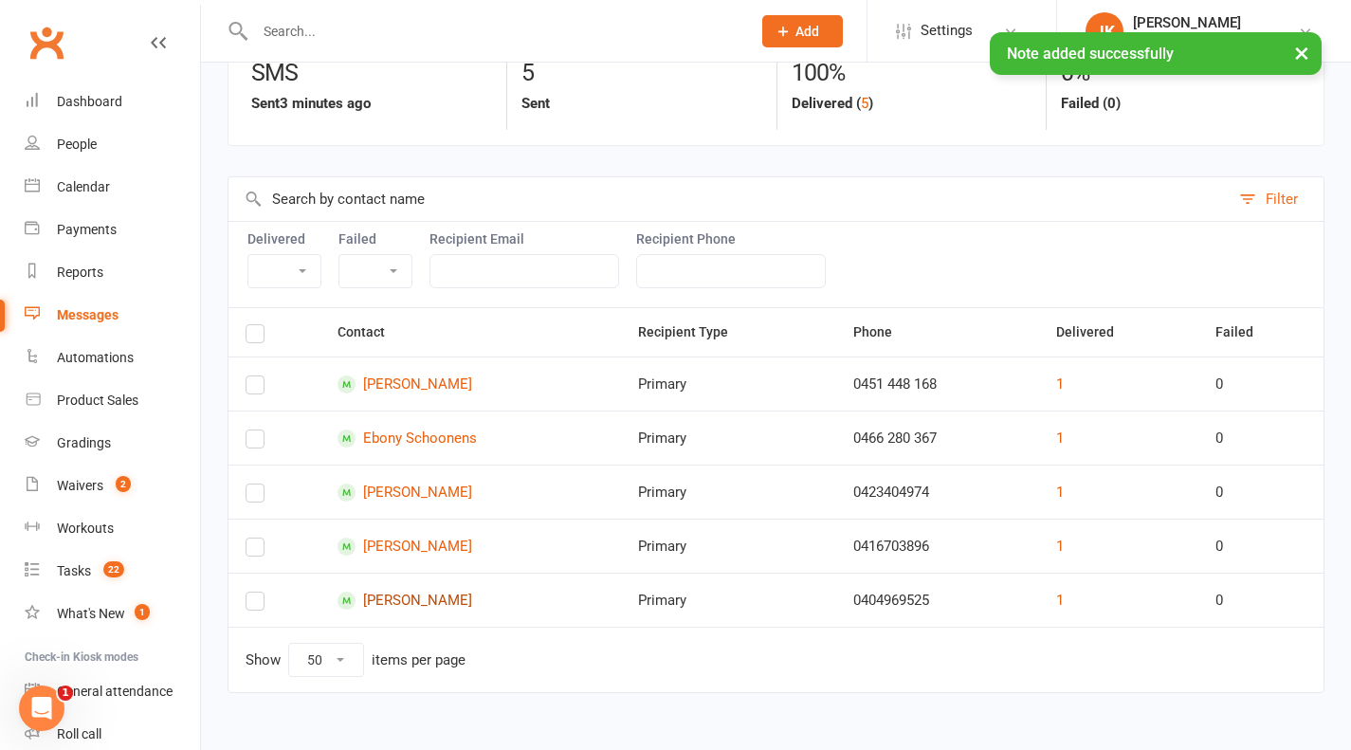
click at [418, 592] on link "nikolas vojnovic" at bounding box center [471, 601] width 266 height 18
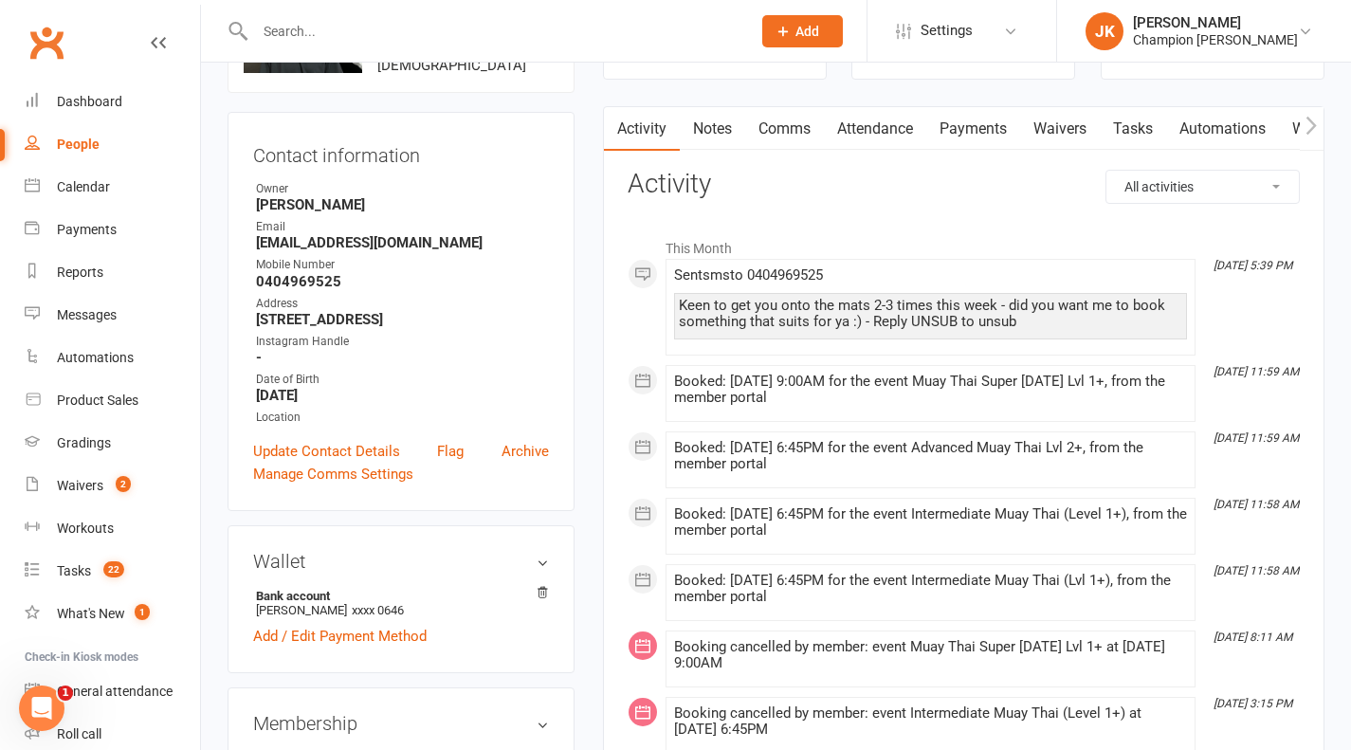
scroll to position [152, 0]
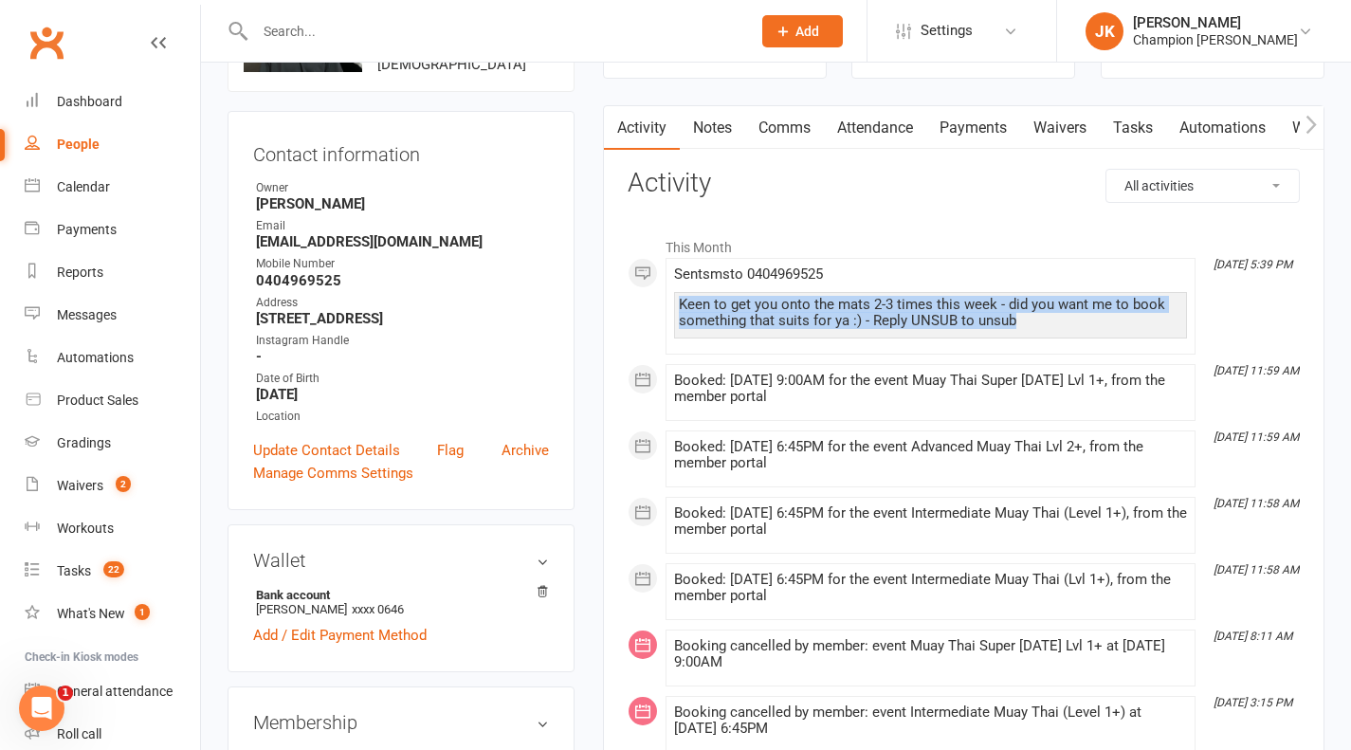
drag, startPoint x: 1019, startPoint y: 322, endPoint x: 682, endPoint y: 307, distance: 337.9
click at [682, 307] on div "Keen to get you onto the mats 2-3 times this week - did you want me to book som…" at bounding box center [930, 313] width 503 height 32
click at [731, 137] on link "Notes" at bounding box center [712, 128] width 65 height 44
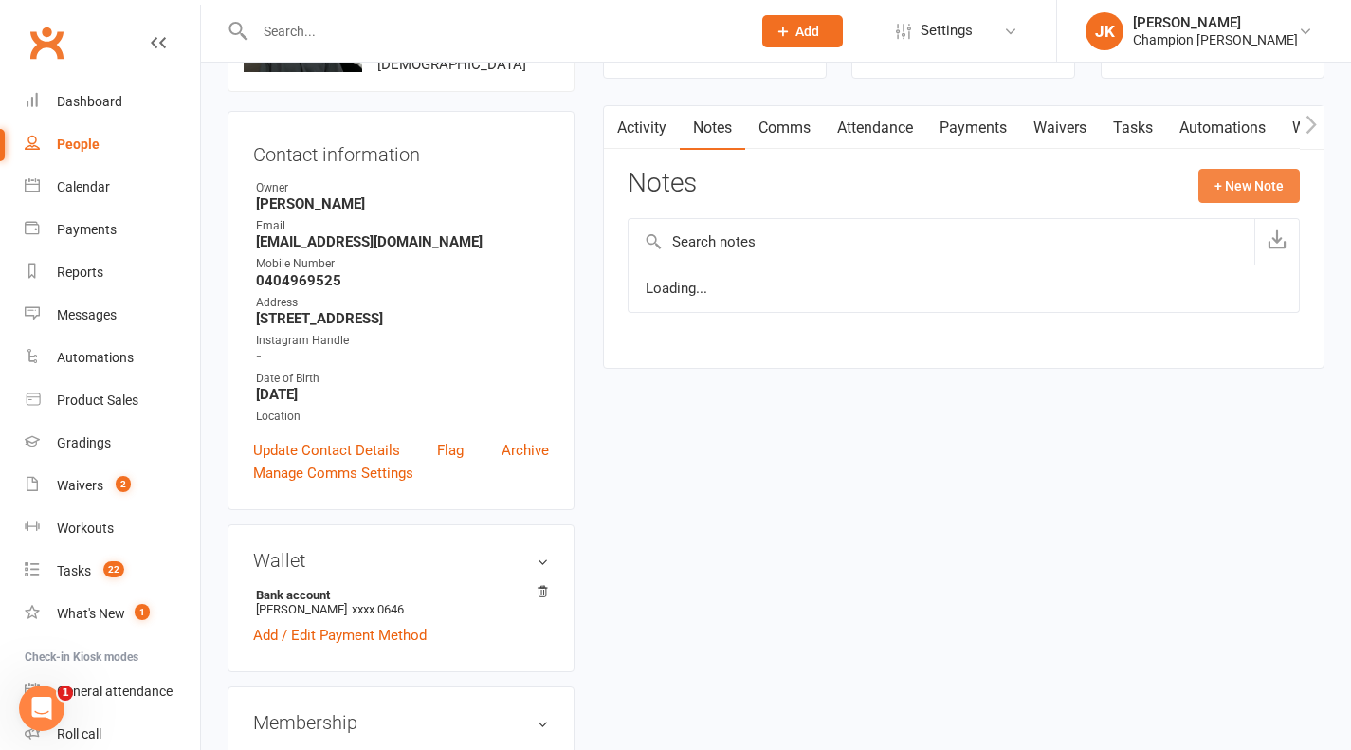
click at [1261, 198] on button "+ New Note" at bounding box center [1248, 186] width 101 height 34
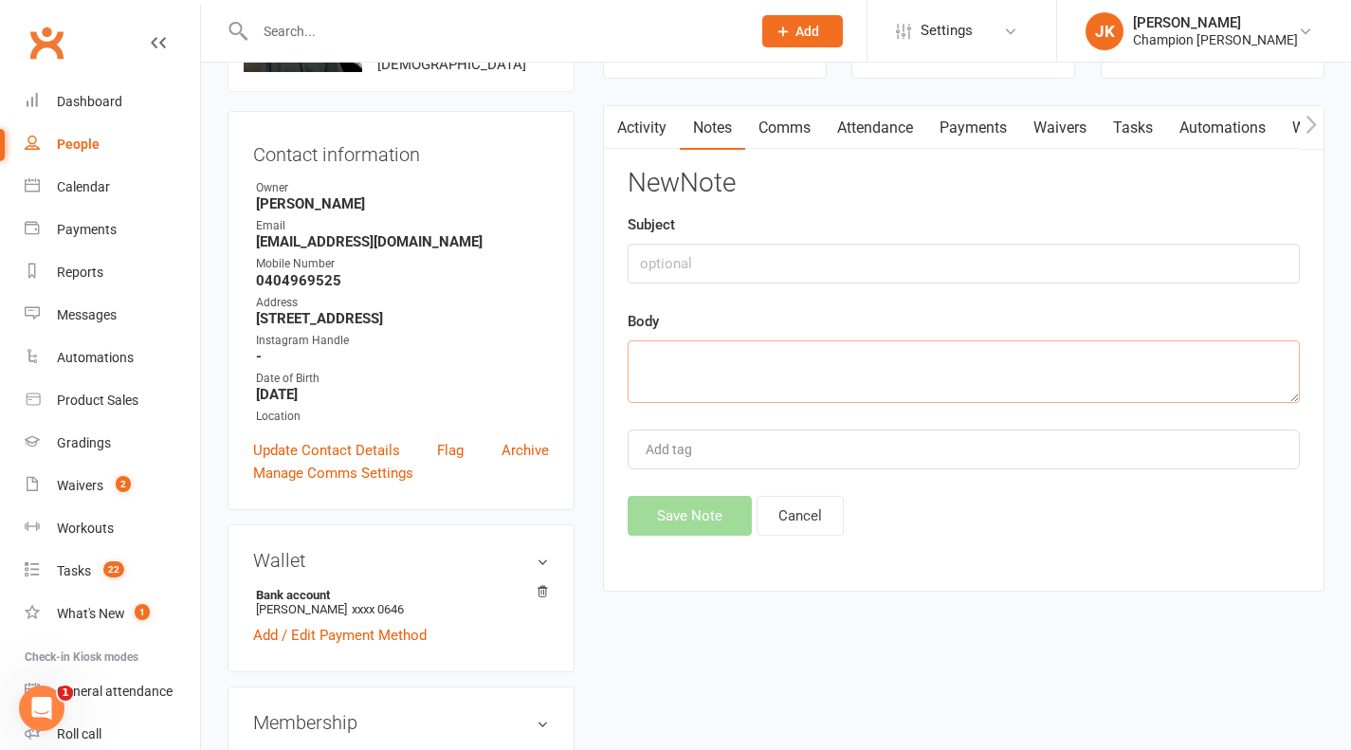
click at [909, 395] on textarea at bounding box center [964, 371] width 672 height 63
paste textarea "Keen to get you onto the mats 2-3 times this week - did you want me to book som…"
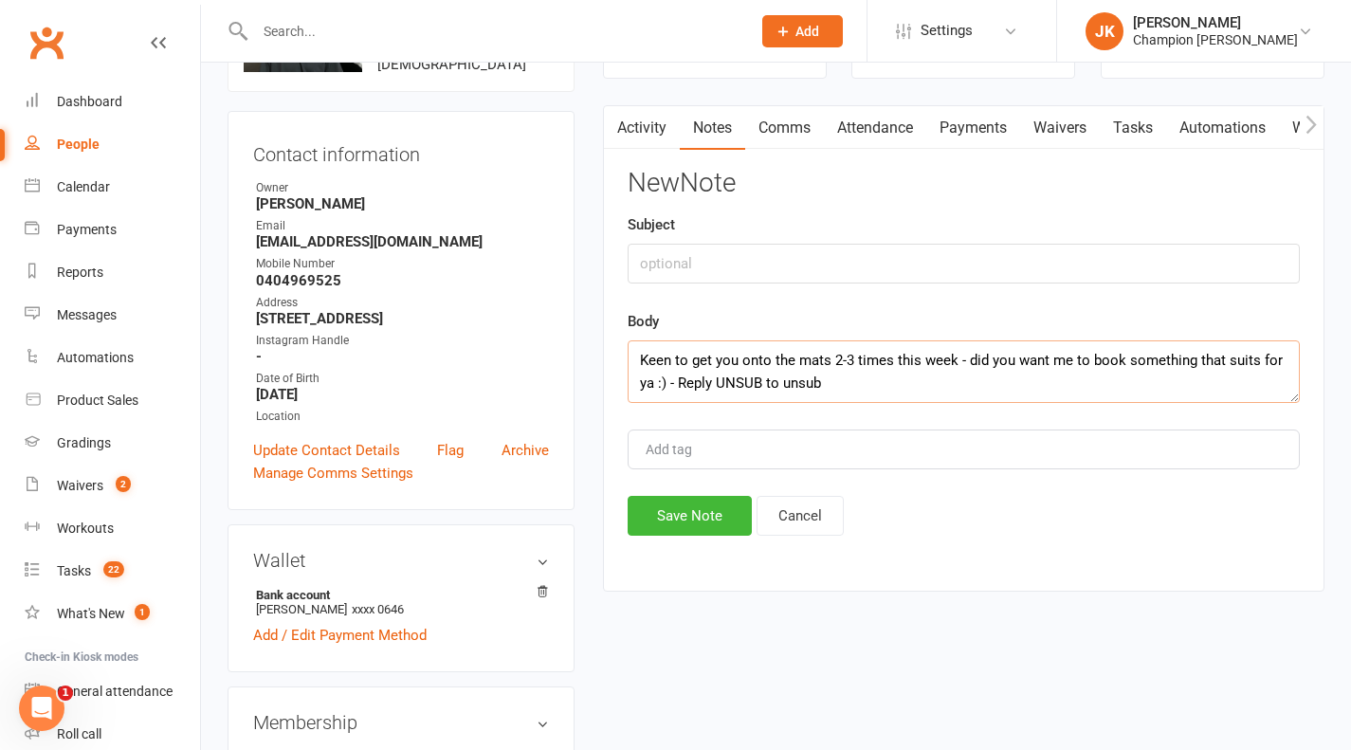
type textarea "Keen to get you onto the mats 2-3 times this week - did you want me to book som…"
click at [998, 251] on input "text" at bounding box center [964, 264] width 672 height 40
type input "Message sent"
click at [637, 498] on button "Save Note" at bounding box center [690, 516] width 124 height 40
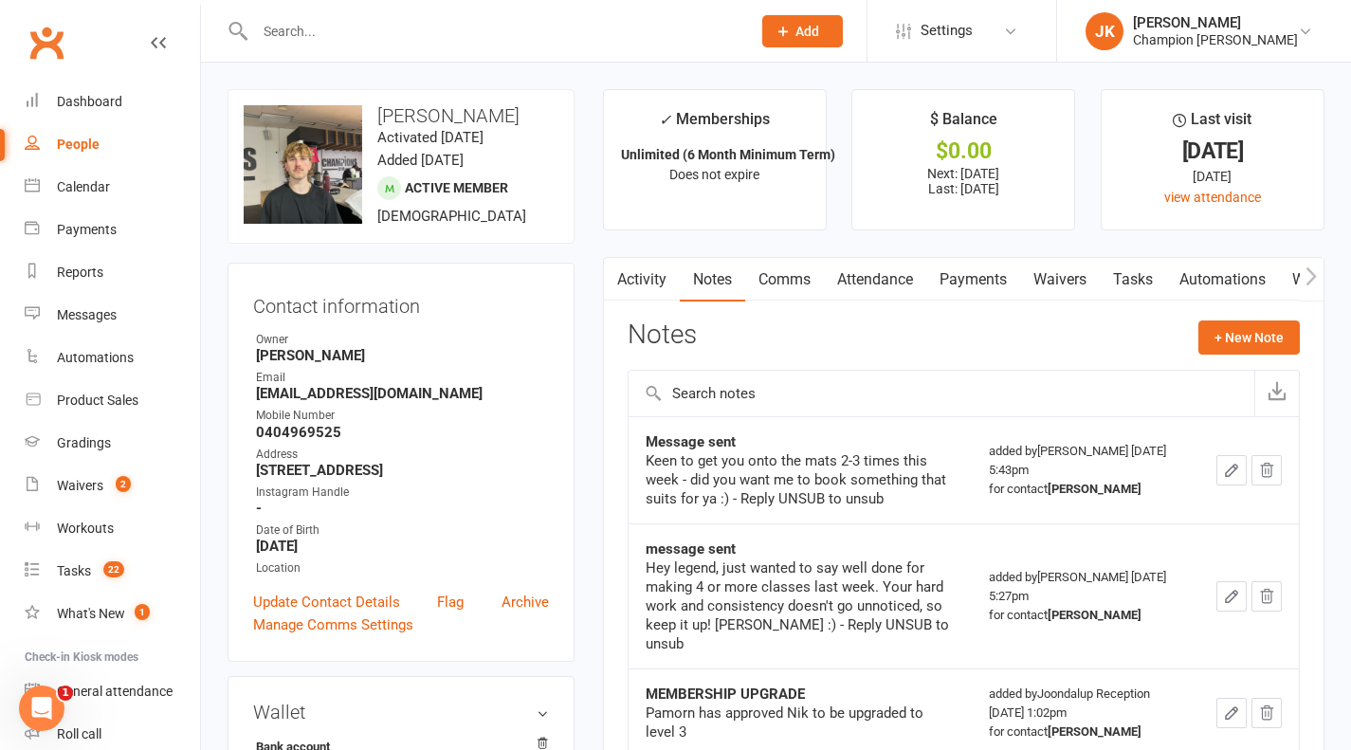
click at [521, 48] on div at bounding box center [483, 31] width 510 height 62
click at [458, 45] on div at bounding box center [483, 31] width 510 height 62
click at [323, 25] on input "text" at bounding box center [493, 31] width 488 height 27
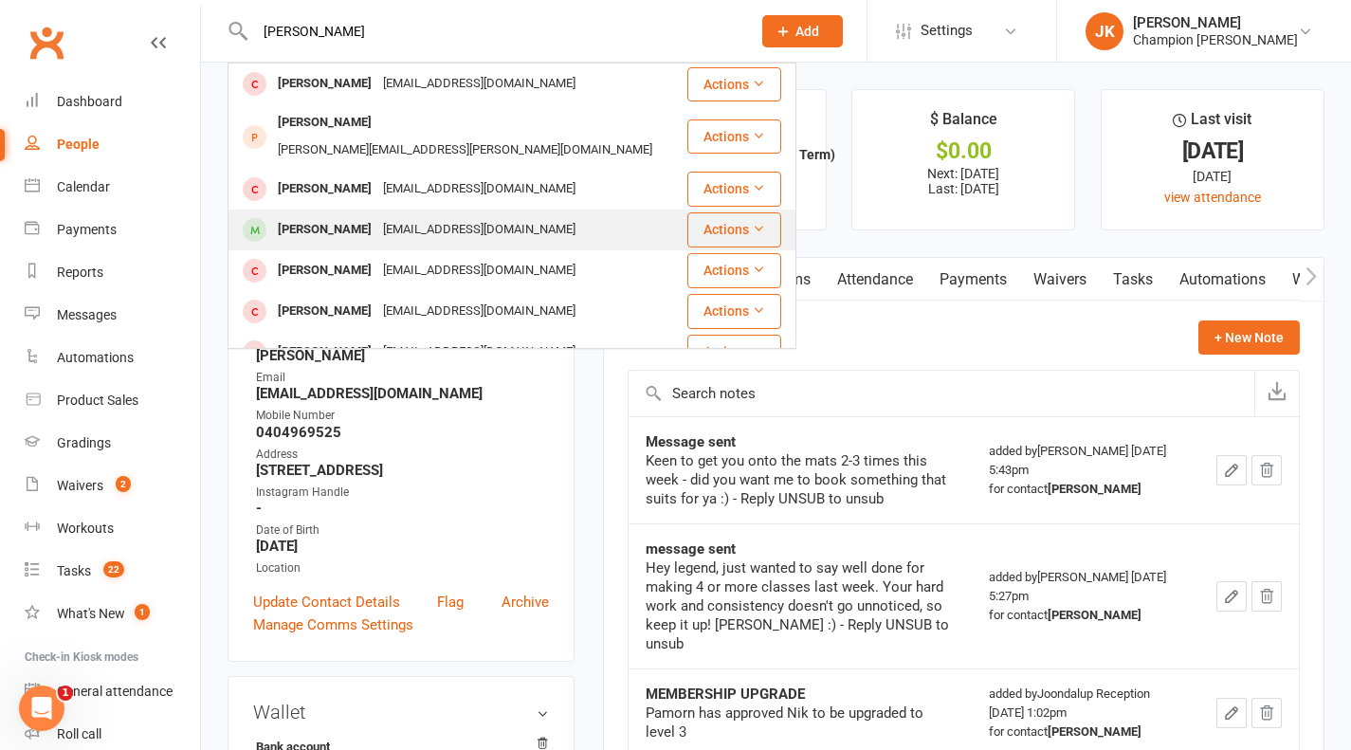
type input "jesse"
click at [327, 216] on div "Jesse Paredes" at bounding box center [324, 229] width 105 height 27
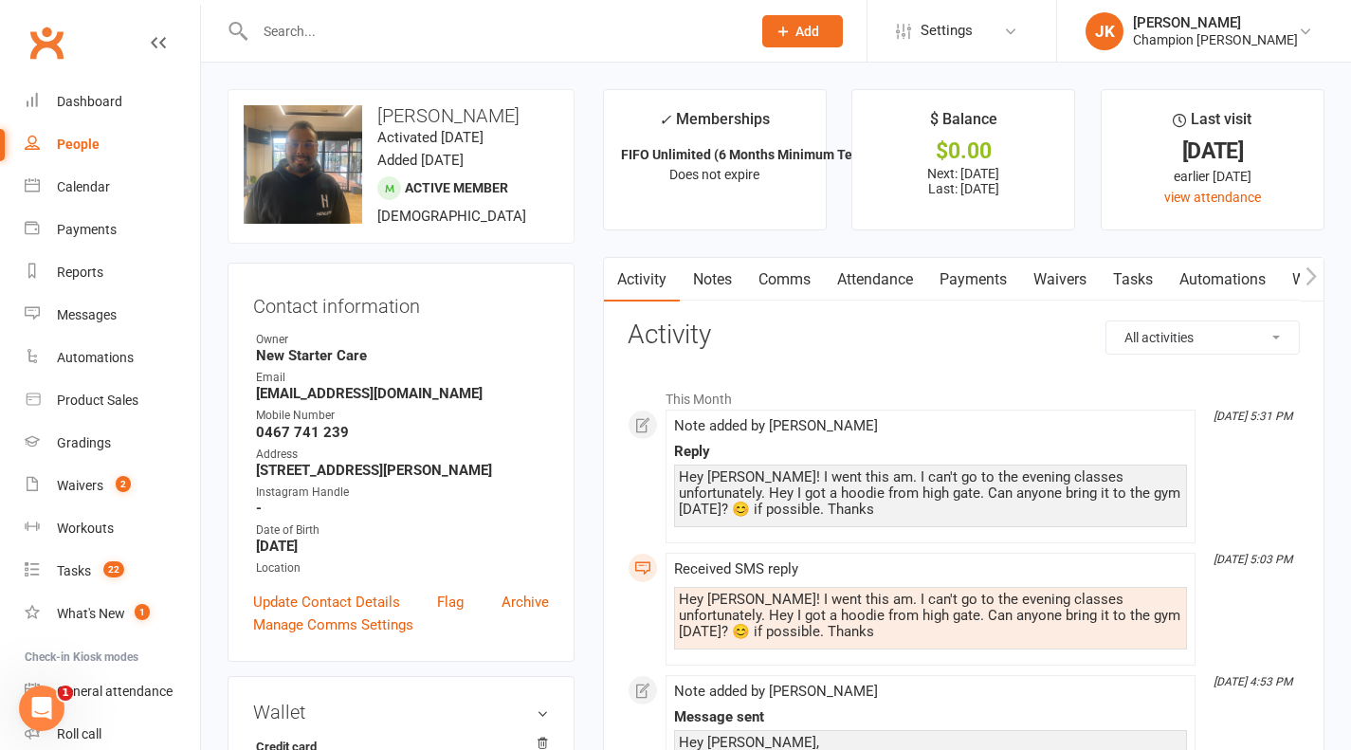
click at [720, 278] on link "Notes" at bounding box center [712, 280] width 65 height 44
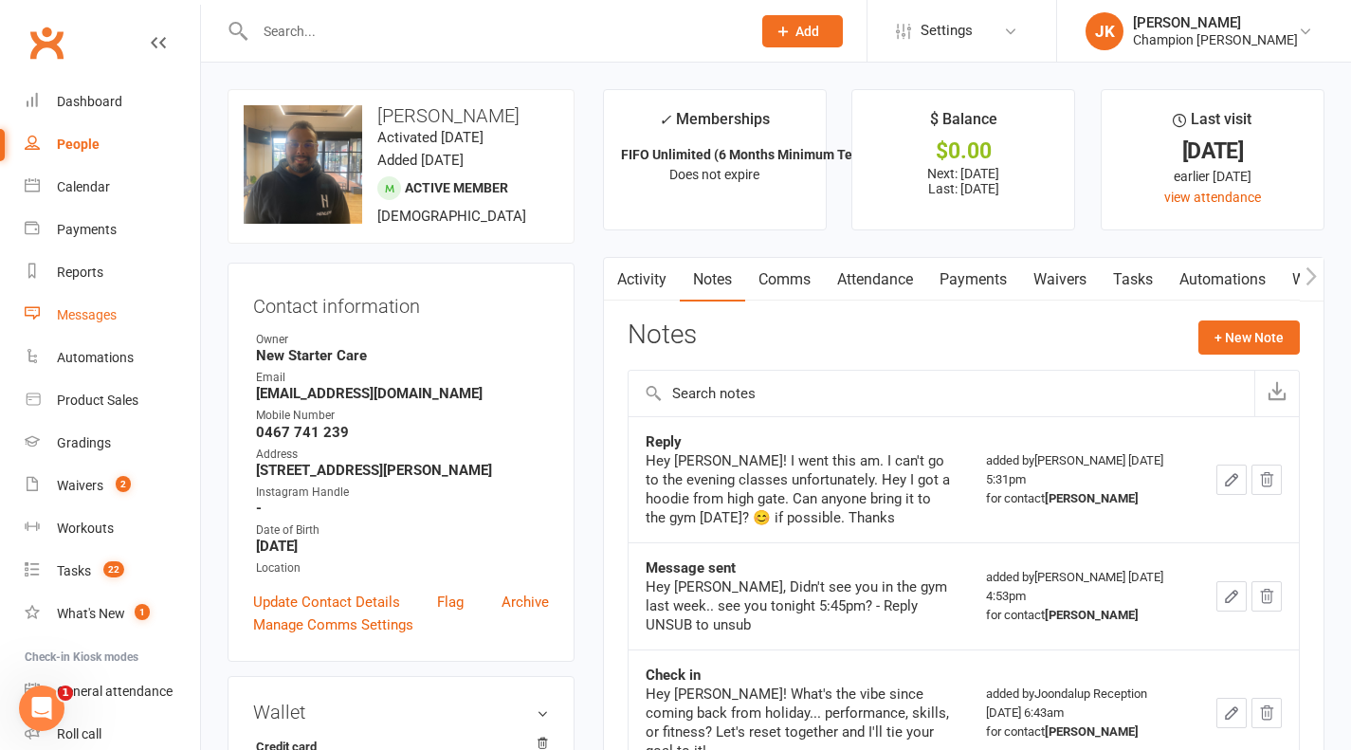
click at [115, 302] on link "Messages" at bounding box center [112, 315] width 175 height 43
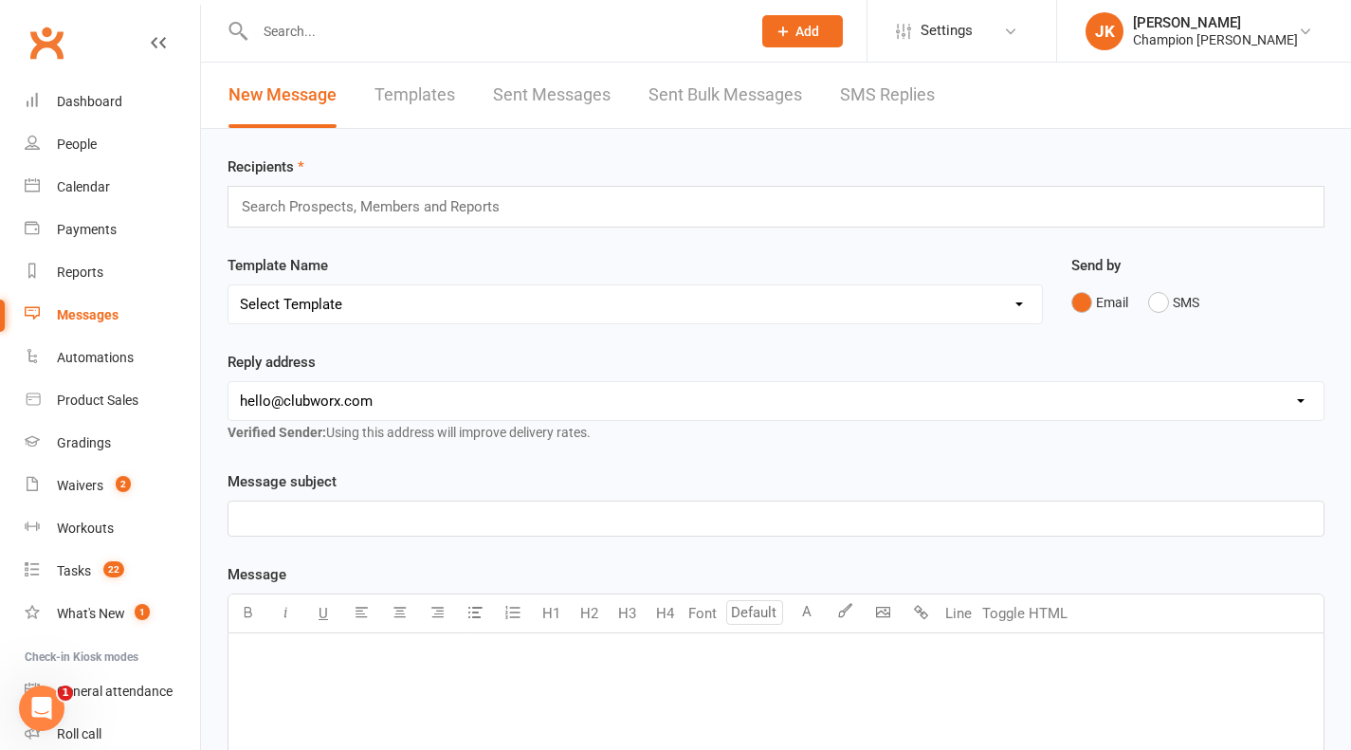
click at [864, 124] on link "SMS Replies" at bounding box center [887, 95] width 95 height 65
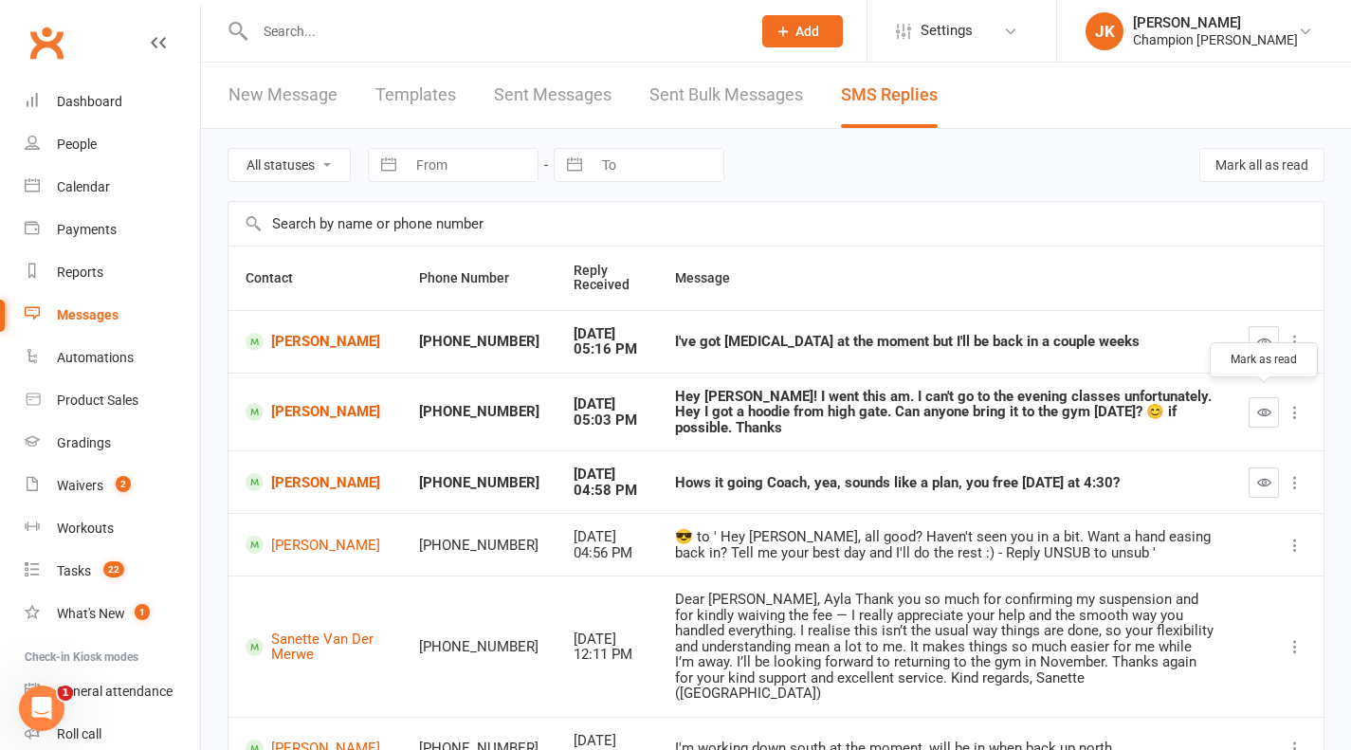
click at [1264, 405] on icon "button" at bounding box center [1264, 412] width 14 height 14
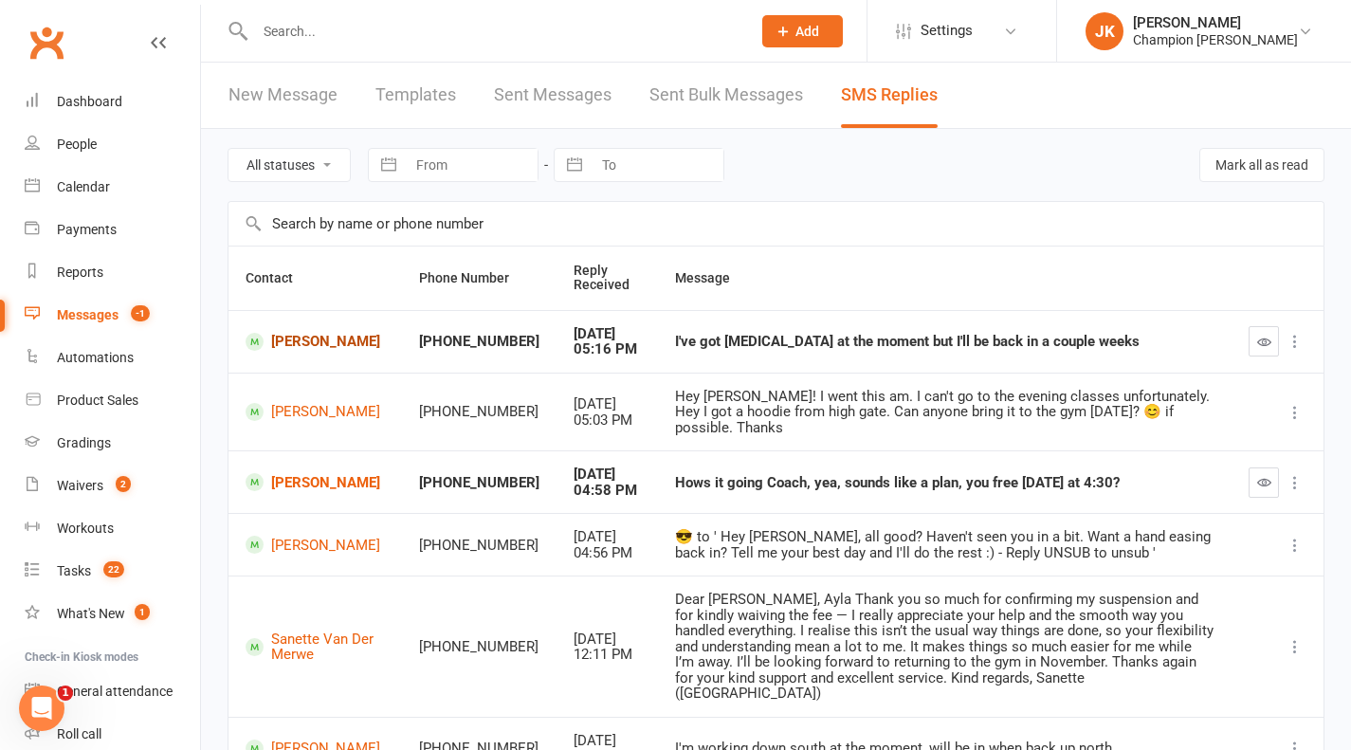
click at [271, 334] on link "Michael Garbin" at bounding box center [315, 342] width 139 height 18
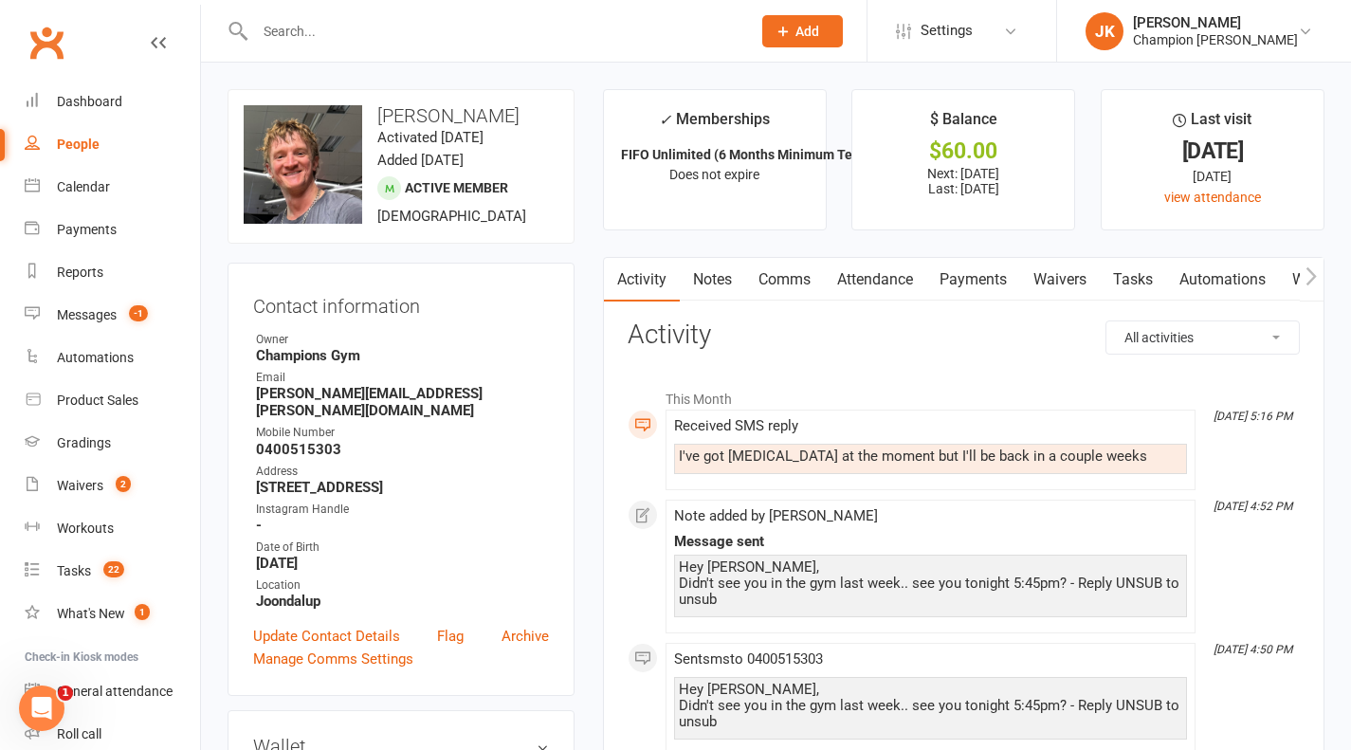
click at [734, 273] on link "Notes" at bounding box center [712, 280] width 65 height 44
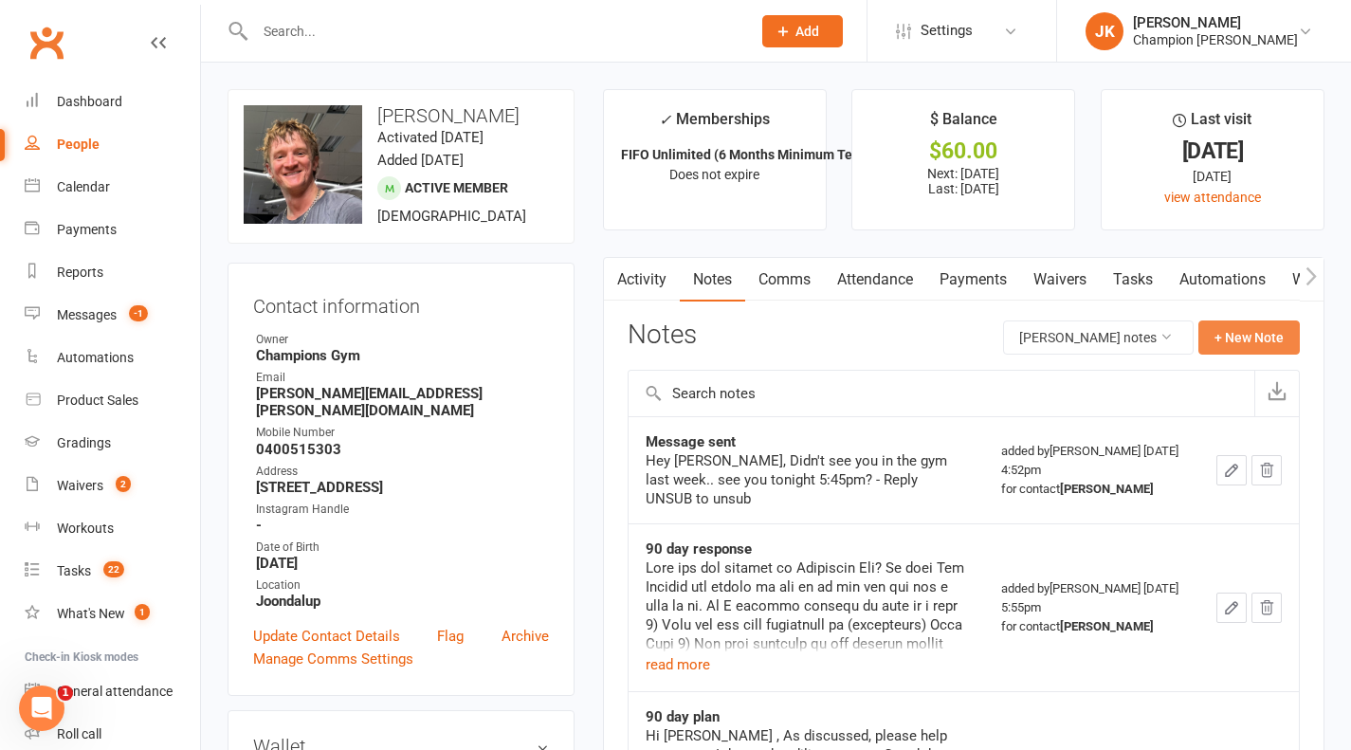
click at [1223, 329] on button "+ New Note" at bounding box center [1248, 337] width 101 height 34
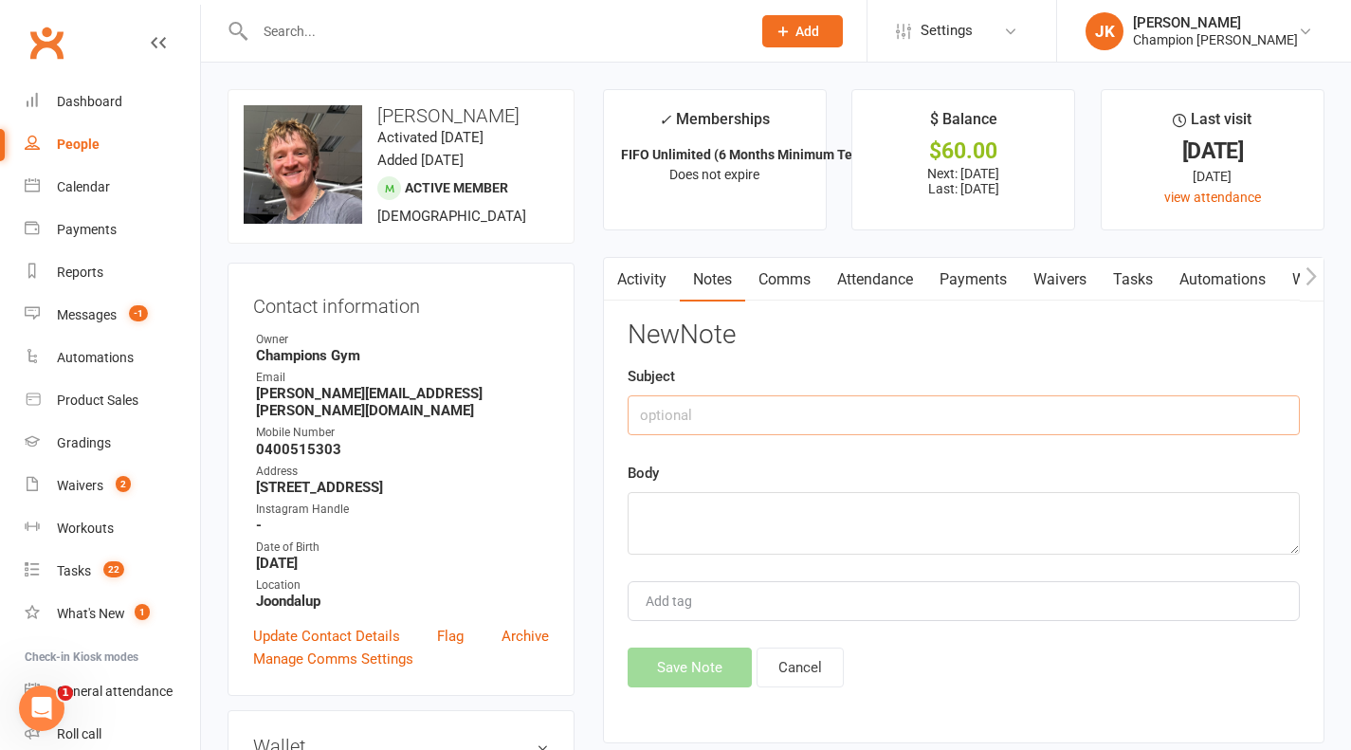
click at [1026, 410] on input "text" at bounding box center [964, 415] width 672 height 40
click at [813, 292] on link "Comms" at bounding box center [784, 280] width 79 height 44
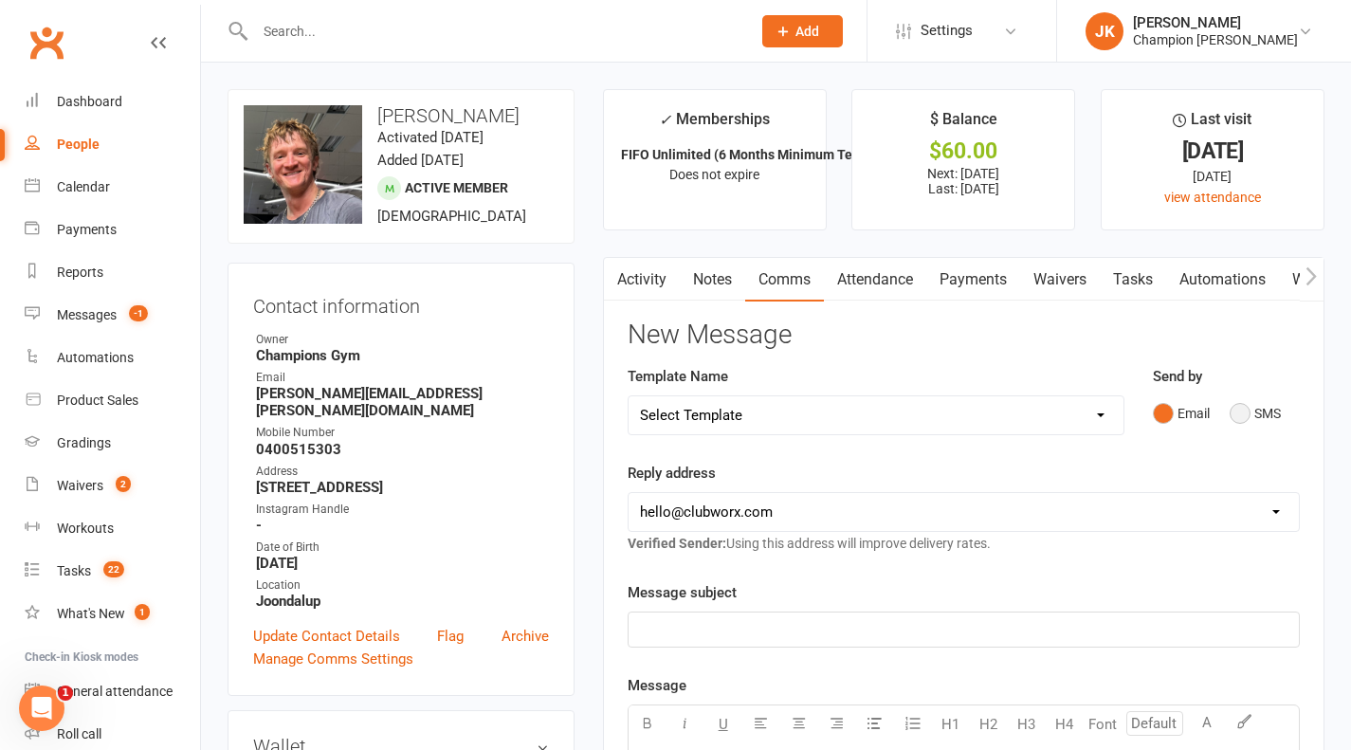
click at [1232, 415] on button "SMS" at bounding box center [1255, 413] width 51 height 36
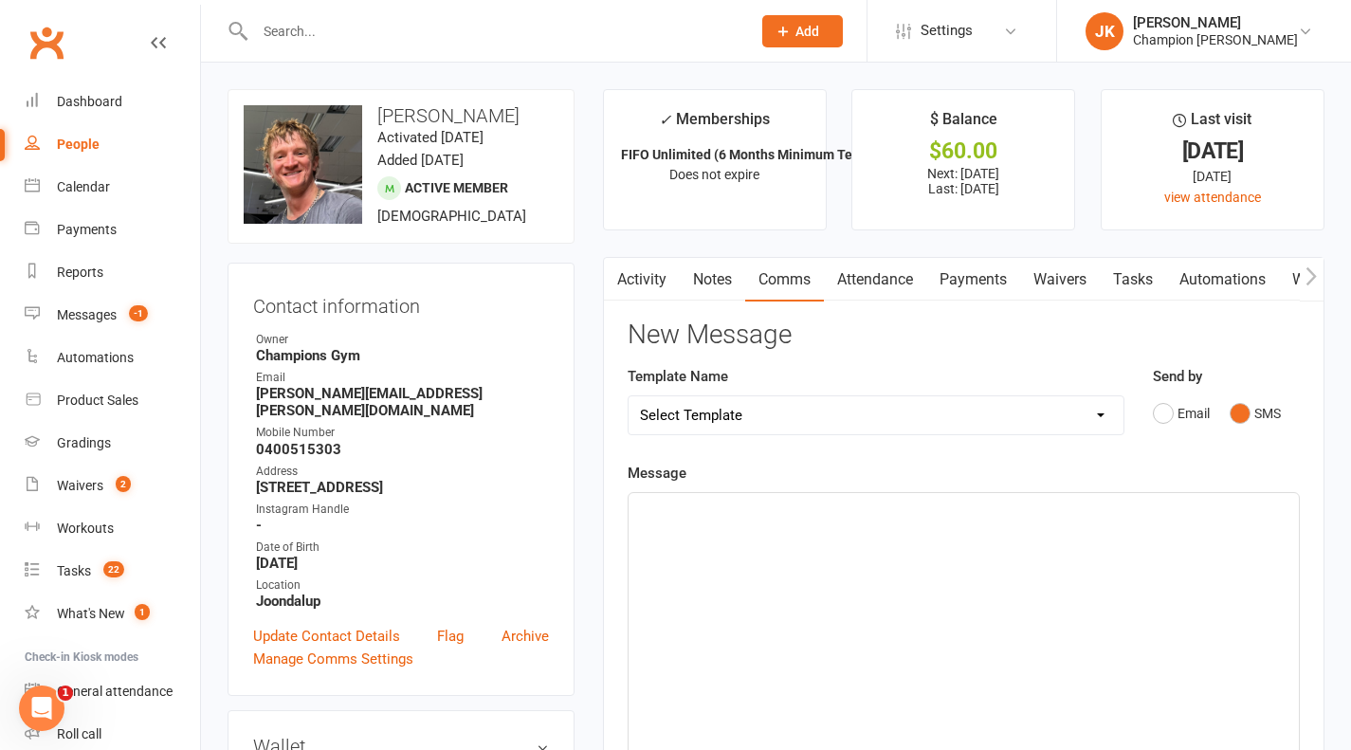
click at [1233, 547] on div "﻿" at bounding box center [964, 635] width 670 height 284
click at [1019, 504] on span "Ahh bugger that would be sore. Did you have a medical certficate or doctors not…" at bounding box center [899, 510] width 519 height 17
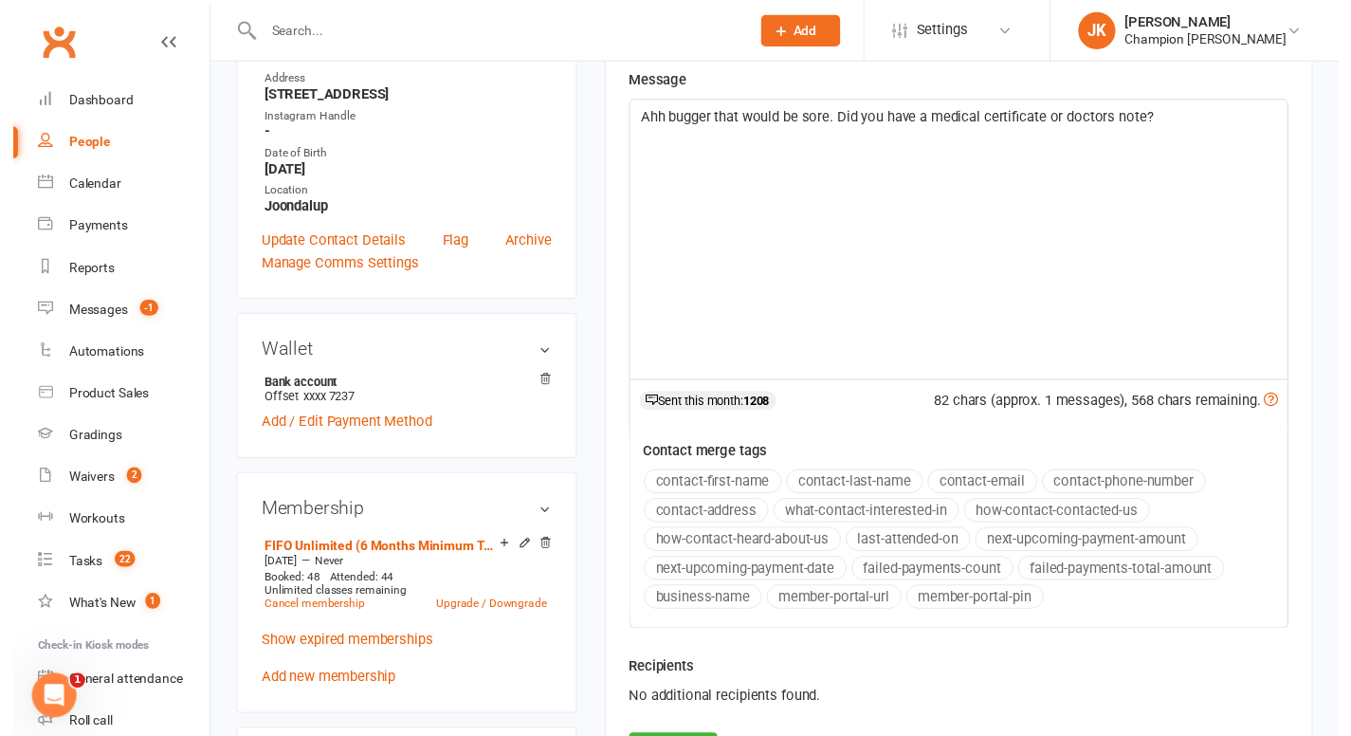
scroll to position [699, 0]
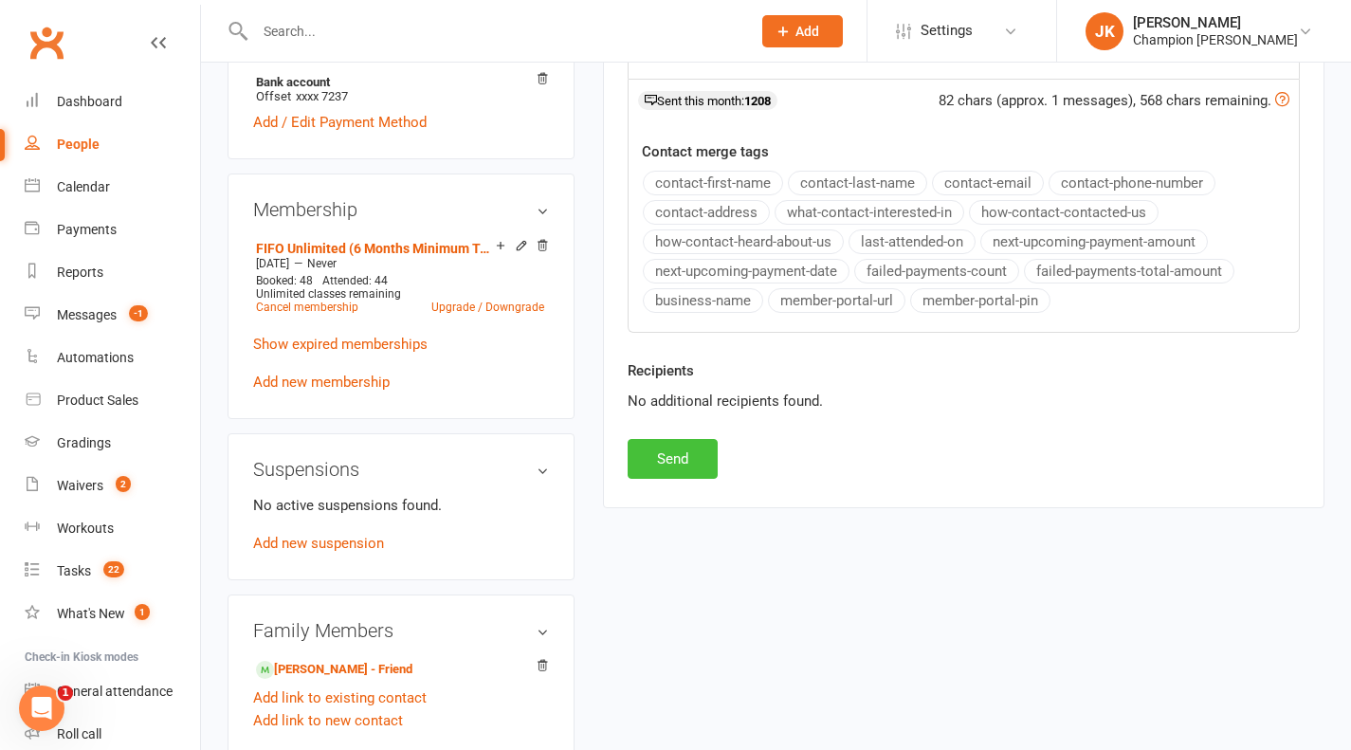
click at [694, 441] on button "Send" at bounding box center [673, 459] width 90 height 40
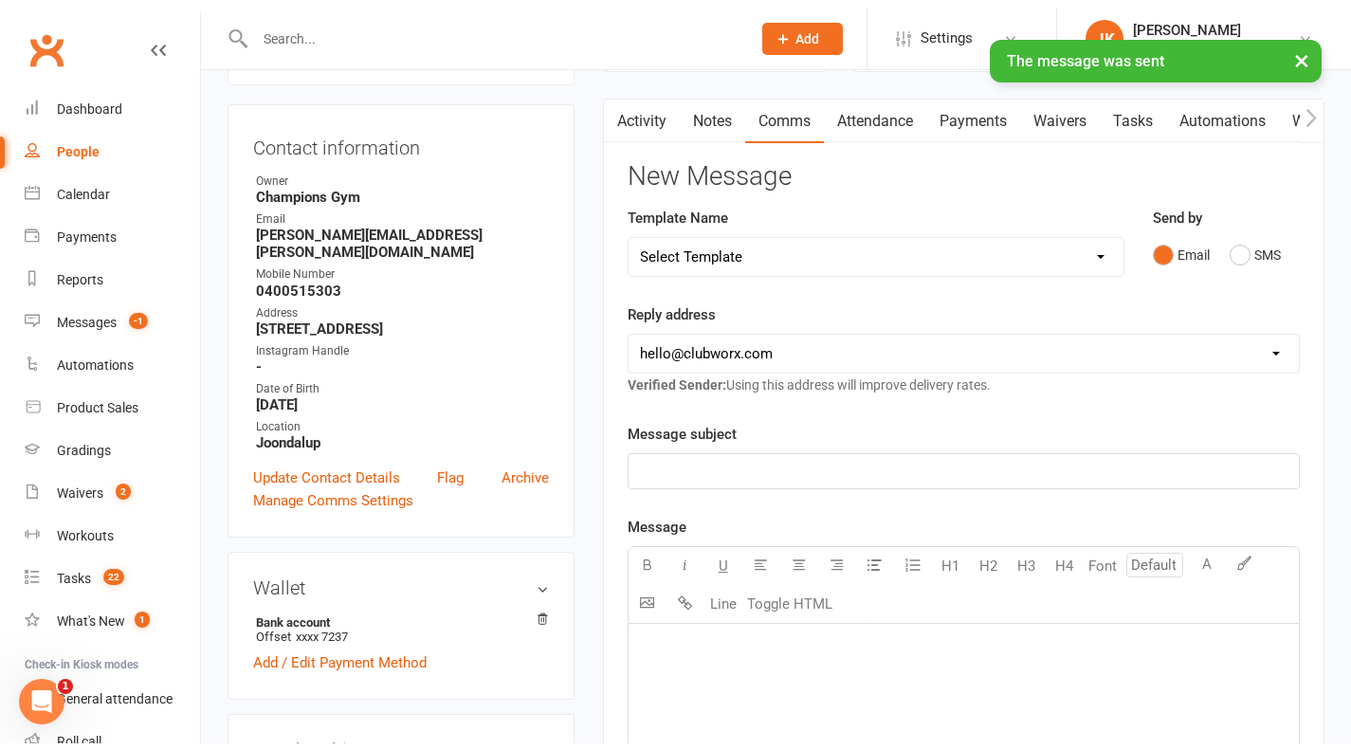
scroll to position [0, 0]
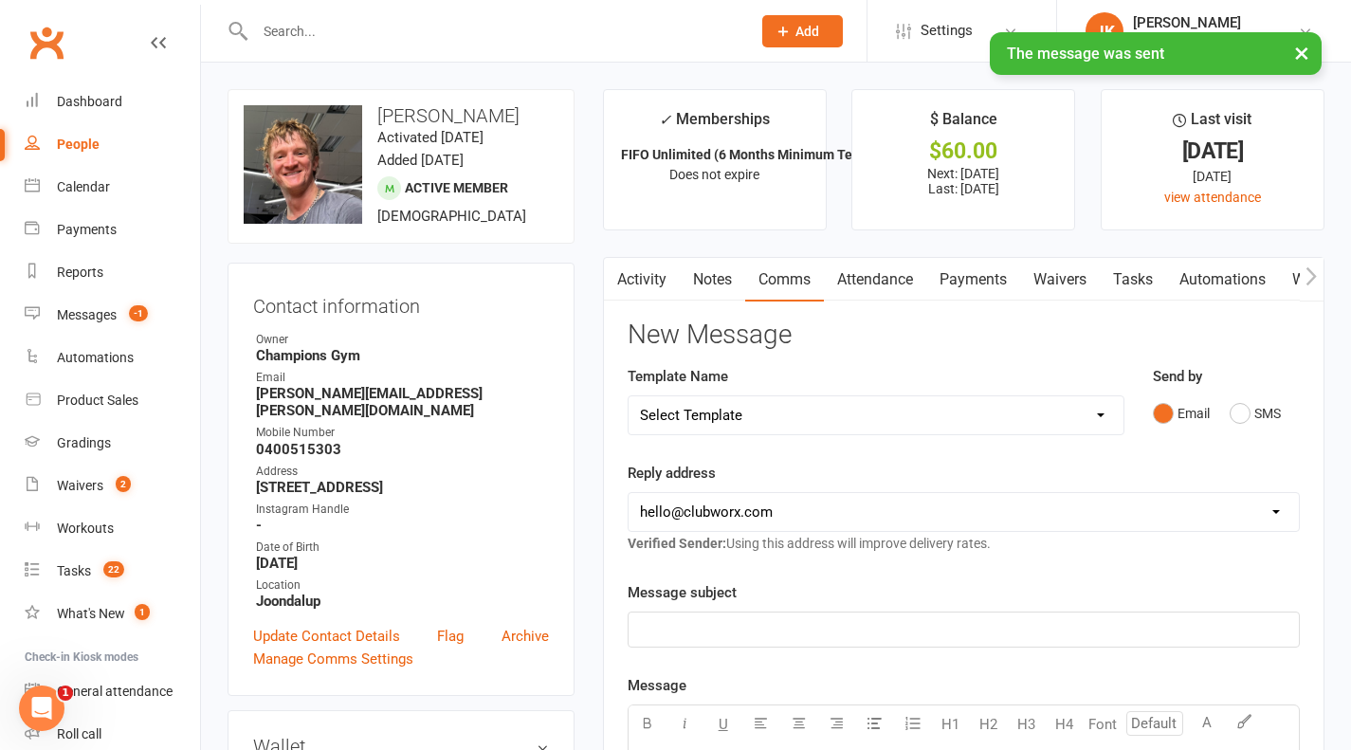
click at [694, 283] on link "Notes" at bounding box center [712, 280] width 65 height 44
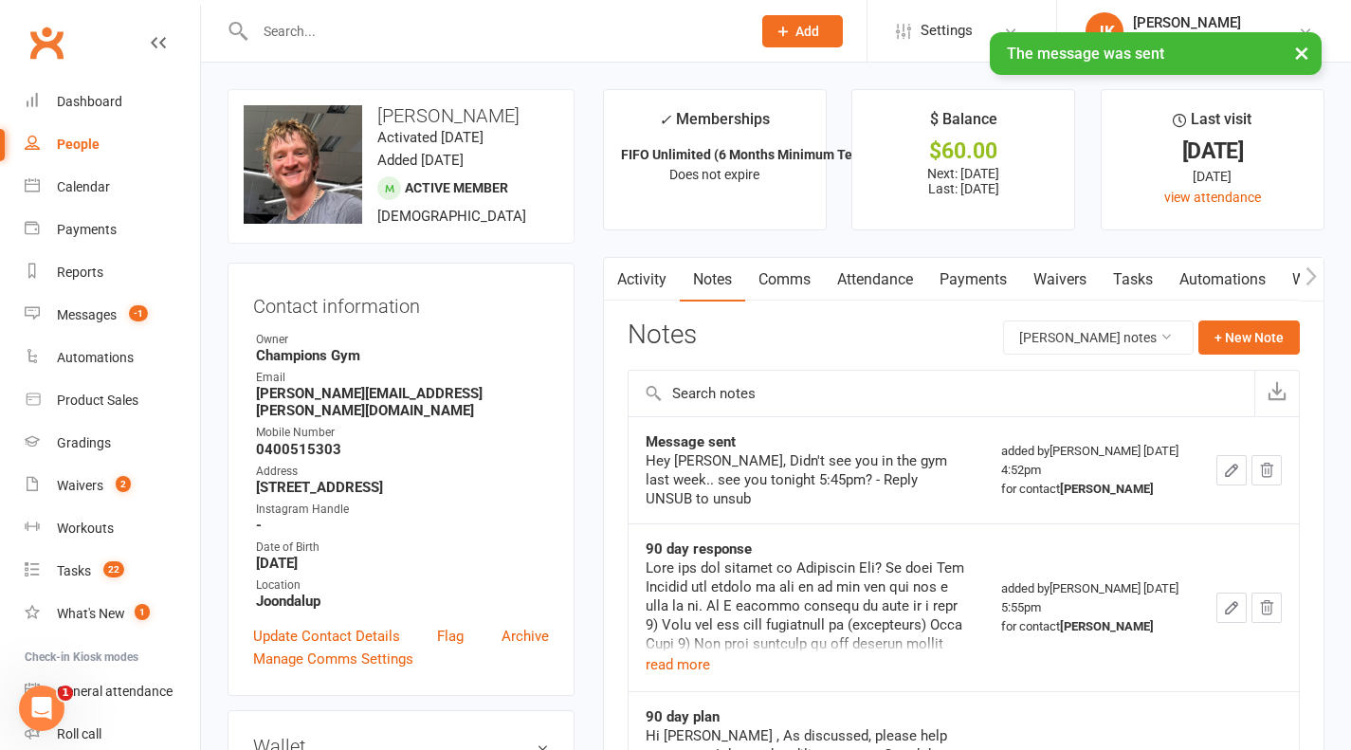
click at [634, 282] on link "Activity" at bounding box center [642, 280] width 76 height 44
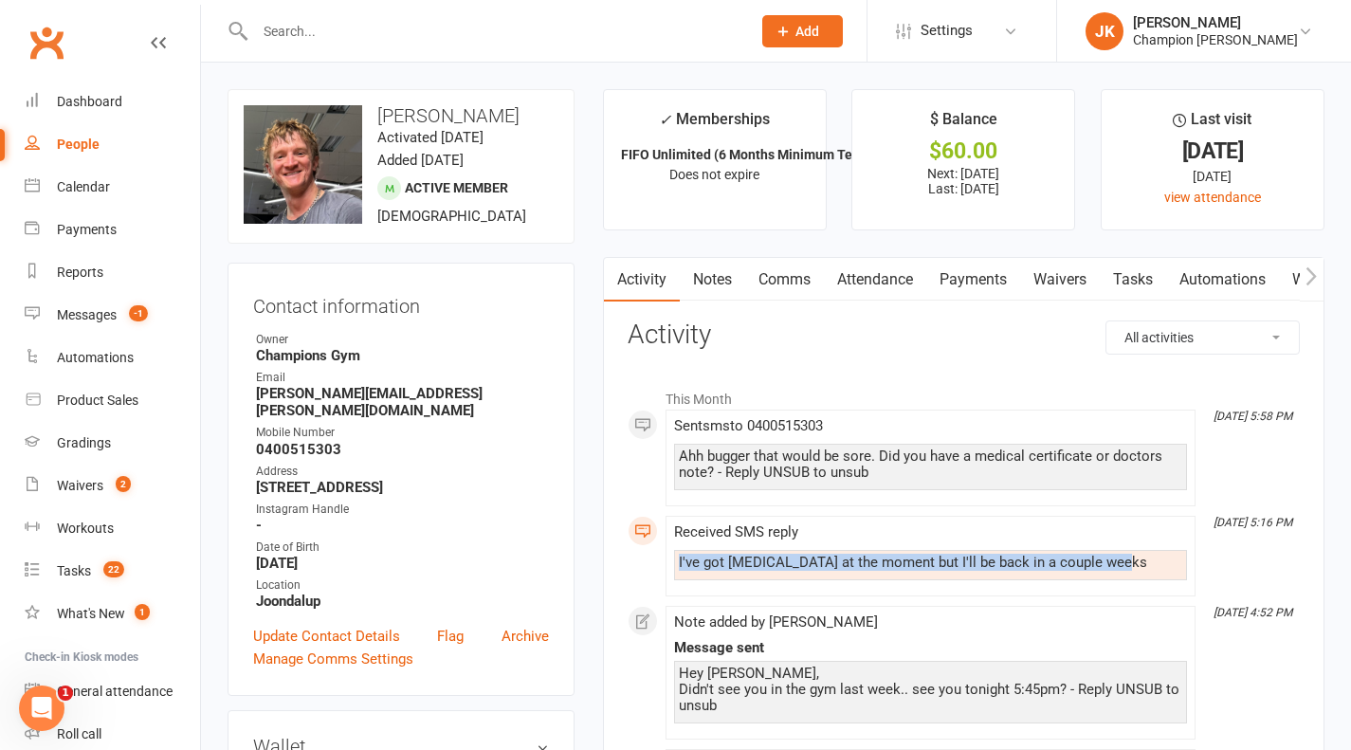
drag, startPoint x: 1123, startPoint y: 560, endPoint x: 753, endPoint y: 528, distance: 371.2
click at [776, 528] on div "Received SMS reply I've got tennis elbow at the moment but I'll be back in a co…" at bounding box center [930, 556] width 513 height 64
click at [844, 548] on div "Received SMS reply I've got tennis elbow at the moment but I'll be back in a co…" at bounding box center [930, 556] width 513 height 64
drag, startPoint x: 1120, startPoint y: 569, endPoint x: 670, endPoint y: 546, distance: 450.0
click at [670, 546] on li "Sep 15, 5:16 PM Received SMS reply I've got tennis elbow at the moment but I'll…" at bounding box center [931, 556] width 530 height 81
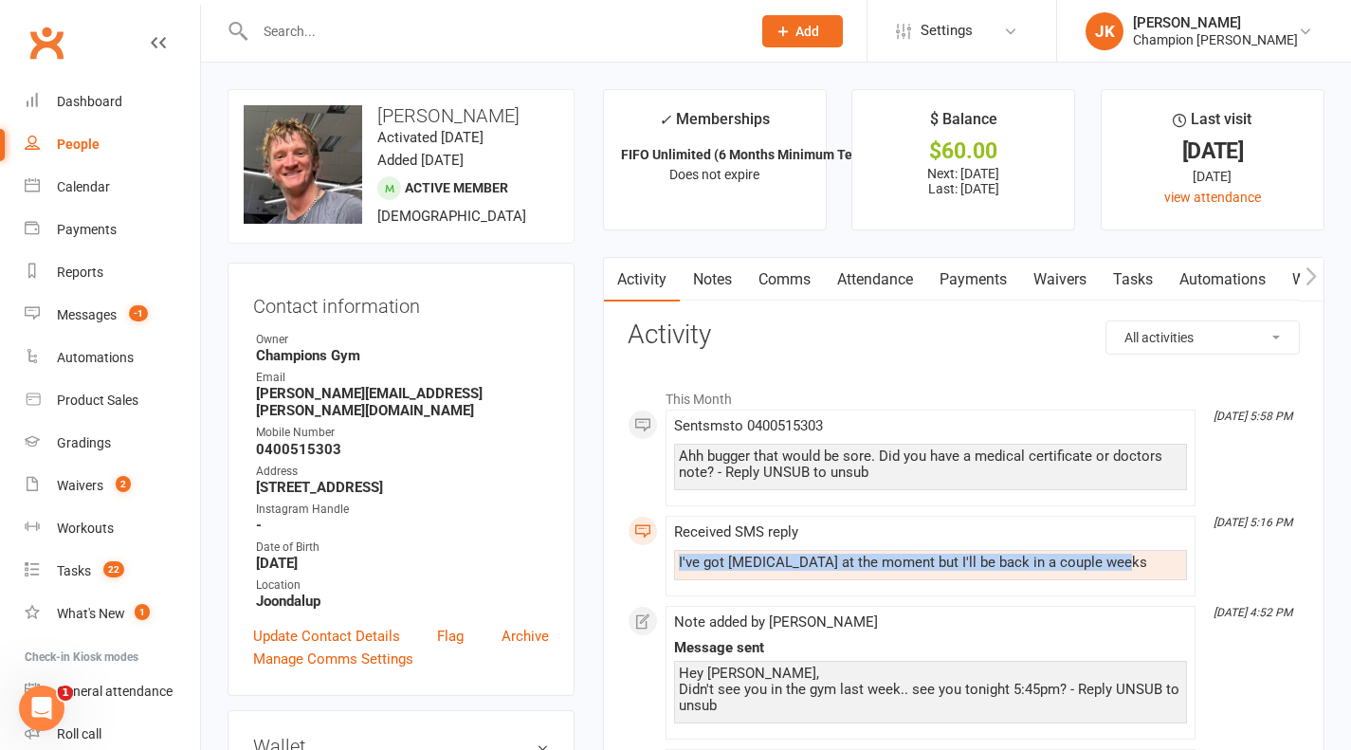
click at [686, 283] on link "Notes" at bounding box center [712, 280] width 65 height 44
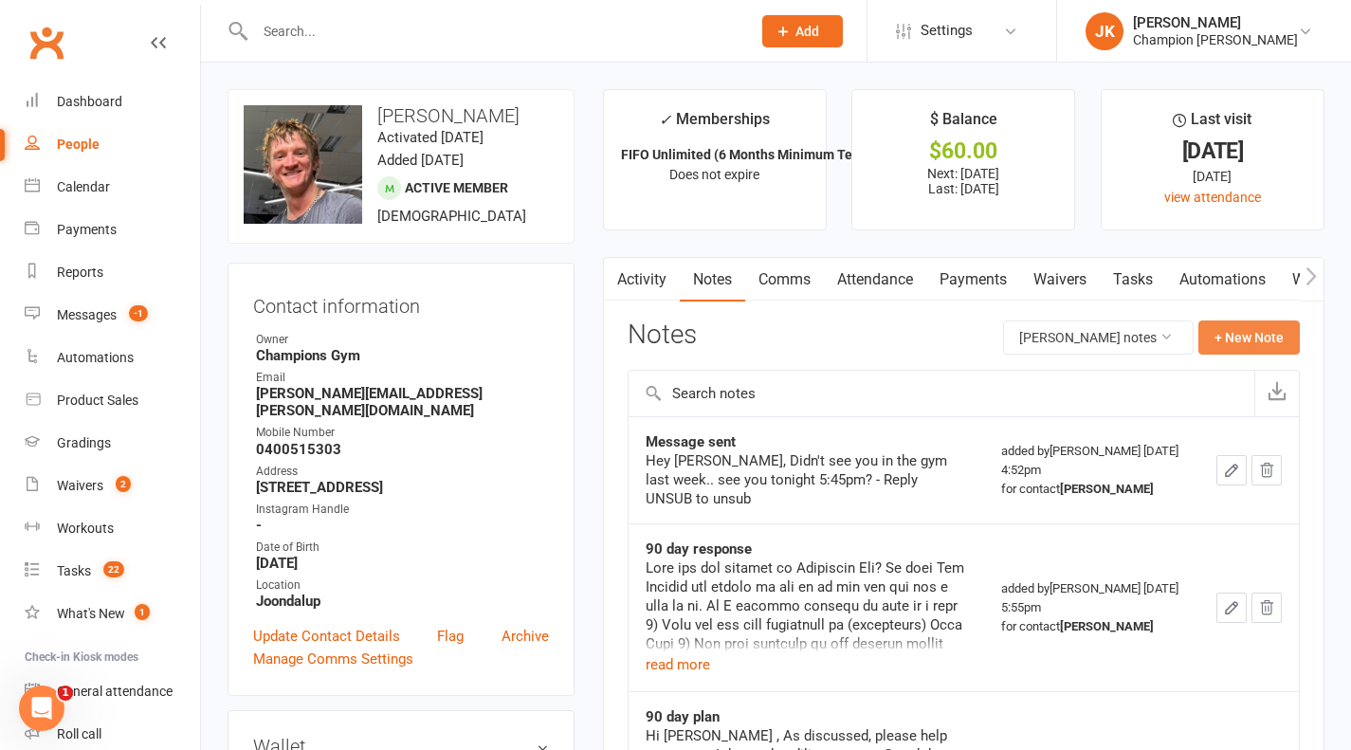
click at [1291, 349] on button "+ New Note" at bounding box center [1248, 337] width 101 height 34
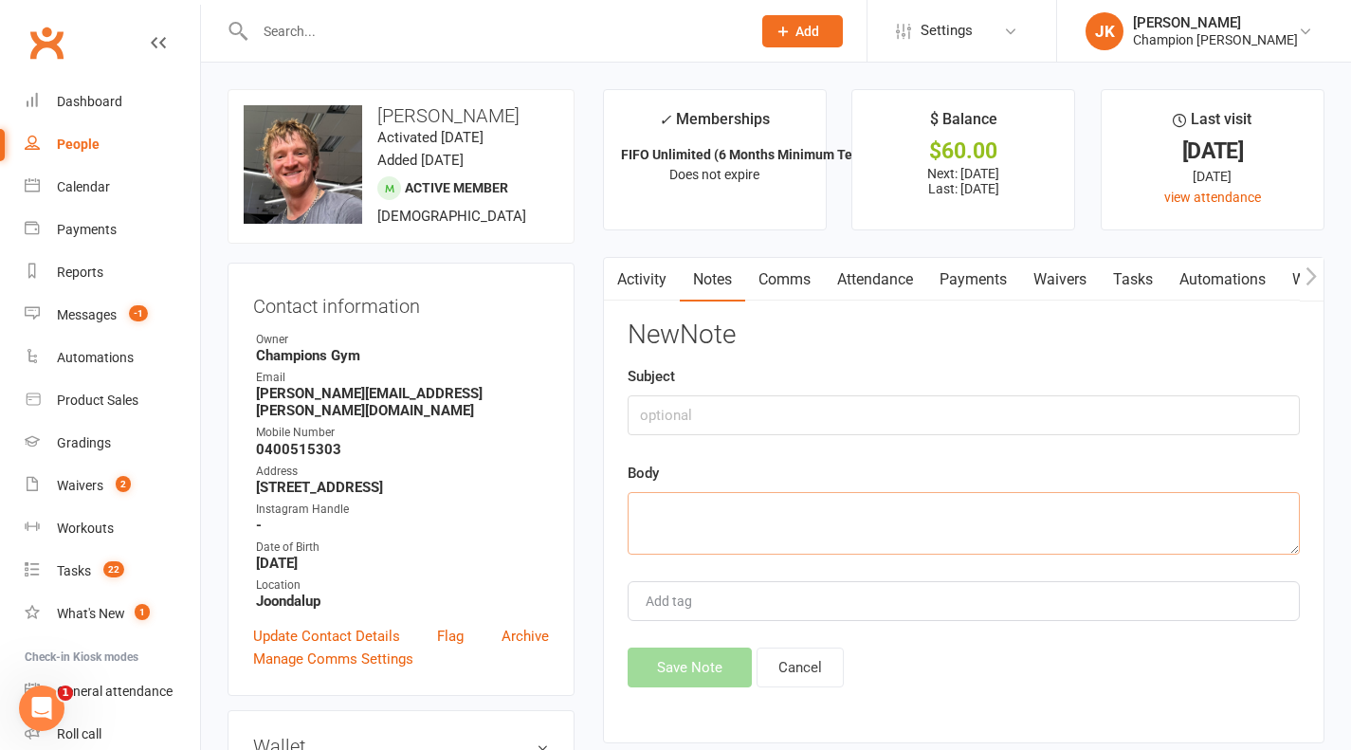
click at [899, 511] on textarea at bounding box center [964, 523] width 672 height 63
paste textarea "I've got tennis elbow at the moment but I'll be back in a couple weeks"
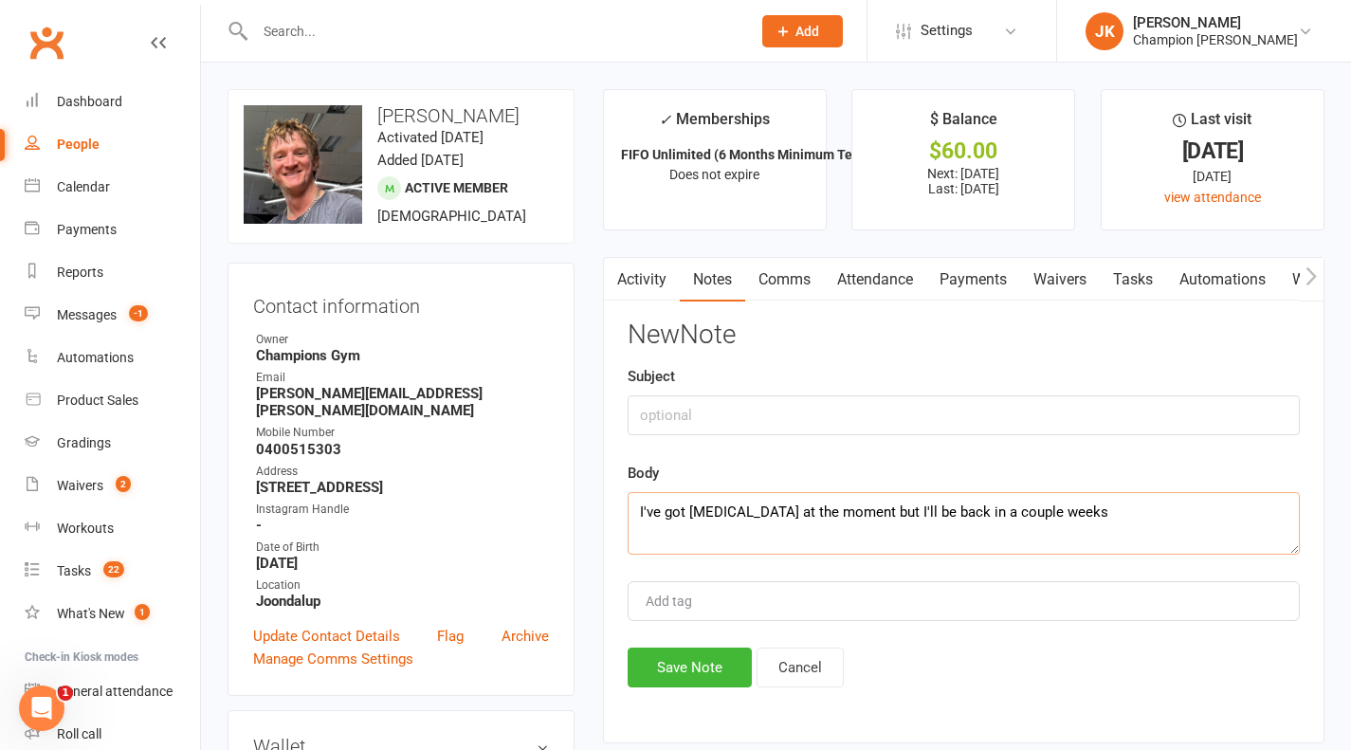
type textarea "I've got tennis elbow at the moment but I'll be back in a couple weeks"
click at [1014, 419] on input "text" at bounding box center [964, 415] width 672 height 40
type input "Has tennis elbow"
click at [688, 680] on button "Save Note" at bounding box center [690, 668] width 124 height 40
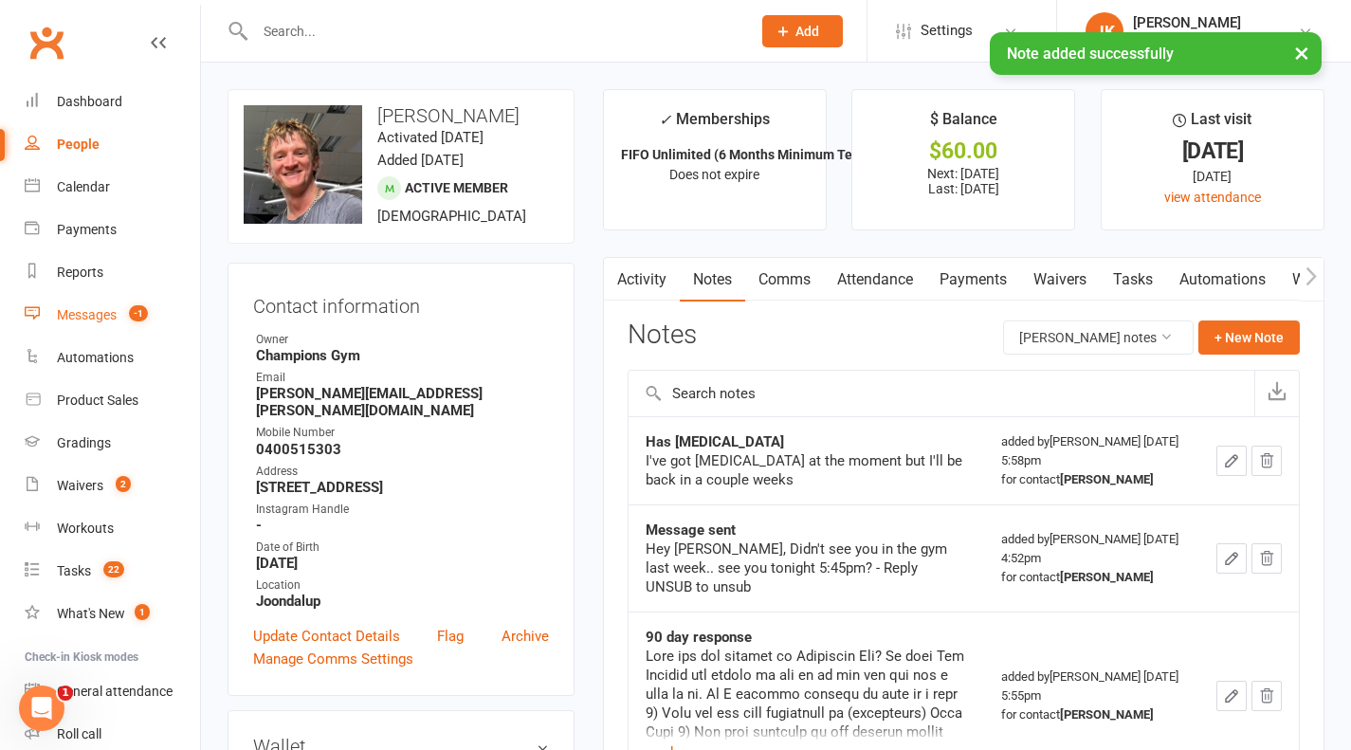
click at [134, 302] on link "Messages -1" at bounding box center [112, 315] width 175 height 43
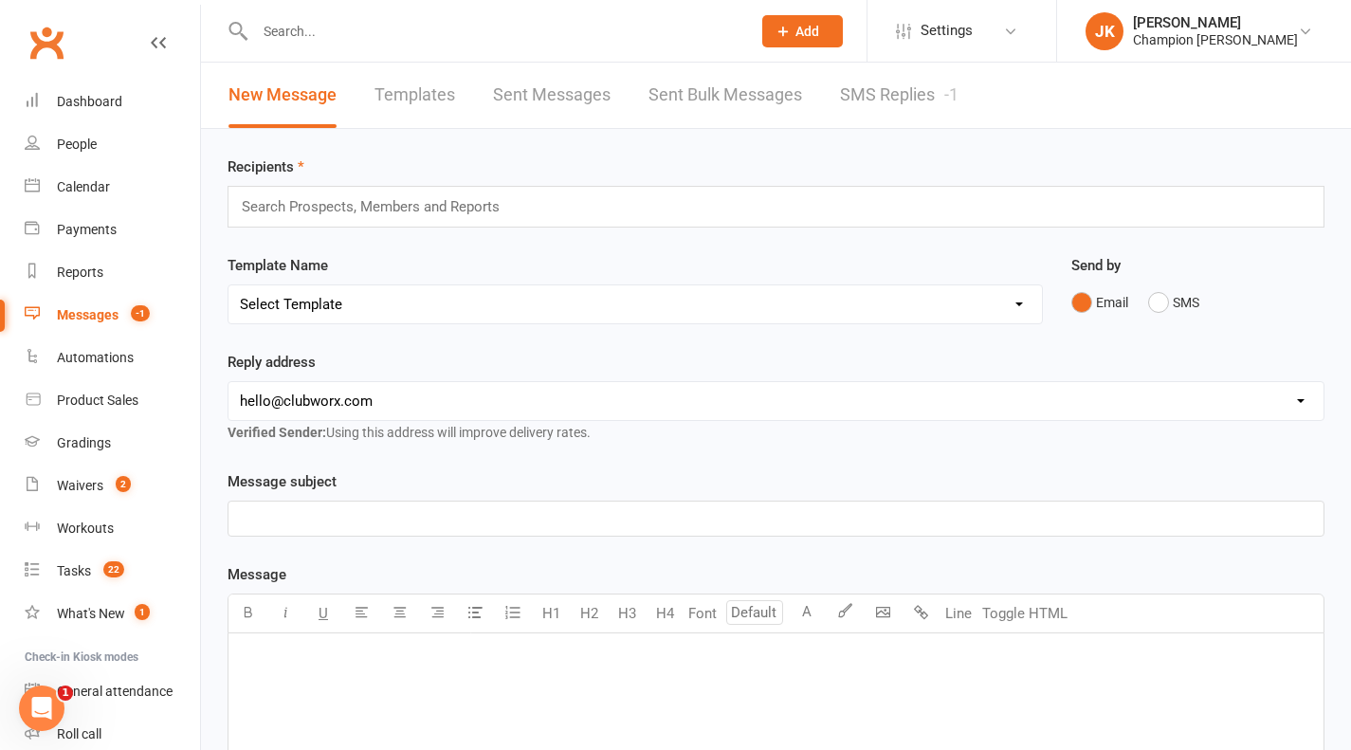
click at [850, 95] on link "SMS Replies -1" at bounding box center [899, 95] width 119 height 65
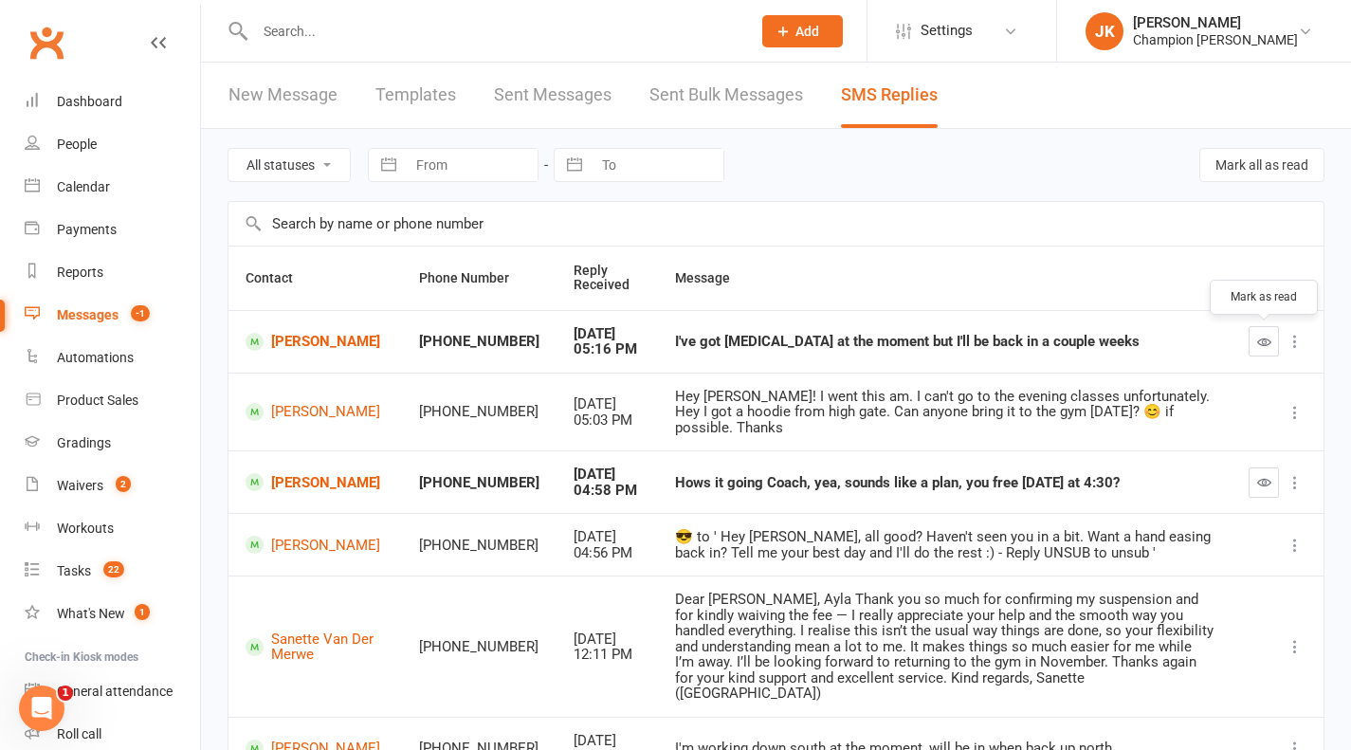
click at [1270, 354] on button "button" at bounding box center [1264, 341] width 30 height 30
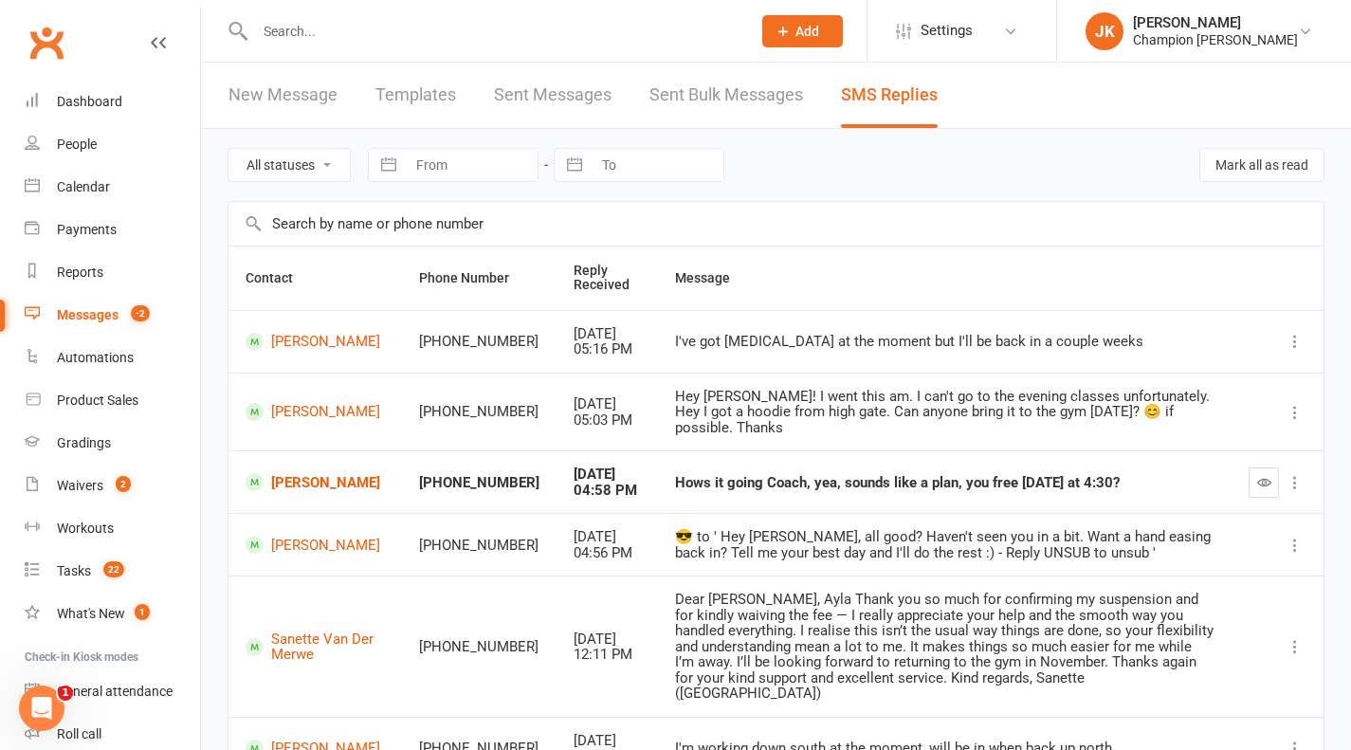
click at [784, 68] on link "Sent Bulk Messages" at bounding box center [726, 95] width 154 height 65
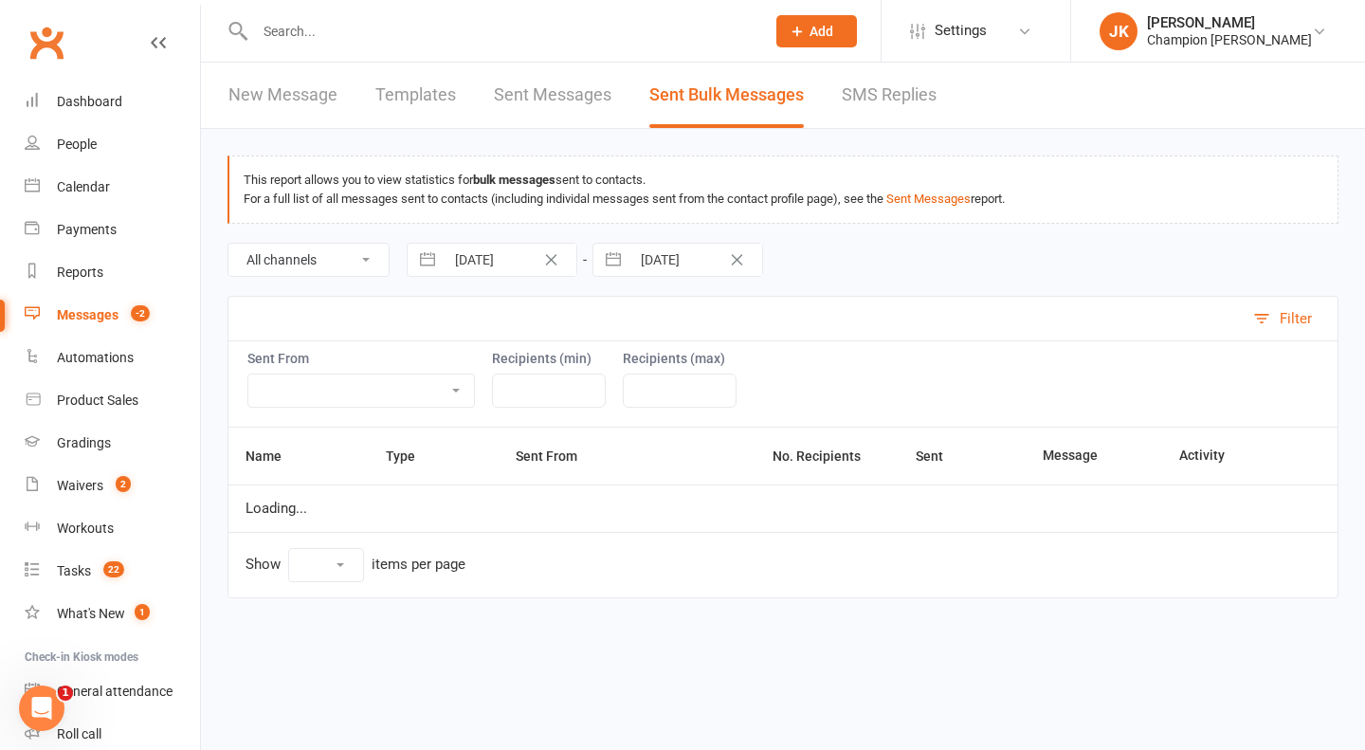
select select "10"
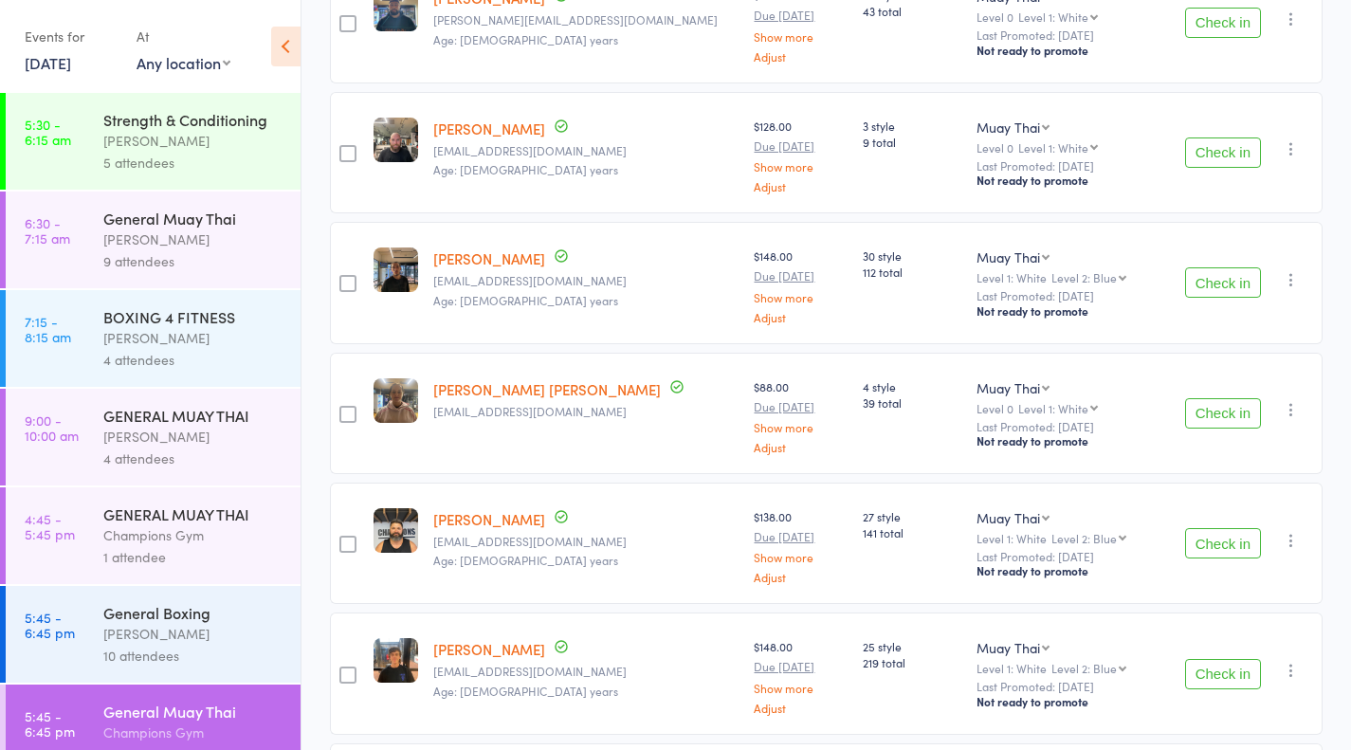
scroll to position [521, 0]
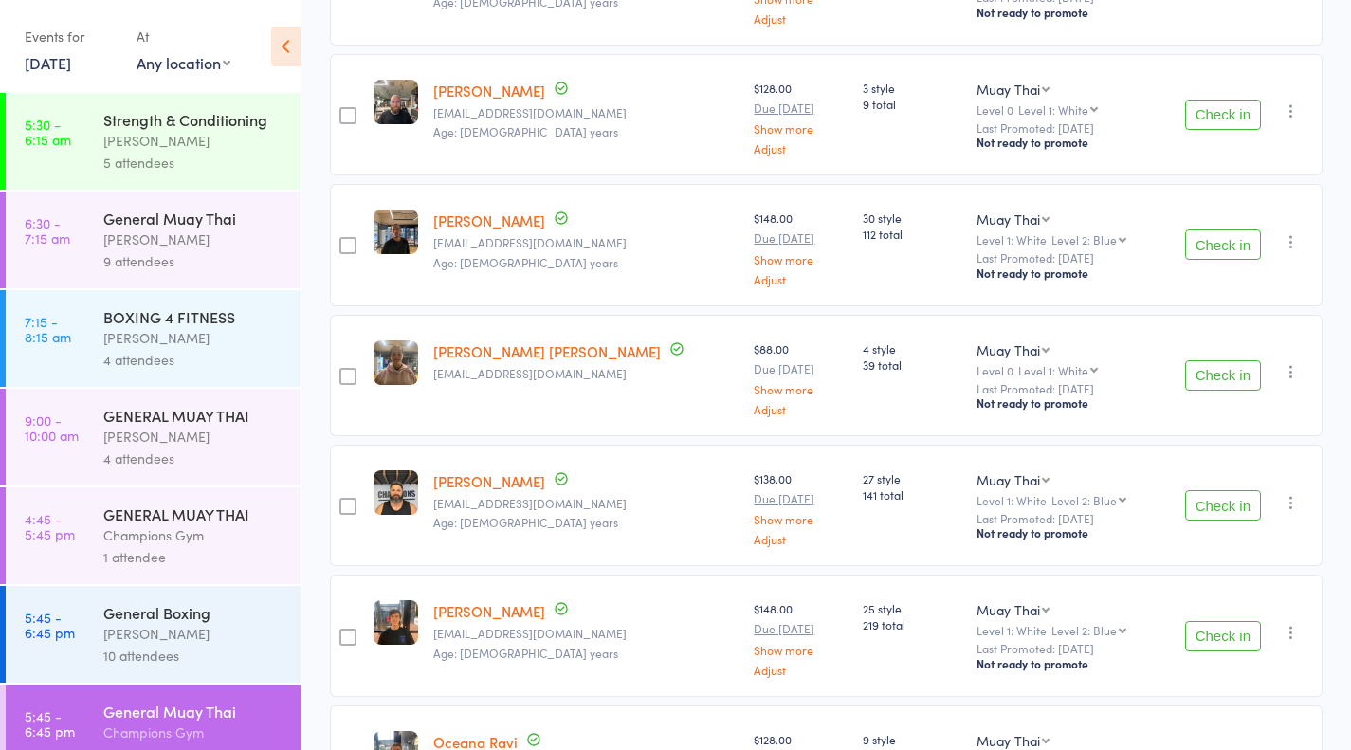
click at [1196, 371] on button "Check in" at bounding box center [1223, 375] width 76 height 30
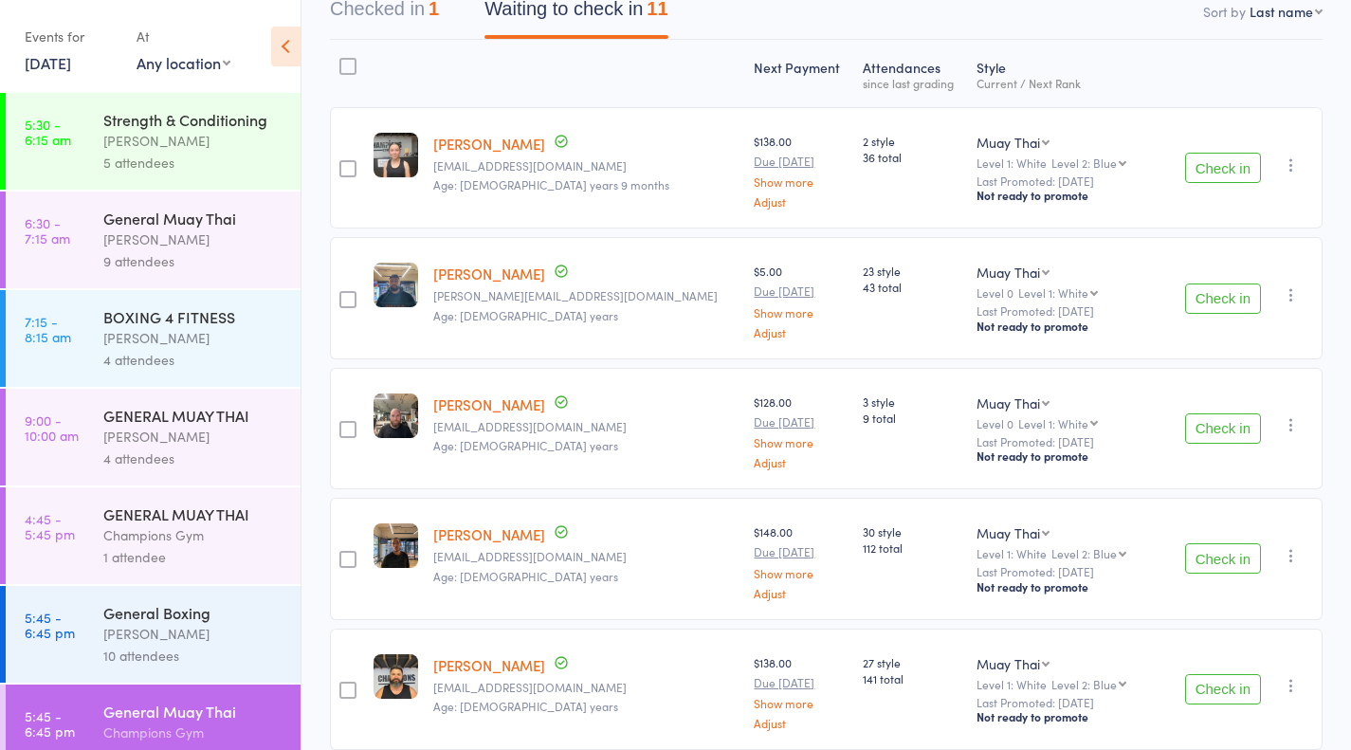
scroll to position [202, 0]
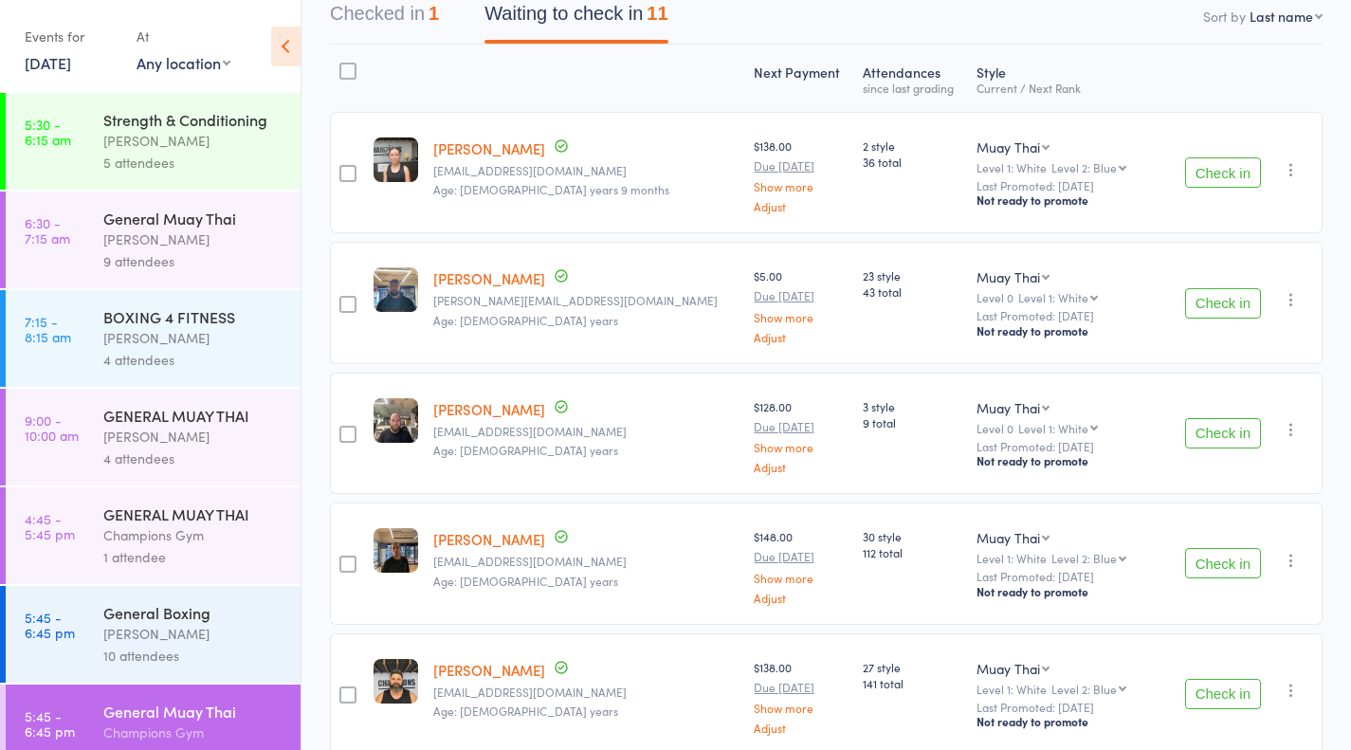
click at [1232, 570] on button "Check in" at bounding box center [1223, 563] width 76 height 30
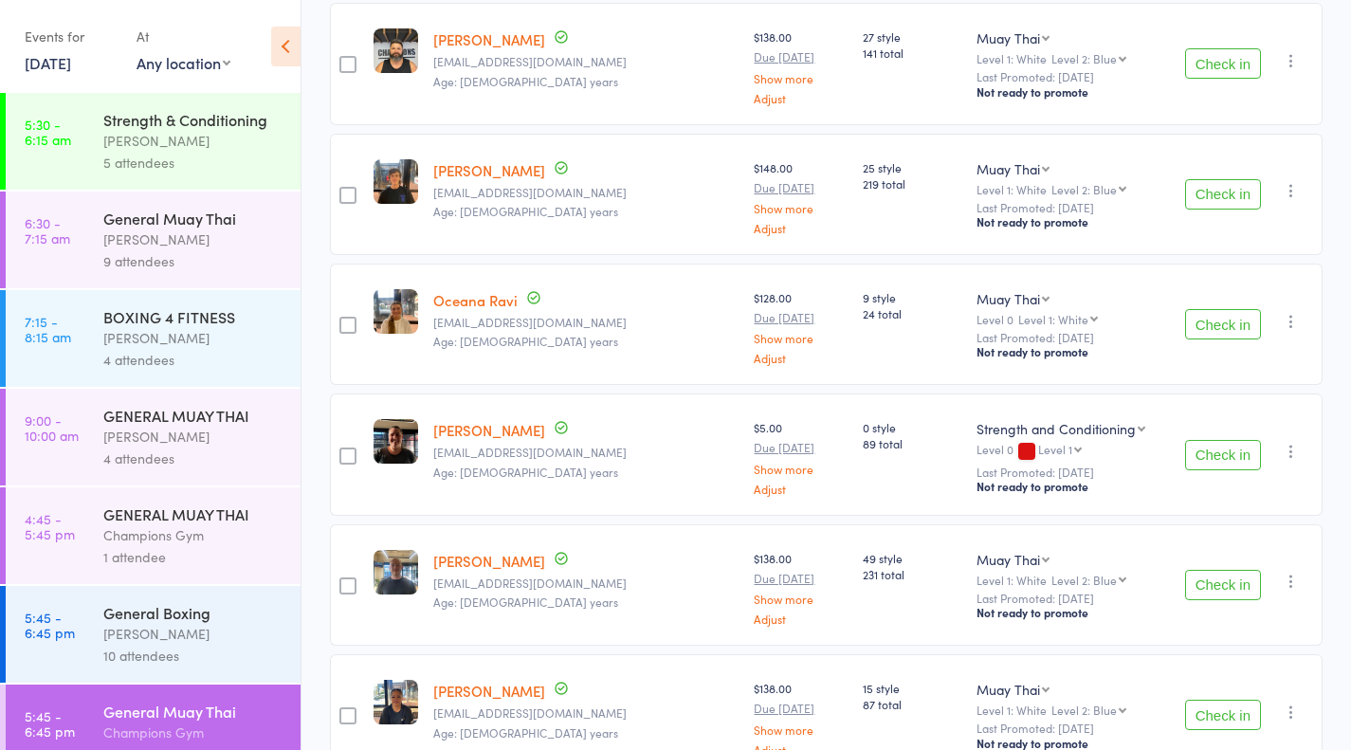
scroll to position [701, 0]
click at [1225, 594] on button "Check in" at bounding box center [1223, 586] width 76 height 30
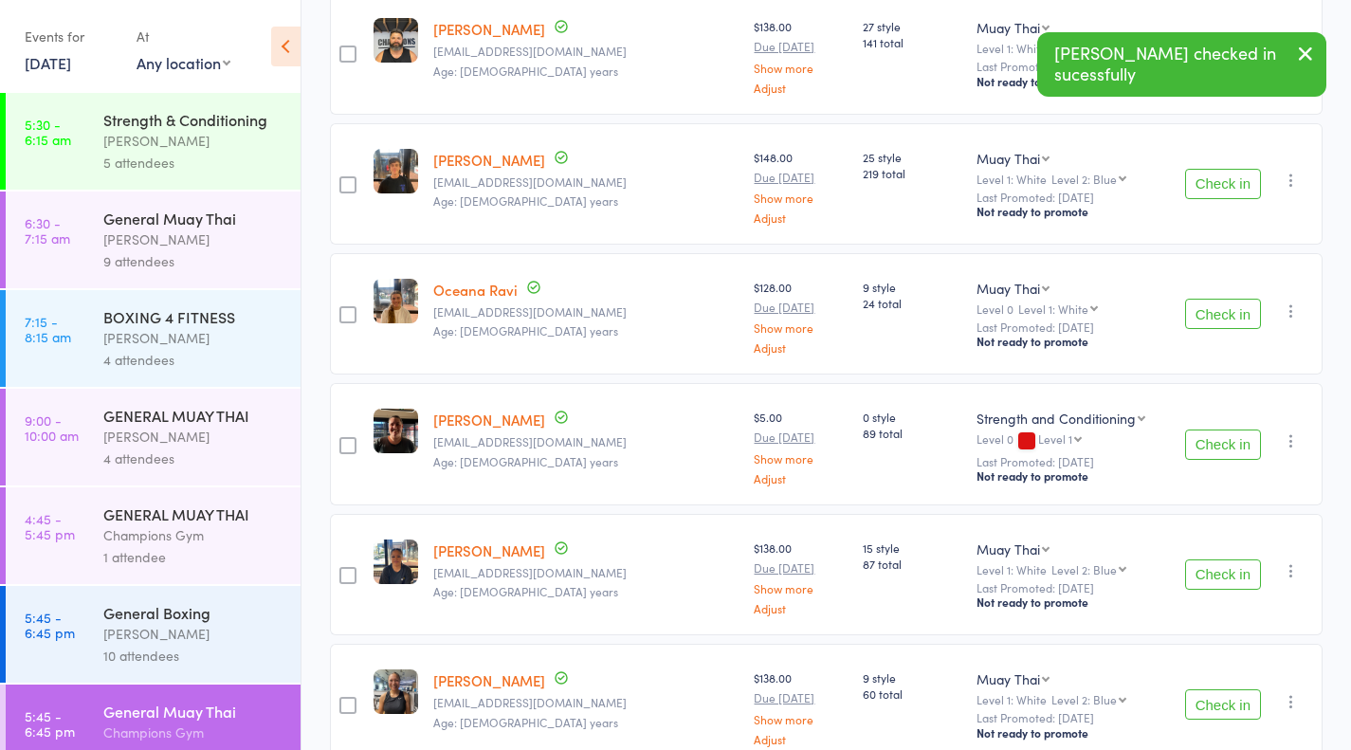
scroll to position [717, 0]
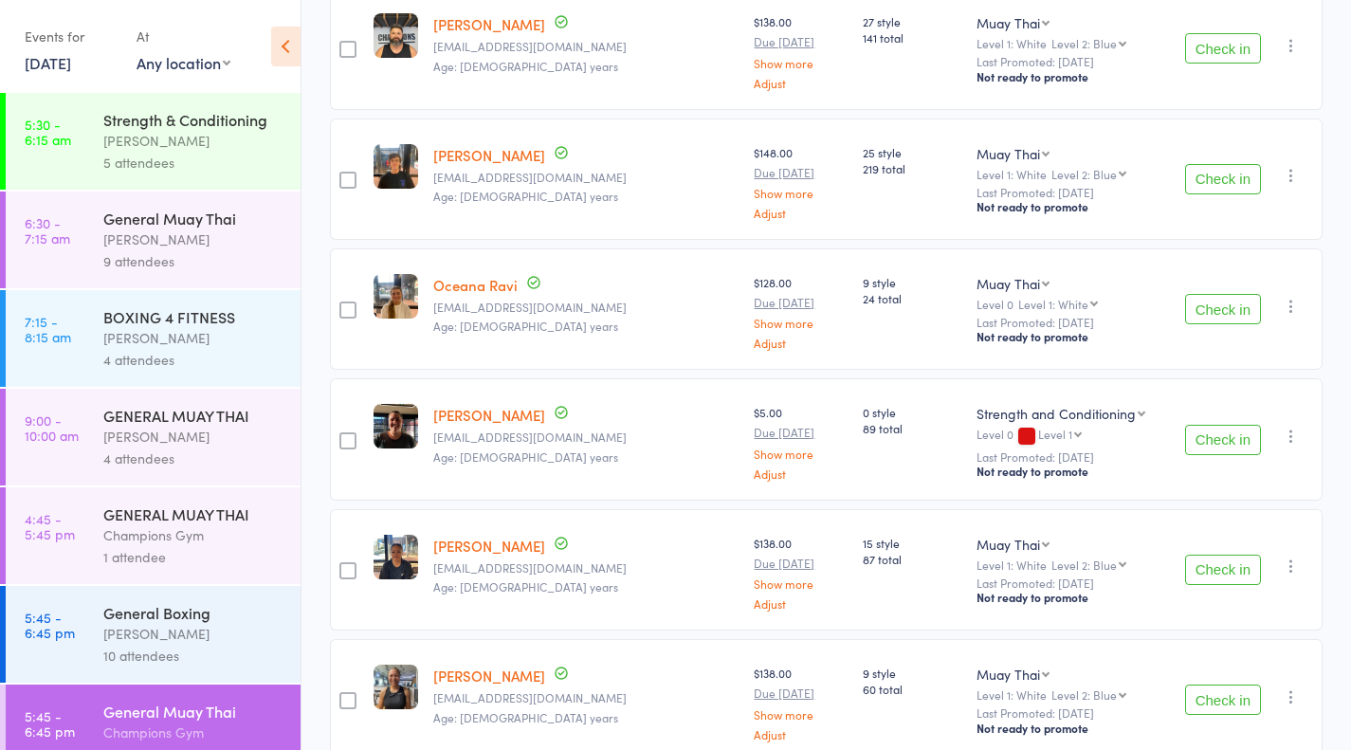
click at [1209, 558] on button "Check in" at bounding box center [1223, 570] width 76 height 30
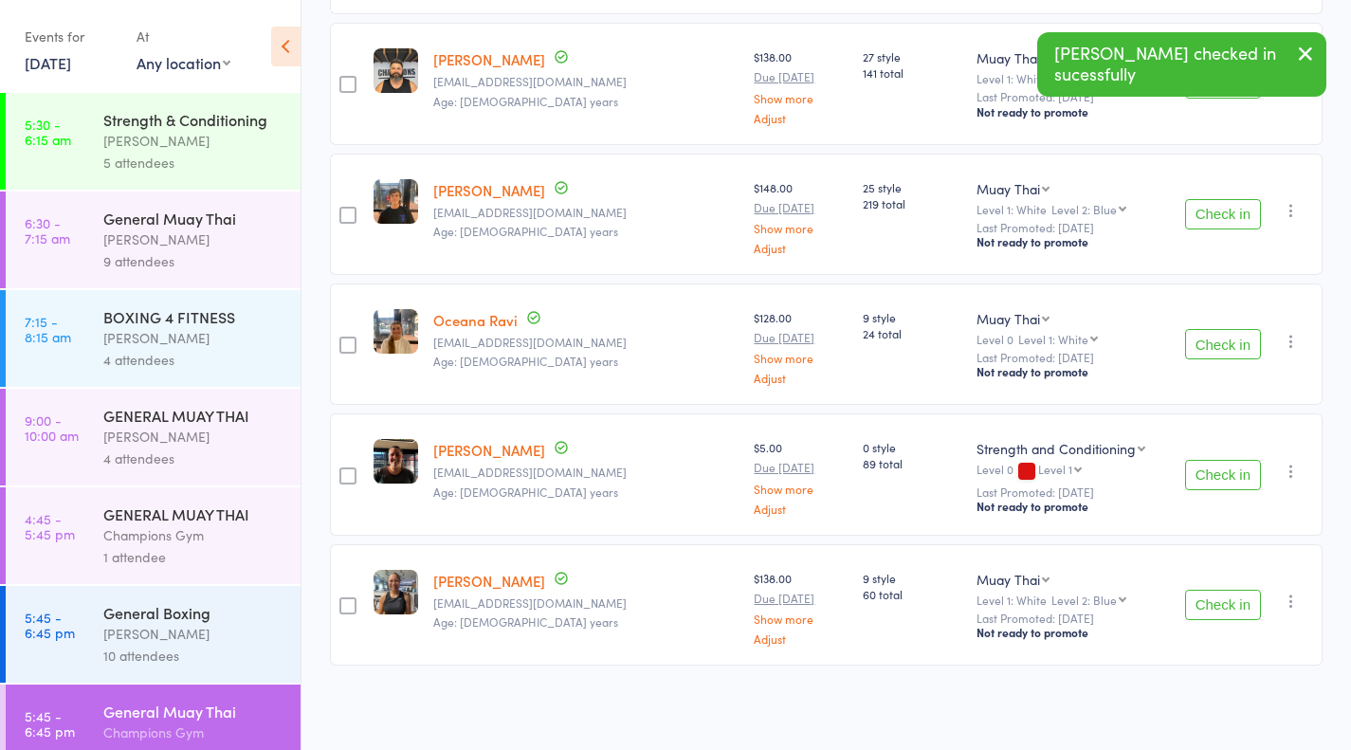
scroll to position [678, 0]
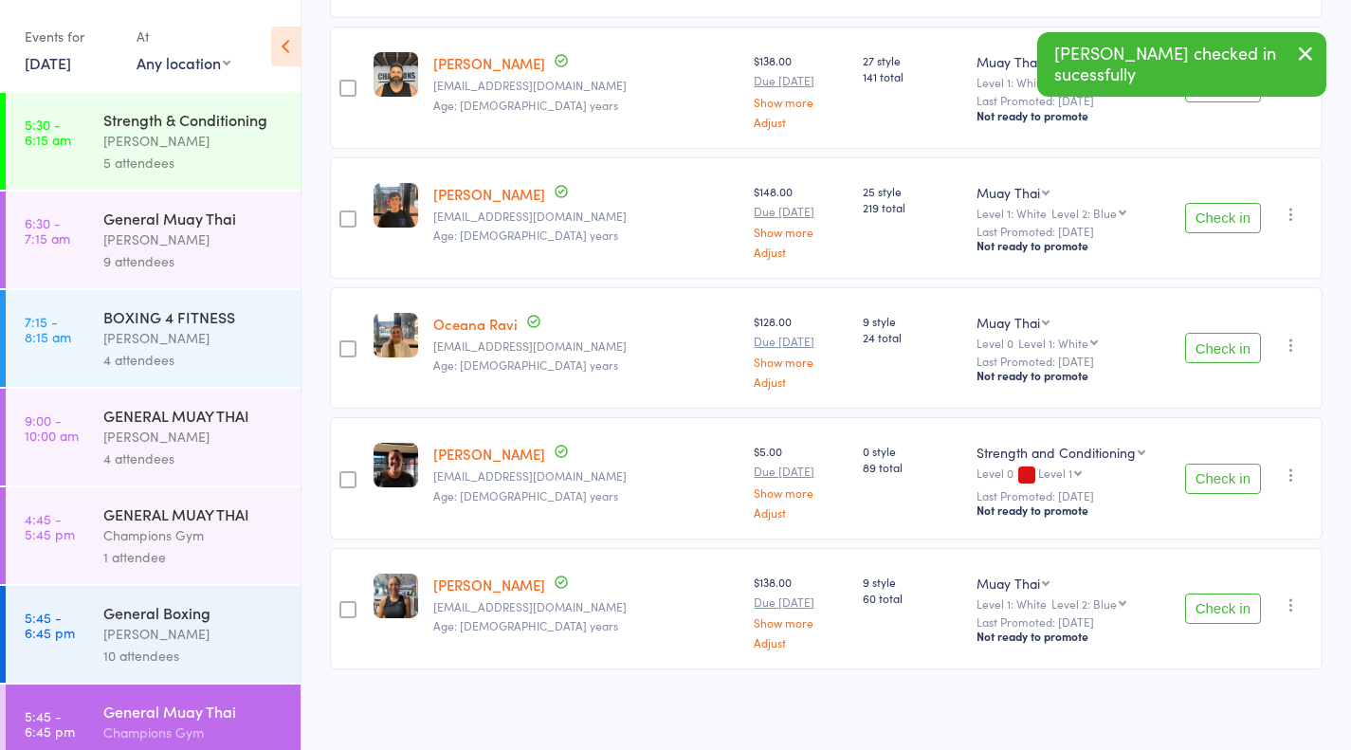
click at [1216, 612] on button "Check in" at bounding box center [1223, 609] width 76 height 30
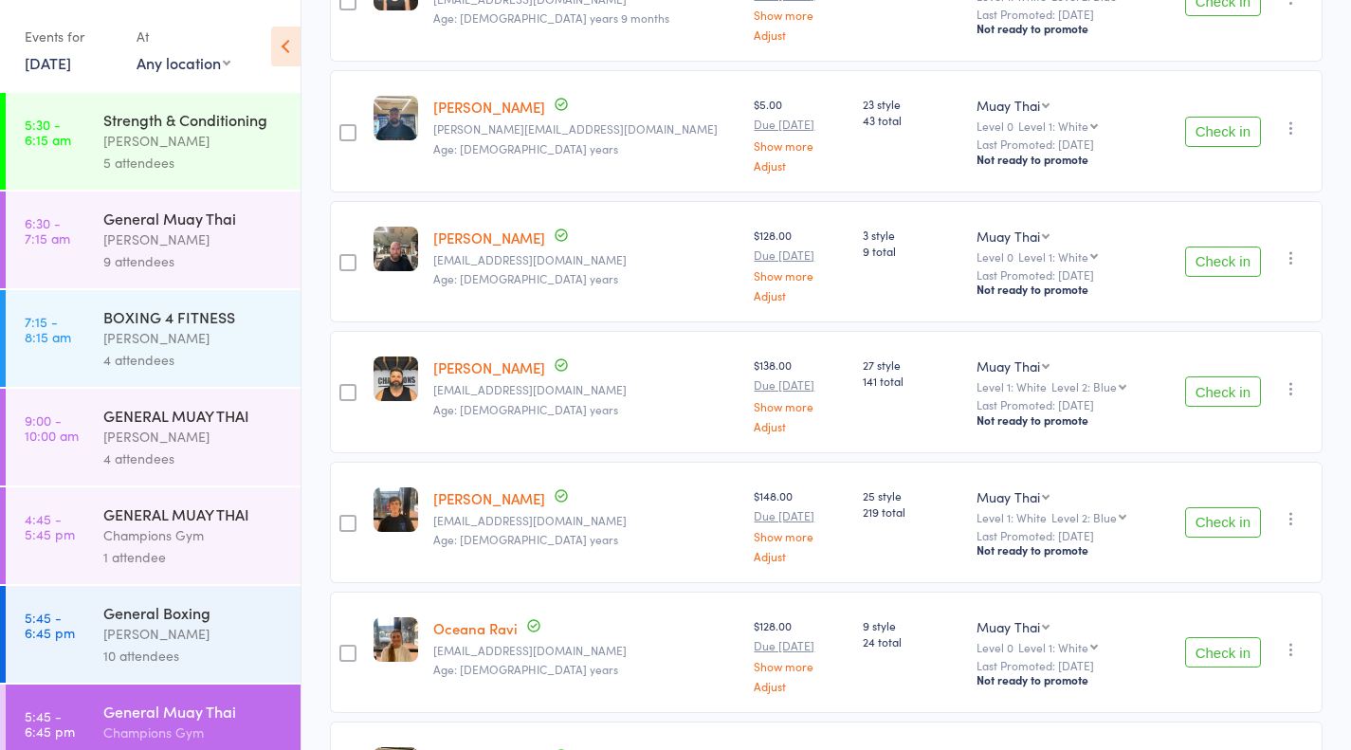
scroll to position [373, 0]
click at [1249, 397] on button "Check in" at bounding box center [1223, 392] width 76 height 30
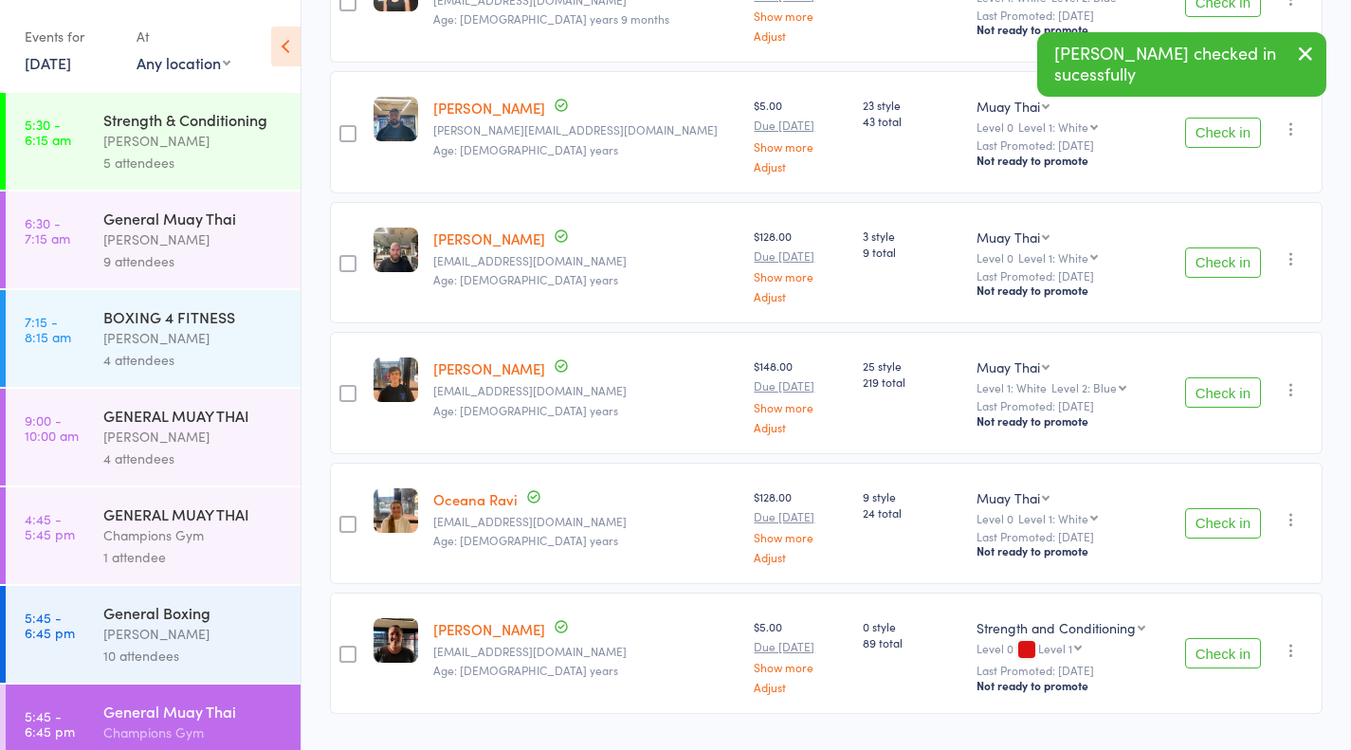
click at [1237, 516] on button "Check in" at bounding box center [1223, 523] width 76 height 30
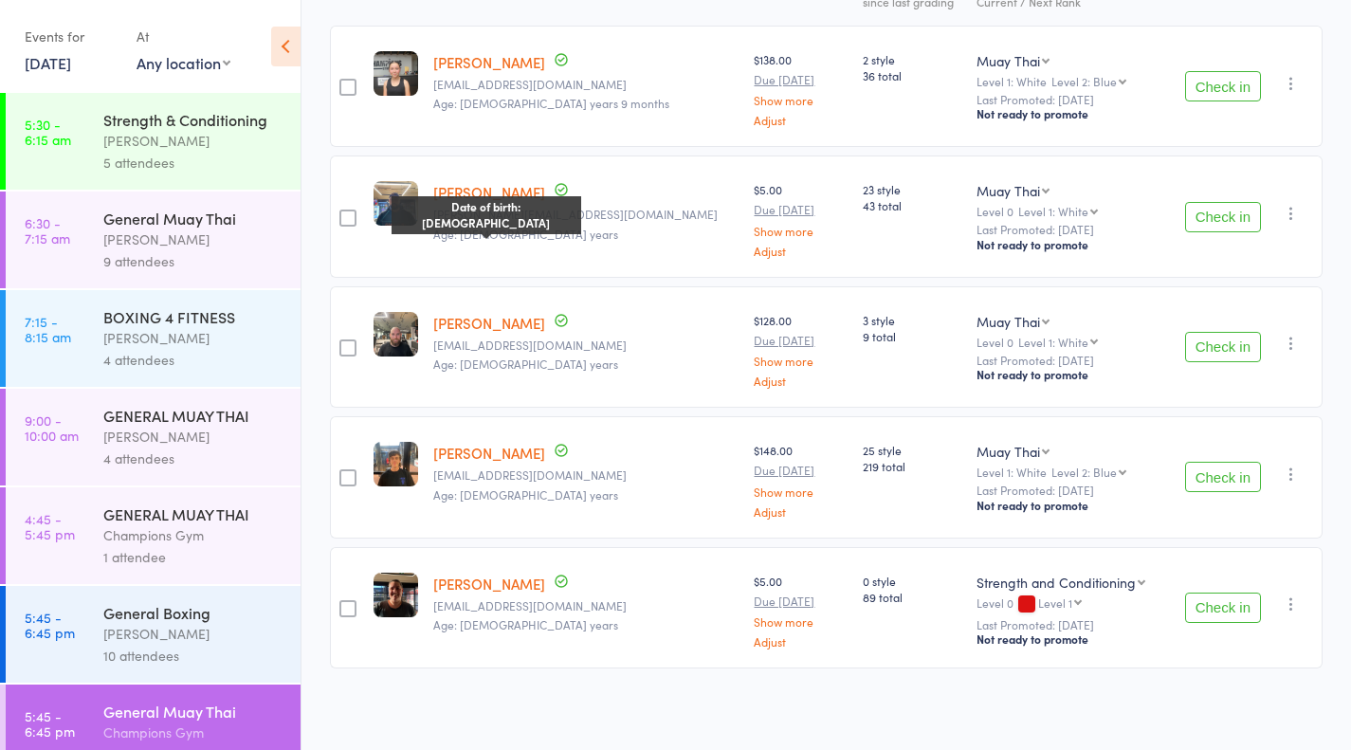
scroll to position [206, 0]
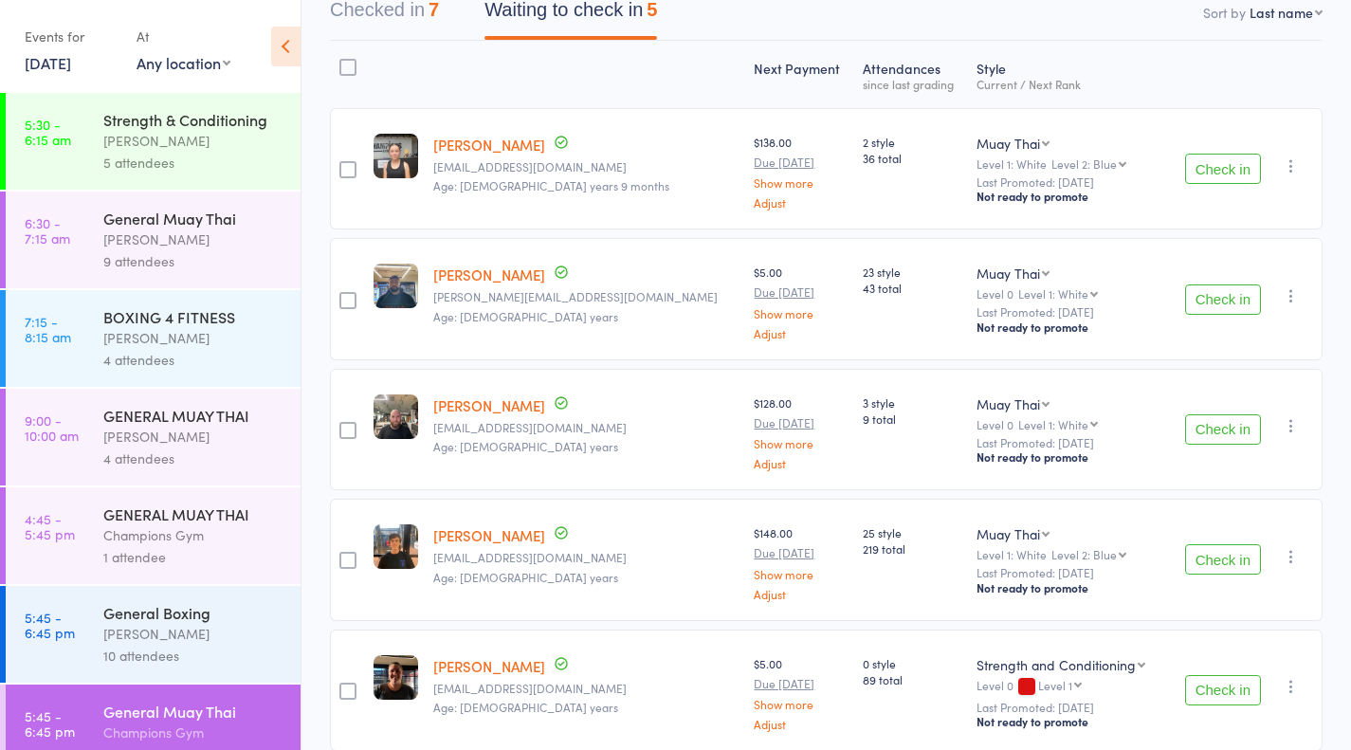
click at [1245, 424] on button "Check in" at bounding box center [1223, 429] width 76 height 30
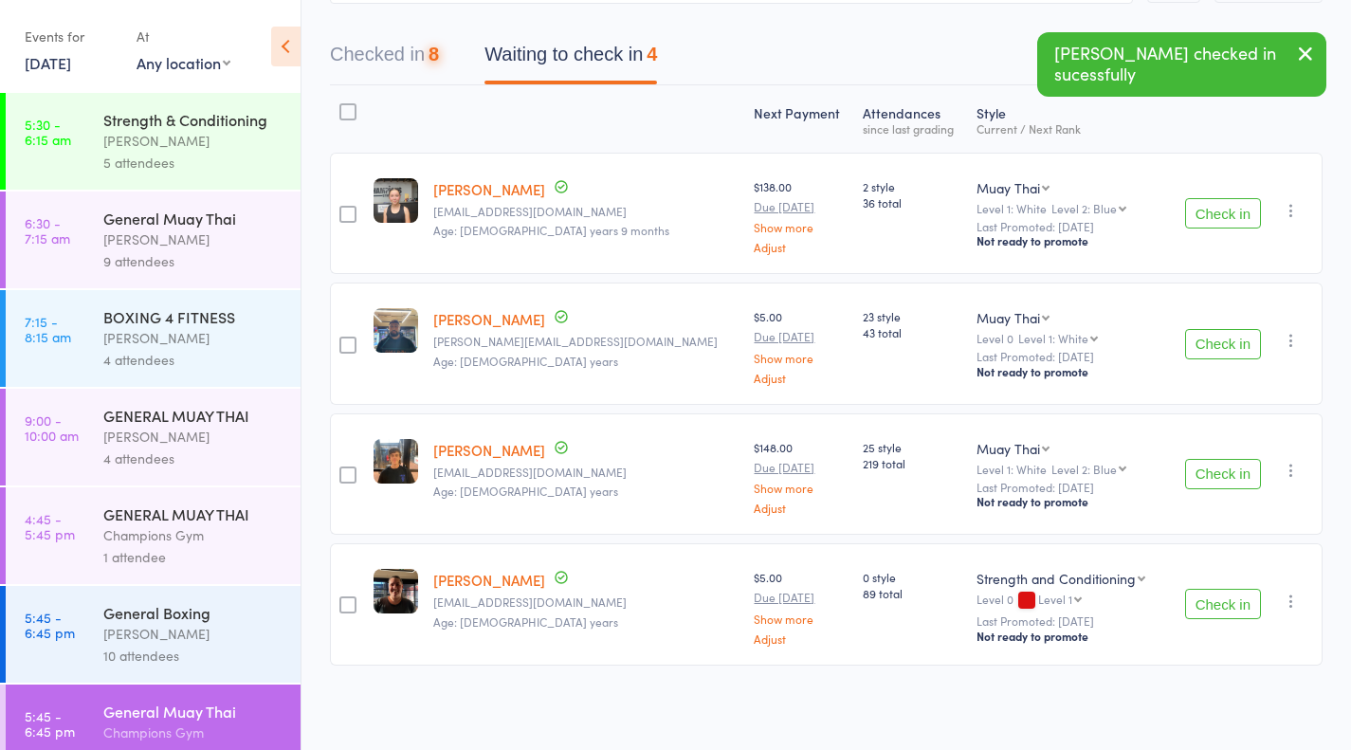
scroll to position [158, 0]
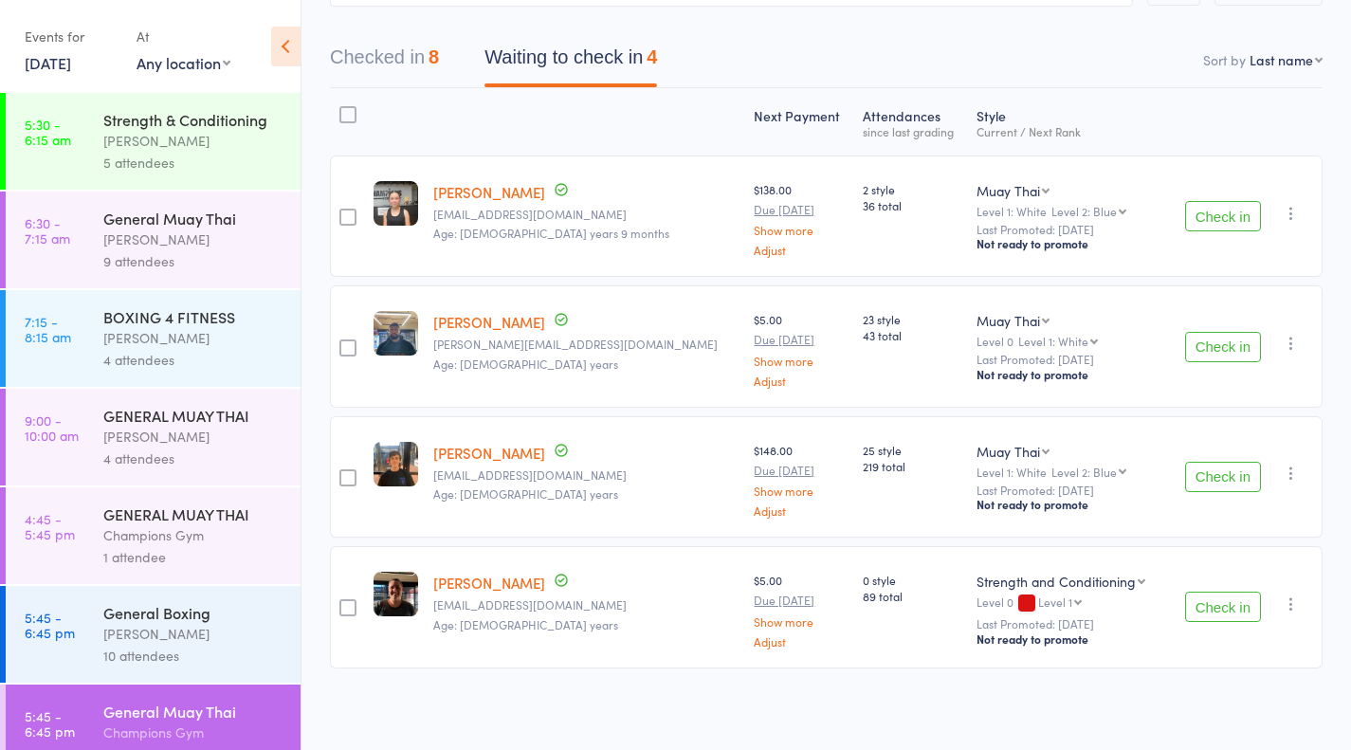
click at [1229, 211] on button "Check in" at bounding box center [1223, 216] width 76 height 30
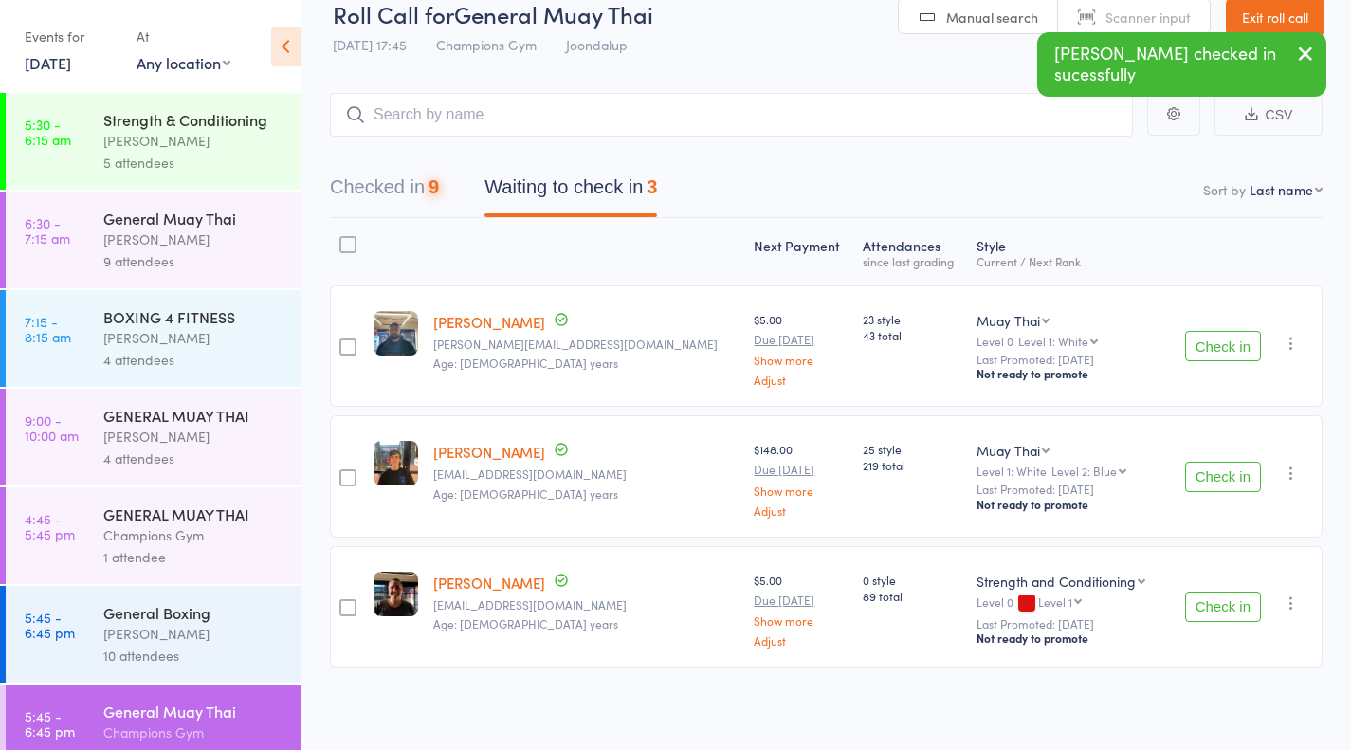
click at [1255, 616] on button "Check in" at bounding box center [1223, 607] width 76 height 30
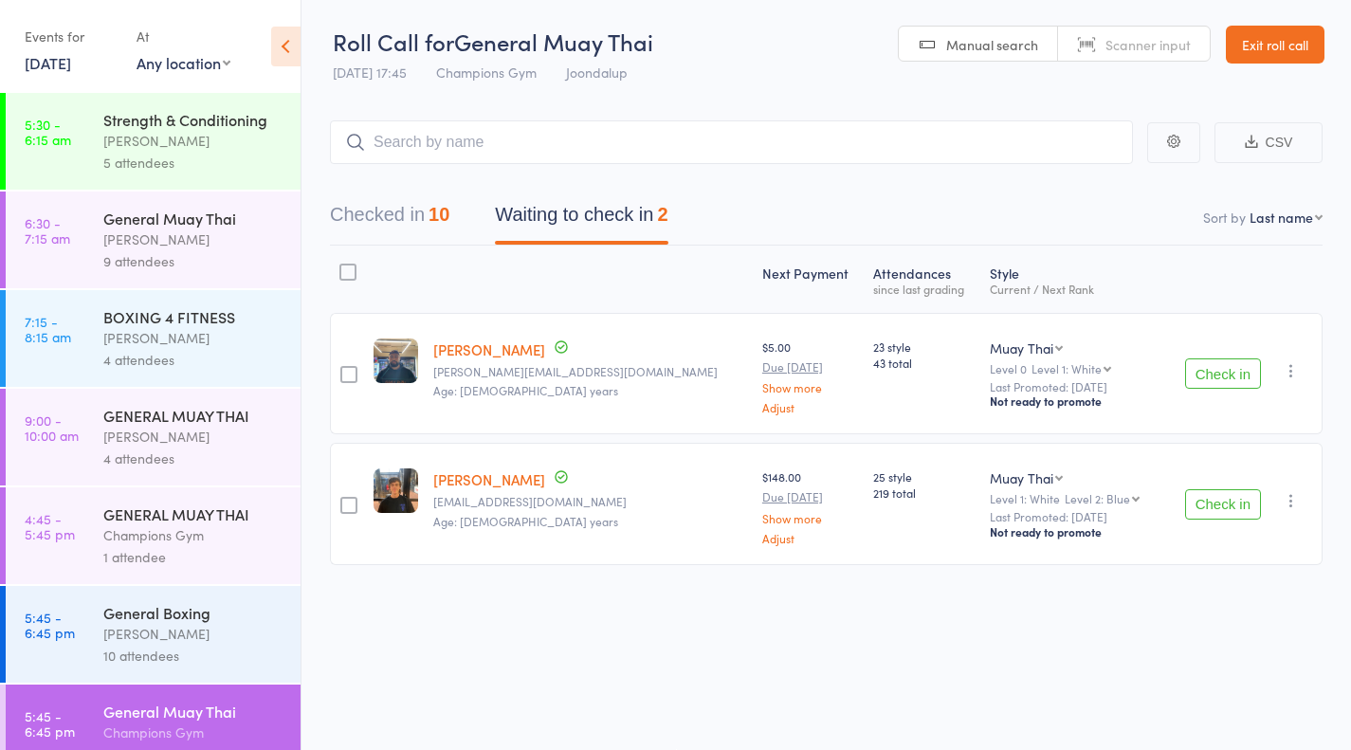
scroll to position [277, 0]
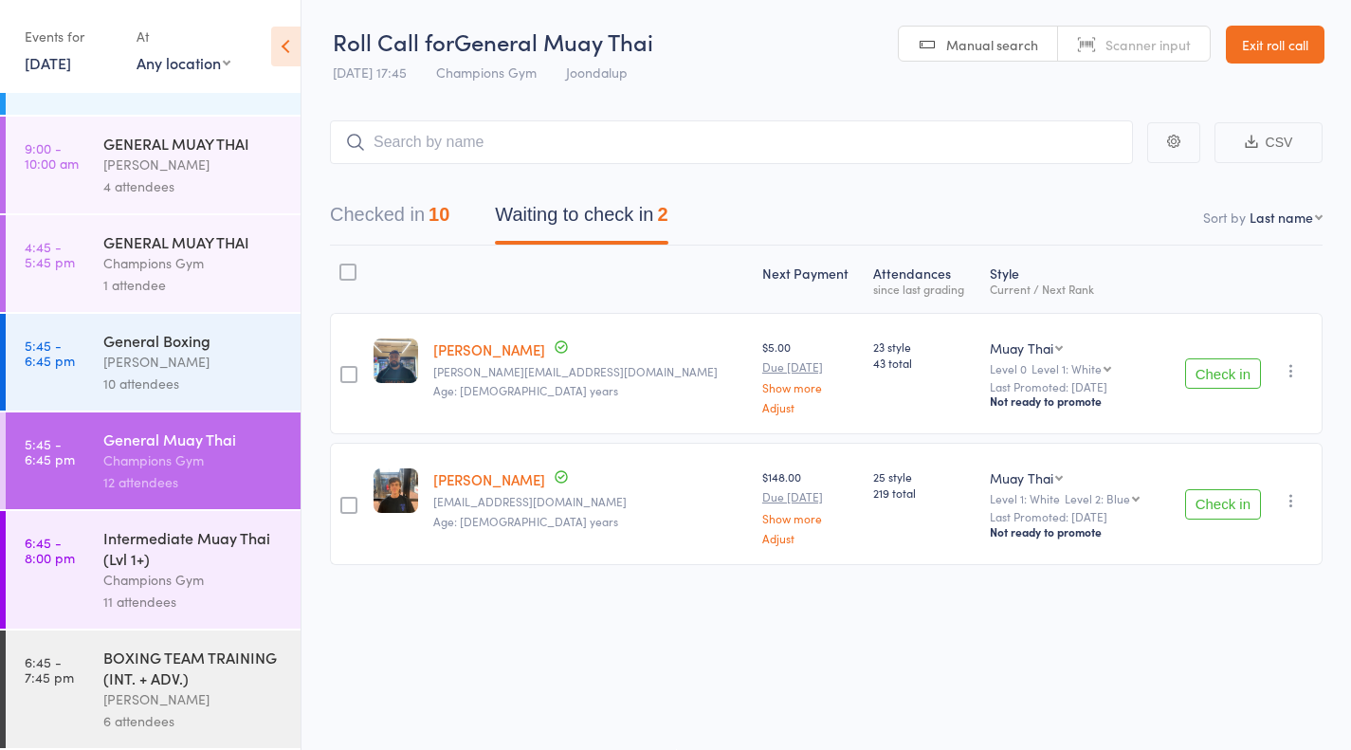
click at [173, 658] on div "BOXING TEAM TRAINING (INT. + ADV.)" at bounding box center [193, 668] width 181 height 42
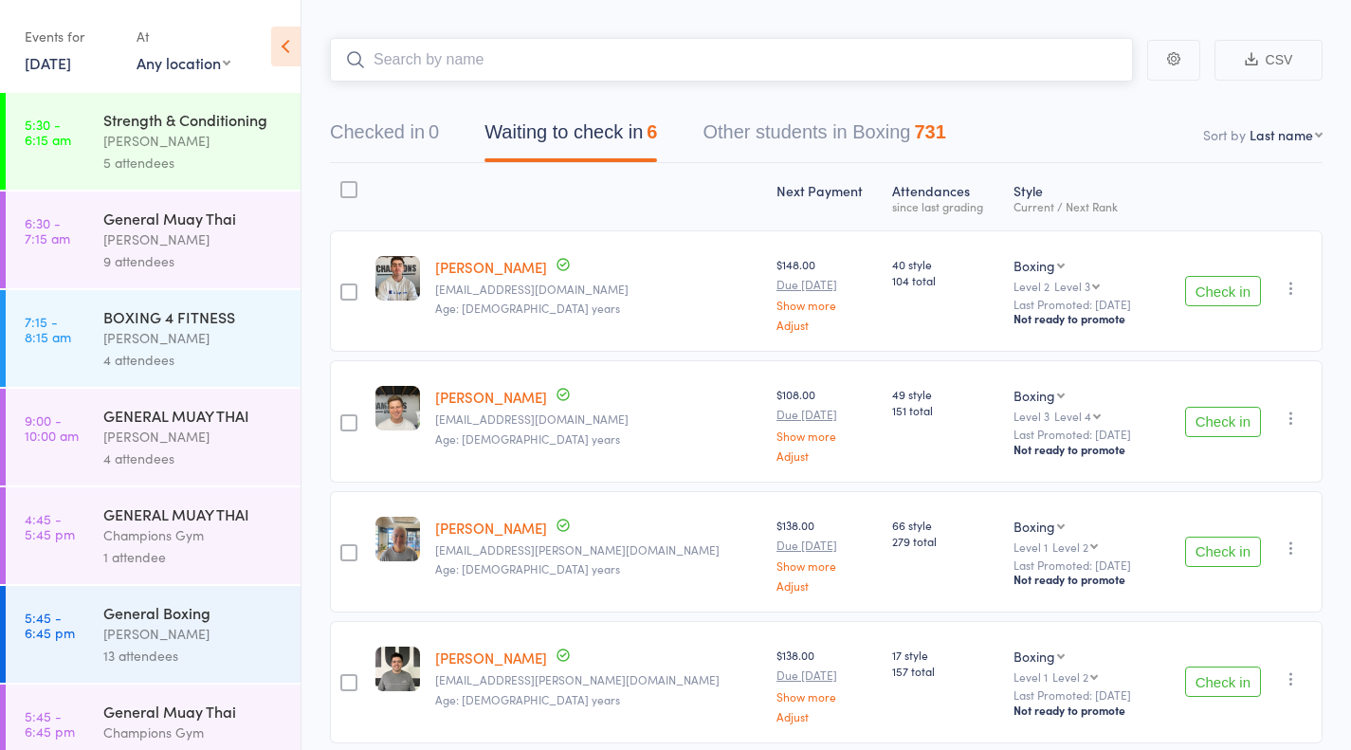
scroll to position [277, 0]
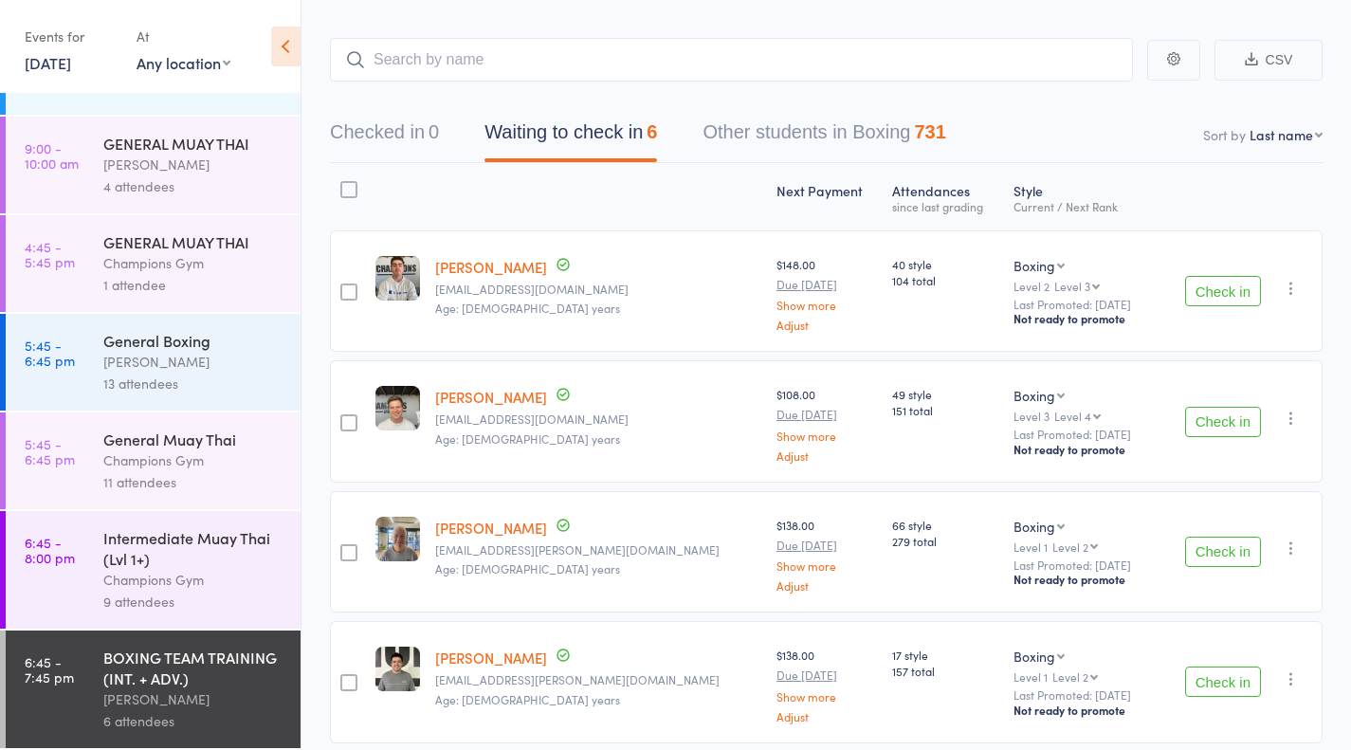
click at [228, 539] on div "Intermediate Muay Thai (Lvl 1+)" at bounding box center [193, 548] width 181 height 42
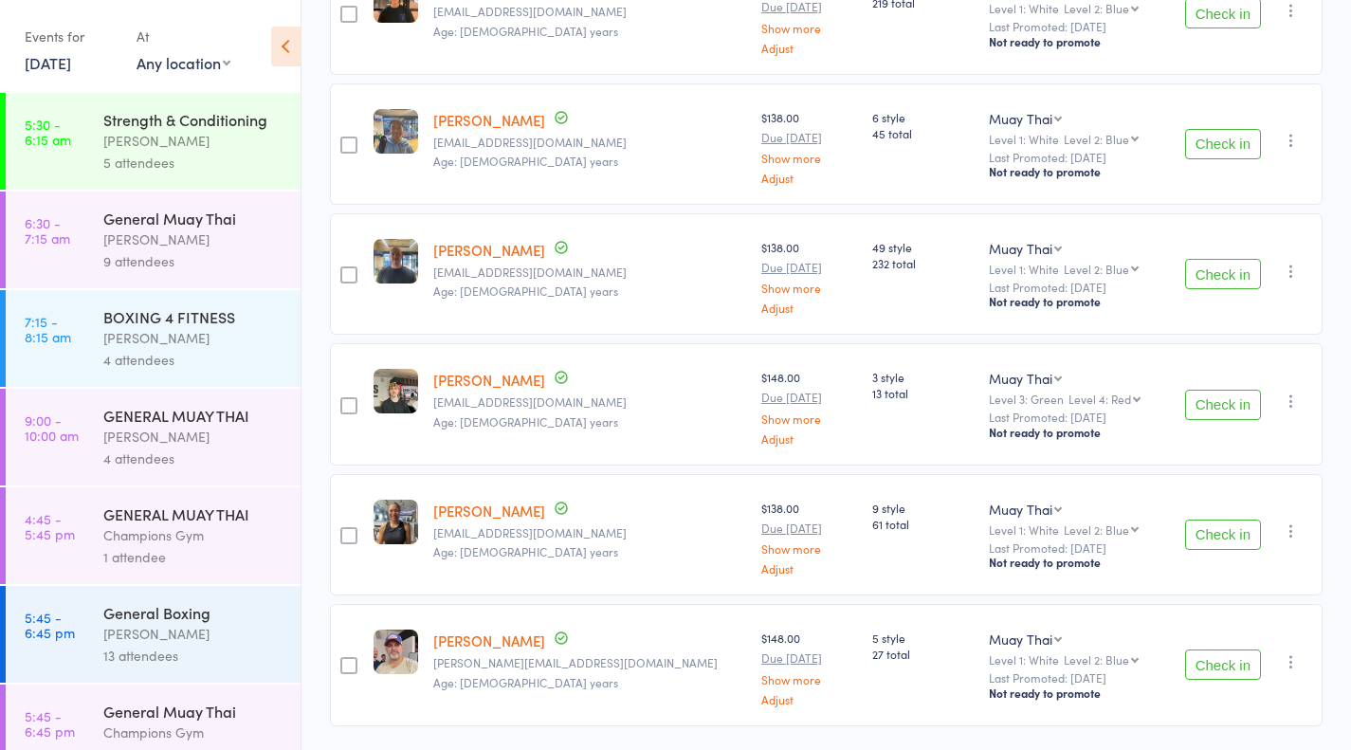
scroll to position [808, 0]
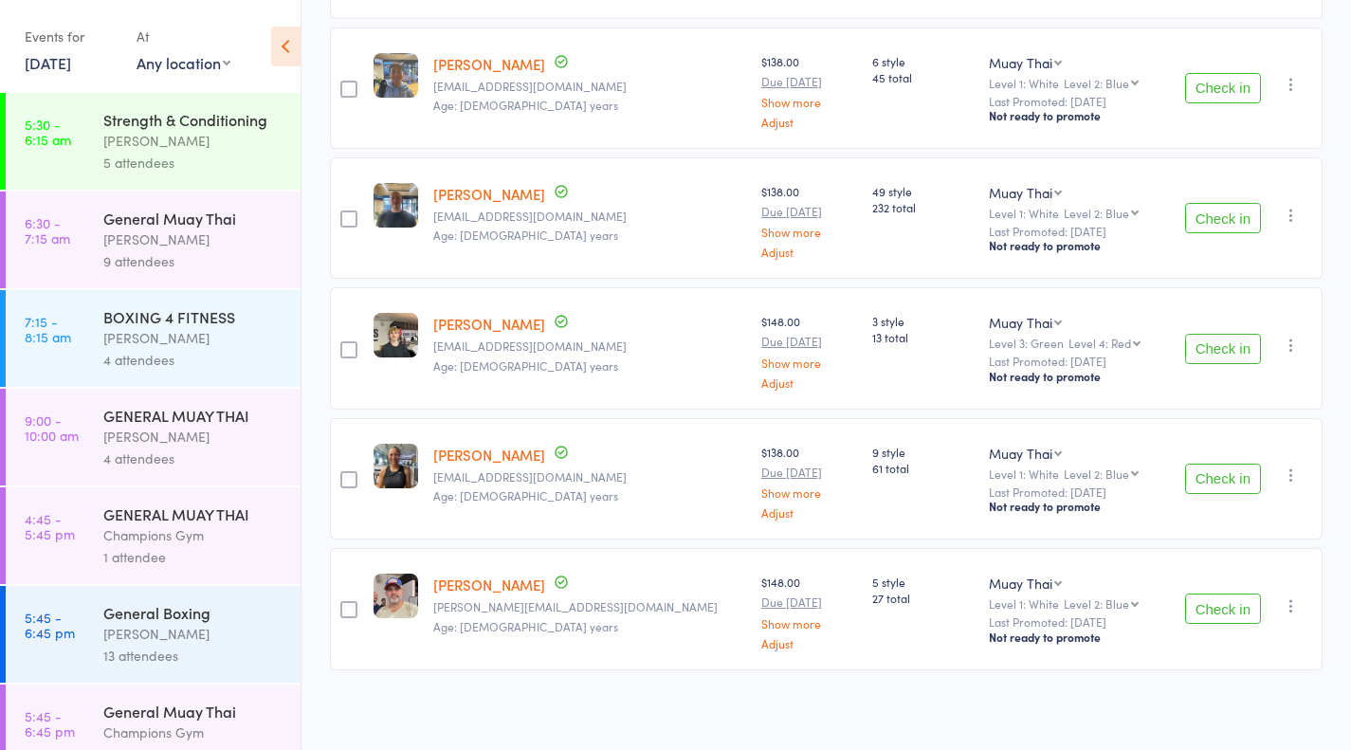
click at [1217, 472] on button "Check in" at bounding box center [1223, 479] width 76 height 30
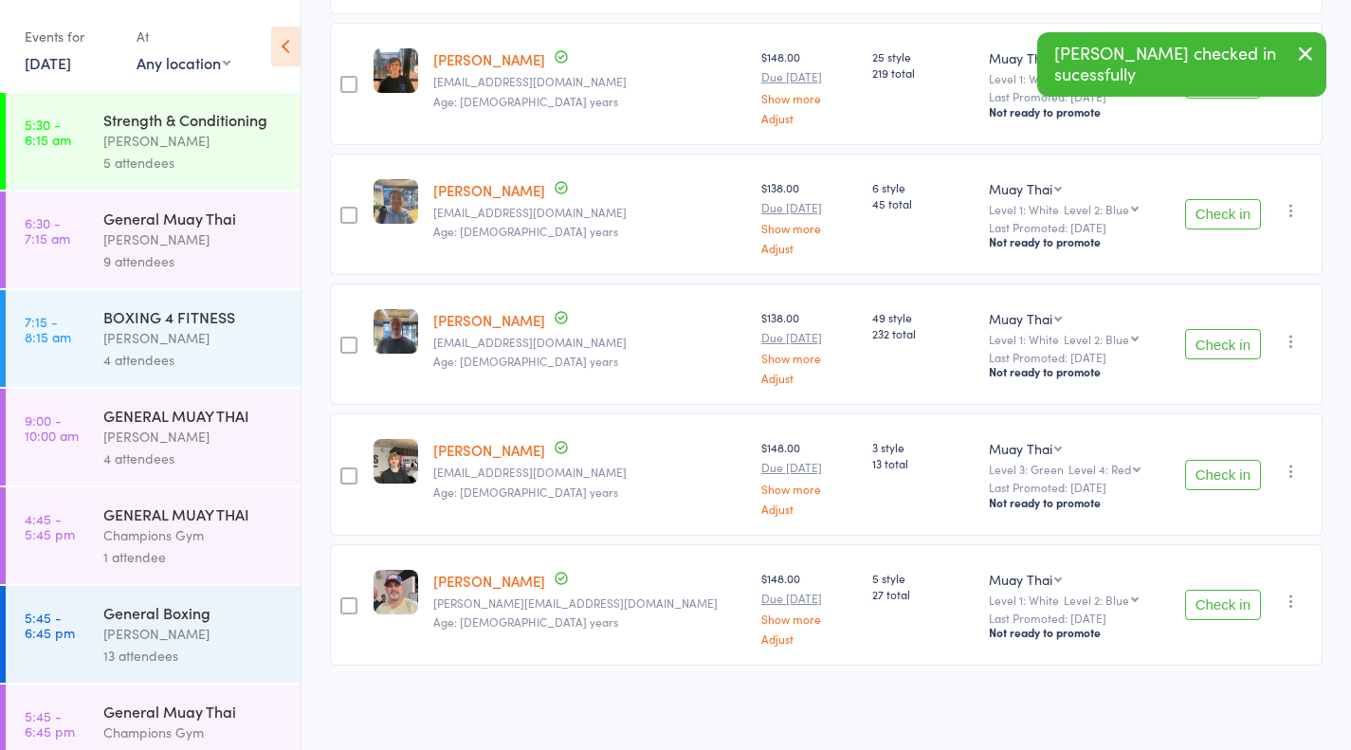
scroll to position [678, 0]
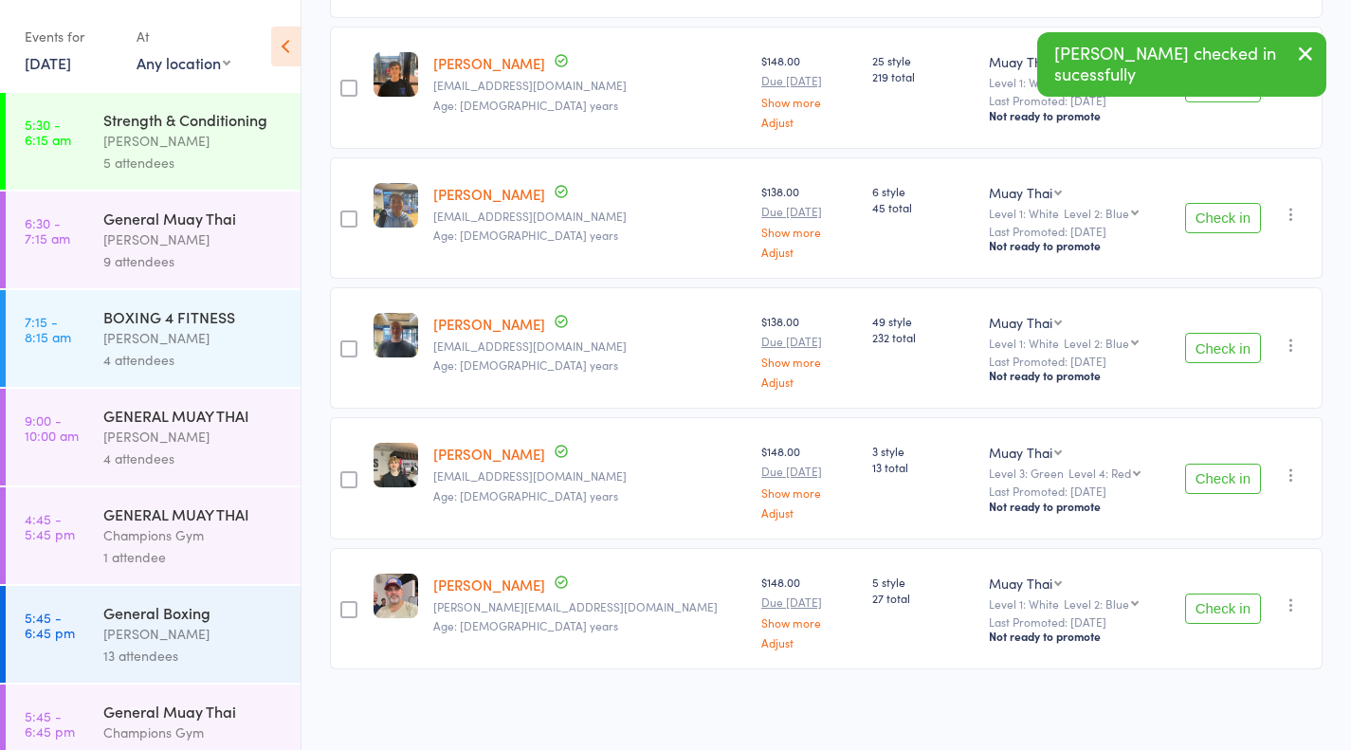
click at [1232, 344] on button "Check in" at bounding box center [1223, 348] width 76 height 30
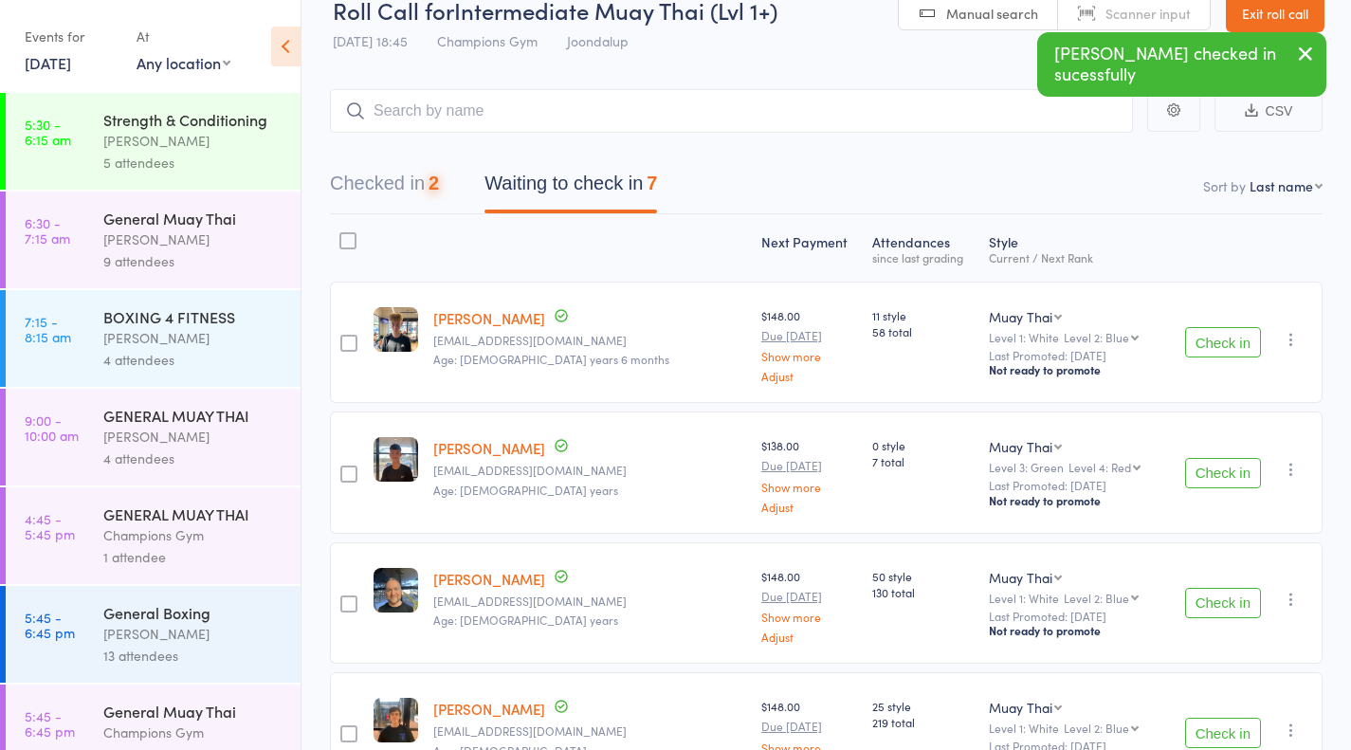
scroll to position [0, 0]
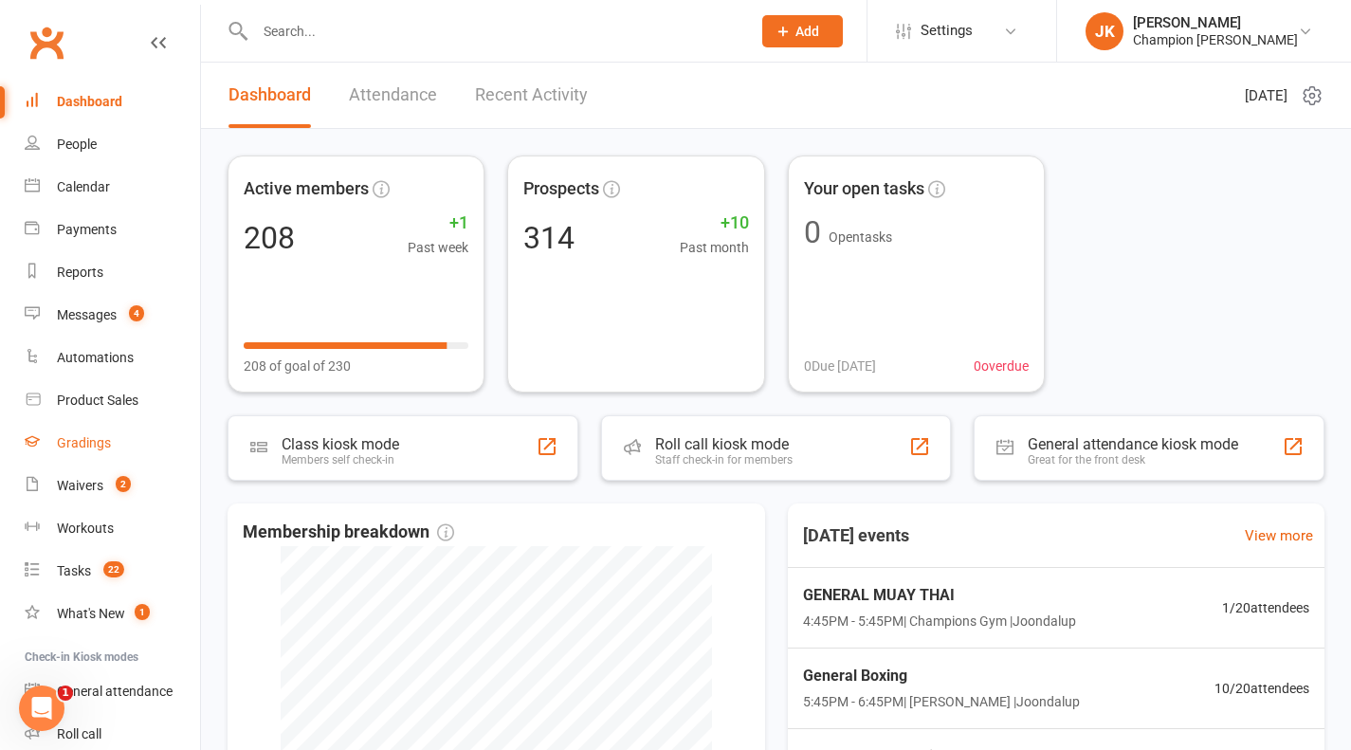
click at [91, 423] on link "Gradings" at bounding box center [112, 443] width 175 height 43
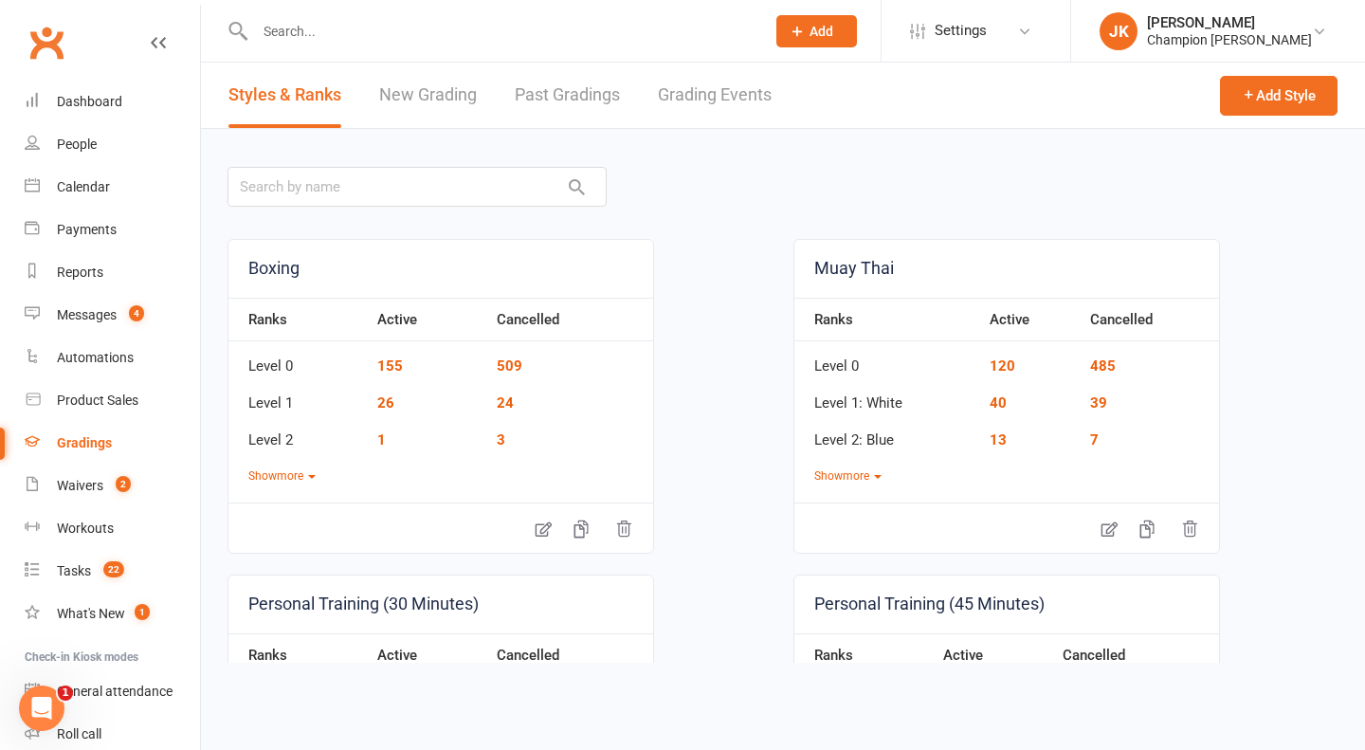
click at [699, 99] on link "Grading Events" at bounding box center [715, 95] width 114 height 65
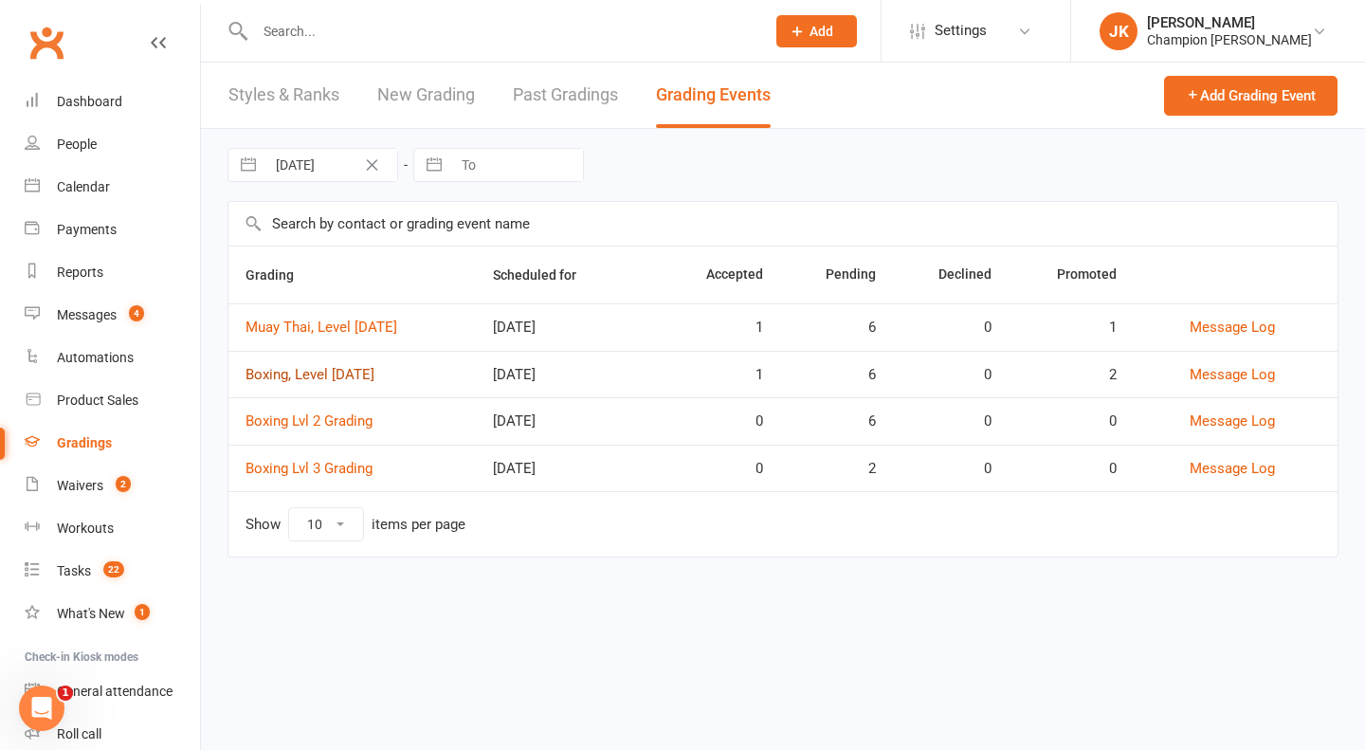
click at [375, 367] on link "Boxing, Level [DATE]" at bounding box center [310, 374] width 129 height 17
click at [359, 330] on link "Muay Thai, Level [DATE]" at bounding box center [322, 327] width 152 height 17
click at [320, 377] on link "Boxing, Level [DATE]" at bounding box center [310, 374] width 129 height 17
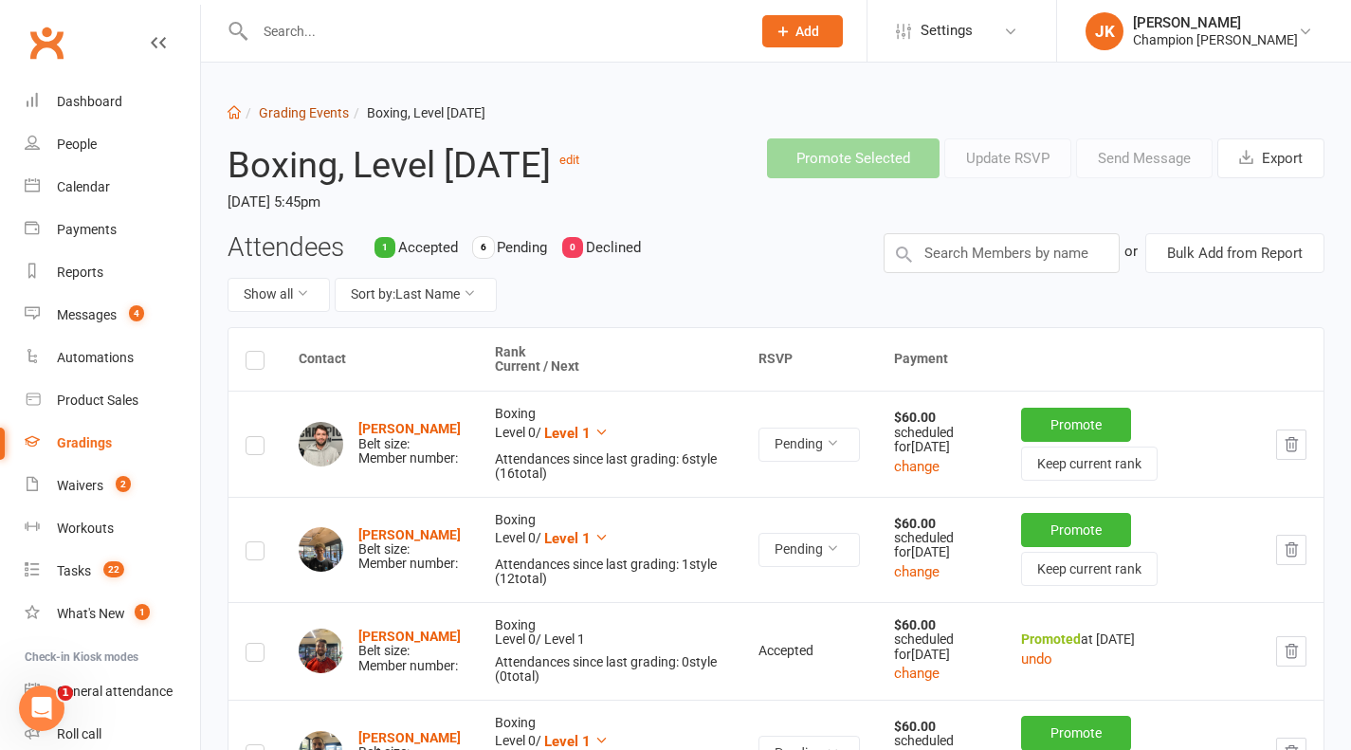
click at [277, 105] on link "Grading Events" at bounding box center [304, 112] width 90 height 15
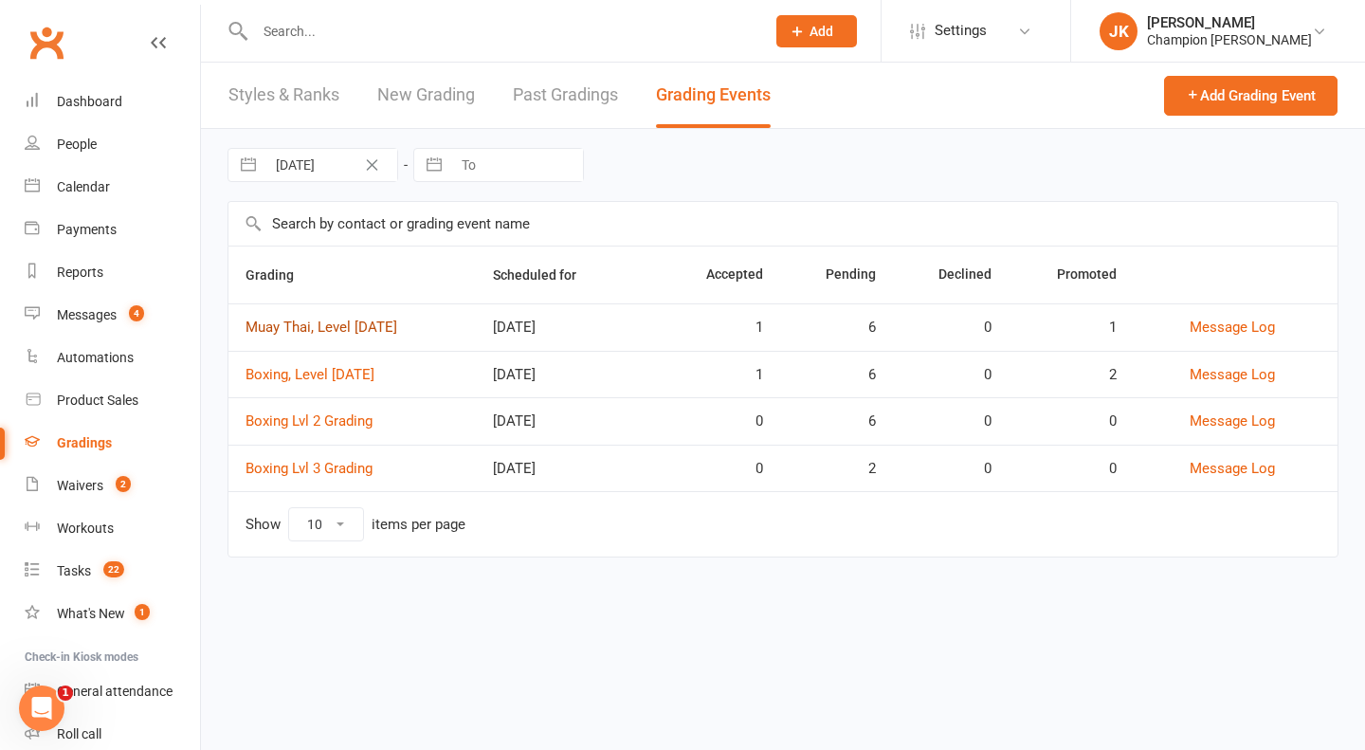
click at [347, 321] on link "Muay Thai, Level [DATE]" at bounding box center [322, 327] width 152 height 17
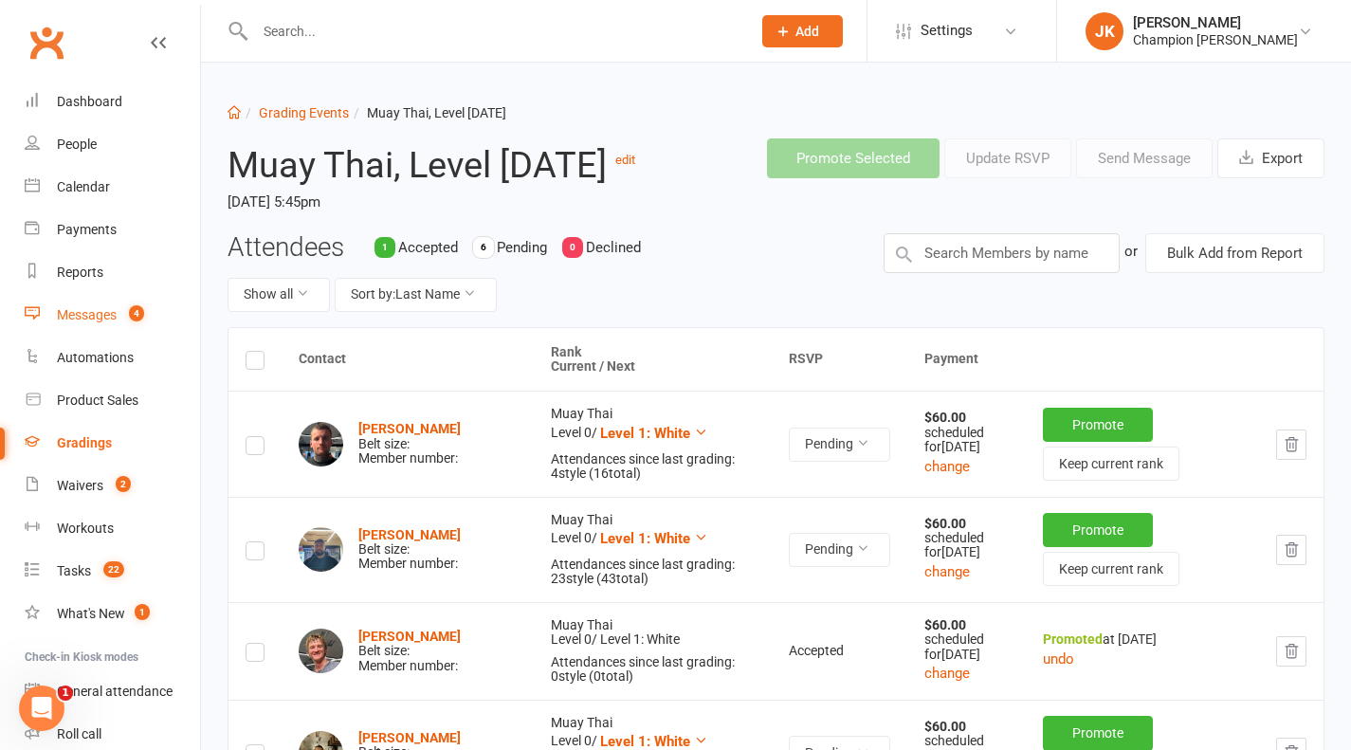
click at [100, 327] on link "Messages 4" at bounding box center [112, 315] width 175 height 43
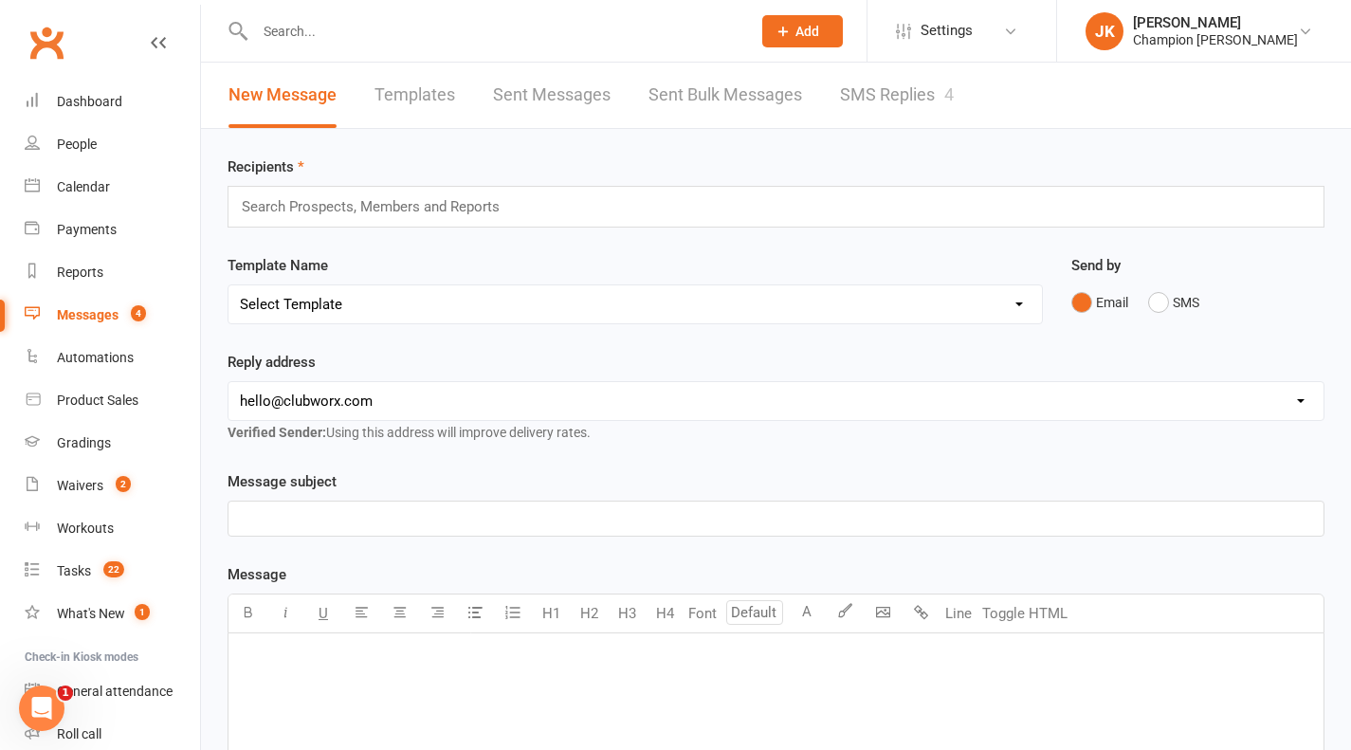
click at [878, 85] on link "SMS Replies 4" at bounding box center [897, 95] width 114 height 65
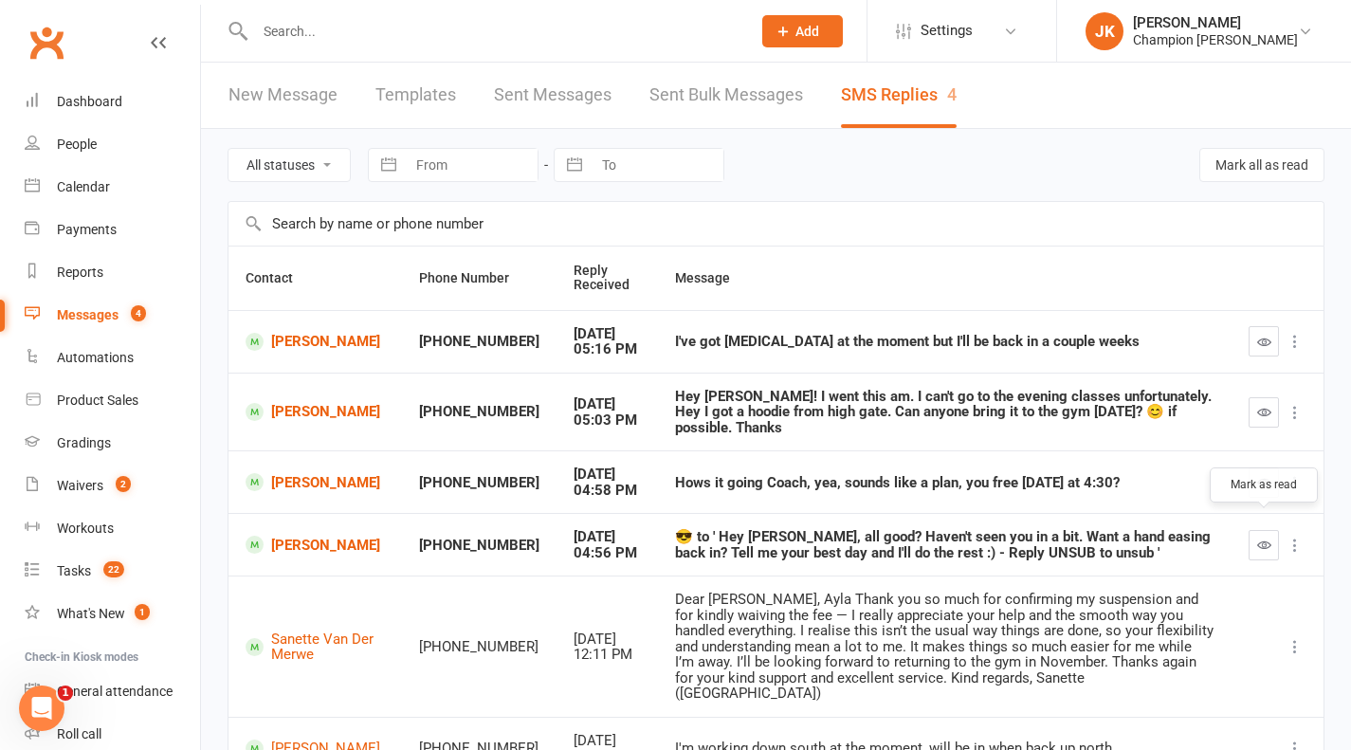
click at [1260, 530] on button "button" at bounding box center [1264, 545] width 30 height 30
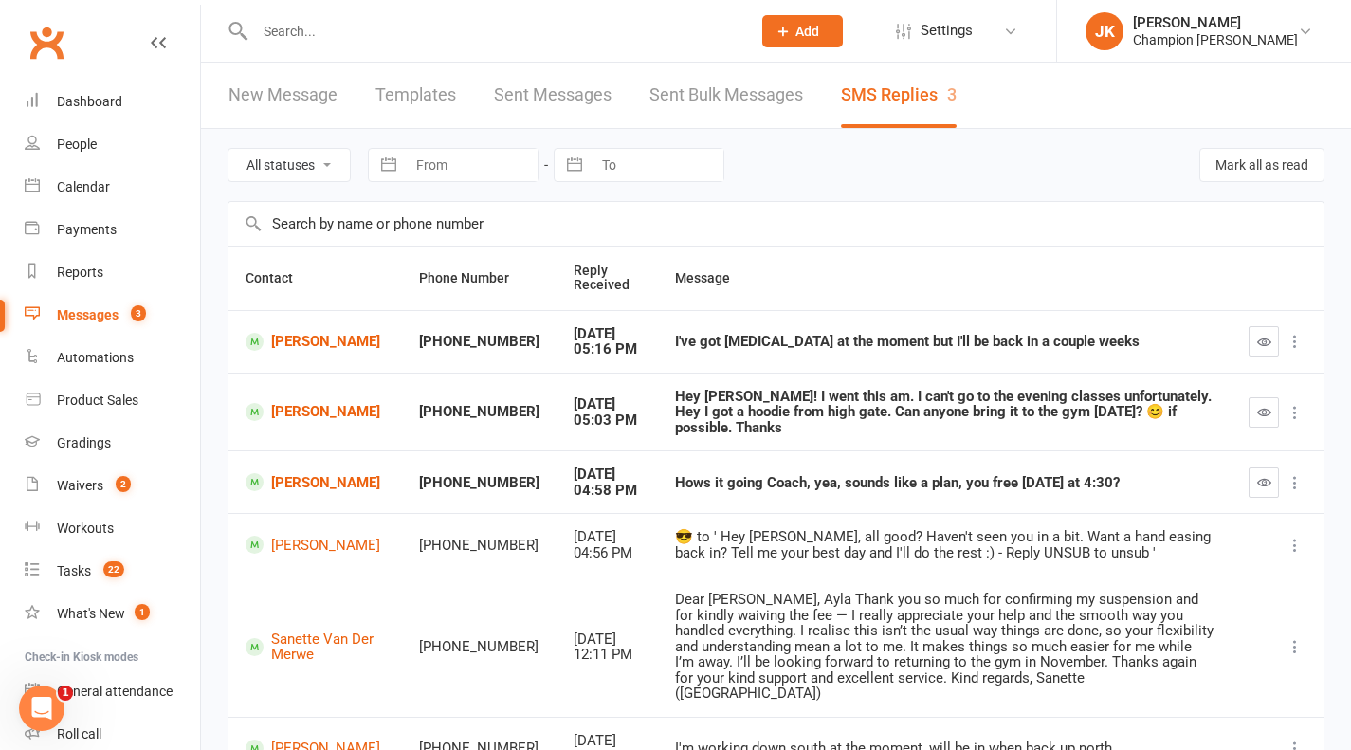
click at [302, 385] on td "[PERSON_NAME]" at bounding box center [315, 412] width 174 height 79
click at [300, 409] on link "Jesse Paredes" at bounding box center [315, 412] width 139 height 18
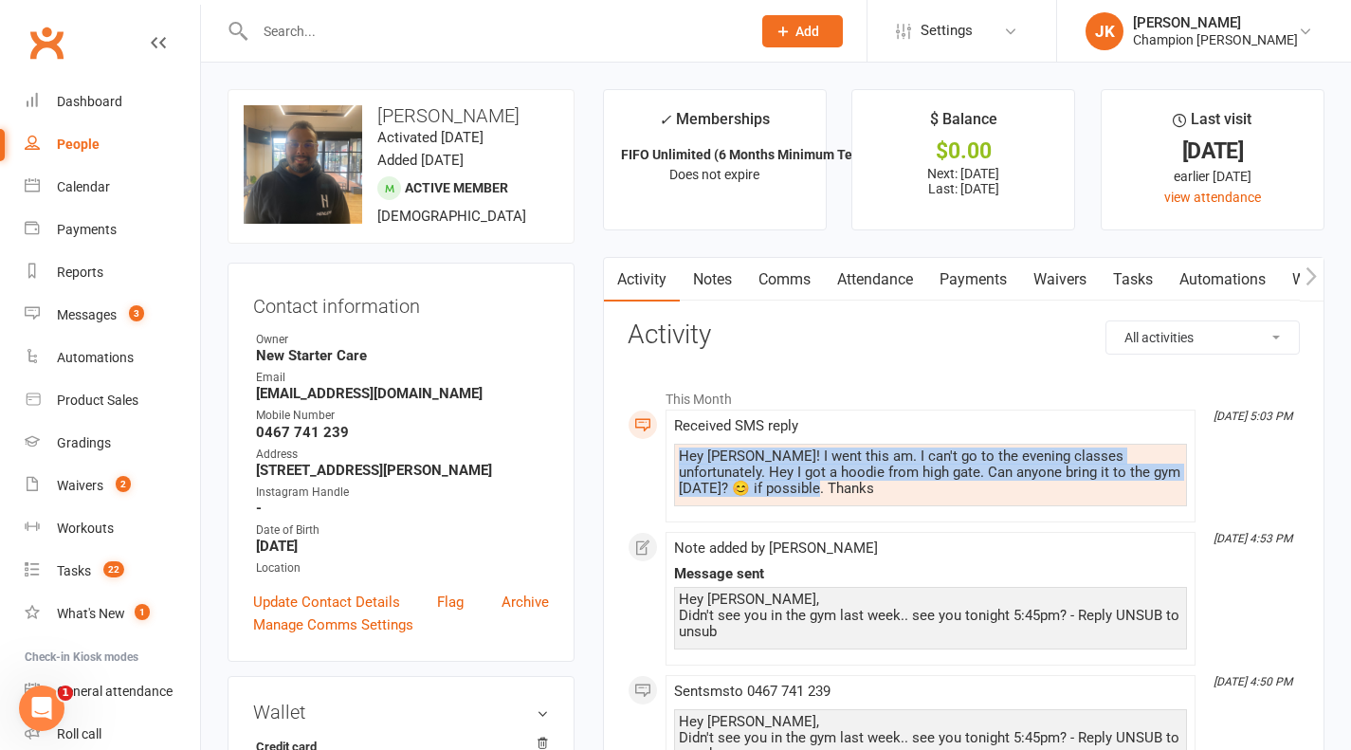
drag, startPoint x: 804, startPoint y: 485, endPoint x: 649, endPoint y: 451, distance: 158.3
click at [724, 287] on link "Notes" at bounding box center [712, 280] width 65 height 44
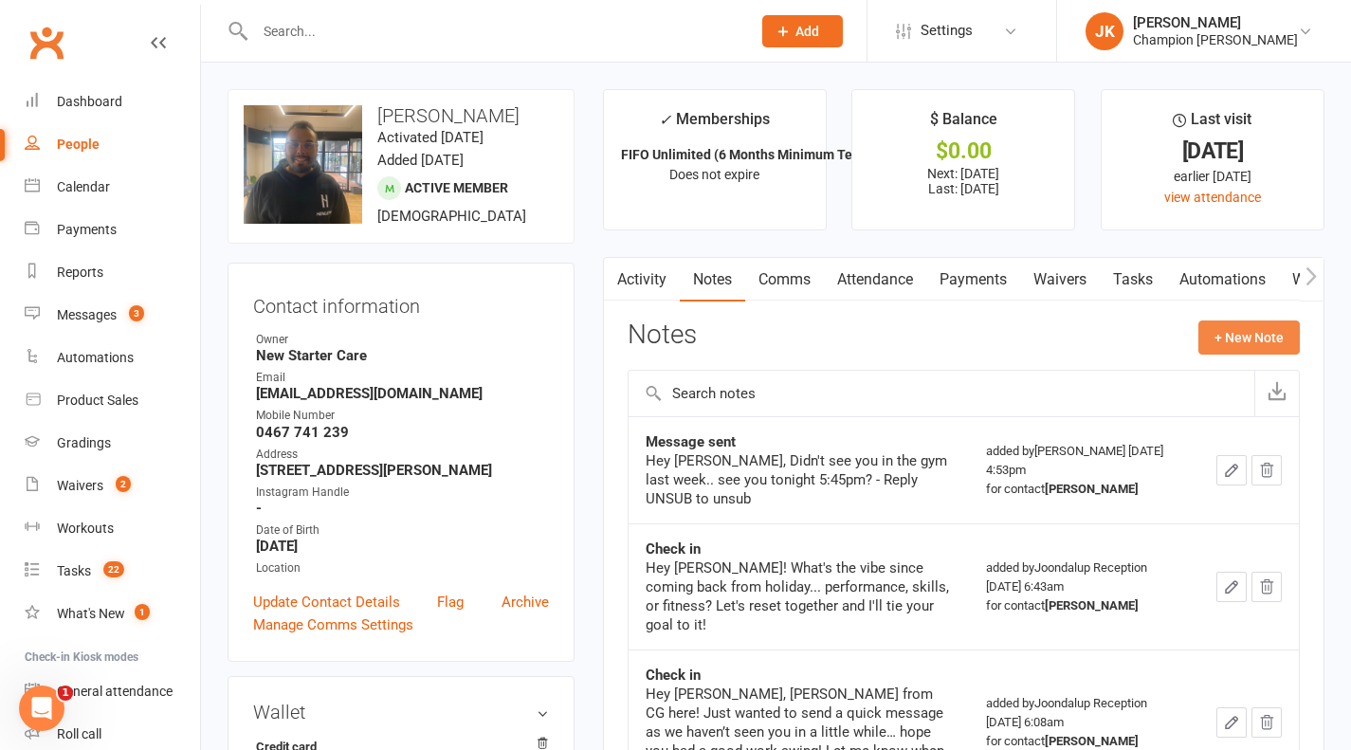
click at [1264, 335] on button "+ New Note" at bounding box center [1248, 337] width 101 height 34
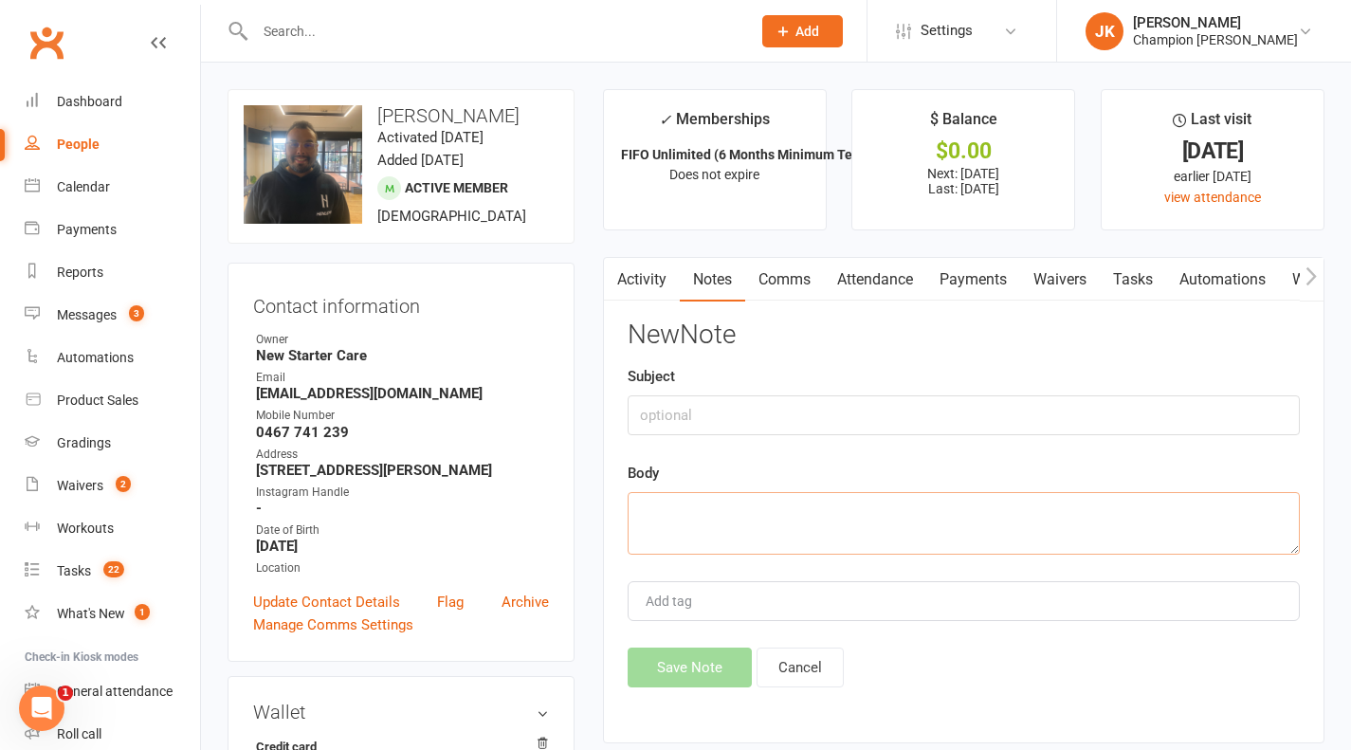
click at [979, 535] on textarea at bounding box center [964, 523] width 672 height 63
paste textarea "I'm working down south at the moment, will be in when back up north"
type textarea "I'm working down south at the moment, will be in when back up north"
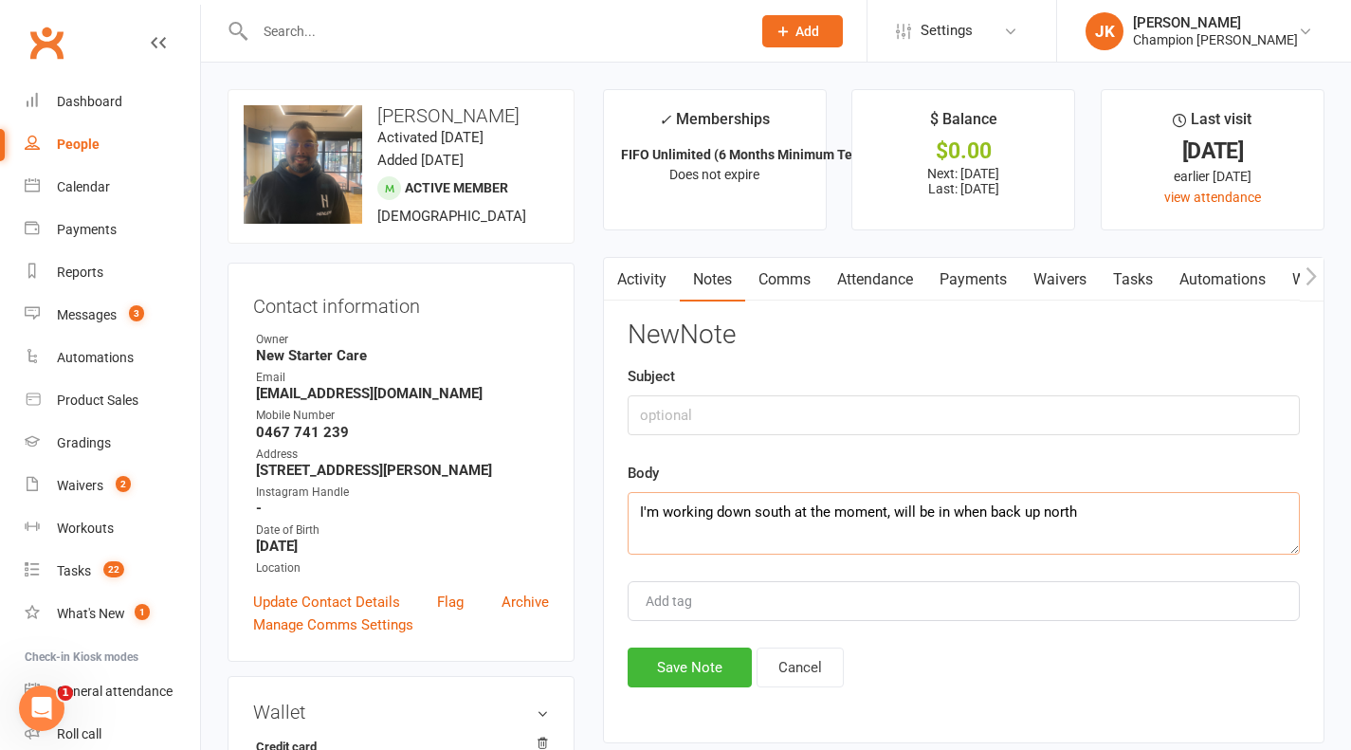
click at [641, 280] on link "Activity" at bounding box center [642, 280] width 76 height 44
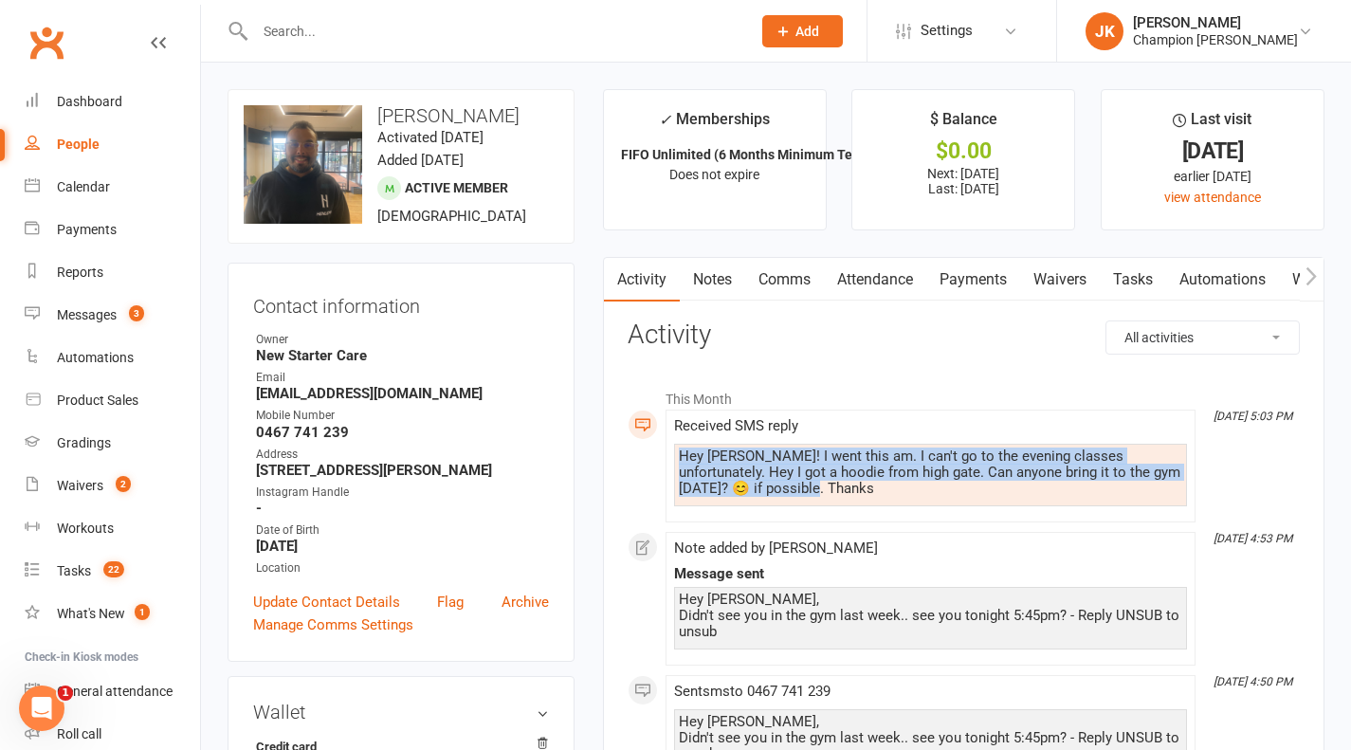
drag, startPoint x: 822, startPoint y: 486, endPoint x: 662, endPoint y: 443, distance: 166.1
copy div "Hey Jas! I went this am. I can't go to the evening classes unfortunately. Hey I…"
click at [714, 282] on link "Notes" at bounding box center [712, 280] width 65 height 44
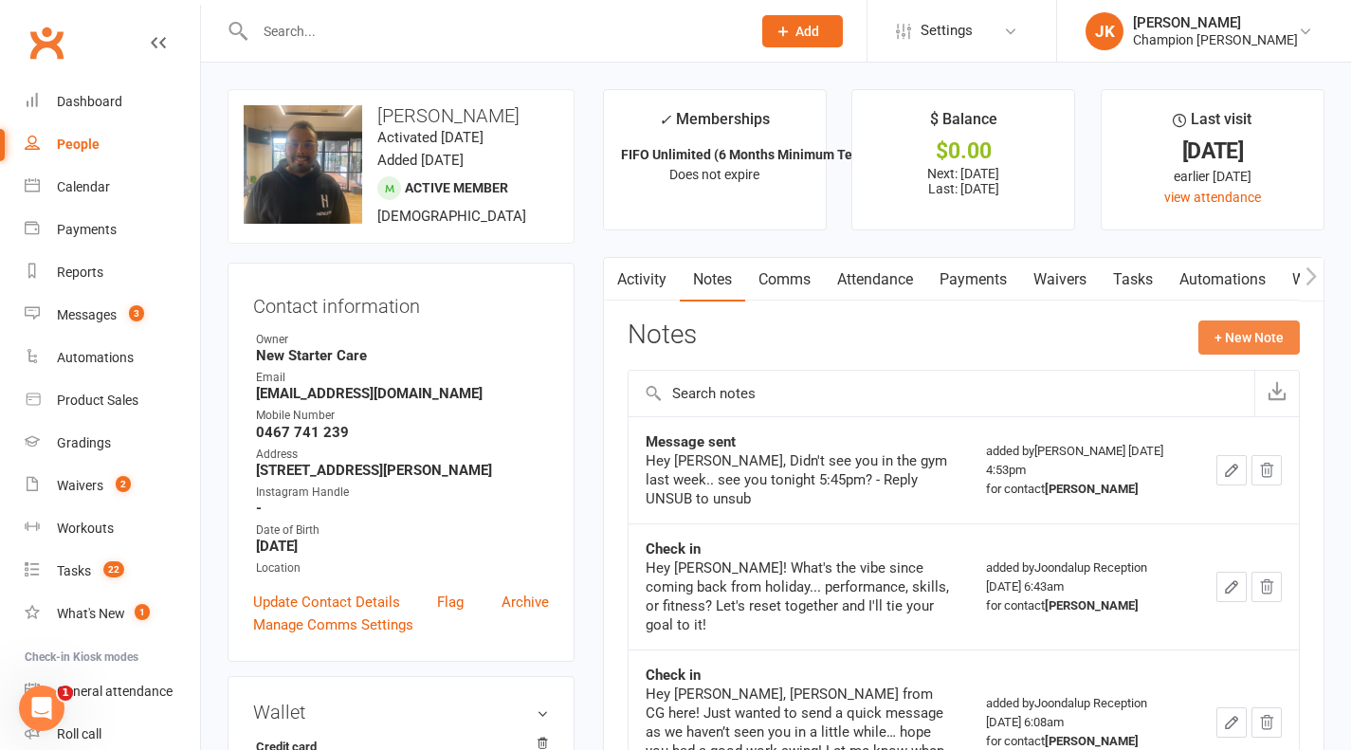
click at [1272, 335] on button "+ New Note" at bounding box center [1248, 337] width 101 height 34
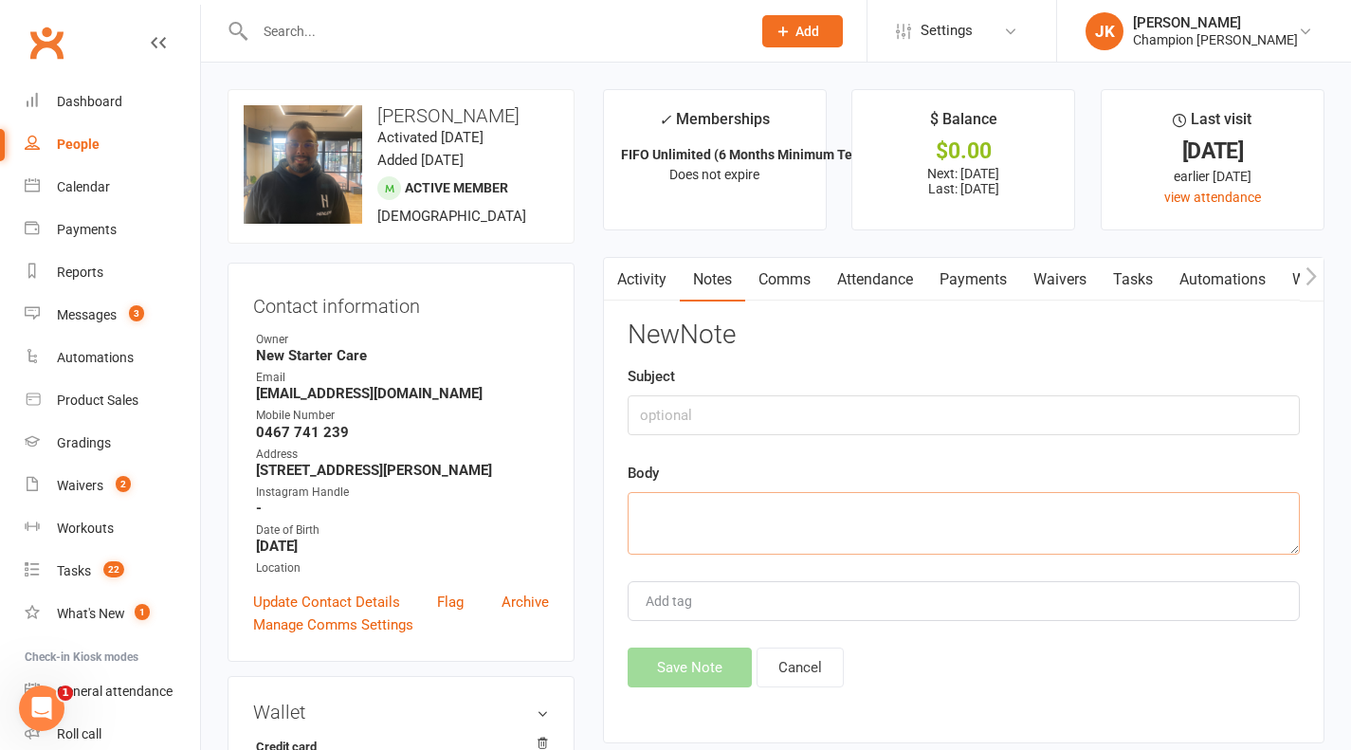
click at [818, 496] on textarea at bounding box center [964, 523] width 672 height 63
paste textarea "Hey Jas! I went this am. I can't go to the evening classes unfortunately. Hey I…"
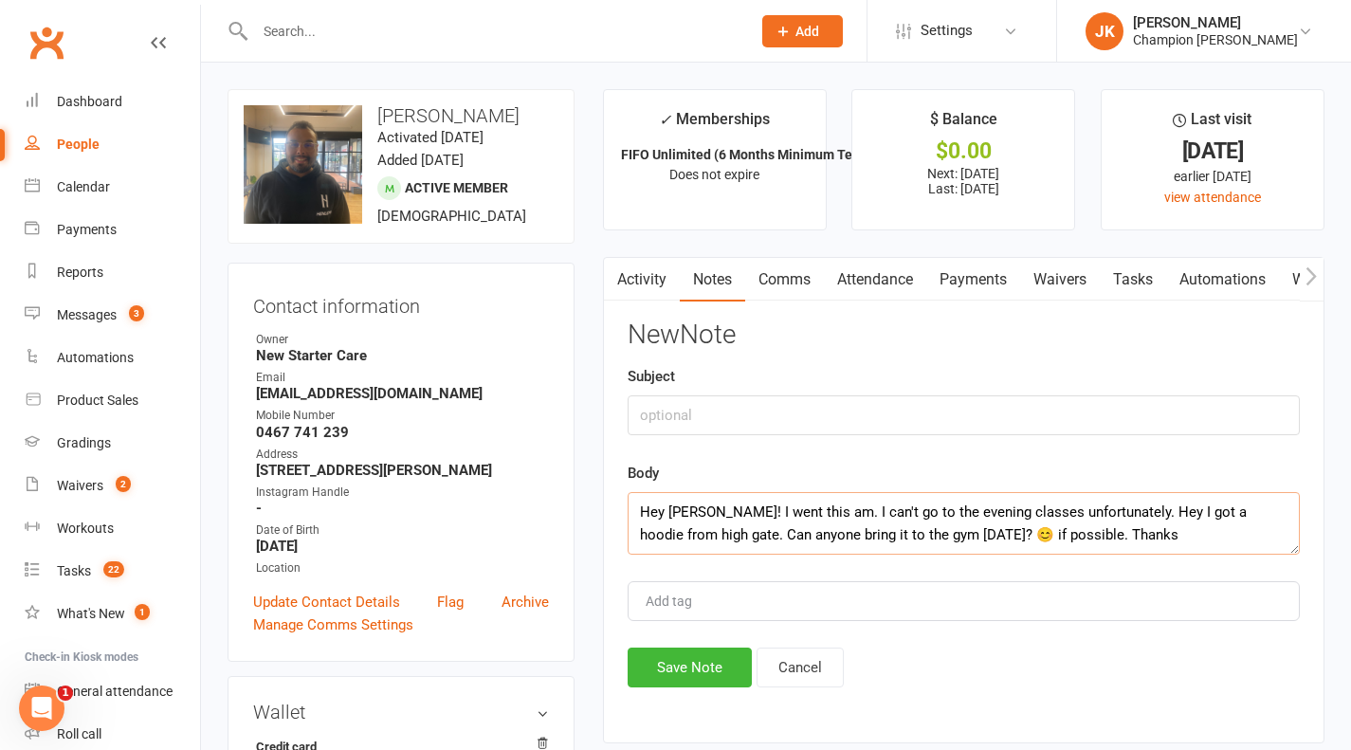
type textarea "Hey Jas! I went this am. I can't go to the evening classes unfortunately. Hey I…"
click at [719, 408] on input "text" at bounding box center [964, 415] width 672 height 40
type input "Reply"
click at [680, 685] on button "Save Note" at bounding box center [690, 668] width 124 height 40
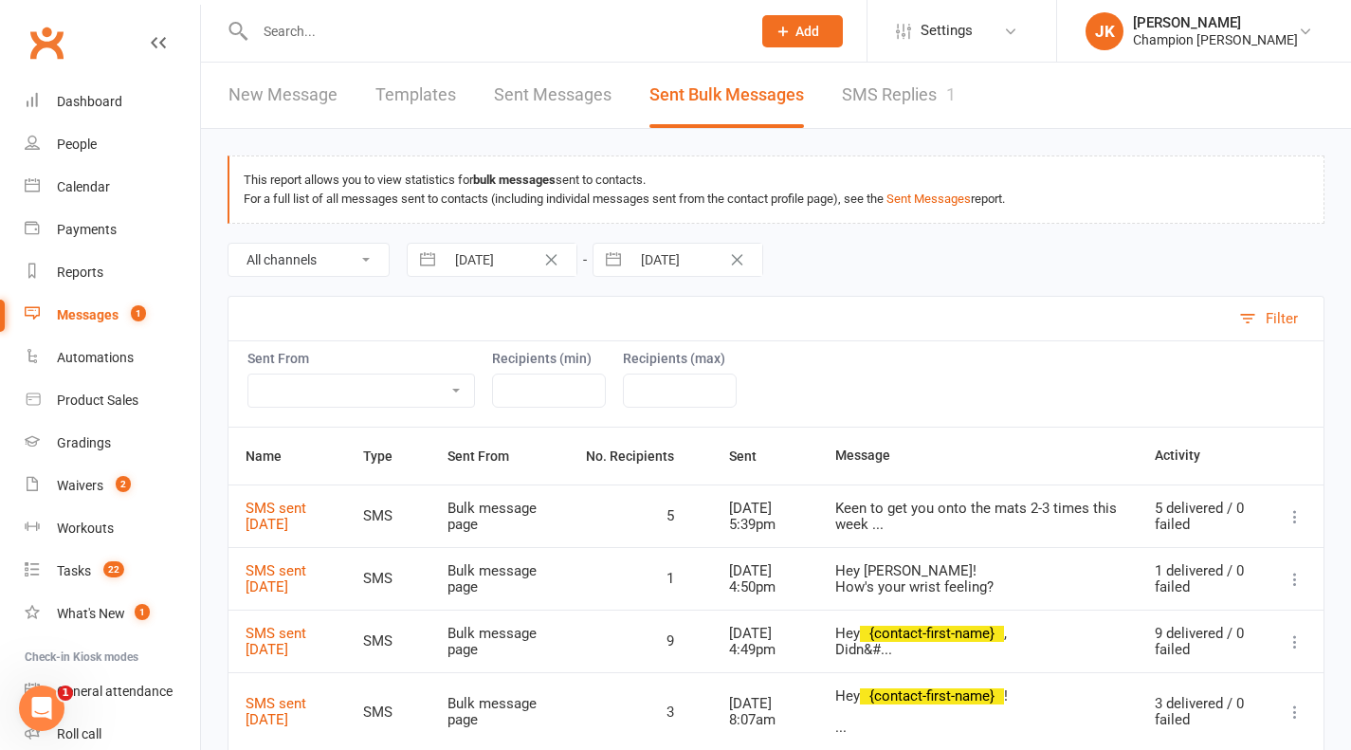
click at [910, 94] on link "SMS Replies 1" at bounding box center [899, 95] width 114 height 65
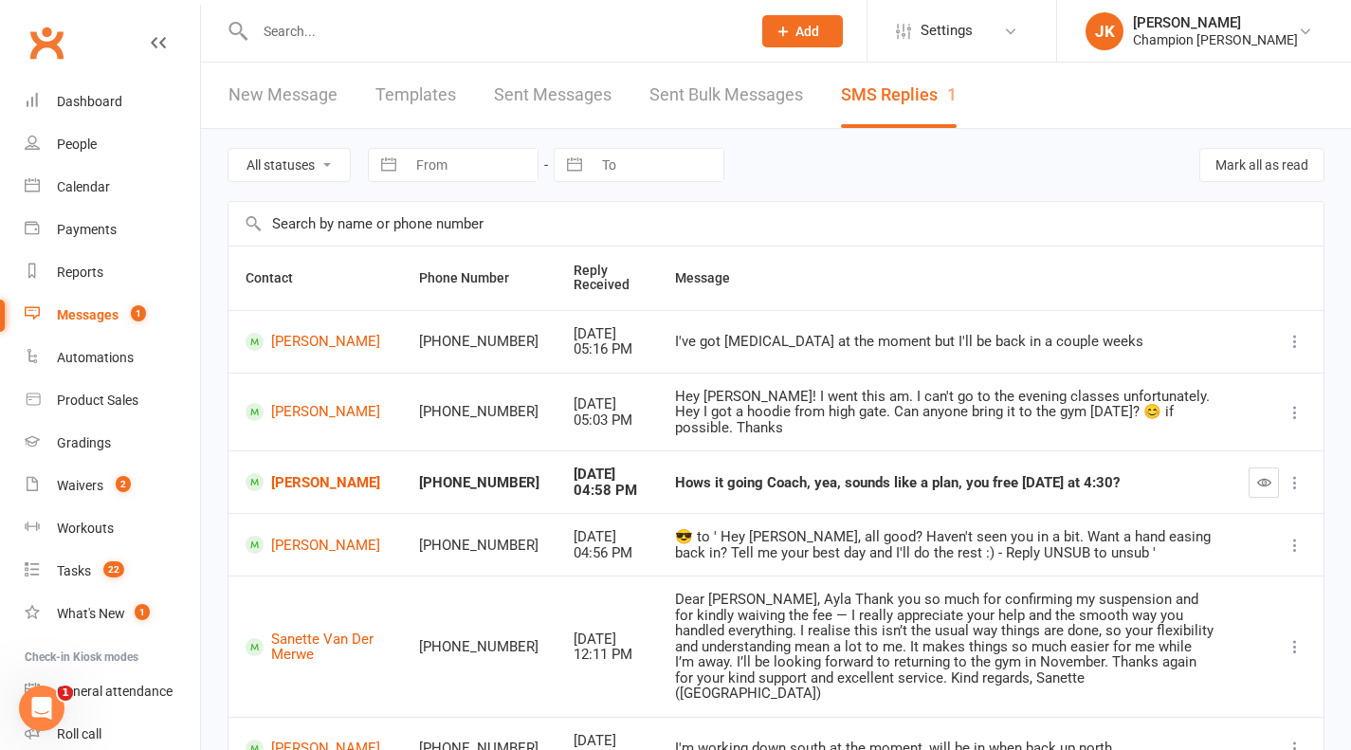
click at [479, 11] on div at bounding box center [483, 31] width 510 height 62
click at [371, 29] on input "text" at bounding box center [493, 31] width 488 height 27
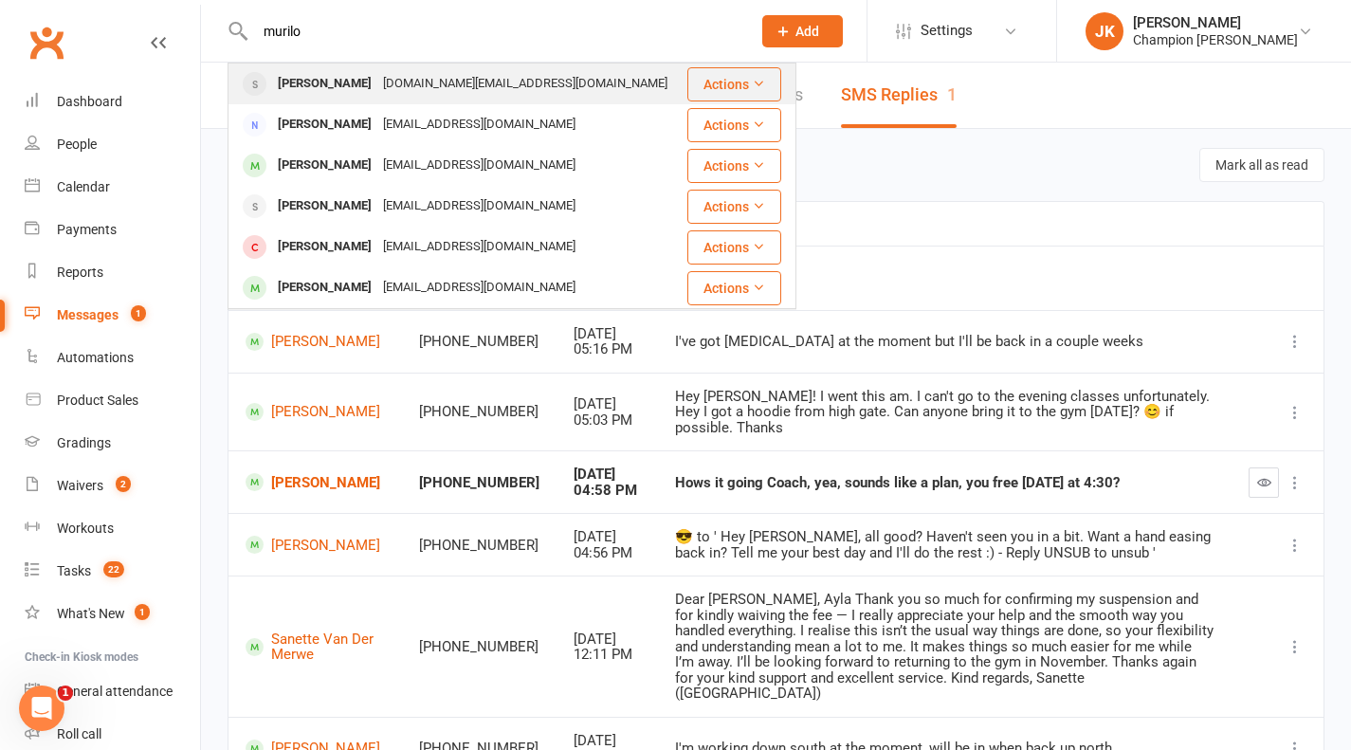
type input "murilo"
click at [372, 82] on div "[PERSON_NAME]" at bounding box center [324, 83] width 105 height 27
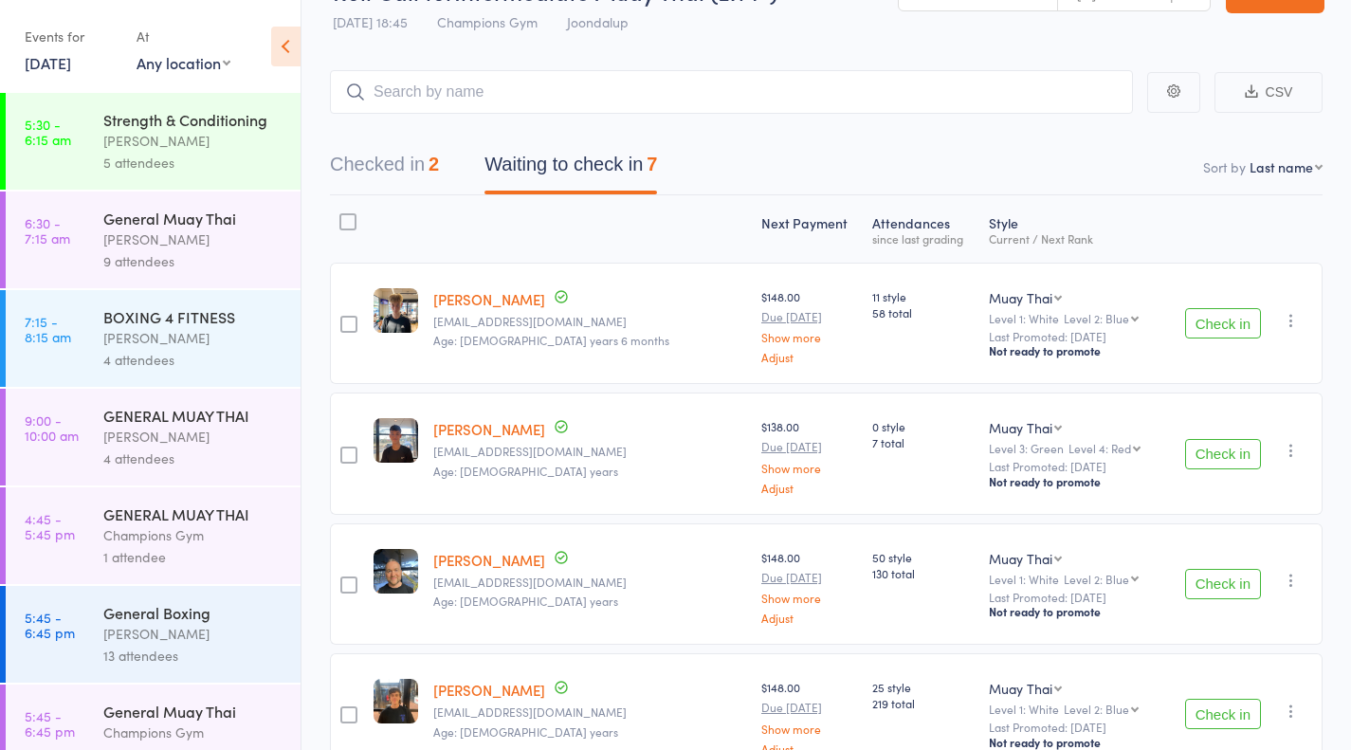
scroll to position [57, 0]
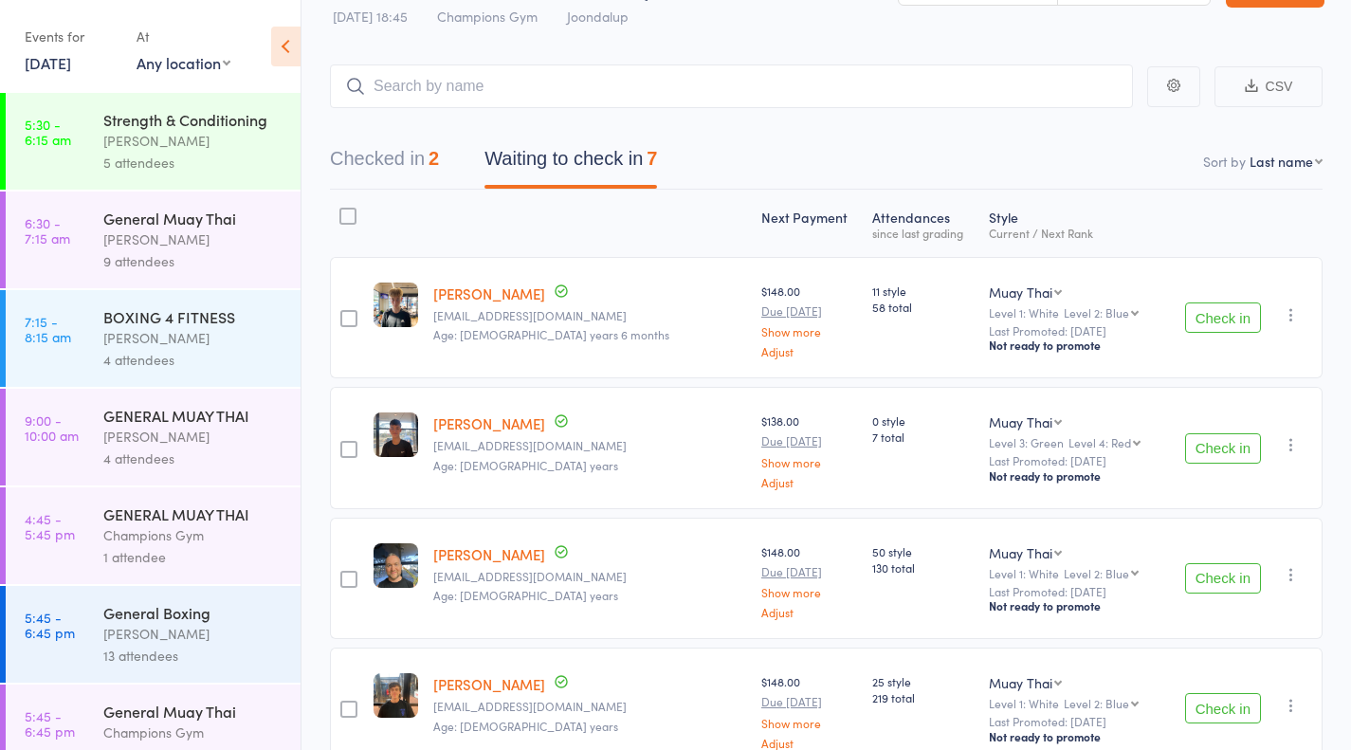
click at [1223, 450] on button "Check in" at bounding box center [1223, 448] width 76 height 30
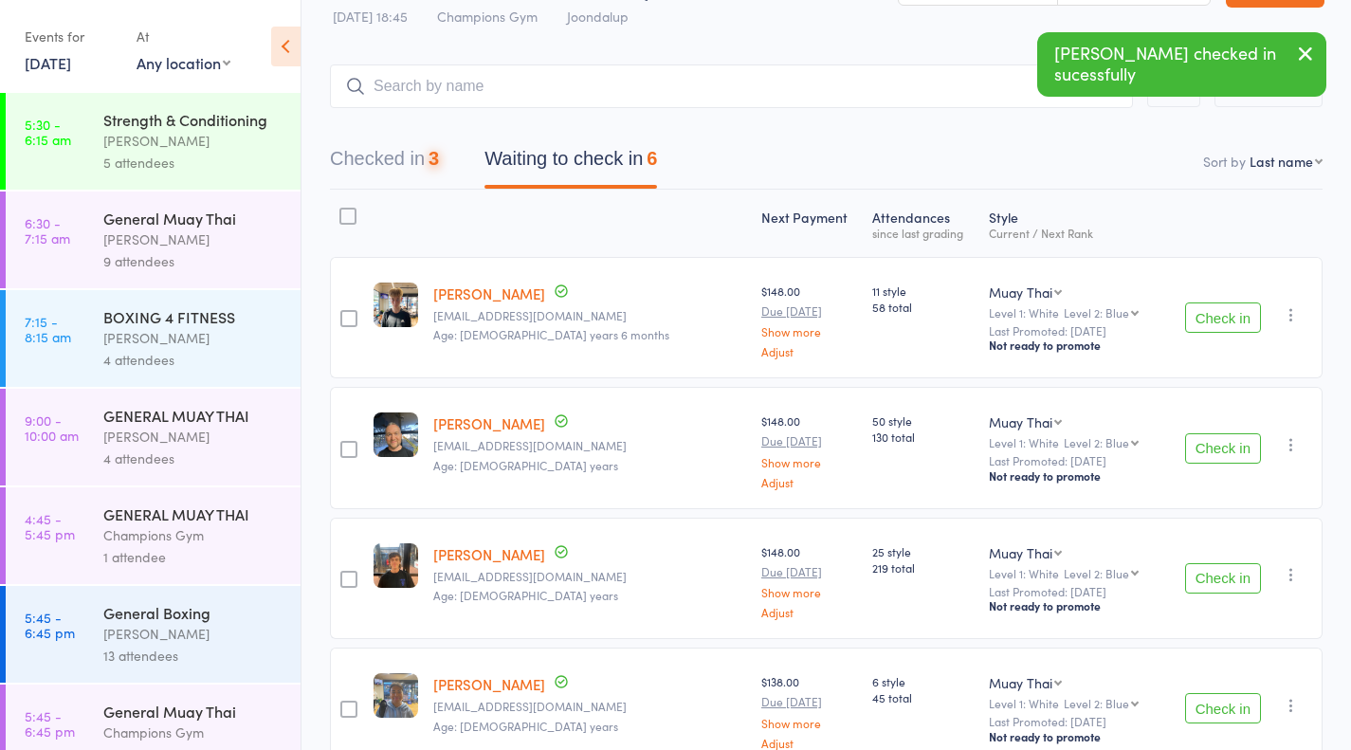
click at [1241, 586] on button "Check in" at bounding box center [1223, 578] width 76 height 30
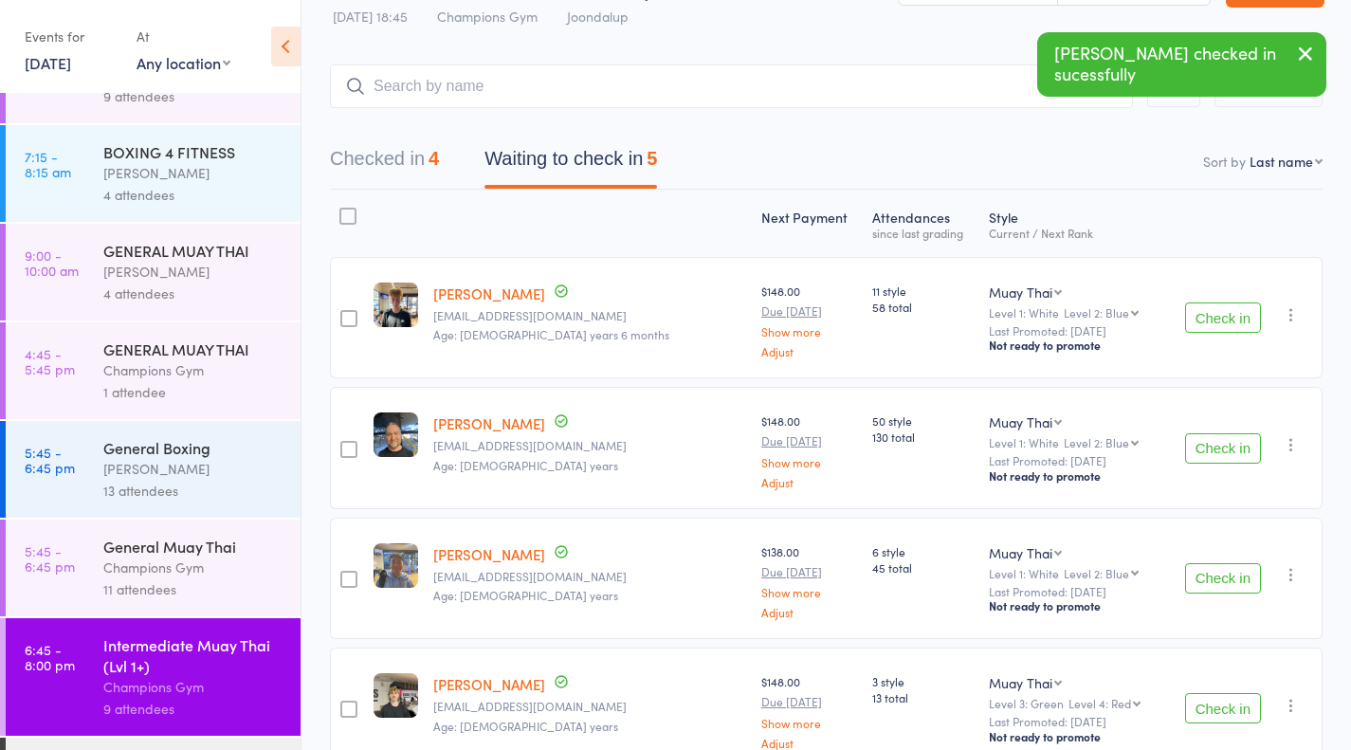
scroll to position [277, 0]
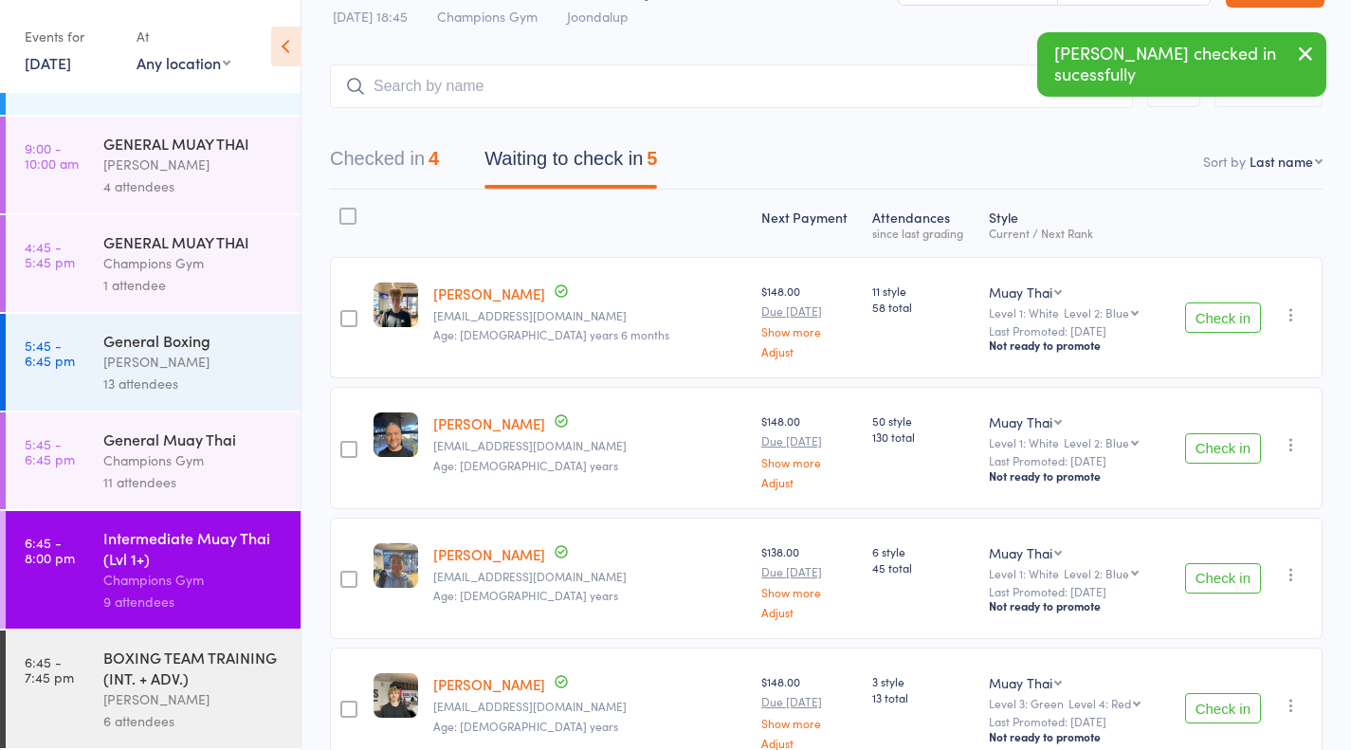
click at [101, 462] on link "5:45 - 6:45 pm General Muay [DEMOGRAPHIC_DATA] Champions Gym 11 attendees" at bounding box center [153, 460] width 295 height 97
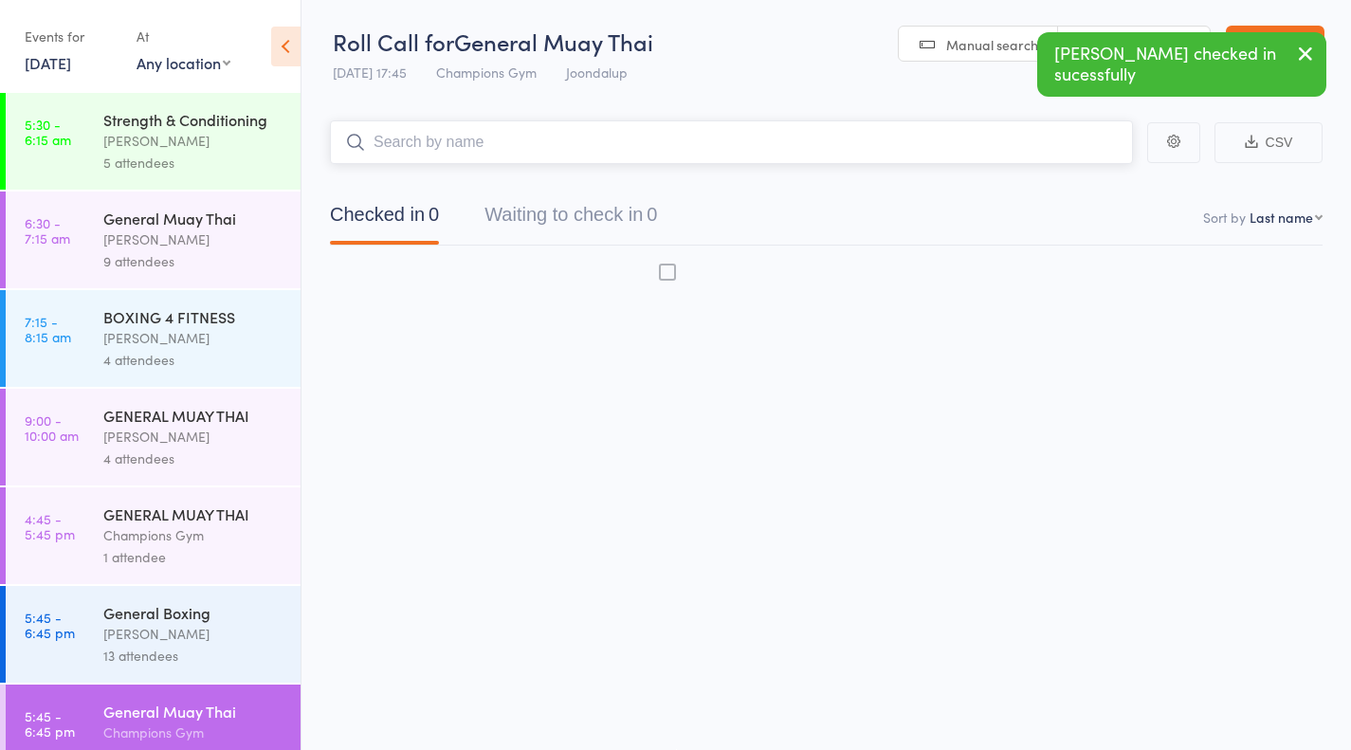
scroll to position [1, 0]
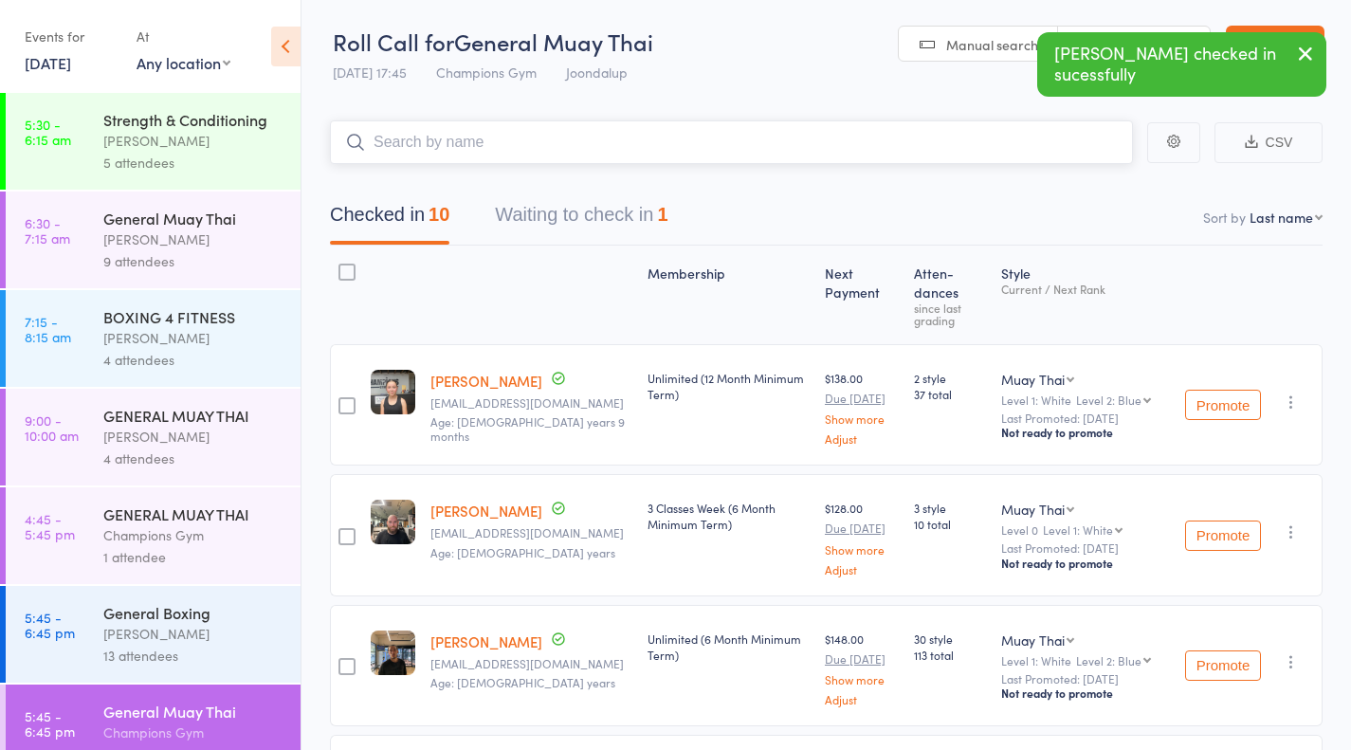
click at [667, 217] on div "1" at bounding box center [662, 214] width 10 height 21
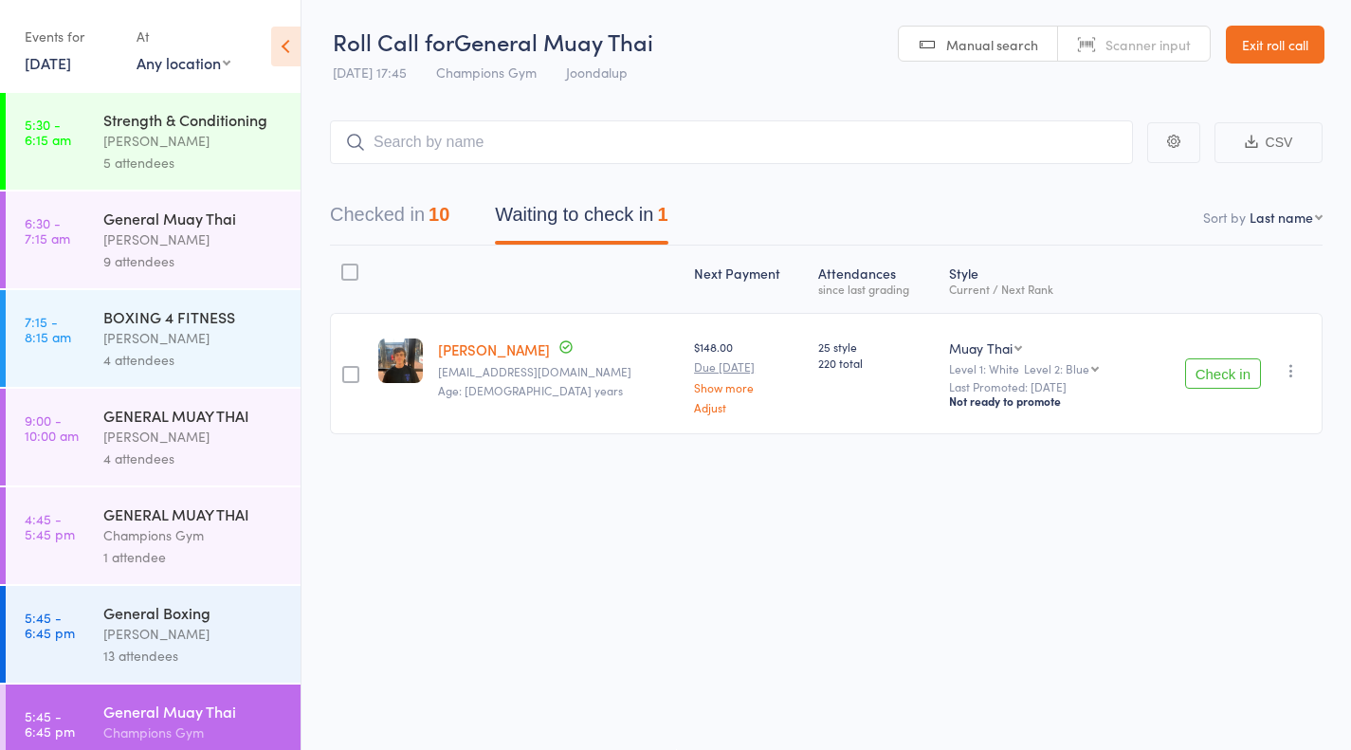
click at [1223, 372] on button "Check in" at bounding box center [1223, 373] width 76 height 30
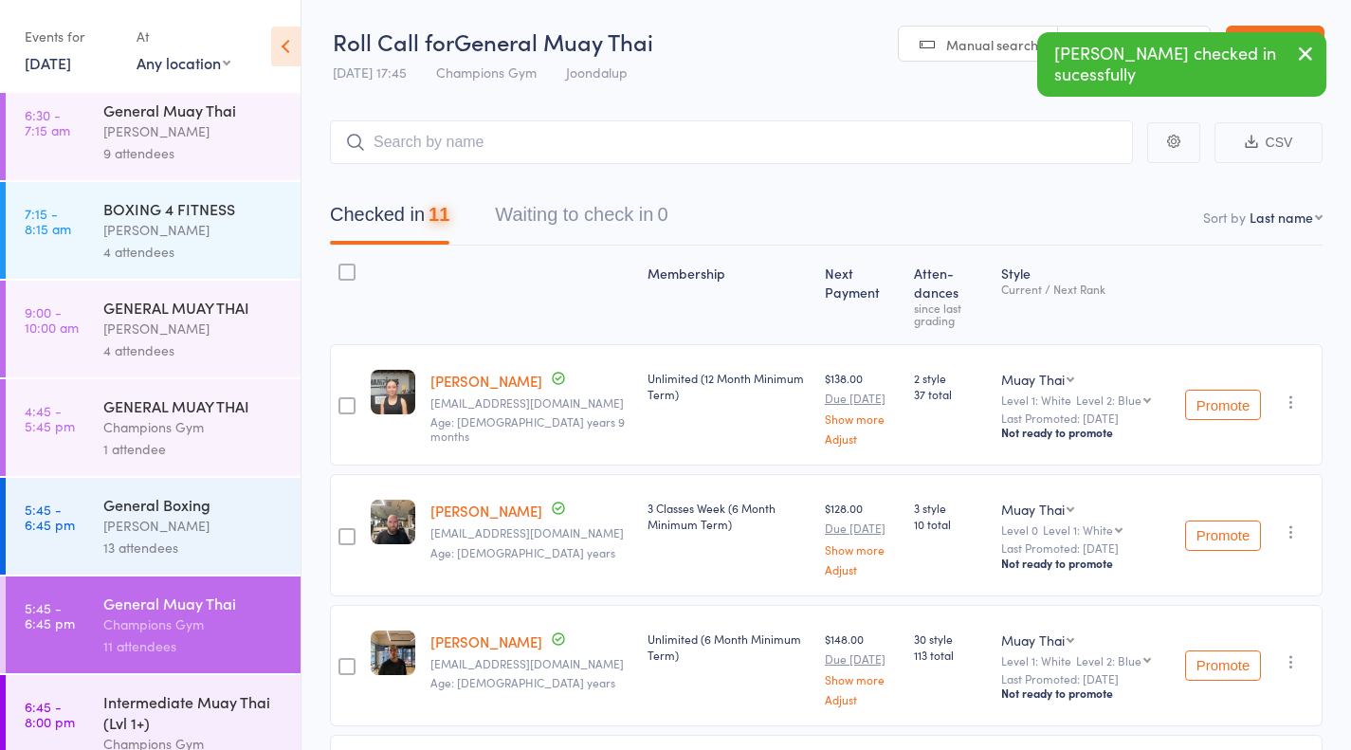
scroll to position [277, 0]
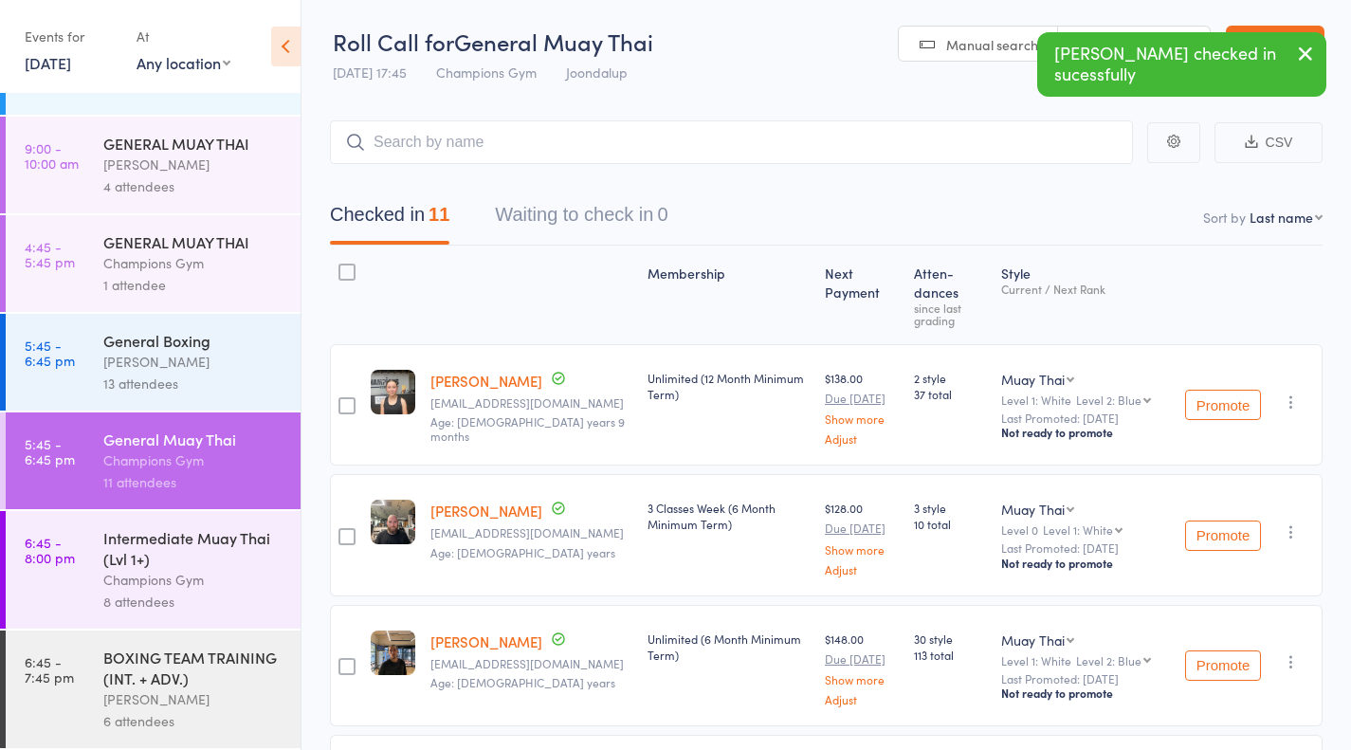
click at [207, 569] on div "Champions Gym" at bounding box center [193, 580] width 181 height 22
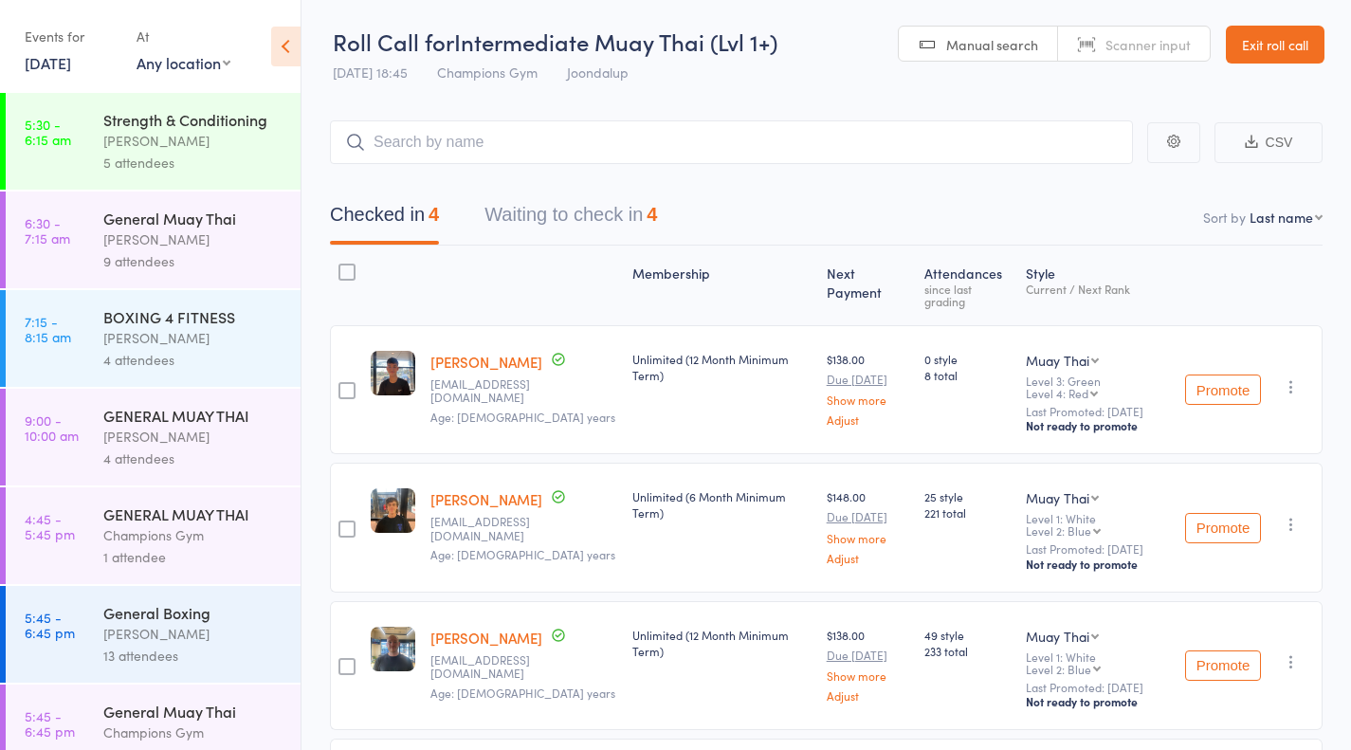
click at [639, 212] on button "Waiting to check in 4" at bounding box center [570, 219] width 173 height 50
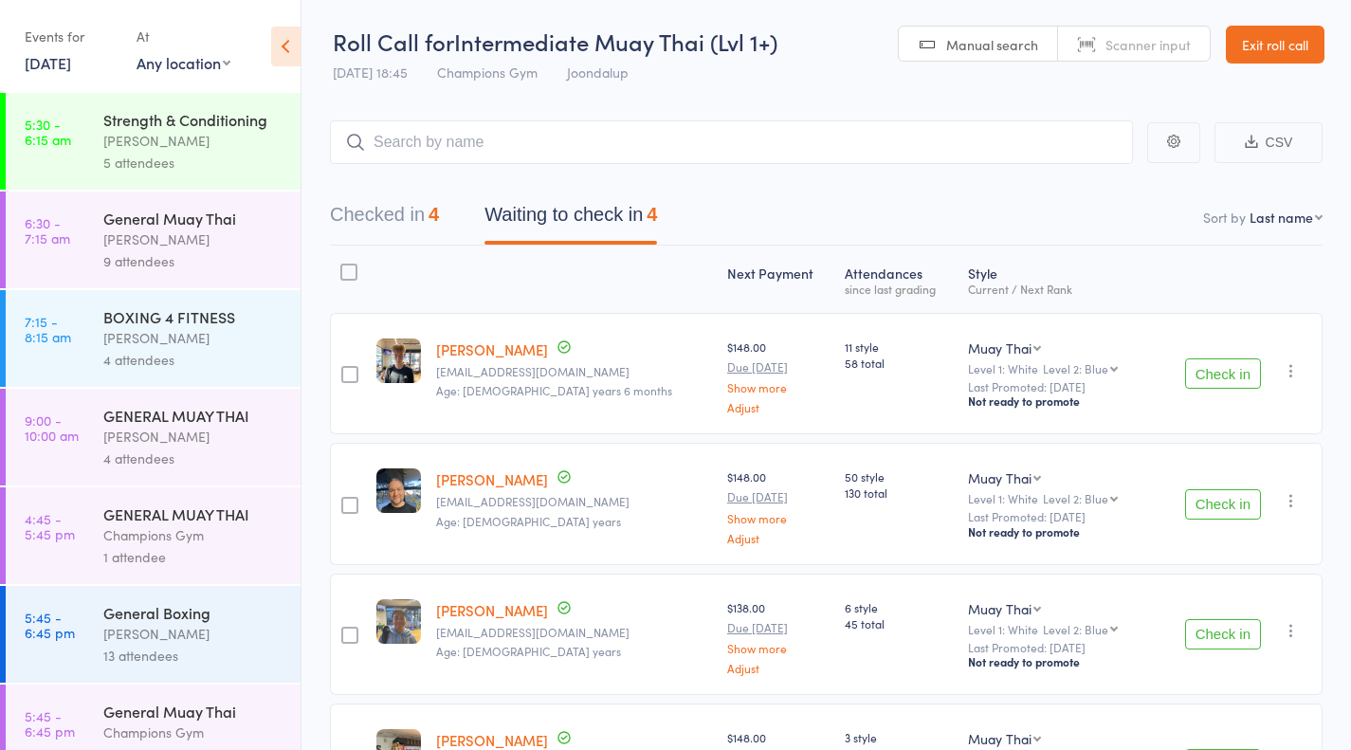
click at [1226, 517] on button "Check in" at bounding box center [1223, 504] width 76 height 30
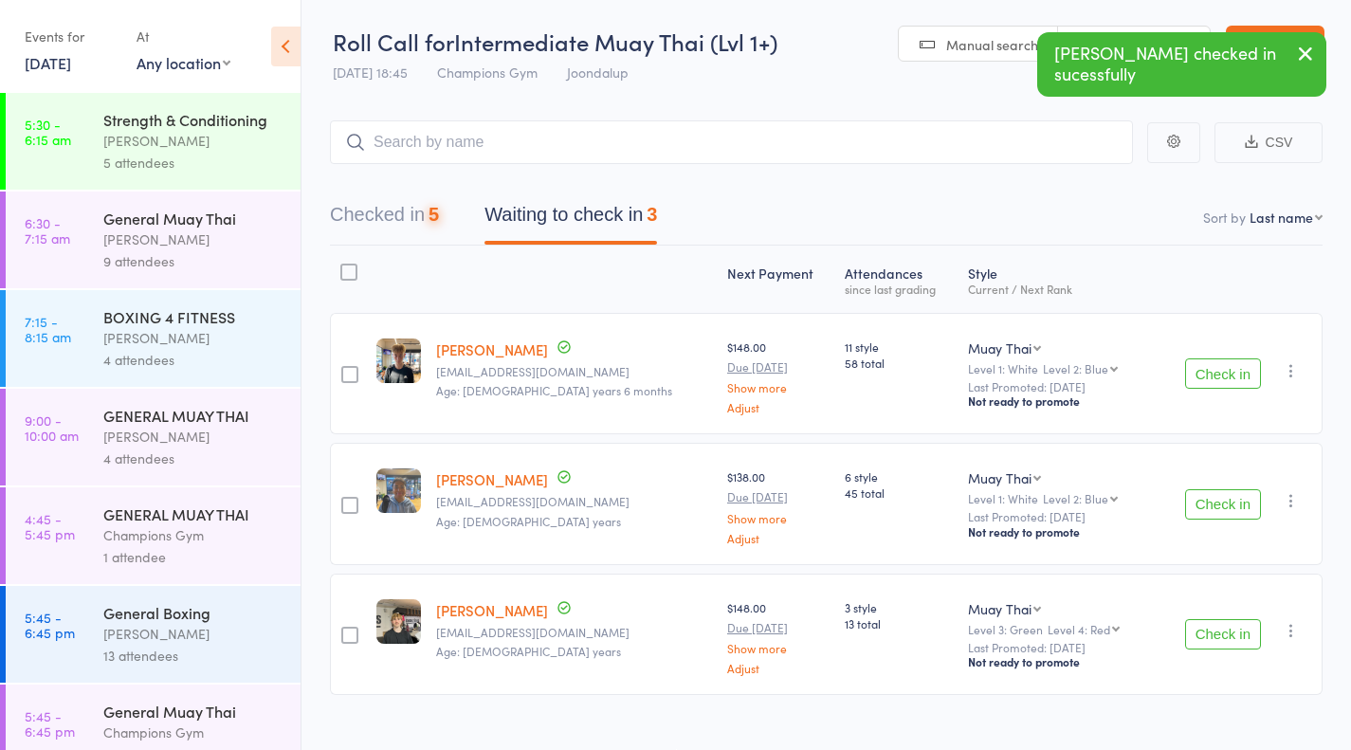
scroll to position [28, 0]
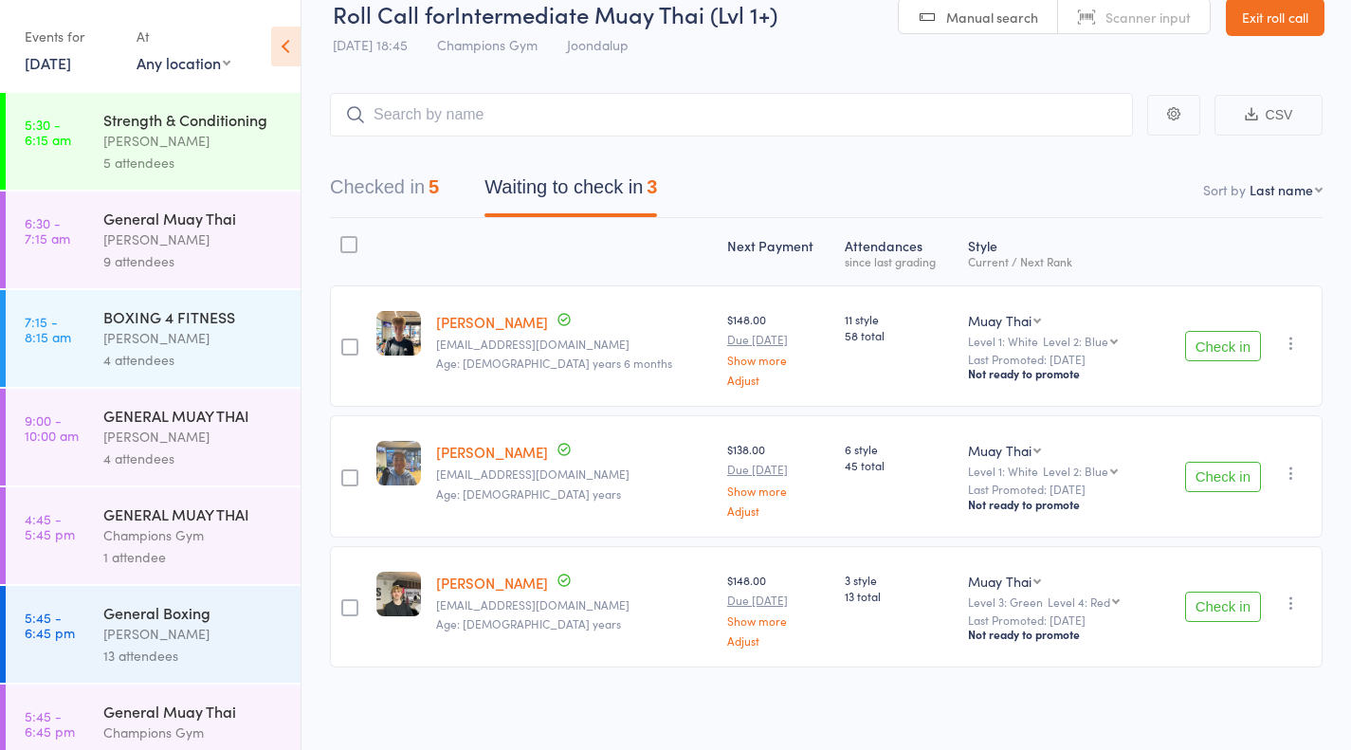
click at [94, 528] on link "4:45 - 5:45 pm GENERAL MUAY THAI Champions Gym 1 attendee" at bounding box center [153, 535] width 295 height 97
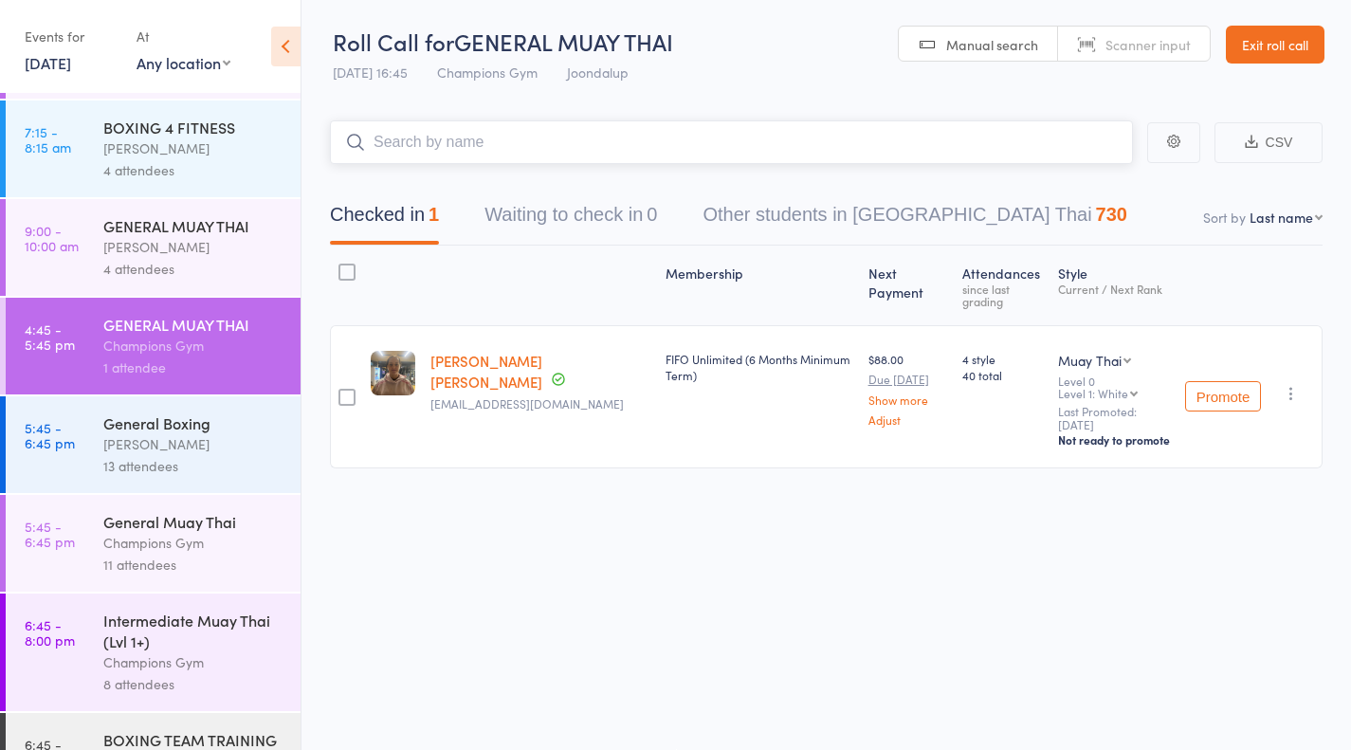
scroll to position [192, 0]
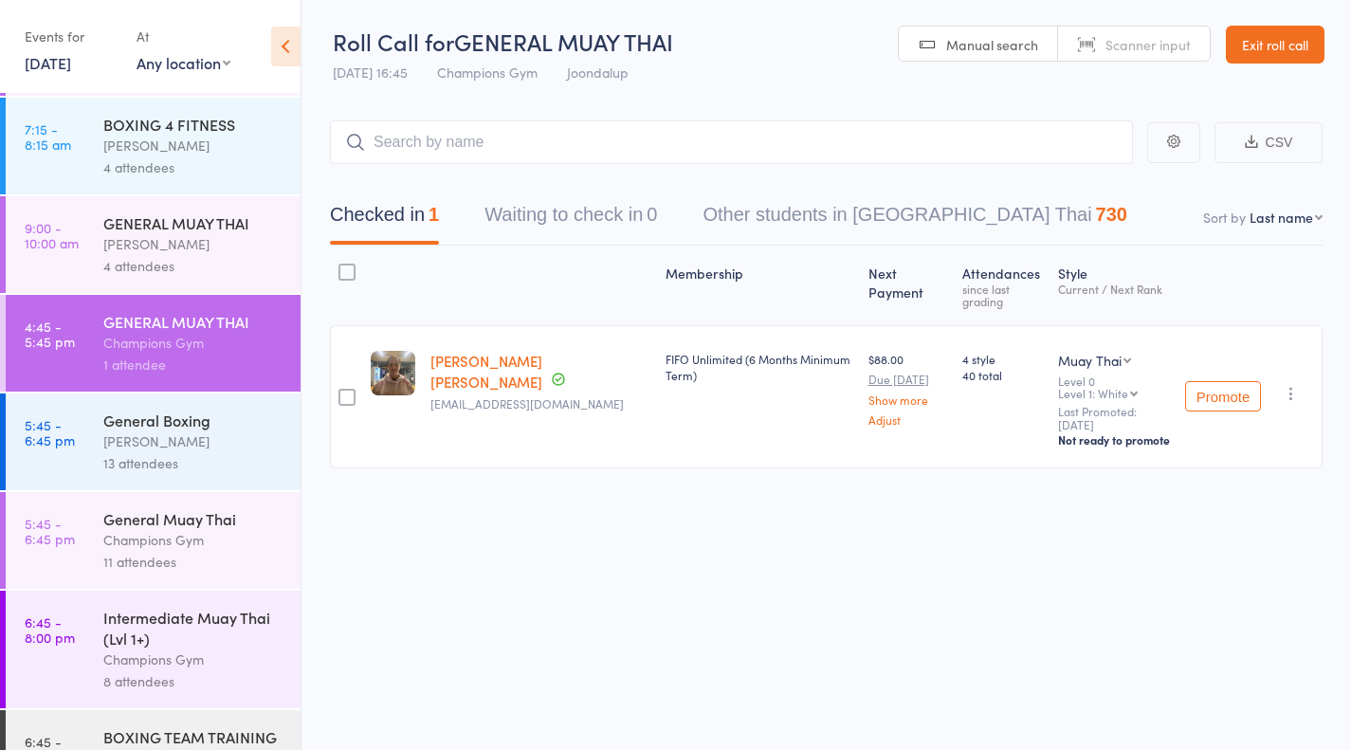
click at [60, 442] on time "5:45 - 6:45 pm" at bounding box center [50, 432] width 50 height 30
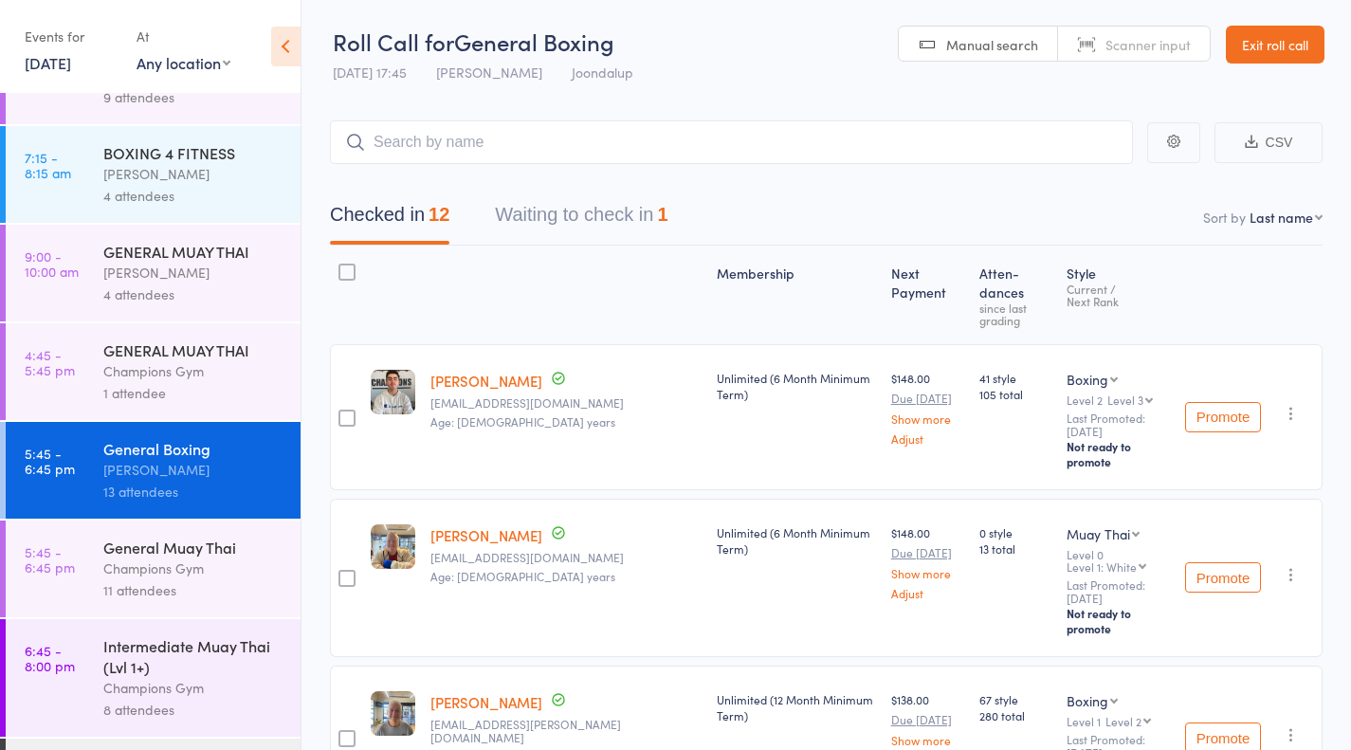
scroll to position [169, 0]
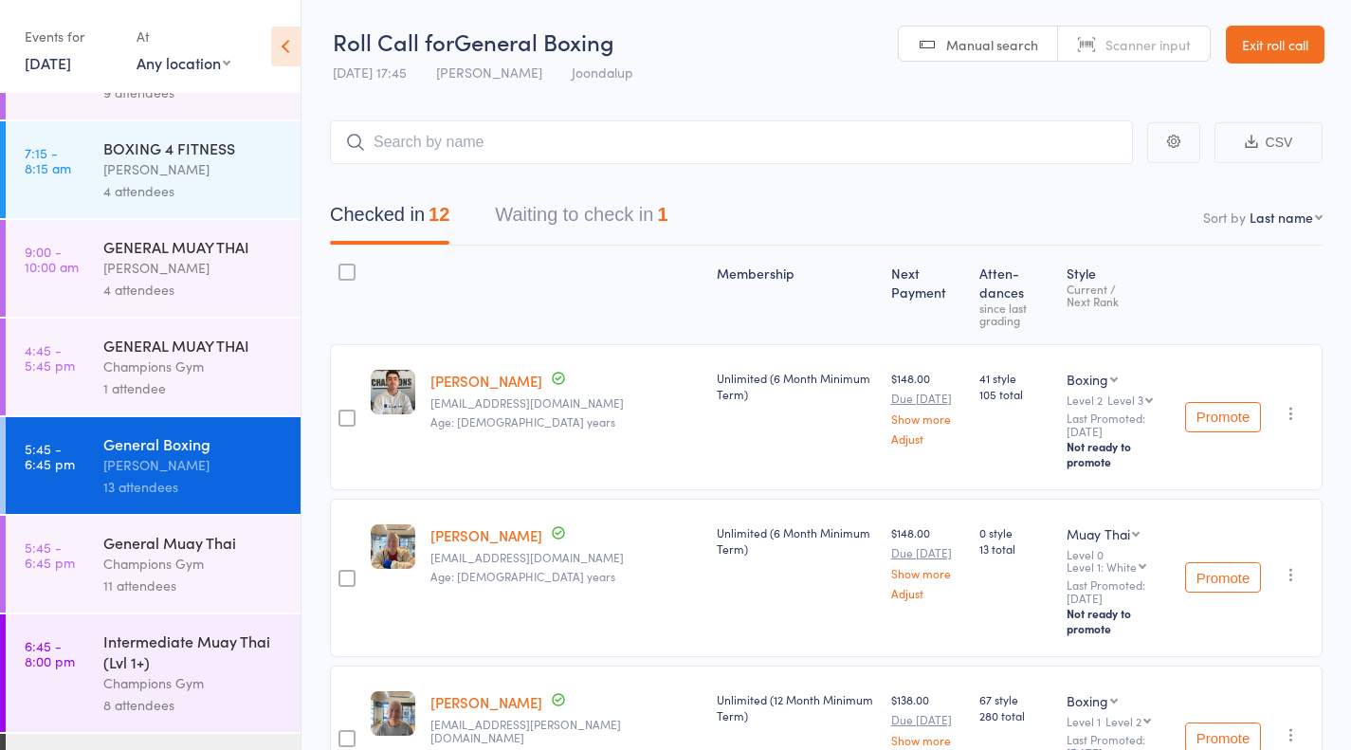
click at [104, 592] on div "11 attendees" at bounding box center [193, 586] width 181 height 22
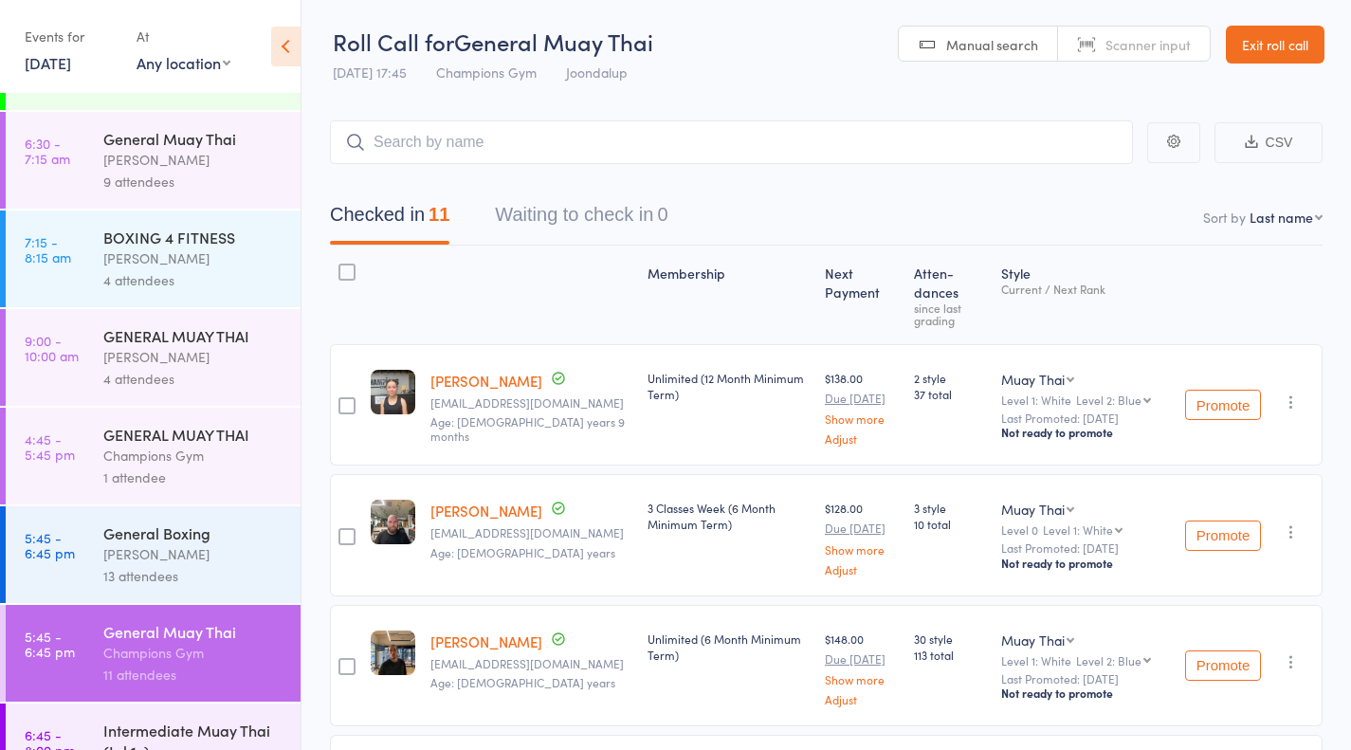
scroll to position [277, 0]
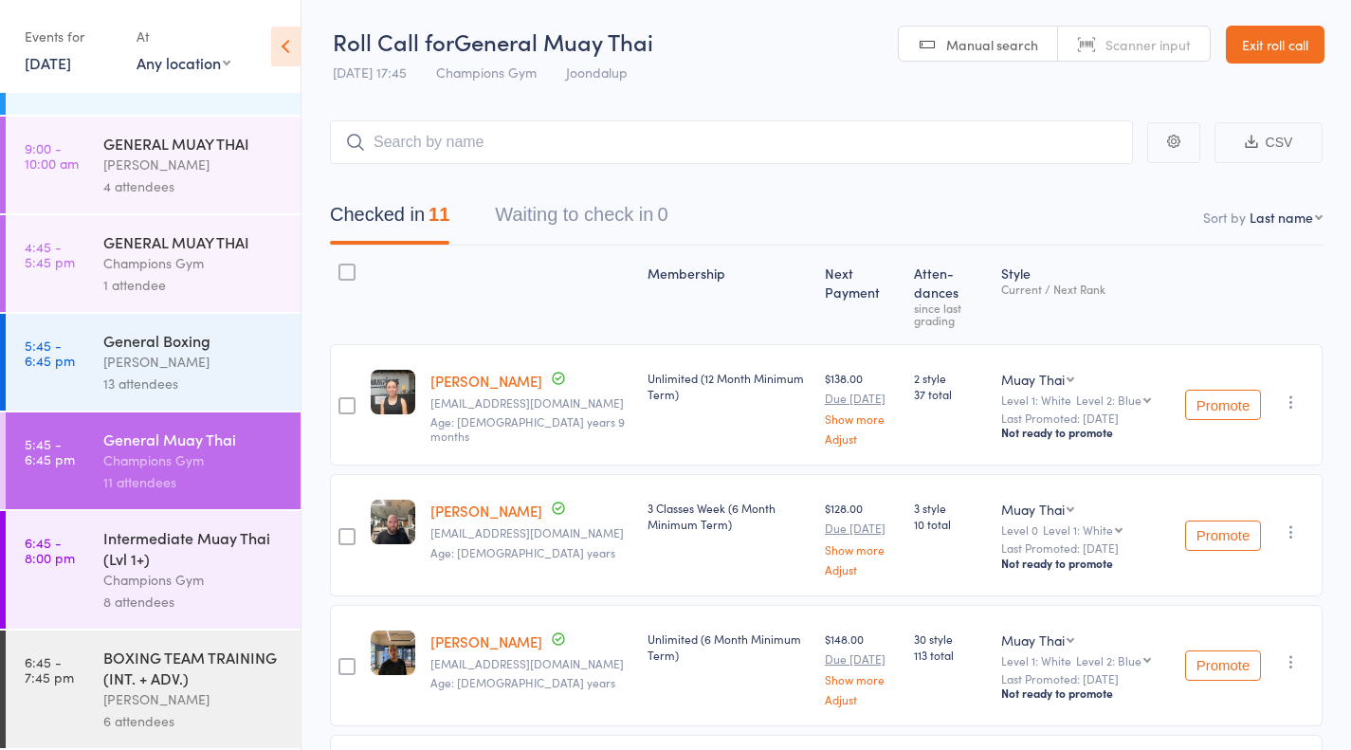
click at [118, 586] on div "Champions Gym" at bounding box center [193, 580] width 181 height 22
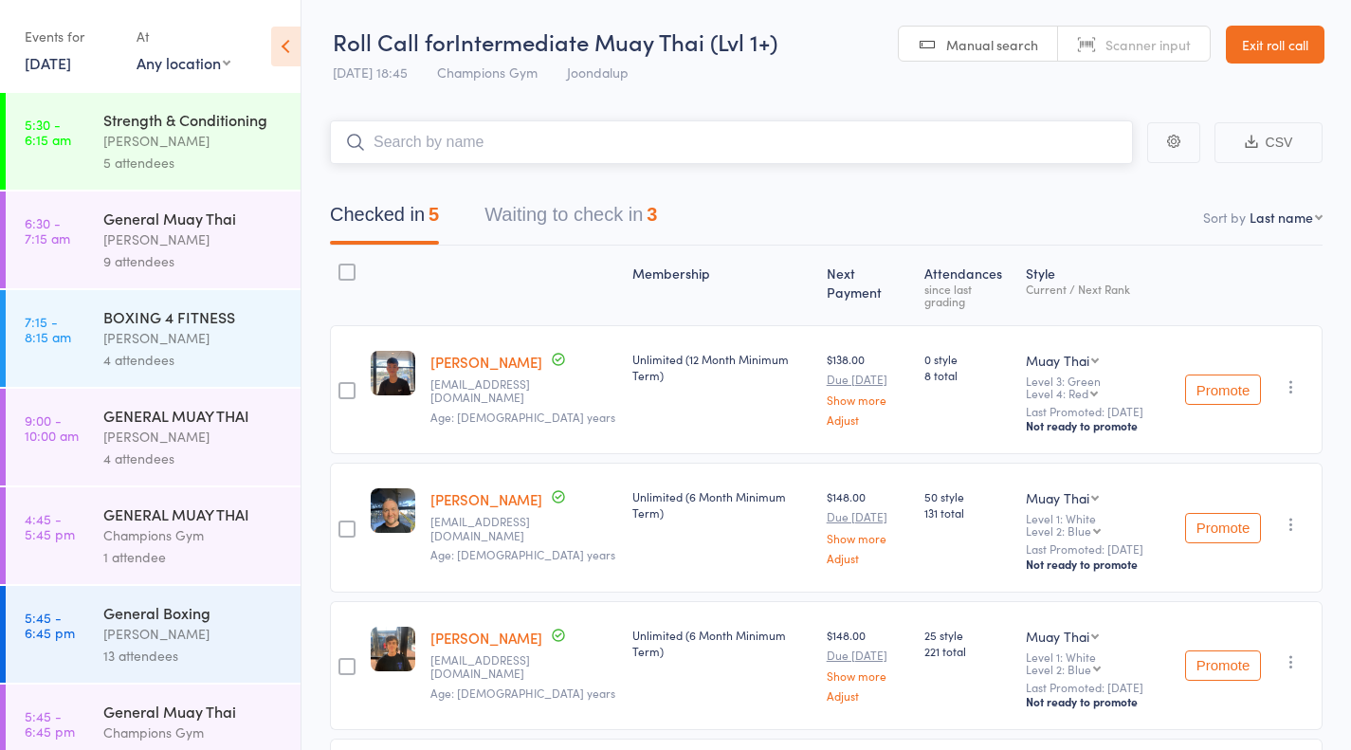
click at [643, 221] on button "Waiting to check in 3" at bounding box center [570, 219] width 173 height 50
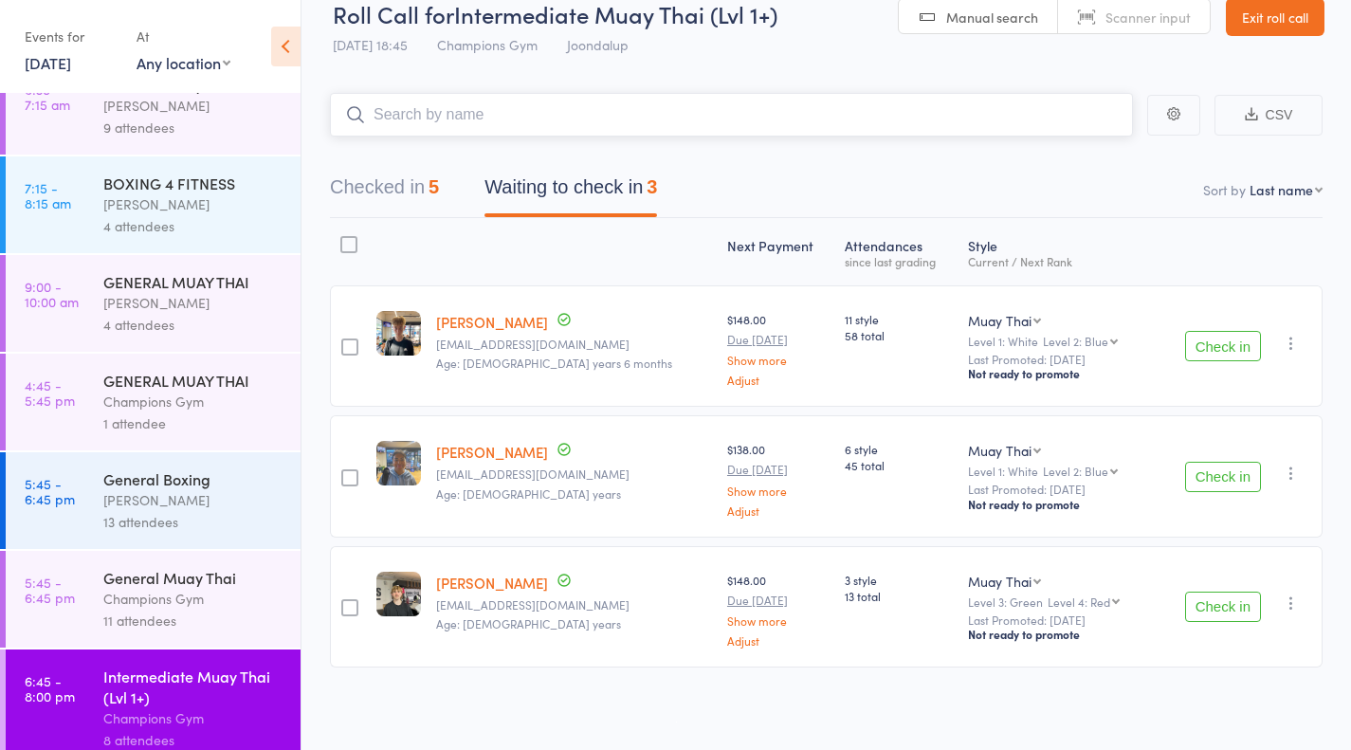
scroll to position [277, 0]
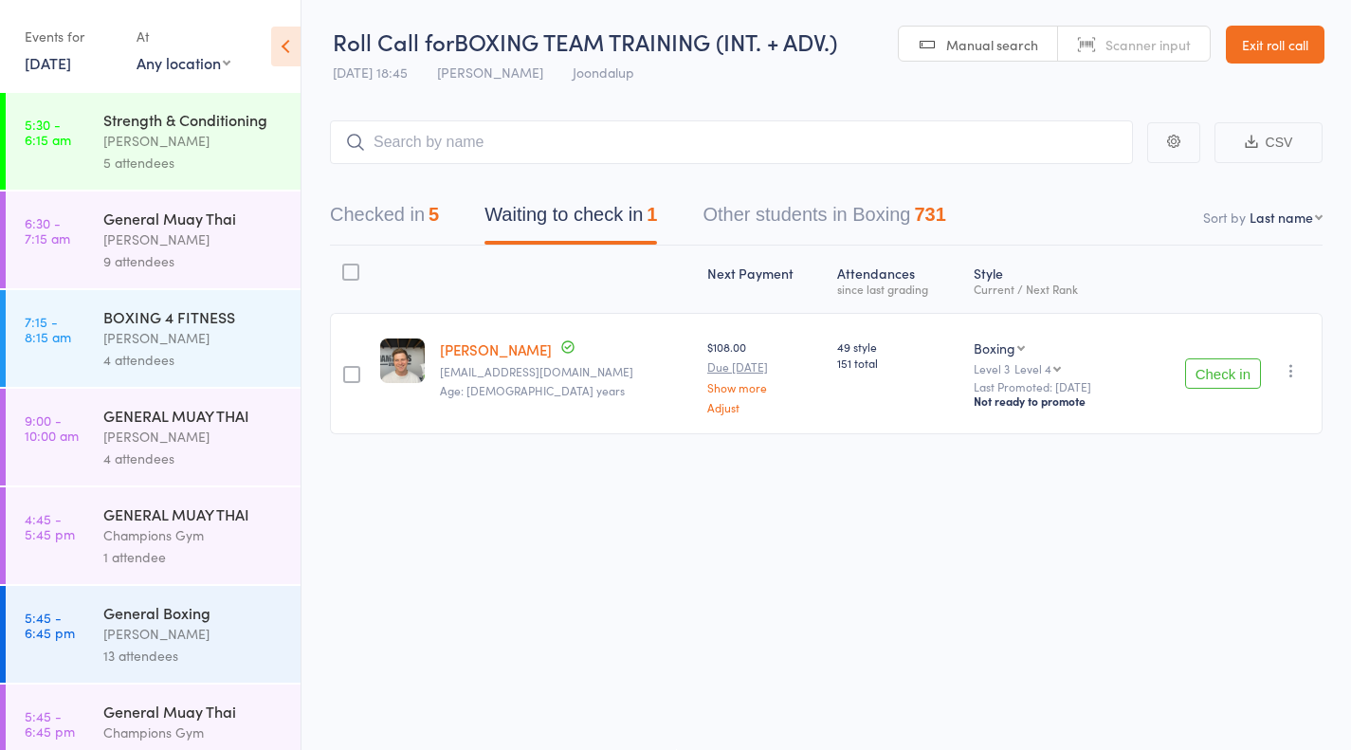
click at [1217, 365] on button "Check in" at bounding box center [1223, 373] width 76 height 30
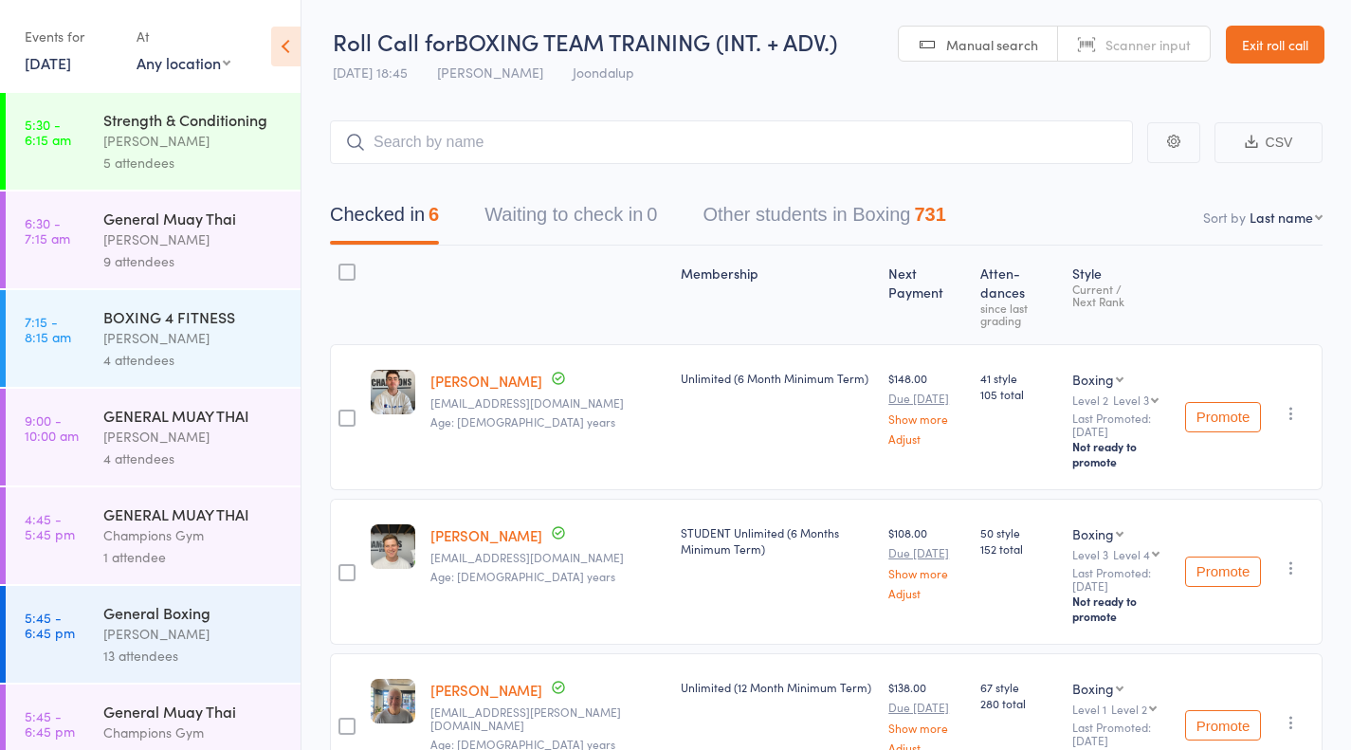
click at [192, 169] on div "5 attendees" at bounding box center [193, 163] width 181 height 22
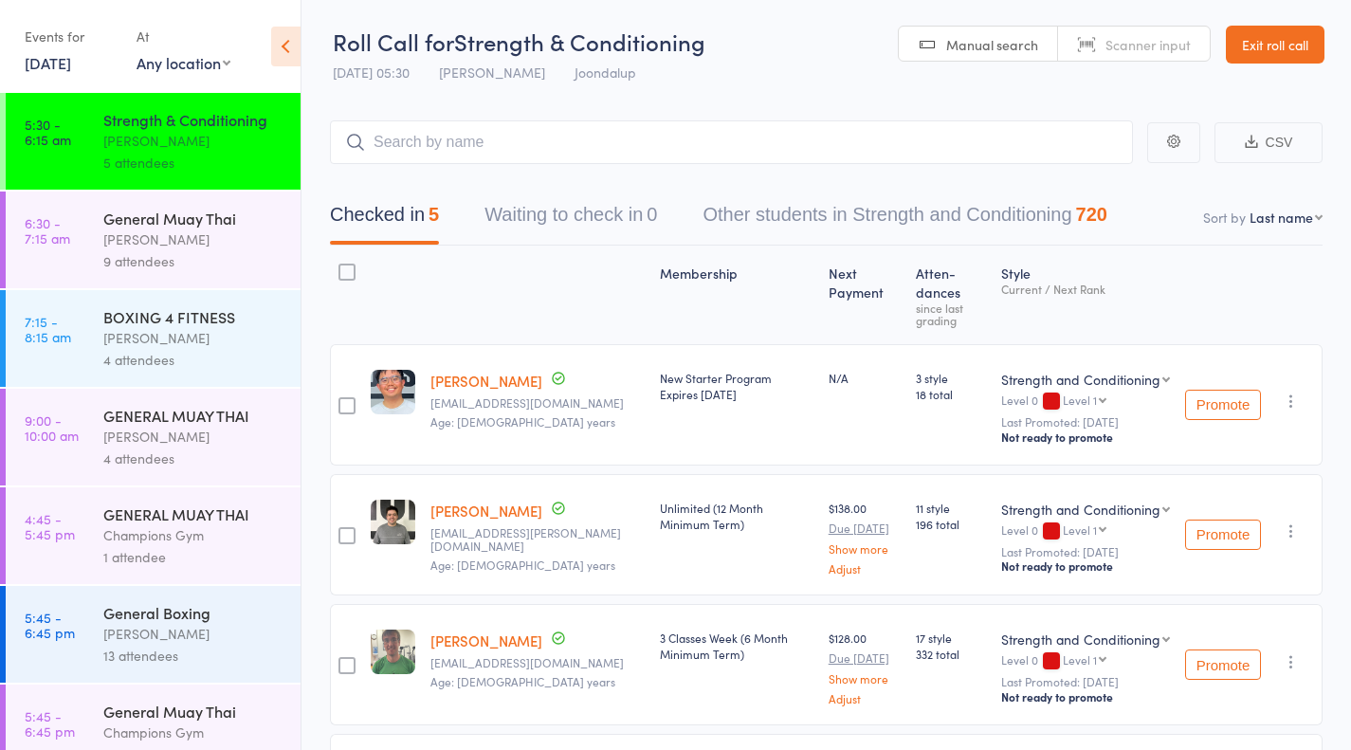
click at [193, 227] on div "General Muay Thai" at bounding box center [193, 218] width 181 height 21
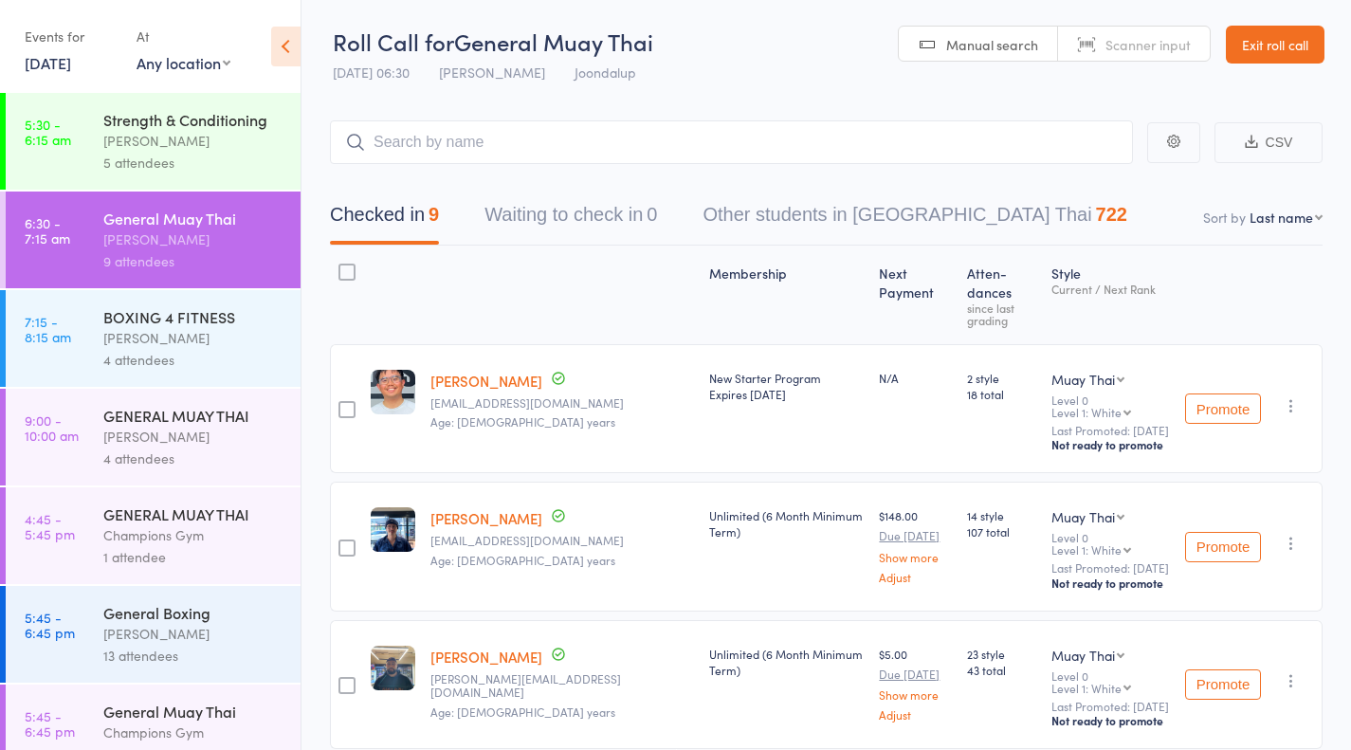
click at [153, 341] on div "[PERSON_NAME]" at bounding box center [193, 338] width 181 height 22
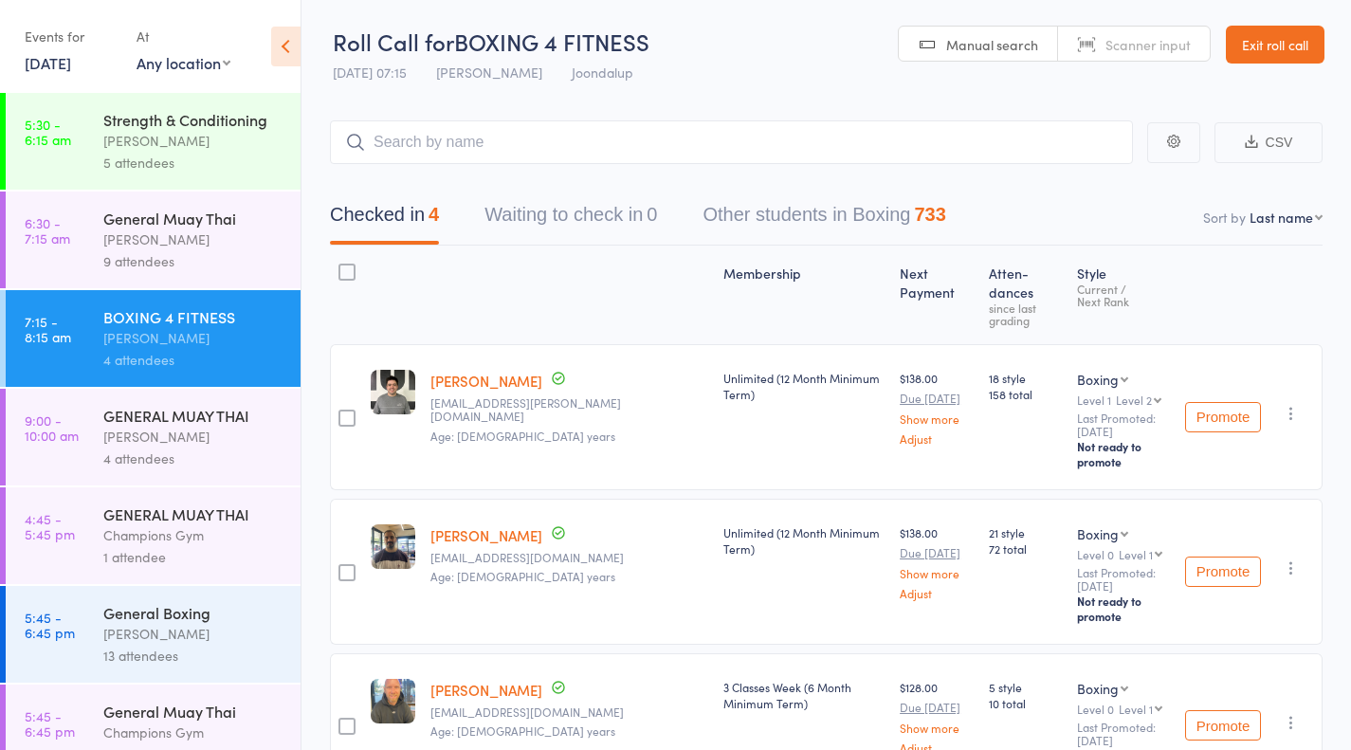
click at [183, 471] on div "GENERAL MUAY THAI [PERSON_NAME] 4 attendees" at bounding box center [201, 437] width 197 height 97
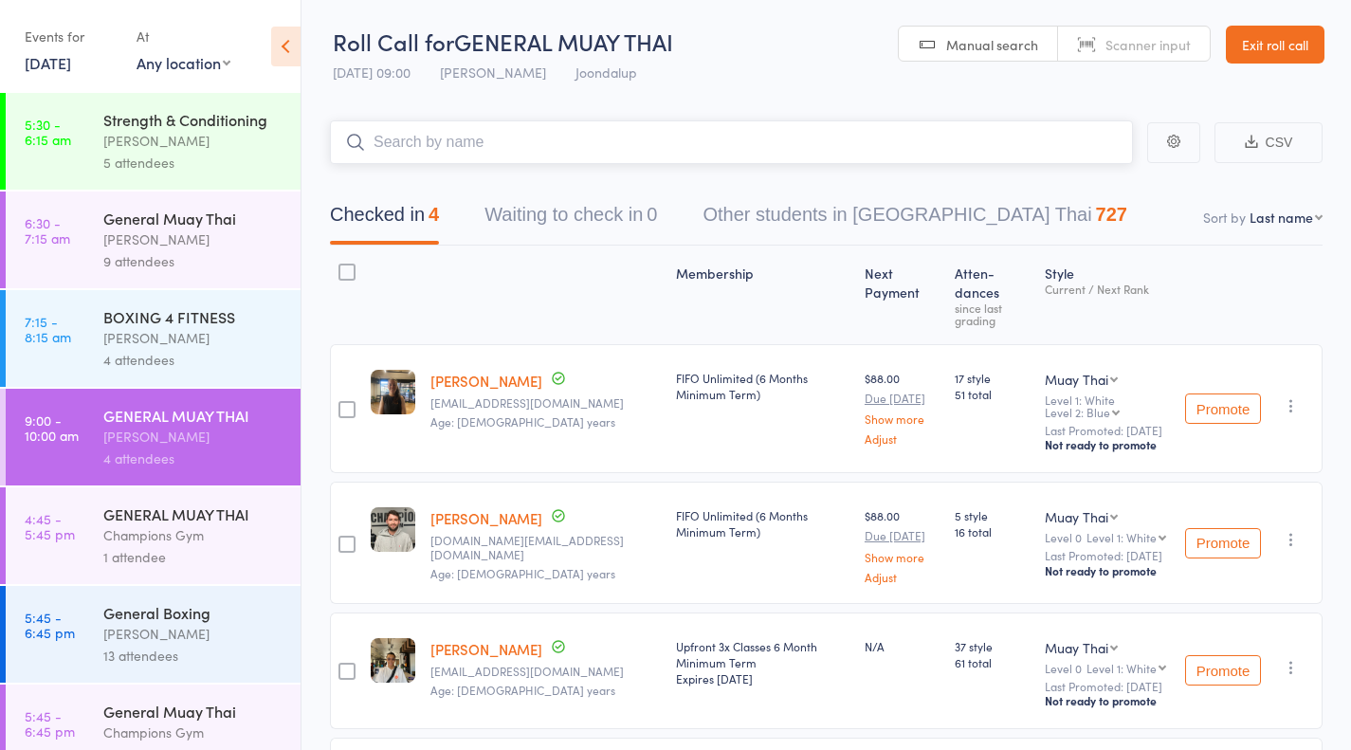
scroll to position [277, 0]
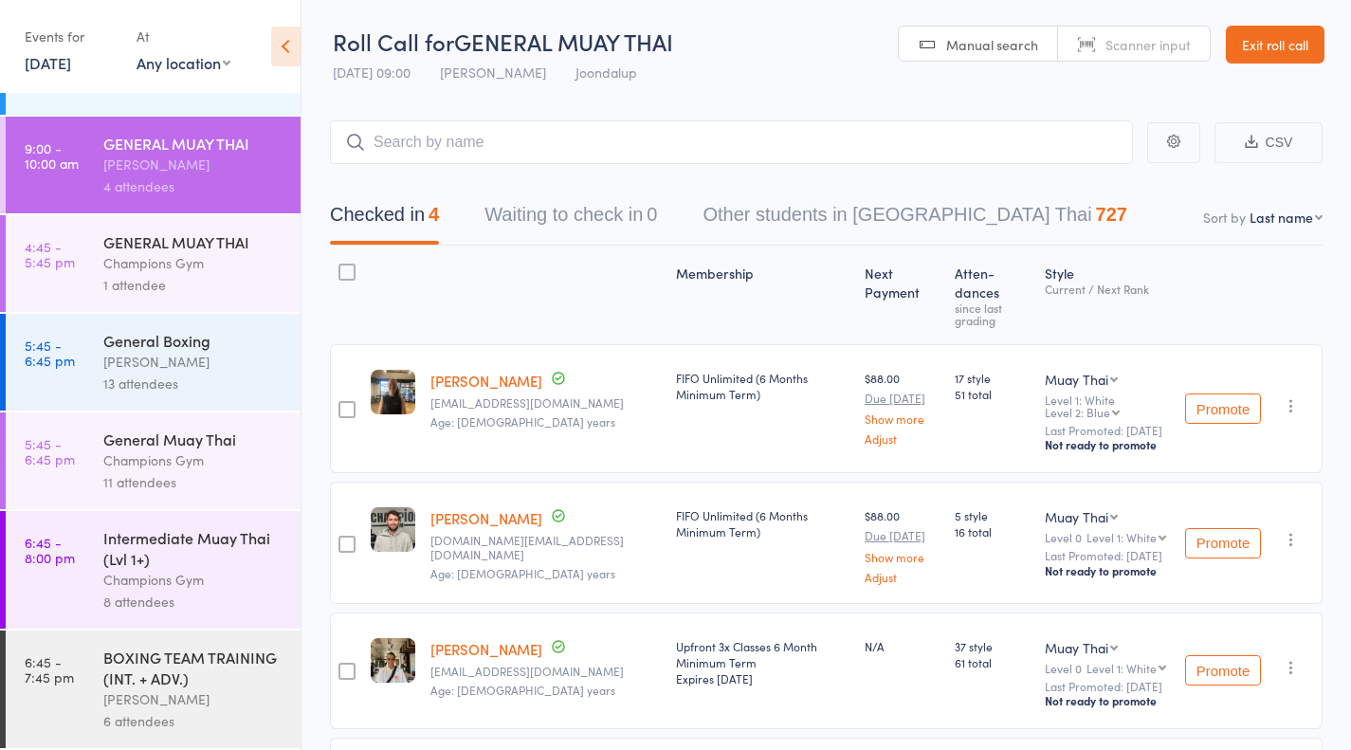
click at [107, 577] on div "Champions Gym" at bounding box center [193, 580] width 181 height 22
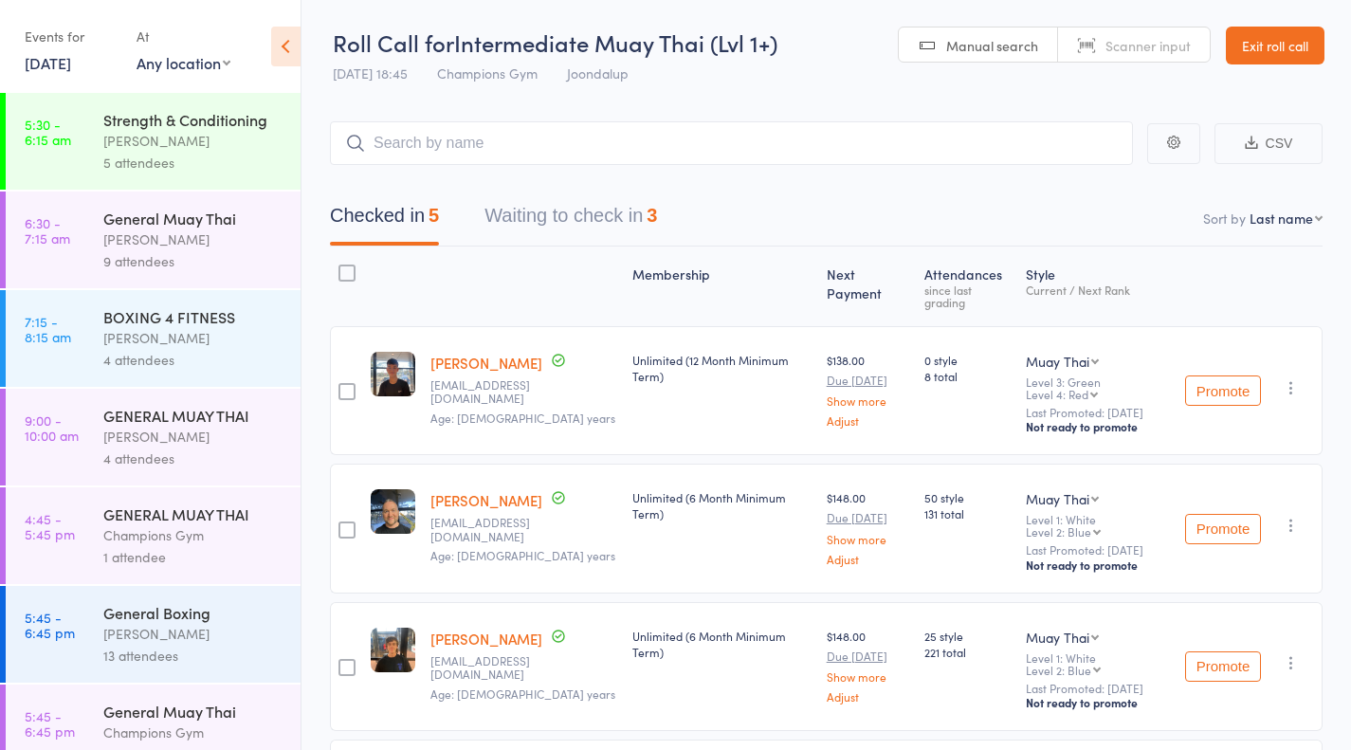
click at [558, 217] on button "Waiting to check in 3" at bounding box center [570, 220] width 173 height 50
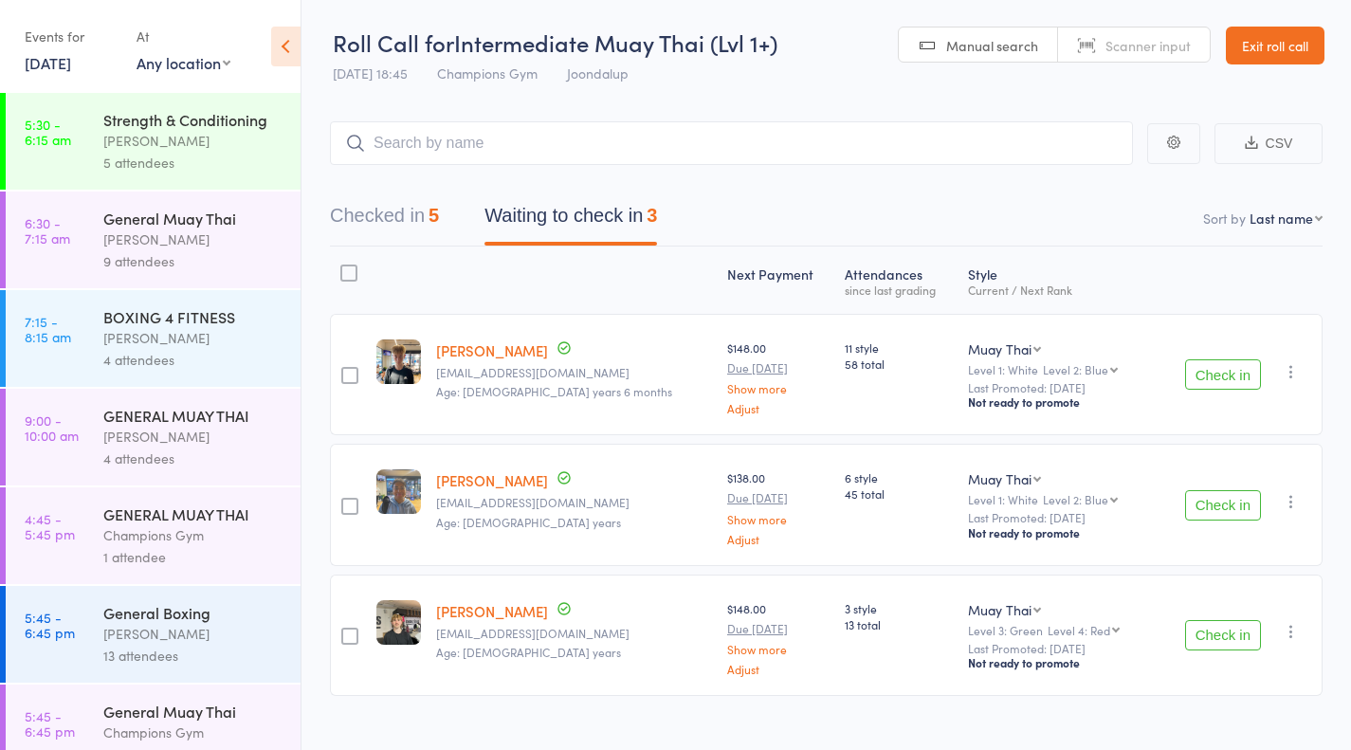
click at [1217, 647] on button "Check in" at bounding box center [1223, 635] width 76 height 30
click at [1211, 517] on button "Check in" at bounding box center [1223, 505] width 76 height 30
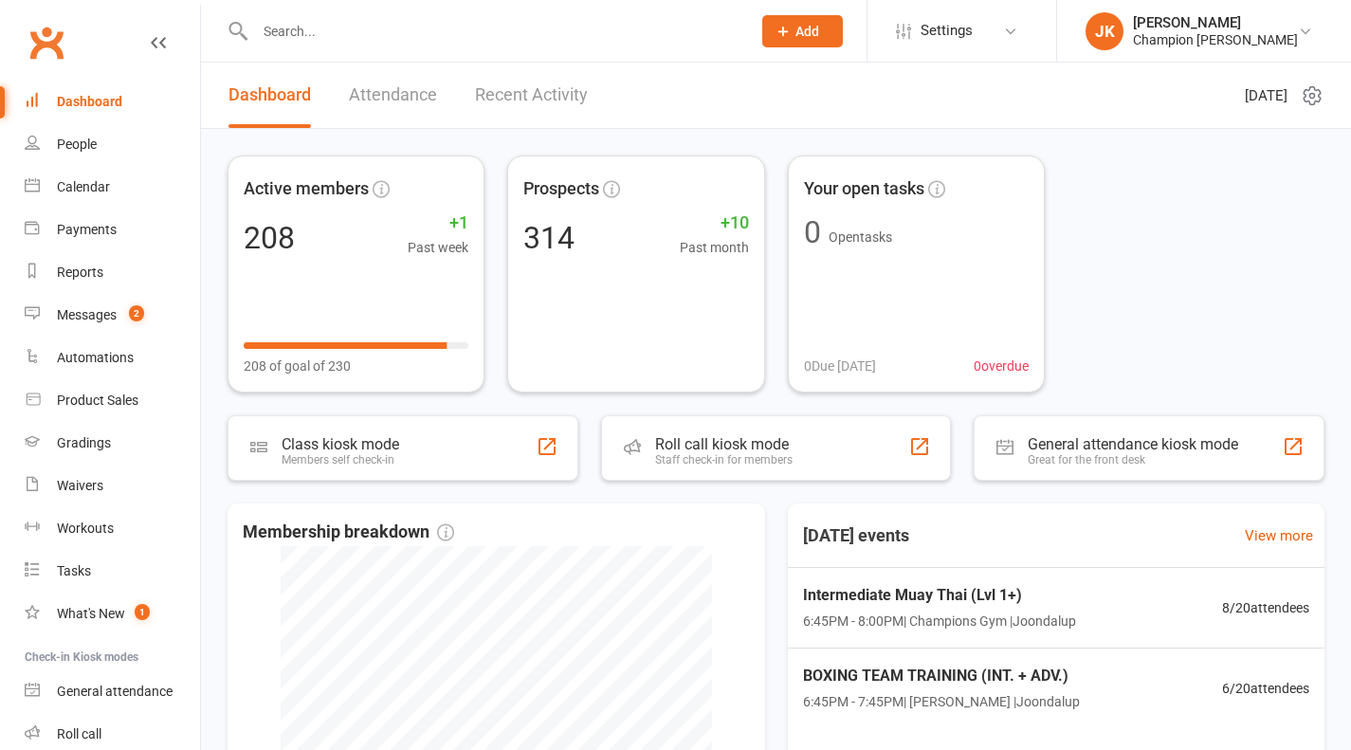
click at [320, 34] on input "text" at bounding box center [493, 31] width 488 height 27
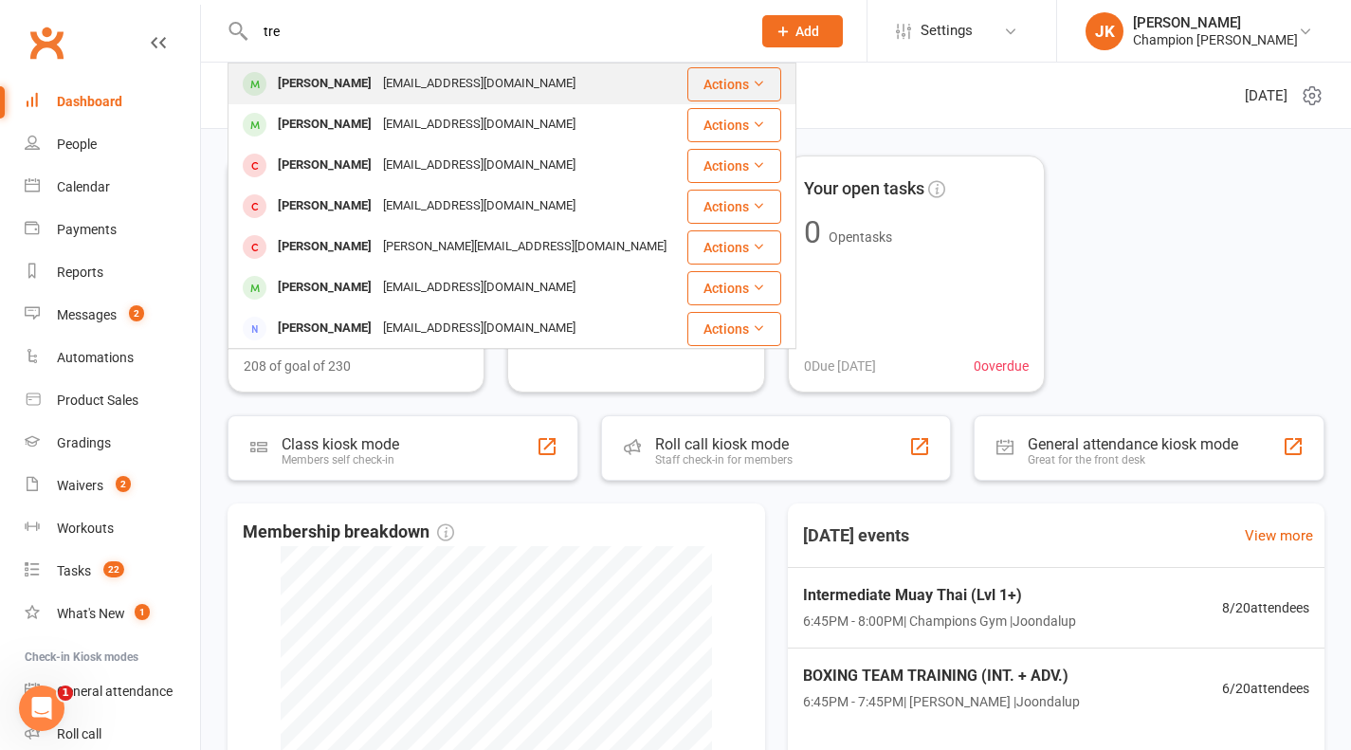
type input "tre"
click at [334, 84] on div "[PERSON_NAME]" at bounding box center [324, 83] width 105 height 27
